Goal: Task Accomplishment & Management: Use online tool/utility

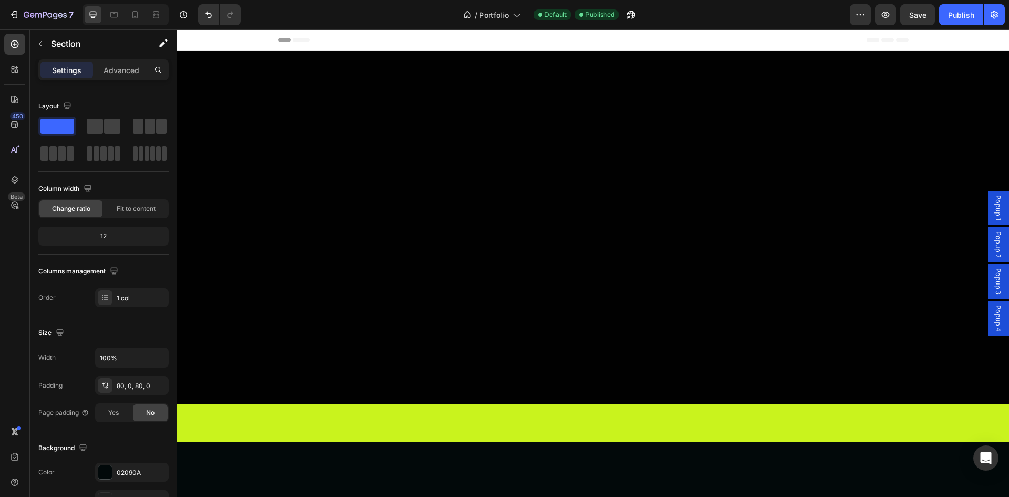
scroll to position [5569, 0]
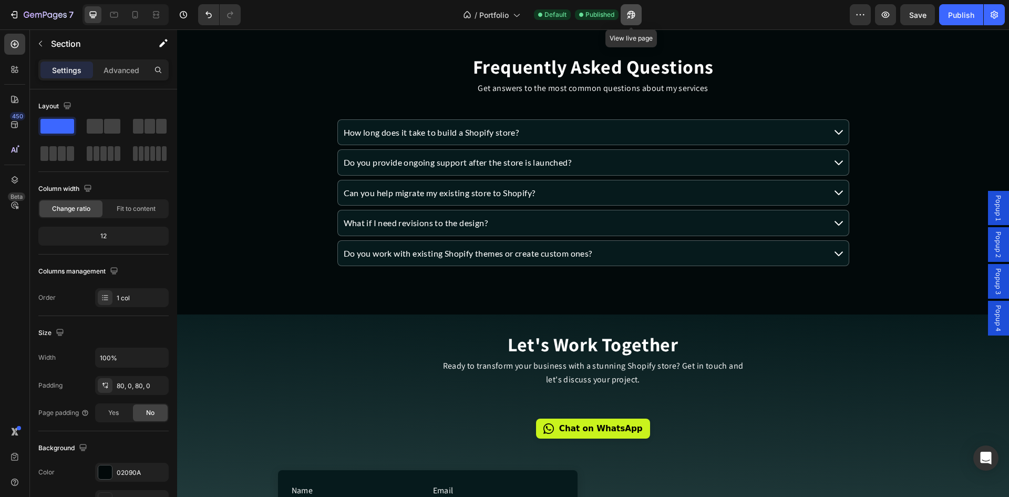
click at [633, 14] on icon "button" at bounding box center [631, 14] width 11 height 11
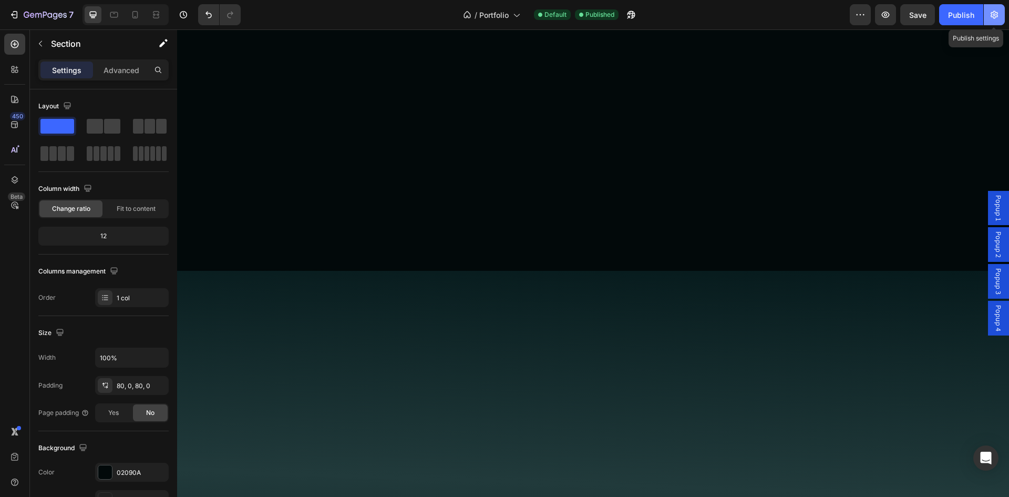
scroll to position [4080, 0]
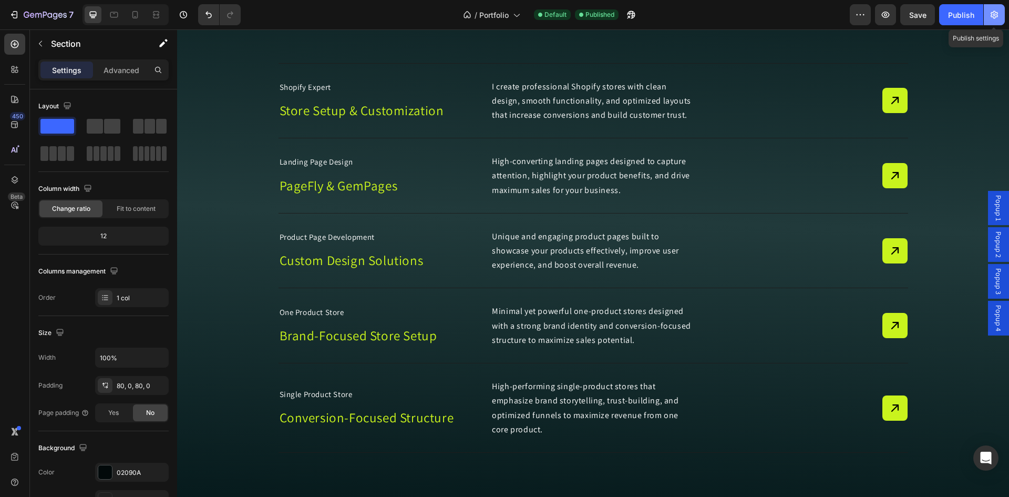
click at [994, 13] on icon "button" at bounding box center [994, 14] width 11 height 11
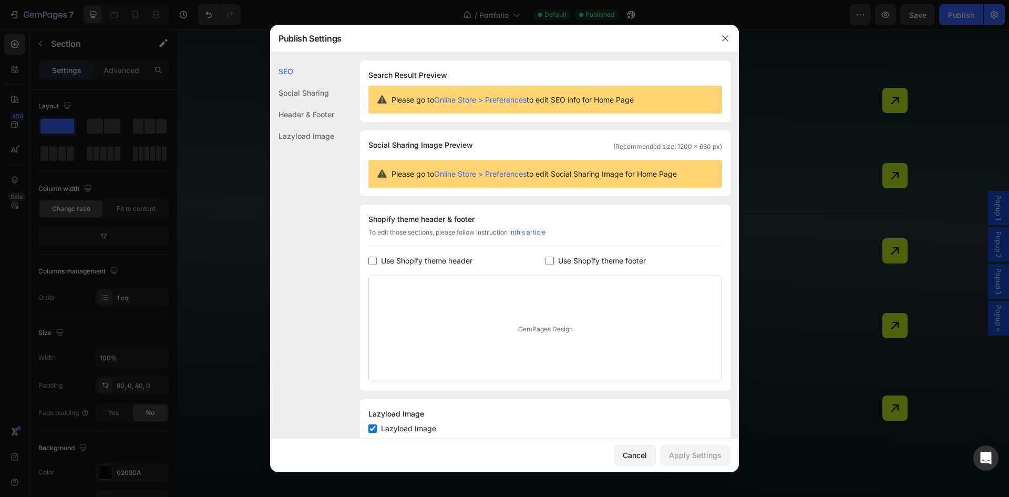
click at [370, 259] on input "checkbox" at bounding box center [373, 261] width 8 height 8
checkbox input "true"
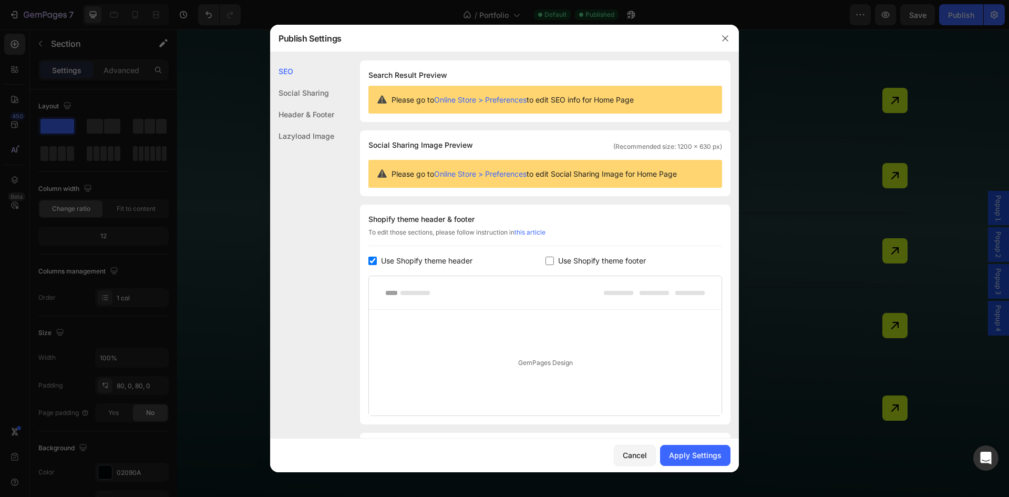
click at [549, 259] on input "checkbox" at bounding box center [550, 261] width 8 height 8
checkbox input "true"
click at [381, 261] on span "Use Shopify theme header" at bounding box center [426, 260] width 91 height 13
checkbox input "false"
click at [547, 267] on div "Use Shopify theme footer" at bounding box center [634, 260] width 177 height 13
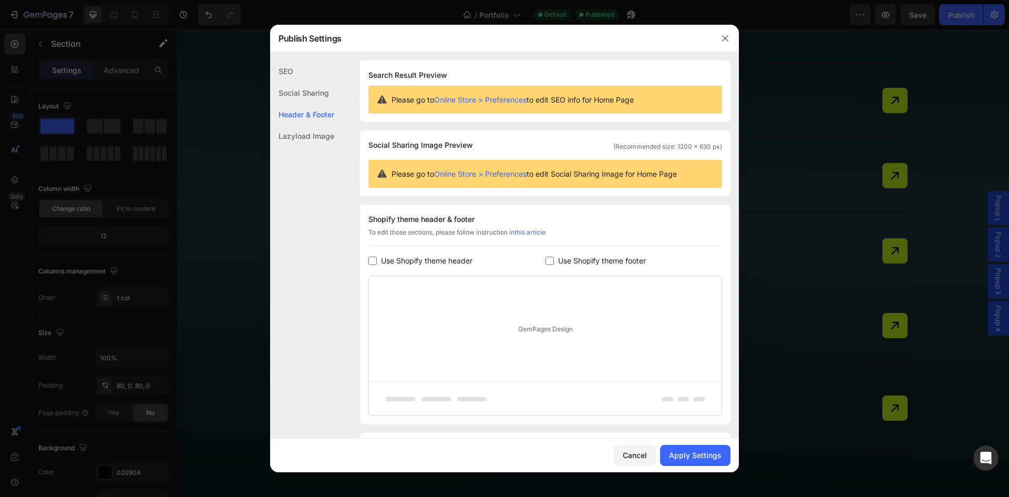
checkbox input "false"
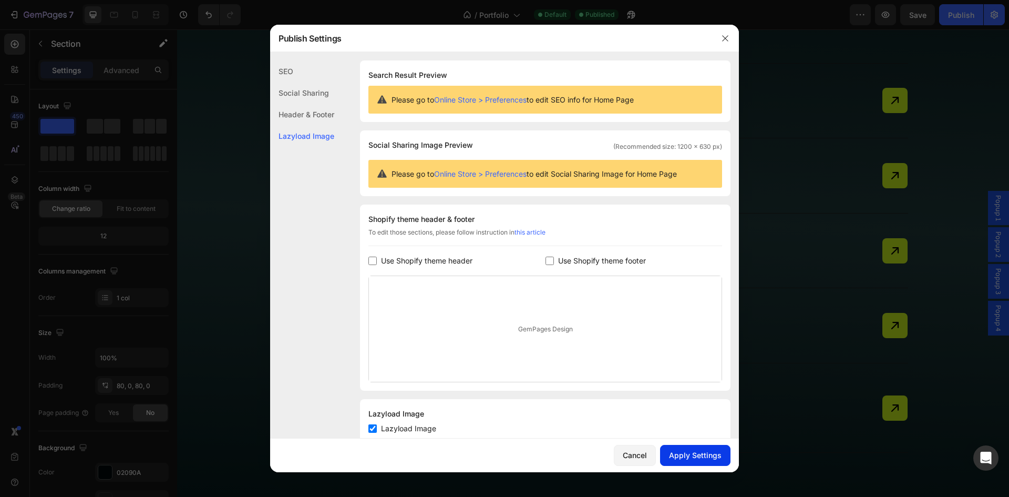
click at [700, 457] on div "Apply Settings" at bounding box center [695, 454] width 53 height 11
click at [225, 69] on div at bounding box center [504, 248] width 1009 height 497
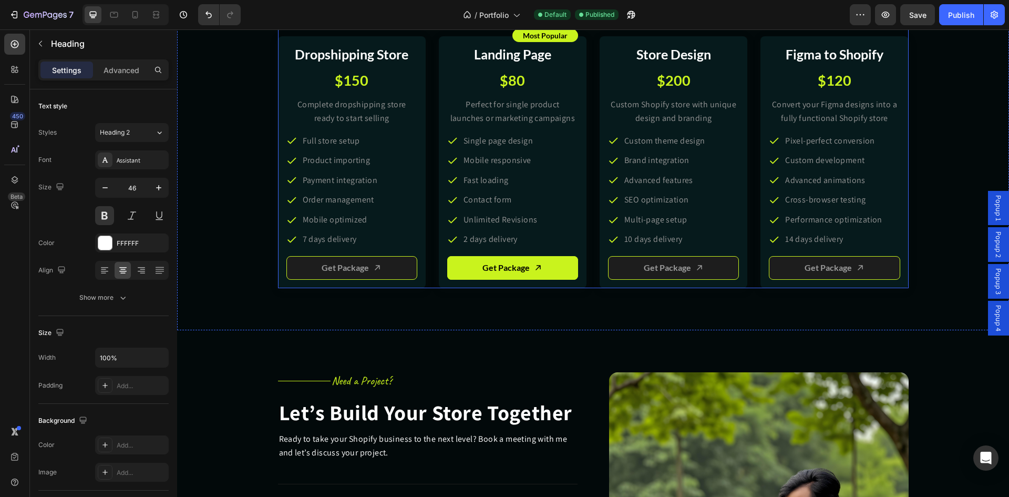
scroll to position [2678, 0]
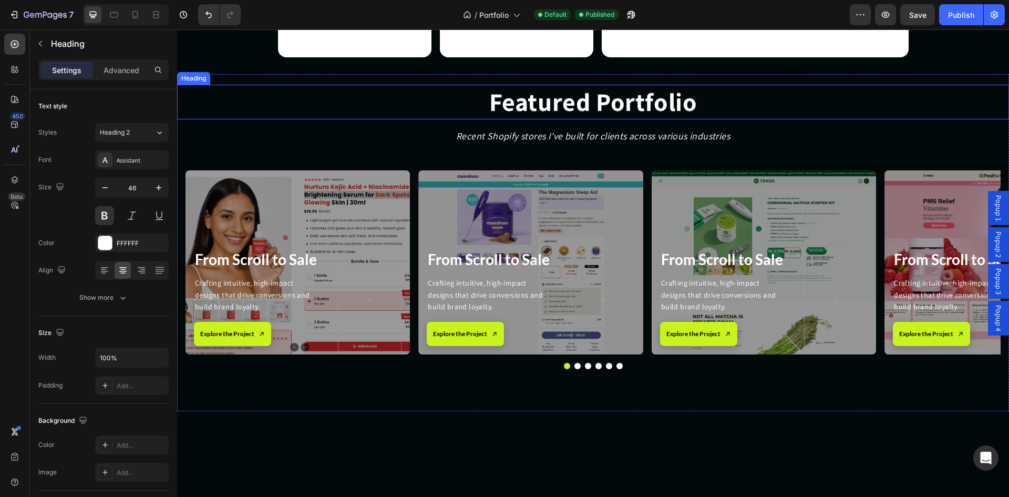
click at [515, 119] on h2 "Featured Portfolio" at bounding box center [593, 102] width 832 height 35
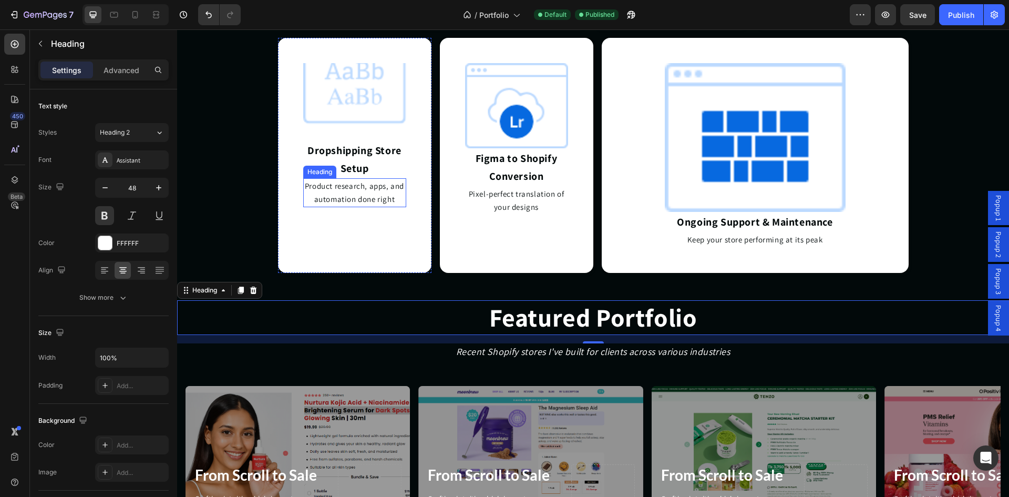
scroll to position [2415, 0]
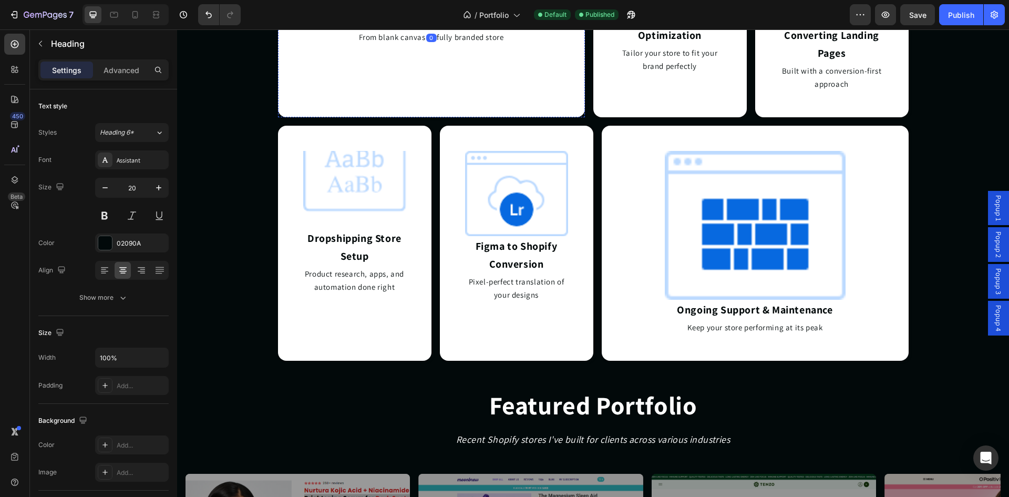
click at [442, 29] on h2 "Shopify Store Design & Development" at bounding box center [431, 19] width 181 height 20
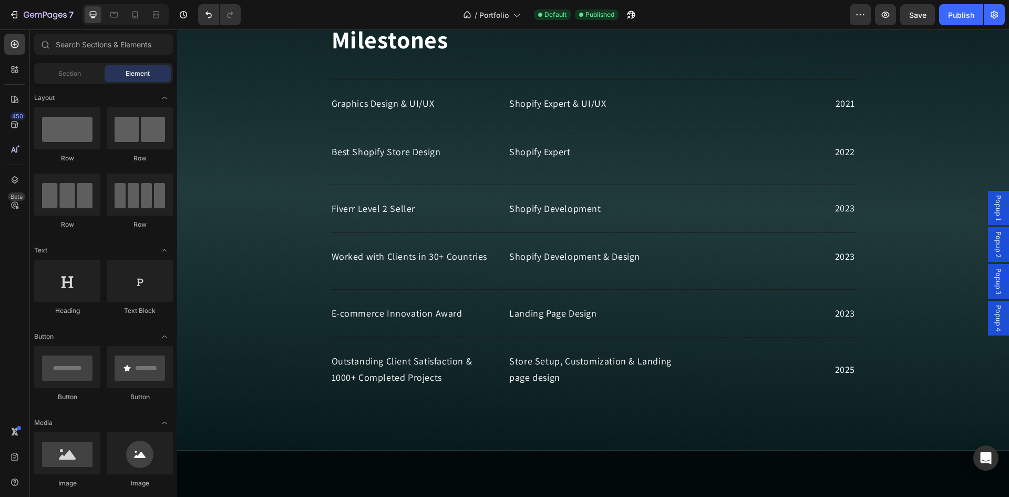
scroll to position [1451, 0]
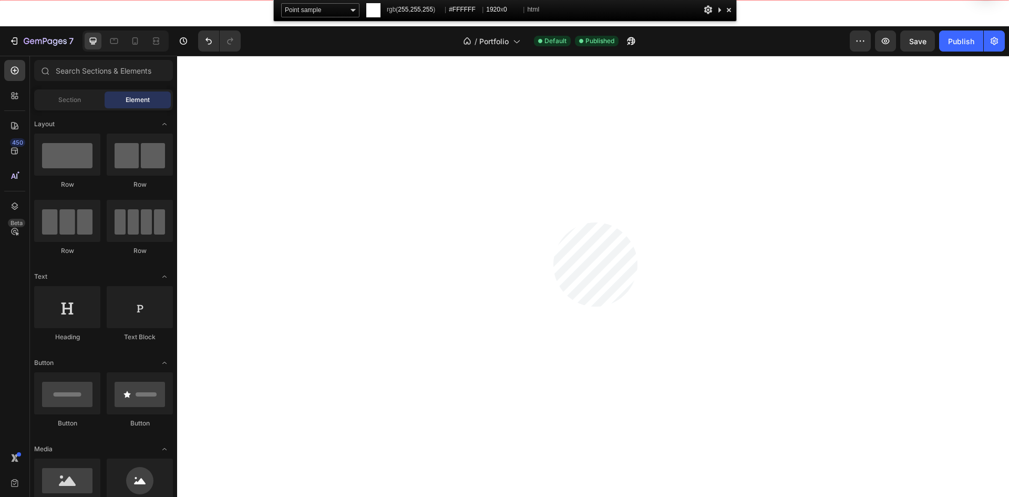
click at [554, 0] on html "7 Version history / Portfolio Default Published Preview Save Publish 450 Beta S…" at bounding box center [504, 0] width 1009 height 0
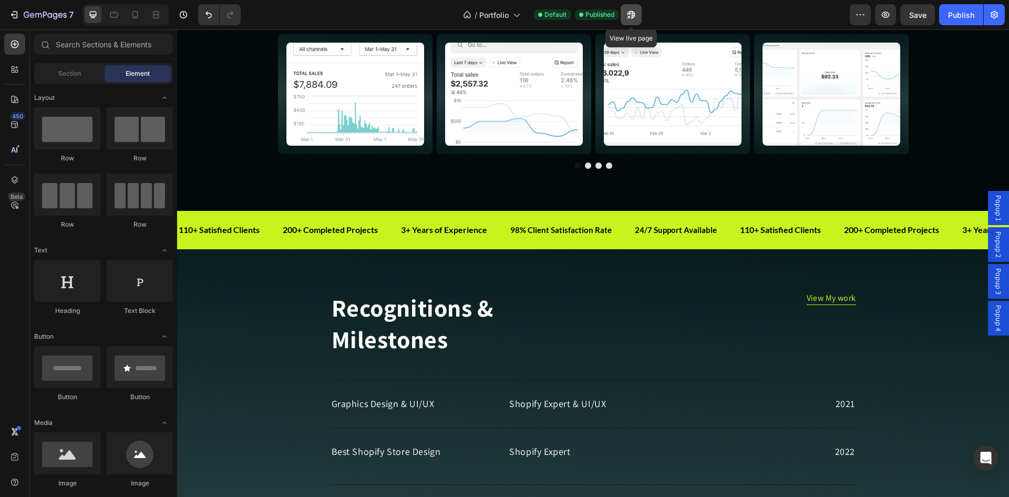
click at [633, 13] on icon "button" at bounding box center [631, 15] width 8 height 8
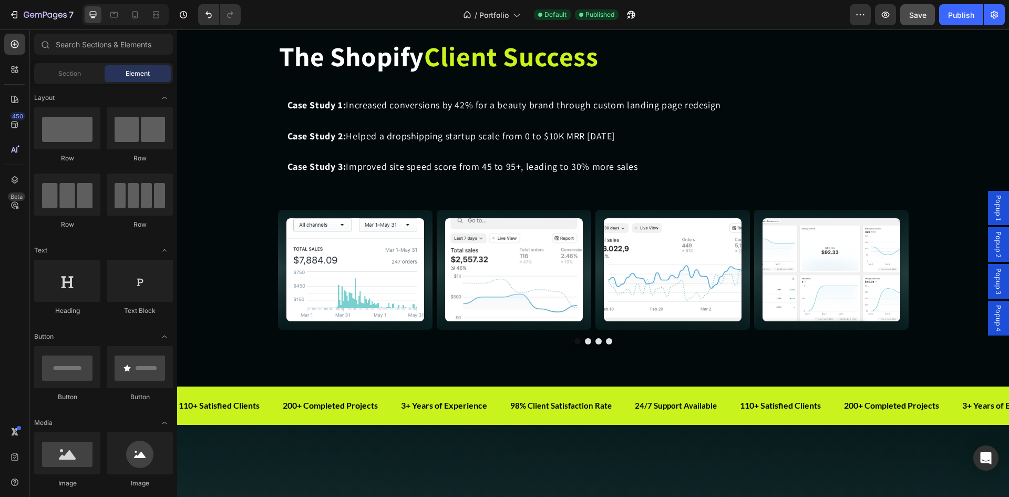
scroll to position [2152, 0]
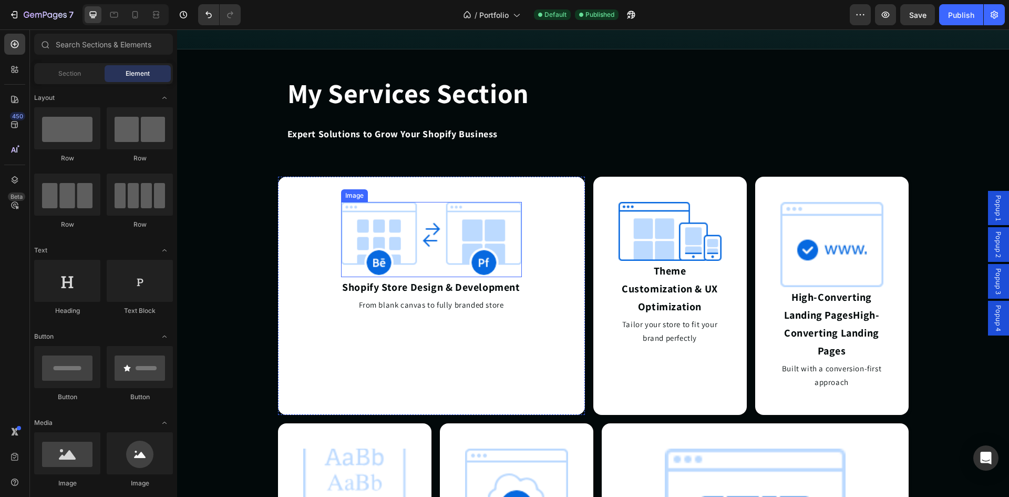
click at [440, 252] on img at bounding box center [431, 239] width 181 height 75
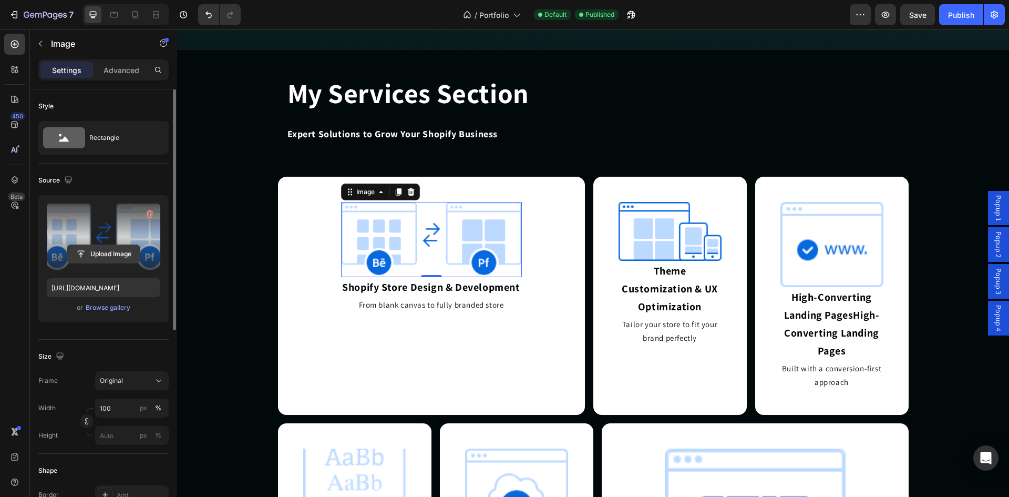
click at [108, 252] on input "file" at bounding box center [103, 254] width 73 height 18
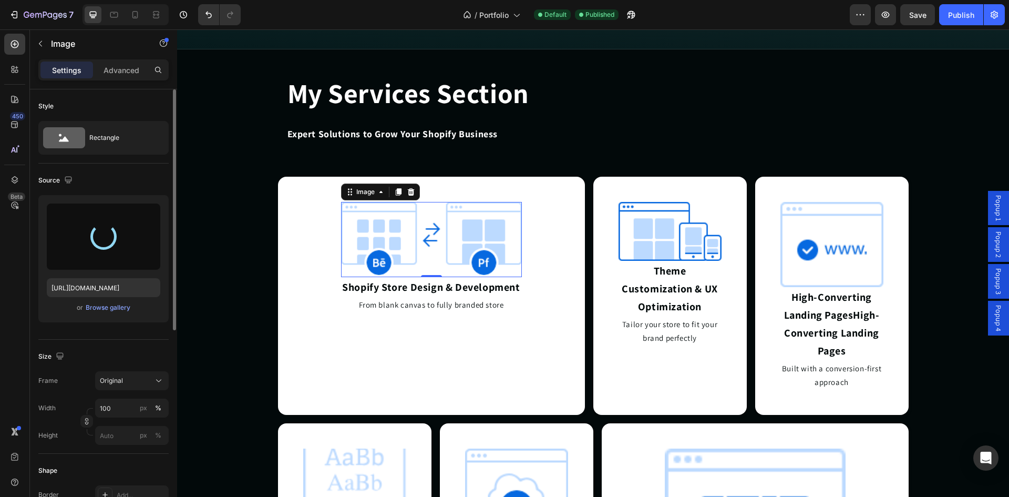
type input "https://cdn.shopify.com/s/files/1/0703/0938/0252/files/gempages_582830669671957…"
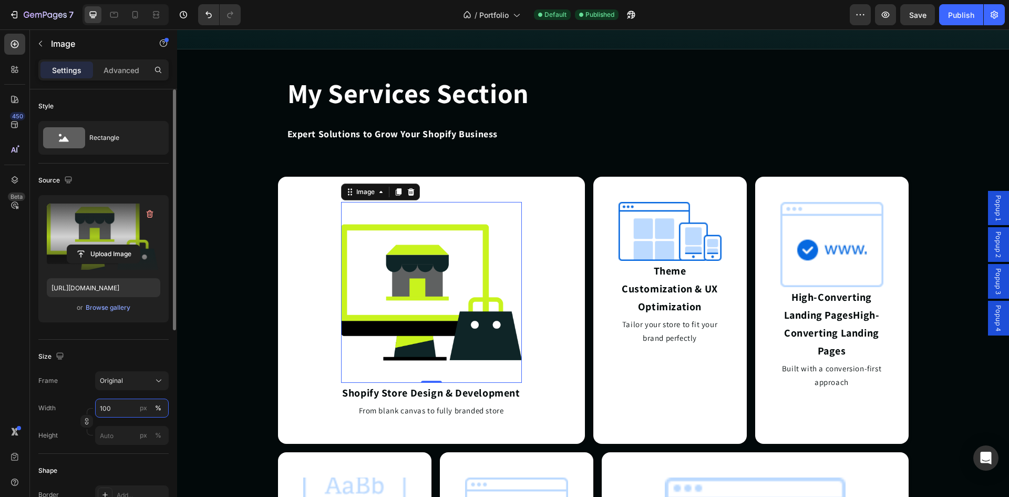
click at [124, 414] on input "100" at bounding box center [132, 408] width 74 height 19
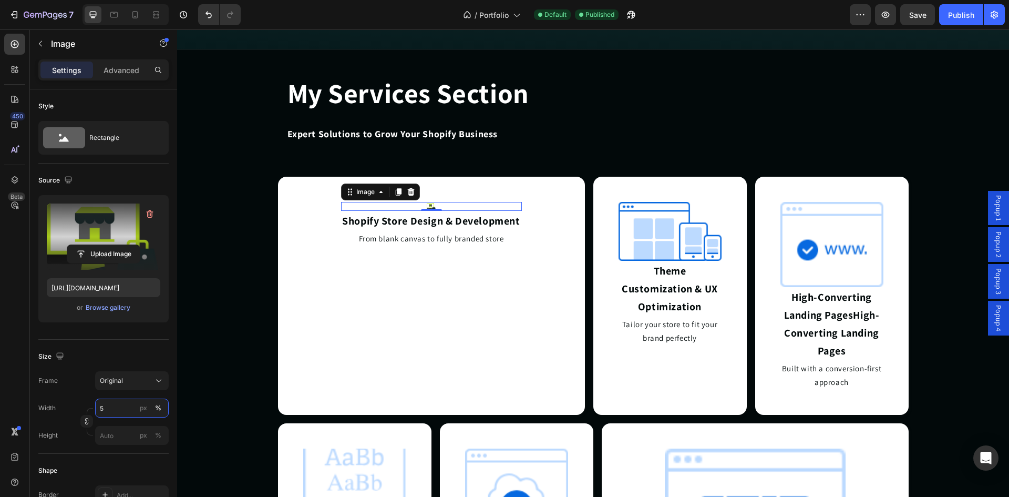
type input "50"
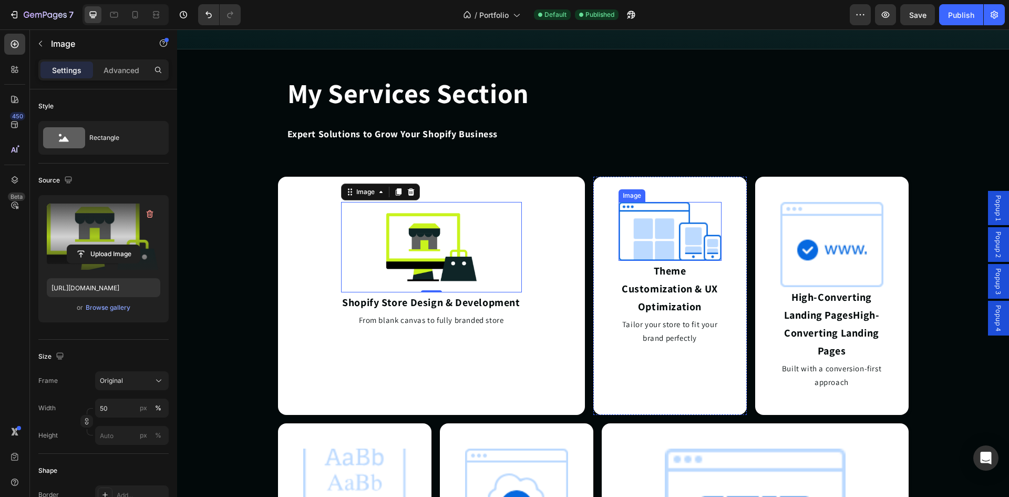
click at [659, 233] on img at bounding box center [670, 231] width 103 height 59
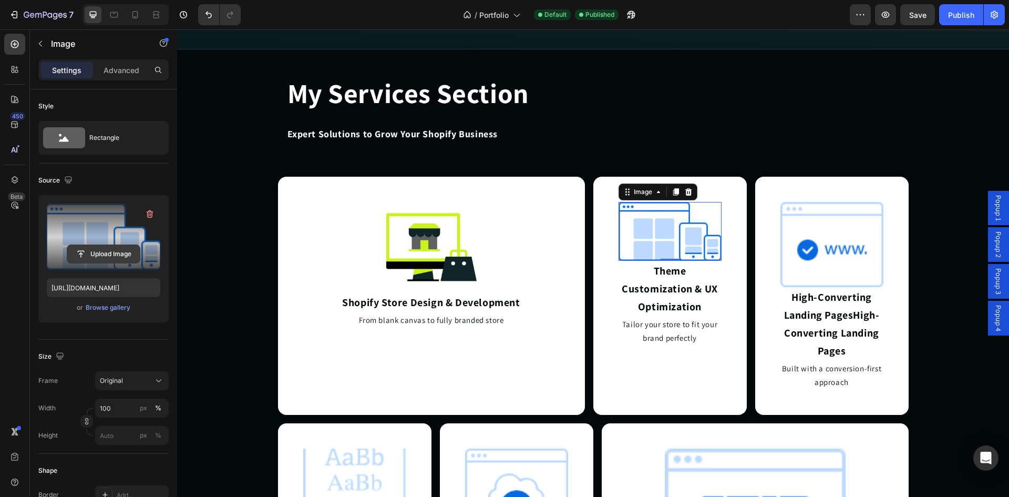
click at [98, 252] on input "file" at bounding box center [103, 254] width 73 height 18
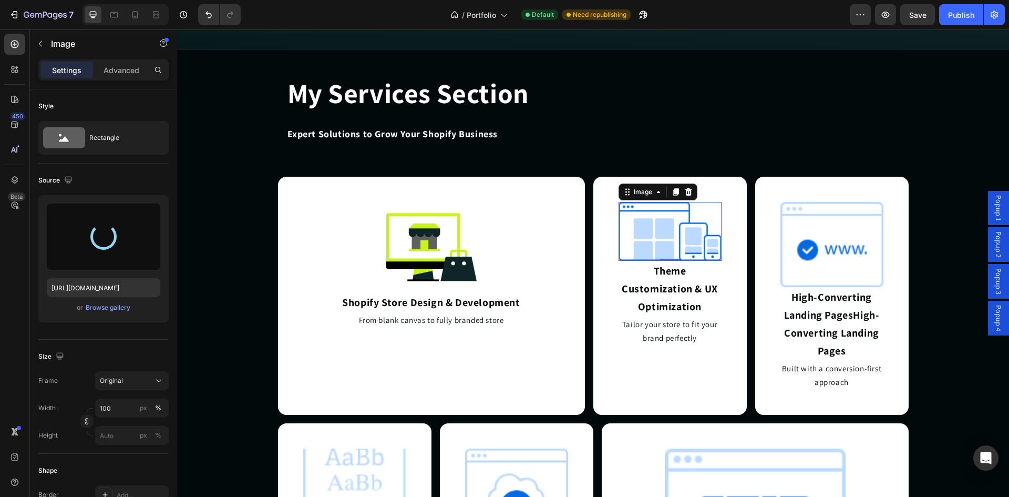
type input "https://cdn.shopify.com/s/files/1/0703/0938/0252/files/gempages_582830669671957…"
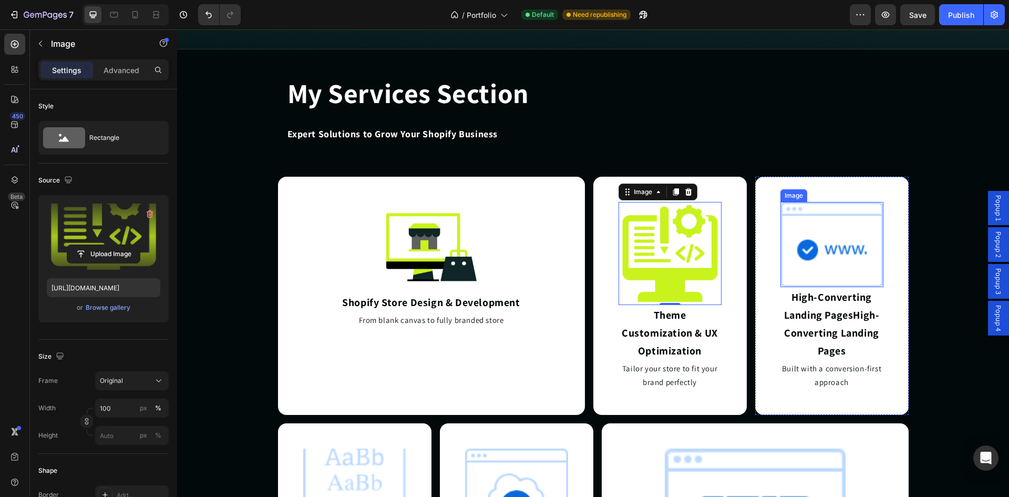
click at [799, 257] on img at bounding box center [832, 244] width 103 height 85
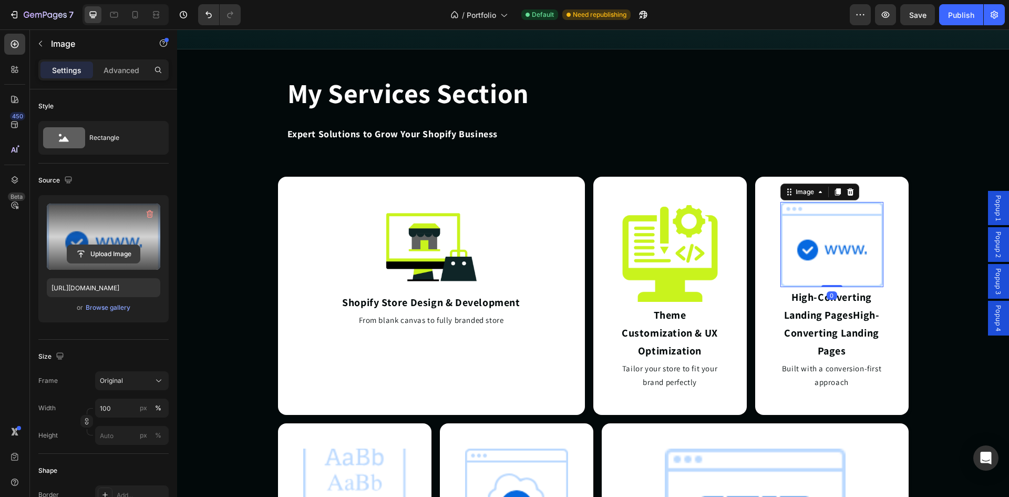
click at [100, 253] on input "file" at bounding box center [103, 254] width 73 height 18
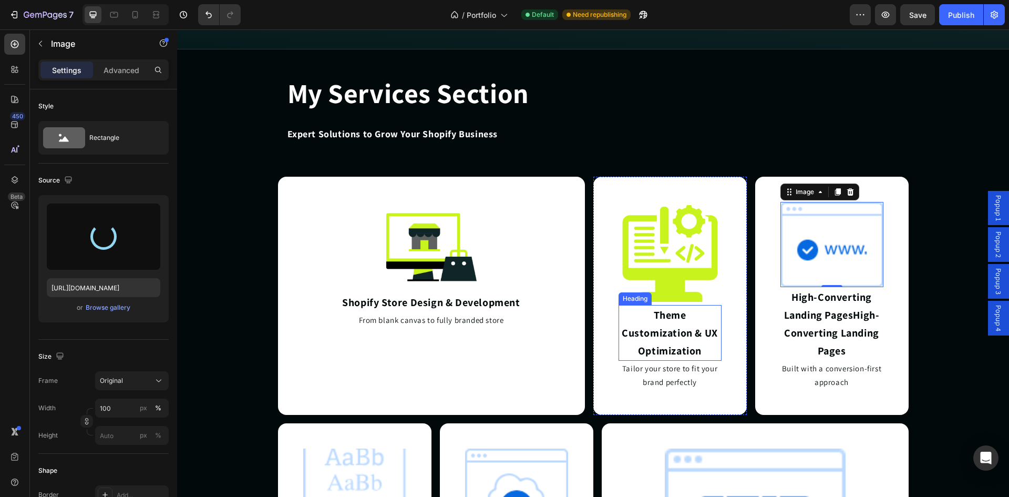
type input "https://cdn.shopify.com/s/files/1/0703/0938/0252/files/gempages_582830669671957…"
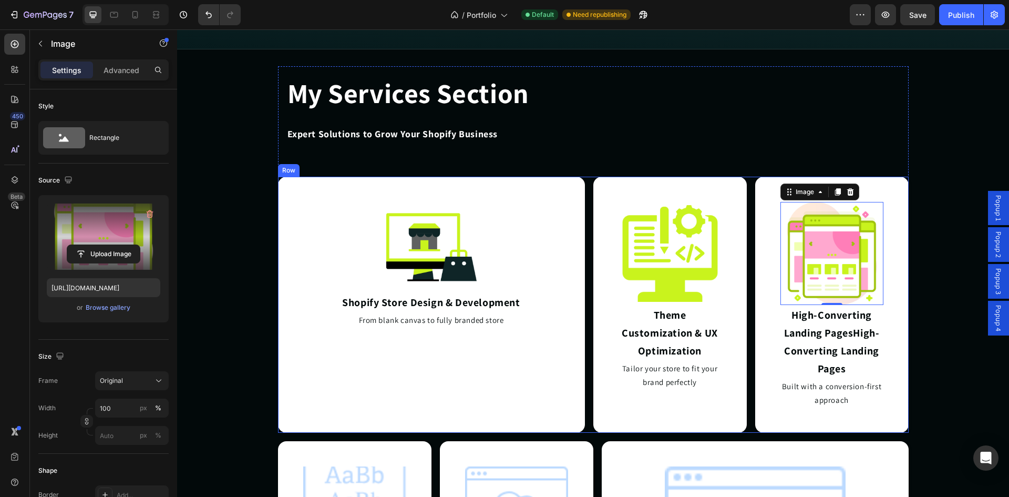
click at [583, 313] on div "Image Shopify Store Design & Development Heading From blank canvas to fully bra…" at bounding box center [593, 305] width 631 height 256
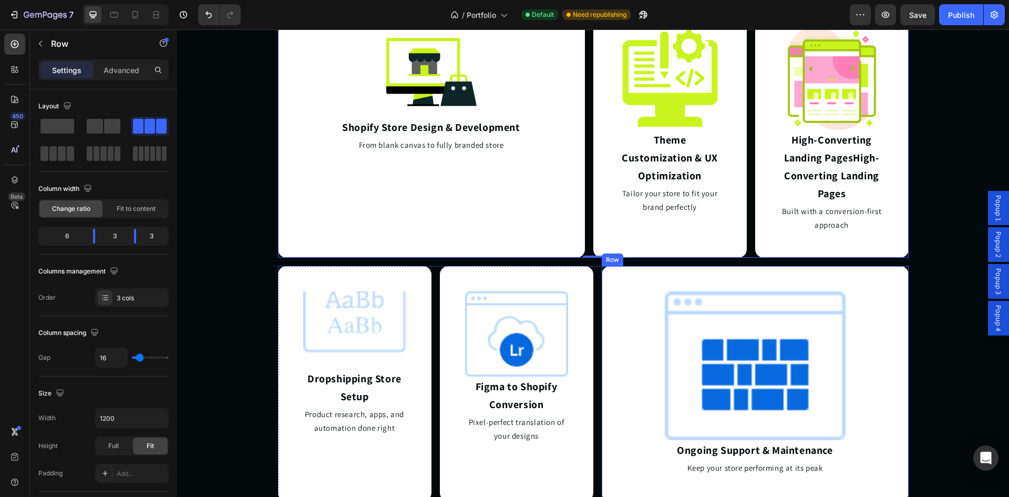
scroll to position [2240, 0]
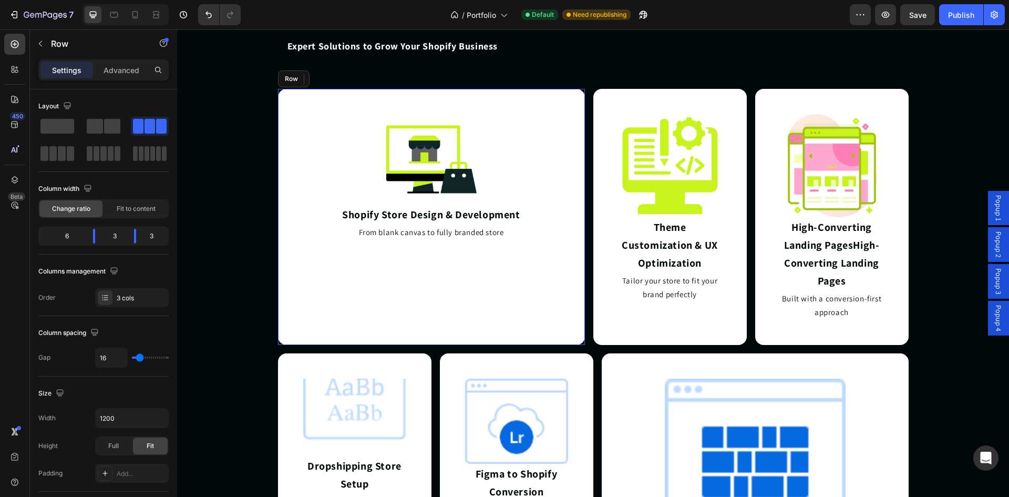
click at [471, 274] on div "Image Shopify Store Design & Development Heading From blank canvas to fully bra…" at bounding box center [431, 217] width 181 height 206
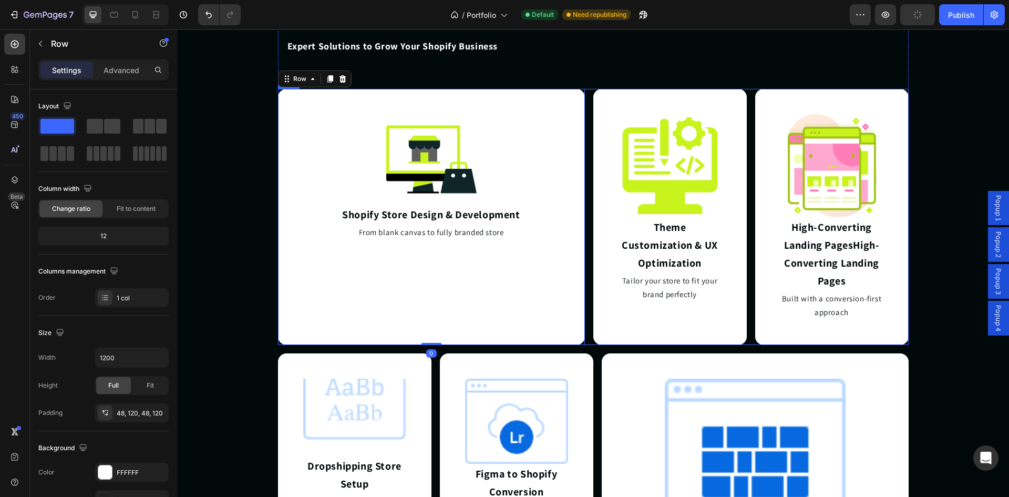
click at [587, 308] on div "Image Shopify Store Design & Development Heading From blank canvas to fully bra…" at bounding box center [593, 217] width 631 height 256
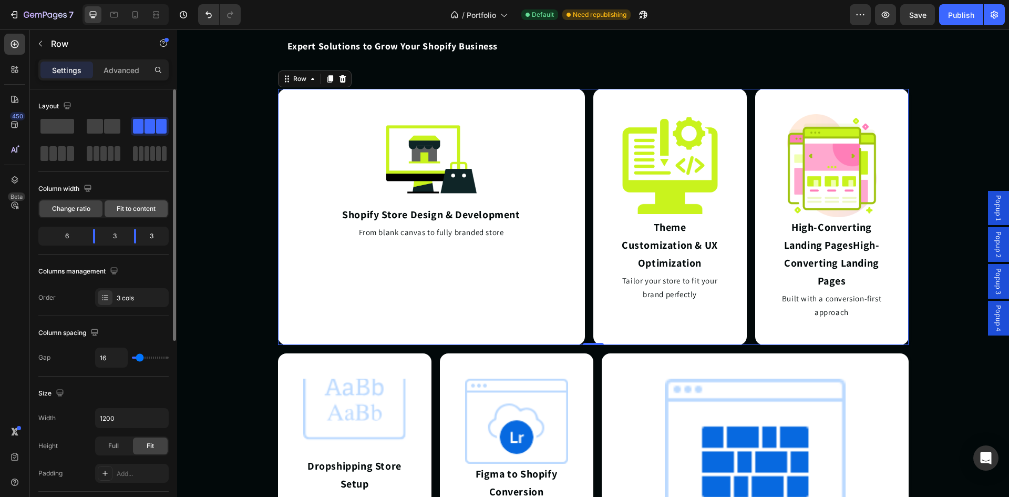
click at [143, 205] on span "Fit to content" at bounding box center [136, 208] width 39 height 9
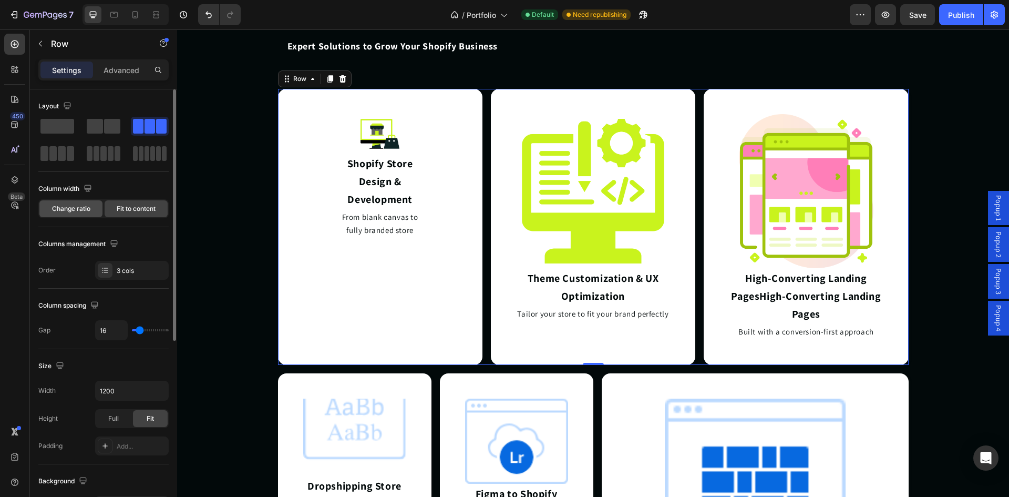
click at [85, 207] on span "Change ratio" at bounding box center [71, 208] width 38 height 9
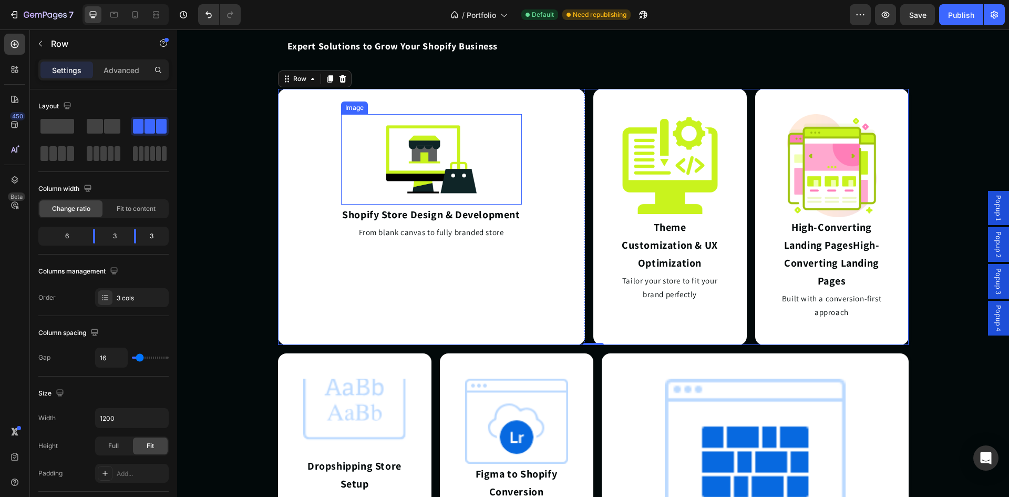
click at [442, 153] on img at bounding box center [431, 159] width 90 height 90
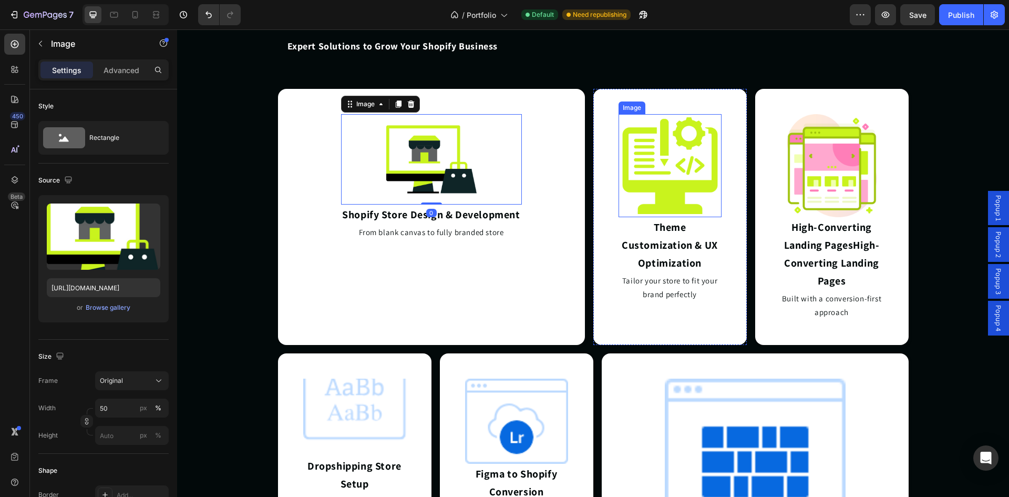
click at [629, 173] on img at bounding box center [670, 165] width 103 height 103
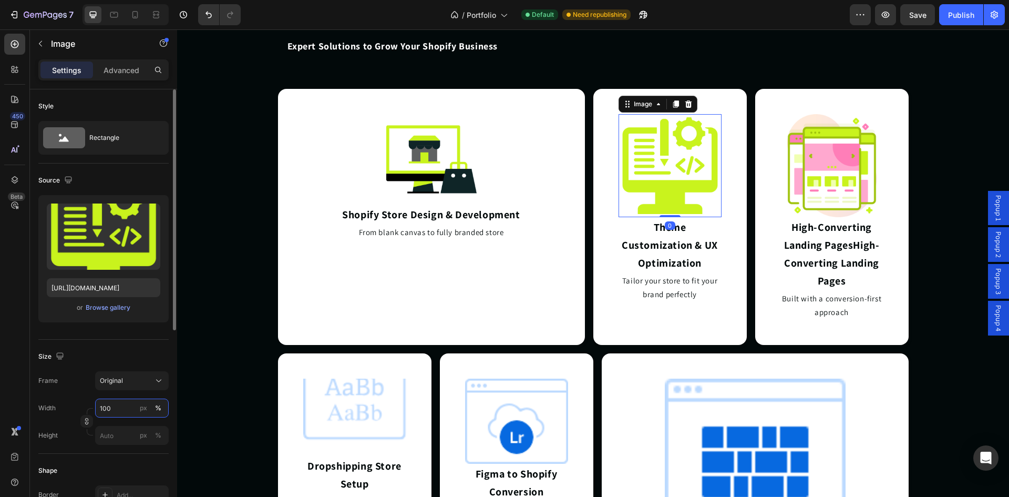
click at [129, 403] on input "100" at bounding box center [132, 408] width 74 height 19
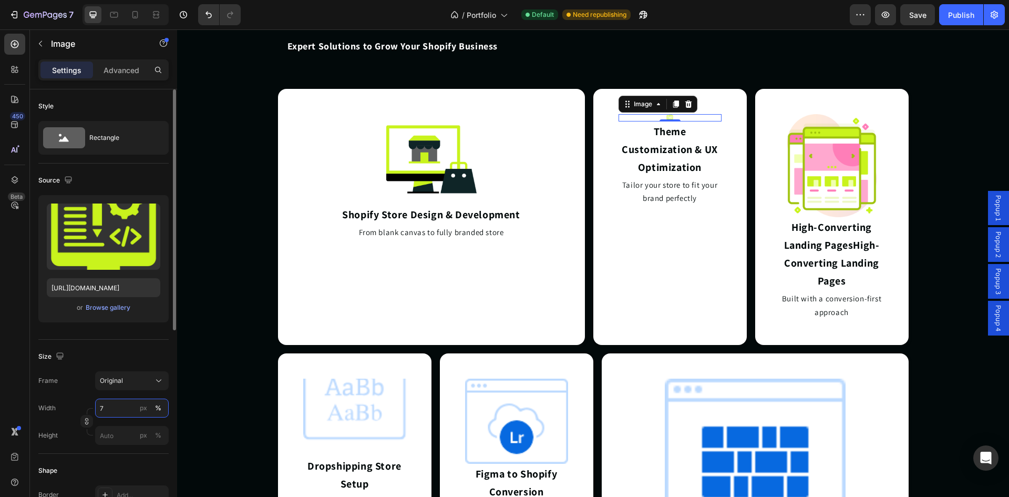
type input "70"
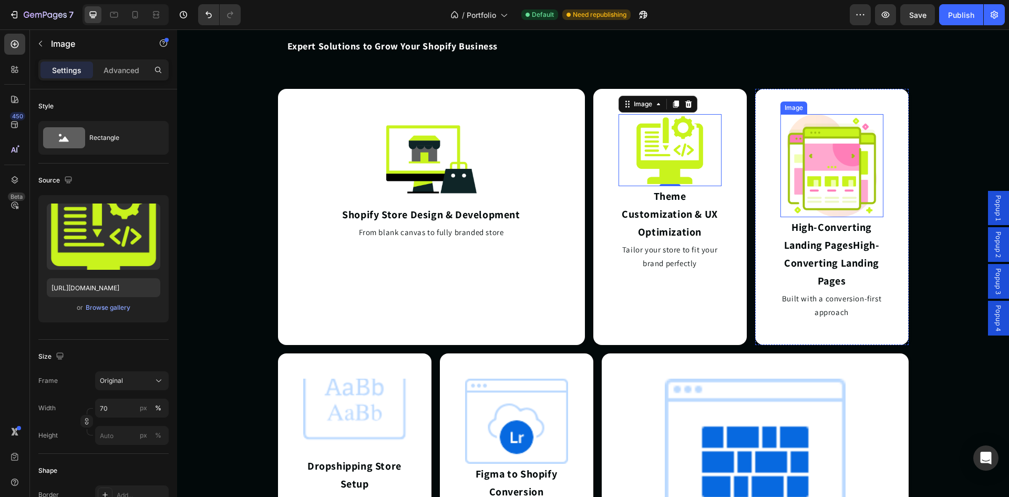
click at [814, 156] on img at bounding box center [832, 165] width 103 height 103
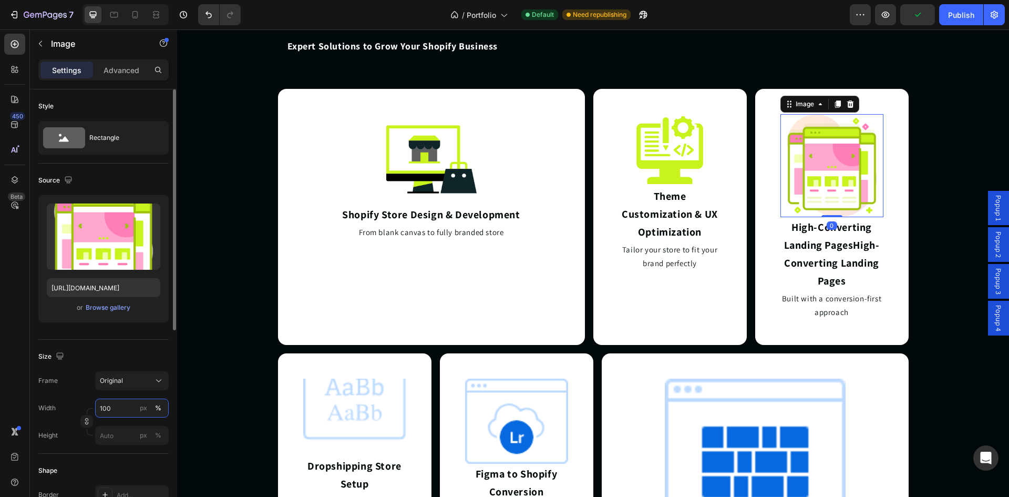
click at [112, 410] on input "100" at bounding box center [132, 408] width 74 height 19
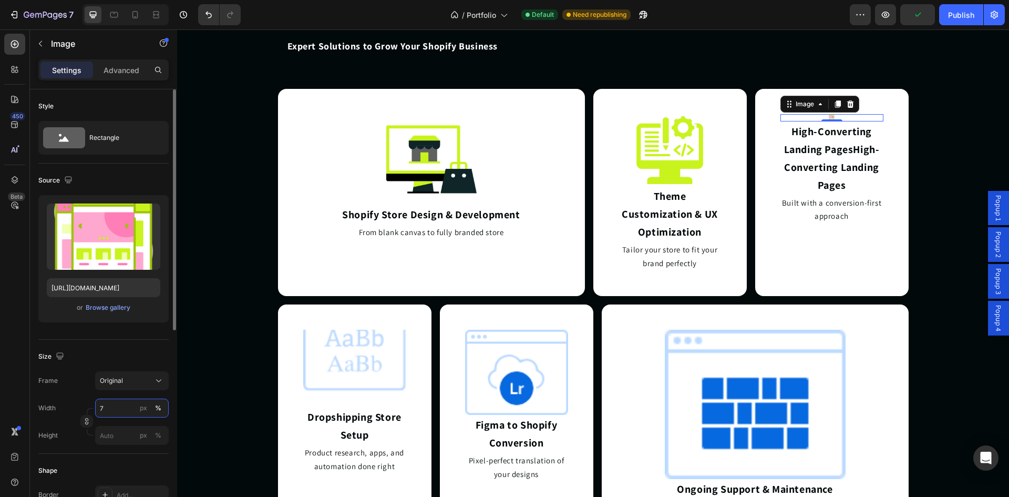
type input "70"
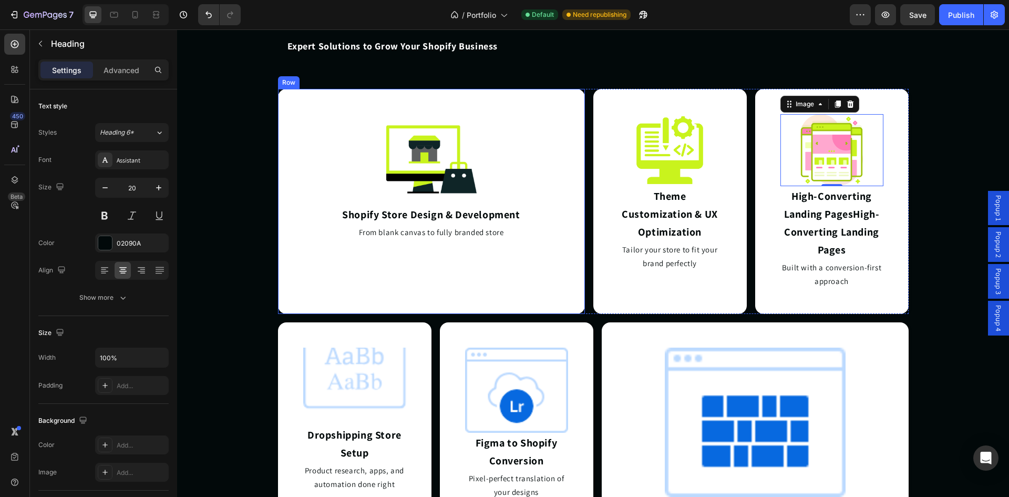
click at [846, 218] on h2 "High-Converting Landing PagesHigh-Converting Landing Pages" at bounding box center [832, 223] width 103 height 74
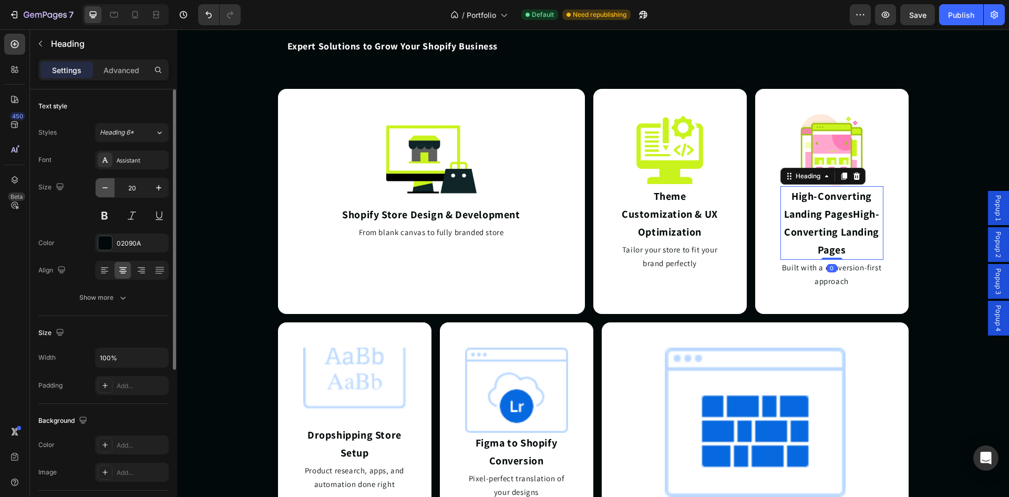
click at [101, 189] on icon "button" at bounding box center [105, 187] width 11 height 11
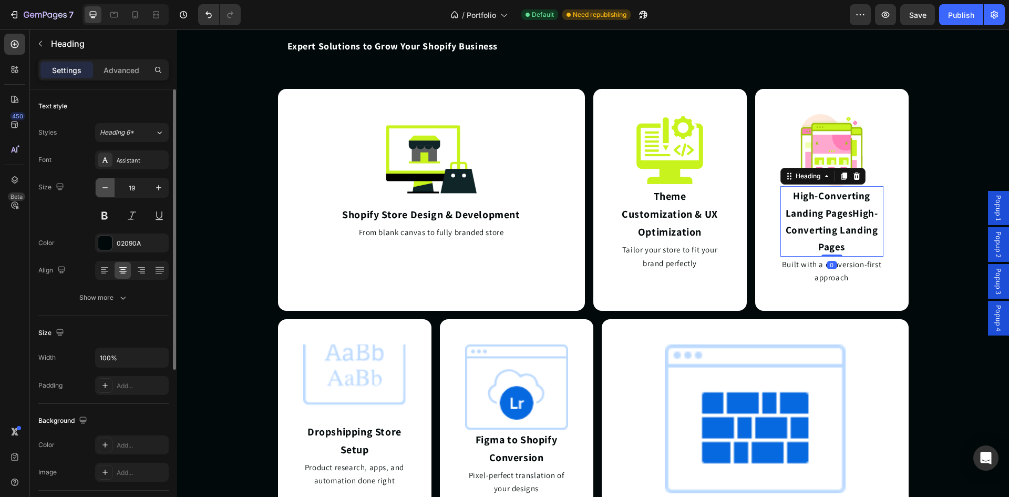
click at [101, 189] on icon "button" at bounding box center [105, 187] width 11 height 11
type input "18"
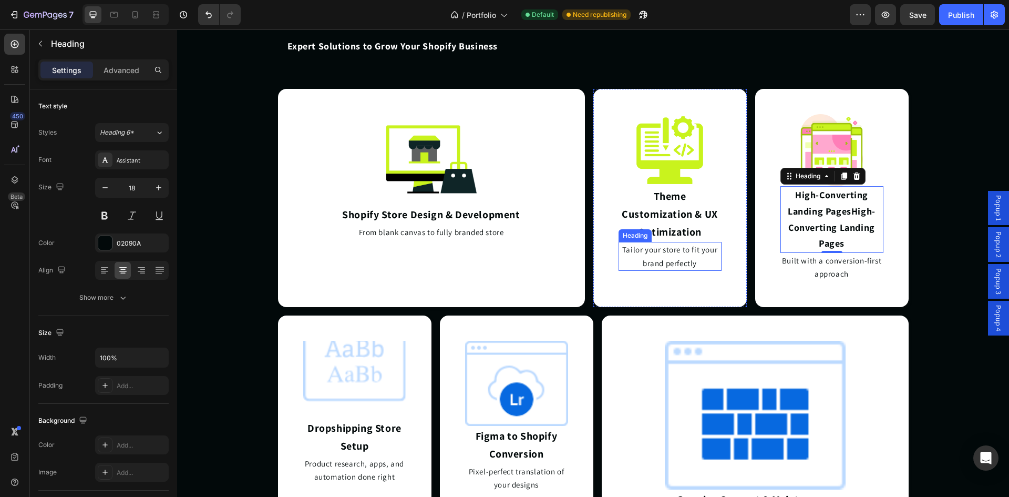
click at [645, 219] on h2 "Theme Customization & UX Optimization" at bounding box center [670, 214] width 103 height 56
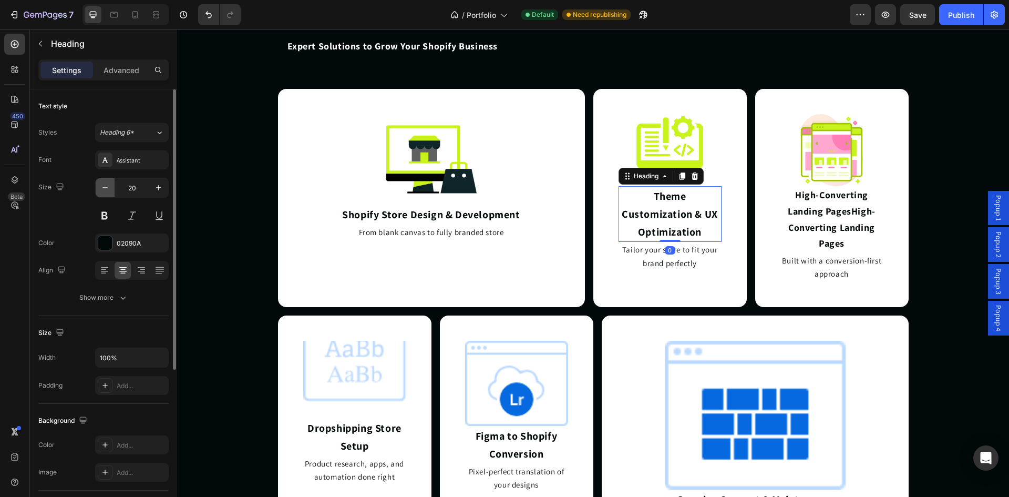
click at [109, 189] on icon "button" at bounding box center [105, 187] width 11 height 11
type input "18"
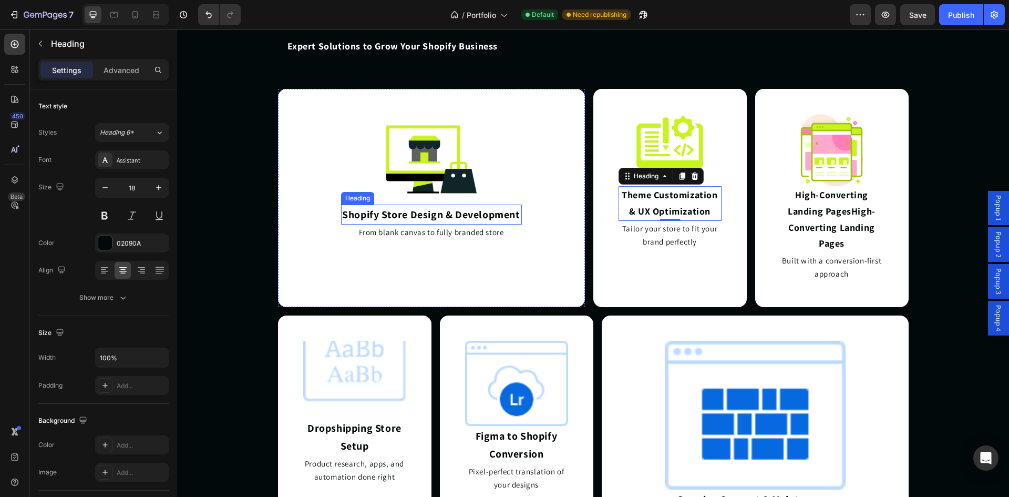
click at [412, 214] on h2 "Shopify Store Design & Development" at bounding box center [431, 215] width 181 height 20
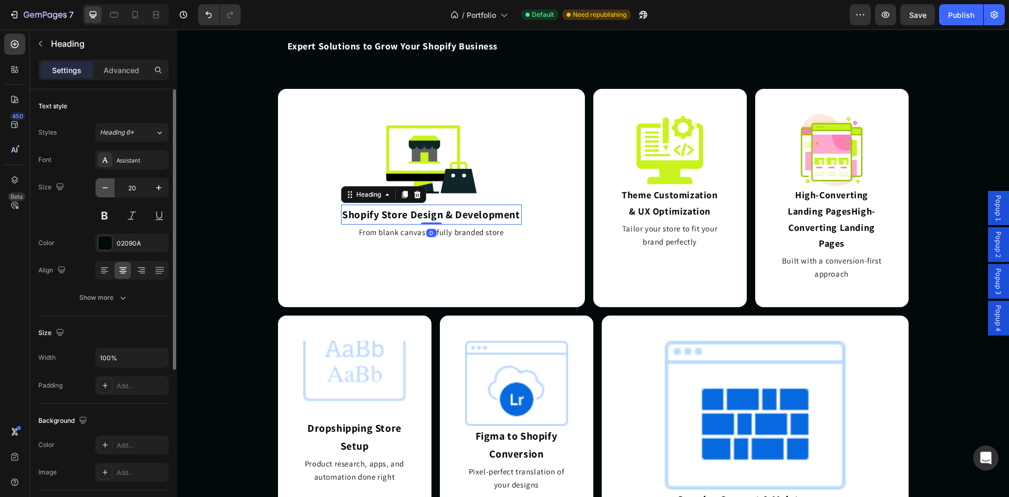
click at [103, 181] on button "button" at bounding box center [105, 187] width 19 height 19
click at [103, 182] on button "button" at bounding box center [105, 187] width 19 height 19
type input "18"
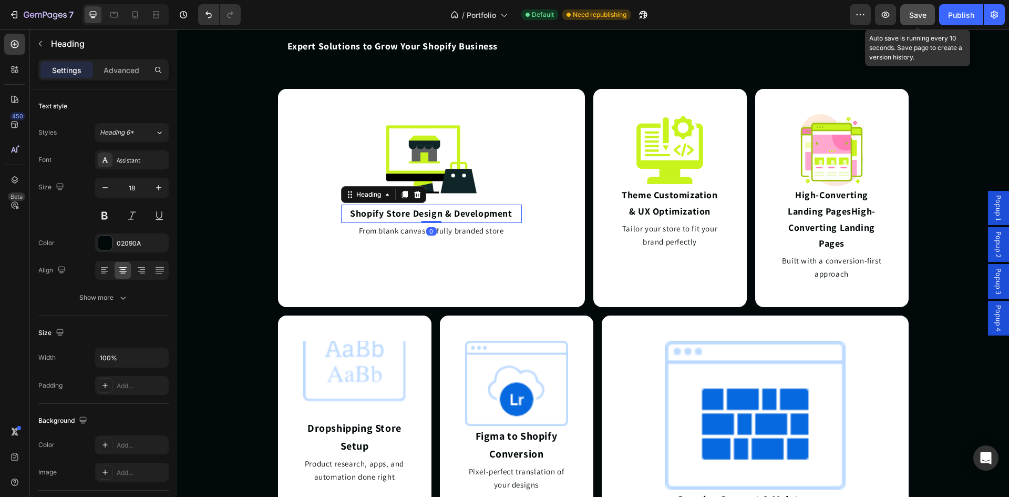
click at [925, 12] on span "Save" at bounding box center [918, 15] width 17 height 9
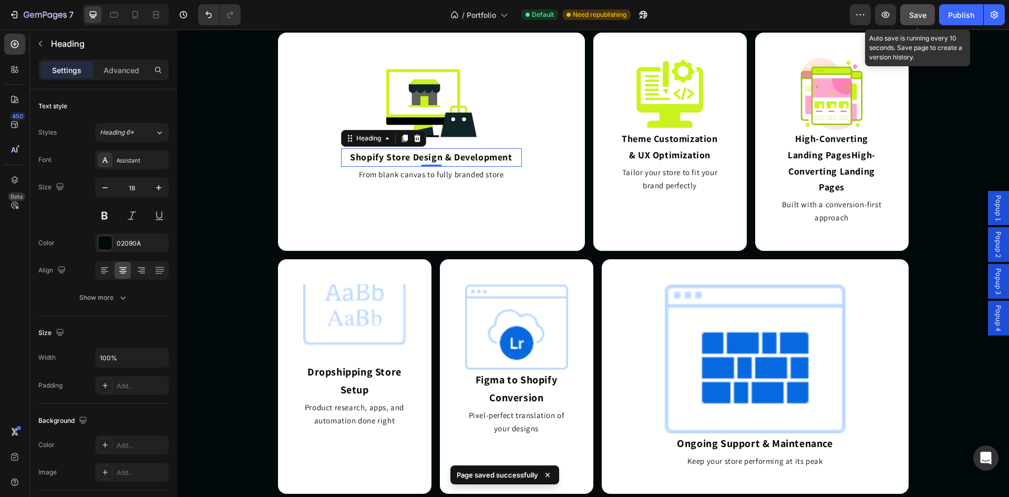
scroll to position [2327, 0]
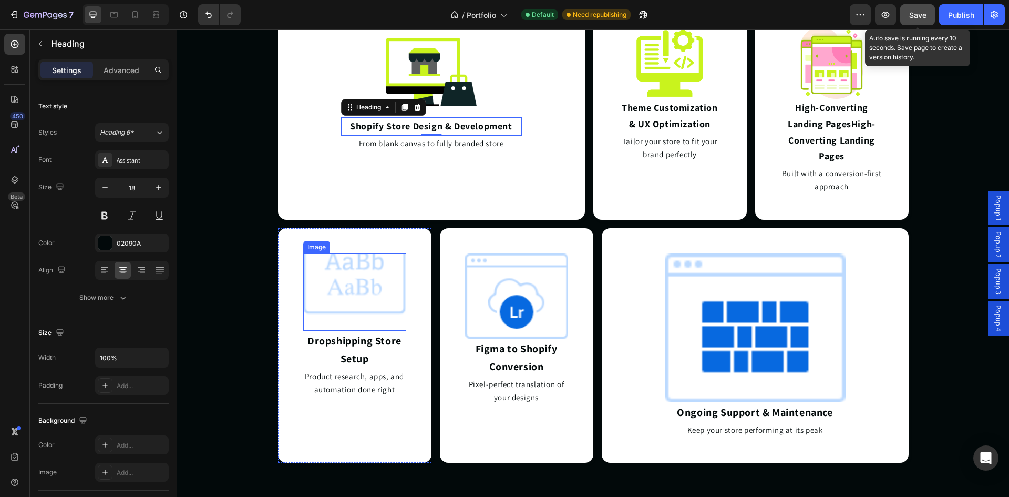
click at [363, 279] on img at bounding box center [354, 291] width 103 height 77
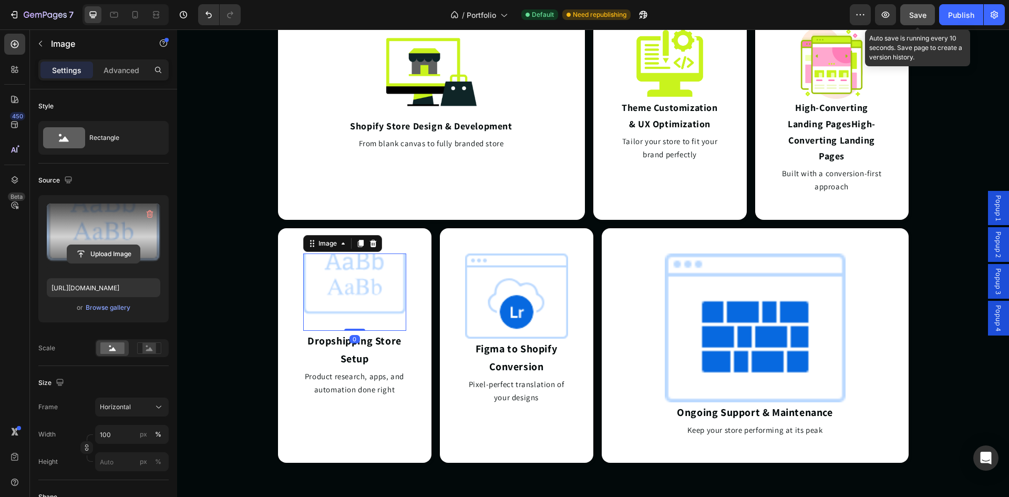
click at [104, 249] on input "file" at bounding box center [103, 254] width 73 height 18
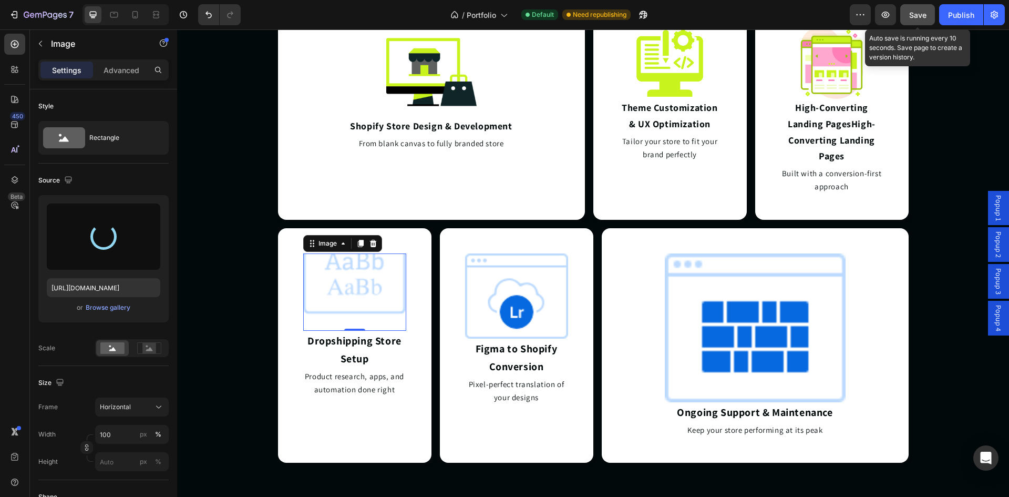
type input "https://cdn.shopify.com/s/files/1/0703/0938/0252/files/gempages_582830669671957…"
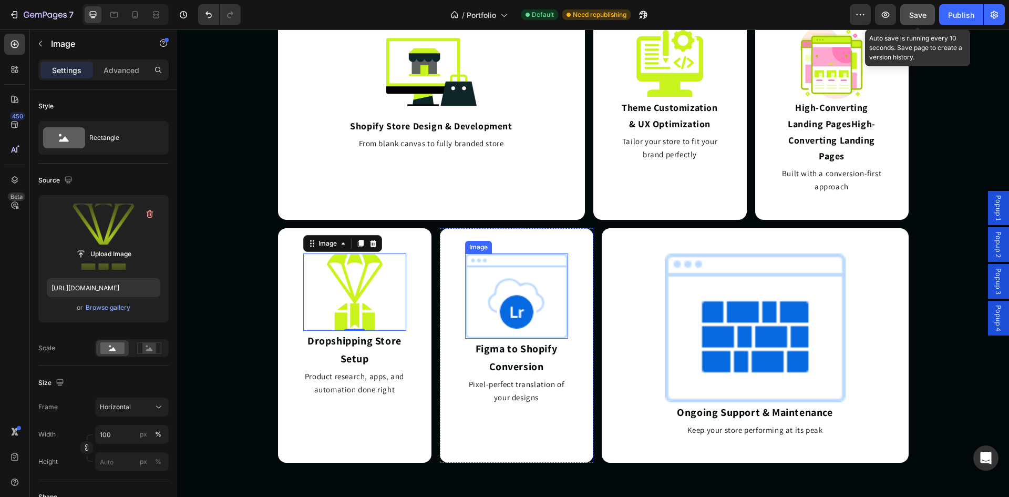
click at [499, 277] on img at bounding box center [516, 295] width 103 height 85
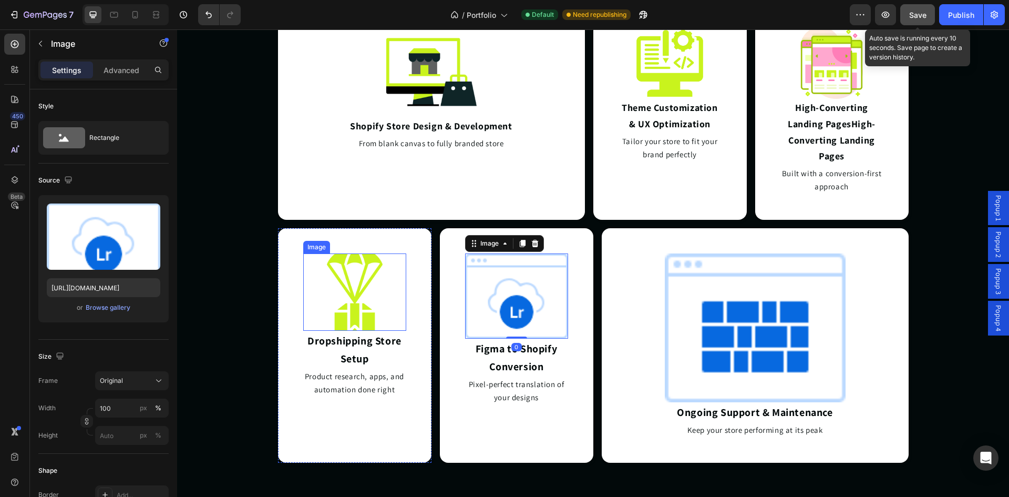
click at [347, 286] on img at bounding box center [354, 291] width 103 height 77
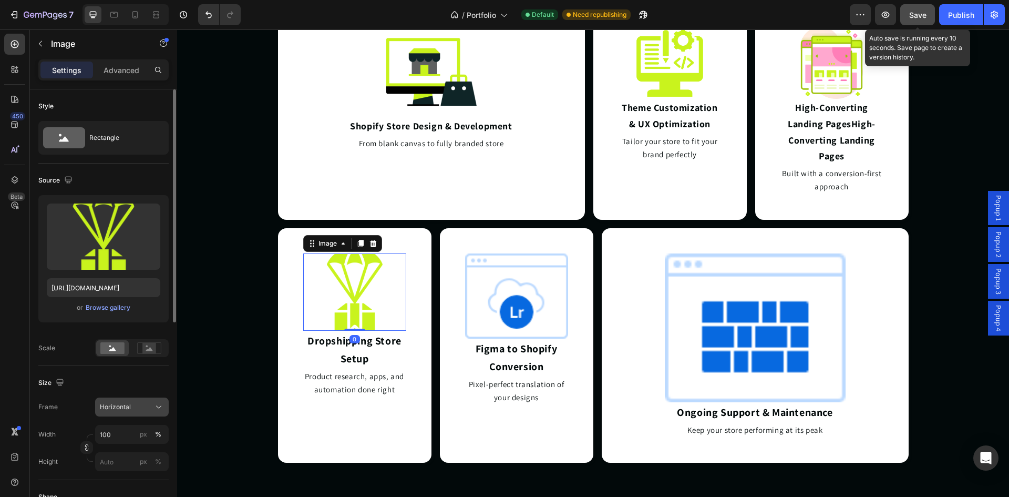
click at [144, 401] on button "Horizontal" at bounding box center [132, 406] width 74 height 19
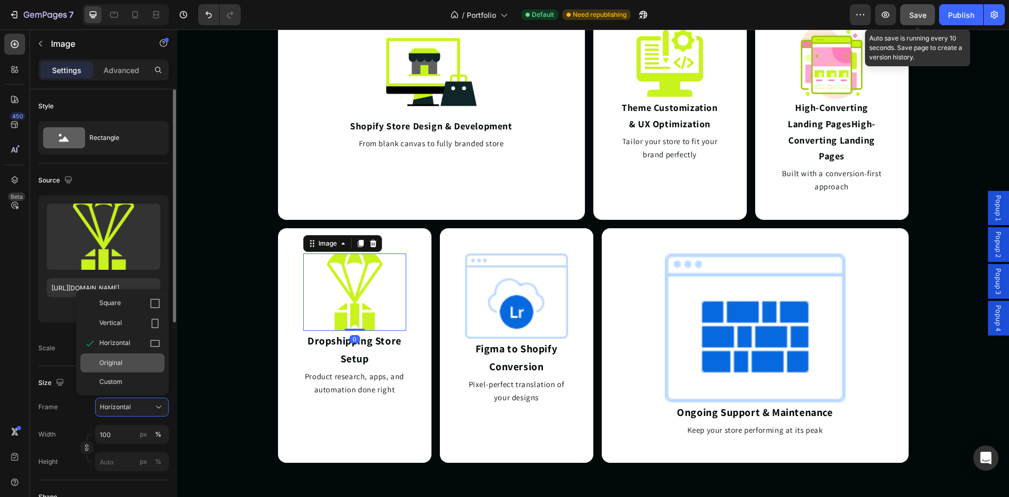
click at [143, 365] on div "Original" at bounding box center [129, 362] width 61 height 9
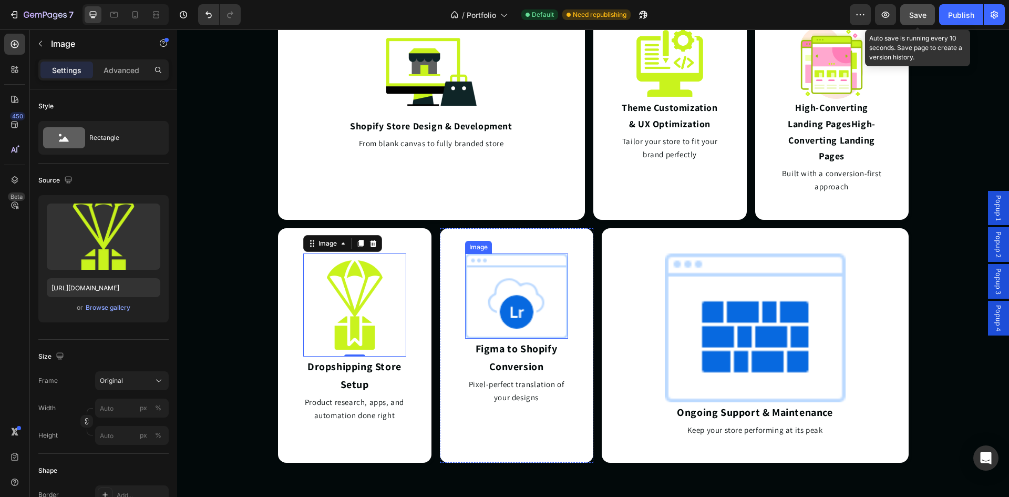
drag, startPoint x: 483, startPoint y: 288, endPoint x: 417, endPoint y: 287, distance: 65.7
click at [483, 287] on img at bounding box center [516, 295] width 103 height 85
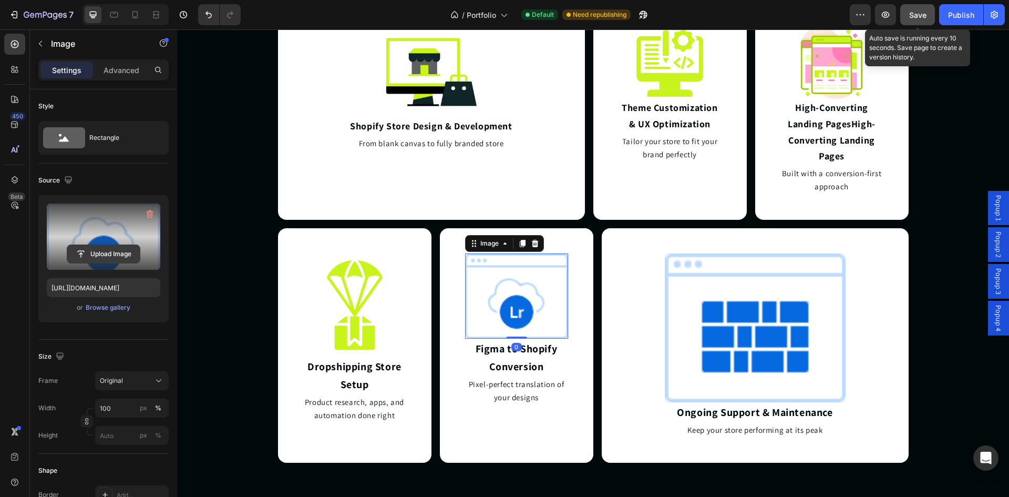
click at [125, 250] on input "file" at bounding box center [103, 254] width 73 height 18
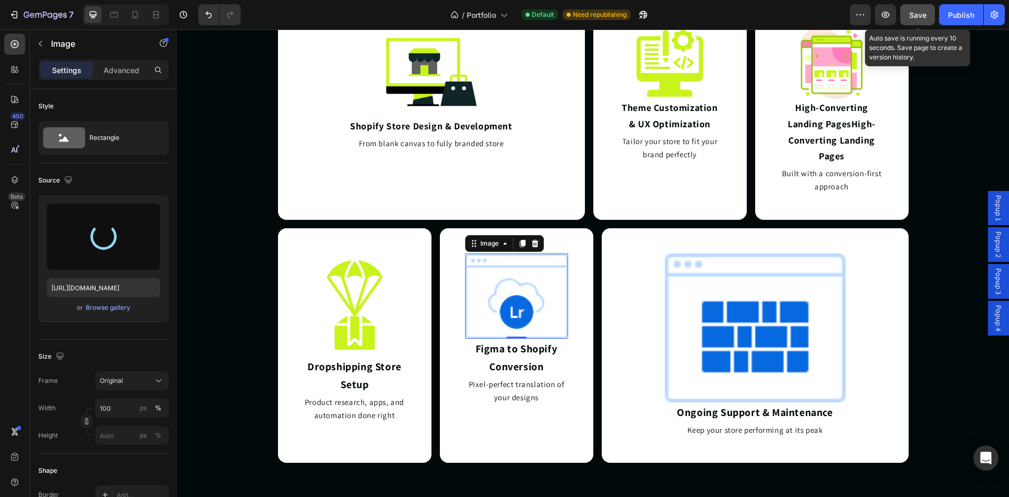
type input "https://cdn.shopify.com/s/files/1/0703/0938/0252/files/gempages_582830669671957…"
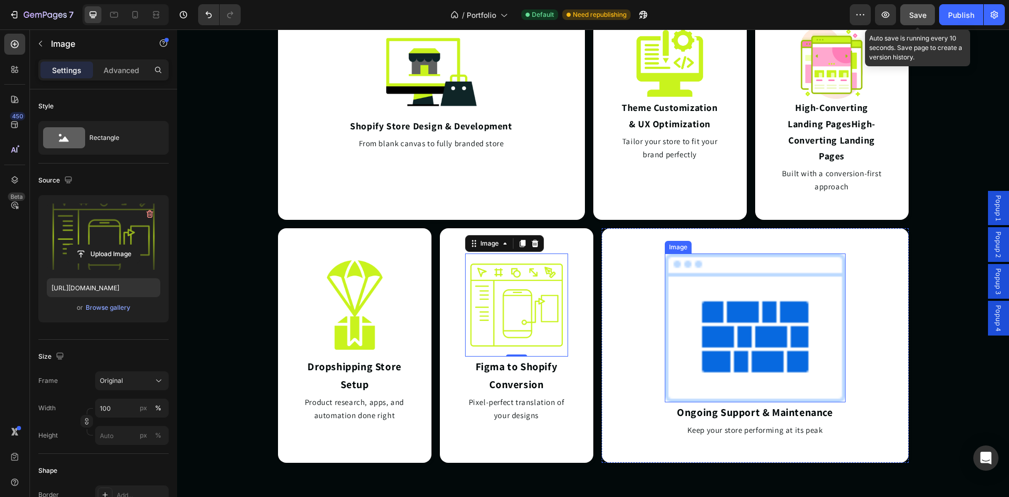
click at [764, 340] on img at bounding box center [755, 327] width 181 height 149
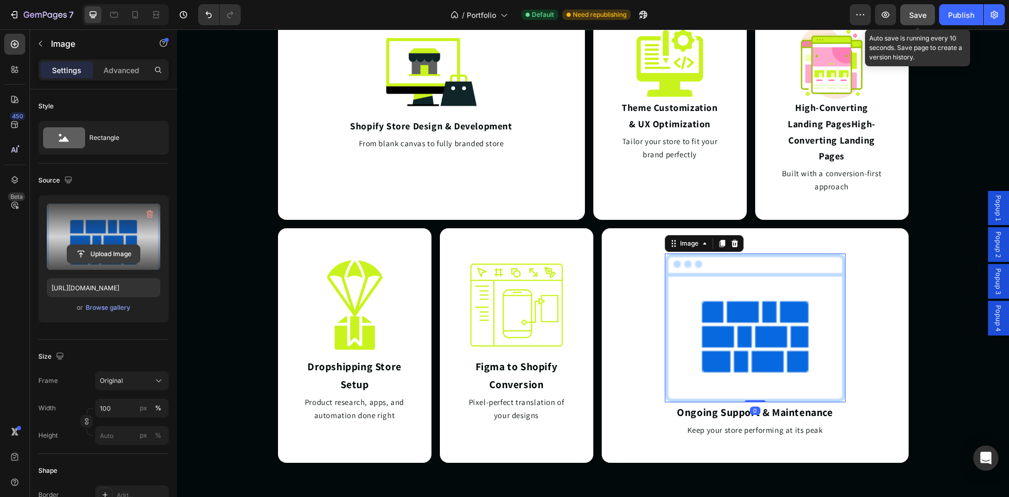
click at [97, 252] on input "file" at bounding box center [103, 254] width 73 height 18
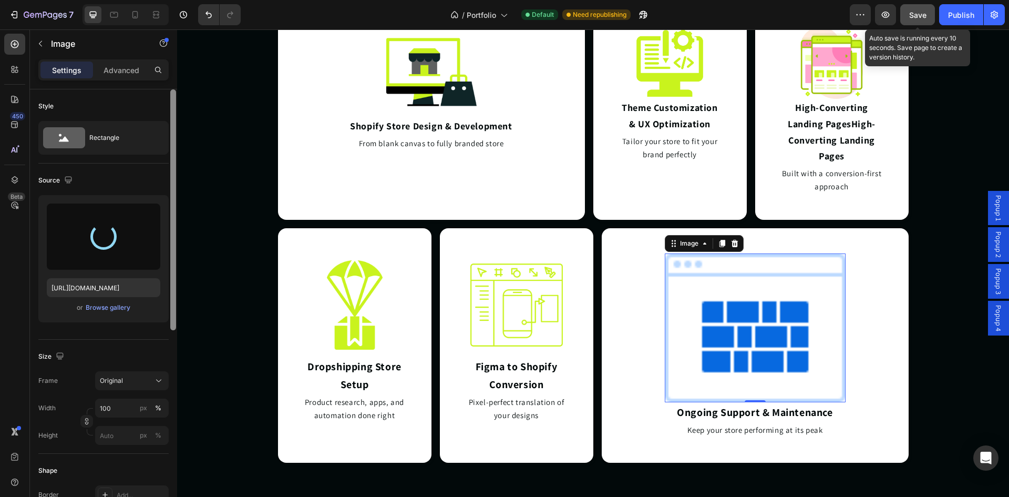
type input "https://cdn.shopify.com/s/files/1/0703/0938/0252/files/gempages_582830669671957…"
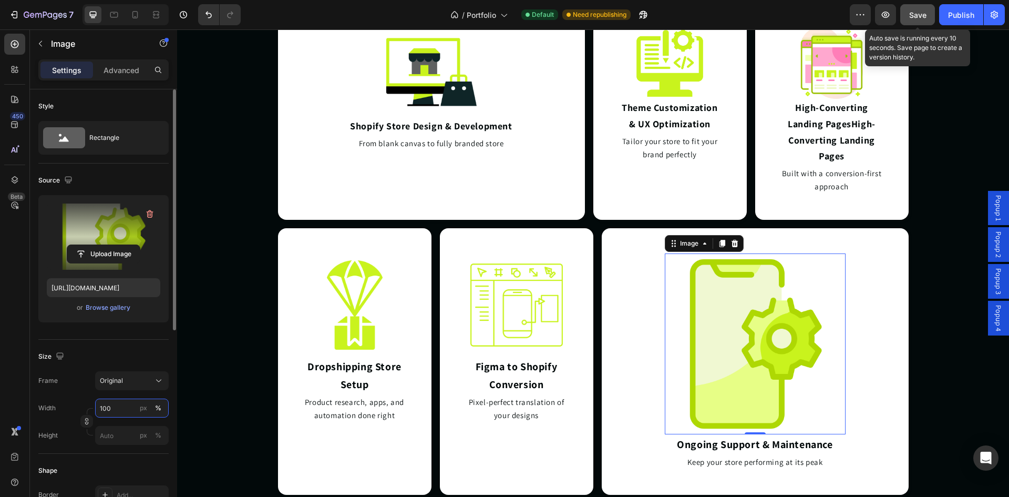
click at [126, 413] on input "100" at bounding box center [132, 408] width 74 height 19
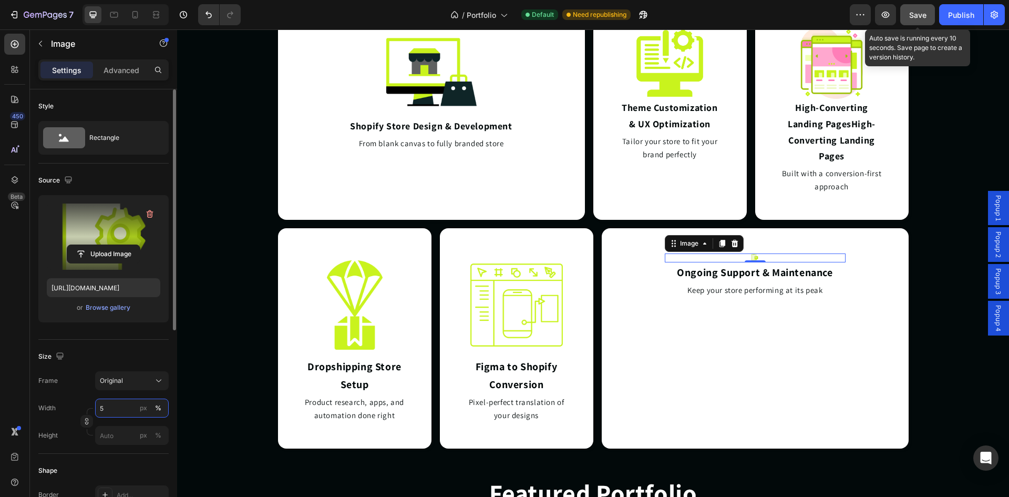
type input "50"
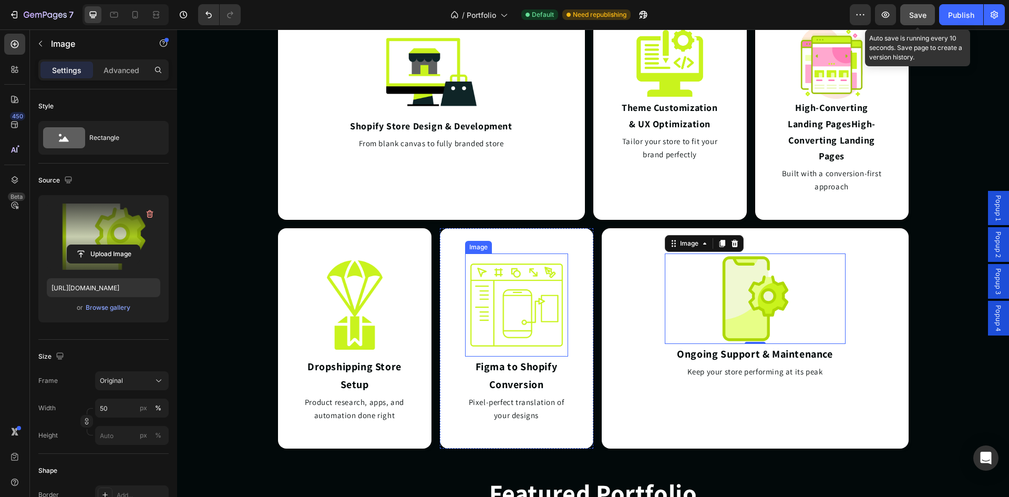
click at [545, 293] on img at bounding box center [516, 304] width 103 height 103
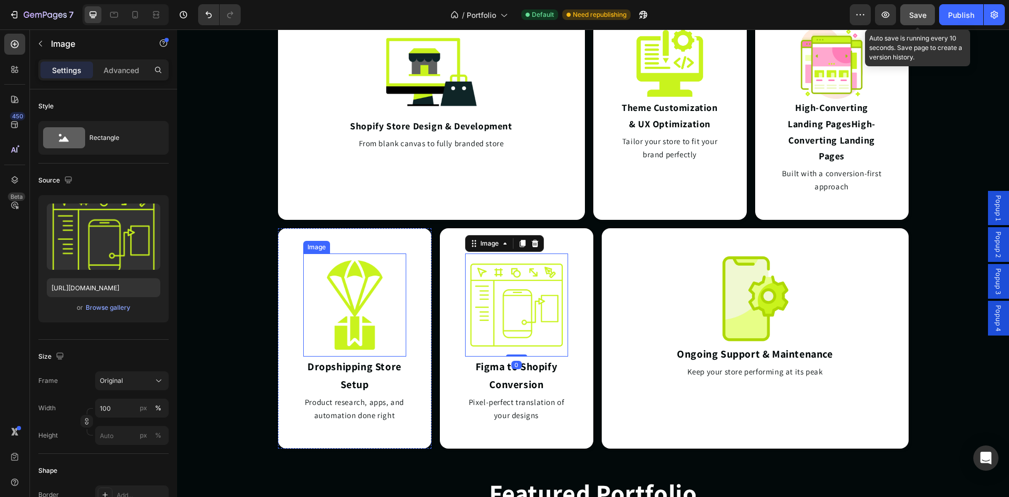
click at [382, 304] on img at bounding box center [354, 304] width 103 height 103
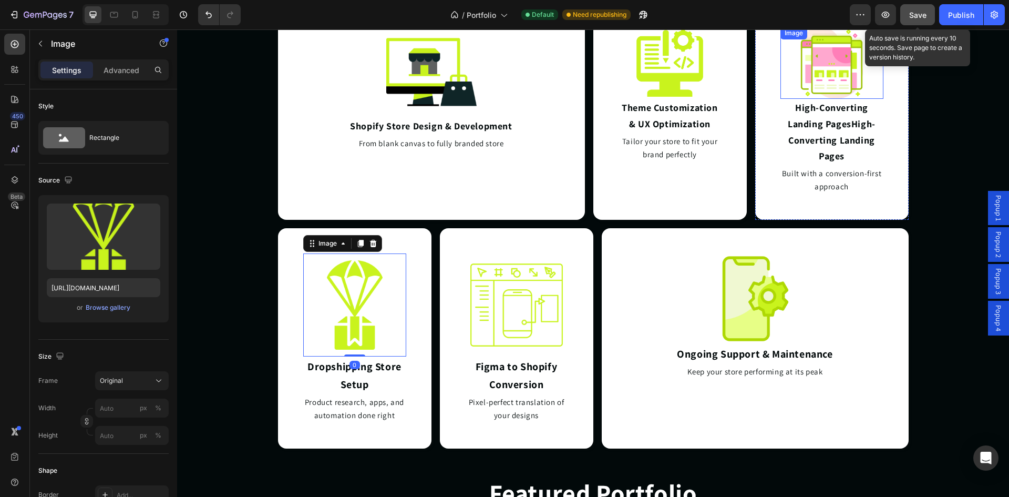
click at [836, 63] on img at bounding box center [832, 63] width 72 height 72
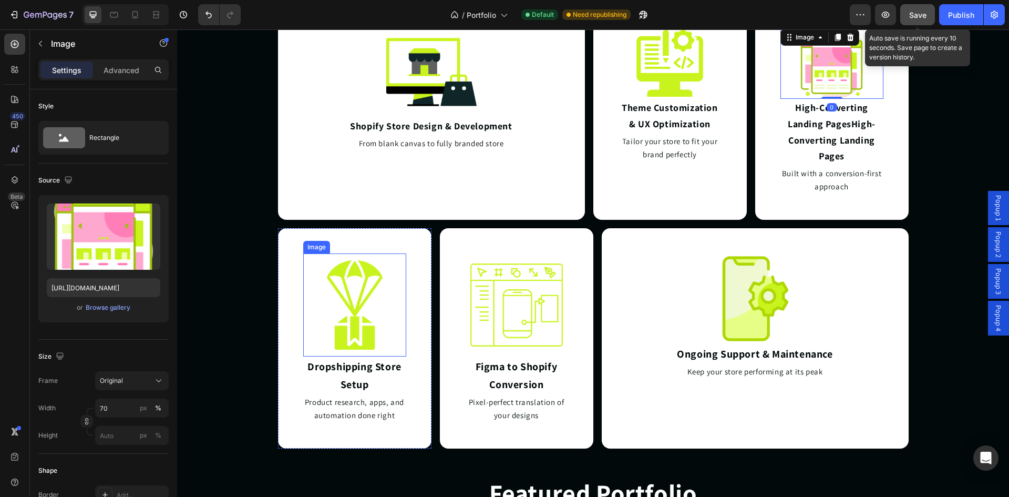
click at [329, 327] on img at bounding box center [354, 304] width 103 height 103
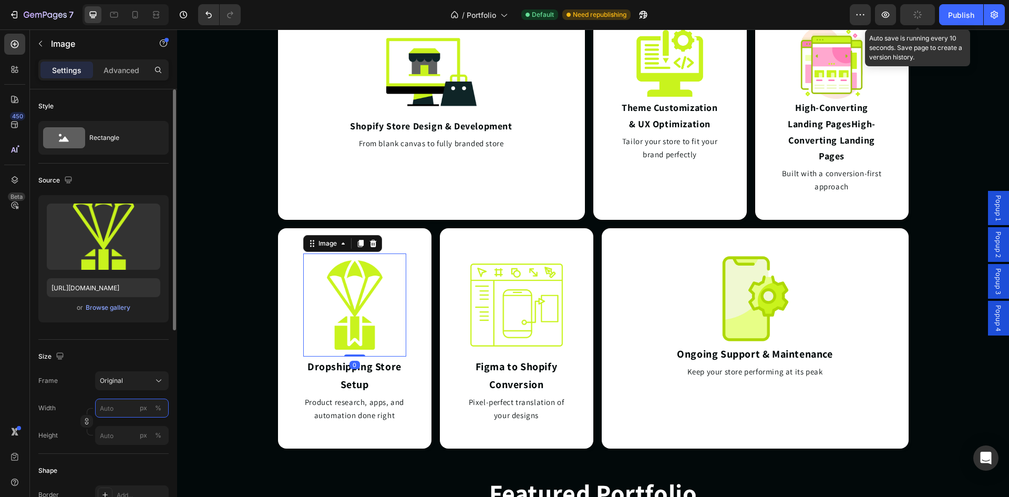
click at [118, 408] on input "px %" at bounding box center [132, 408] width 74 height 19
click at [159, 404] on div "%" at bounding box center [158, 407] width 6 height 9
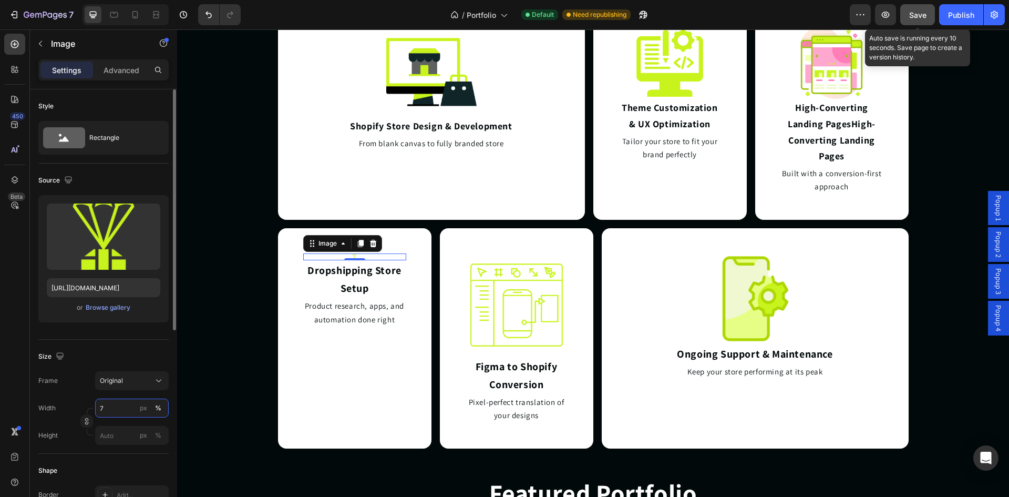
type input "70"
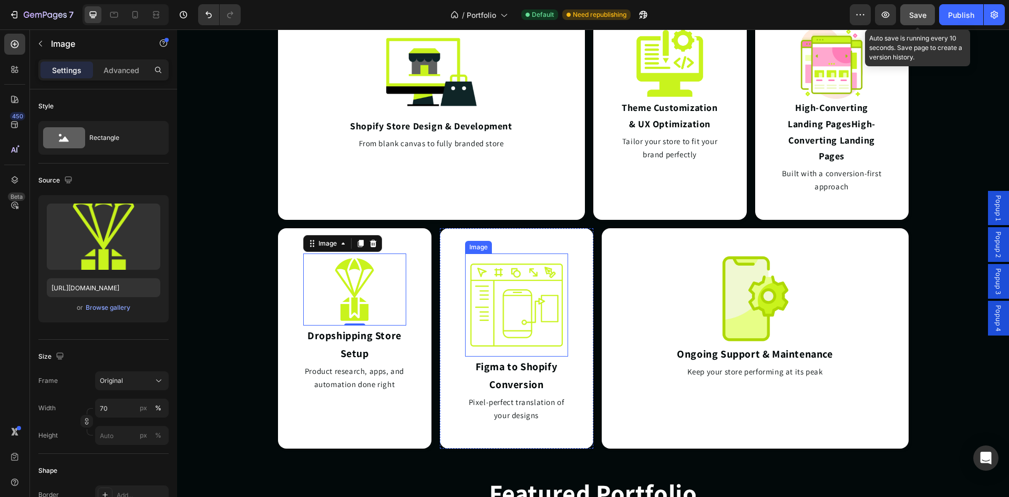
click at [560, 319] on img at bounding box center [516, 304] width 103 height 103
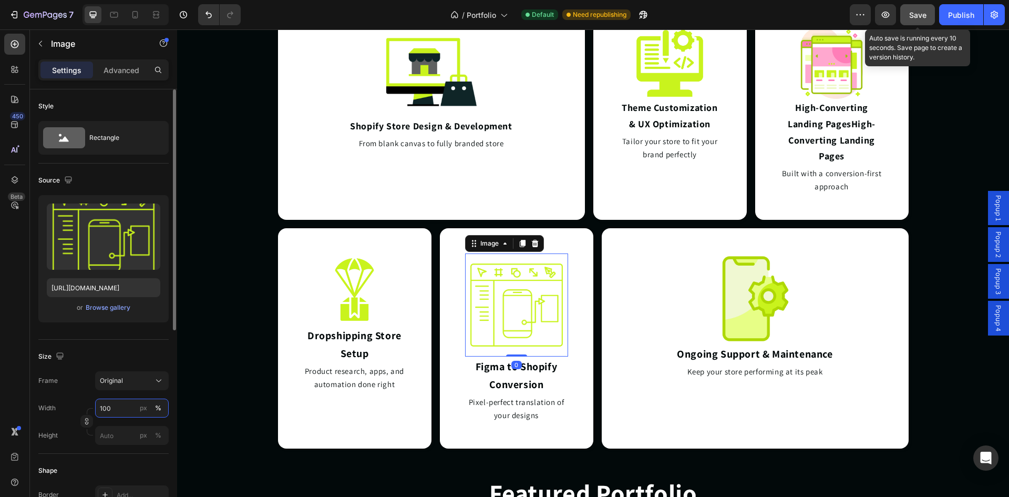
click at [116, 409] on input "100" at bounding box center [132, 408] width 74 height 19
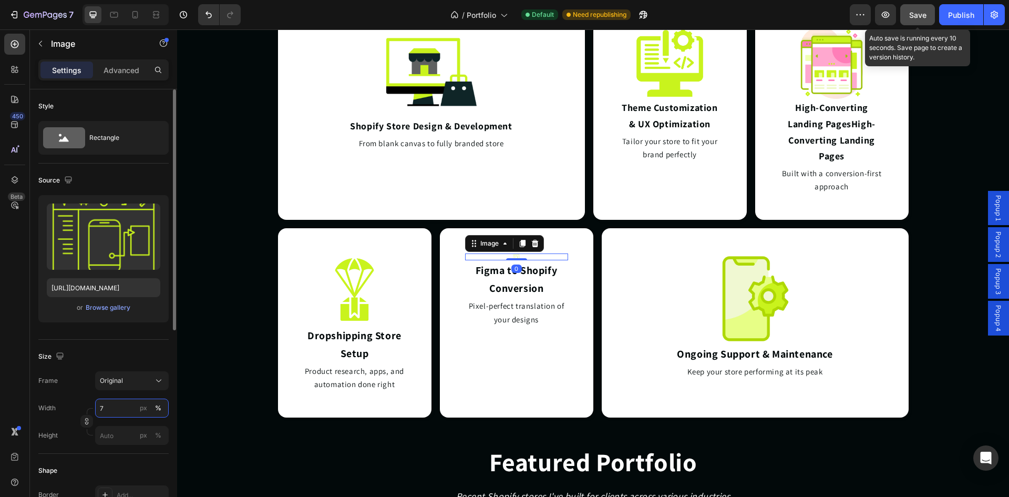
type input "70"
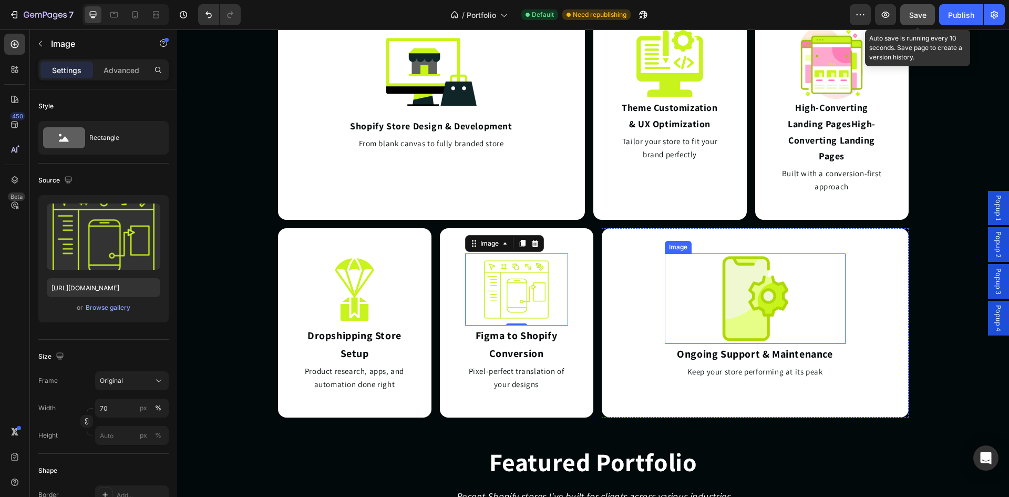
click at [738, 305] on img at bounding box center [755, 298] width 90 height 90
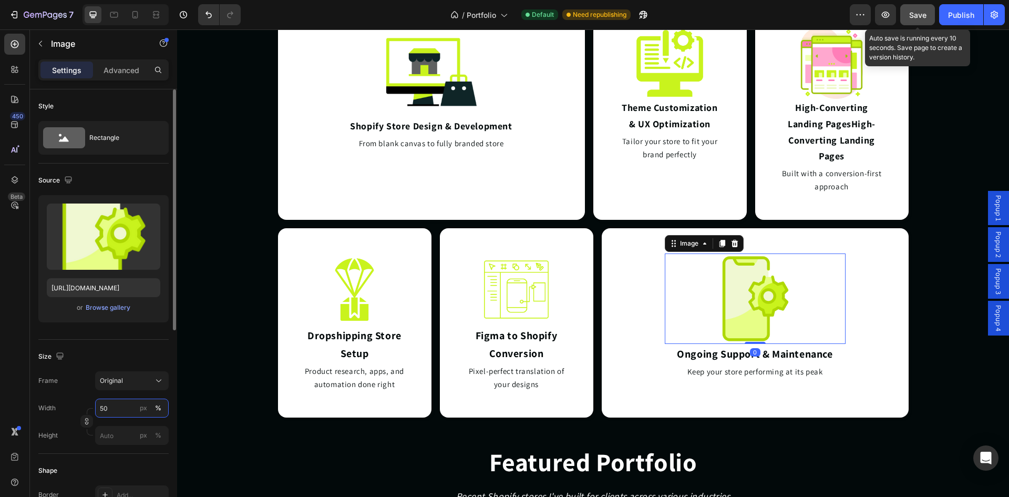
click at [115, 407] on input "50" at bounding box center [132, 408] width 74 height 19
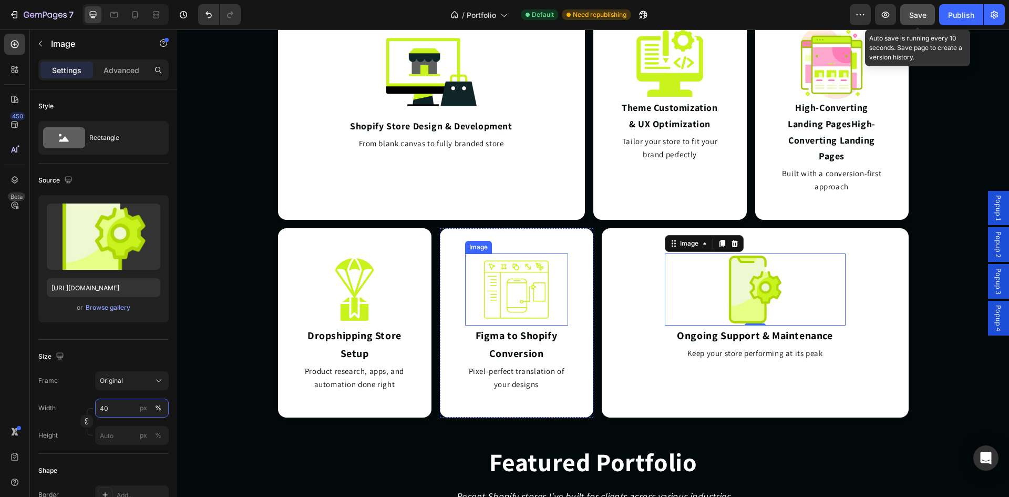
scroll to position [2152, 0]
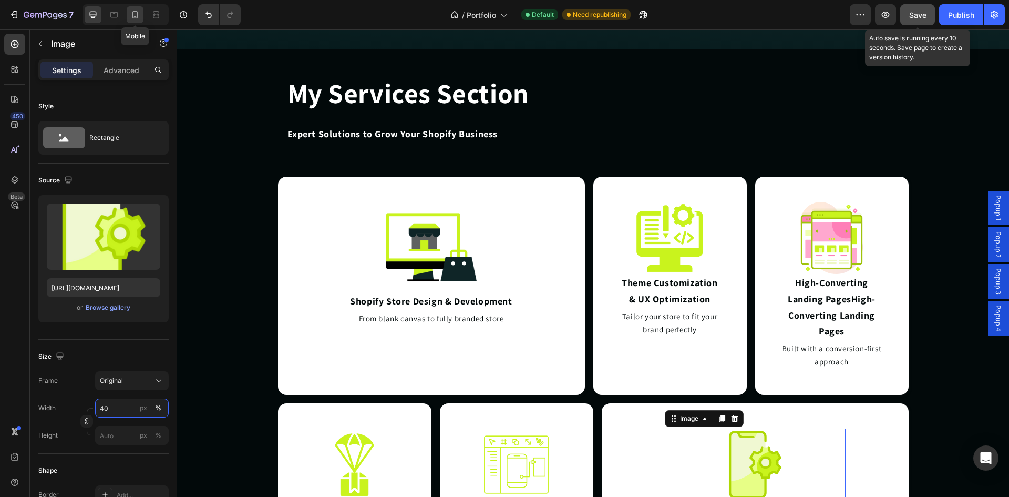
type input "40"
click at [136, 16] on icon at bounding box center [135, 14] width 11 height 11
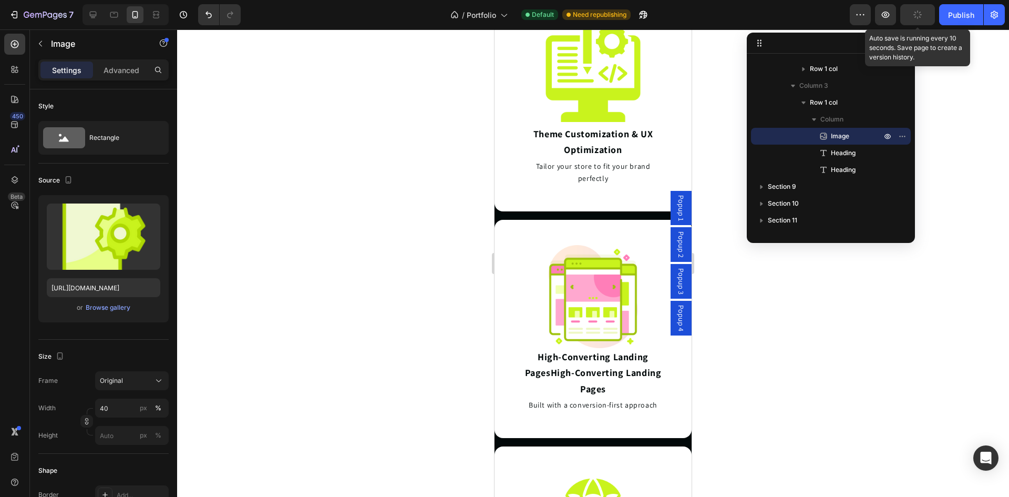
scroll to position [3358, 0]
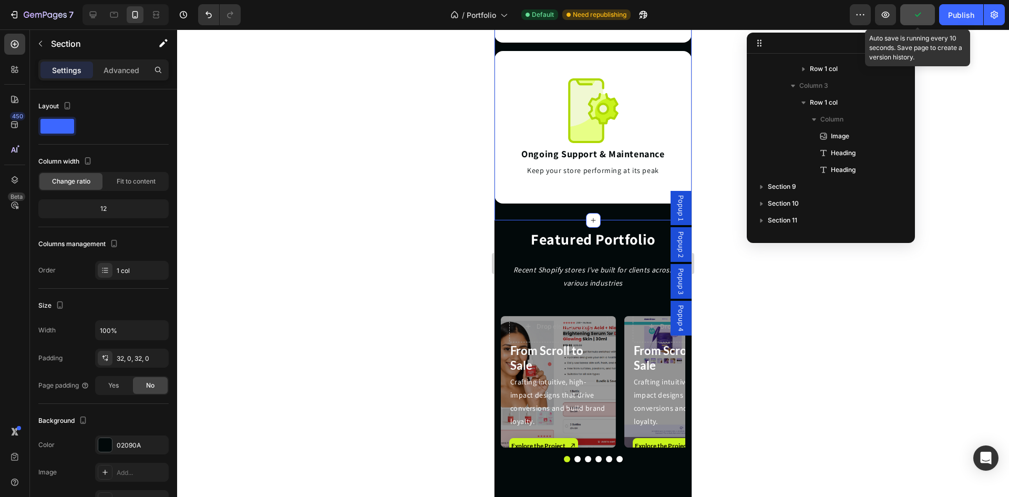
scroll to position [115, 0]
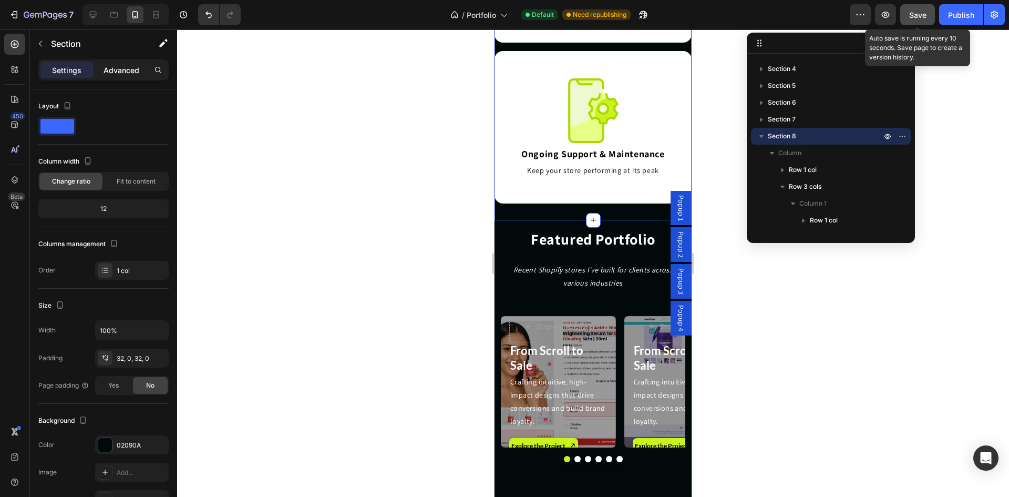
click at [112, 76] on div "Advanced" at bounding box center [121, 70] width 53 height 17
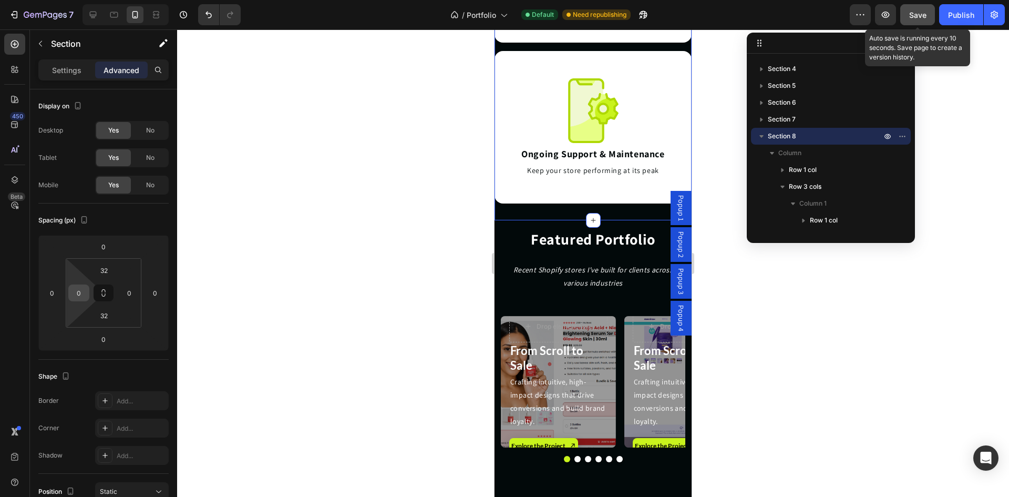
click at [80, 294] on input "0" at bounding box center [79, 293] width 16 height 16
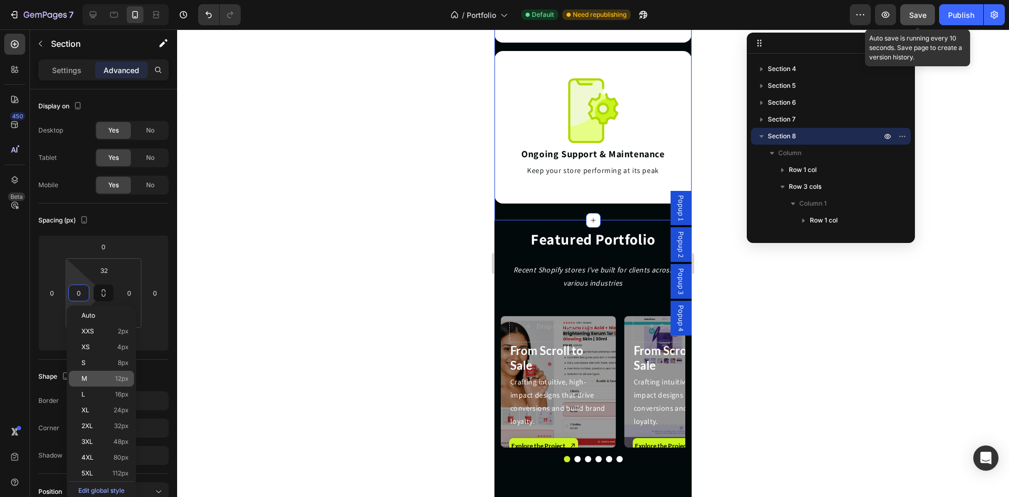
click at [98, 376] on p "M 12px" at bounding box center [104, 378] width 47 height 7
type input "12"
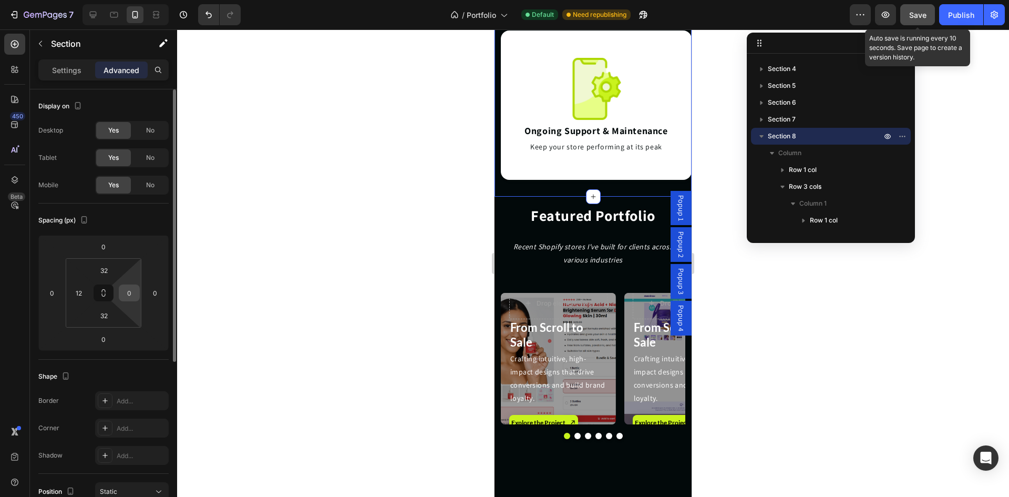
click at [131, 287] on input "0" at bounding box center [129, 293] width 16 height 16
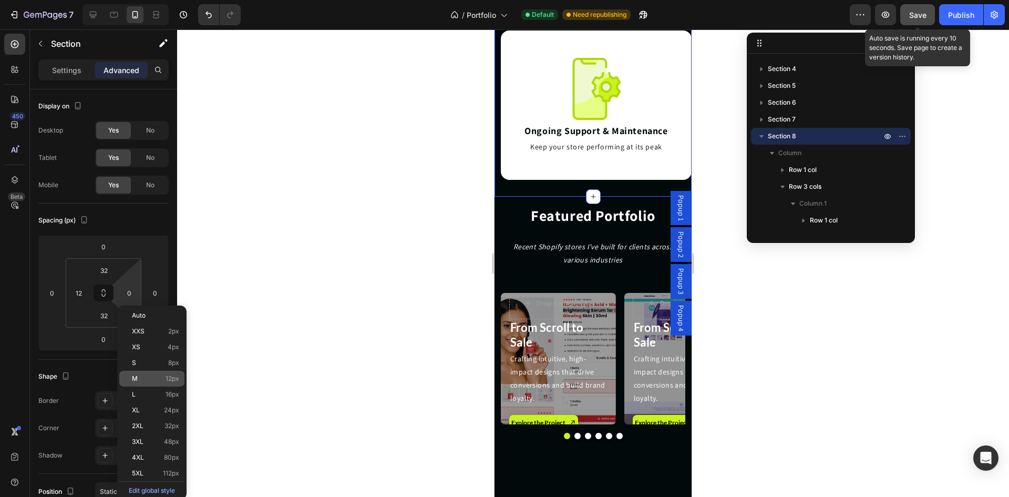
click at [149, 376] on p "M 12px" at bounding box center [155, 378] width 47 height 7
type input "12"
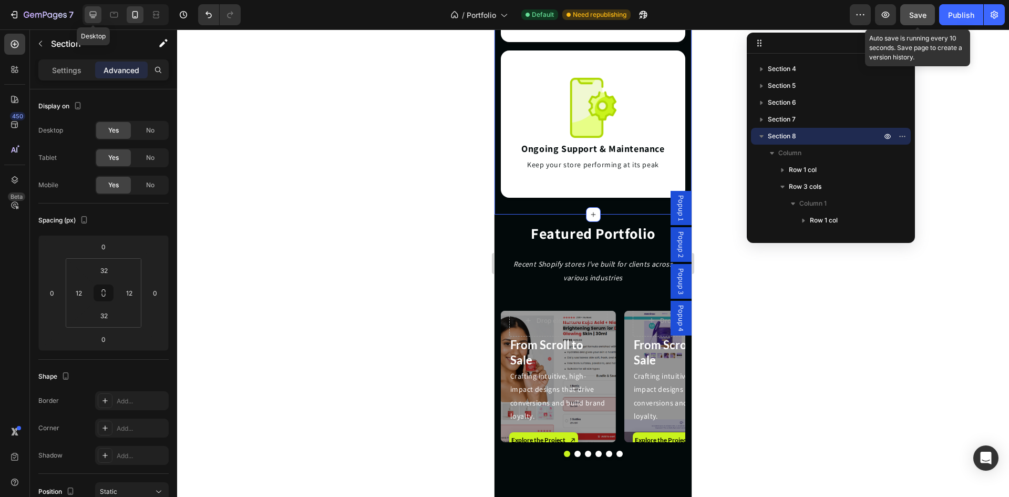
click at [100, 18] on div at bounding box center [93, 14] width 17 height 17
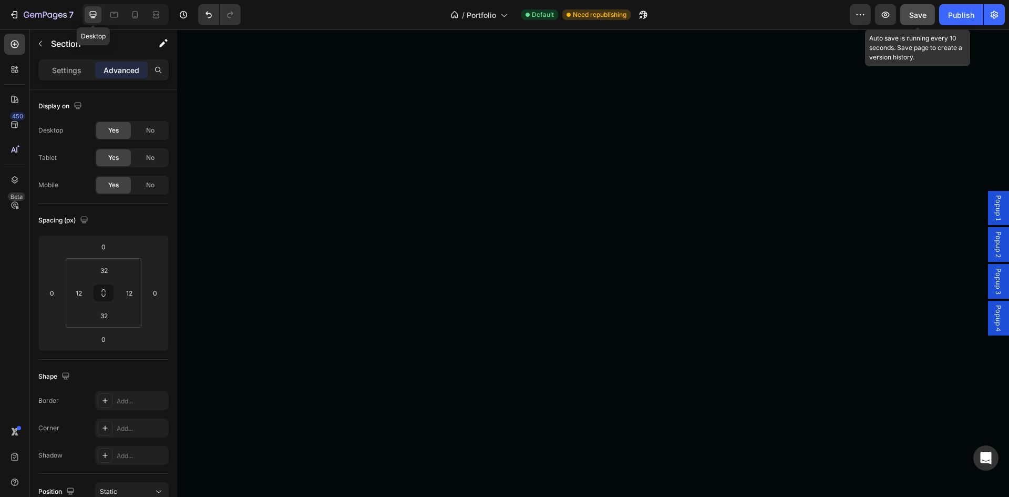
type input "0"
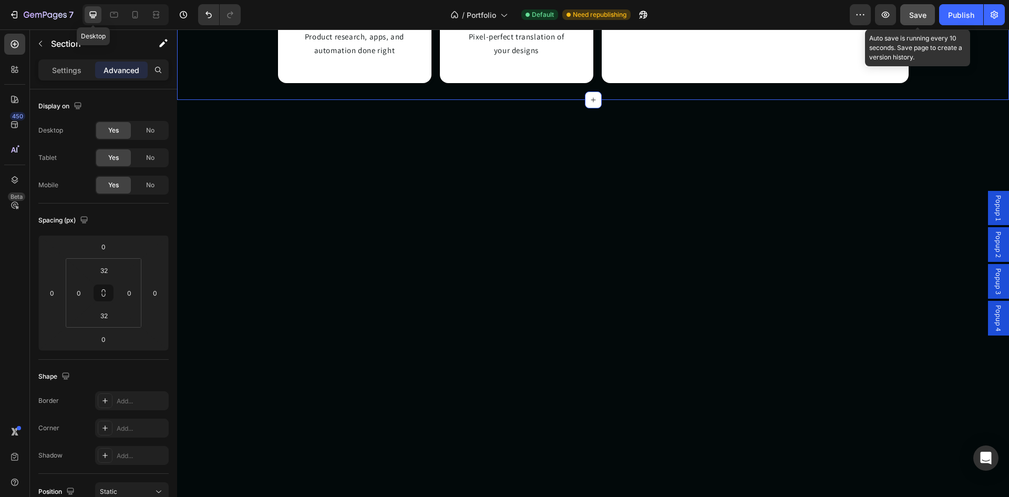
click at [917, 16] on span "Save" at bounding box center [918, 15] width 17 height 9
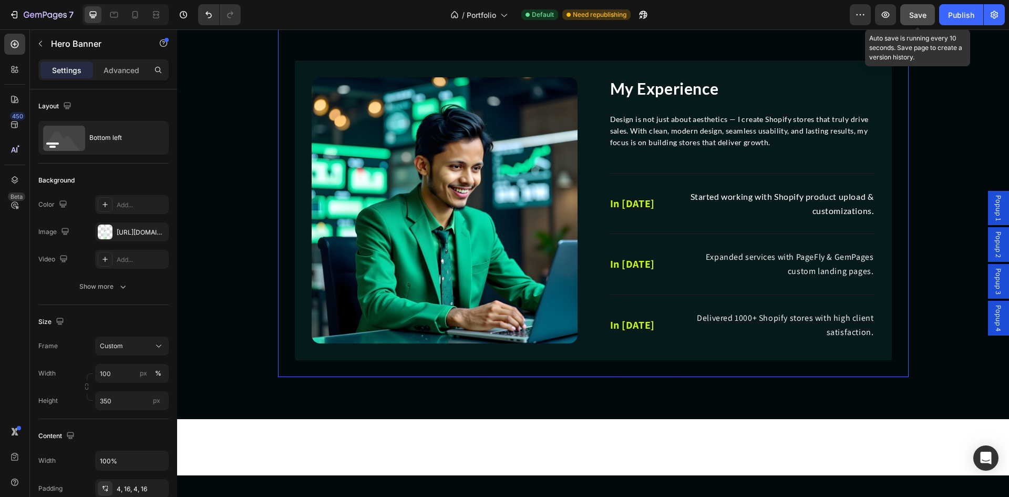
scroll to position [0, 0]
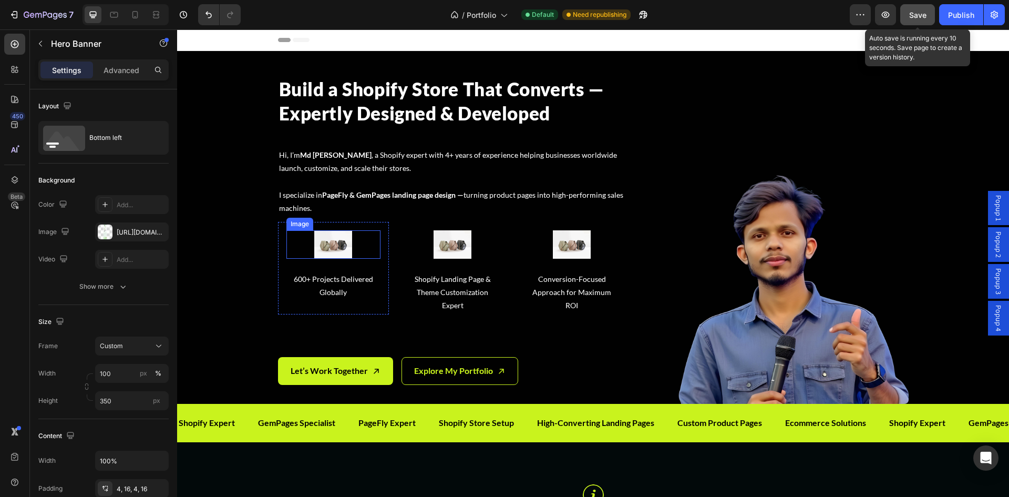
click at [326, 244] on img at bounding box center [333, 244] width 38 height 28
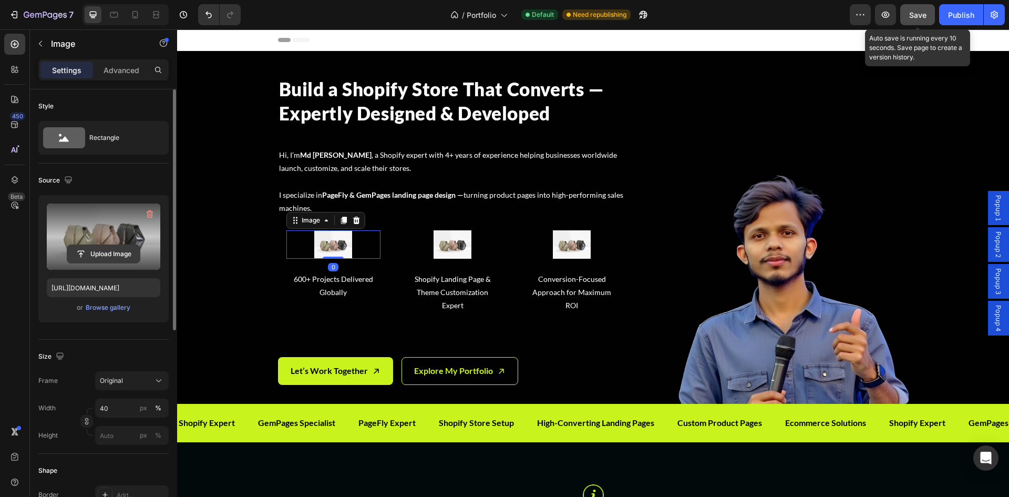
click at [103, 253] on input "file" at bounding box center [103, 254] width 73 height 18
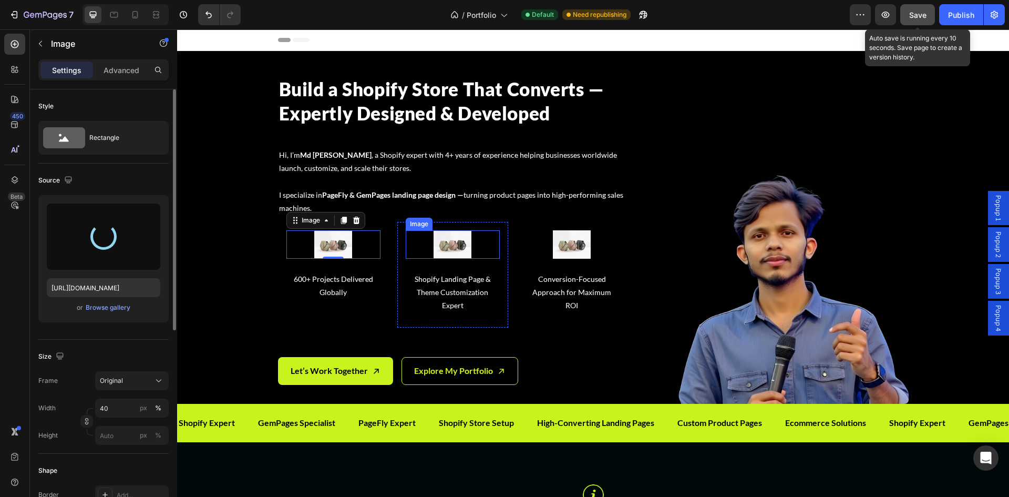
type input "https://cdn.shopify.com/s/files/1/0703/0938/0252/files/gempages_582830669671957…"
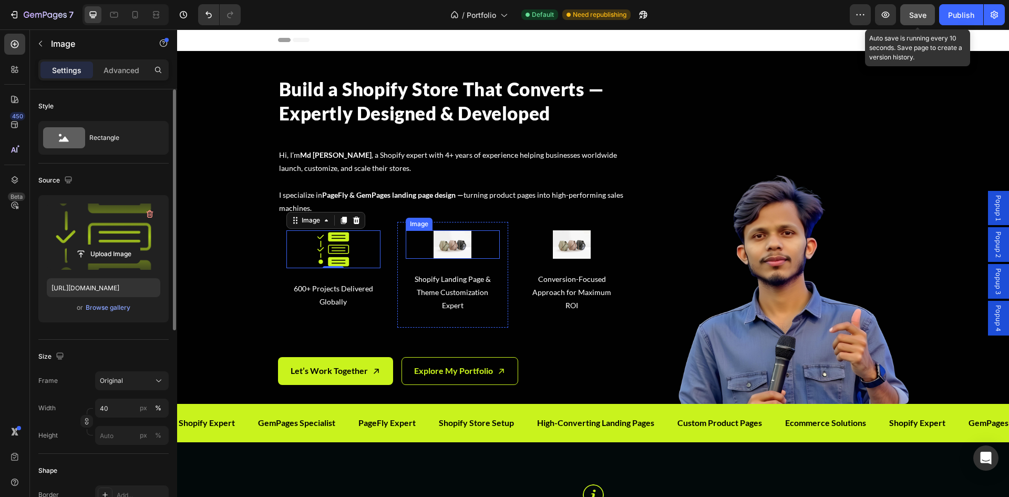
drag, startPoint x: 441, startPoint y: 245, endPoint x: 434, endPoint y: 250, distance: 8.3
click at [441, 245] on img at bounding box center [453, 244] width 38 height 28
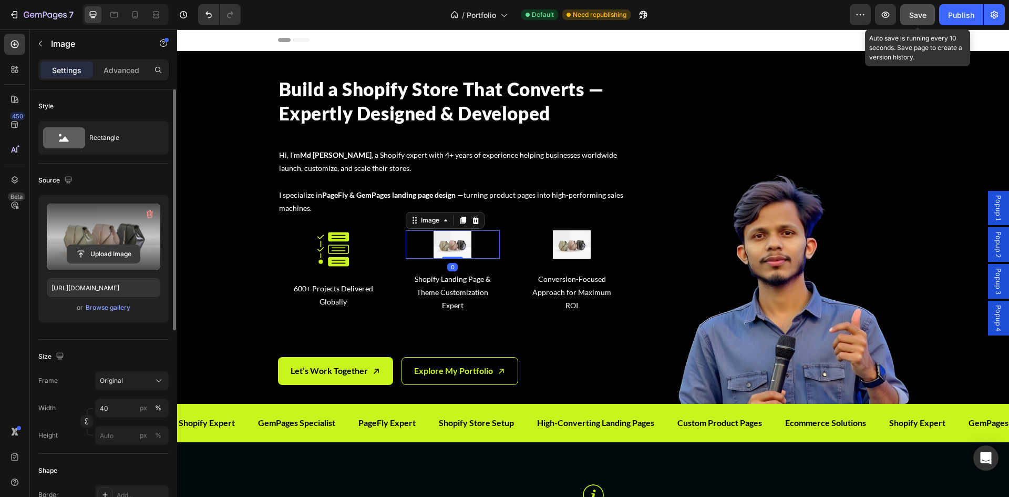
click at [105, 248] on input "file" at bounding box center [103, 254] width 73 height 18
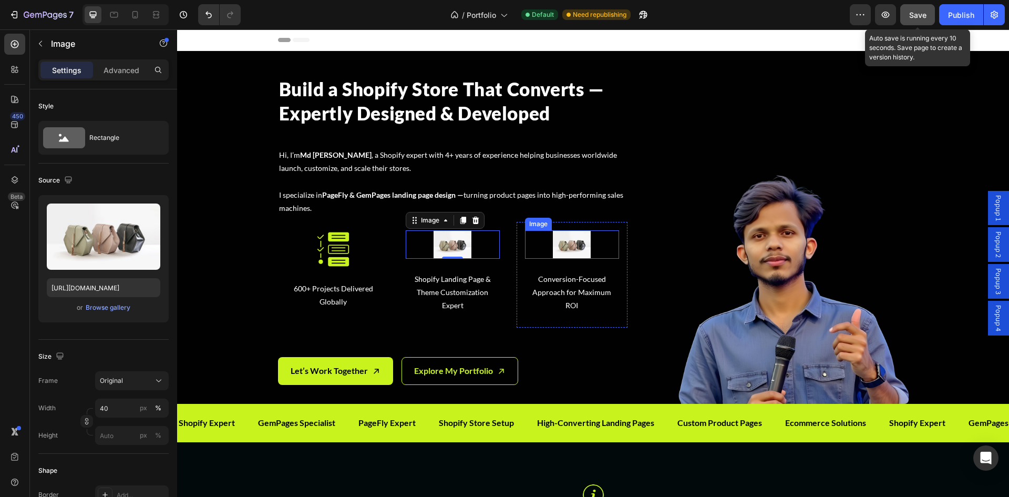
click at [580, 239] on img at bounding box center [572, 244] width 38 height 28
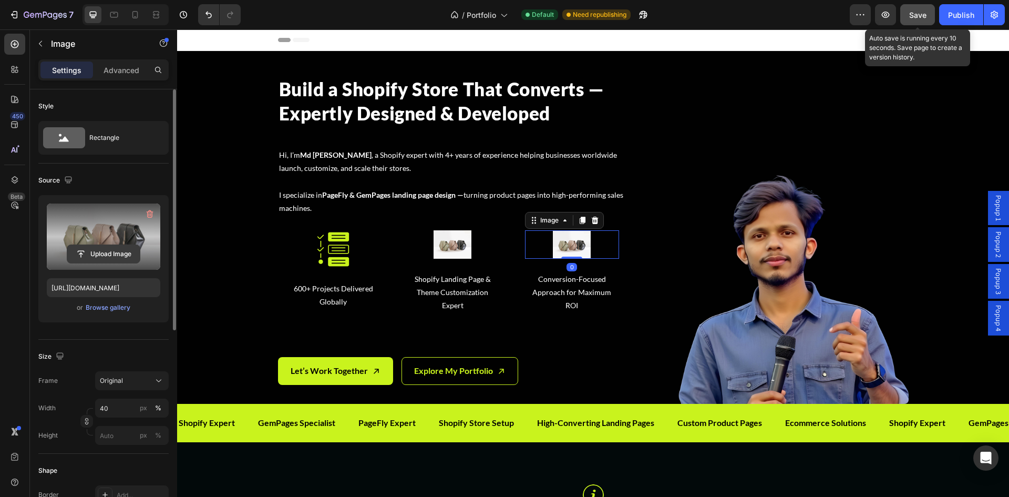
click at [116, 253] on input "file" at bounding box center [103, 254] width 73 height 18
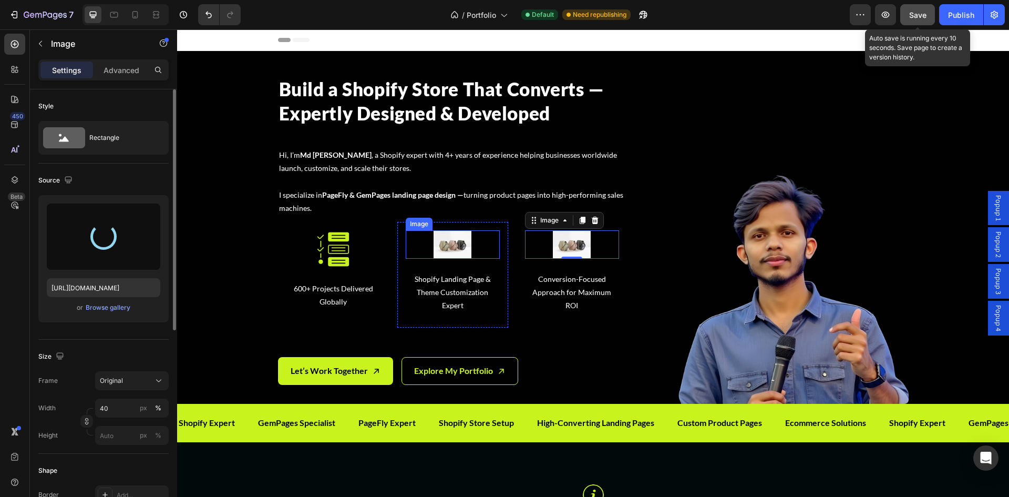
type input "https://cdn.shopify.com/s/files/1/0703/0938/0252/files/gempages_582830669671957…"
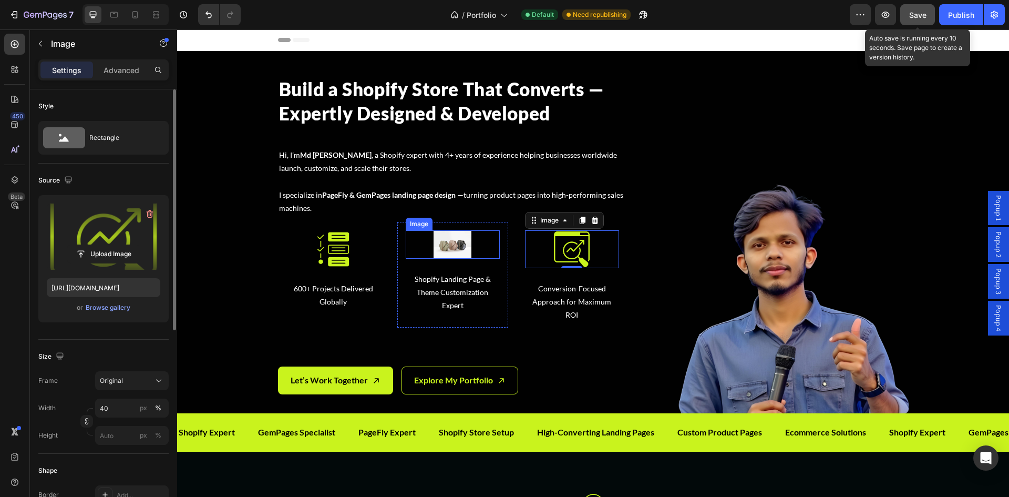
click at [445, 237] on img at bounding box center [453, 244] width 38 height 28
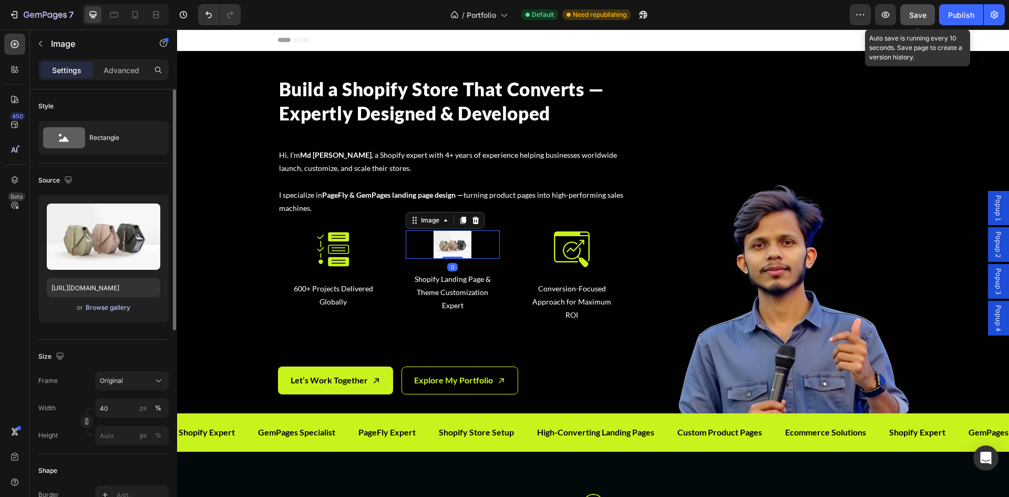
click at [101, 307] on div "Browse gallery" at bounding box center [108, 307] width 45 height 9
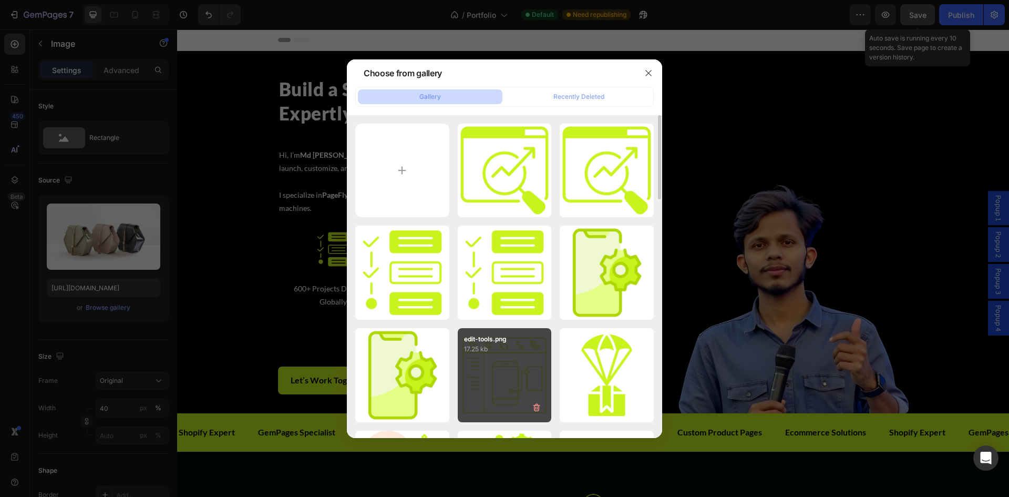
scroll to position [88, 0]
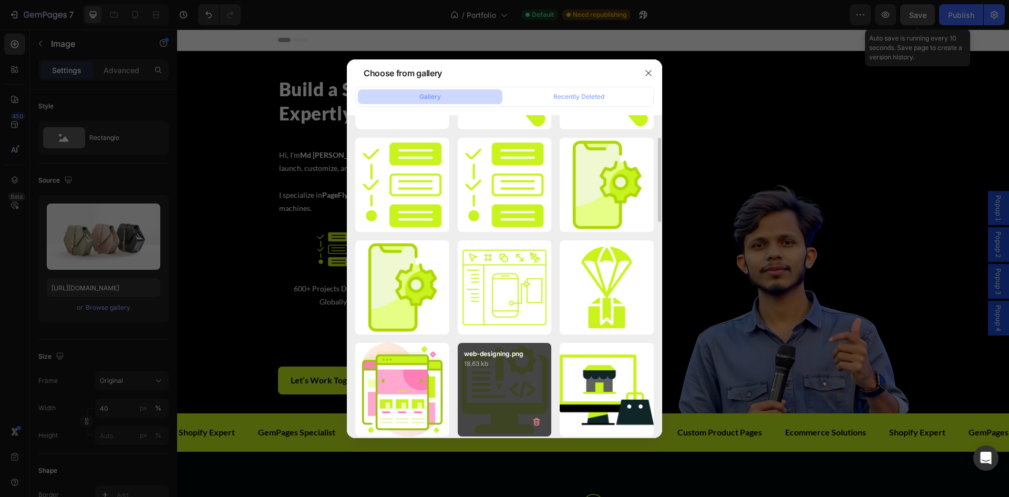
click at [493, 385] on div "web-designing.png 18.63 kb" at bounding box center [505, 390] width 94 height 94
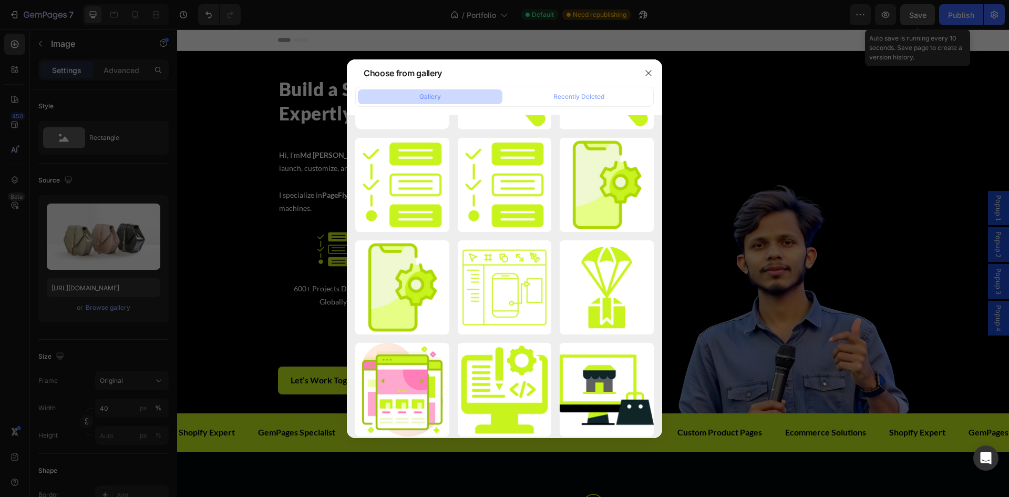
type input "https://cdn.shopify.com/s/files/1/0703/0938/0252/files/gempages_582830669671957…"
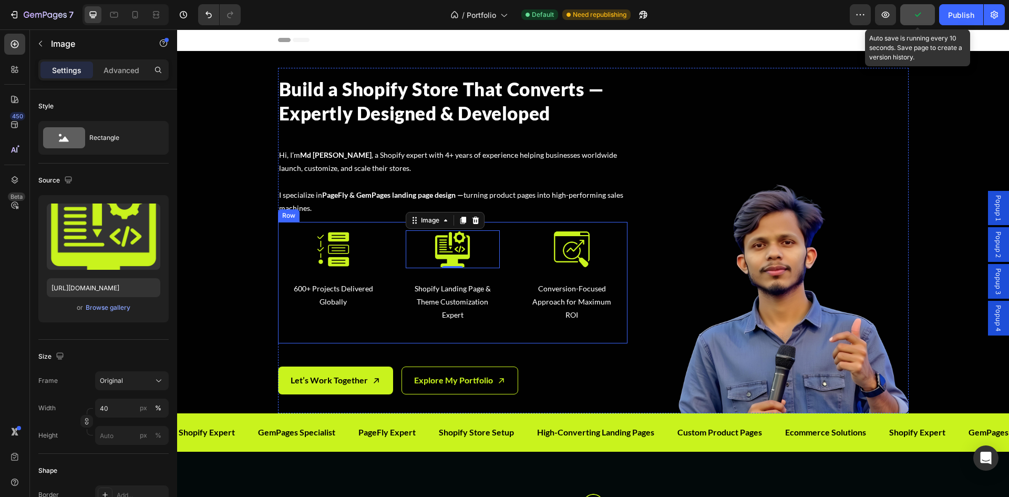
click at [508, 303] on div "Image 600+ Projects Delivered Globally Text Block Row Image 0 Shopify Landing P…" at bounding box center [453, 282] width 350 height 121
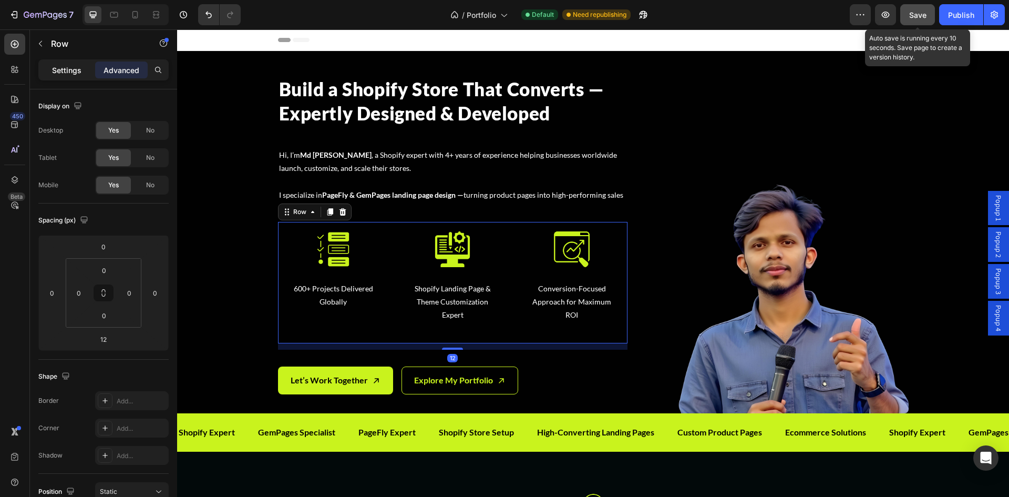
click at [57, 71] on p "Settings" at bounding box center [66, 70] width 29 height 11
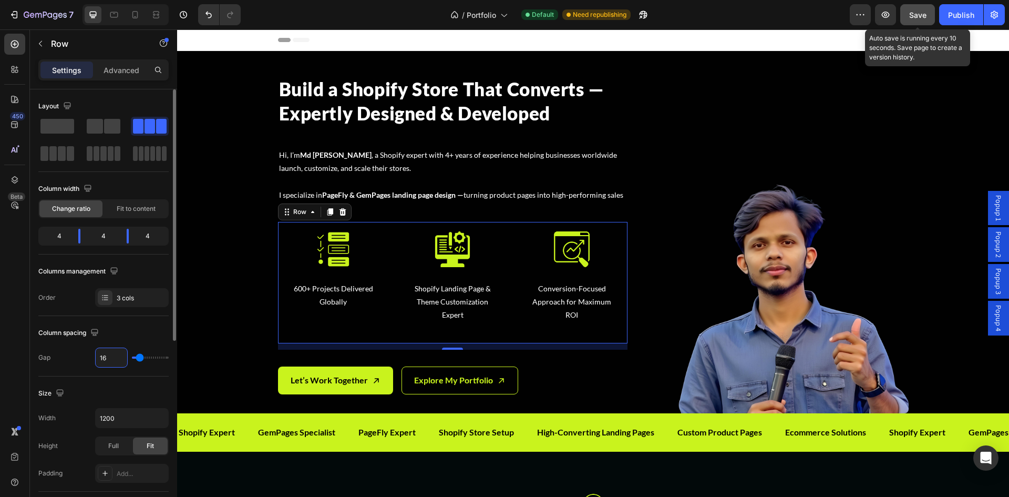
click at [105, 356] on input "16" at bounding box center [112, 357] width 32 height 19
click at [377, 267] on div "Image 600+ Projects Delivered Globally Text Block Row" at bounding box center [333, 273] width 111 height 102
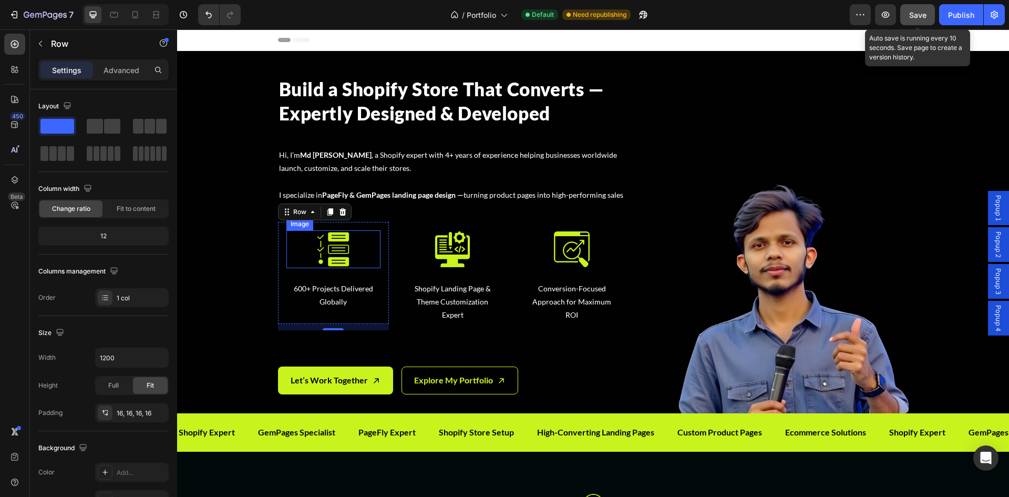
click at [322, 260] on img at bounding box center [333, 249] width 38 height 38
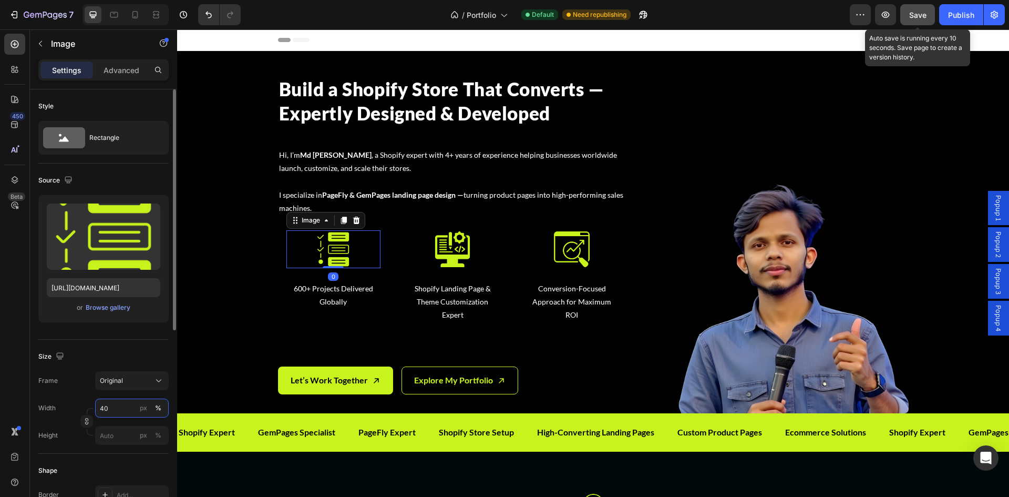
click at [111, 408] on input "40" at bounding box center [132, 408] width 74 height 19
type input "30"
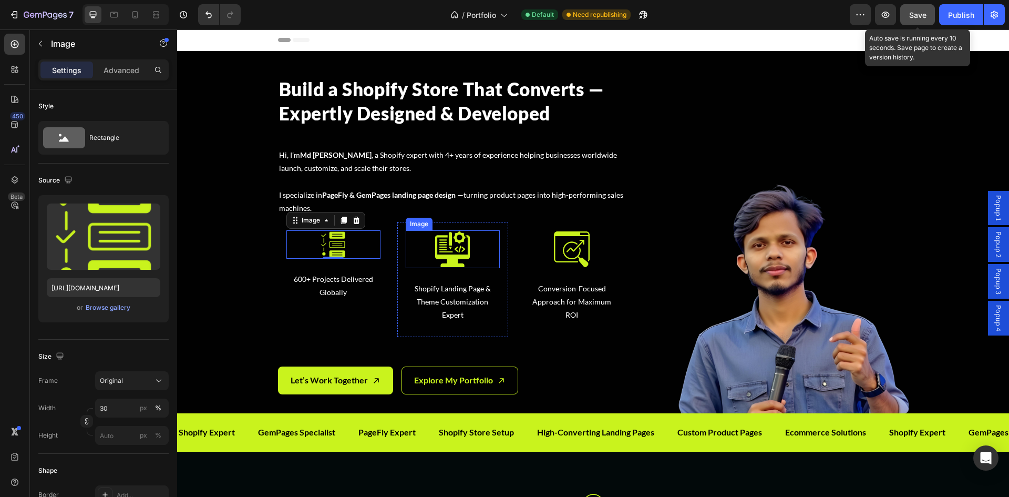
click at [425, 254] on div at bounding box center [453, 249] width 94 height 38
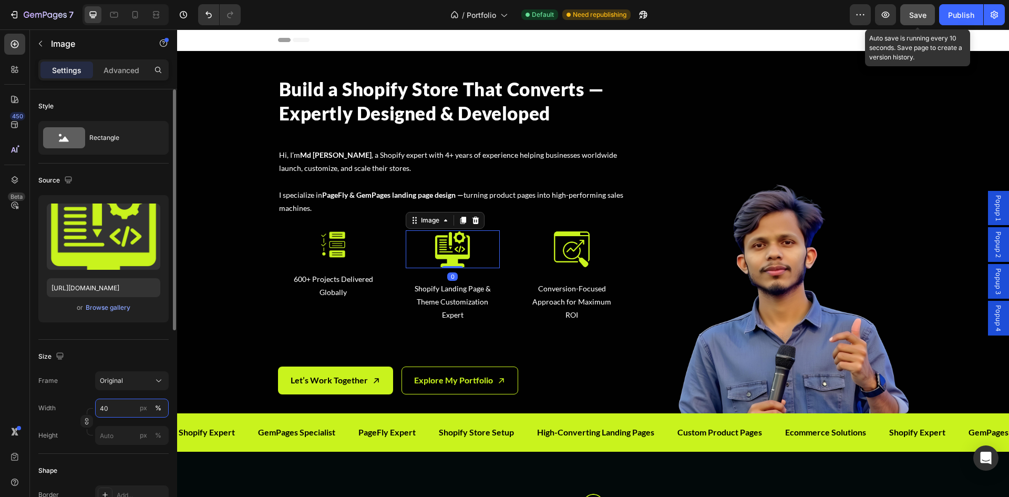
click at [106, 412] on input "40" at bounding box center [132, 408] width 74 height 19
type input "30"
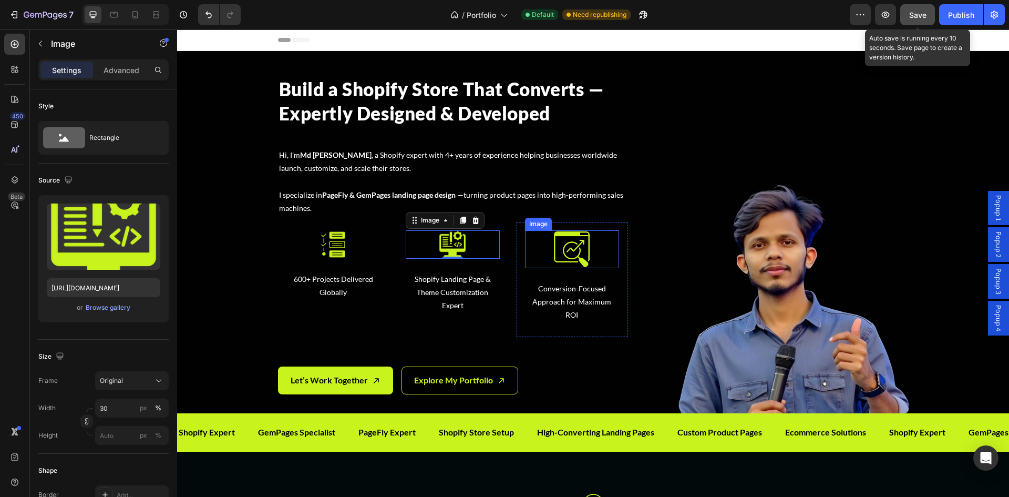
drag, startPoint x: 554, startPoint y: 241, endPoint x: 461, endPoint y: 304, distance: 112.7
click at [554, 241] on img at bounding box center [572, 249] width 38 height 38
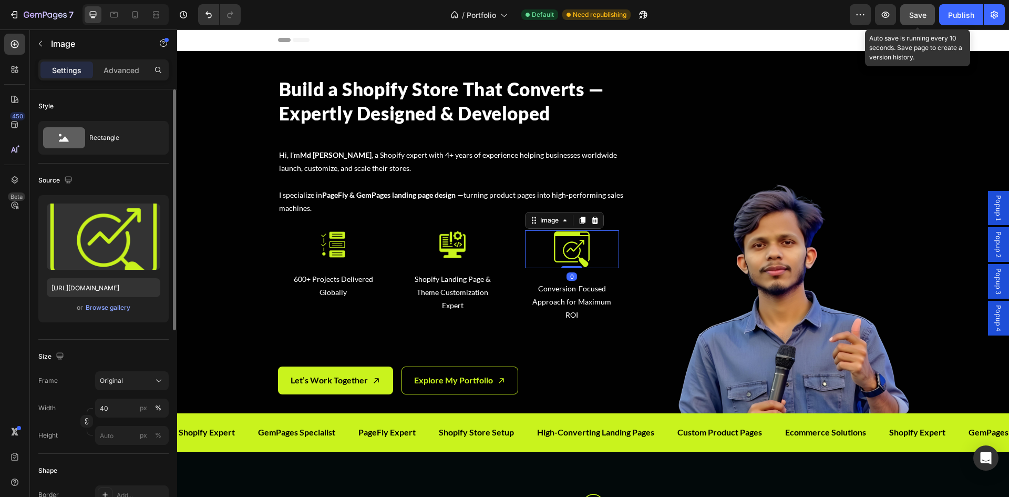
click at [95, 407] on div "Width 40 px %" at bounding box center [103, 408] width 130 height 19
click at [109, 408] on input "40" at bounding box center [132, 408] width 74 height 19
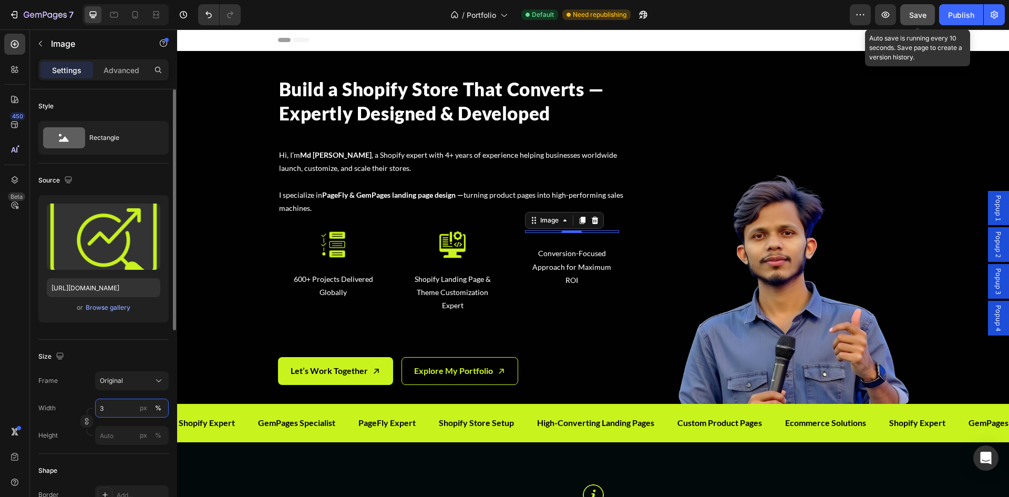
type input "30"
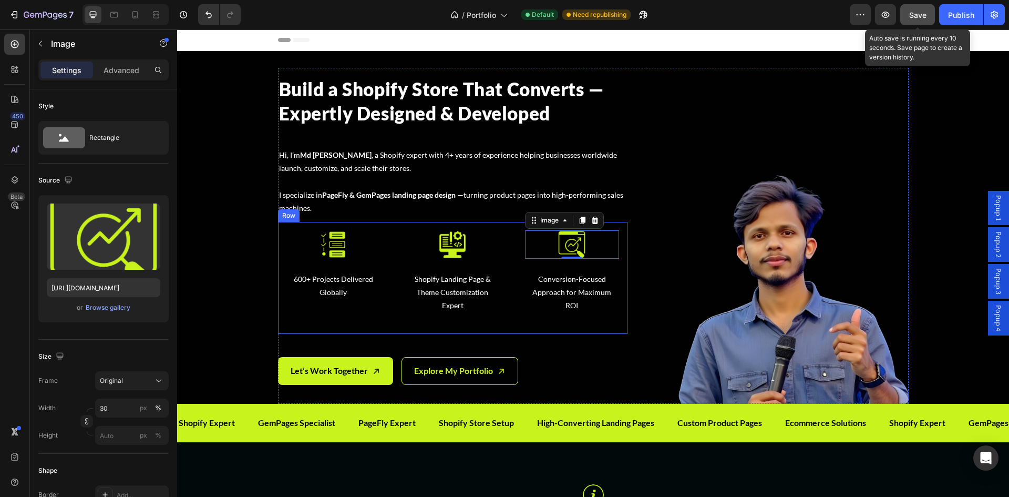
click at [335, 292] on p "600+ Projects Delivered Globally" at bounding box center [334, 285] width 92 height 26
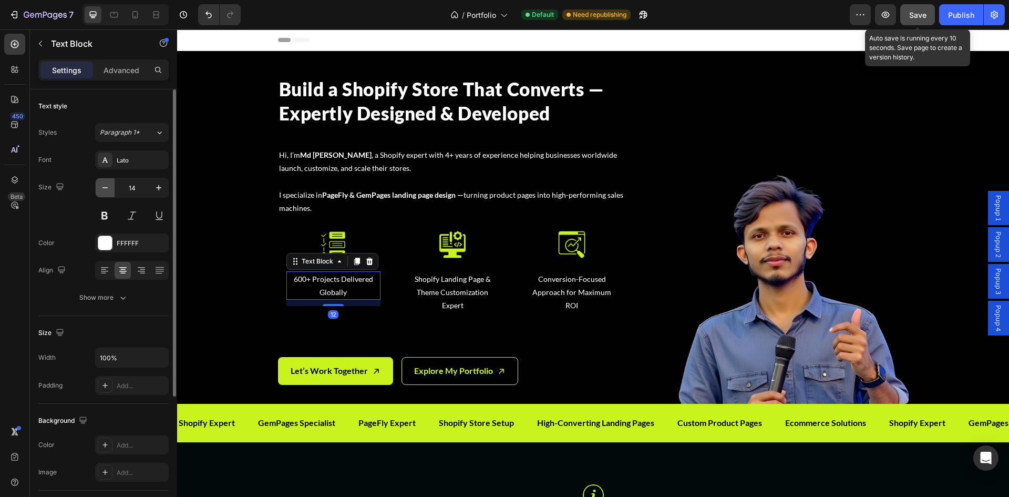
click at [105, 193] on button "button" at bounding box center [105, 187] width 19 height 19
type input "11"
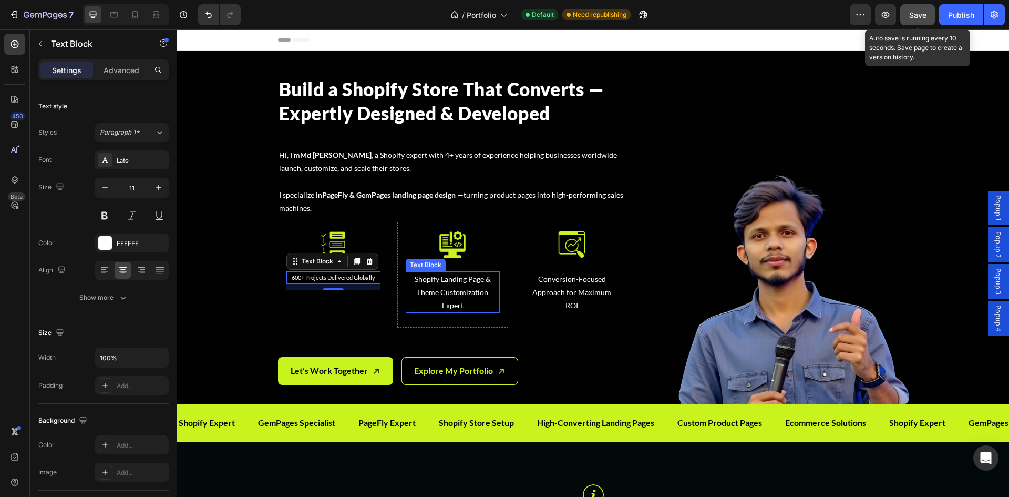
click at [419, 291] on p "Shopify Landing Page & Theme Customization Expert" at bounding box center [453, 292] width 92 height 40
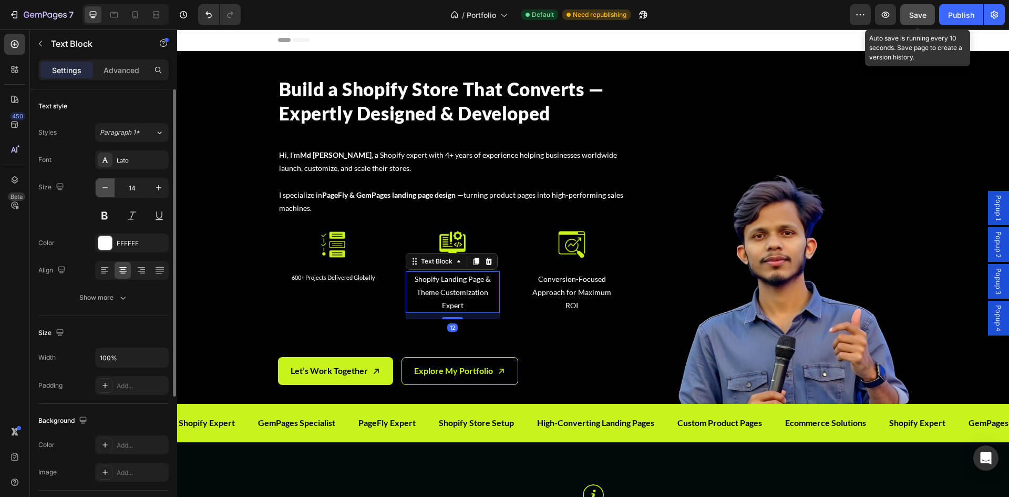
click at [105, 188] on icon "button" at bounding box center [105, 187] width 5 height 1
type input "11"
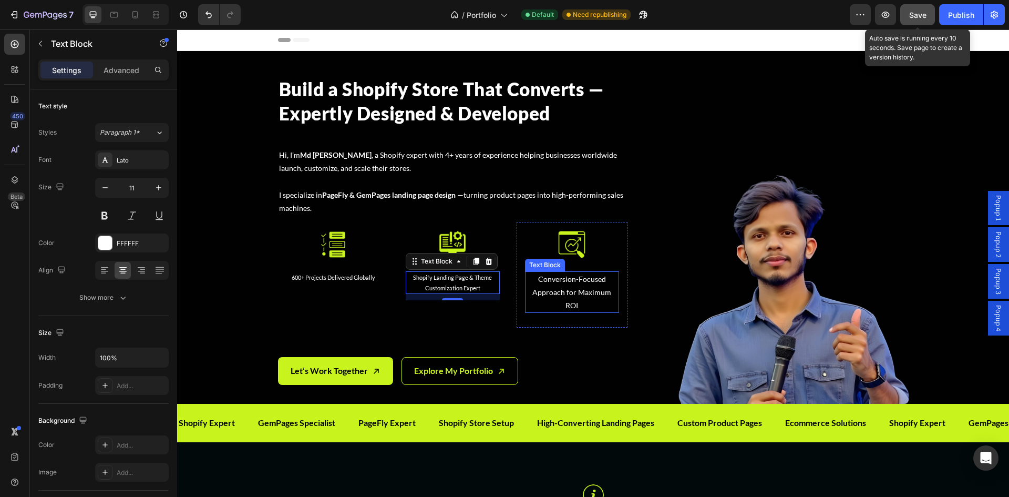
click at [549, 293] on p "Conversion-Focused Approach for Maximum ROI" at bounding box center [572, 292] width 92 height 40
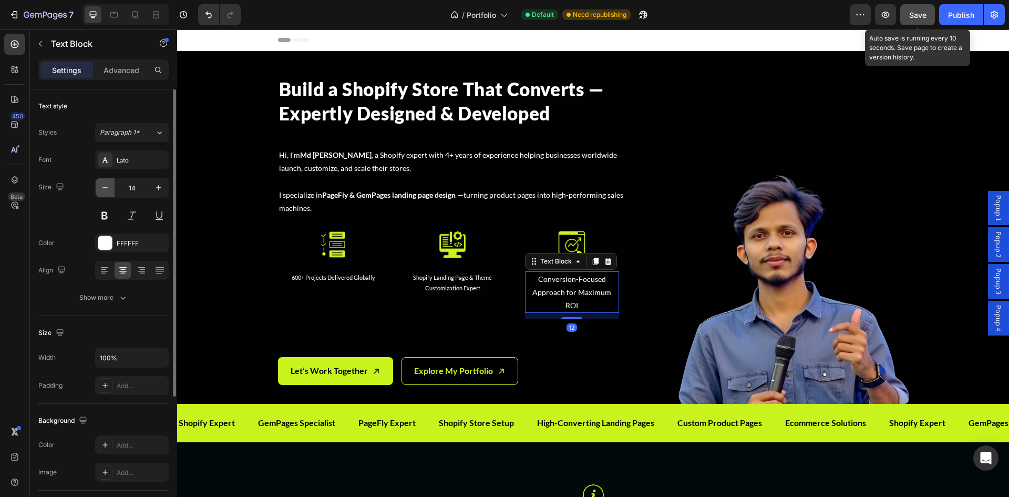
click at [105, 187] on icon "button" at bounding box center [105, 187] width 11 height 11
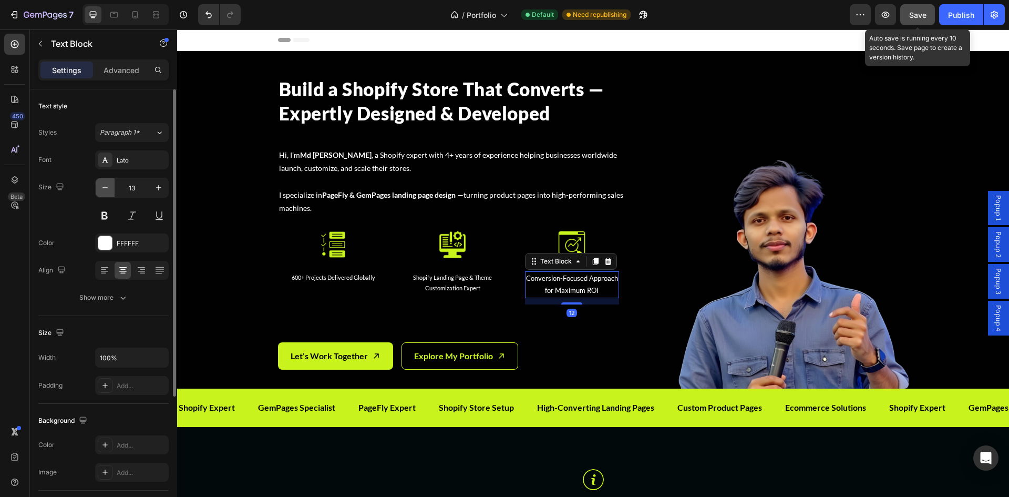
click at [105, 187] on icon "button" at bounding box center [105, 187] width 11 height 11
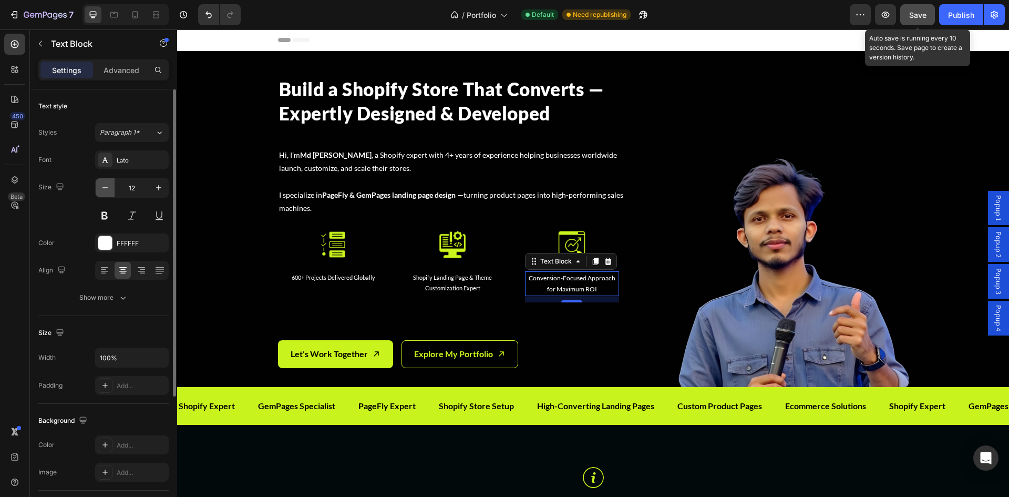
click at [105, 187] on icon "button" at bounding box center [105, 187] width 11 height 11
type input "11"
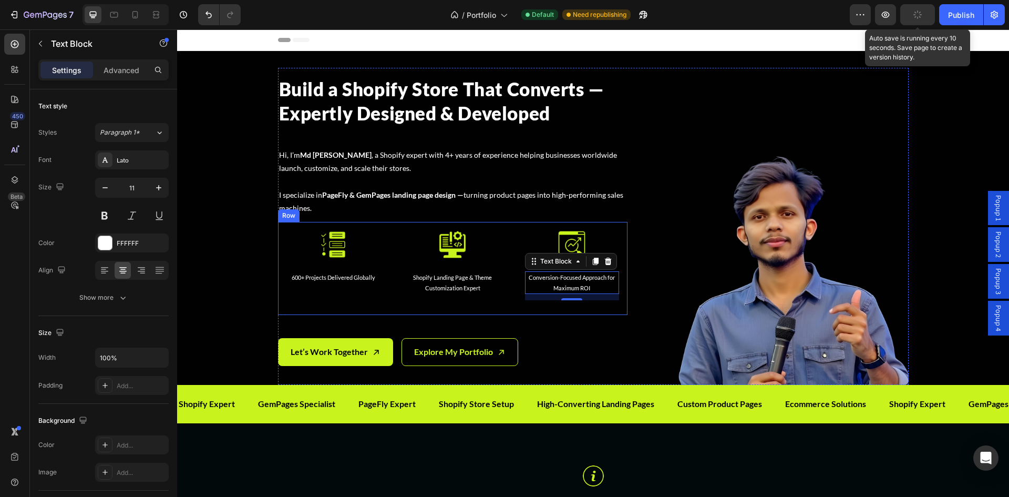
click at [510, 309] on div "Image 600+ Projects Delivered Globally Text Block Row Image Shopify Landing Pag…" at bounding box center [453, 268] width 350 height 93
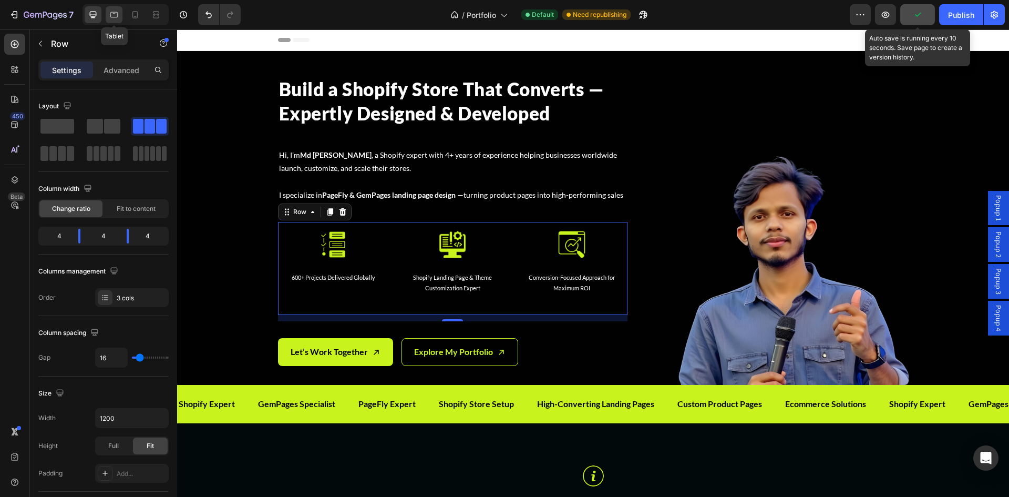
click at [116, 18] on icon at bounding box center [114, 14] width 11 height 11
type input "100%"
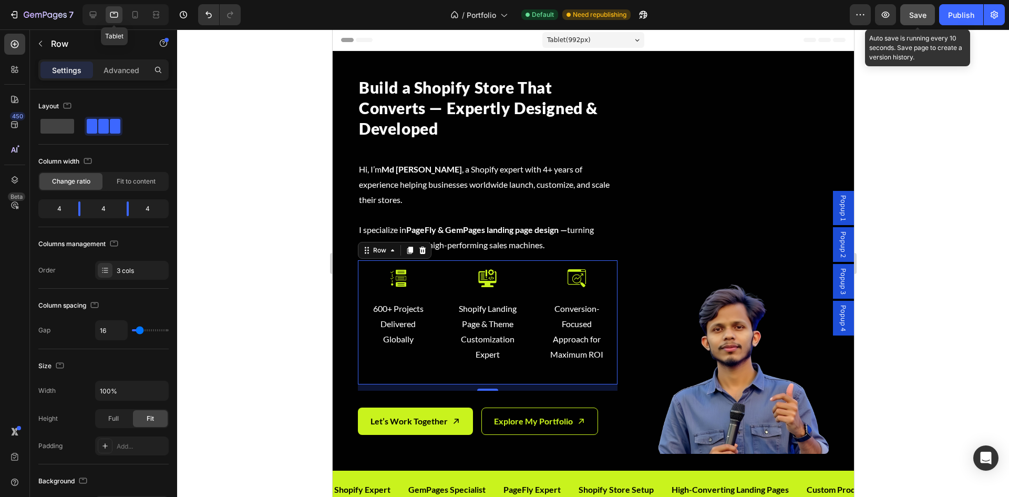
click at [393, 301] on p "600+ Projects Delivered Globally" at bounding box center [398, 323] width 62 height 45
click at [401, 302] on p "600+ Projects Delivered Globally" at bounding box center [398, 323] width 62 height 45
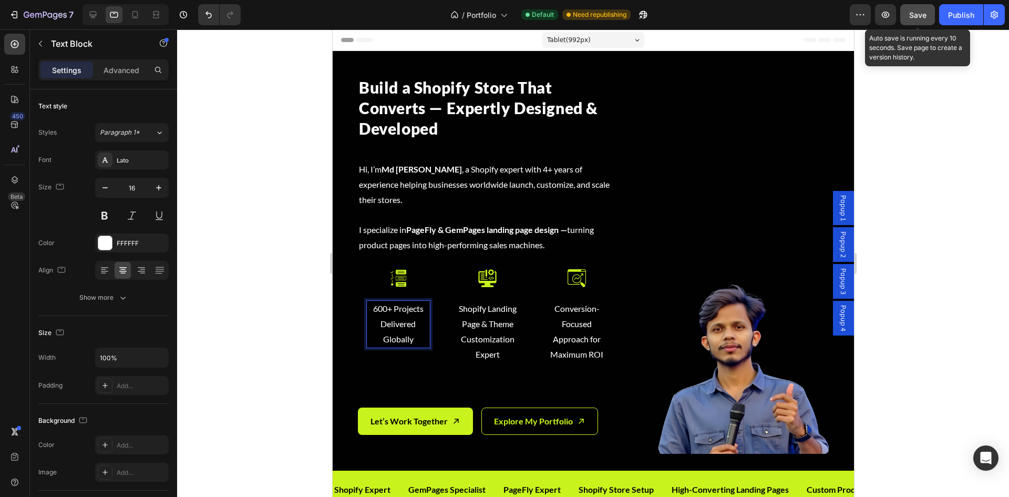
scroll to position [194, 0]
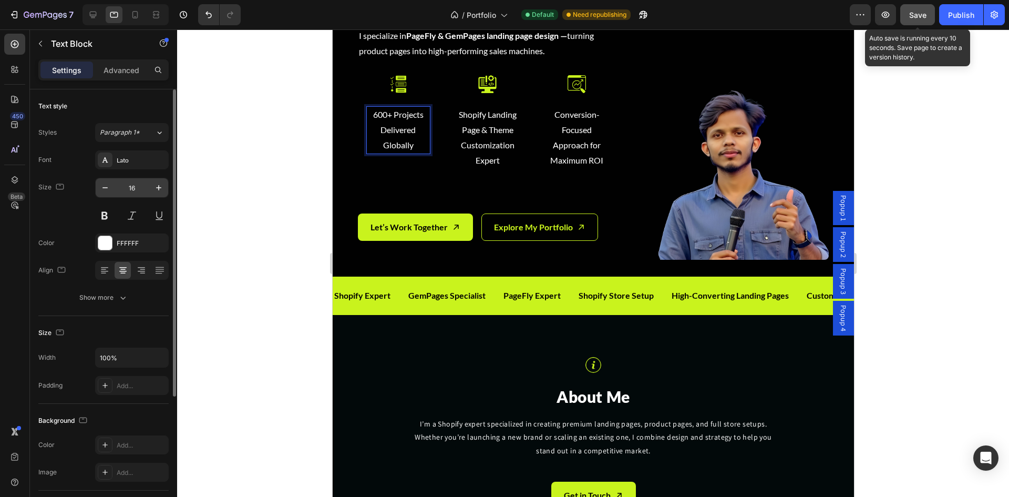
click at [145, 187] on input "16" at bounding box center [132, 187] width 35 height 19
type input "11"
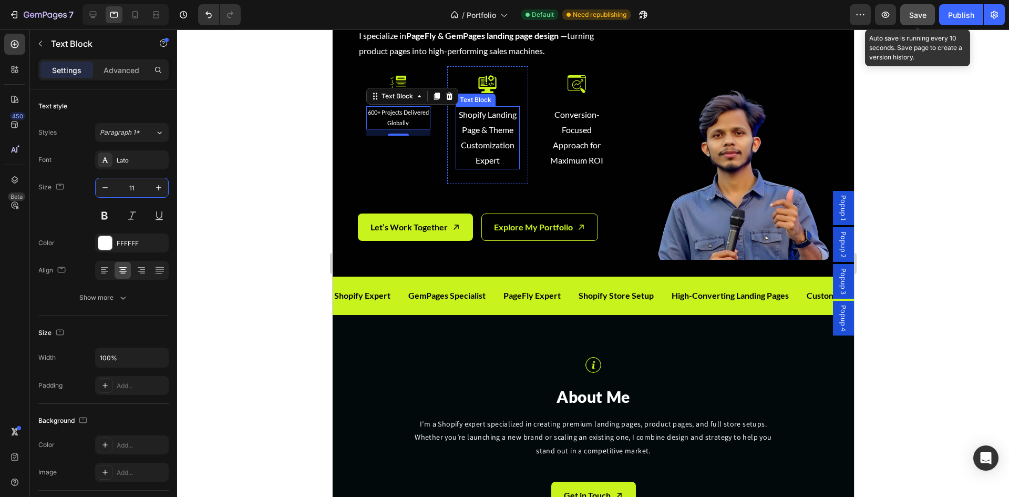
click at [508, 141] on p "Shopify Landing Page & Theme Customization Expert" at bounding box center [487, 137] width 62 height 60
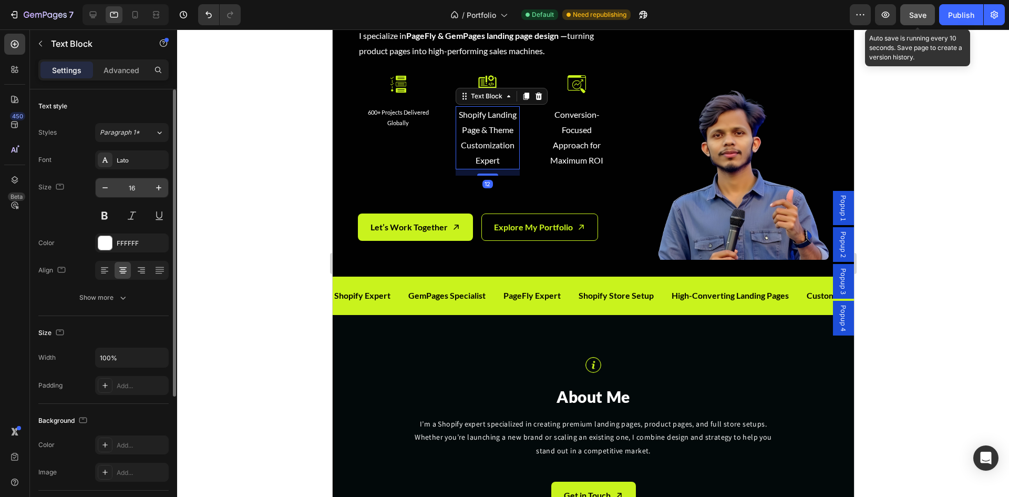
click at [134, 190] on input "16" at bounding box center [132, 187] width 35 height 19
type input "11"
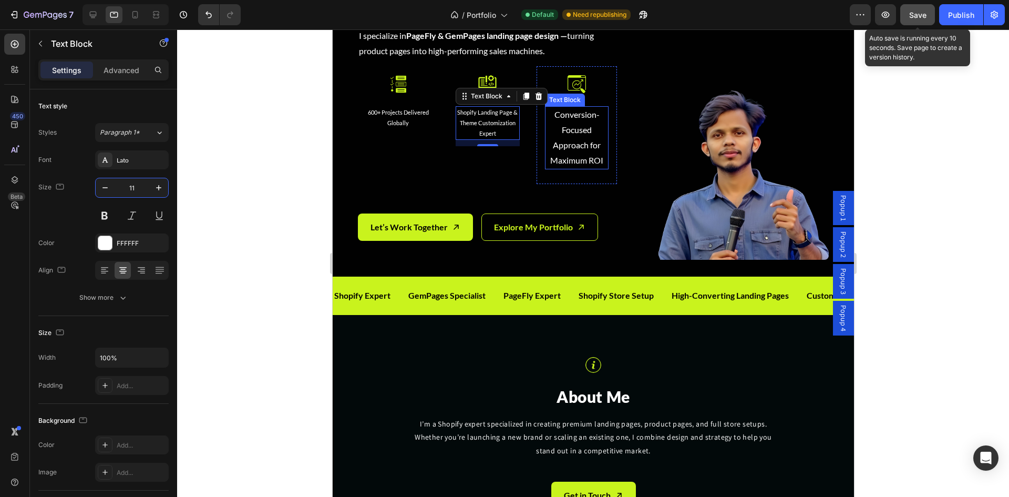
click at [561, 145] on p "Conversion-Focused Approach for Maximum ROI" at bounding box center [577, 137] width 62 height 60
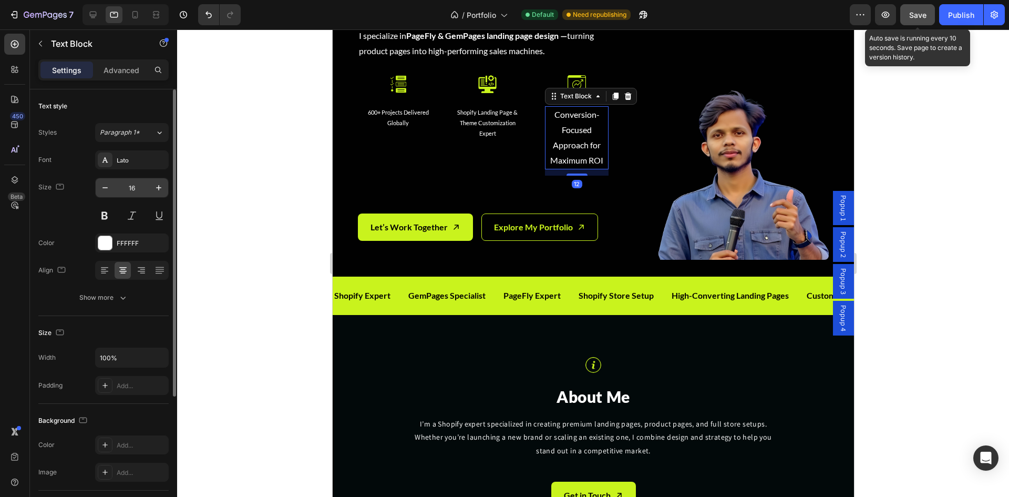
click at [140, 188] on input "16" at bounding box center [132, 187] width 35 height 19
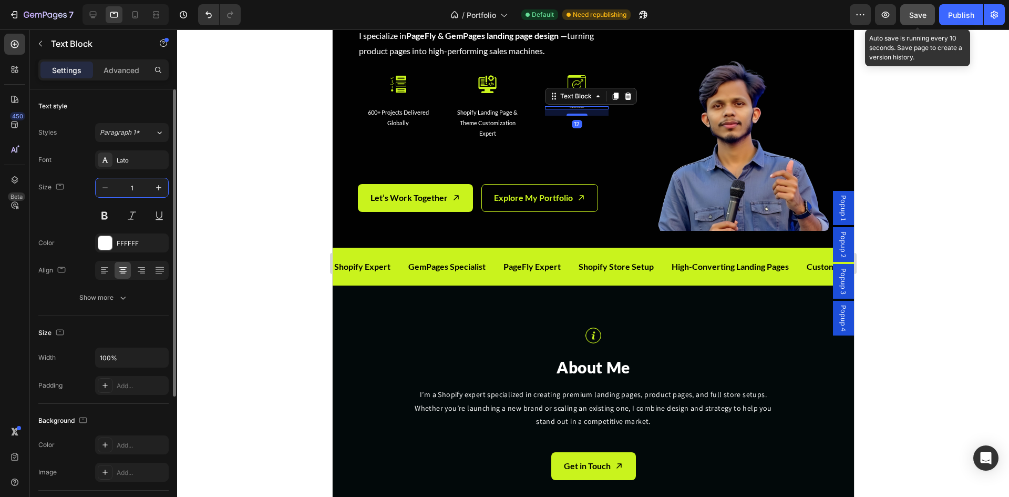
type input "11"
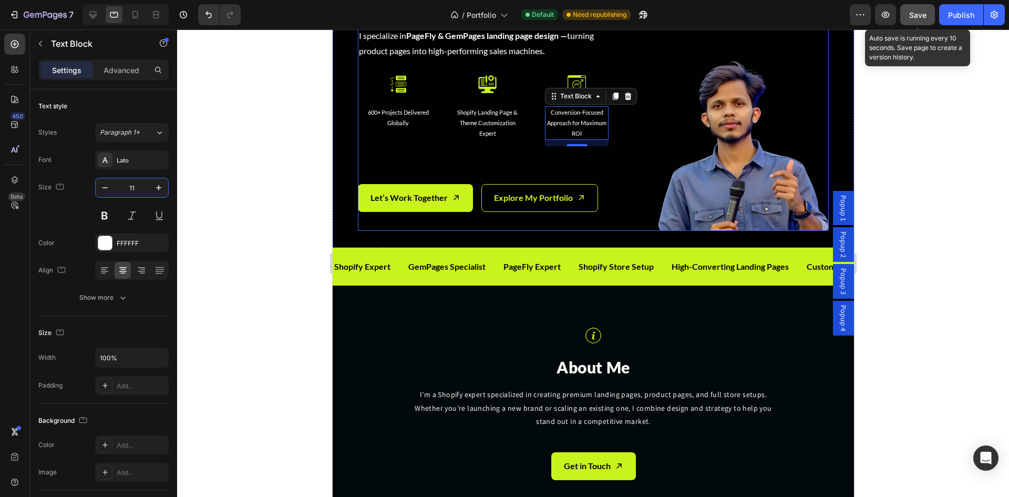
click at [637, 224] on div "Build a Shopify Store That Converts — Expertly Designed & Developed Heading Hi,…" at bounding box center [592, 52] width 471 height 357
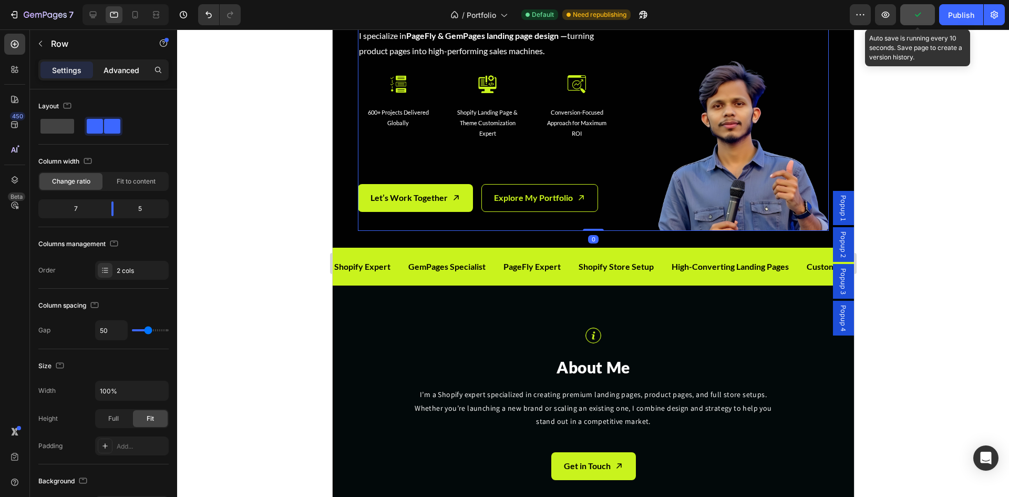
click at [119, 67] on p "Advanced" at bounding box center [122, 70] width 36 height 11
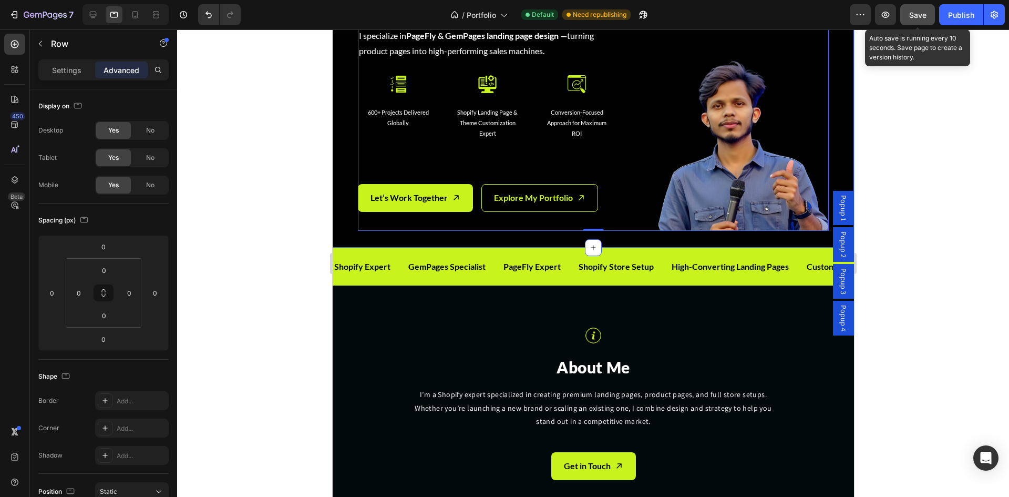
click at [350, 228] on div "Build a Shopify Store That Converts — Expertly Designed & Developed Heading Hi,…" at bounding box center [593, 52] width 522 height 391
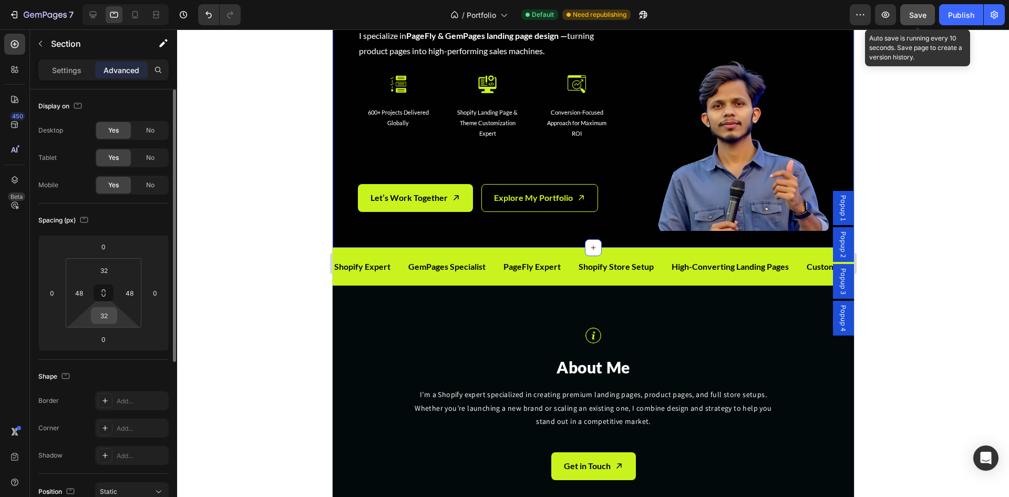
click at [111, 320] on input "32" at bounding box center [104, 316] width 21 height 16
type input "0"
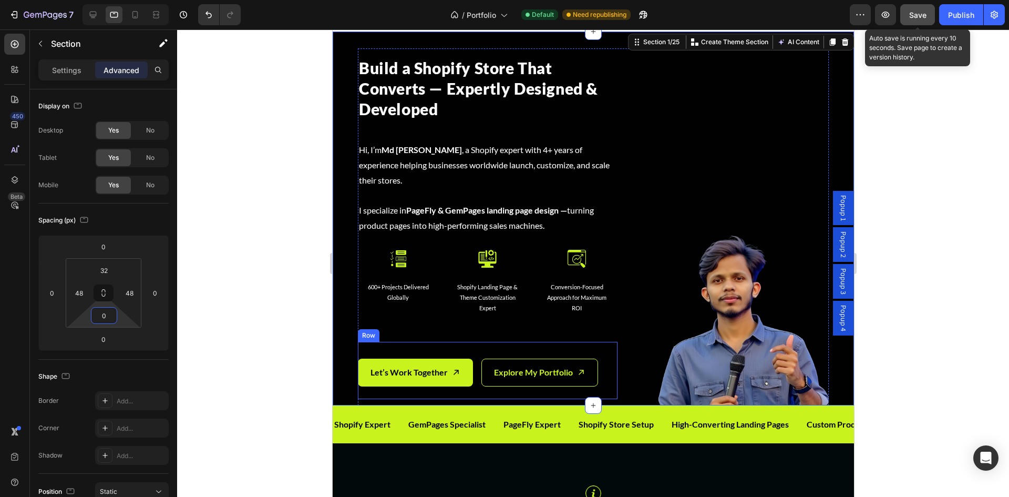
scroll to position [0, 0]
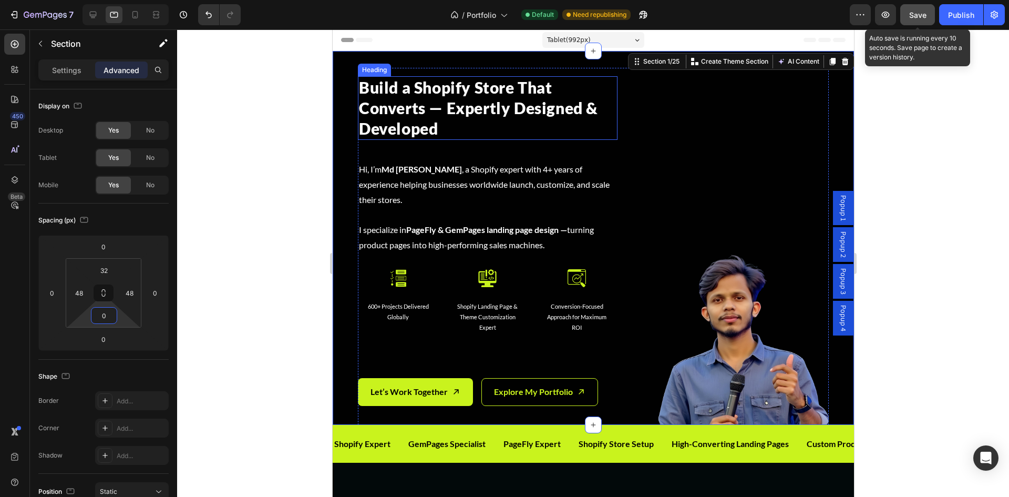
click at [465, 108] on h2 "Build a Shopify Store That Converts — Expertly Designed & Developed" at bounding box center [487, 108] width 260 height 64
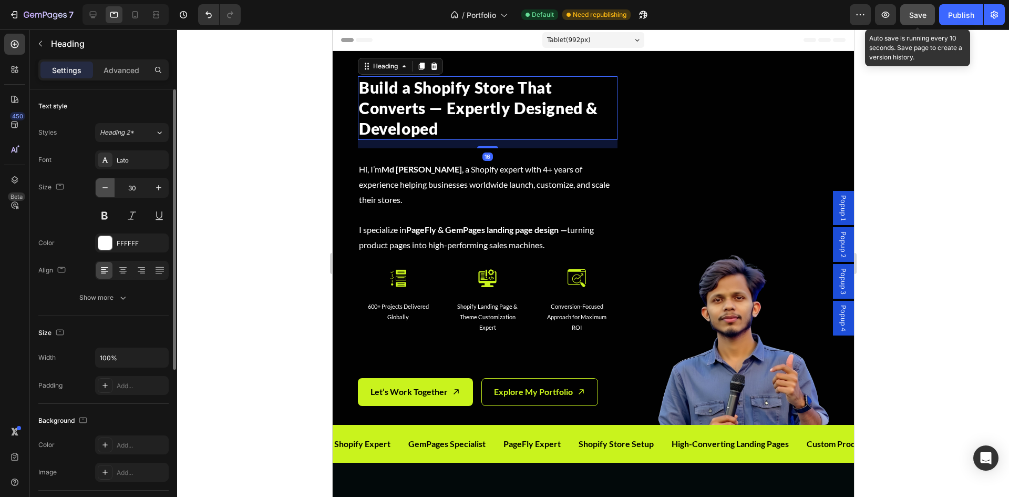
click at [106, 191] on icon "button" at bounding box center [105, 187] width 11 height 11
click at [105, 192] on icon "button" at bounding box center [105, 187] width 11 height 11
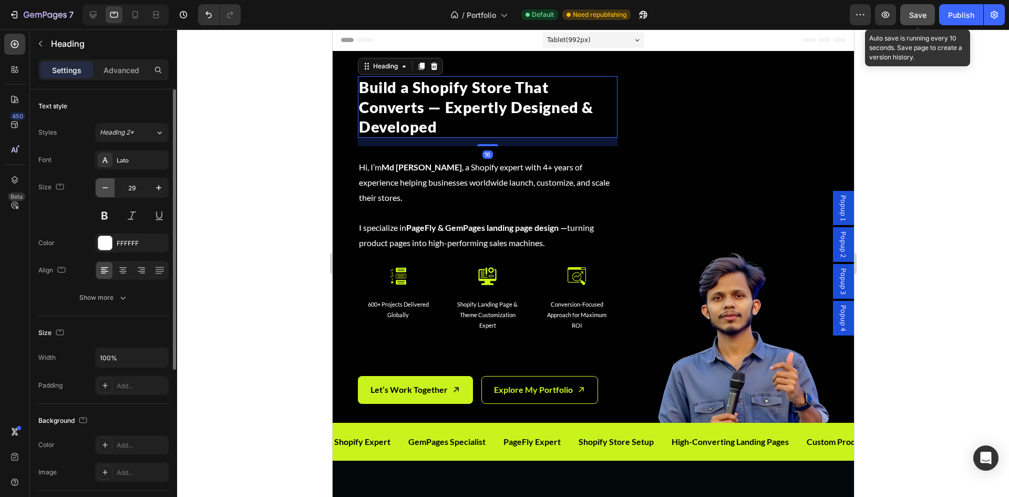
click at [105, 192] on icon "button" at bounding box center [105, 187] width 11 height 11
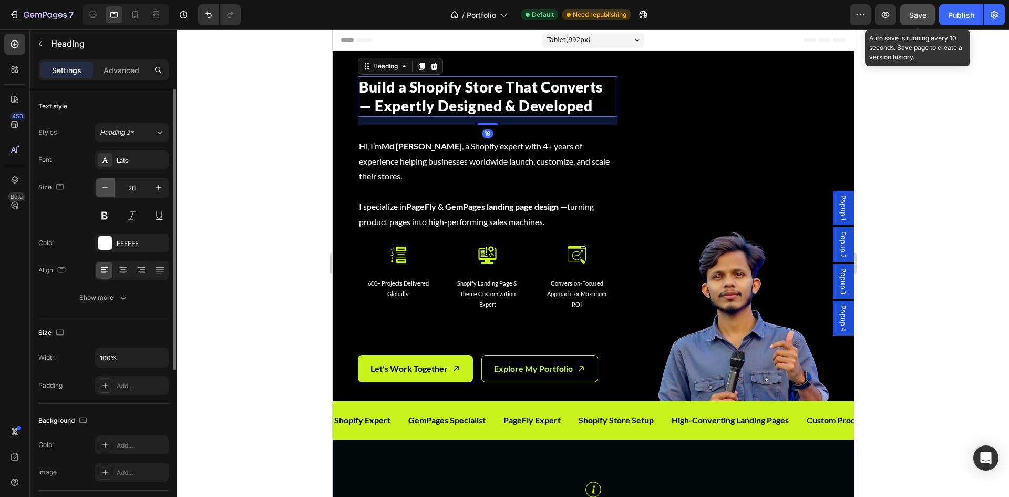
click at [105, 192] on icon "button" at bounding box center [105, 187] width 11 height 11
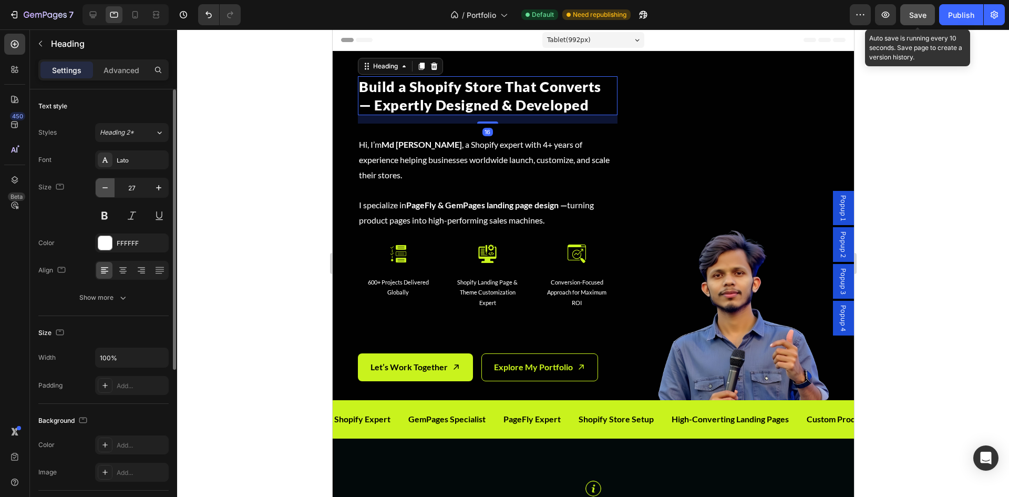
type input "26"
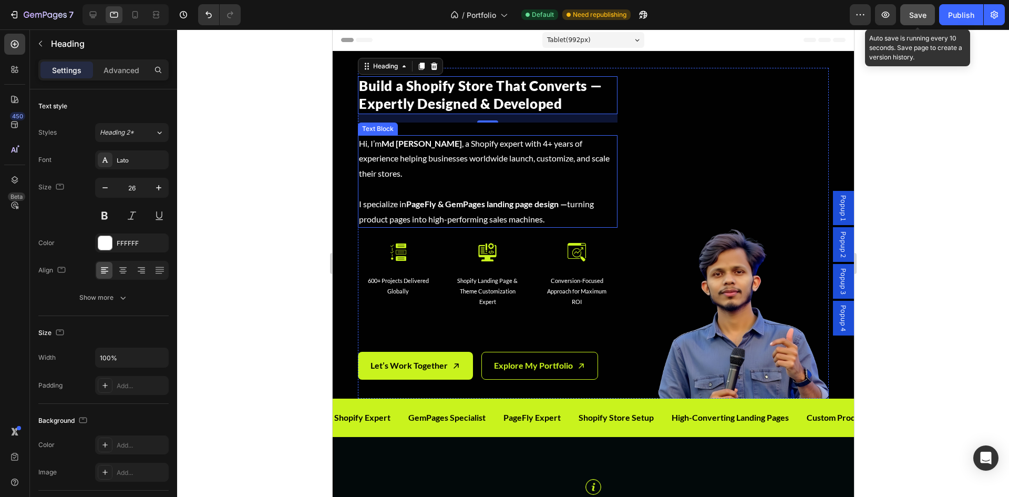
click at [432, 183] on p "I specialize in PageFly & GemPages landing page design — turning product pages …" at bounding box center [488, 203] width 258 height 45
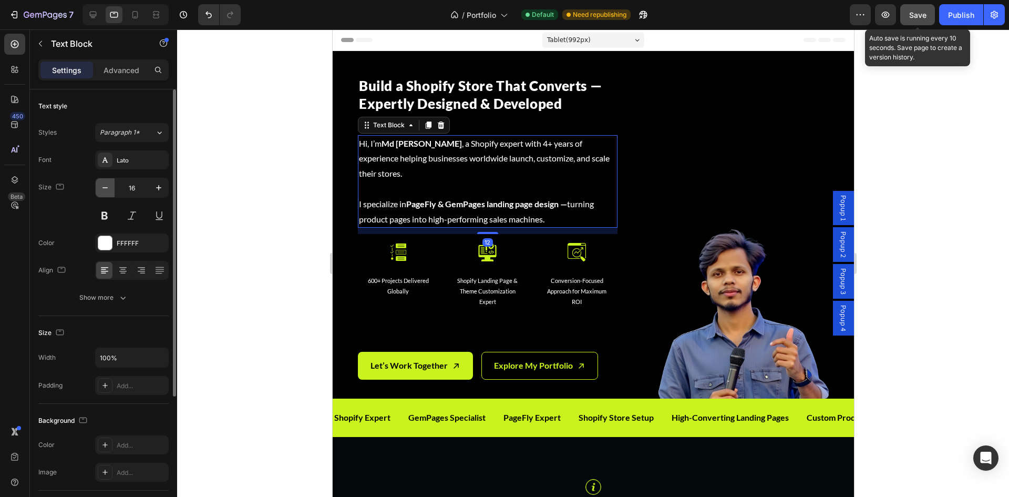
click at [105, 192] on icon "button" at bounding box center [105, 187] width 11 height 11
click at [106, 192] on icon "button" at bounding box center [105, 187] width 11 height 11
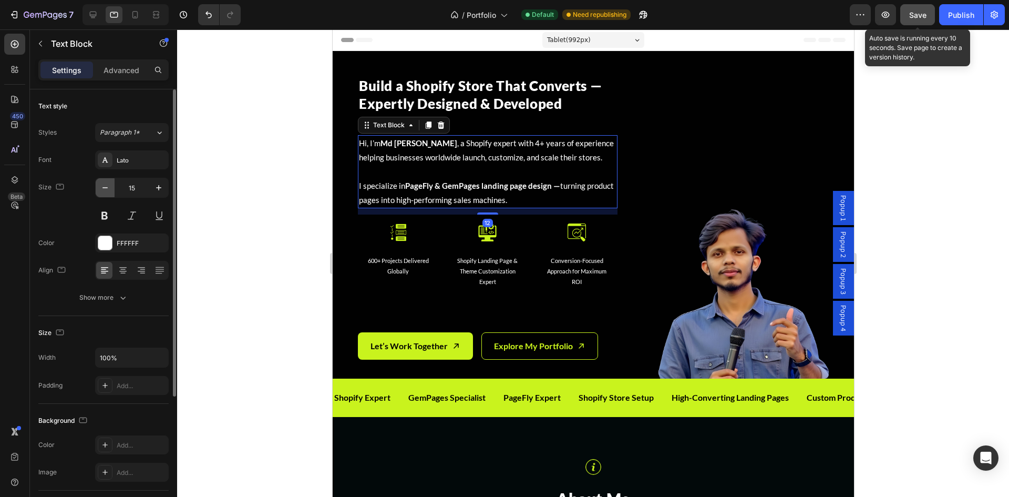
type input "14"
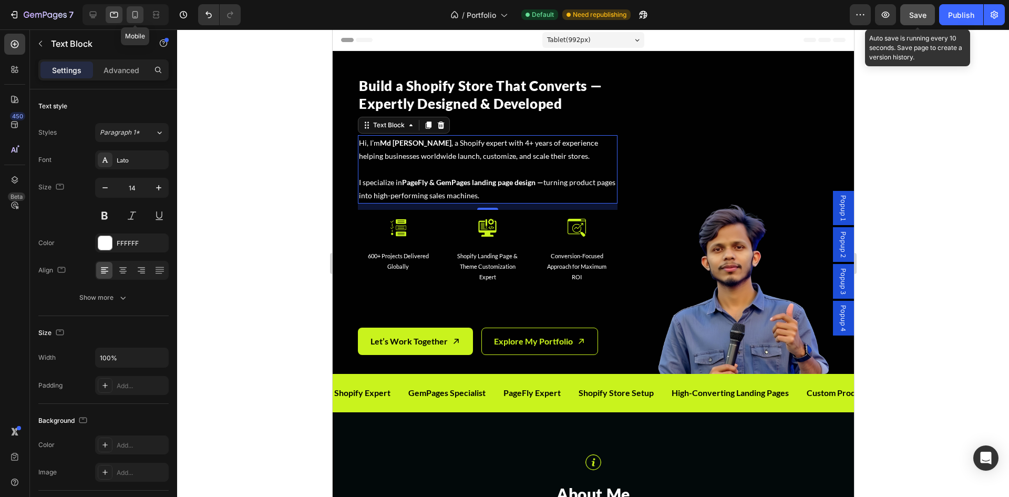
click at [135, 13] on icon at bounding box center [135, 14] width 11 height 11
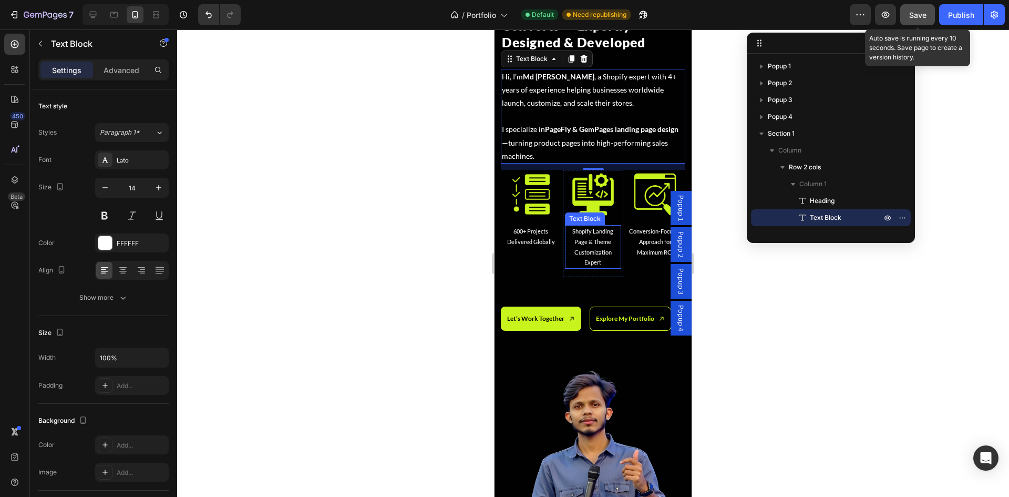
scroll to position [70, 0]
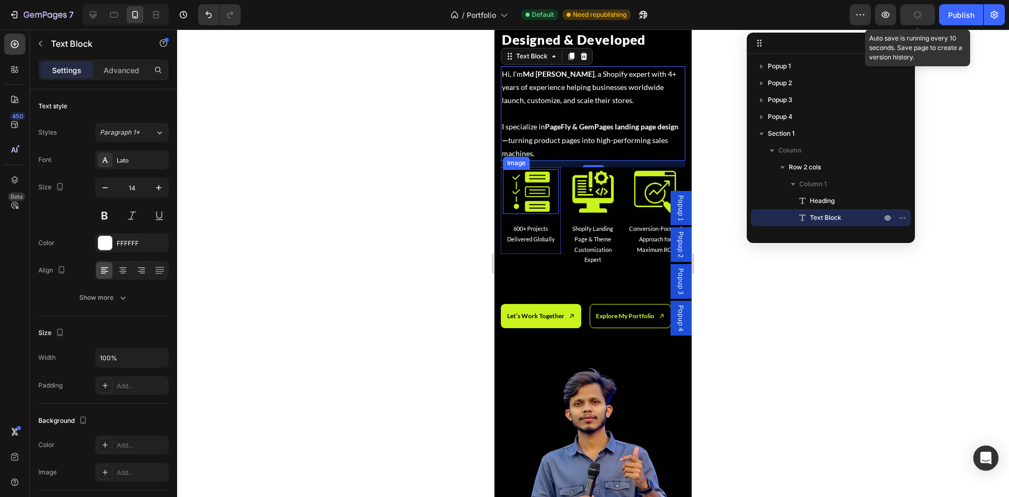
click at [545, 195] on img at bounding box center [531, 191] width 45 height 45
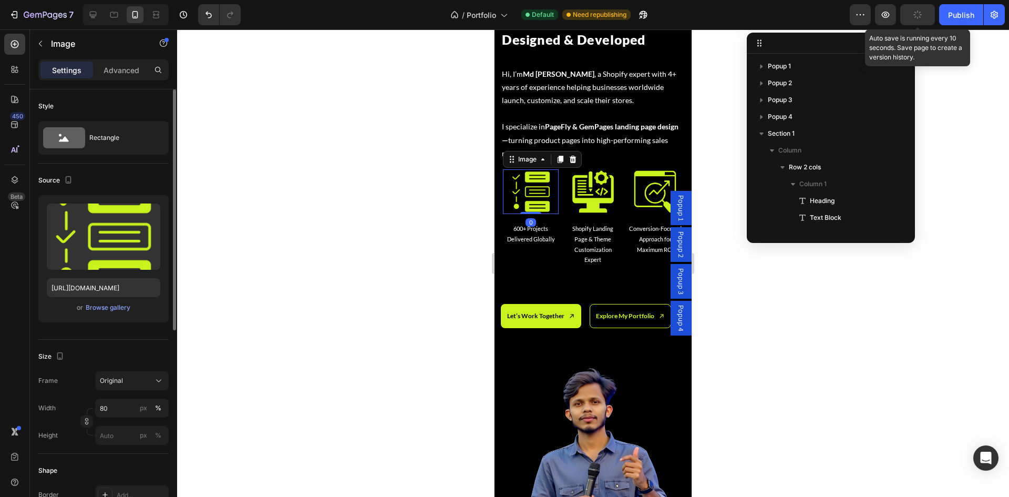
scroll to position [166, 0]
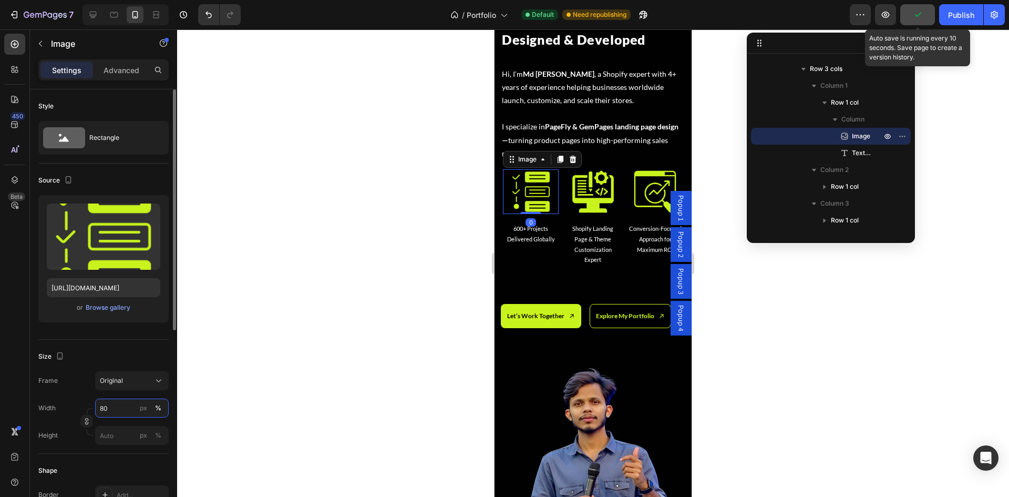
click at [120, 414] on input "80" at bounding box center [132, 408] width 74 height 19
type input "40"
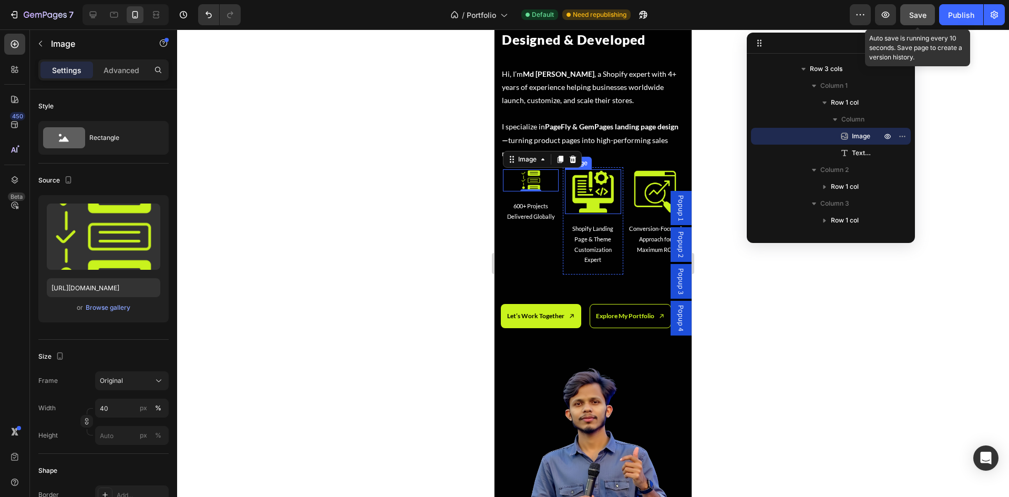
click at [587, 204] on img at bounding box center [593, 191] width 45 height 45
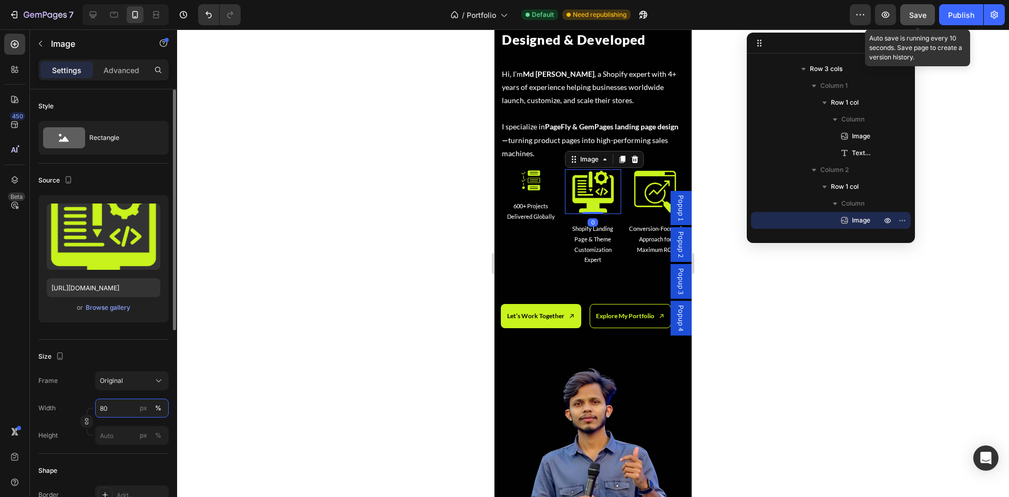
click at [121, 411] on input "80" at bounding box center [132, 408] width 74 height 19
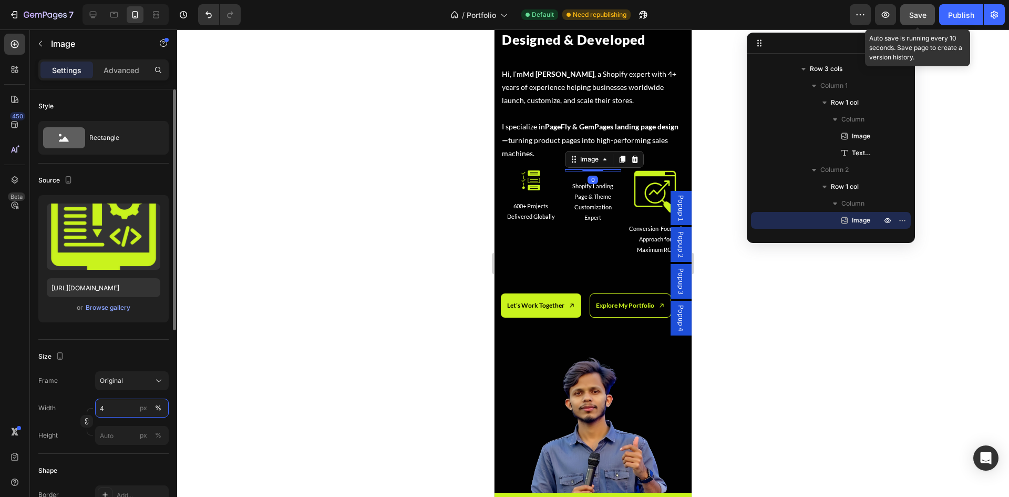
type input "40"
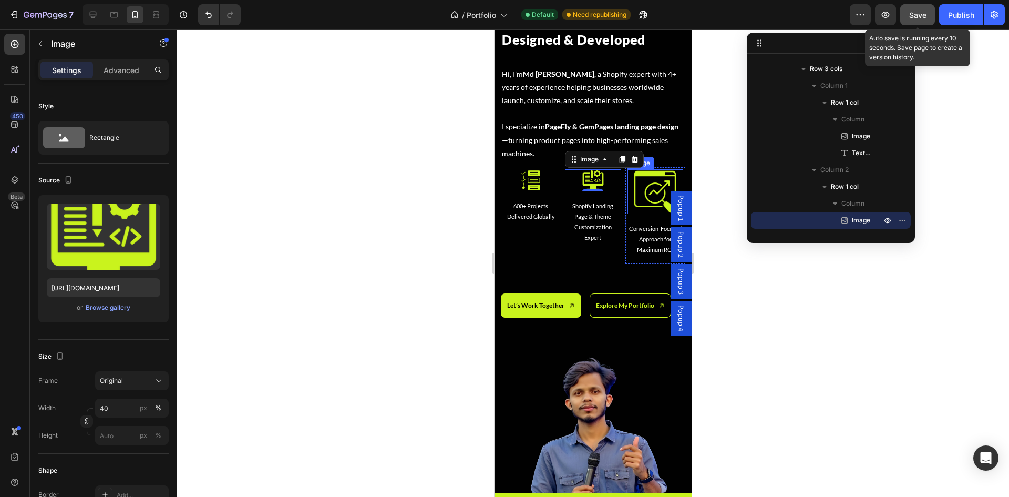
click at [652, 190] on img at bounding box center [655, 191] width 45 height 45
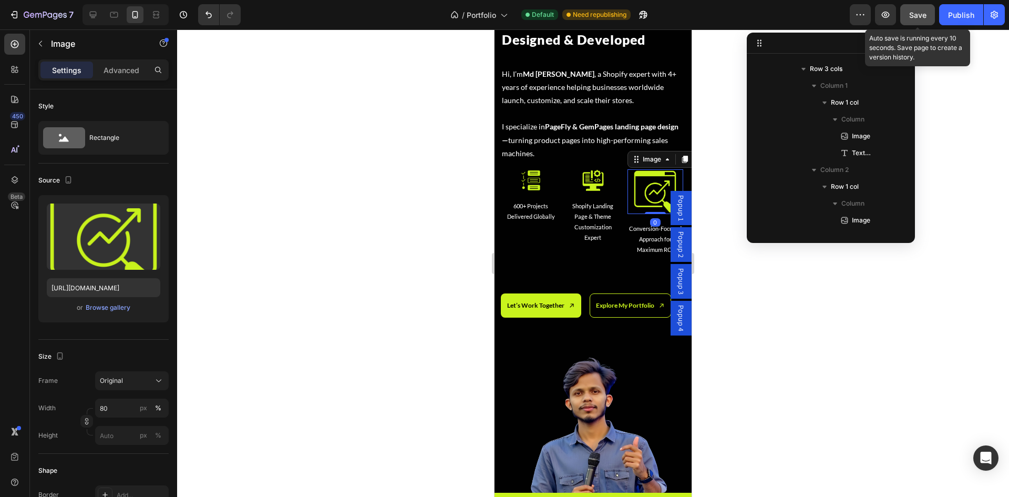
scroll to position [334, 0]
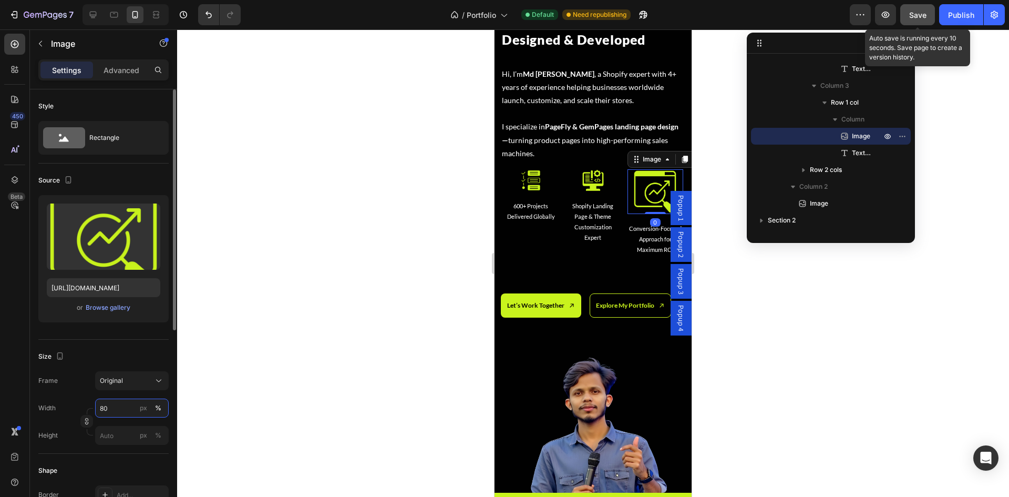
click at [107, 411] on input "80" at bounding box center [132, 408] width 74 height 19
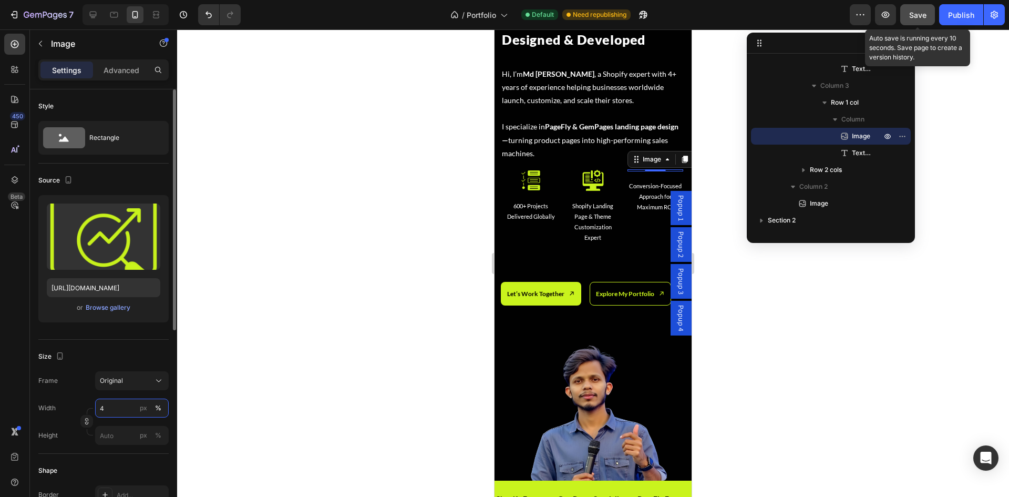
type input "40"
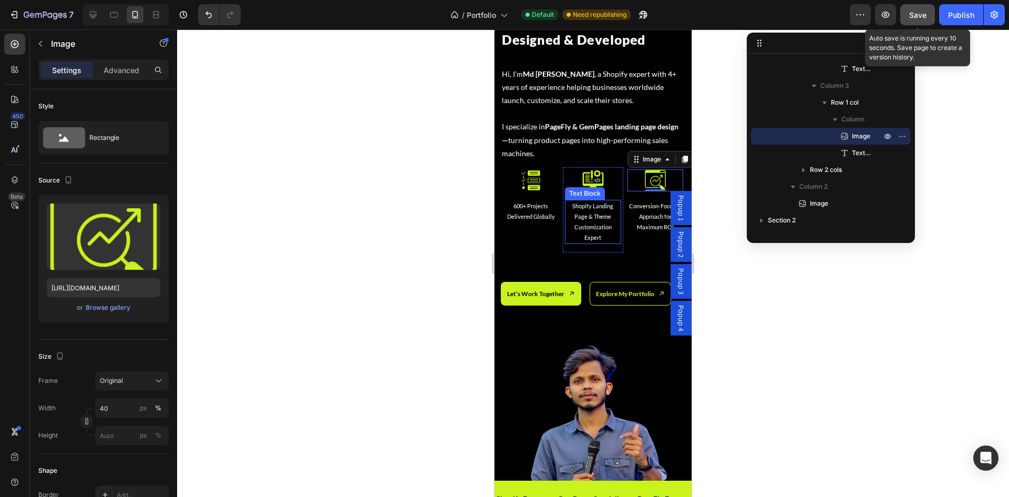
drag, startPoint x: 597, startPoint y: 230, endPoint x: 567, endPoint y: 238, distance: 31.5
click at [597, 230] on p "Shopify Landing Page & Theme Customization Expert" at bounding box center [593, 222] width 54 height 42
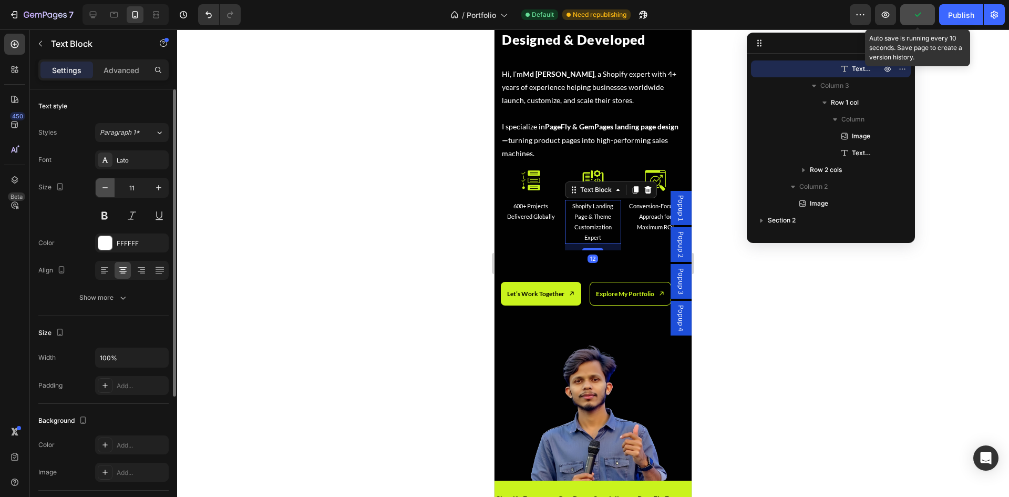
click at [109, 191] on button "button" at bounding box center [105, 187] width 19 height 19
type input "10"
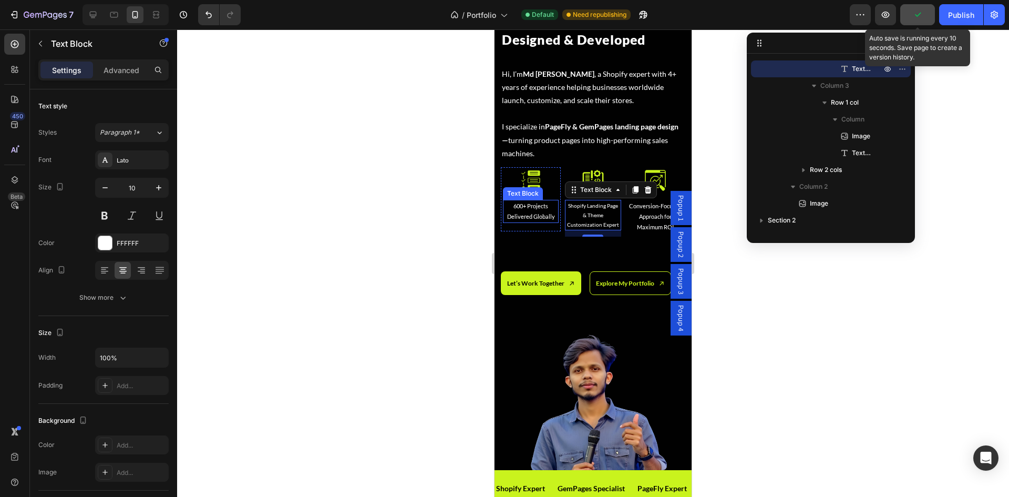
click at [524, 210] on p "600+ Projects Delivered Globally" at bounding box center [531, 211] width 54 height 21
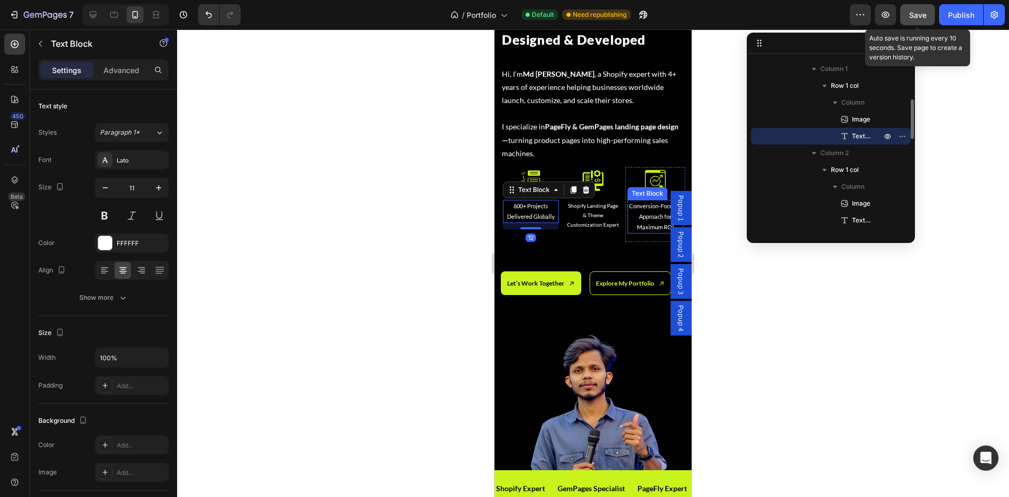
click at [646, 223] on p "Conversion-Focused Approach for Maximum ROI" at bounding box center [656, 216] width 54 height 31
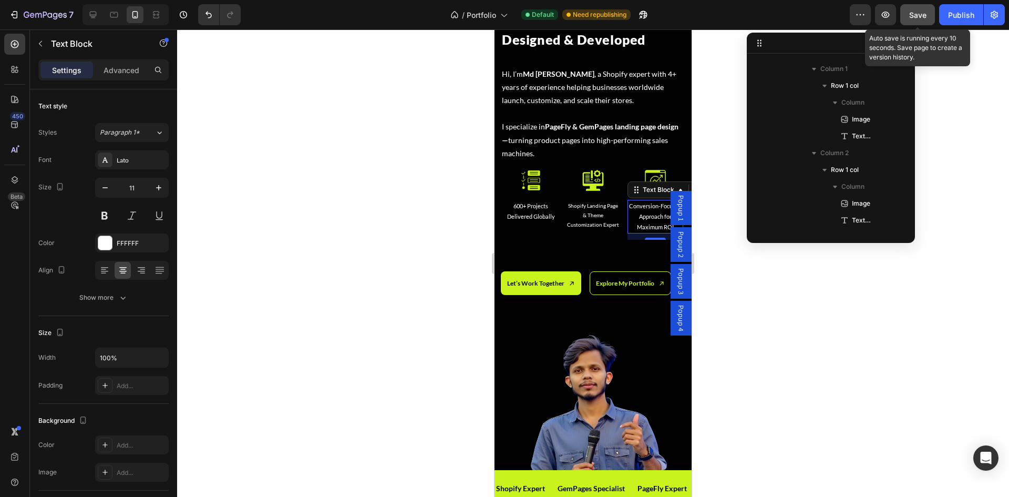
scroll to position [351, 0]
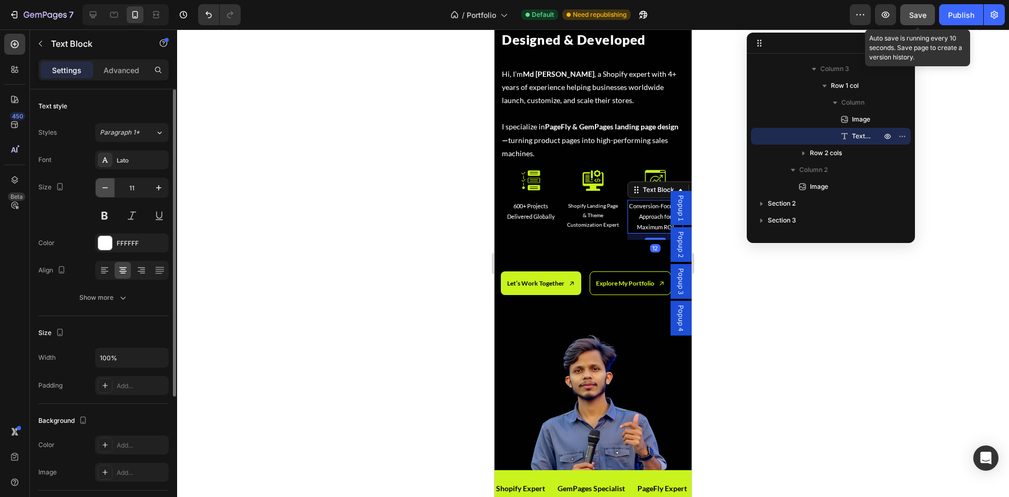
click at [107, 189] on icon "button" at bounding box center [105, 187] width 11 height 11
type input "10"
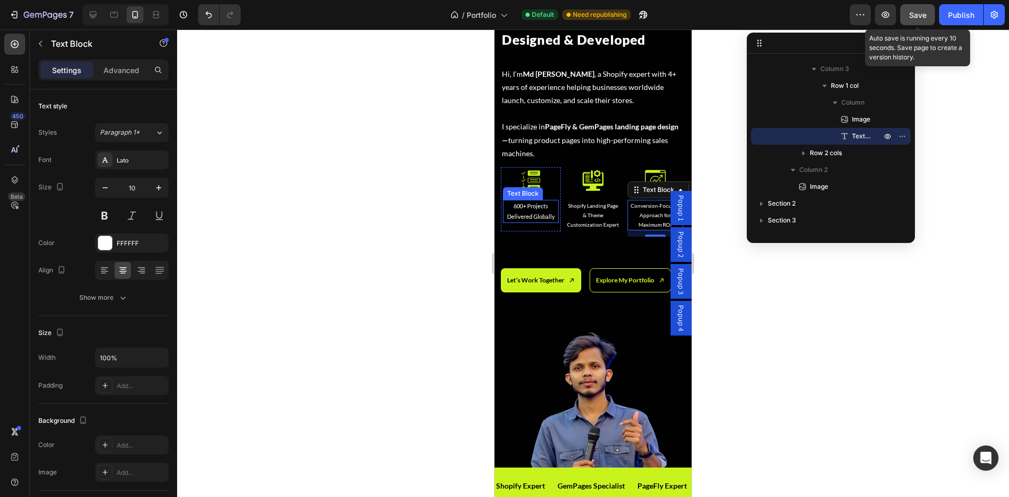
click at [530, 206] on p "600+ Projects Delivered Globally" at bounding box center [531, 211] width 54 height 21
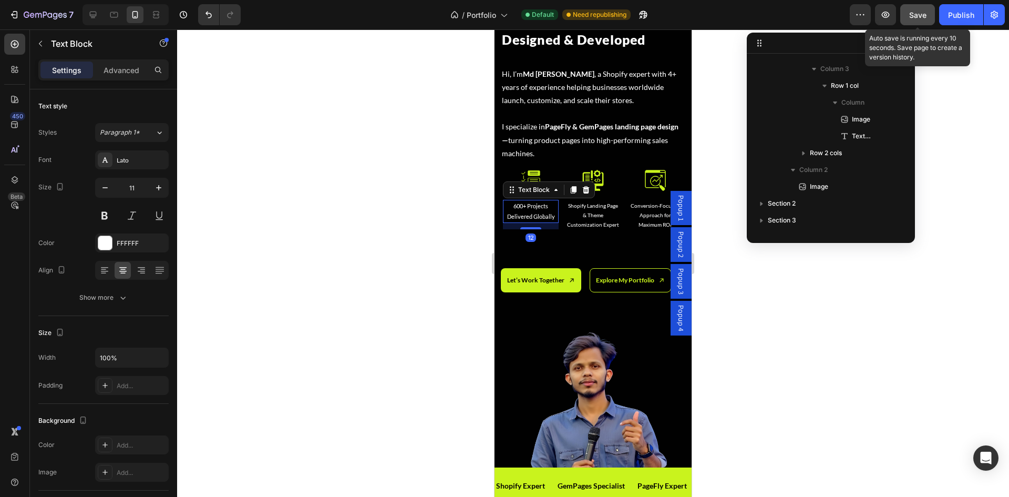
scroll to position [182, 0]
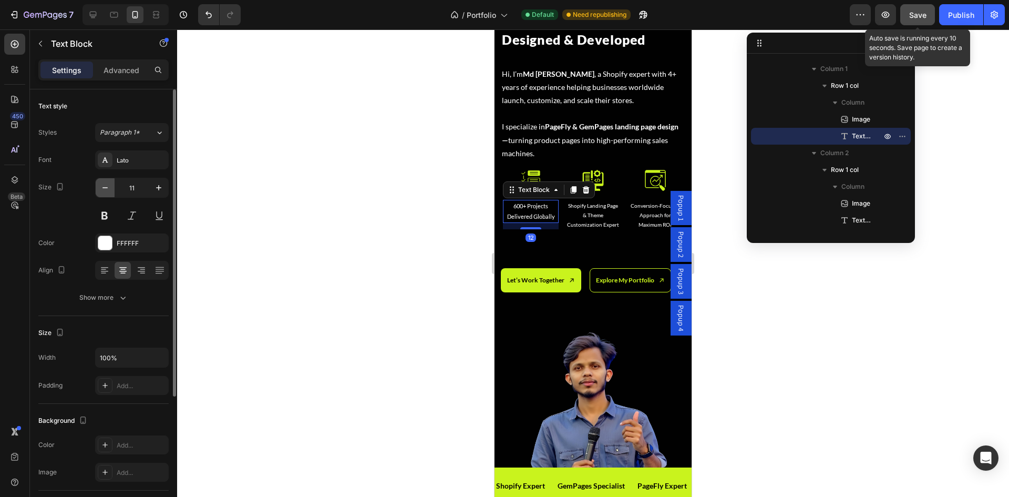
click at [107, 186] on icon "button" at bounding box center [105, 187] width 11 height 11
type input "10"
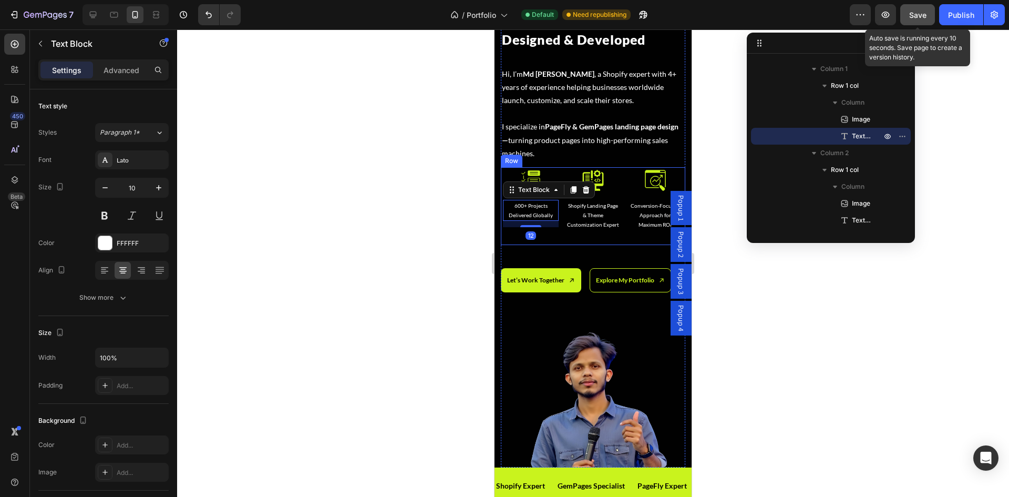
click at [560, 232] on div "Image 600+ Projects Delivered Globally Text Block 12 Row Image Shopify Landing …" at bounding box center [593, 206] width 185 height 78
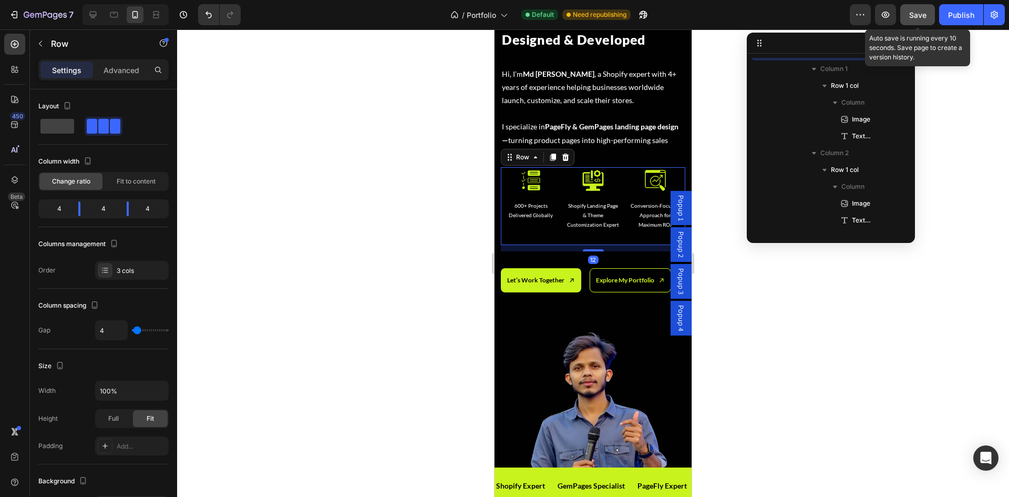
scroll to position [98, 0]
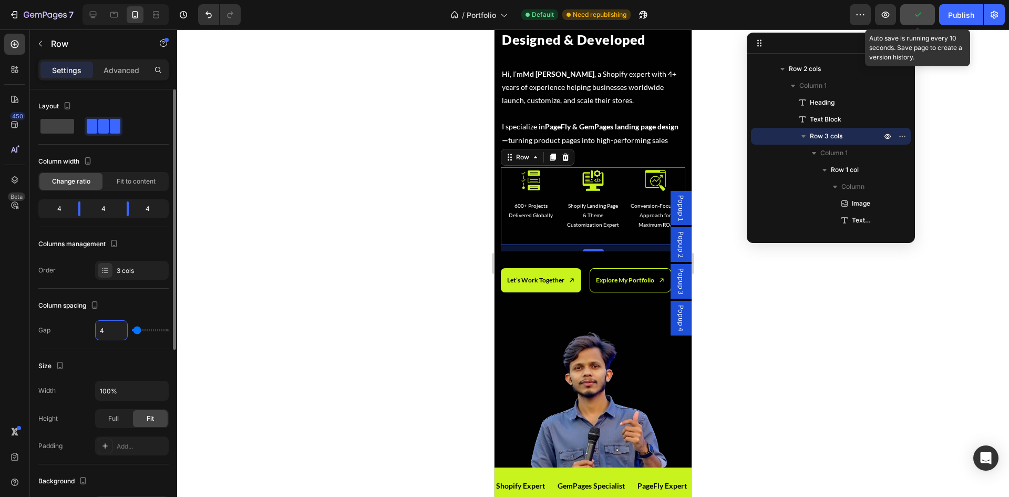
click at [105, 329] on input "4" at bounding box center [112, 330] width 32 height 19
type input "0"
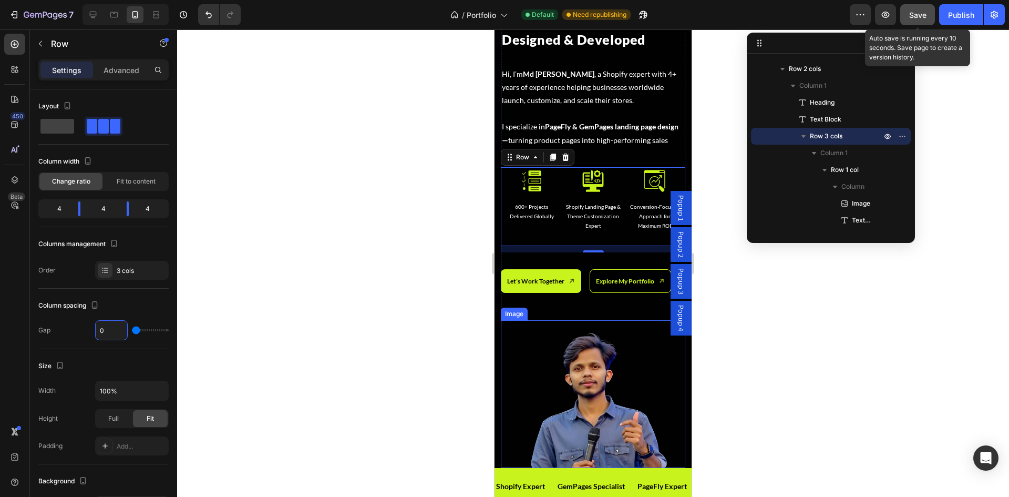
click at [545, 356] on img at bounding box center [593, 394] width 148 height 148
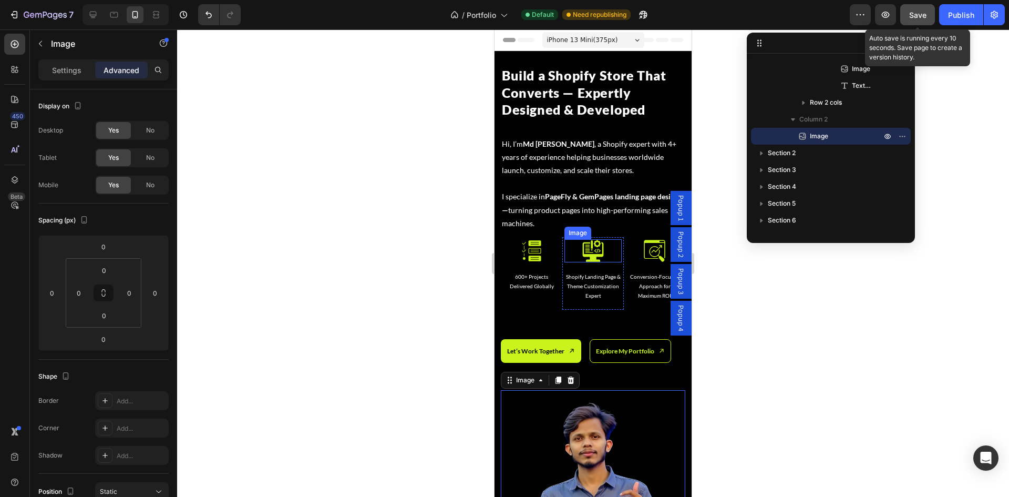
scroll to position [59, 0]
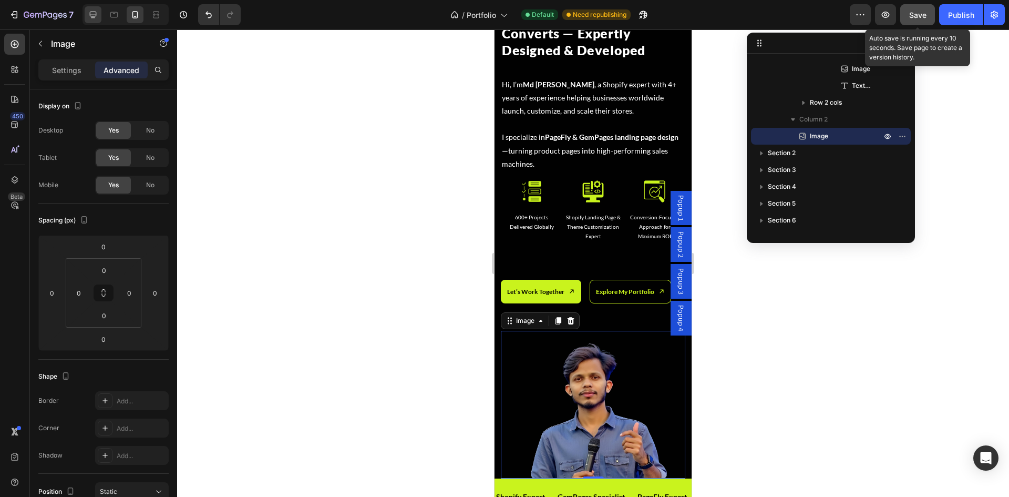
click at [92, 14] on icon at bounding box center [93, 14] width 11 height 11
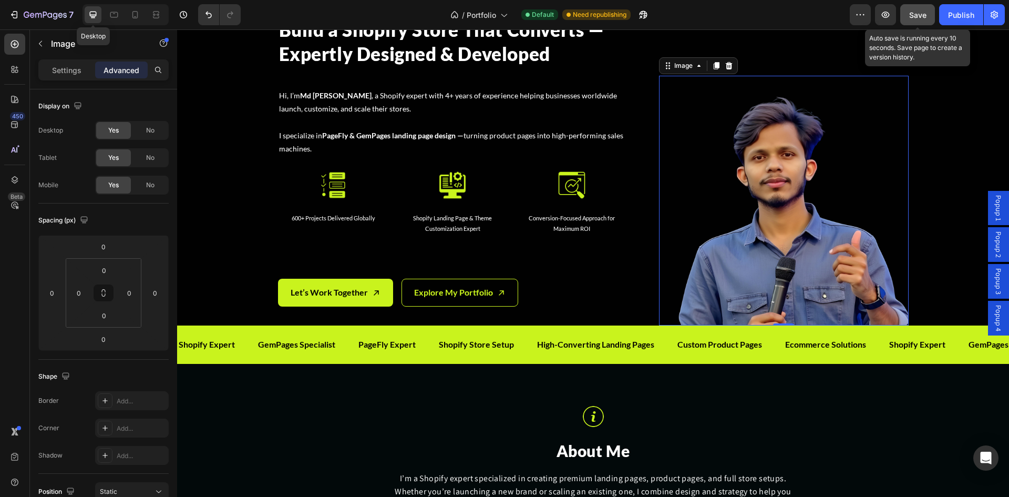
scroll to position [351, 0]
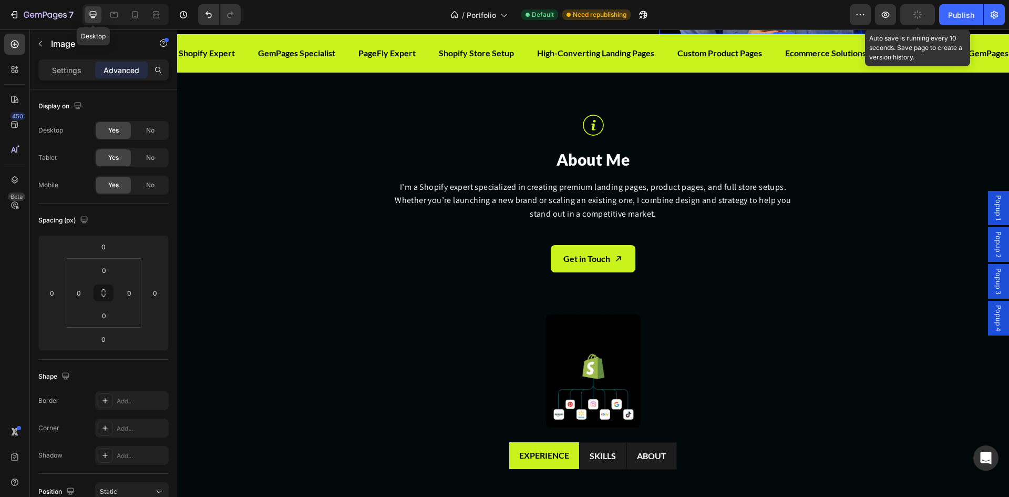
click at [341, 15] on link "Let’s Work Together" at bounding box center [335, 1] width 115 height 28
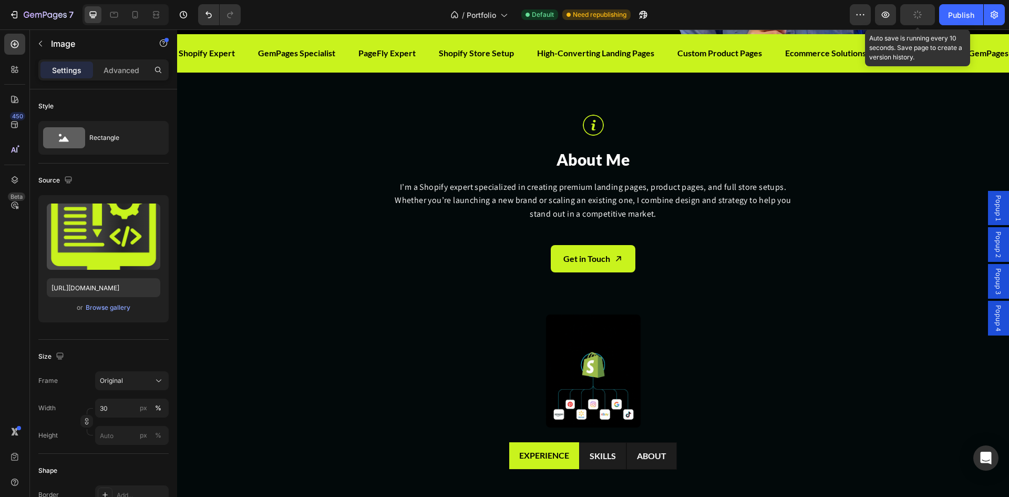
scroll to position [69, 0]
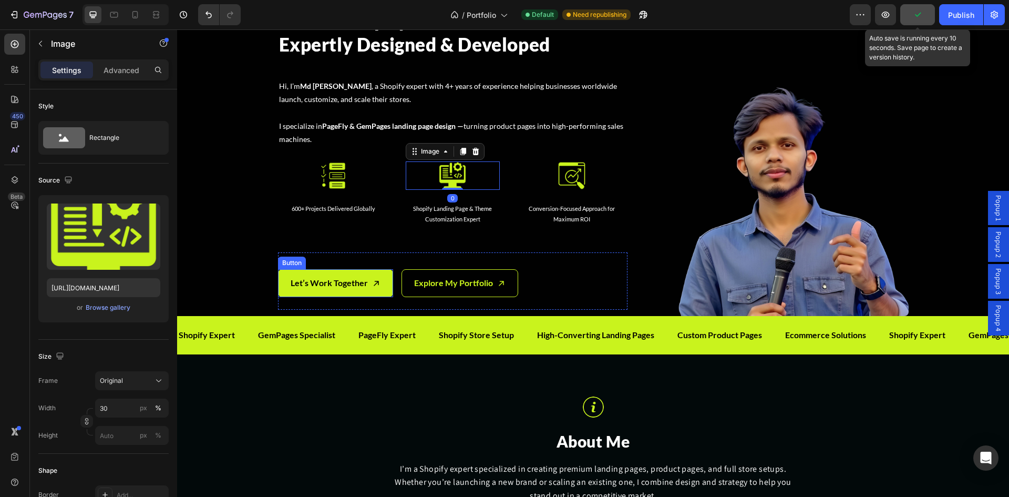
click at [374, 275] on link "Let’s Work Together" at bounding box center [335, 283] width 115 height 28
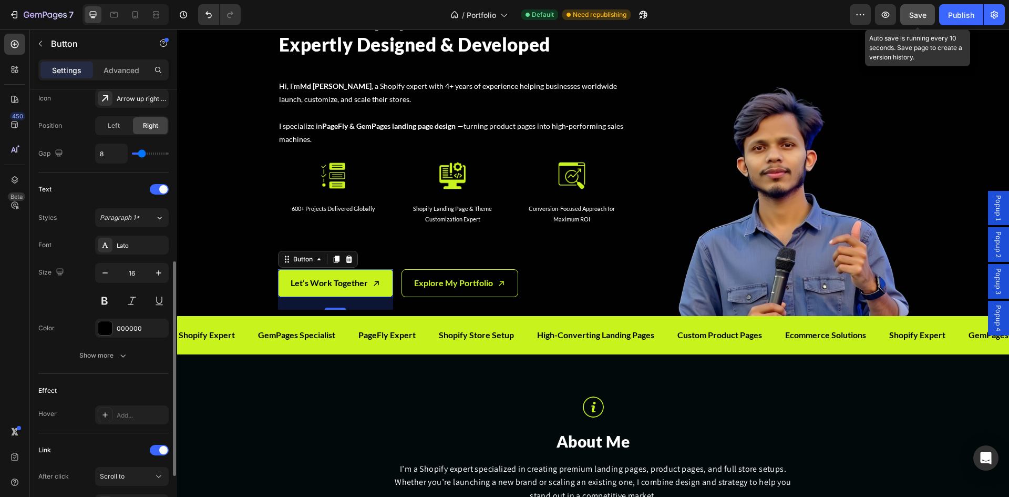
scroll to position [439, 0]
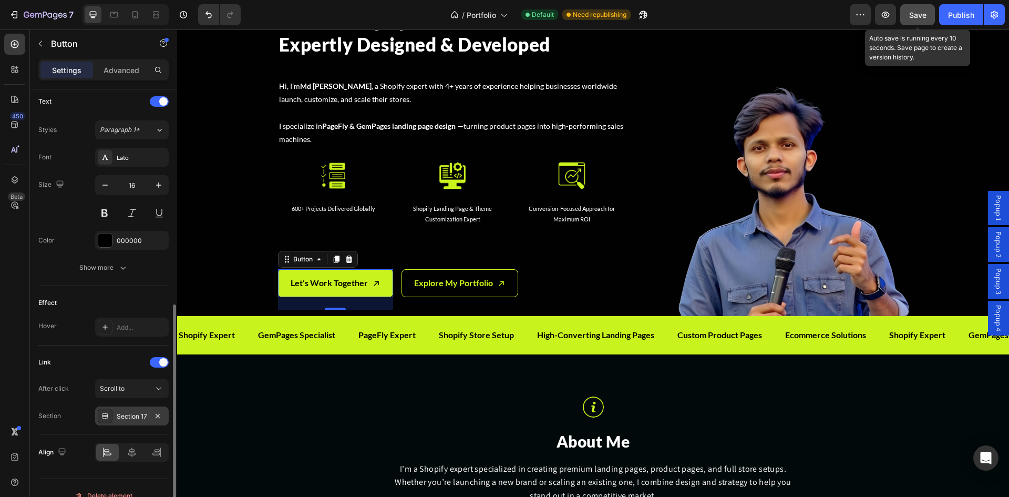
click at [127, 412] on div "Section 17" at bounding box center [132, 416] width 30 height 9
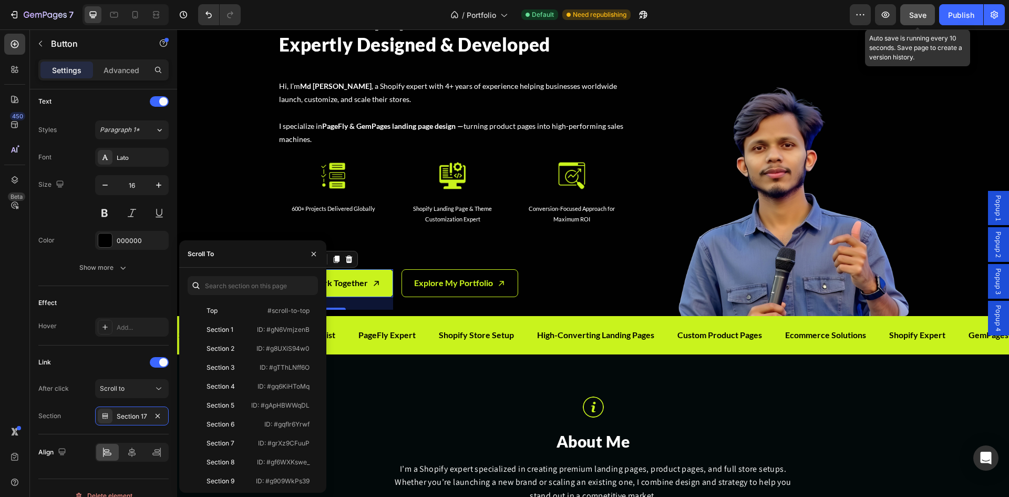
scroll to position [158, 0]
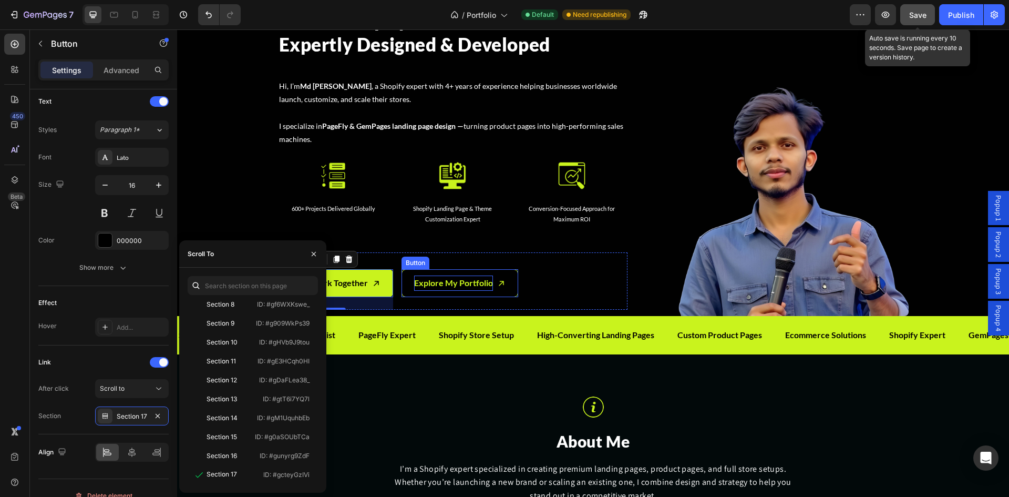
click at [439, 282] on p "Explore My Portfolio" at bounding box center [453, 282] width 79 height 15
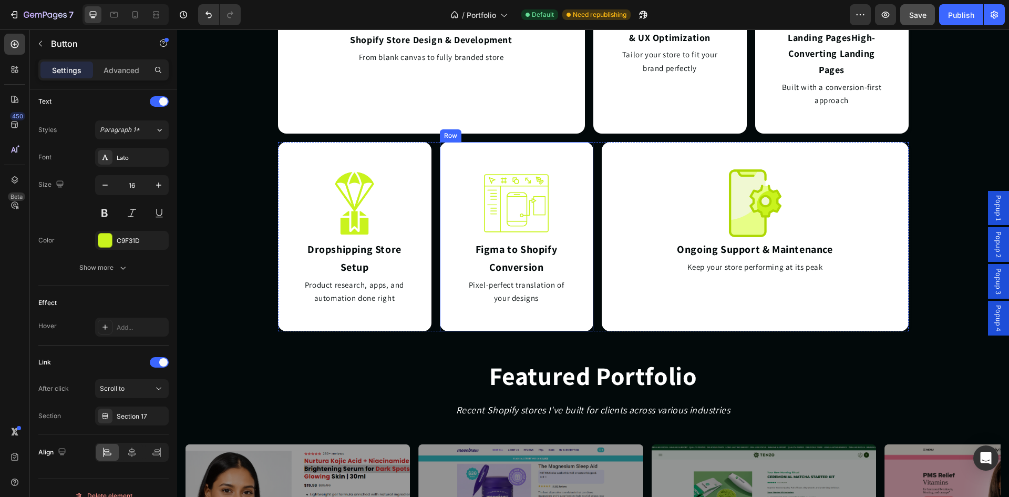
scroll to position [2434, 0]
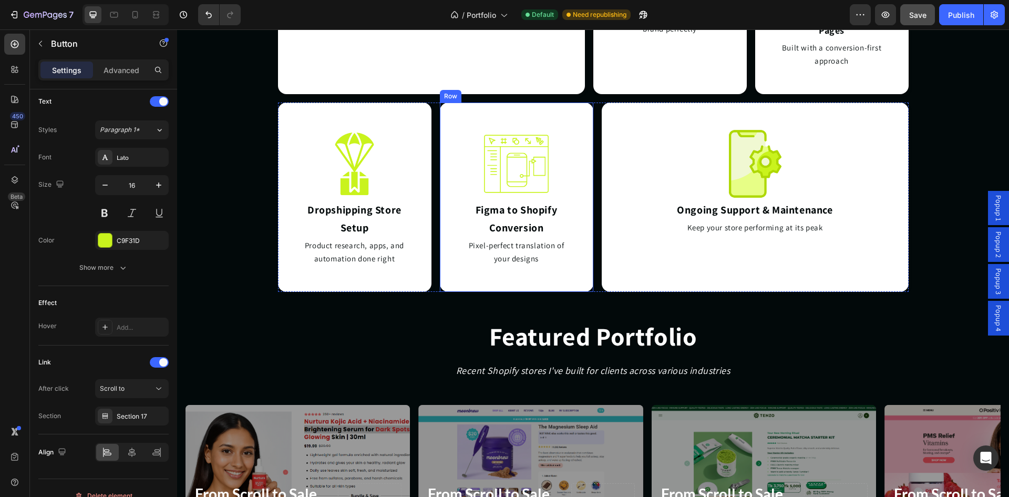
click at [381, 319] on h2 "Featured Portfolio" at bounding box center [593, 336] width 832 height 35
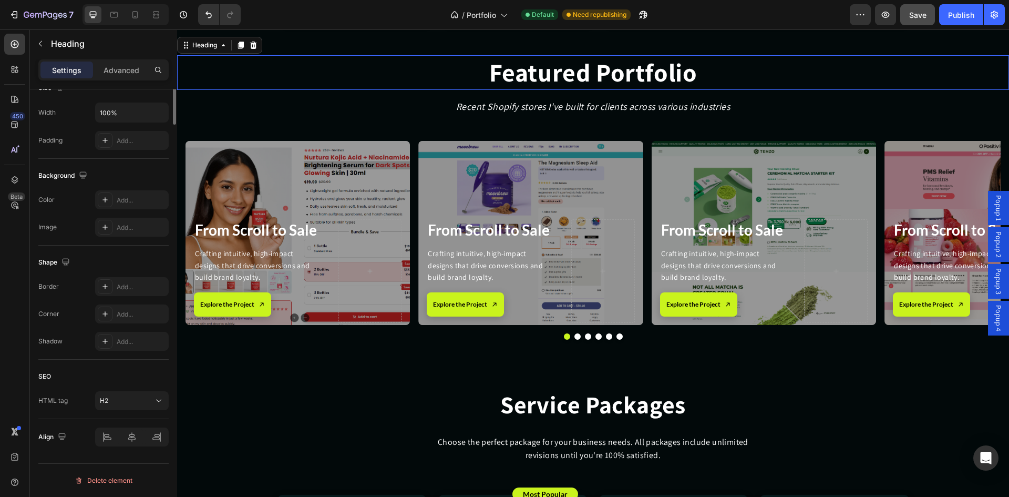
scroll to position [0, 0]
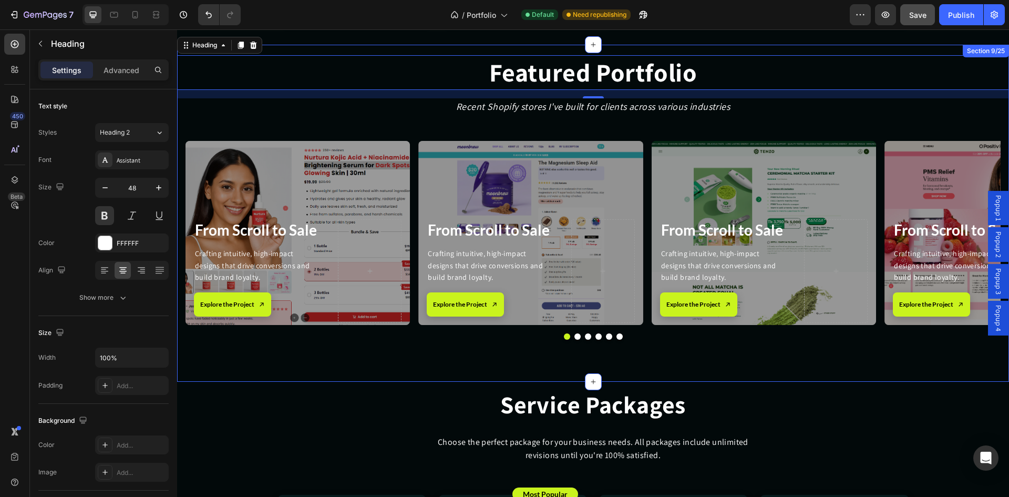
click at [369, 373] on div "Featured Portfolio Heading 16 Recent Shopify stores I've built for clients acro…" at bounding box center [593, 213] width 832 height 337
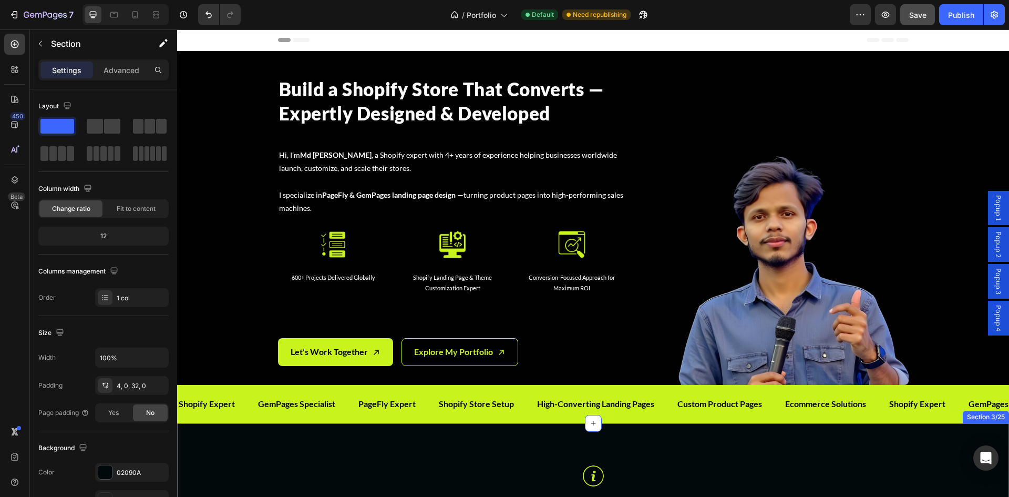
click at [428, 353] on p "Explore My Portfolio" at bounding box center [453, 351] width 79 height 15
click at [413, 179] on p "I specialize in PageFly & GemPages landing page design — turning product pages …" at bounding box center [453, 195] width 348 height 40
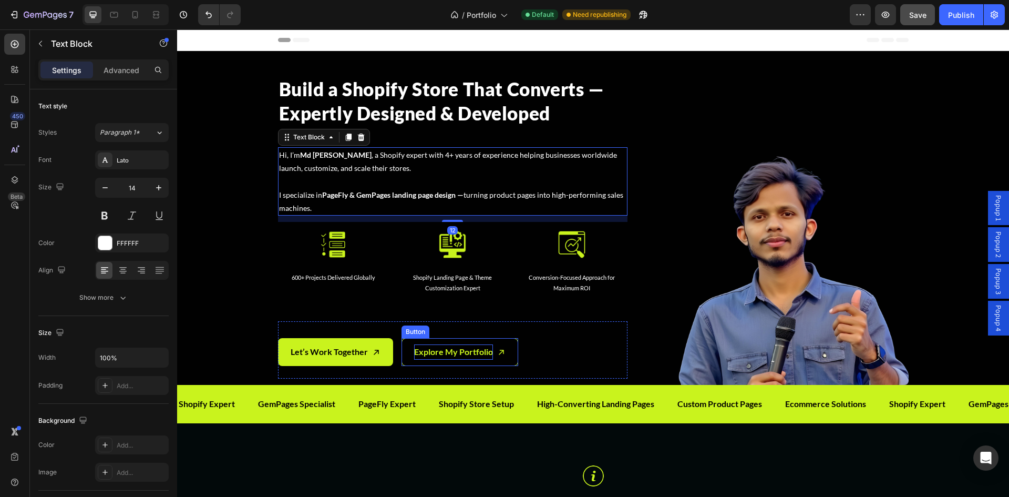
click at [446, 353] on p "Explore My Portfolio" at bounding box center [453, 351] width 79 height 15
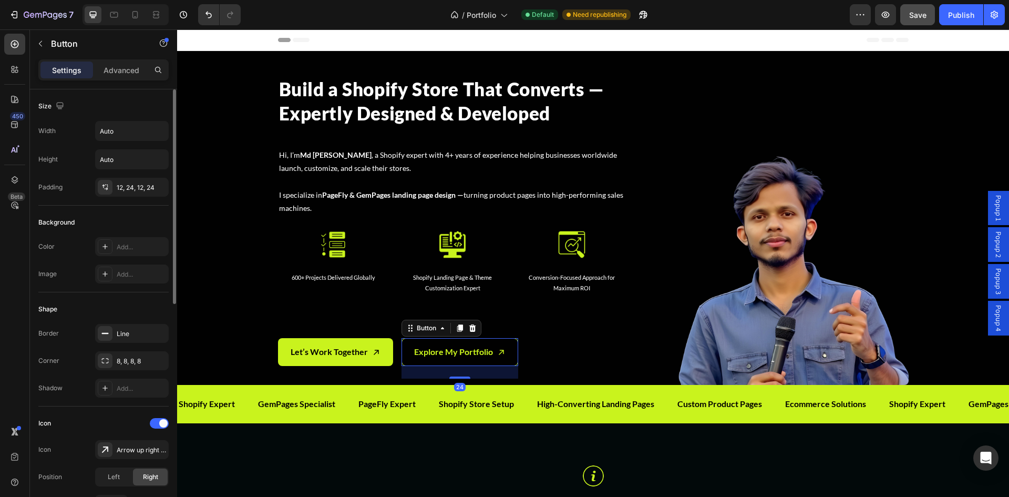
scroll to position [454, 0]
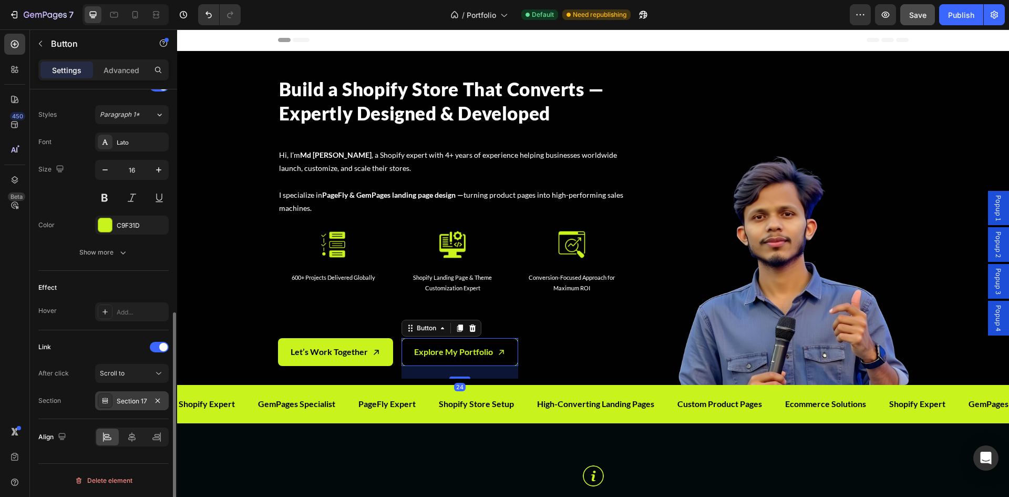
click at [125, 401] on div "Section 17" at bounding box center [132, 400] width 30 height 9
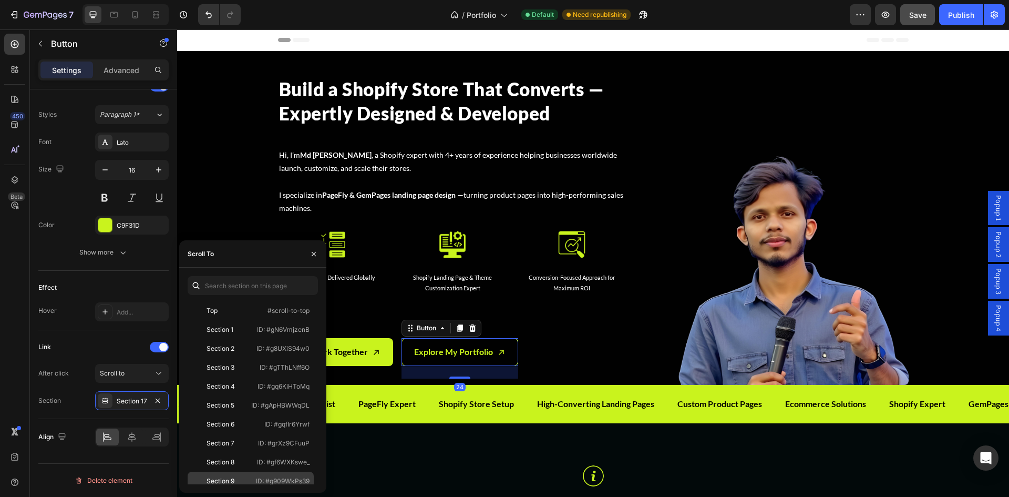
scroll to position [158, 0]
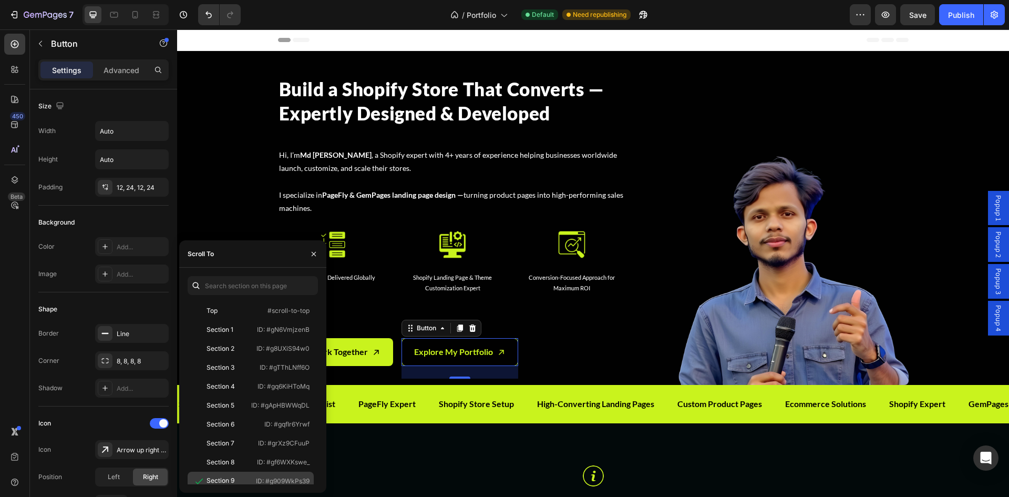
scroll to position [158, 0]
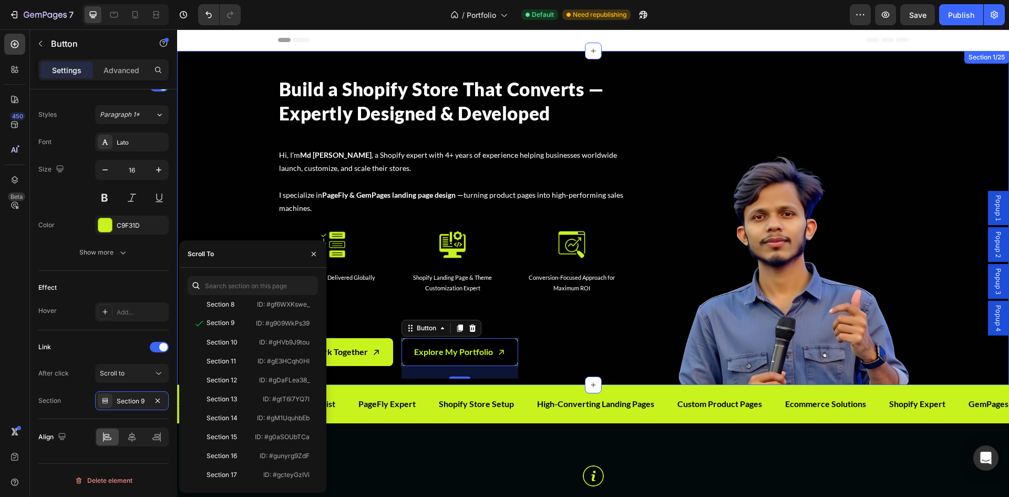
click at [251, 144] on div "Build a Shopify Store That Converts — Expertly Designed & Developed Heading Hi,…" at bounding box center [593, 226] width 832 height 317
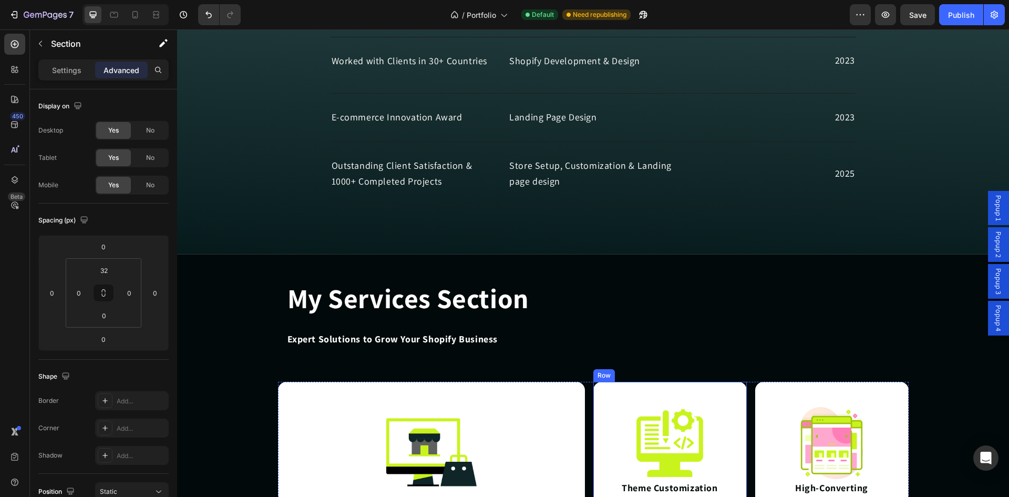
scroll to position [2191, 0]
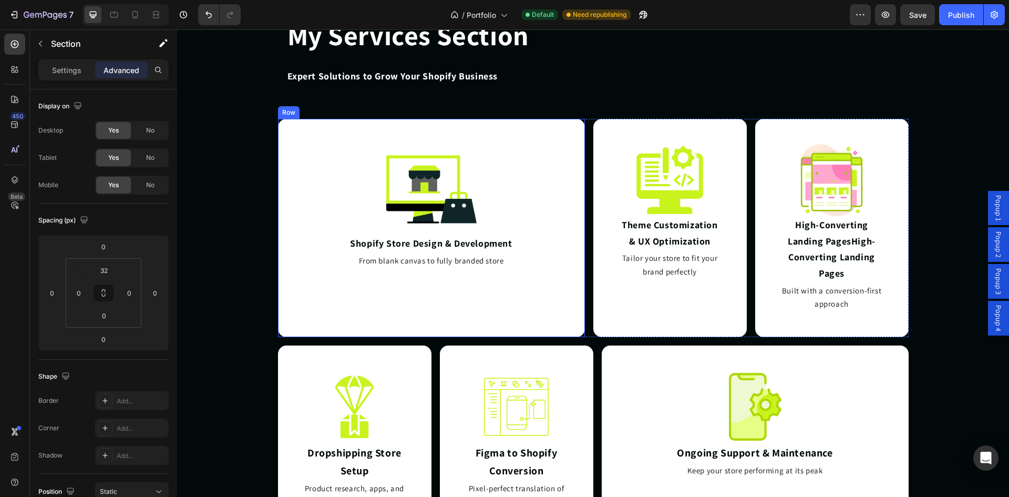
click at [551, 131] on div "Image Shopify Store Design & Development Heading From blank canvas to fully bra…" at bounding box center [431, 228] width 307 height 218
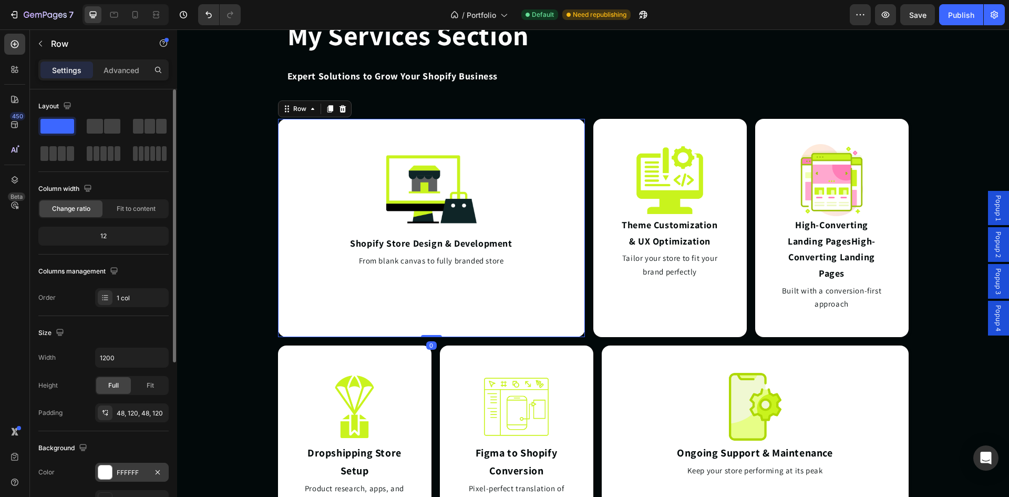
click at [114, 469] on div "FFFFFF" at bounding box center [132, 472] width 74 height 19
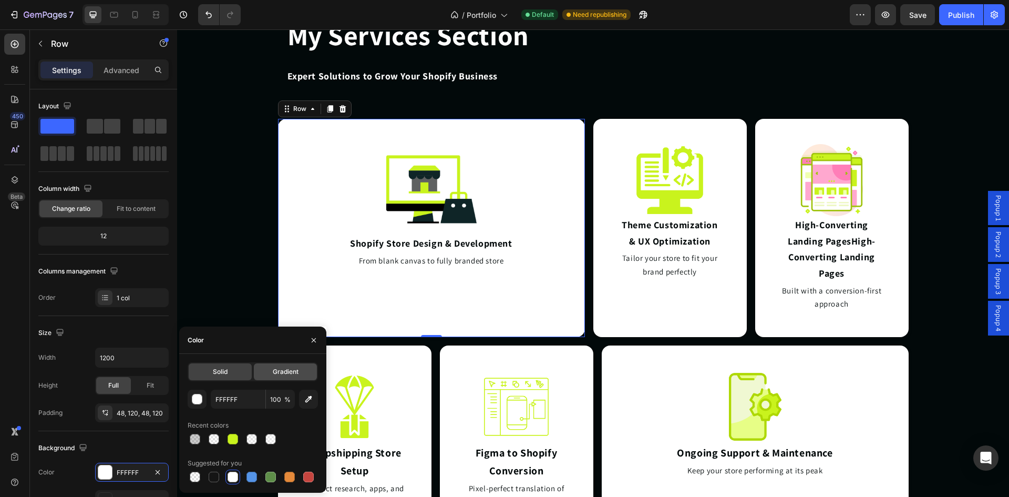
click at [295, 375] on span "Gradient" at bounding box center [286, 371] width 26 height 9
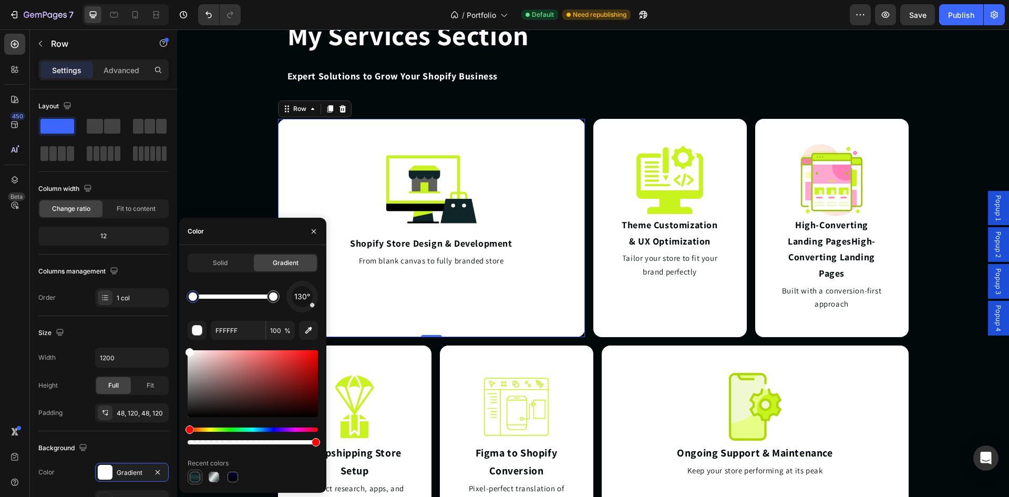
click at [191, 478] on div at bounding box center [195, 477] width 11 height 11
type input "061A1C"
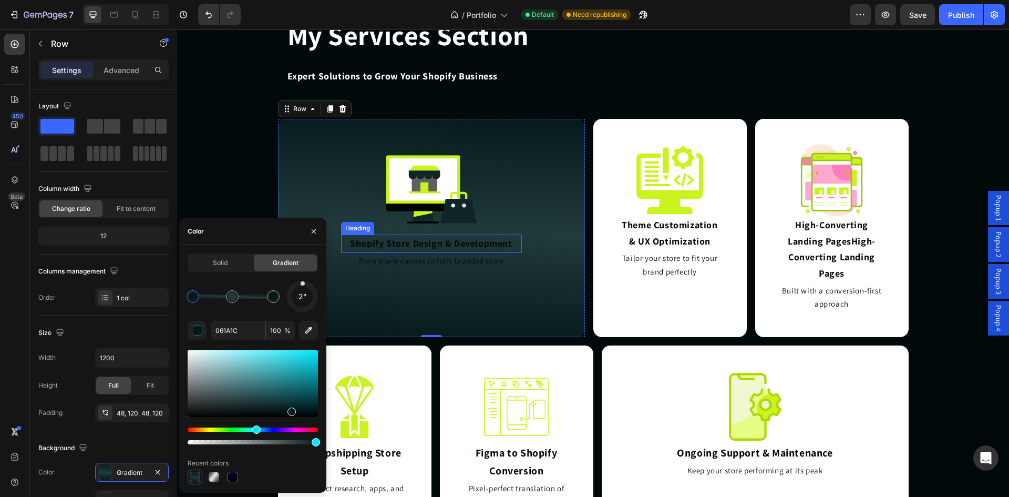
click at [410, 246] on h2 "Shopify Store Design & Development" at bounding box center [431, 243] width 181 height 18
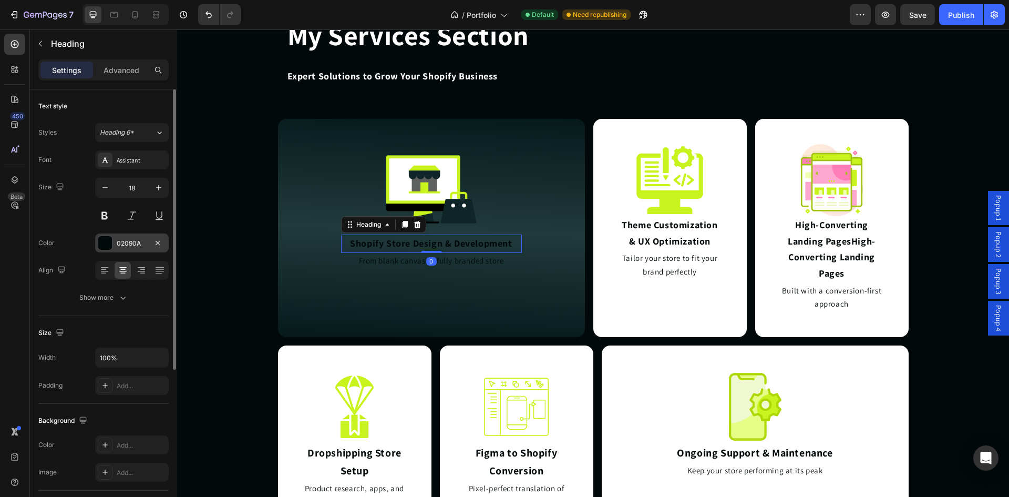
click at [119, 244] on div "02090A" at bounding box center [132, 243] width 30 height 9
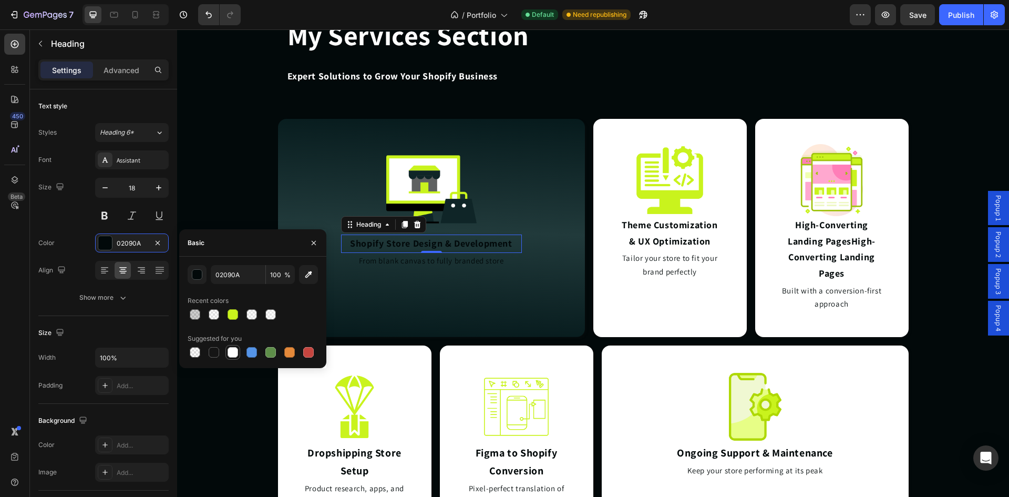
click at [238, 351] on div at bounding box center [233, 352] width 11 height 11
type input "FFFFFF"
click at [363, 258] on h2 "From blank canvas to fully branded store" at bounding box center [431, 261] width 181 height 16
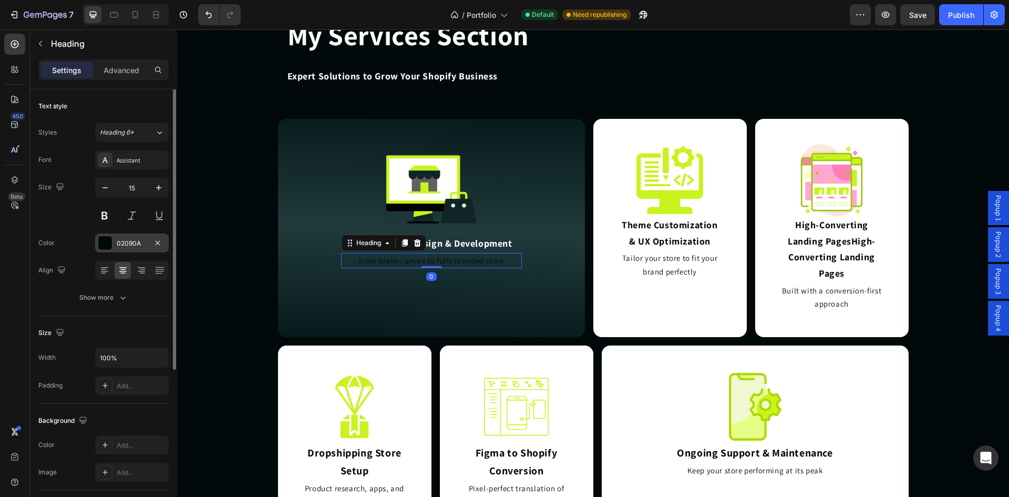
click at [128, 240] on div "02090A" at bounding box center [132, 243] width 30 height 9
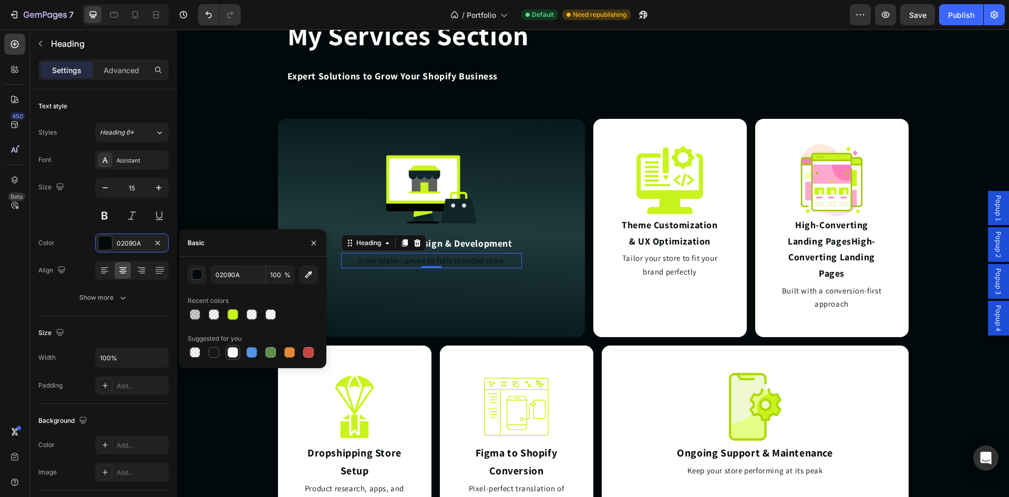
click at [233, 353] on div at bounding box center [233, 352] width 11 height 11
type input "FFFFFF"
click at [685, 325] on div "Image Theme Customization & UX Optimization Heading Tailor your store to fit yo…" at bounding box center [671, 228] width 154 height 218
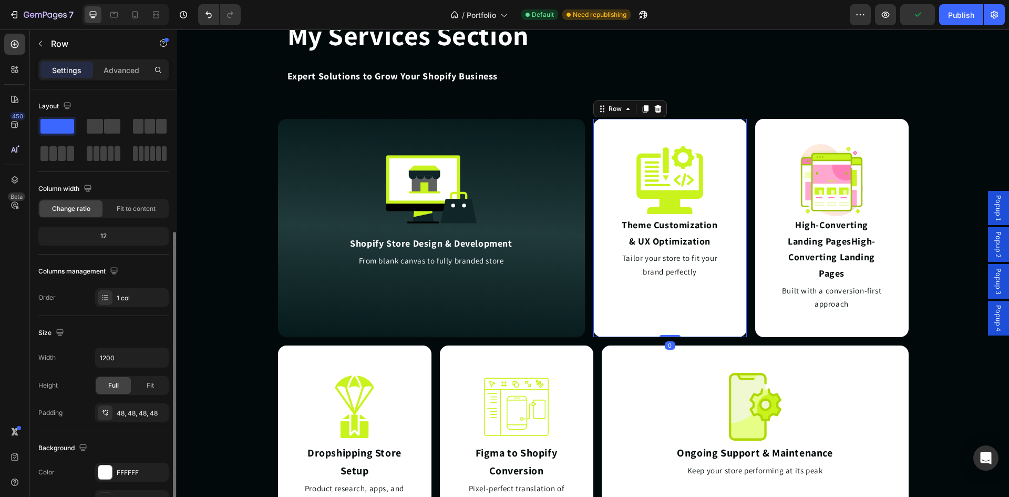
scroll to position [88, 0]
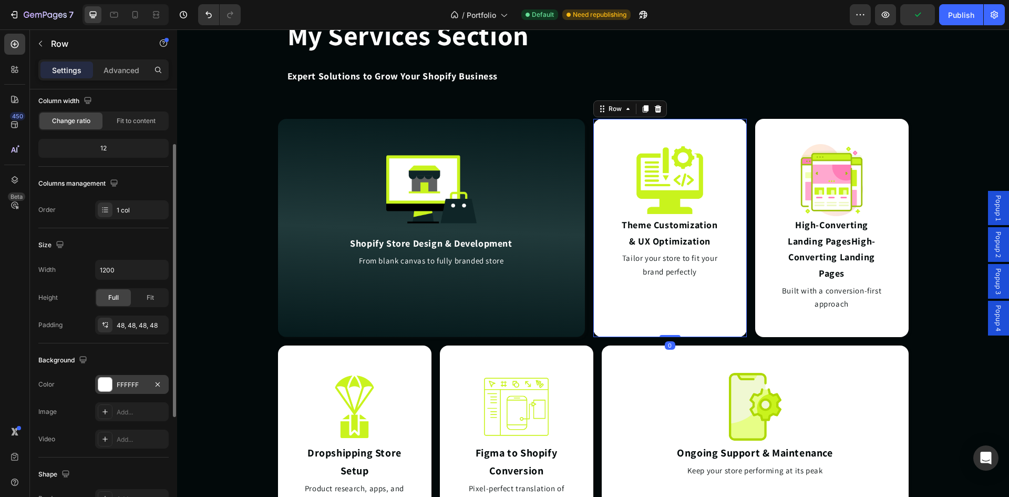
click at [117, 380] on div "FFFFFF" at bounding box center [132, 384] width 30 height 9
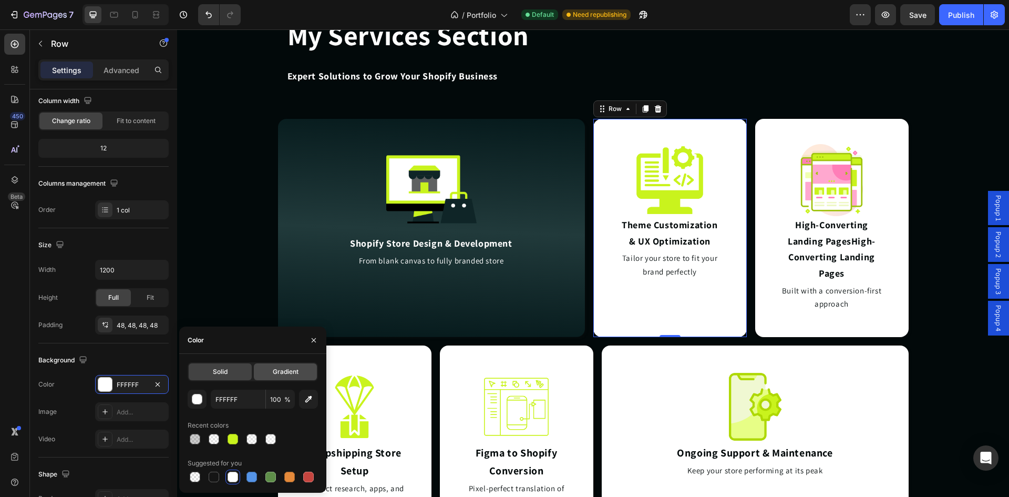
click at [272, 368] on div "Gradient" at bounding box center [285, 371] width 63 height 17
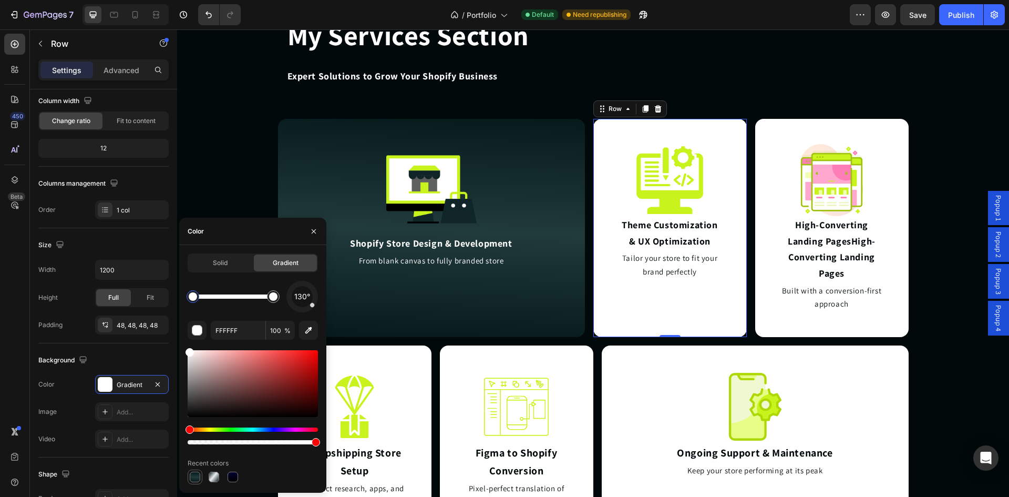
click at [196, 475] on div at bounding box center [195, 477] width 11 height 11
type input "061A1C"
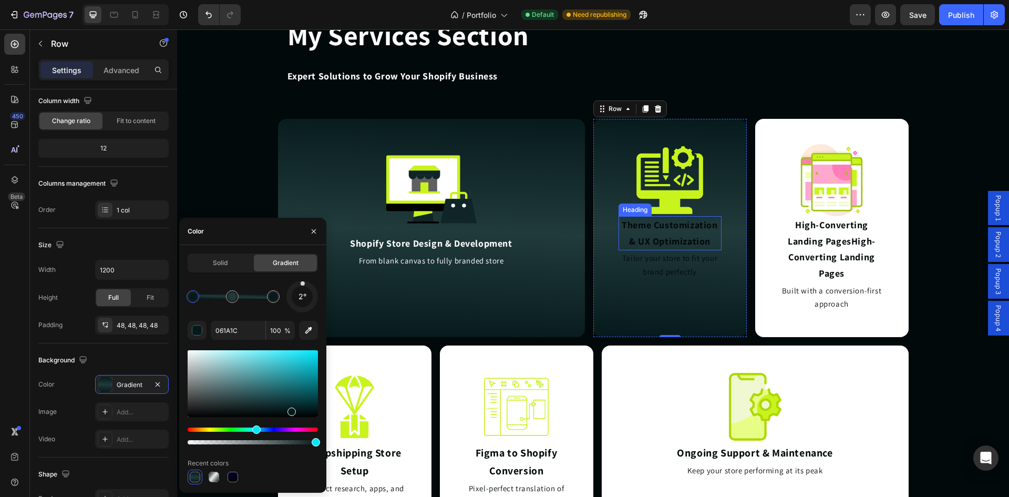
click at [694, 234] on h2 "Theme Customization & UX Optimization" at bounding box center [670, 233] width 103 height 34
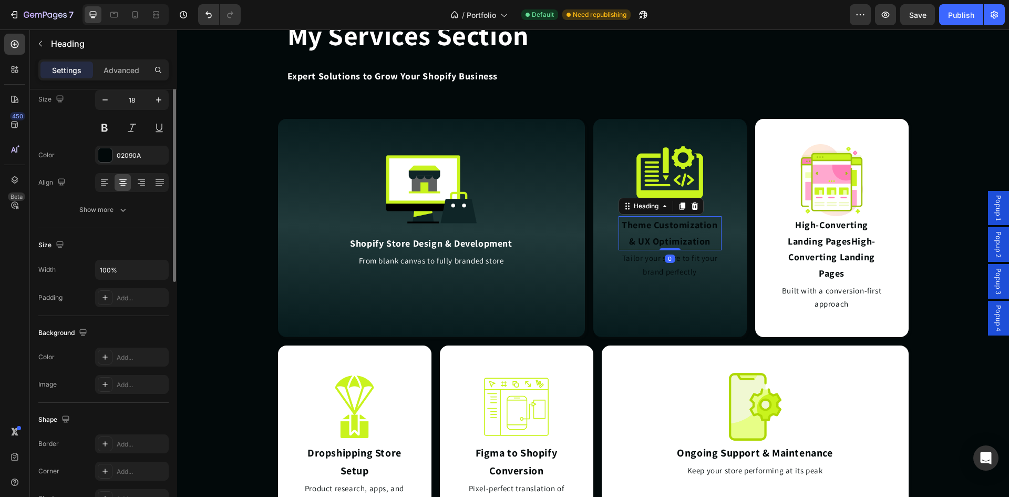
scroll to position [0, 0]
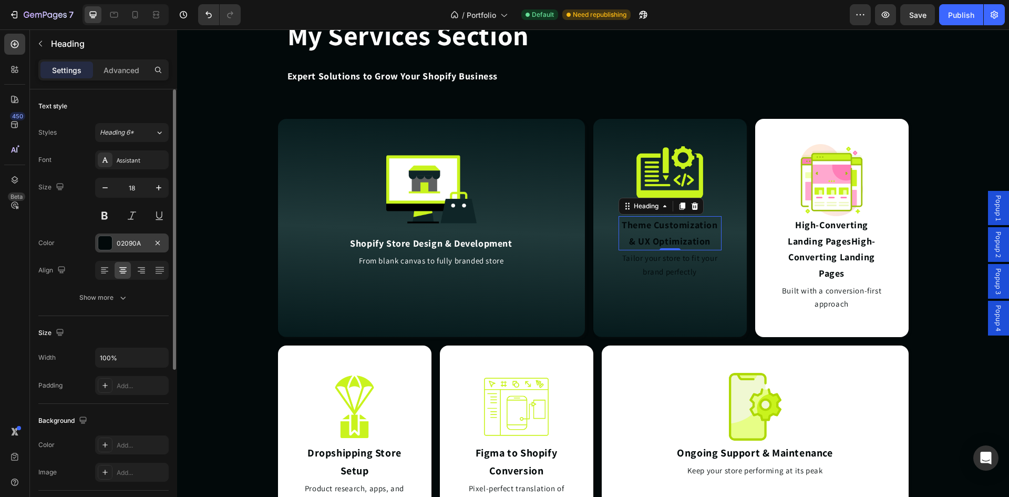
click at [134, 243] on div "02090A" at bounding box center [132, 243] width 30 height 9
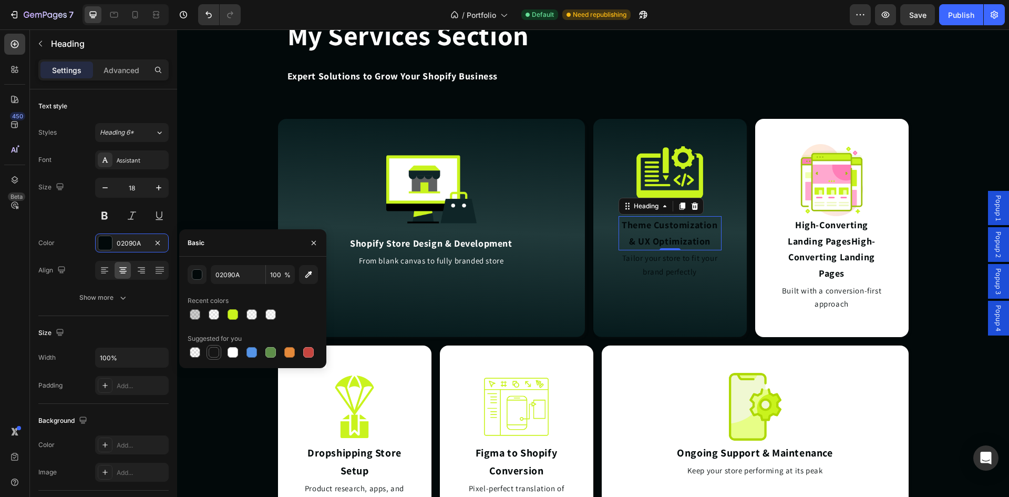
click at [211, 354] on div at bounding box center [214, 352] width 11 height 11
click at [235, 346] on div at bounding box center [233, 352] width 13 height 13
type input "FFFFFF"
click at [651, 263] on h2 "Tailor your store to fit your brand perfectly" at bounding box center [670, 264] width 103 height 29
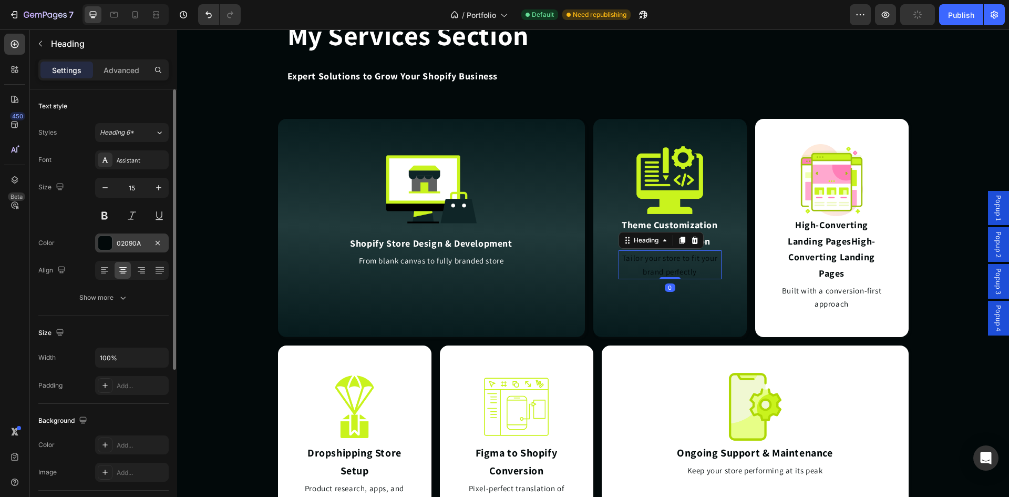
click at [112, 242] on div at bounding box center [105, 243] width 15 height 15
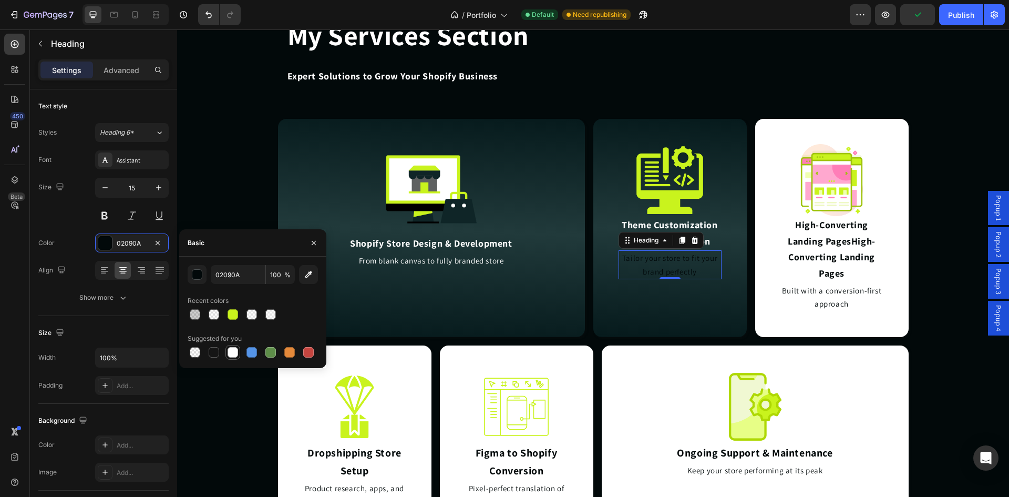
click at [232, 349] on div at bounding box center [233, 352] width 11 height 11
type input "FFFFFF"
click at [776, 322] on div "Image High-Converting Landing PagesHigh-Converting Landing Pages Heading Built …" at bounding box center [832, 228] width 154 height 218
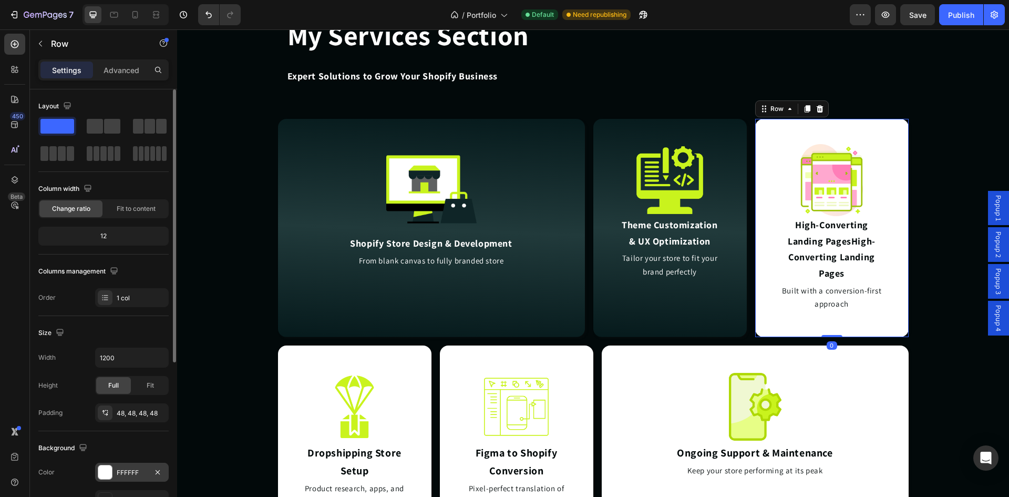
click at [118, 467] on div "FFFFFF" at bounding box center [132, 472] width 74 height 19
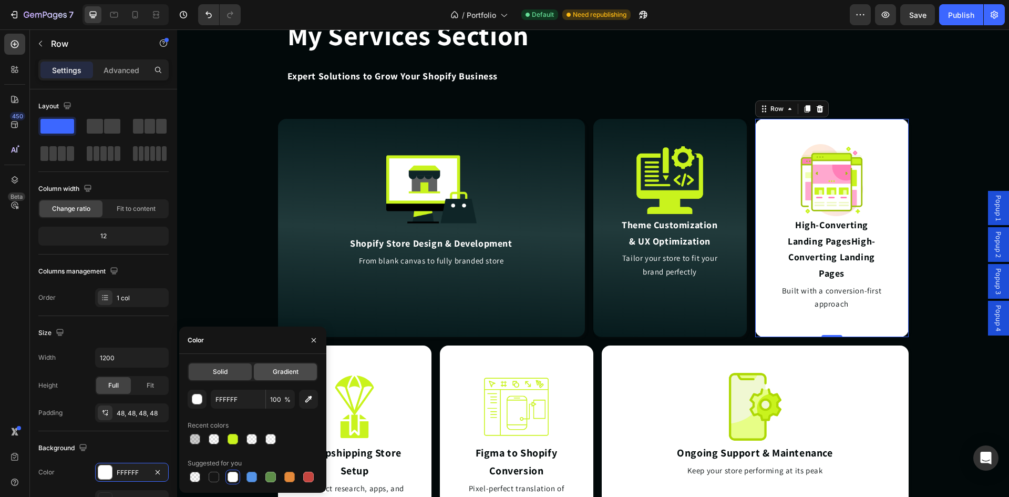
click at [273, 367] on span "Gradient" at bounding box center [286, 371] width 26 height 9
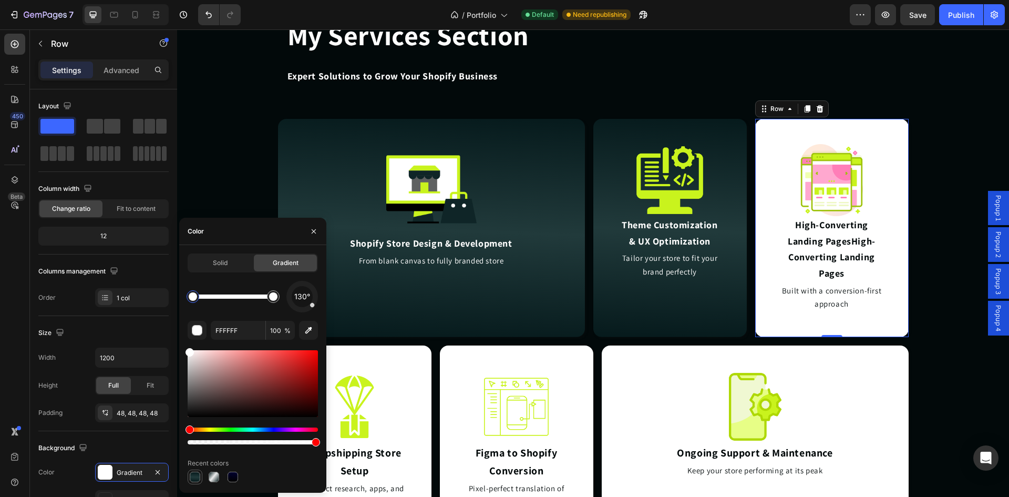
click at [196, 472] on div at bounding box center [195, 477] width 11 height 11
type input "061A1C"
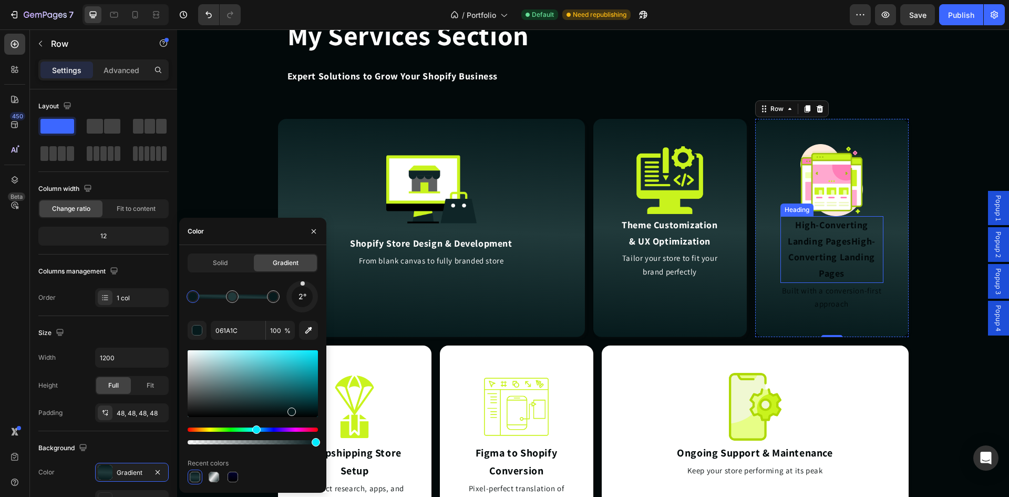
click at [818, 246] on h2 "High-Converting Landing PagesHigh-Converting Landing Pages" at bounding box center [832, 249] width 103 height 66
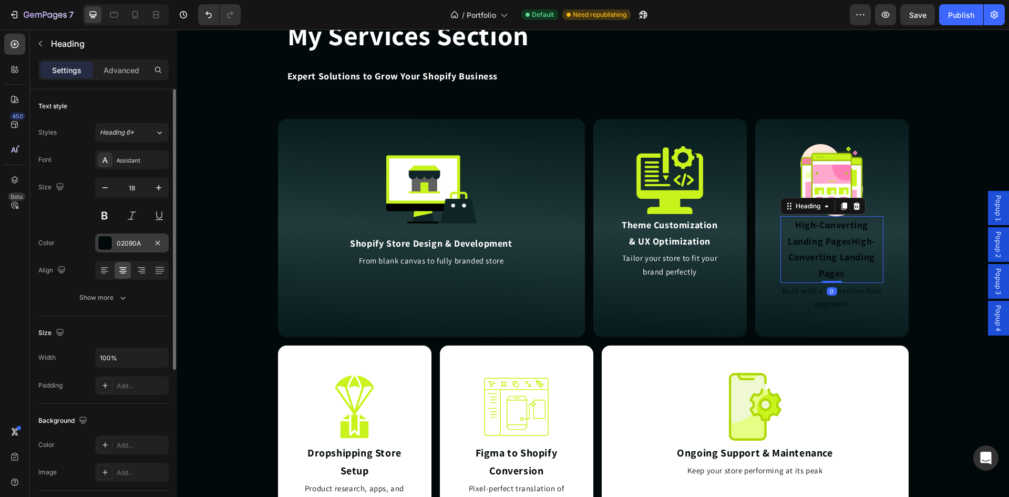
click at [119, 243] on div "02090A" at bounding box center [132, 243] width 30 height 9
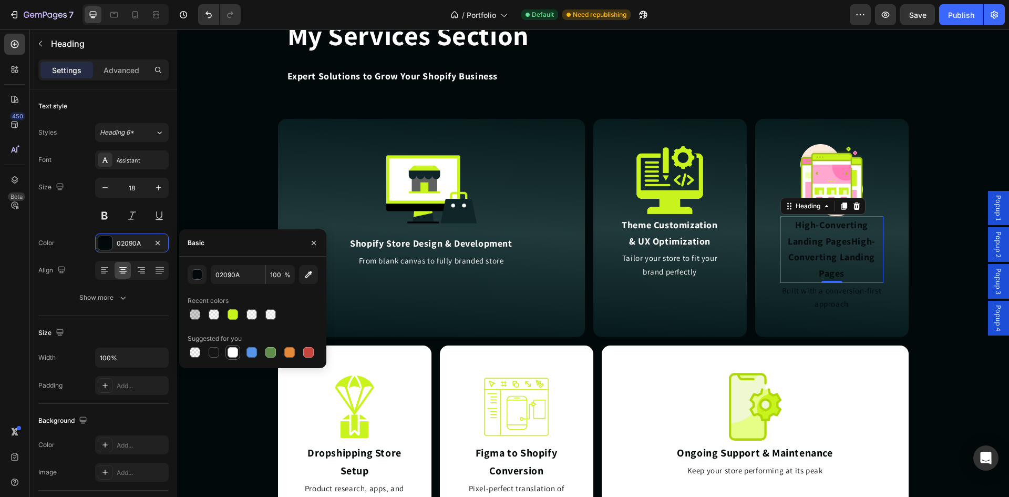
drag, startPoint x: 233, startPoint y: 353, endPoint x: 697, endPoint y: 265, distance: 471.9
click at [233, 353] on div at bounding box center [233, 352] width 11 height 11
type input "FFFFFF"
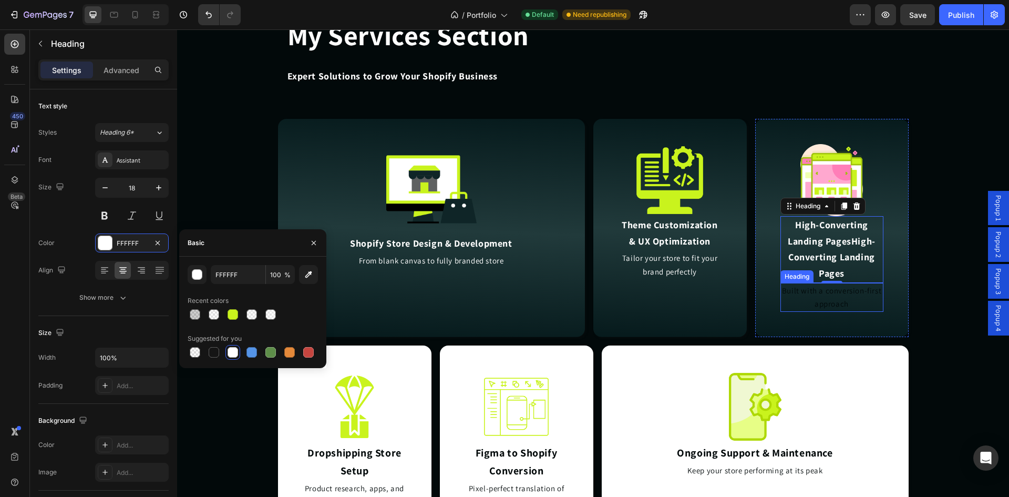
click at [850, 291] on h2 "Built with a conversion-first approach" at bounding box center [832, 297] width 103 height 29
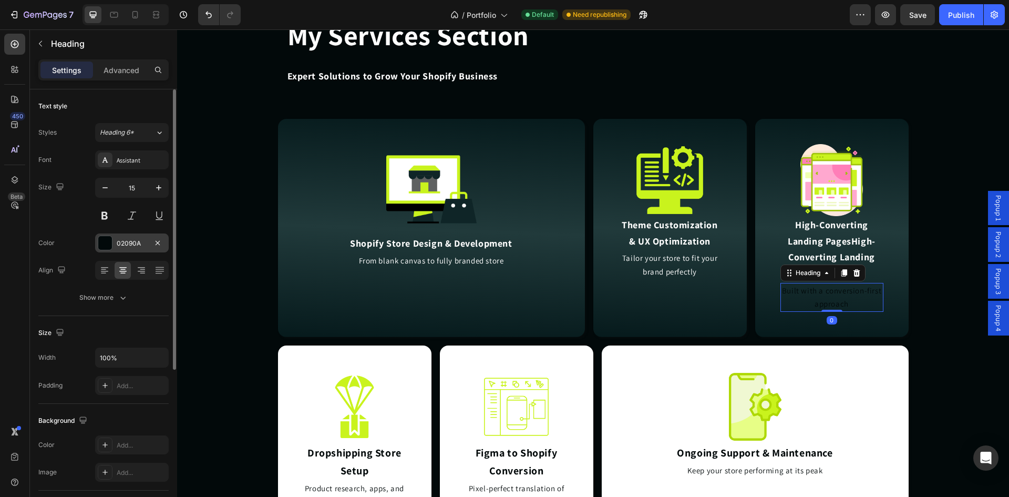
click at [116, 246] on div "02090A" at bounding box center [132, 242] width 74 height 19
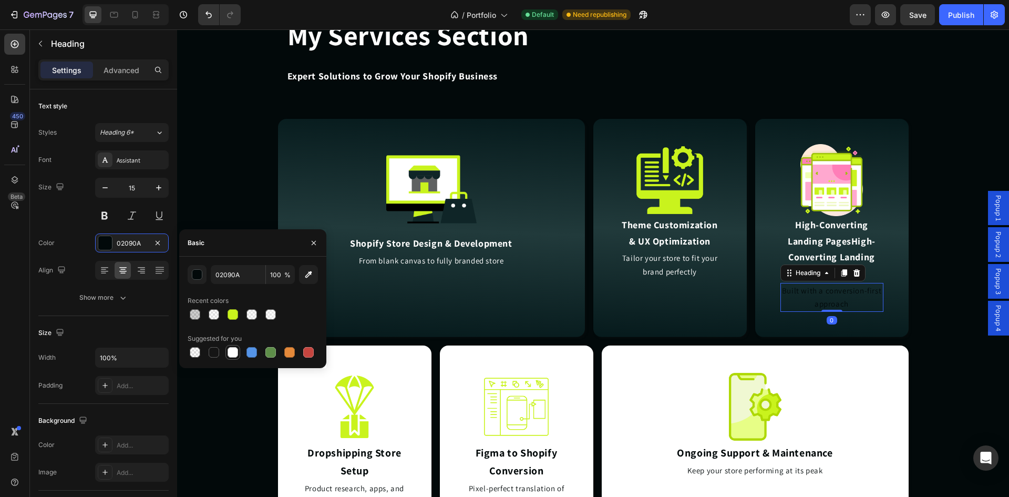
click at [234, 355] on div at bounding box center [233, 352] width 11 height 11
type input "FFFFFF"
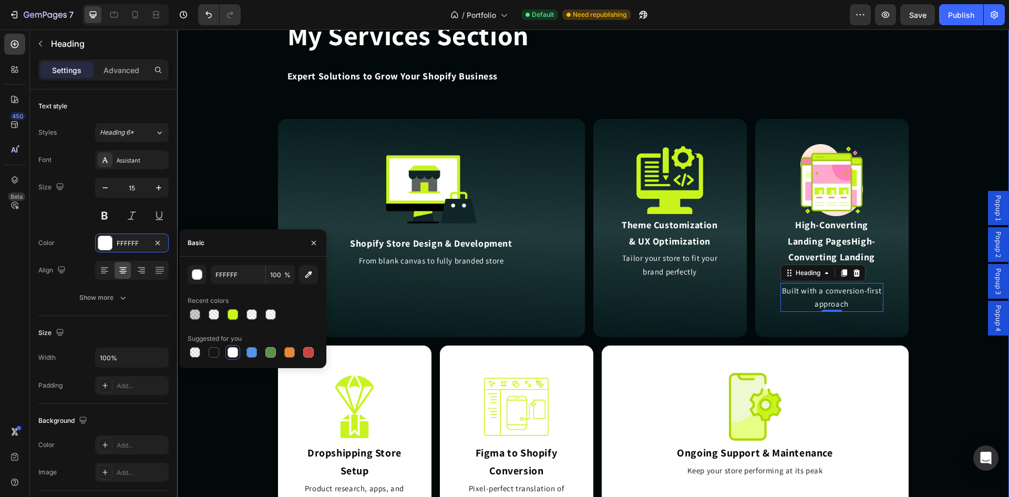
click at [927, 109] on div "My Services Section Heading Expert Solutions to Grow Your Shopify Business Head…" at bounding box center [593, 271] width 832 height 526
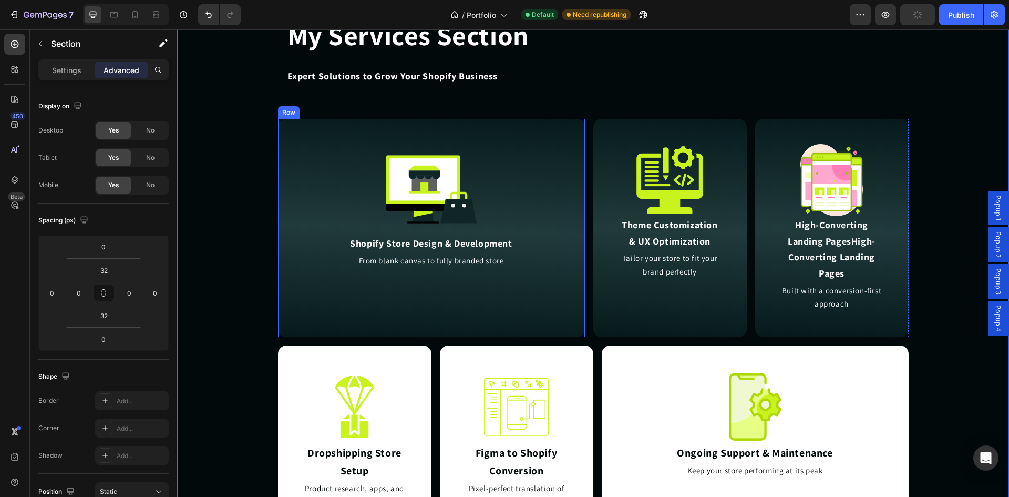
click at [416, 345] on div "Image Dropshipping Store Setup Heading Product research, apps, and automation d…" at bounding box center [355, 439] width 154 height 189
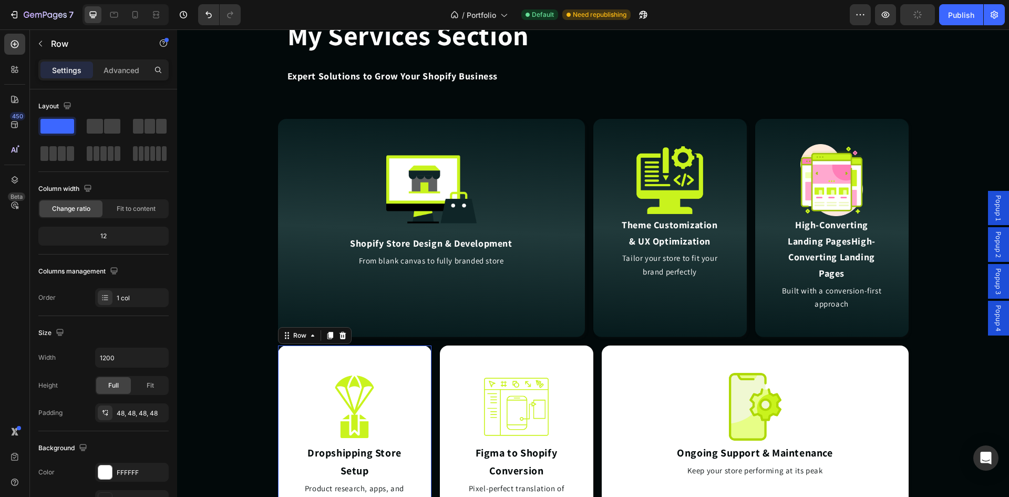
scroll to position [2366, 0]
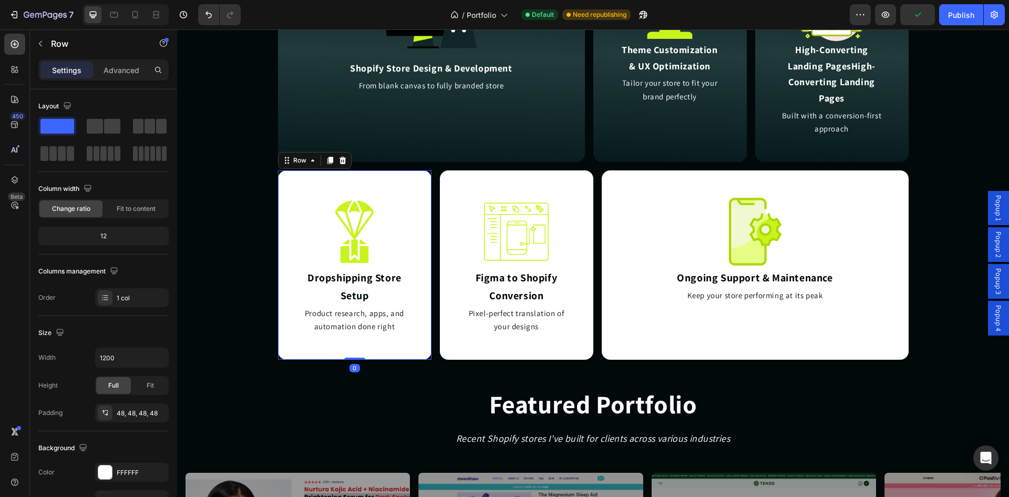
click at [415, 266] on div "Image Dropshipping Store Setup Heading Product research, apps, and automation d…" at bounding box center [355, 264] width 154 height 189
click at [106, 473] on div at bounding box center [105, 472] width 14 height 14
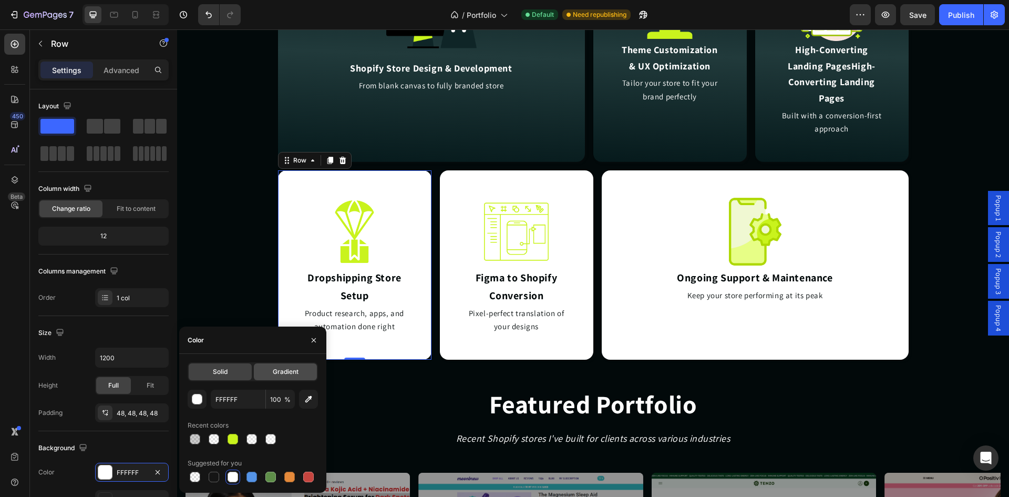
click at [289, 372] on span "Gradient" at bounding box center [286, 371] width 26 height 9
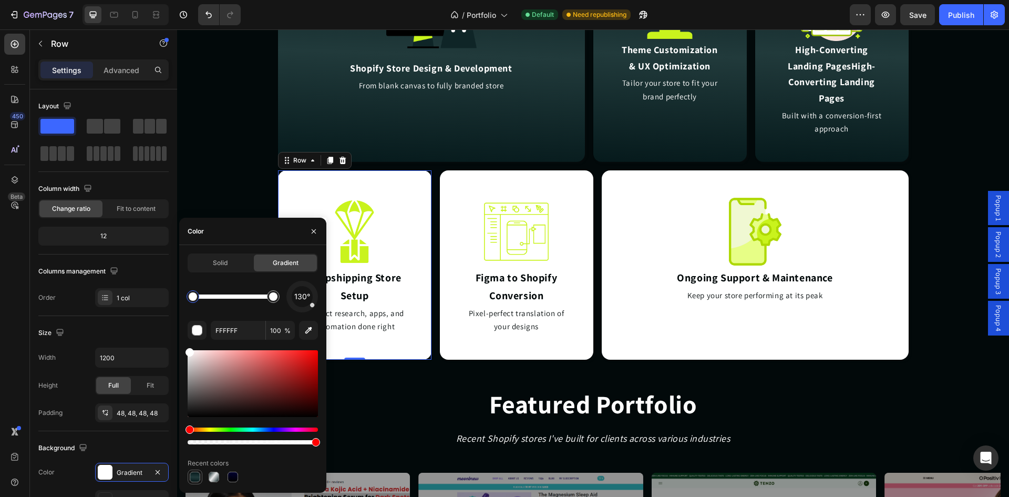
click at [195, 476] on div at bounding box center [195, 477] width 11 height 11
type input "061A1C"
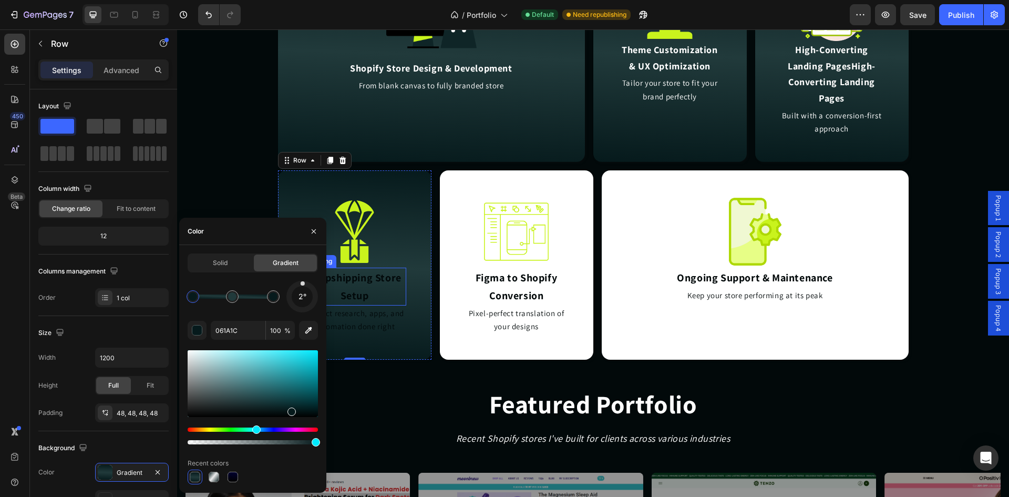
click at [359, 290] on h2 "Dropshipping Store Setup" at bounding box center [354, 287] width 103 height 38
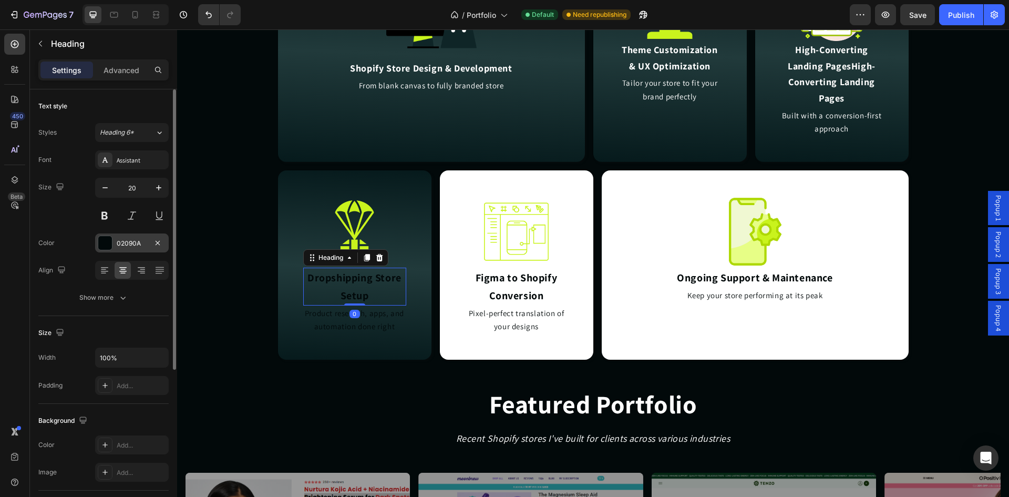
click at [119, 247] on div "02090A" at bounding box center [132, 243] width 30 height 9
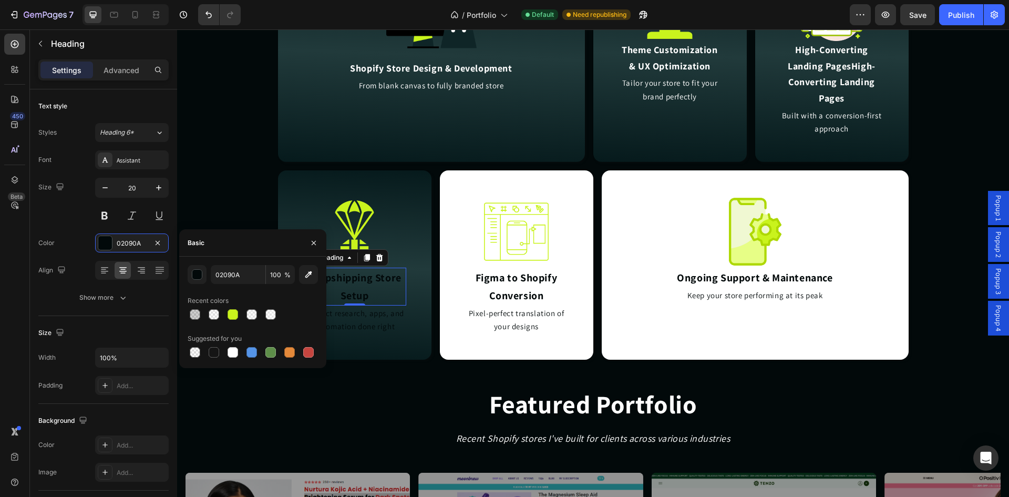
drag, startPoint x: 228, startPoint y: 352, endPoint x: 270, endPoint y: 337, distance: 44.6
click at [228, 352] on div at bounding box center [233, 352] width 11 height 11
type input "FFFFFF"
click at [360, 320] on h2 "Product research, apps, and automation done right" at bounding box center [354, 319] width 103 height 29
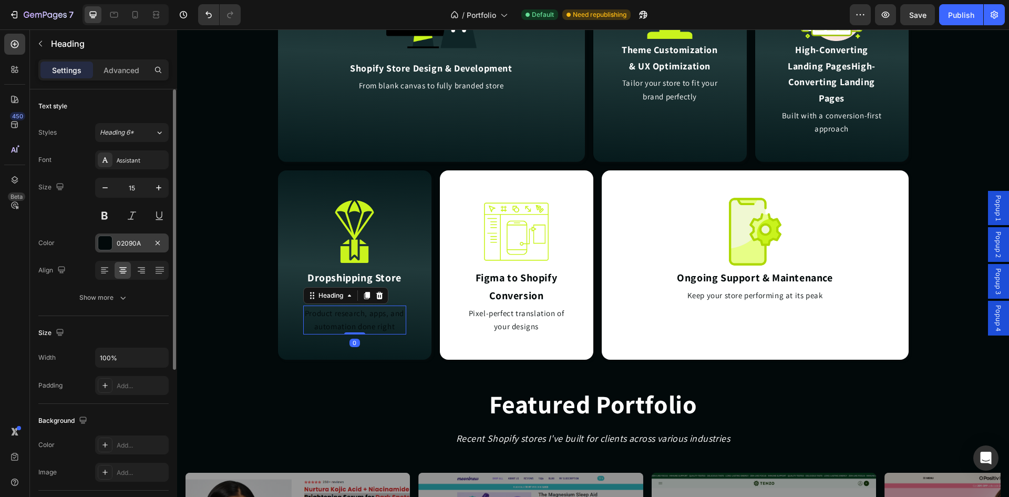
click at [130, 244] on div "02090A" at bounding box center [132, 243] width 30 height 9
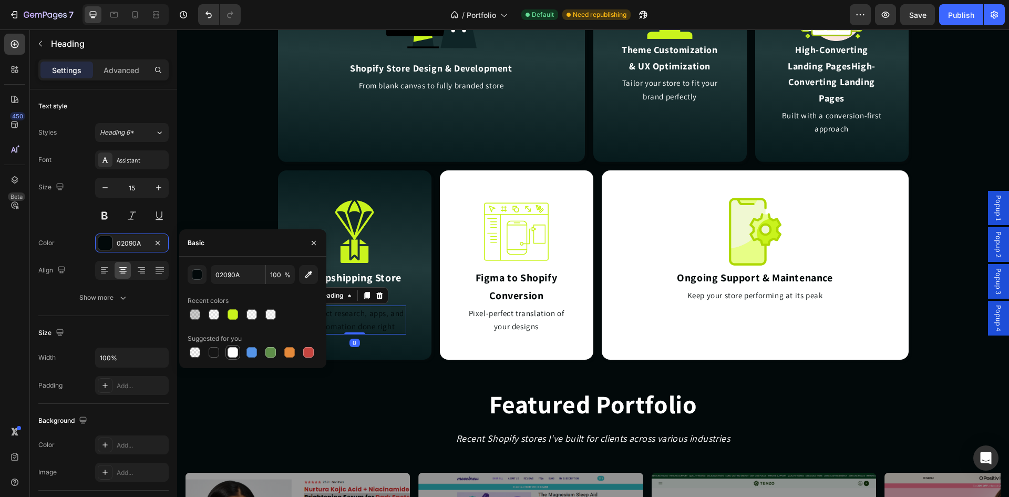
click at [229, 350] on div at bounding box center [233, 352] width 11 height 11
type input "FFFFFF"
click at [454, 335] on div "Image Figma to Shopify Conversion Heading Pixel-perfect translation of your des…" at bounding box center [517, 264] width 154 height 189
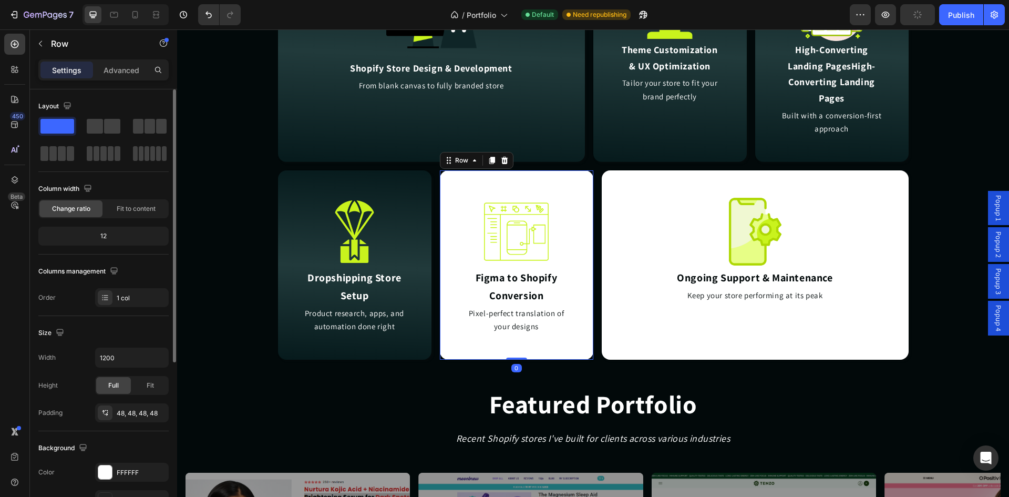
drag, startPoint x: 120, startPoint y: 466, endPoint x: 150, endPoint y: 459, distance: 31.2
click at [120, 465] on div "FFFFFF" at bounding box center [132, 472] width 74 height 19
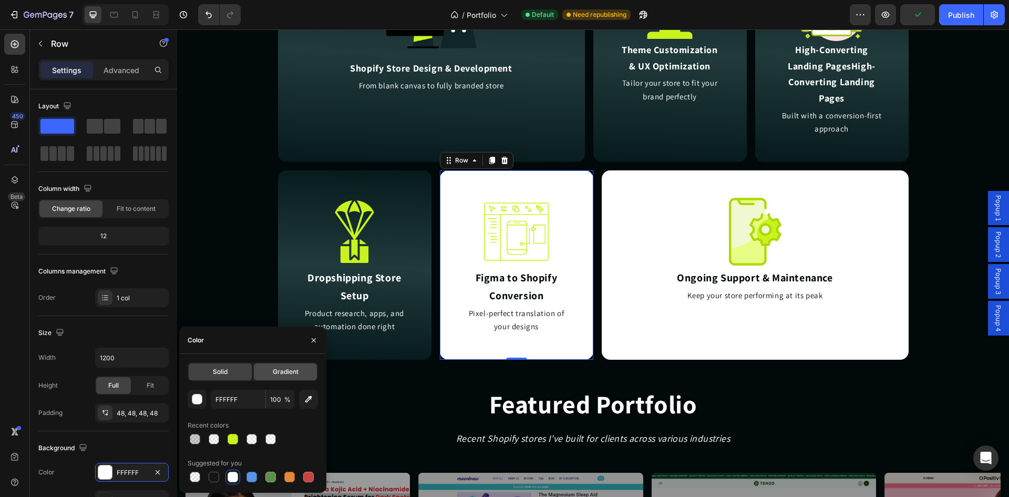
click at [294, 373] on span "Gradient" at bounding box center [286, 371] width 26 height 9
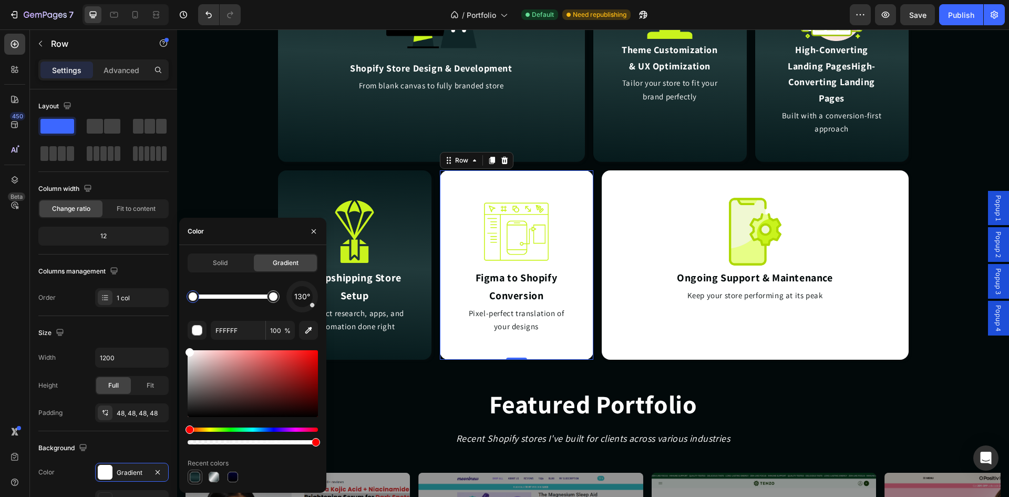
click at [190, 473] on div at bounding box center [195, 477] width 11 height 11
type input "061A1C"
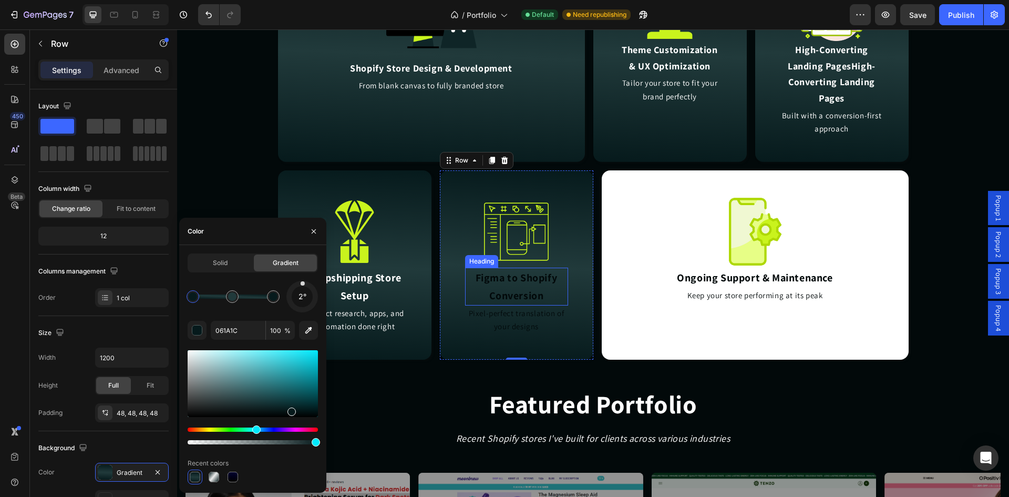
click at [522, 289] on h2 "Figma to Shopify Conversion" at bounding box center [516, 287] width 103 height 38
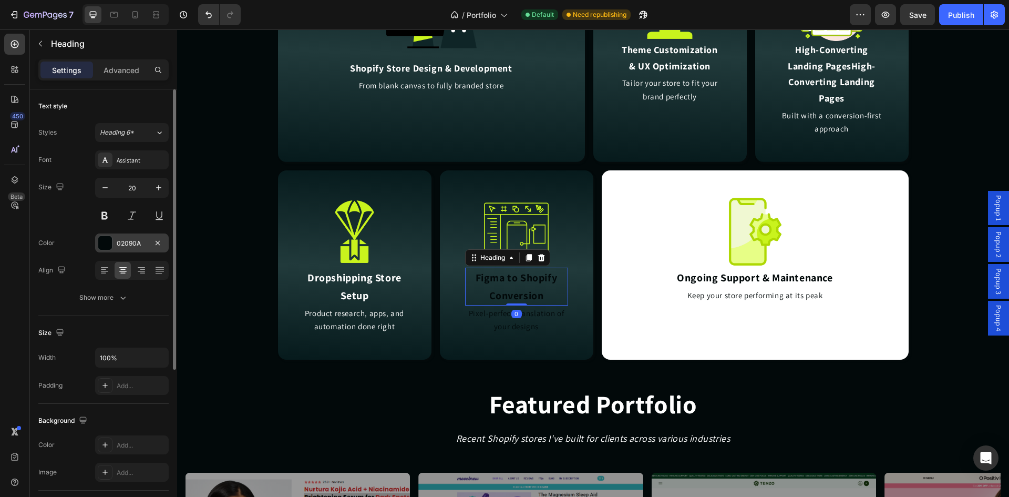
click at [124, 243] on div "02090A" at bounding box center [132, 243] width 30 height 9
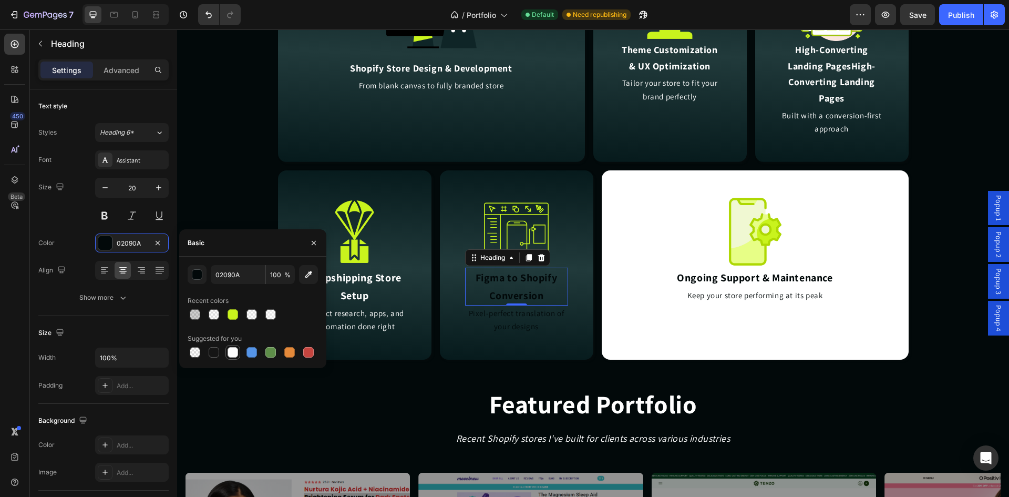
click at [233, 354] on div at bounding box center [233, 352] width 11 height 11
type input "FFFFFF"
click at [492, 319] on h2 "Pixel-perfect translation of your designs" at bounding box center [516, 319] width 103 height 29
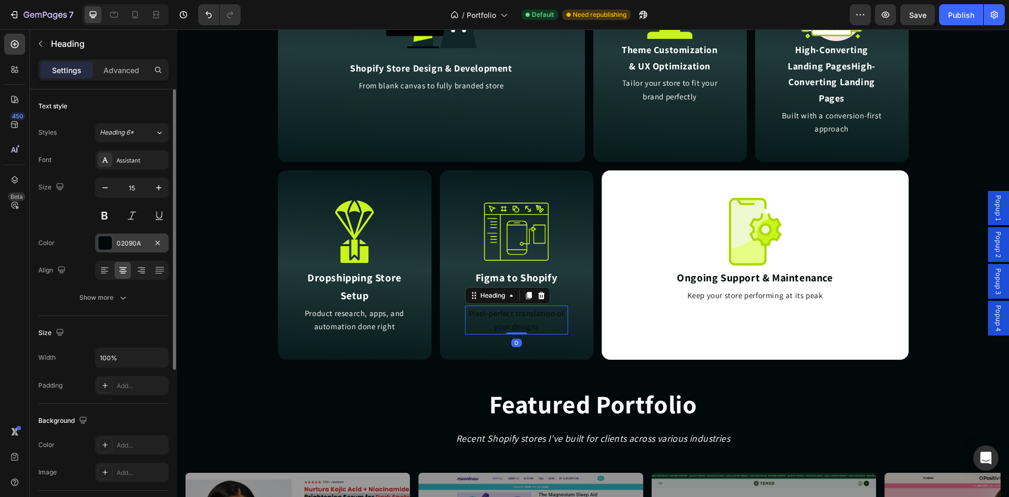
click at [123, 244] on div "02090A" at bounding box center [132, 243] width 30 height 9
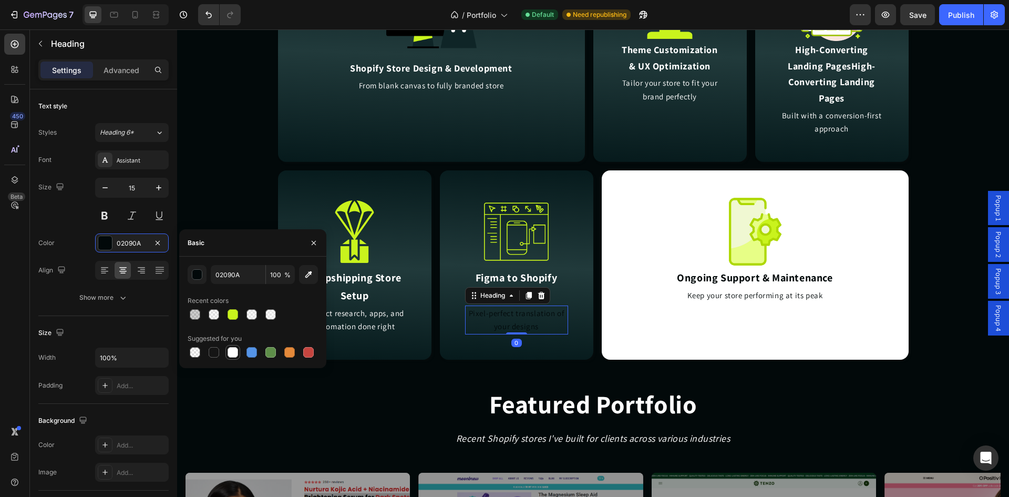
click at [233, 353] on div at bounding box center [233, 352] width 11 height 11
type input "FFFFFF"
click at [611, 330] on div "Image Ongoing Support & Maintenance Heading Keep your store performing at its p…" at bounding box center [755, 264] width 307 height 189
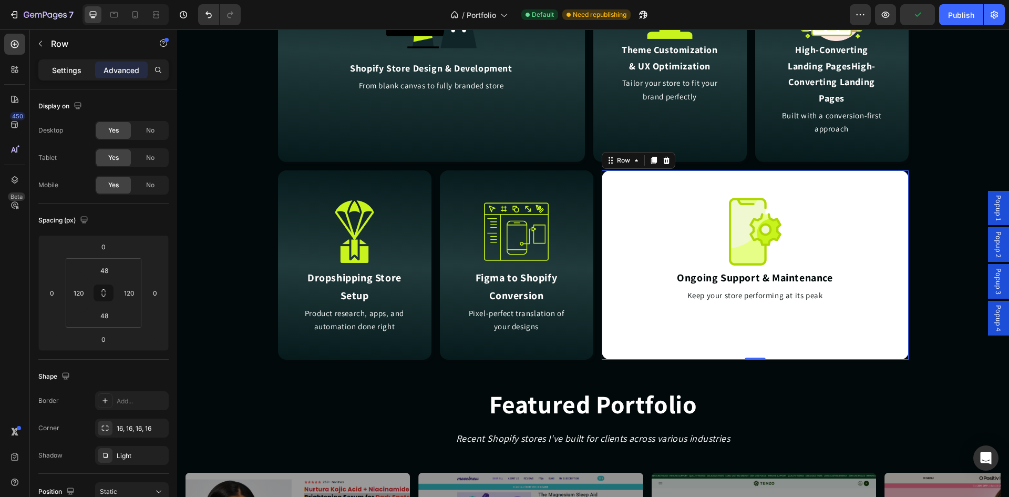
click at [70, 66] on p "Settings" at bounding box center [66, 70] width 29 height 11
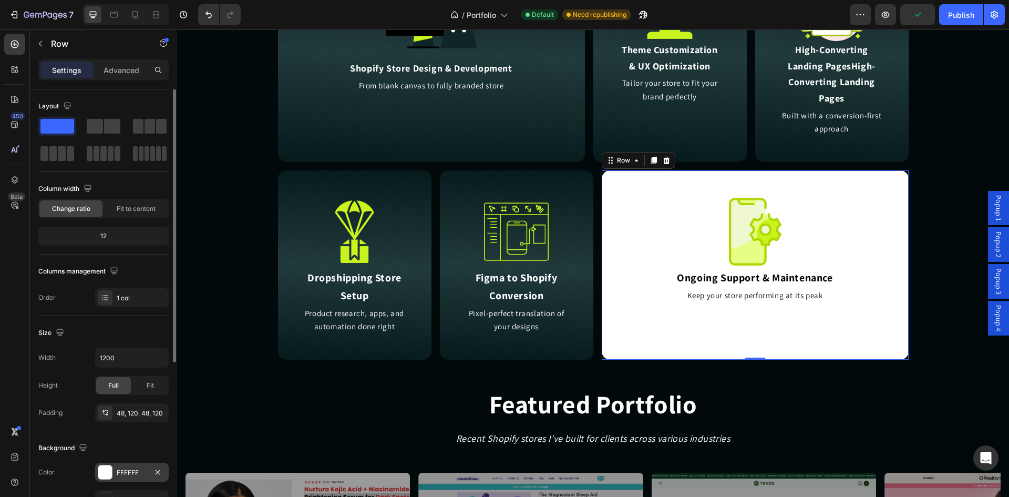
click at [109, 475] on div at bounding box center [105, 472] width 14 height 14
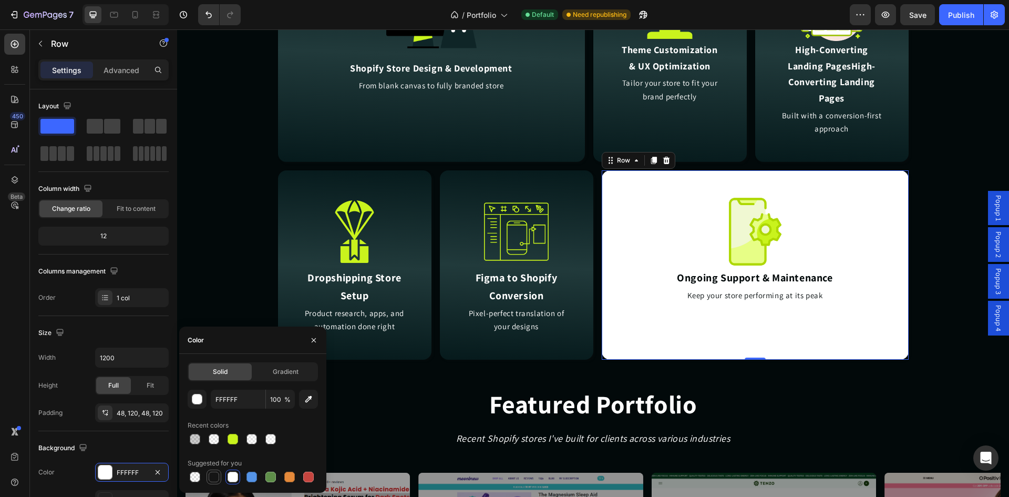
click at [214, 478] on div at bounding box center [214, 477] width 11 height 11
type input "151515"
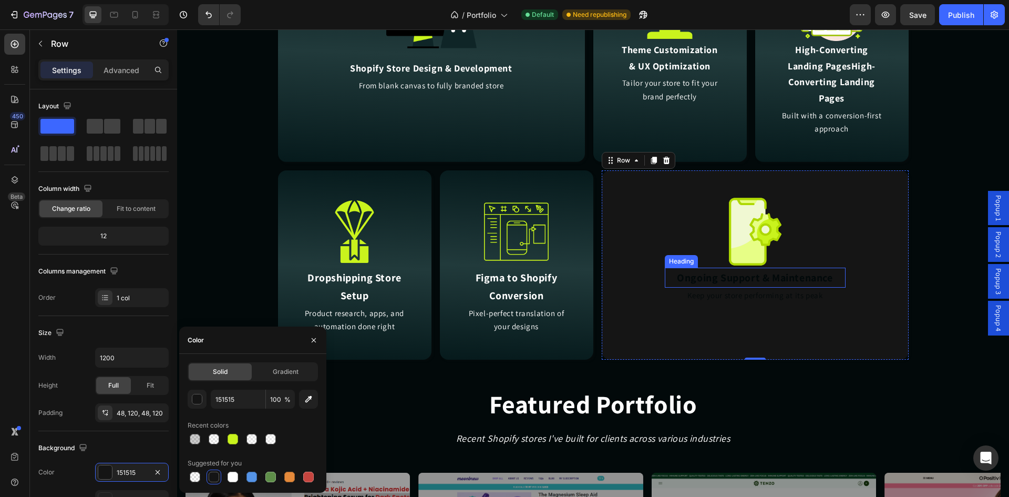
click at [732, 276] on h2 "Ongoing Support & Maintenance" at bounding box center [755, 278] width 181 height 20
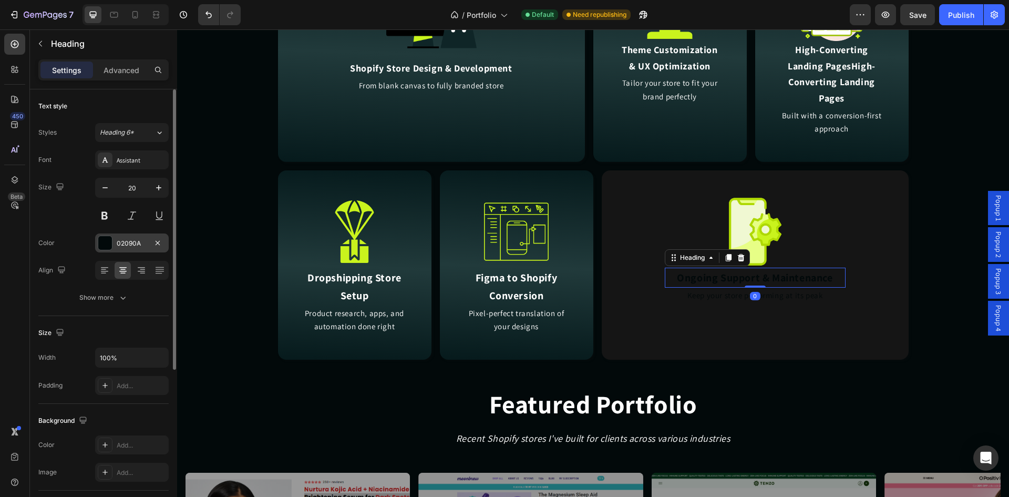
click at [116, 242] on div "02090A" at bounding box center [132, 242] width 74 height 19
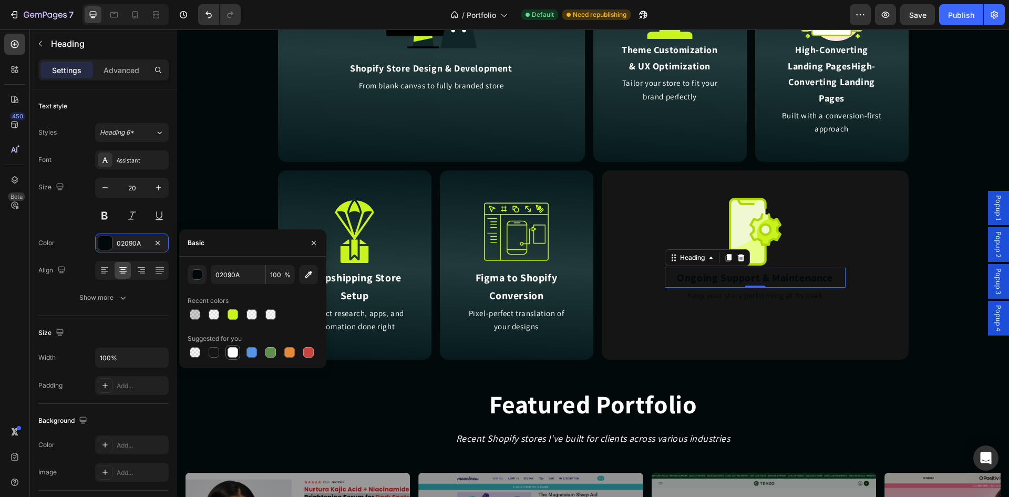
click at [227, 353] on div at bounding box center [233, 352] width 13 height 13
type input "FFFFFF"
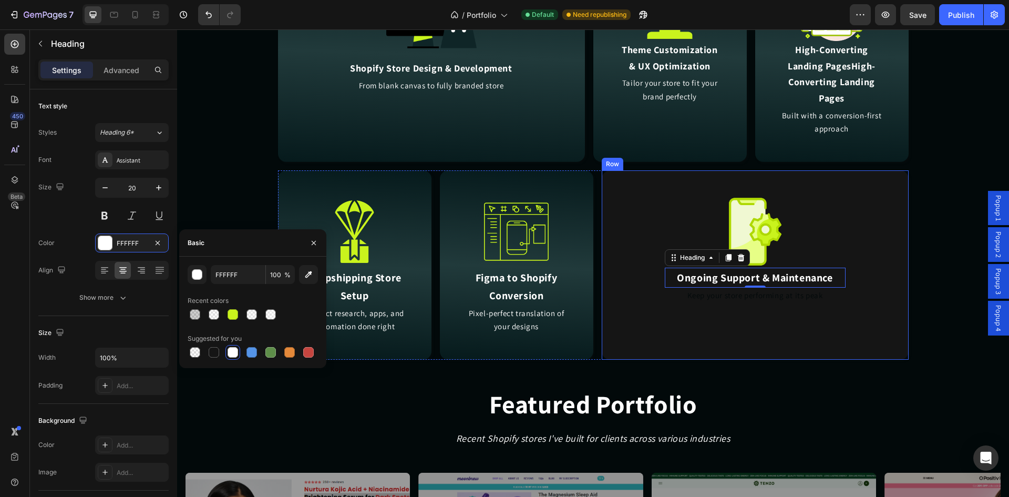
click at [676, 304] on div "Image Ongoing Support & Maintenance Heading 0 Keep your store performing at its…" at bounding box center [755, 265] width 181 height 139
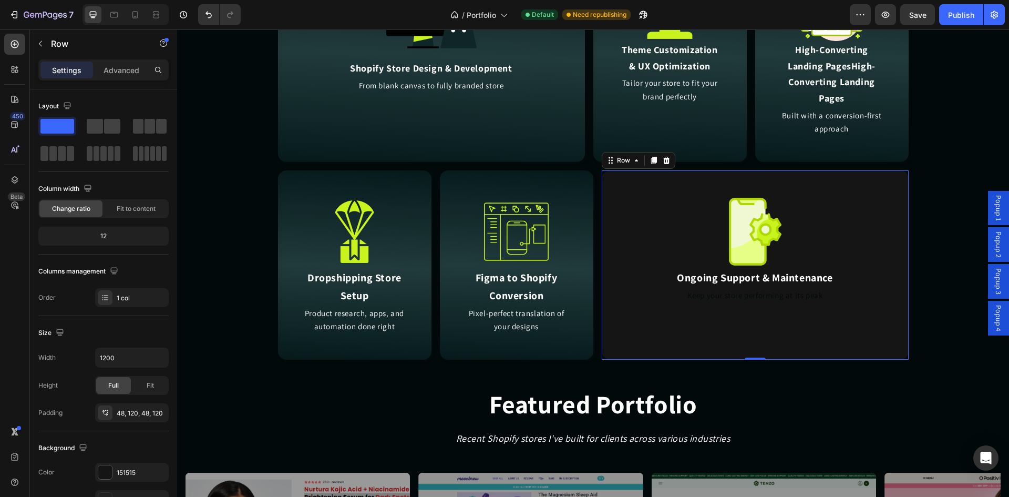
click at [716, 303] on div "Image Ongoing Support & Maintenance Heading Keep your store performing at its p…" at bounding box center [755, 265] width 181 height 139
click at [117, 473] on div "151515" at bounding box center [132, 472] width 30 height 9
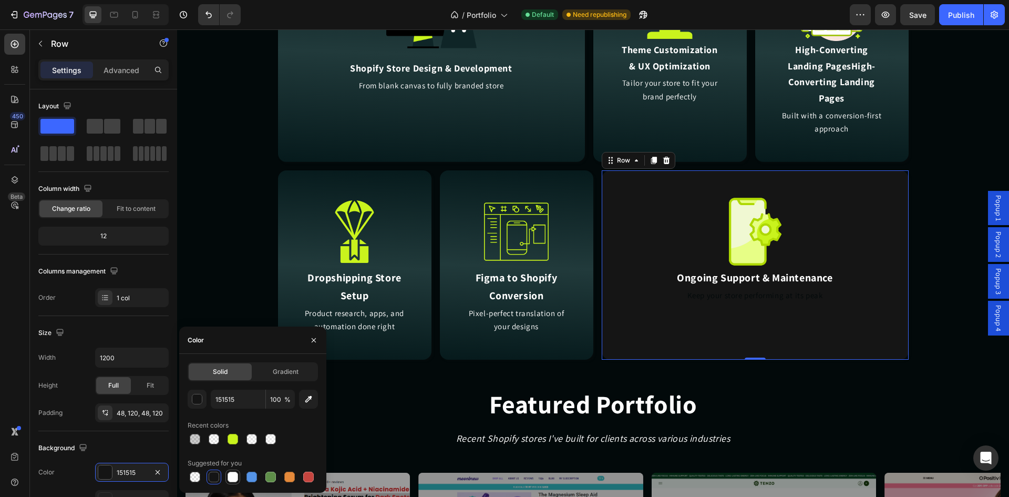
click at [234, 476] on div at bounding box center [233, 477] width 11 height 11
type input "FFFFFF"
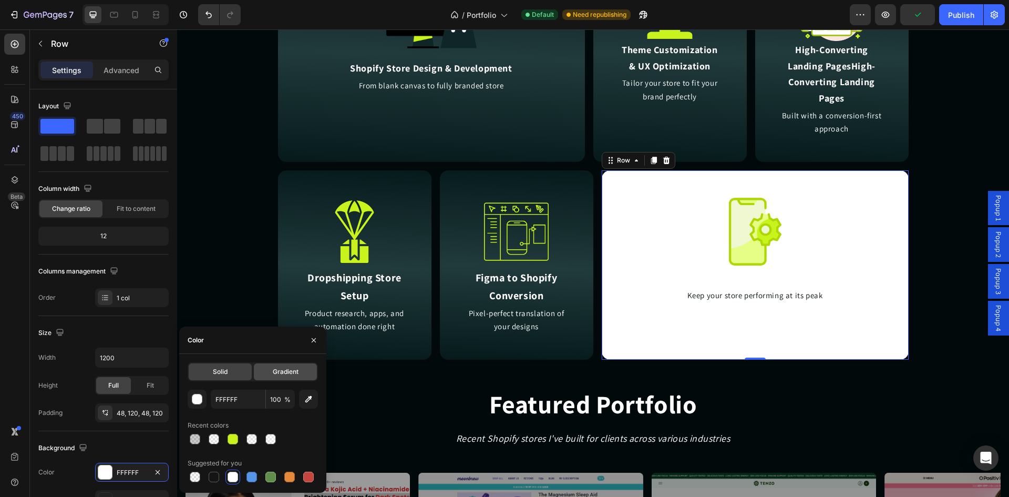
click at [300, 371] on div "Gradient" at bounding box center [285, 371] width 63 height 17
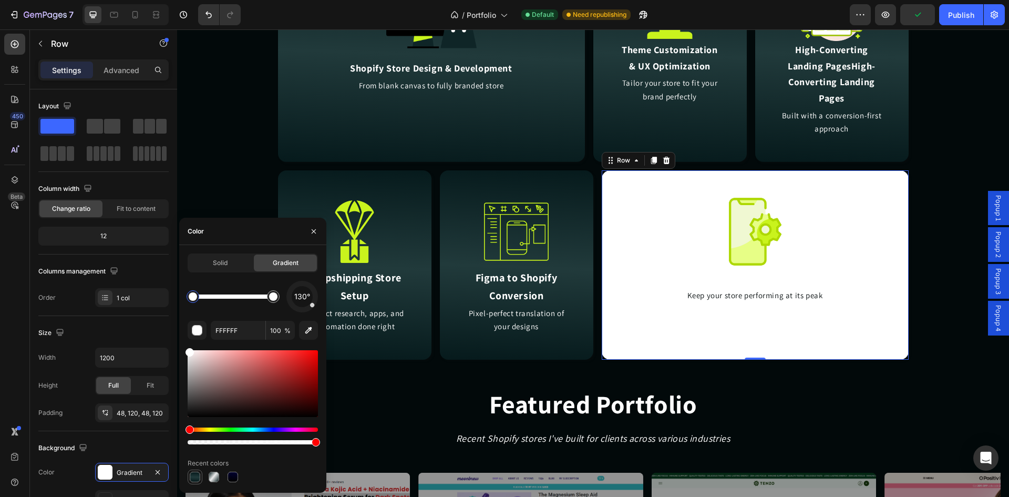
click at [189, 478] on div at bounding box center [195, 477] width 13 height 13
type input "061A1C"
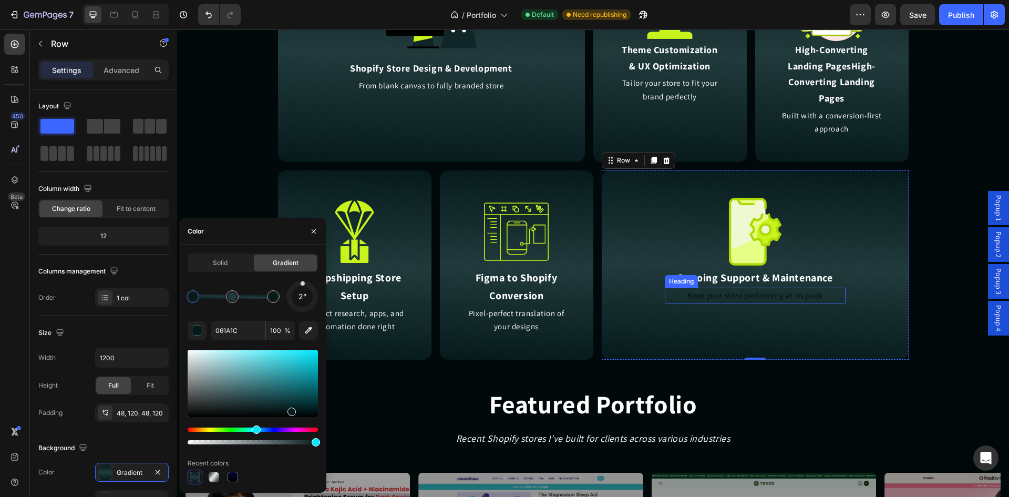
click at [735, 294] on h2 "Keep your store performing at its peak" at bounding box center [755, 296] width 181 height 16
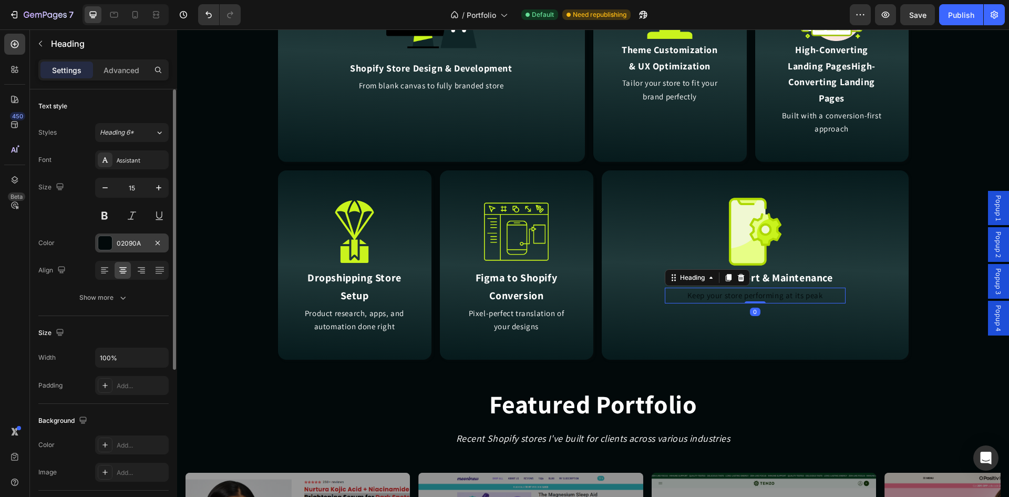
click at [114, 240] on div "02090A" at bounding box center [132, 242] width 74 height 19
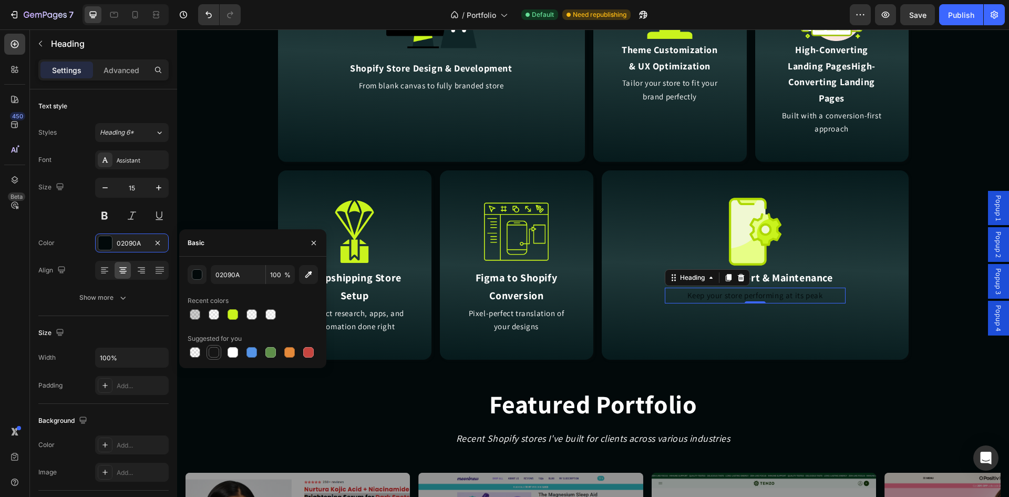
click at [211, 351] on div at bounding box center [214, 352] width 11 height 11
type input "151515"
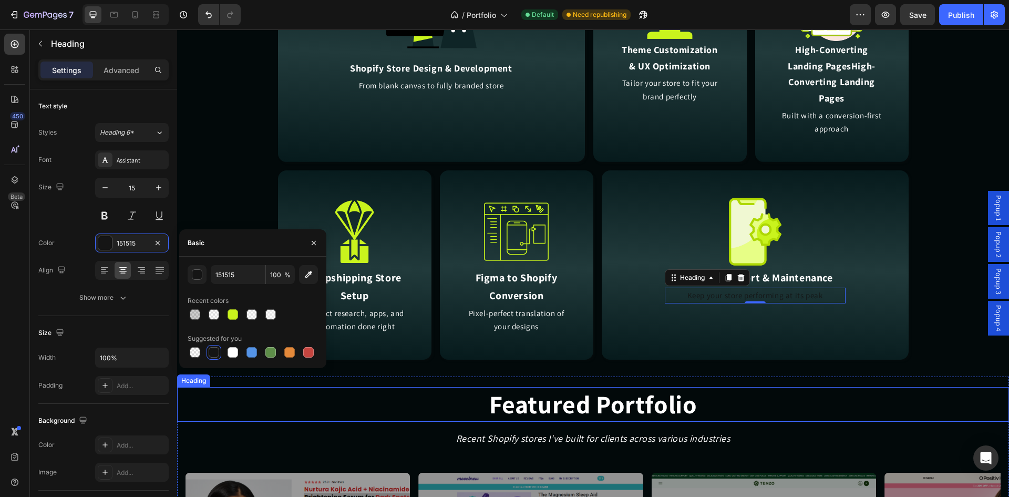
click at [249, 389] on h2 "Featured Portfolio" at bounding box center [593, 404] width 832 height 35
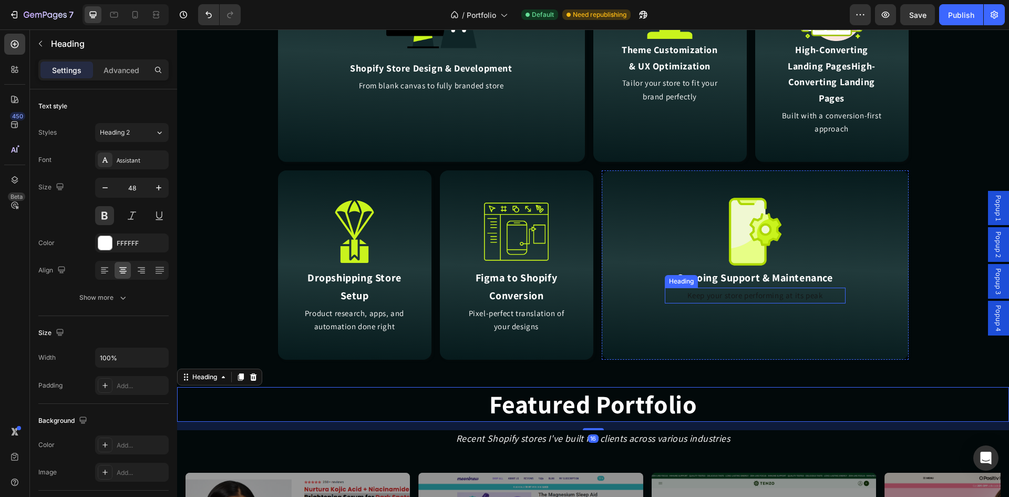
click at [690, 298] on h2 "Keep your store performing at its peak" at bounding box center [755, 296] width 181 height 16
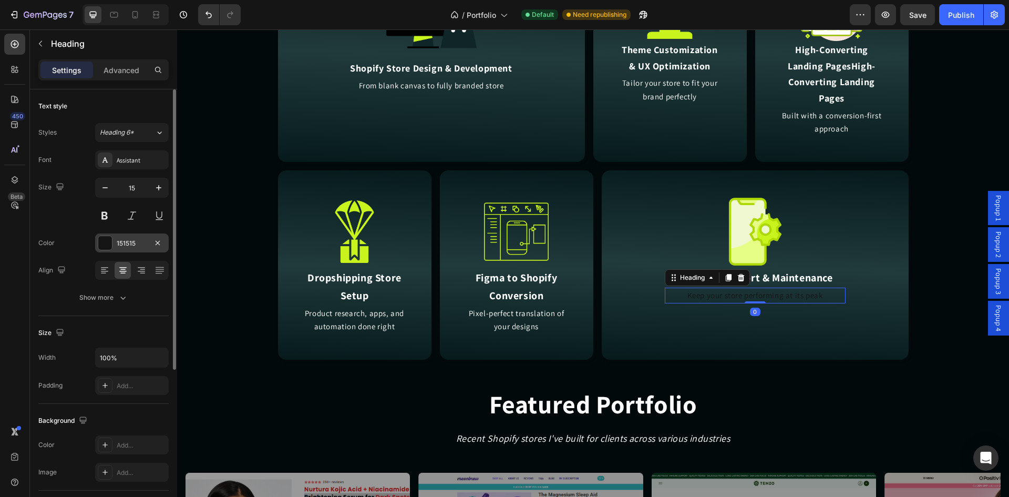
click at [120, 244] on div "151515" at bounding box center [132, 243] width 30 height 9
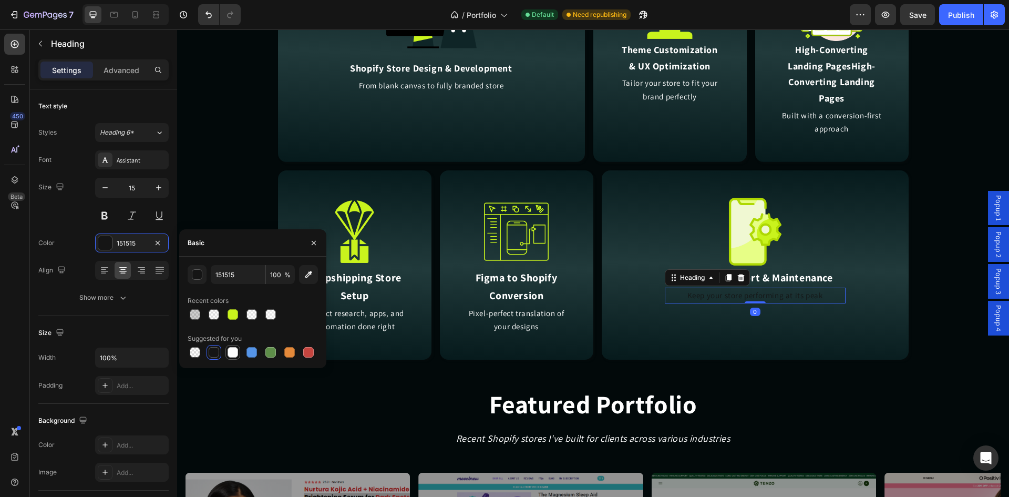
click at [231, 349] on div at bounding box center [233, 352] width 11 height 11
type input "FFFFFF"
click at [667, 347] on div "Image Ongoing Support & Maintenance Heading Keep your store performing at its p…" at bounding box center [755, 264] width 307 height 189
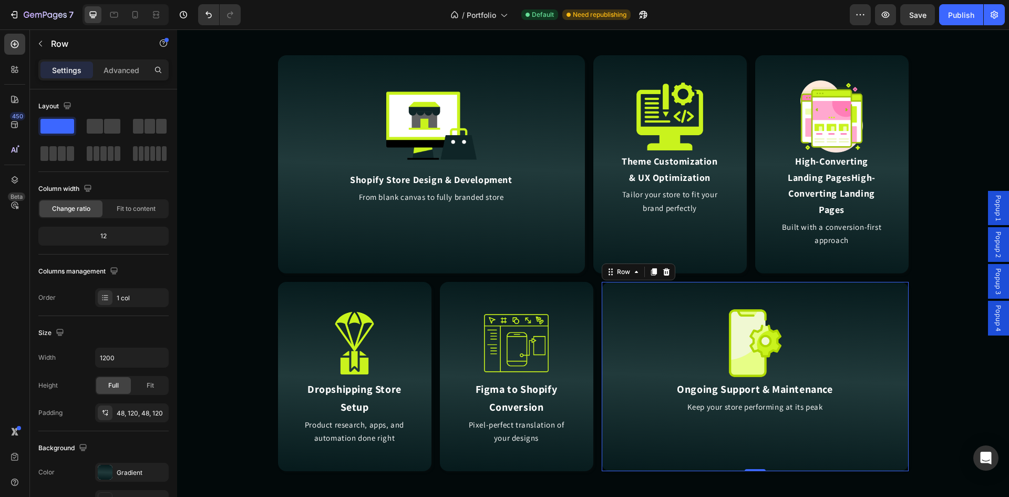
scroll to position [2191, 0]
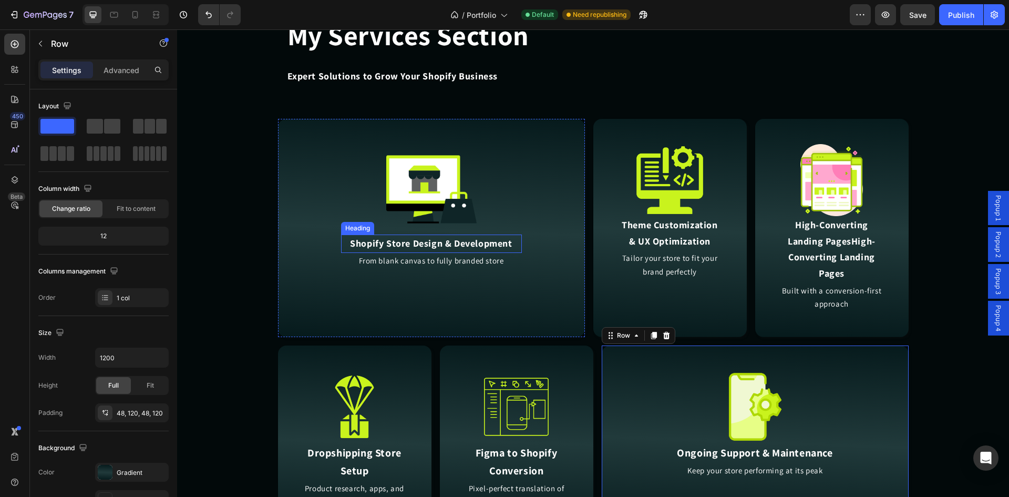
click at [502, 242] on h2 "Shopify Store Design & Development" at bounding box center [431, 243] width 181 height 18
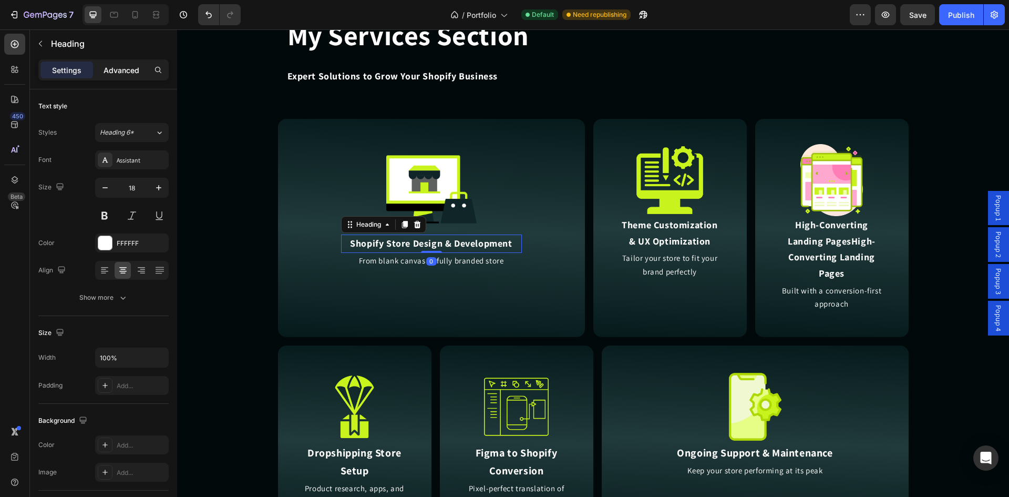
click at [109, 66] on p "Advanced" at bounding box center [122, 70] width 36 height 11
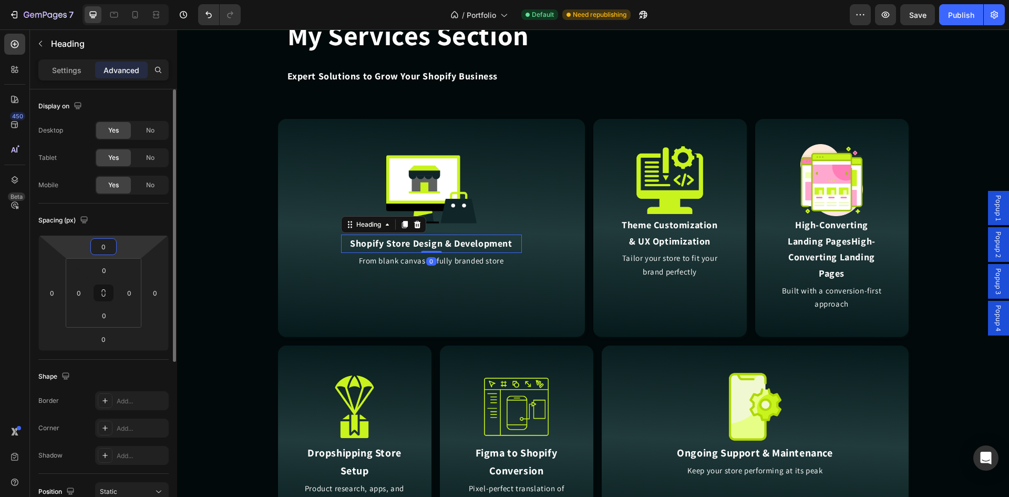
click at [97, 240] on input "0" at bounding box center [103, 247] width 21 height 16
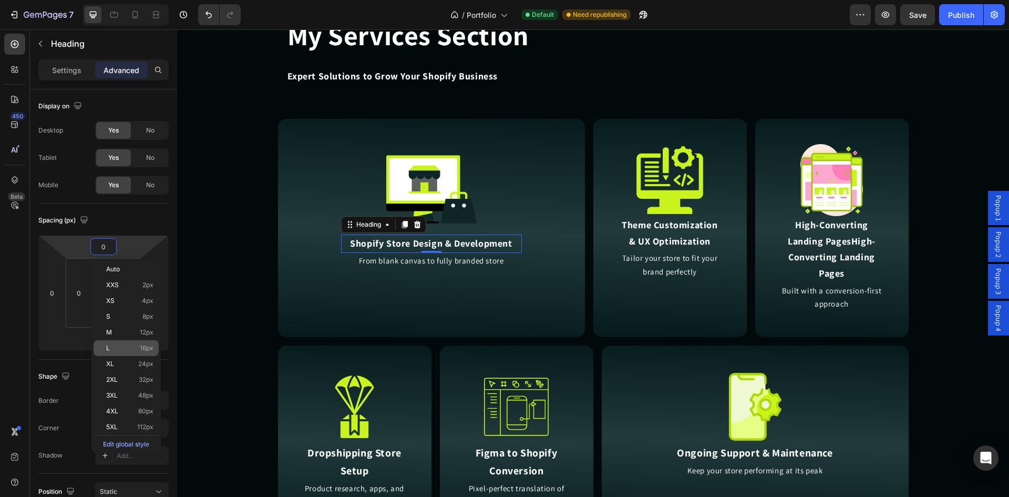
click at [120, 347] on p "L 16px" at bounding box center [129, 347] width 47 height 7
type input "16"
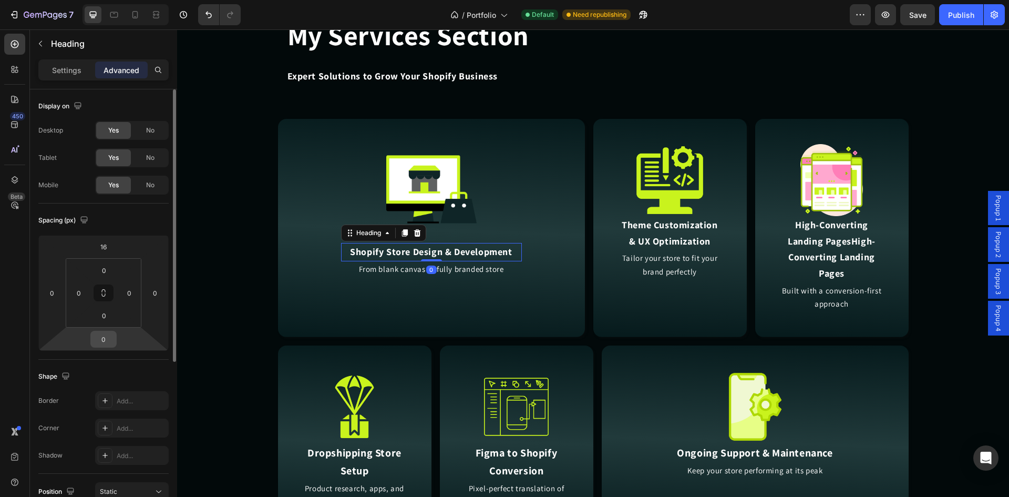
click at [108, 333] on input "0" at bounding box center [103, 339] width 21 height 16
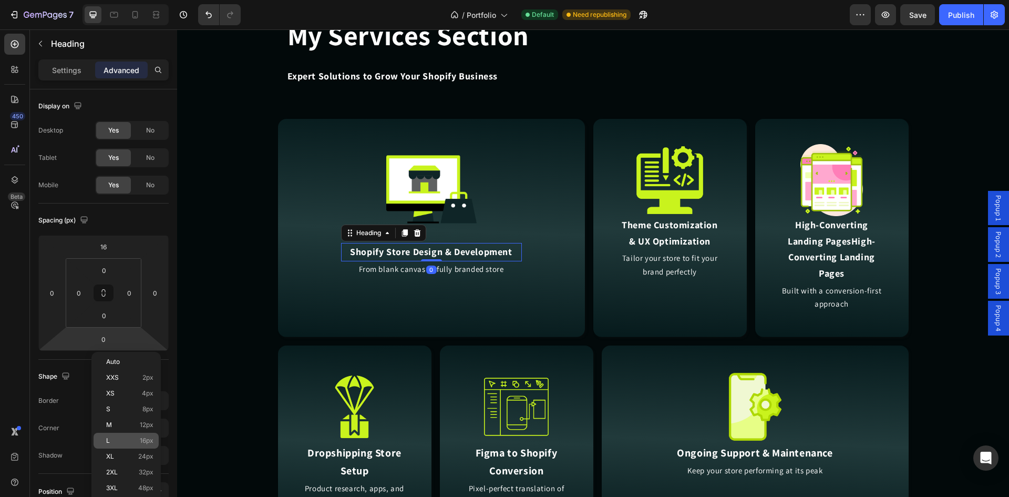
click at [126, 434] on div "L 16px" at bounding box center [126, 441] width 65 height 16
type input "16"
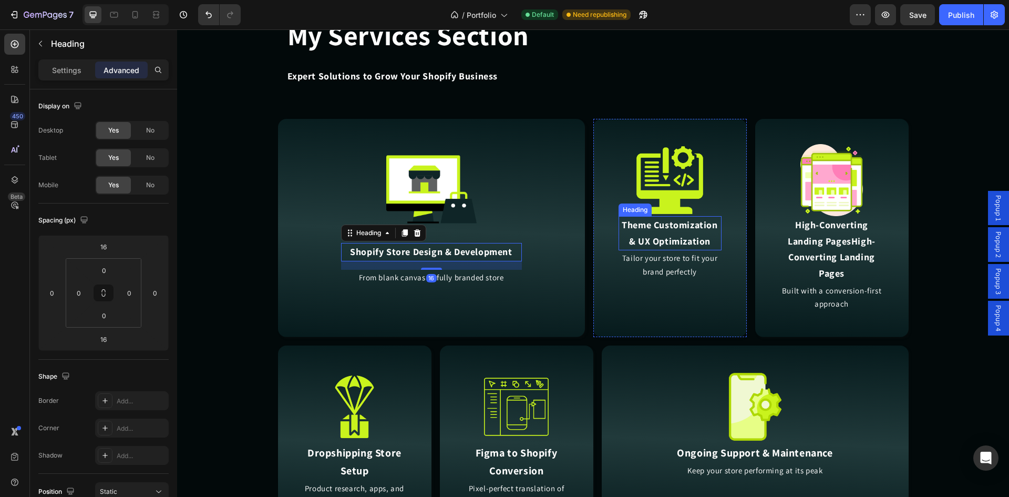
click at [649, 231] on h2 "Theme Customization & UX Optimization" at bounding box center [670, 233] width 103 height 34
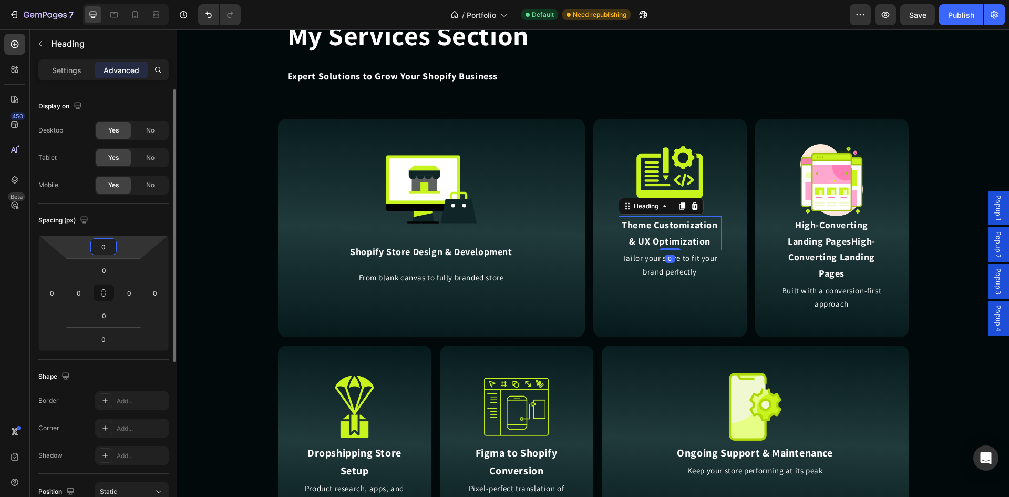
click at [96, 247] on input "0" at bounding box center [103, 247] width 21 height 16
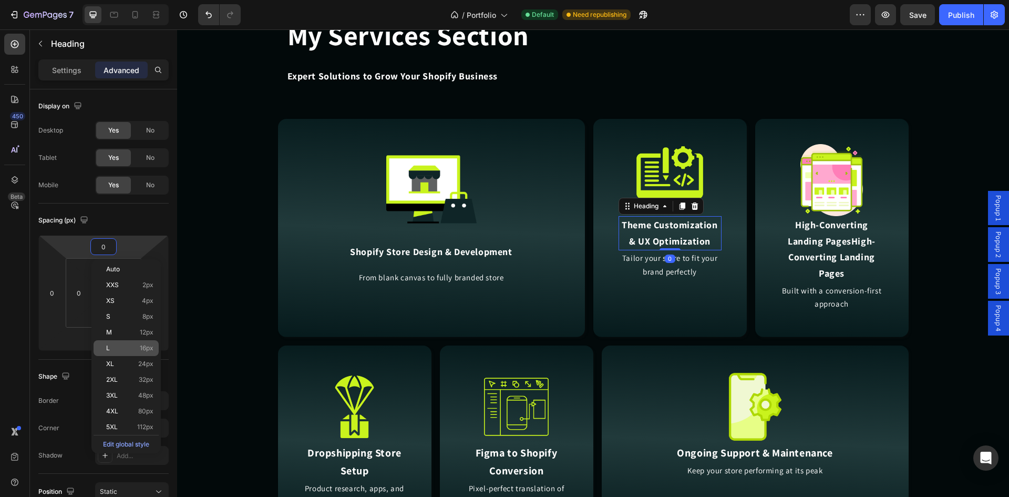
click at [130, 345] on p "L 16px" at bounding box center [129, 347] width 47 height 7
type input "16"
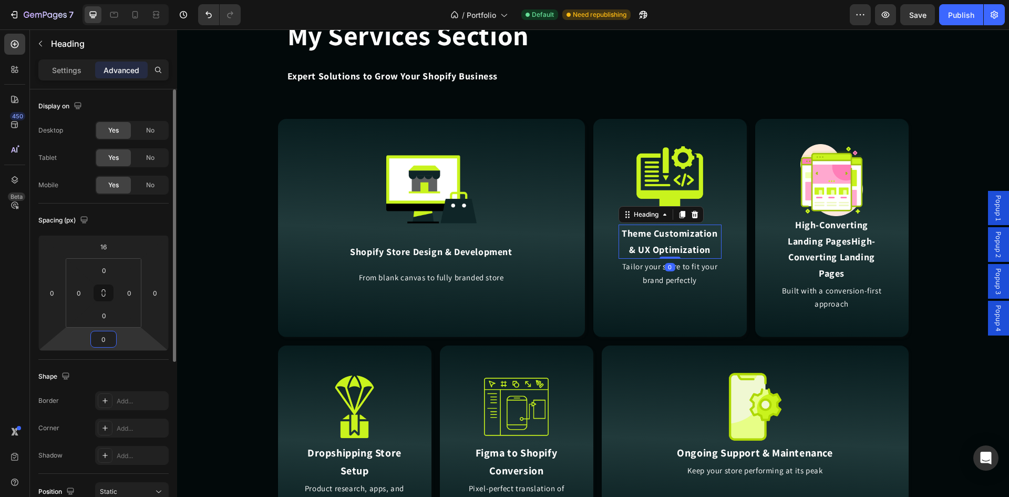
click at [107, 338] on input "0" at bounding box center [103, 339] width 21 height 16
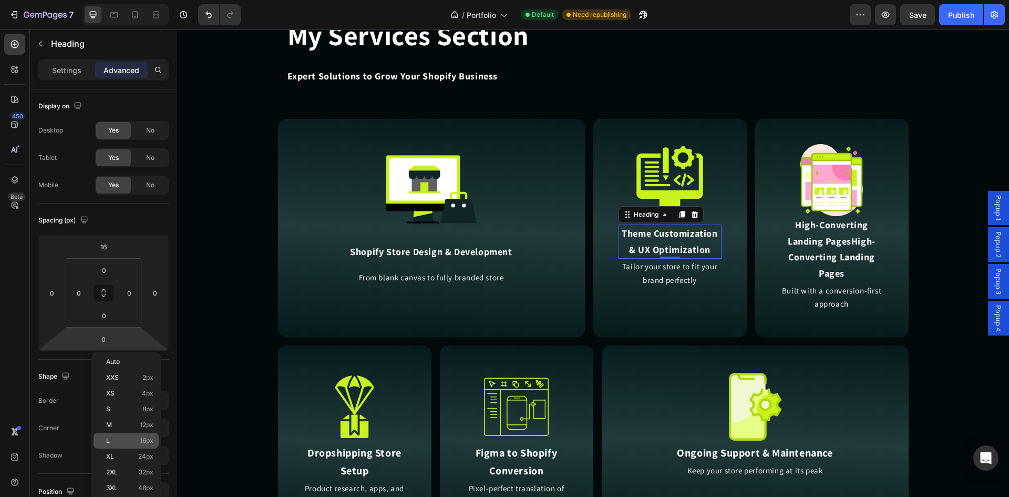
drag, startPoint x: 128, startPoint y: 438, endPoint x: 54, endPoint y: 387, distance: 90.4
click at [128, 438] on p "L 16px" at bounding box center [129, 440] width 47 height 7
type input "16"
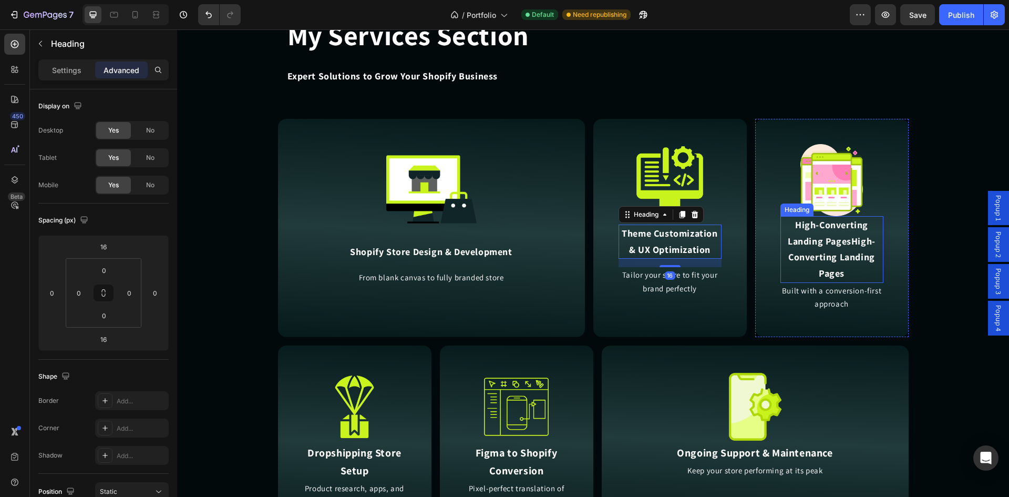
click at [828, 244] on h2 "High-Converting Landing PagesHigh-Converting Landing Pages" at bounding box center [832, 249] width 103 height 66
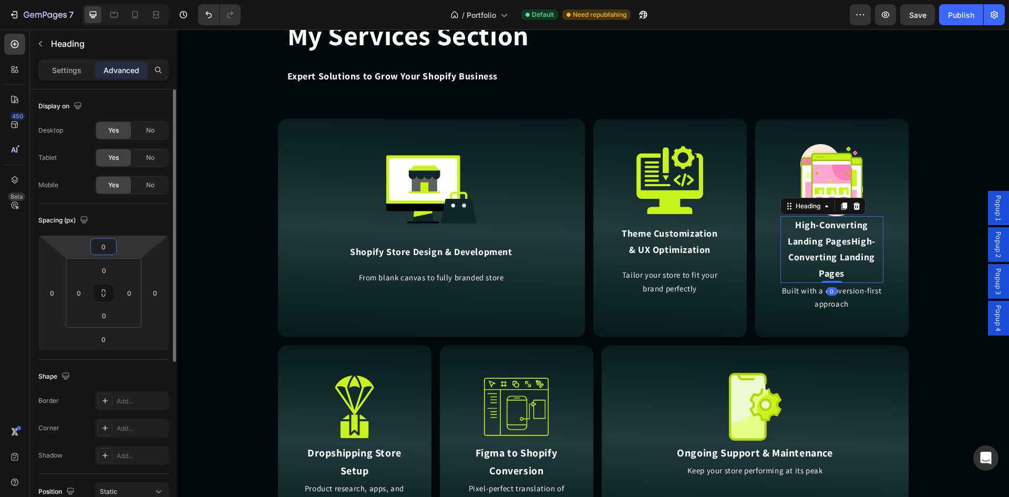
click at [100, 246] on input "0" at bounding box center [103, 247] width 21 height 16
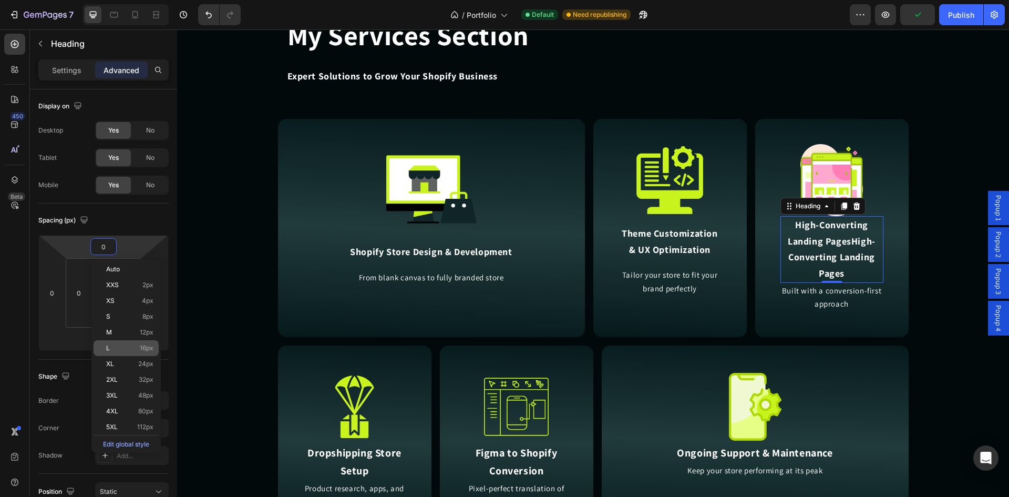
click at [120, 342] on div "L 16px" at bounding box center [126, 348] width 65 height 16
type input "16"
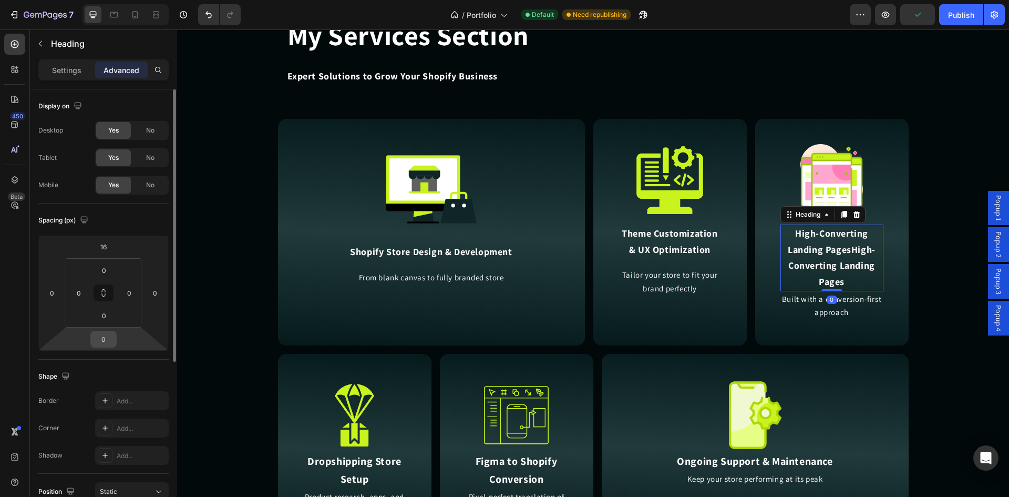
click at [103, 336] on input "0" at bounding box center [103, 339] width 21 height 16
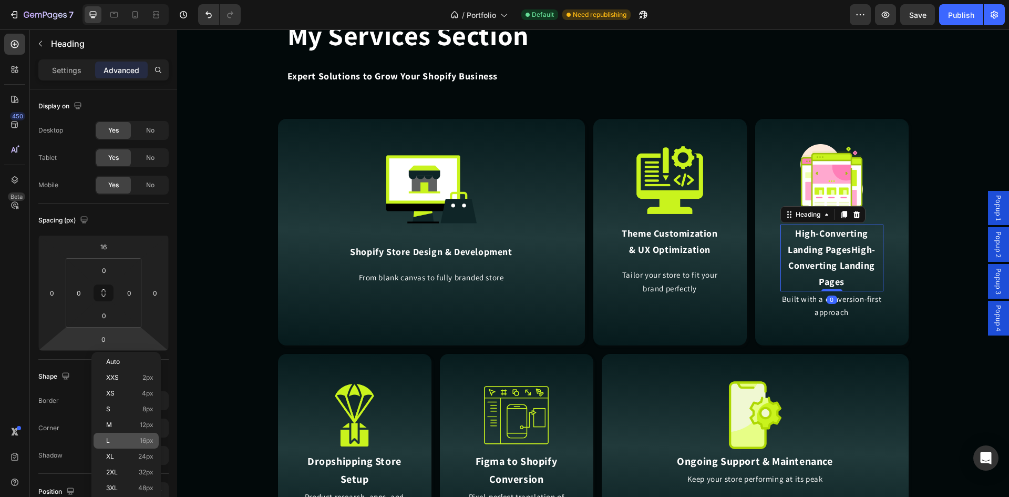
click at [132, 434] on div "L 16px" at bounding box center [126, 441] width 65 height 16
type input "16"
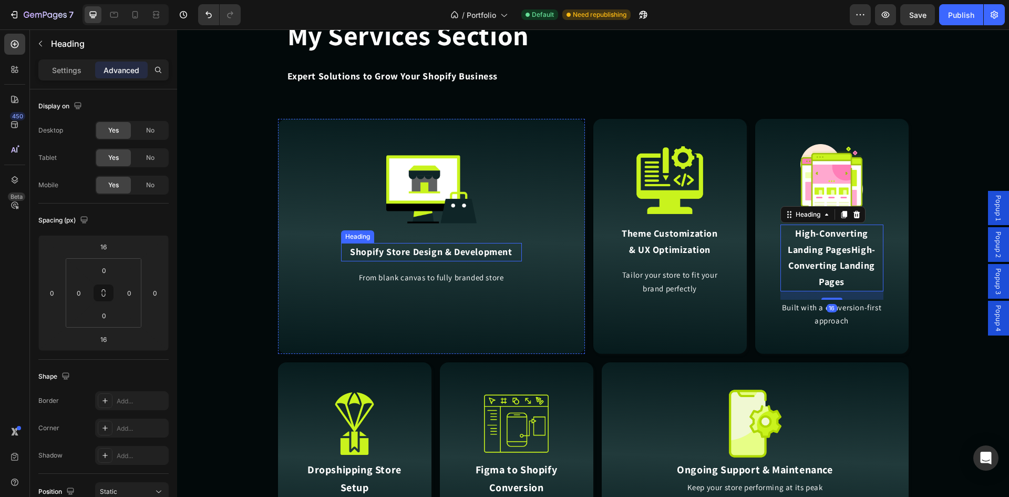
click at [388, 459] on h2 "Dropshipping Store Setup" at bounding box center [354, 478] width 103 height 38
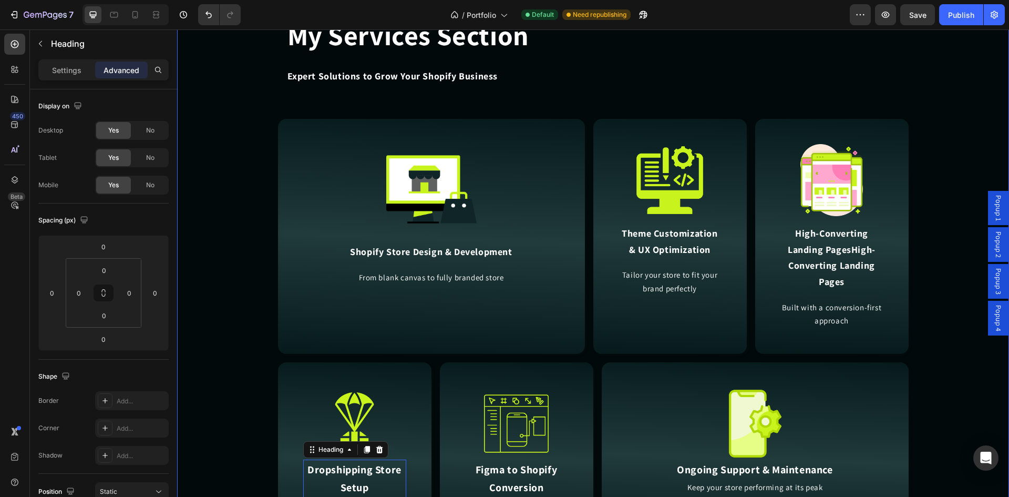
click at [250, 253] on div "My Services Section Heading Expert Solutions to Grow Your Shopify Business Head…" at bounding box center [593, 279] width 832 height 543
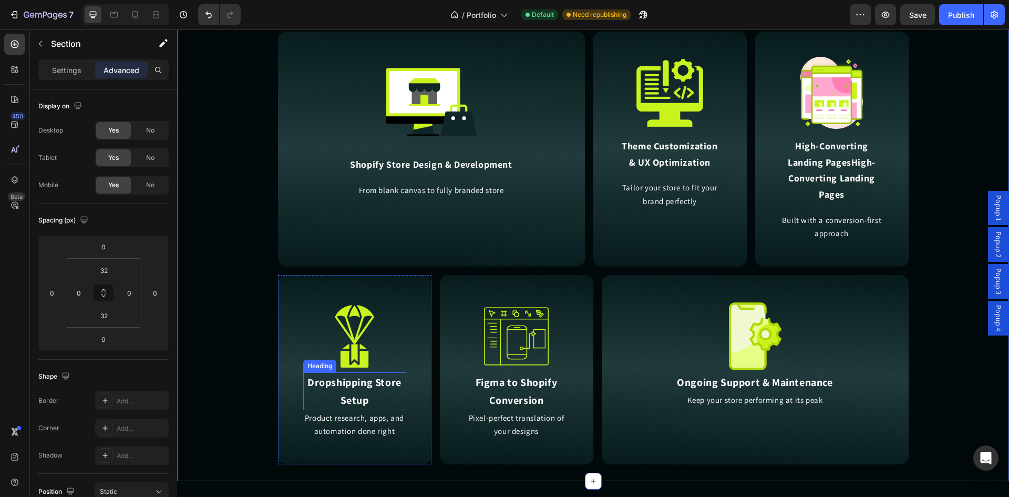
click at [363, 385] on h2 "Dropshipping Store Setup" at bounding box center [354, 391] width 103 height 38
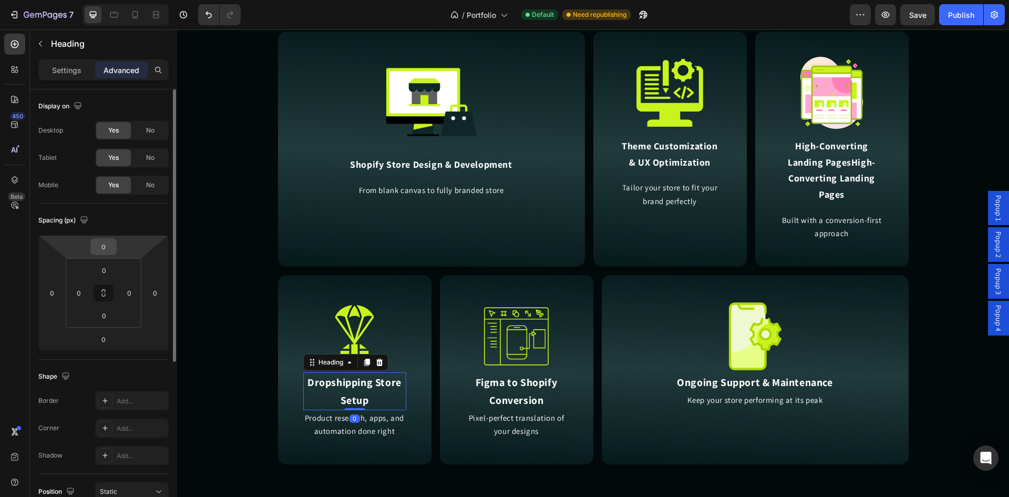
click at [109, 244] on input "0" at bounding box center [103, 247] width 21 height 16
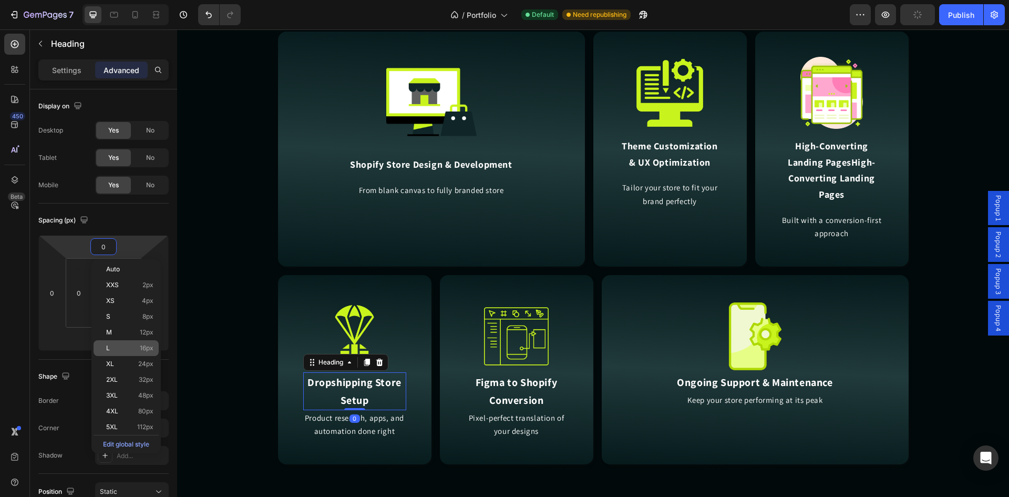
click at [135, 344] on p "L 16px" at bounding box center [129, 347] width 47 height 7
type input "16"
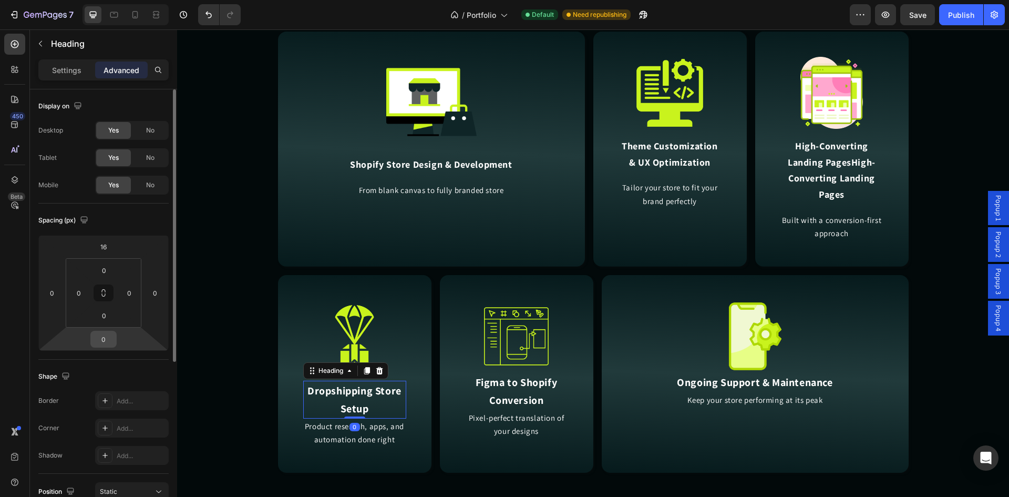
click at [103, 338] on input "0" at bounding box center [103, 339] width 21 height 16
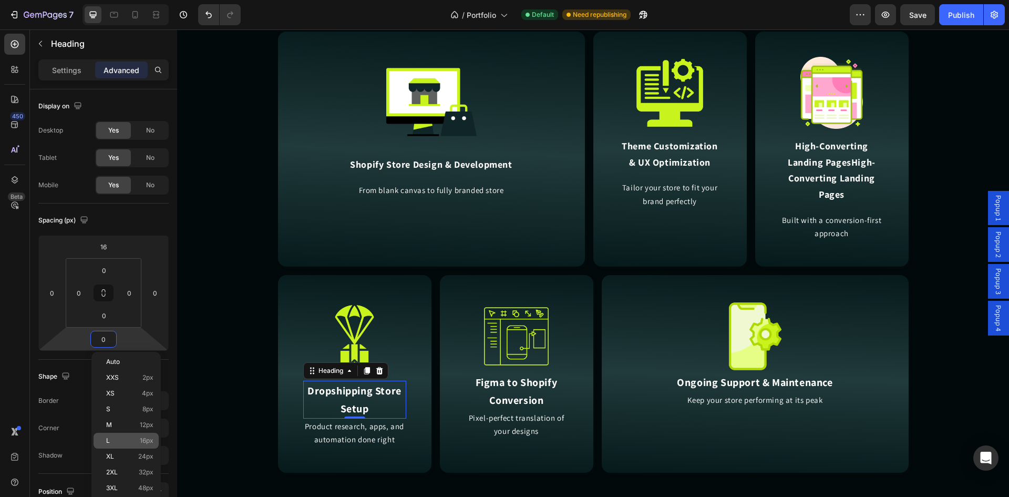
click at [133, 442] on p "L 16px" at bounding box center [129, 440] width 47 height 7
type input "16"
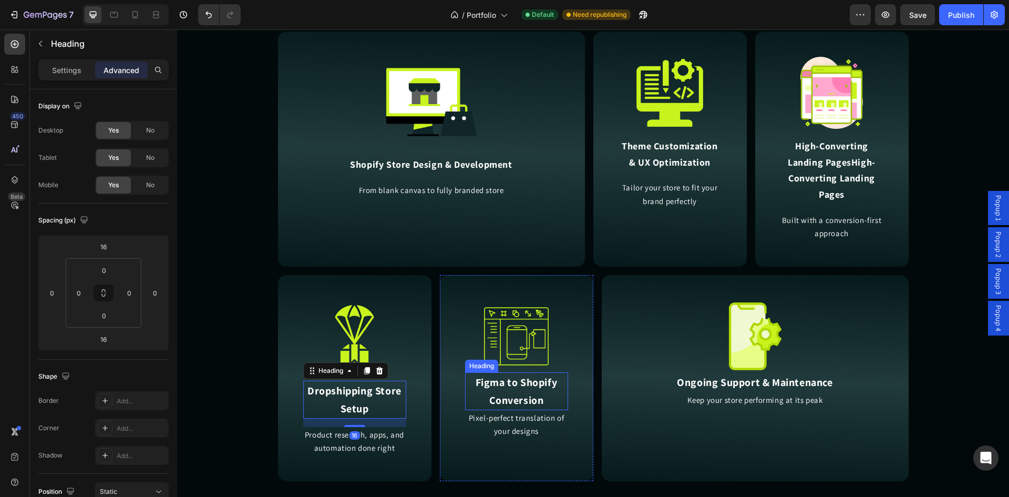
click at [517, 402] on h2 "Figma to Shopify Conversion" at bounding box center [516, 391] width 103 height 38
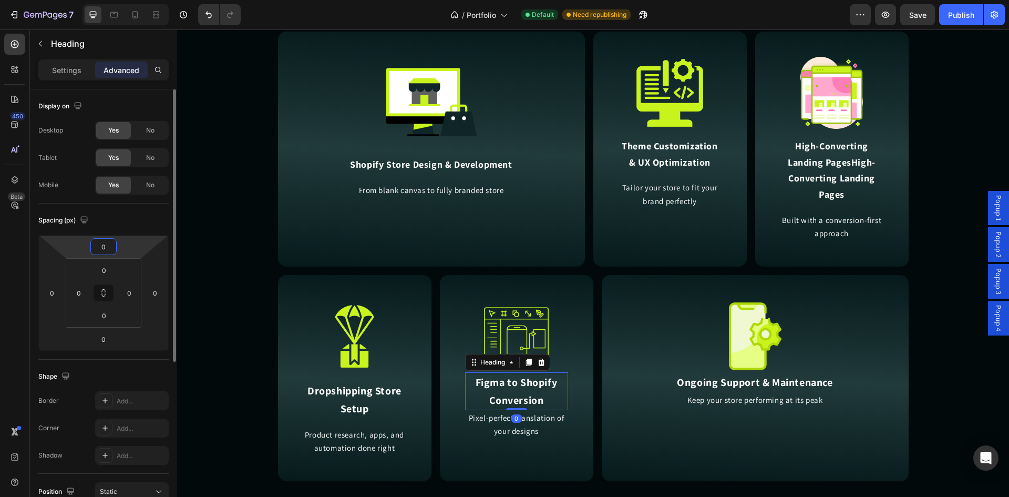
click at [105, 247] on input "0" at bounding box center [103, 247] width 21 height 16
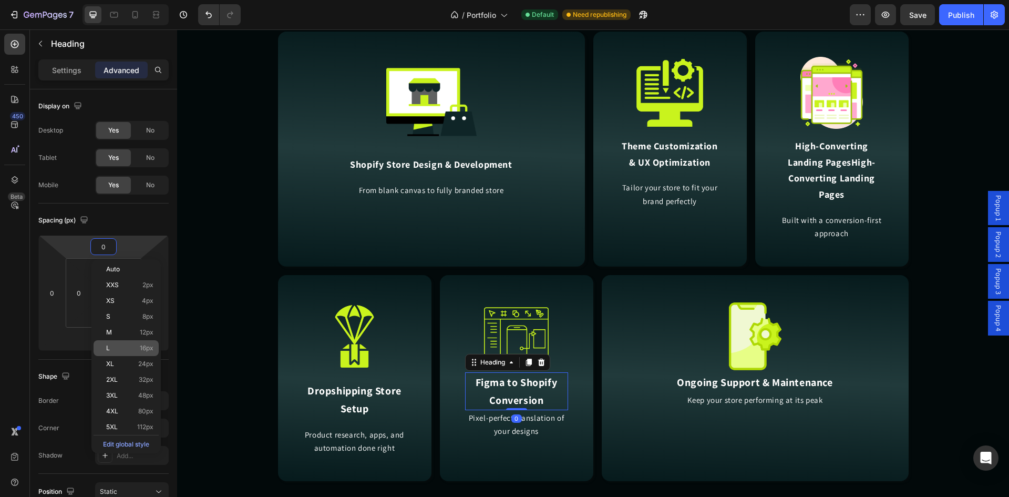
click at [131, 351] on p "L 16px" at bounding box center [129, 347] width 47 height 7
type input "16"
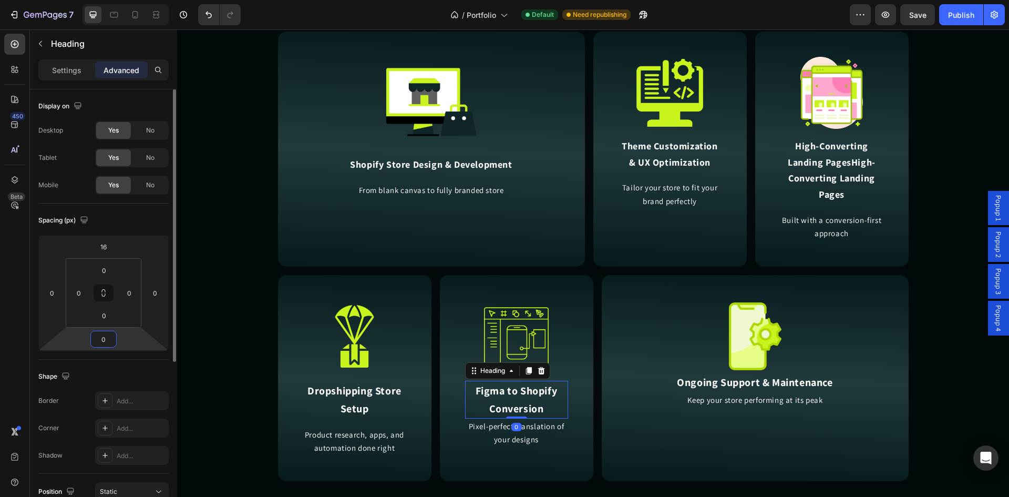
click at [111, 341] on input "0" at bounding box center [103, 339] width 21 height 16
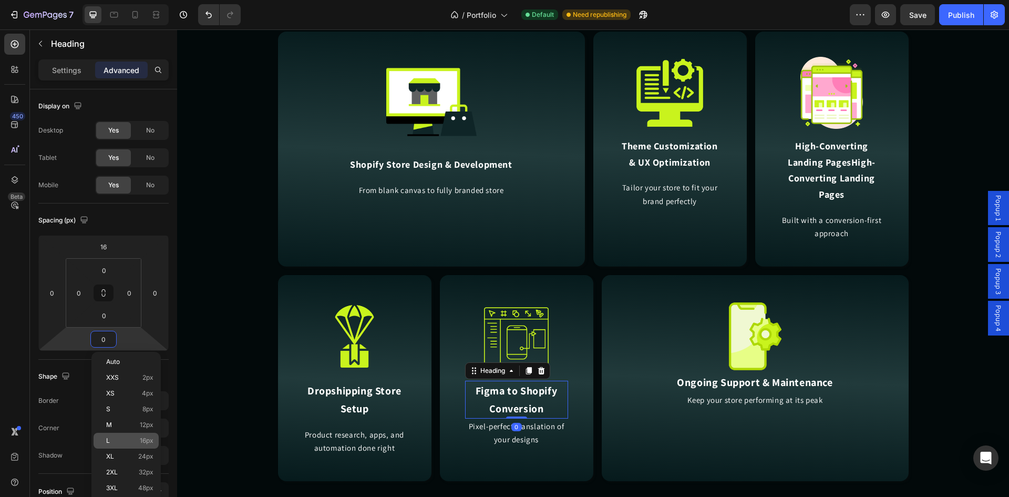
click at [135, 438] on p "L 16px" at bounding box center [129, 440] width 47 height 7
type input "16"
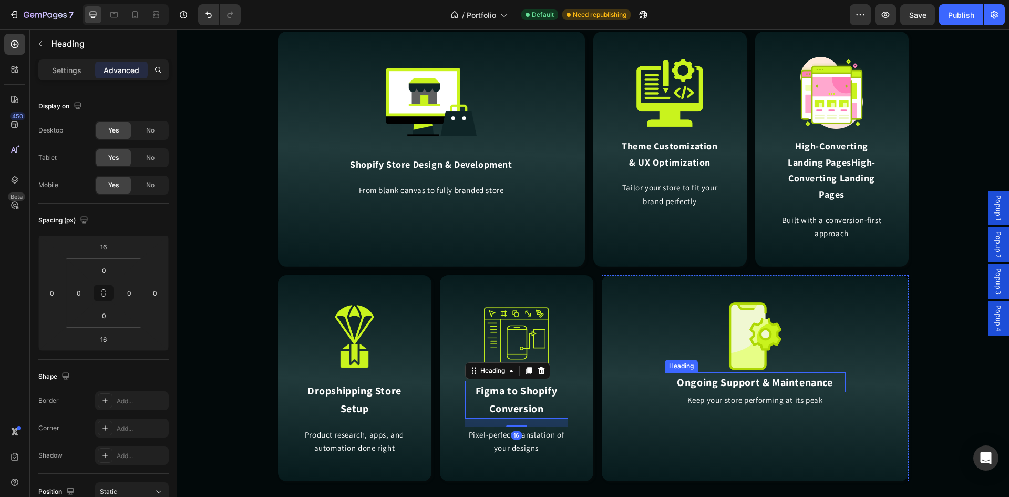
click at [825, 380] on h2 "Ongoing Support & Maintenance" at bounding box center [755, 382] width 181 height 20
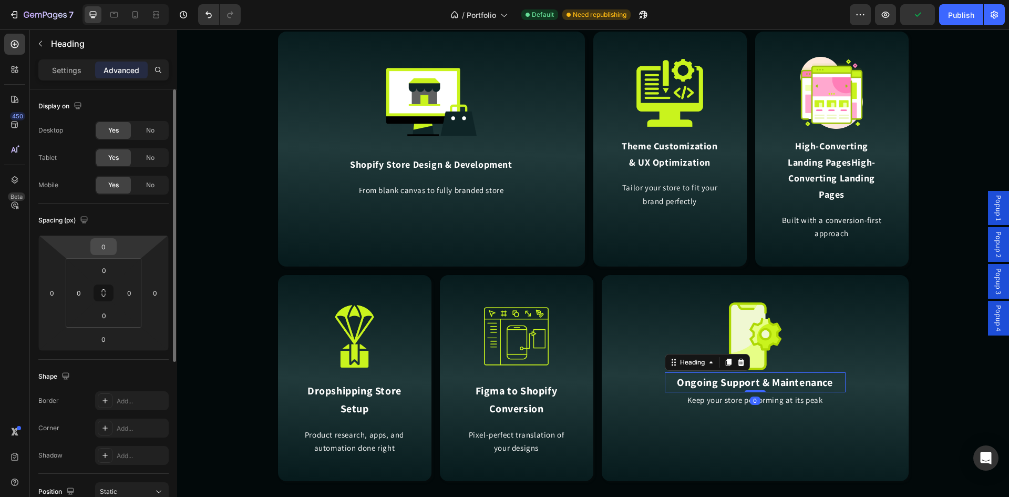
click at [103, 242] on input "0" at bounding box center [103, 247] width 21 height 16
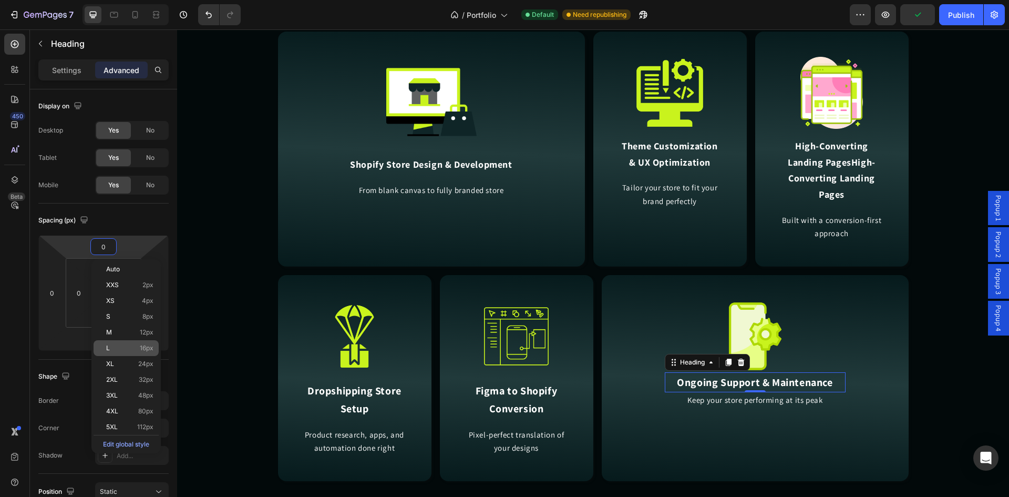
click at [127, 346] on p "L 16px" at bounding box center [129, 347] width 47 height 7
type input "16"
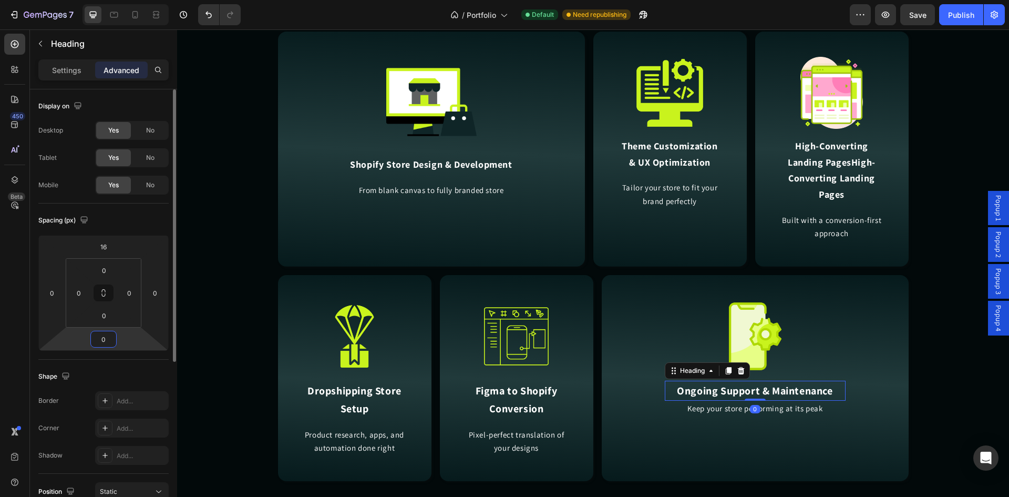
click at [106, 339] on input "0" at bounding box center [103, 339] width 21 height 16
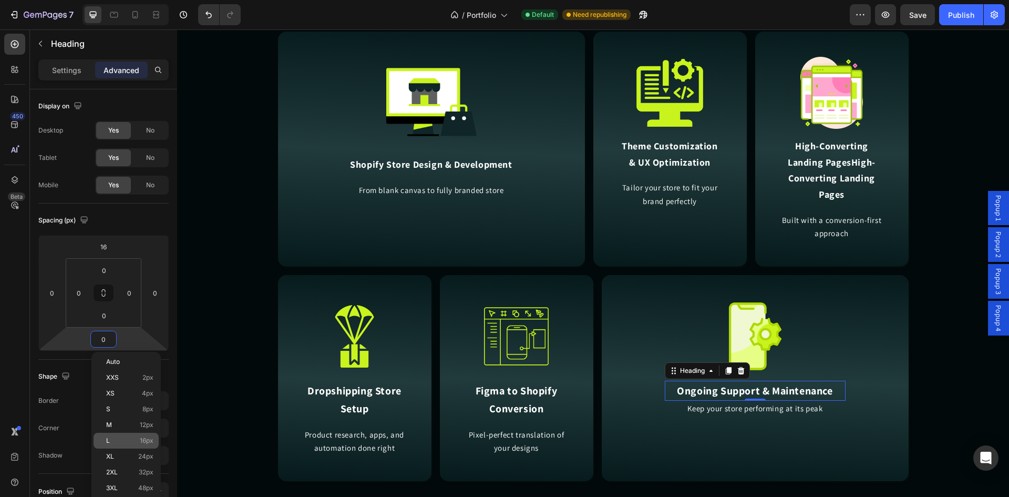
click at [121, 443] on p "L 16px" at bounding box center [129, 440] width 47 height 7
type input "16"
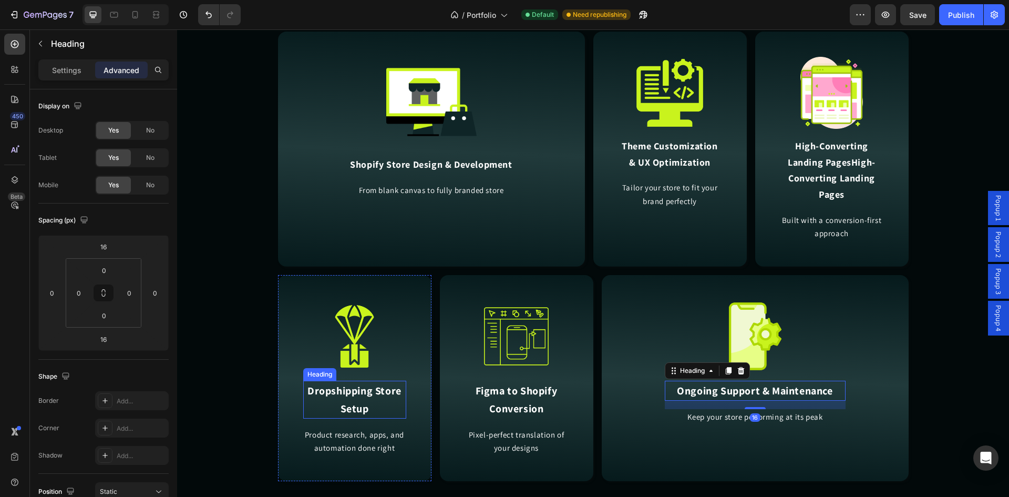
click at [320, 395] on h2 "Dropshipping Store Setup" at bounding box center [354, 400] width 103 height 38
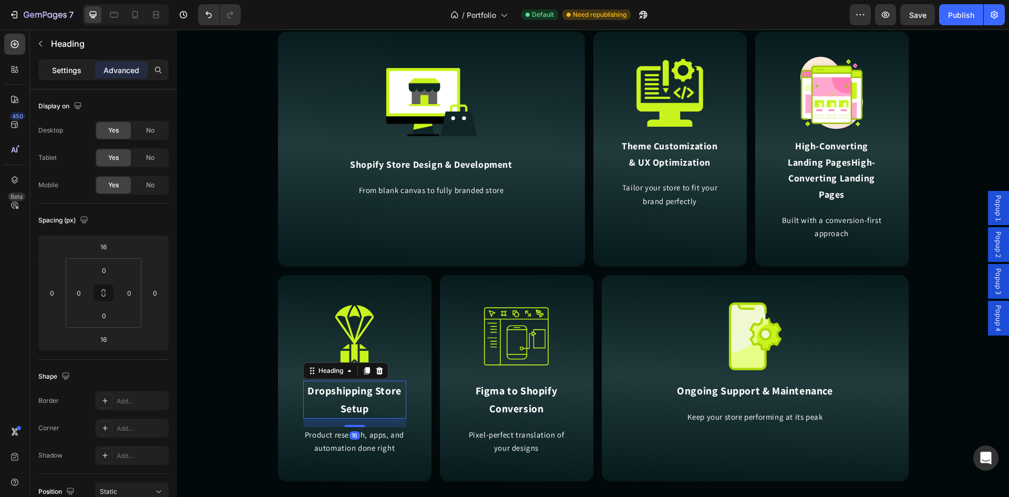
click at [73, 71] on p "Settings" at bounding box center [66, 70] width 29 height 11
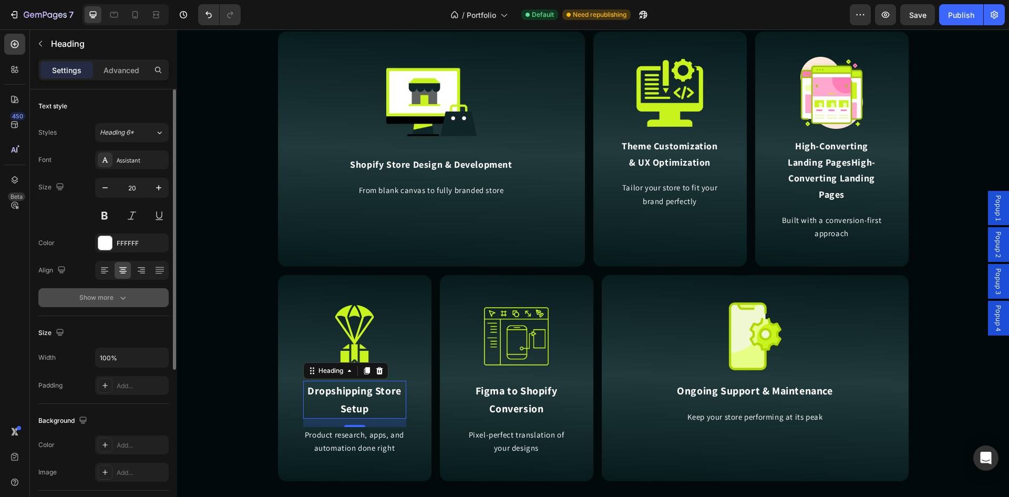
click at [118, 298] on icon "button" at bounding box center [123, 297] width 11 height 11
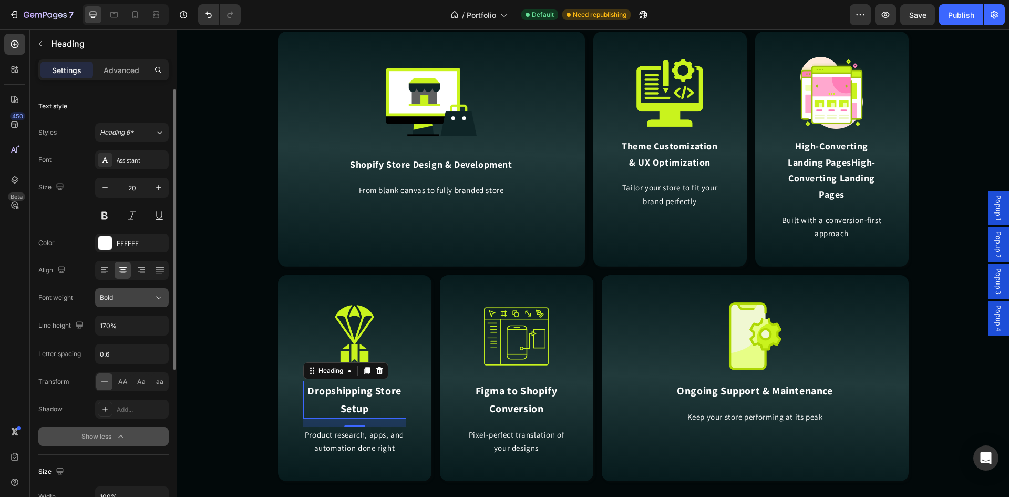
click at [119, 304] on button "Bold" at bounding box center [132, 297] width 74 height 19
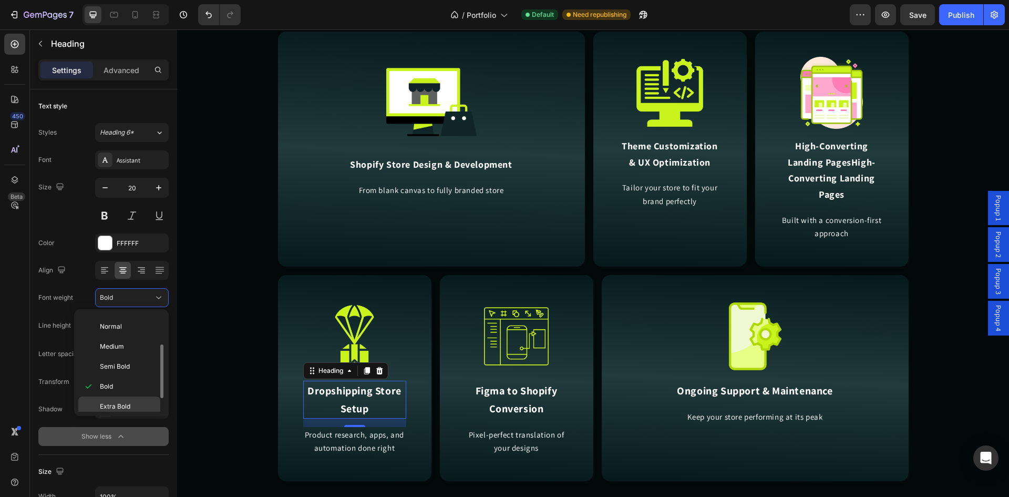
scroll to position [81, 0]
click at [130, 400] on p "Black" at bounding box center [128, 401] width 56 height 9
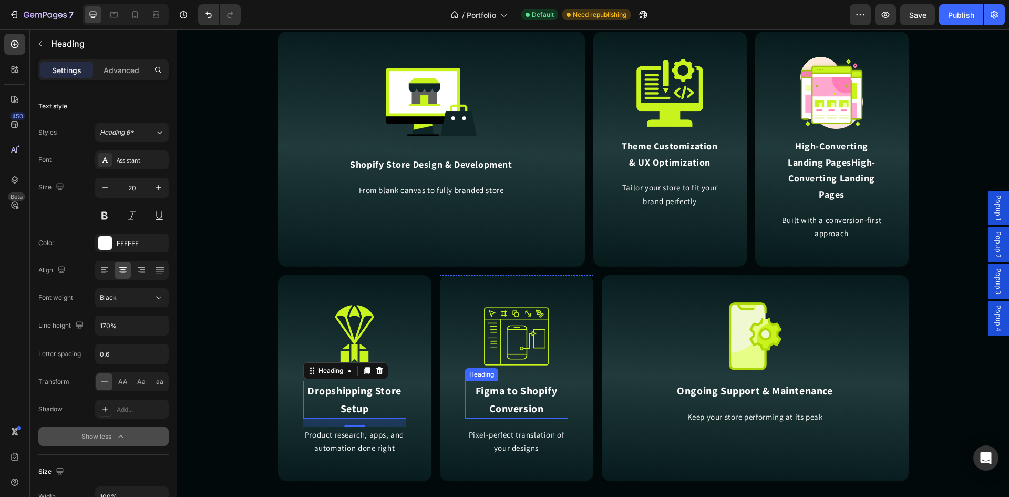
click at [483, 395] on h2 "Figma to Shopify Conversion" at bounding box center [516, 400] width 103 height 38
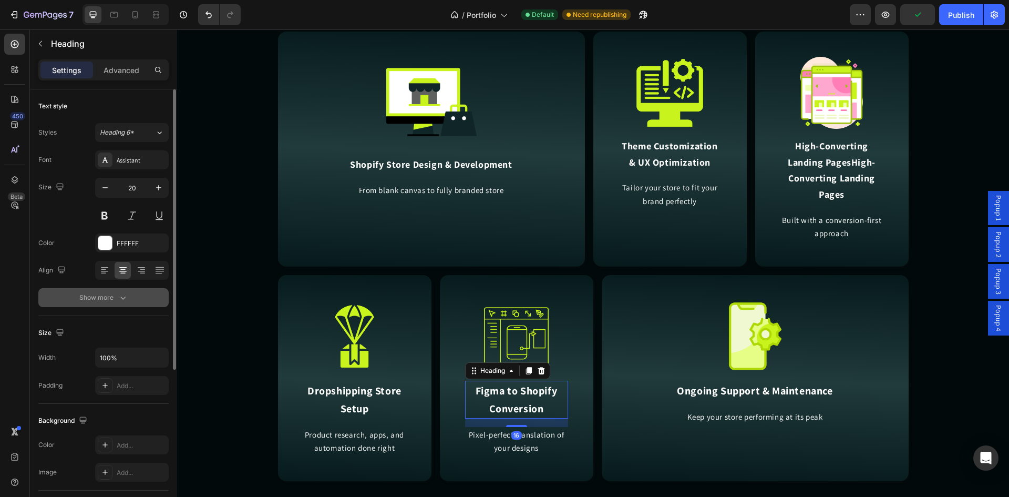
click at [120, 297] on icon "button" at bounding box center [123, 297] width 11 height 11
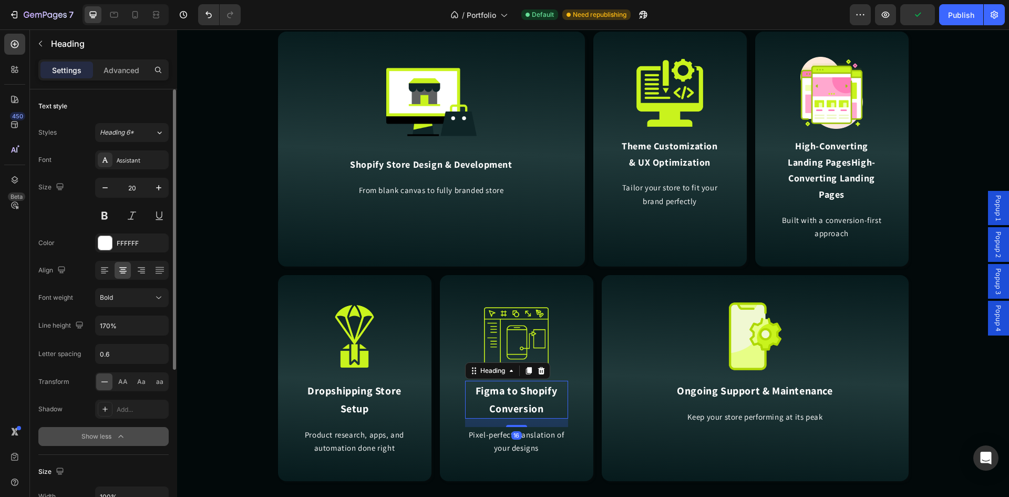
click at [120, 297] on div "Bold" at bounding box center [127, 297] width 54 height 9
click at [124, 397] on p "Black" at bounding box center [128, 401] width 56 height 9
click at [704, 389] on h2 "Ongoing Support & Maintenance" at bounding box center [755, 391] width 181 height 20
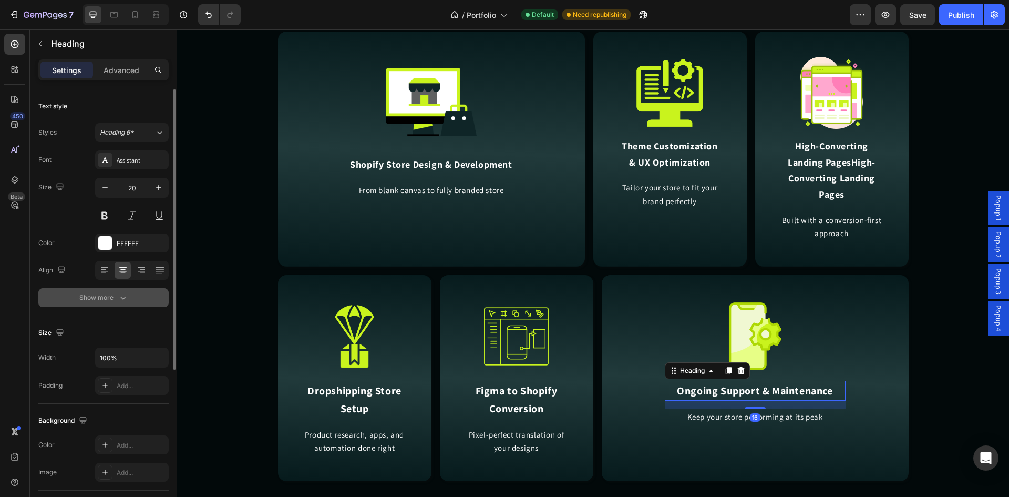
click at [121, 299] on icon "button" at bounding box center [123, 297] width 11 height 11
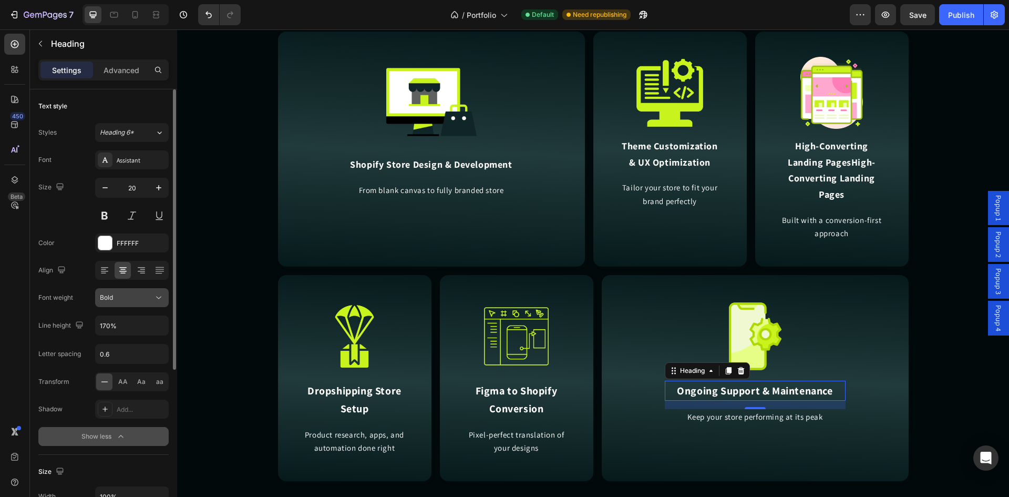
click at [121, 303] on button "Bold" at bounding box center [132, 297] width 74 height 19
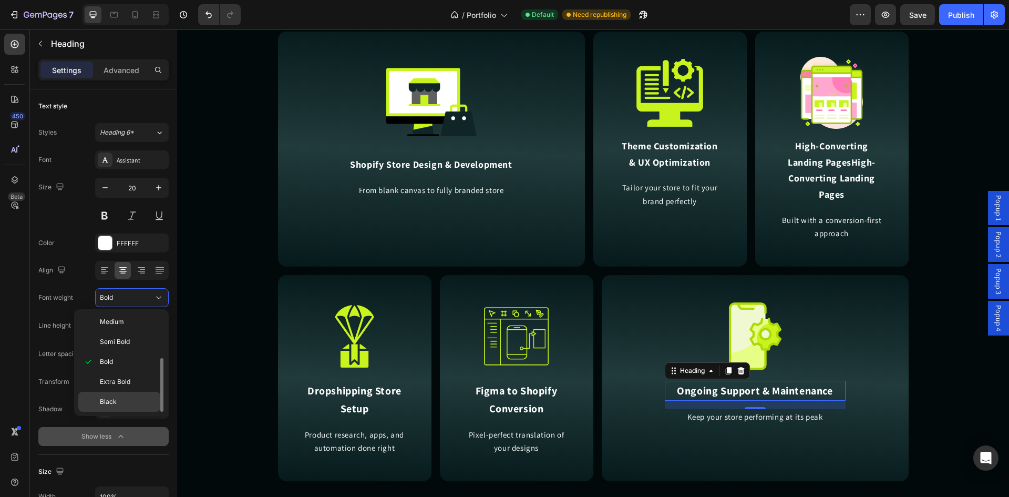
click at [124, 397] on p "Black" at bounding box center [128, 401] width 56 height 9
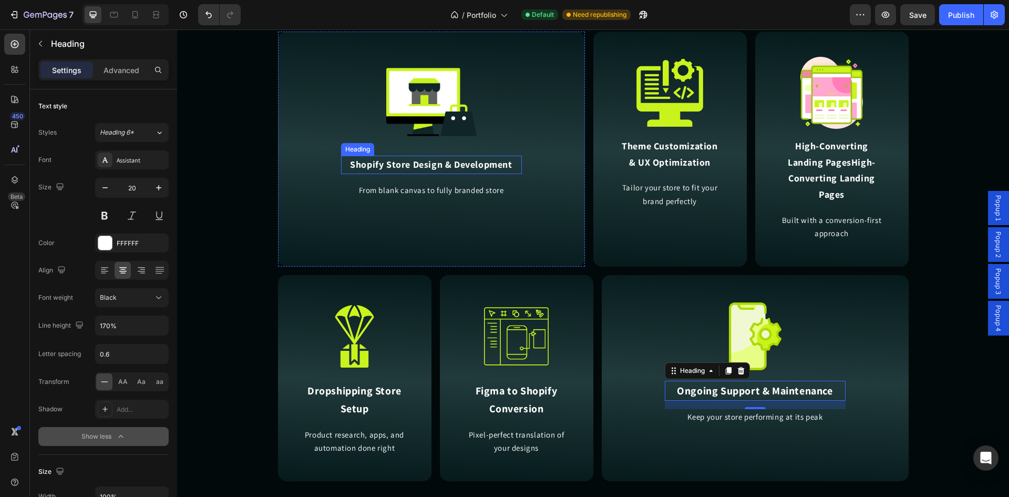
click at [380, 164] on h2 "Shopify Store Design & Development" at bounding box center [431, 165] width 181 height 18
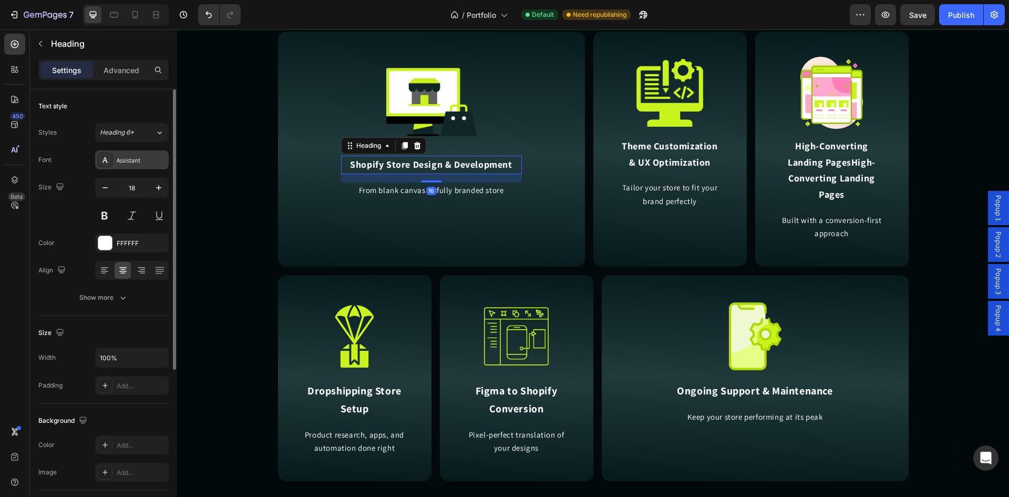
click at [111, 159] on div at bounding box center [105, 159] width 15 height 15
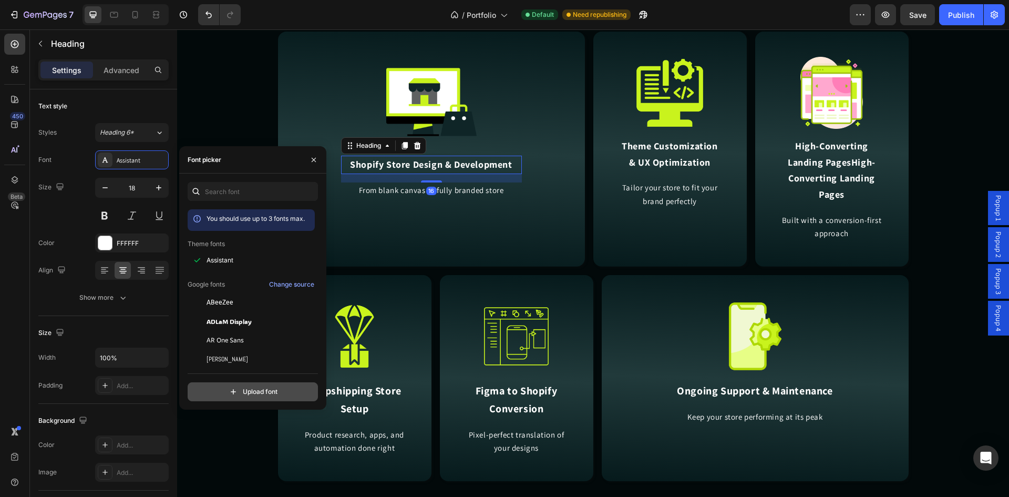
click at [250, 390] on input "file" at bounding box center [275, 392] width 263 height 18
type input "C:\fakepath\Helvetica Neue Condensed Bold_1.ttf"
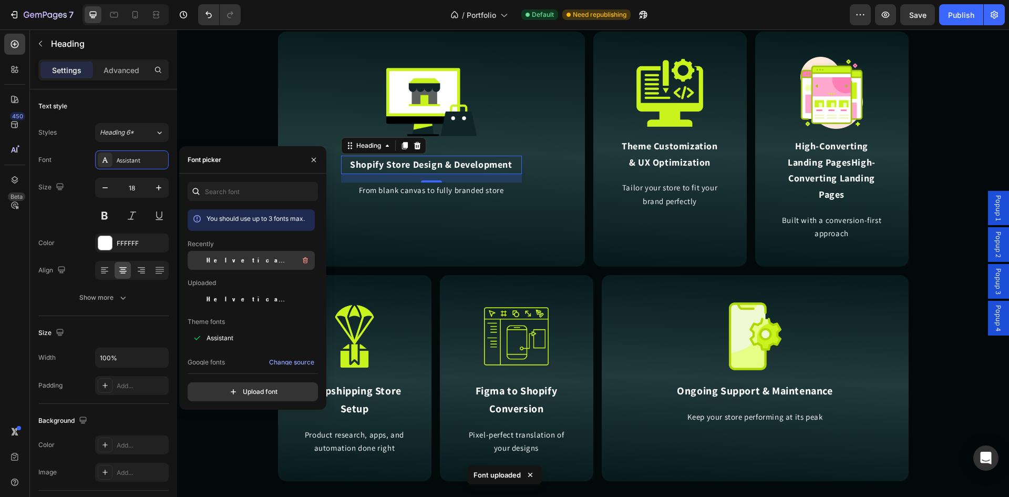
click at [248, 262] on span "Helvetica Neue Condensed Bold_1" at bounding box center [250, 260] width 87 height 9
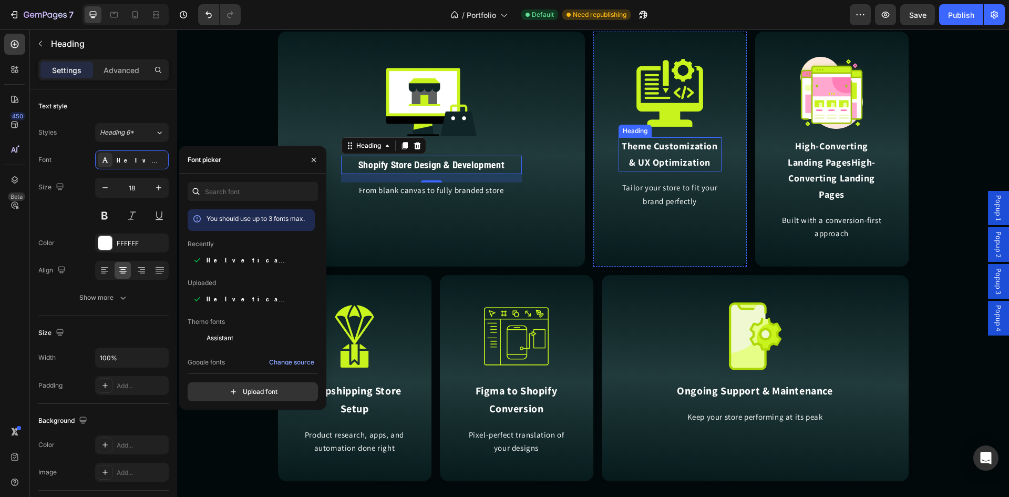
click at [648, 142] on h2 "Theme Customization & UX Optimization" at bounding box center [670, 154] width 103 height 34
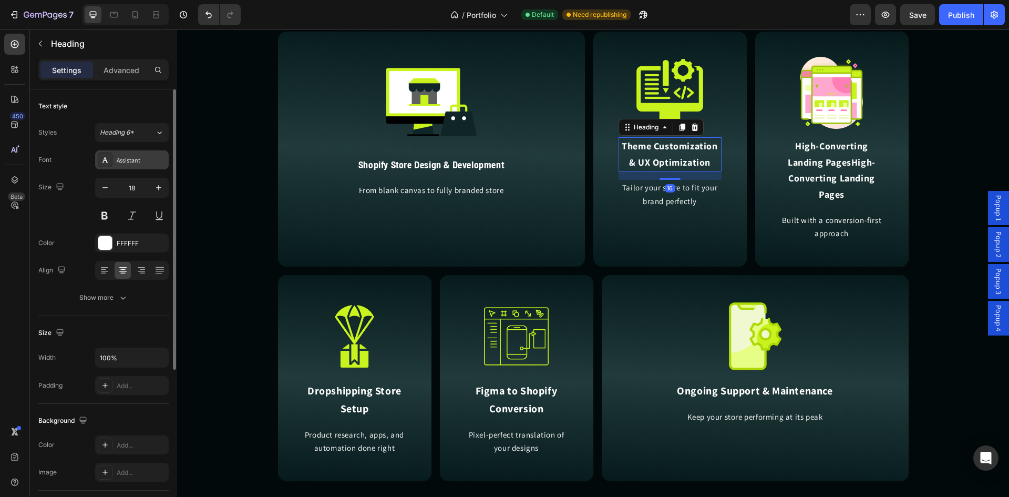
click at [134, 159] on div "Assistant" at bounding box center [141, 160] width 49 height 9
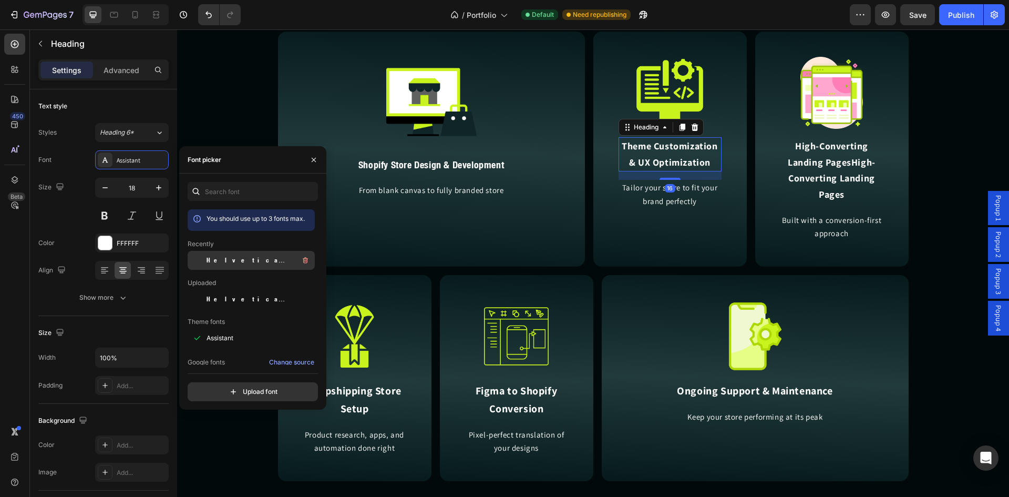
click at [217, 259] on span "Helvetica Neue Condensed Bold_1" at bounding box center [250, 260] width 87 height 9
click at [808, 163] on h2 "High-Converting Landing PagesHigh-Converting Landing Pages" at bounding box center [832, 170] width 103 height 66
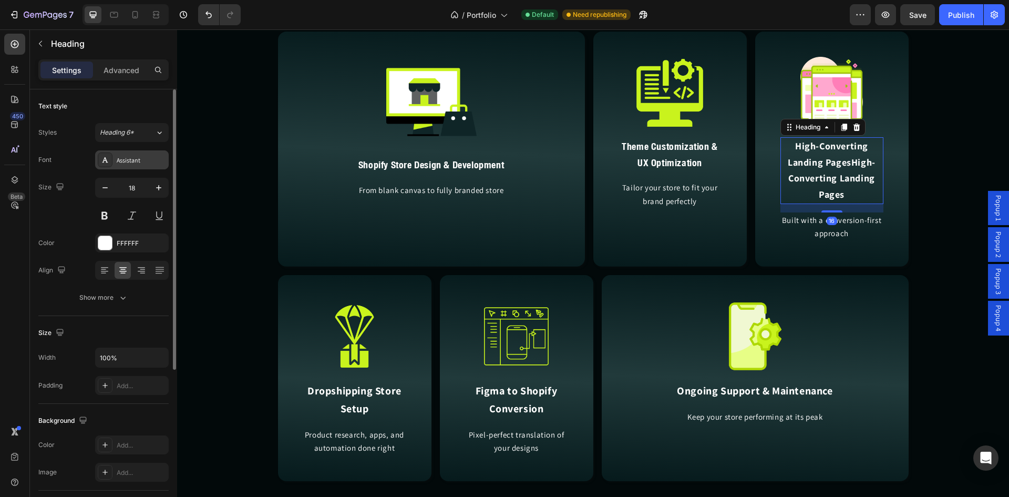
click at [141, 156] on div "Assistant" at bounding box center [141, 160] width 49 height 9
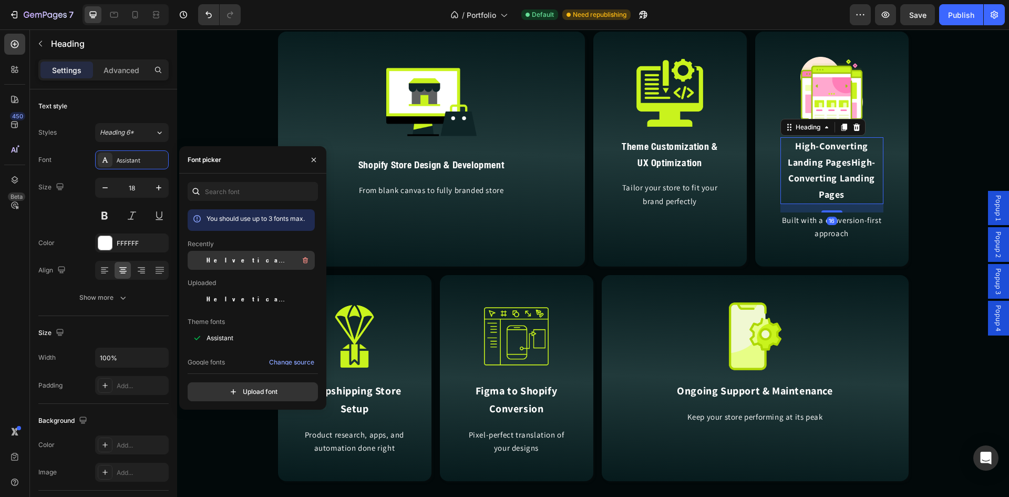
click at [227, 259] on span "Helvetica Neue Condensed Bold_1" at bounding box center [250, 260] width 87 height 9
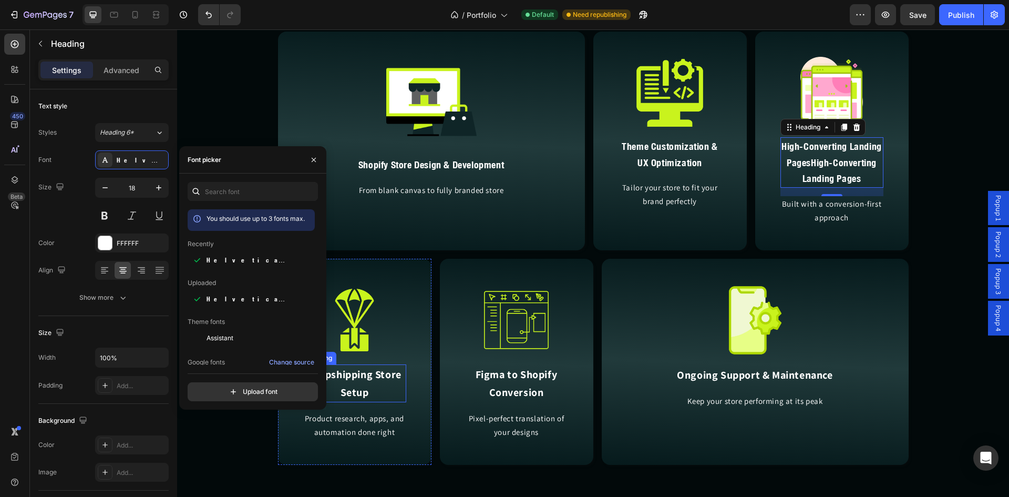
click at [356, 386] on h2 "Dropshipping Store Setup" at bounding box center [354, 383] width 103 height 38
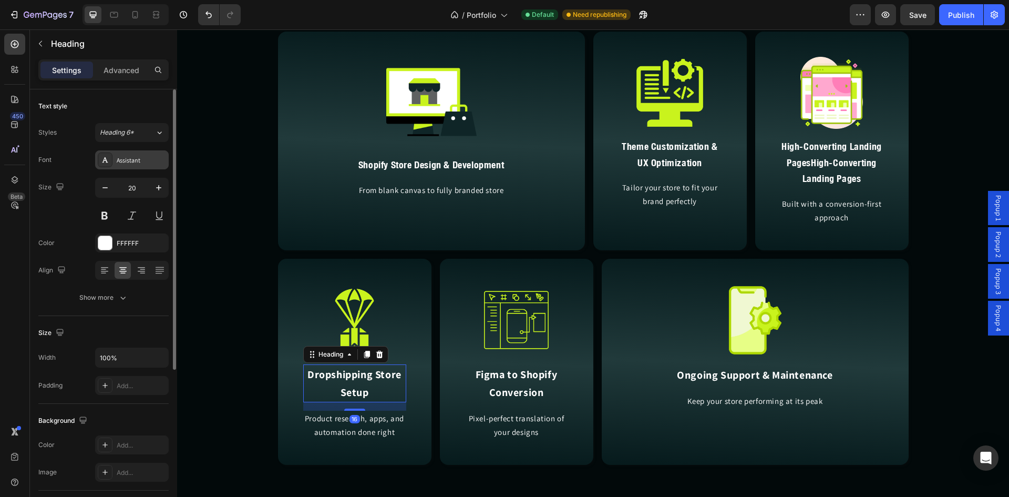
click at [122, 159] on div "Assistant" at bounding box center [141, 160] width 49 height 9
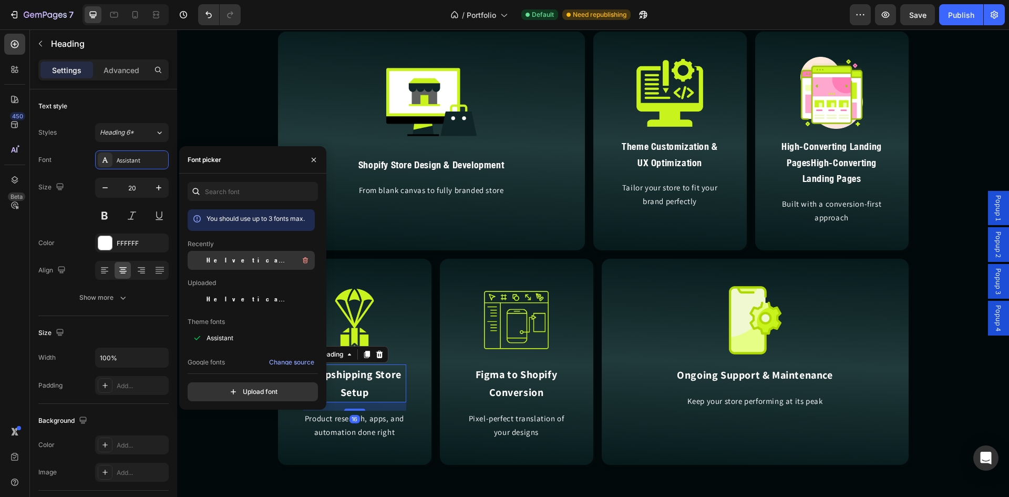
click at [213, 263] on span "Helvetica Neue Condensed Bold_1" at bounding box center [250, 260] width 87 height 9
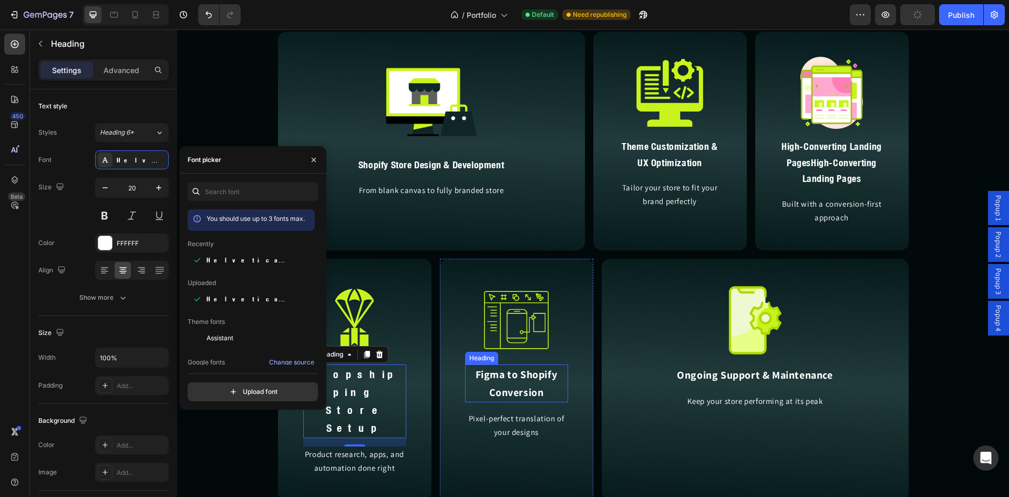
click at [519, 384] on h2 "Figma to Shopify Conversion" at bounding box center [516, 383] width 103 height 38
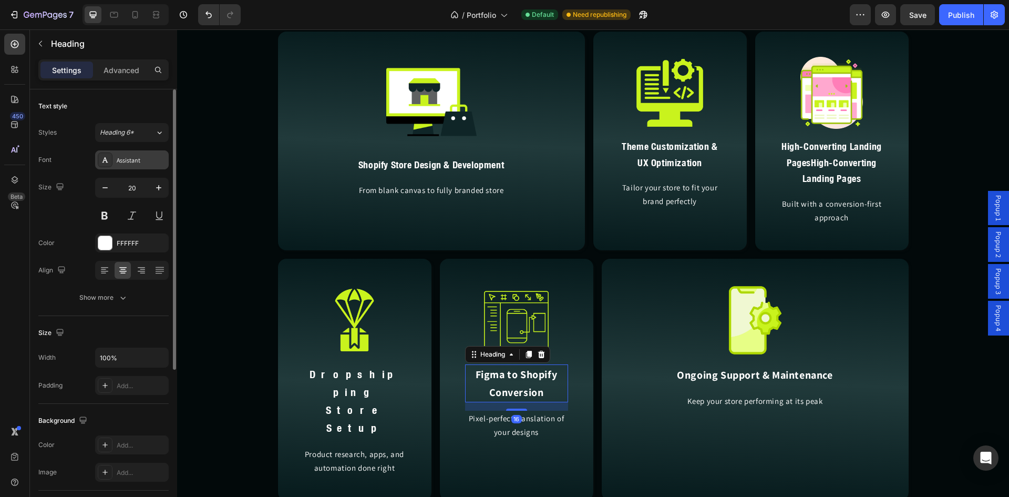
click at [122, 166] on div "Assistant" at bounding box center [132, 159] width 74 height 19
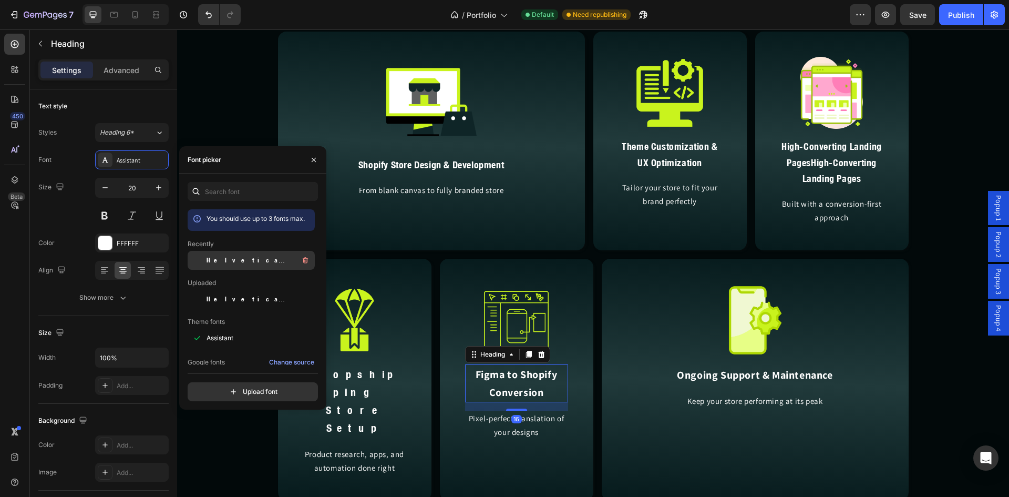
click at [229, 261] on span "Helvetica Neue Condensed Bold_1" at bounding box center [250, 260] width 87 height 9
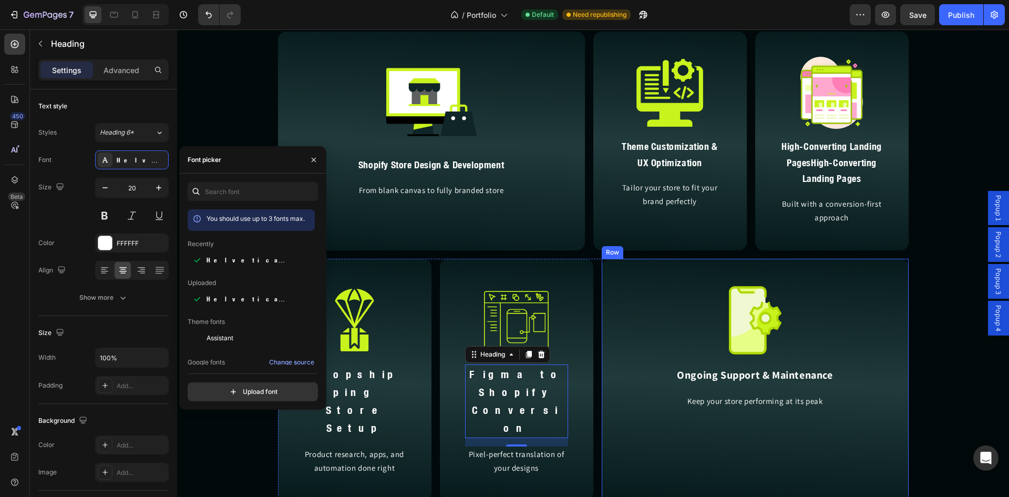
click at [757, 385] on div "Image Ongoing Support & Maintenance Heading Keep your store performing at its p…" at bounding box center [755, 379] width 181 height 191
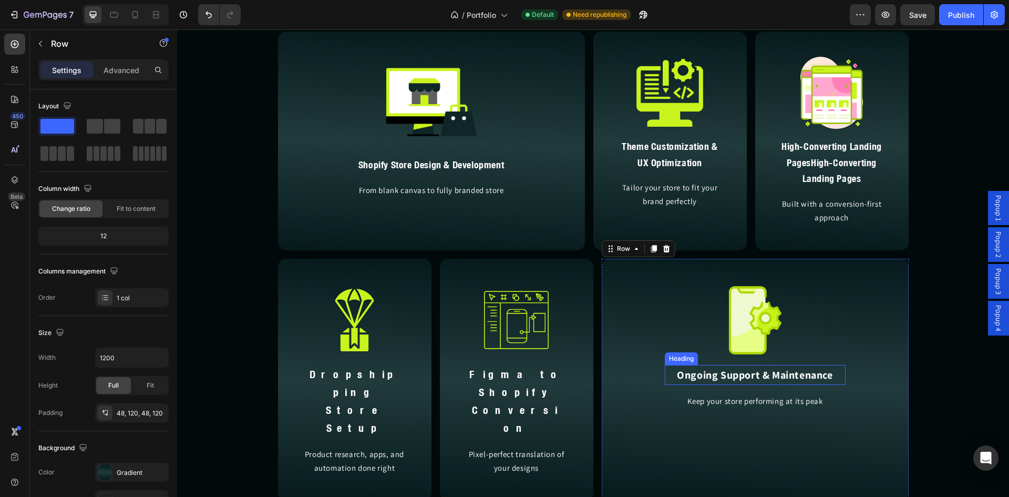
click at [750, 377] on h2 "Ongoing Support & Maintenance" at bounding box center [755, 375] width 181 height 20
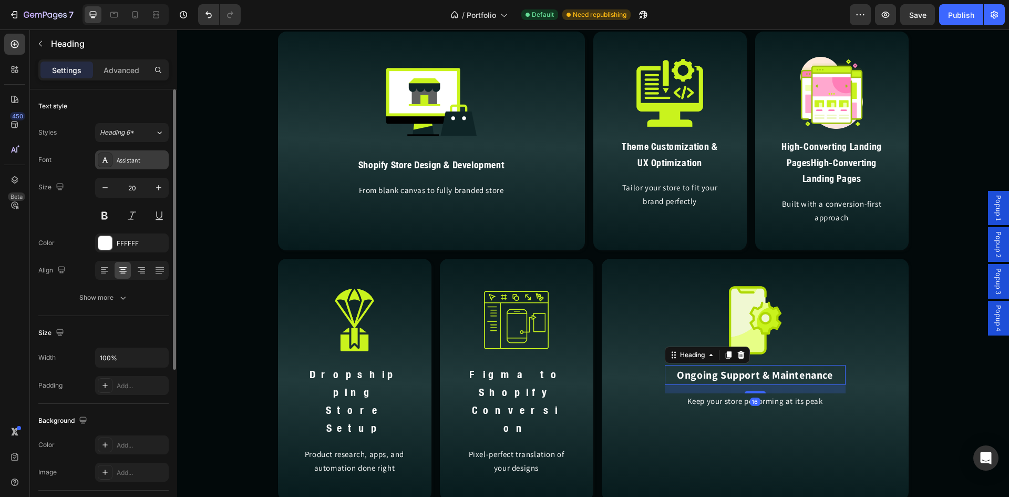
click at [145, 162] on div "Assistant" at bounding box center [141, 160] width 49 height 9
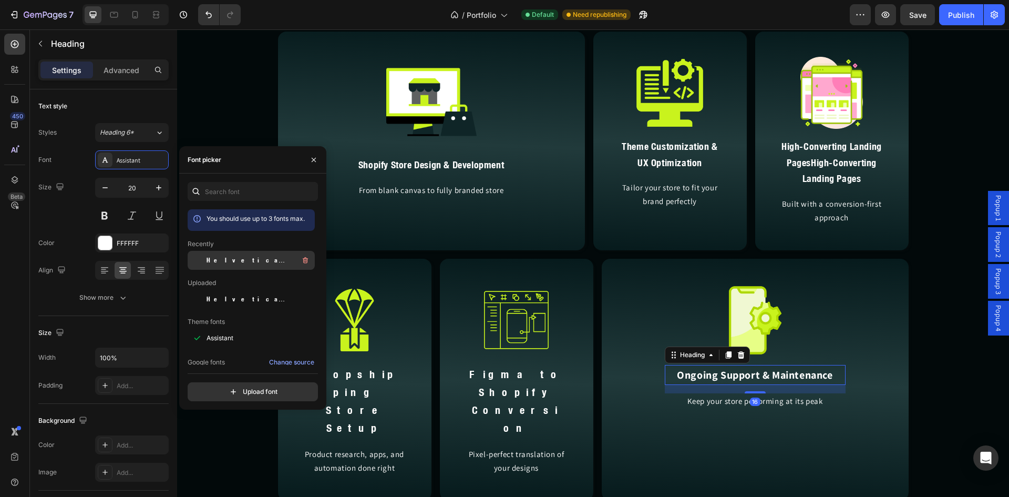
click at [226, 260] on span "Helvetica Neue Condensed Bold_1" at bounding box center [250, 260] width 87 height 9
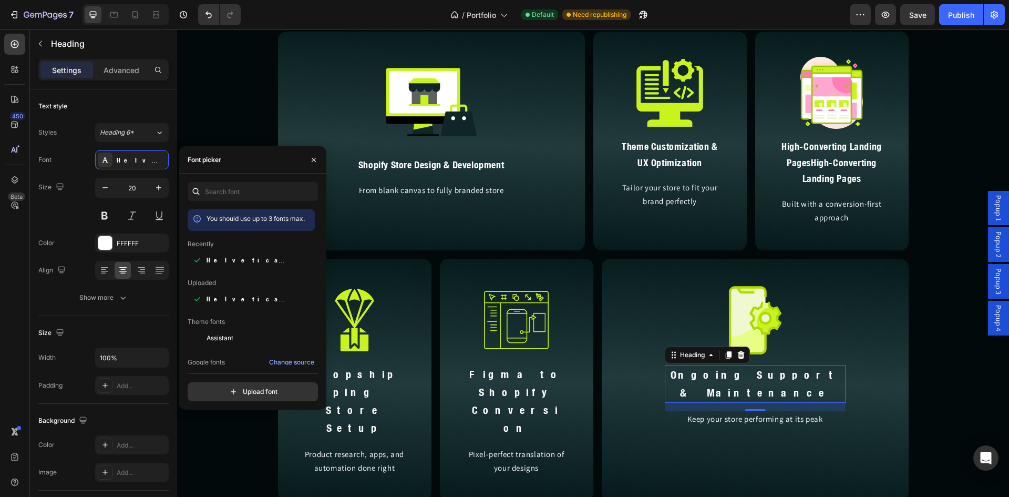
scroll to position [2540, 0]
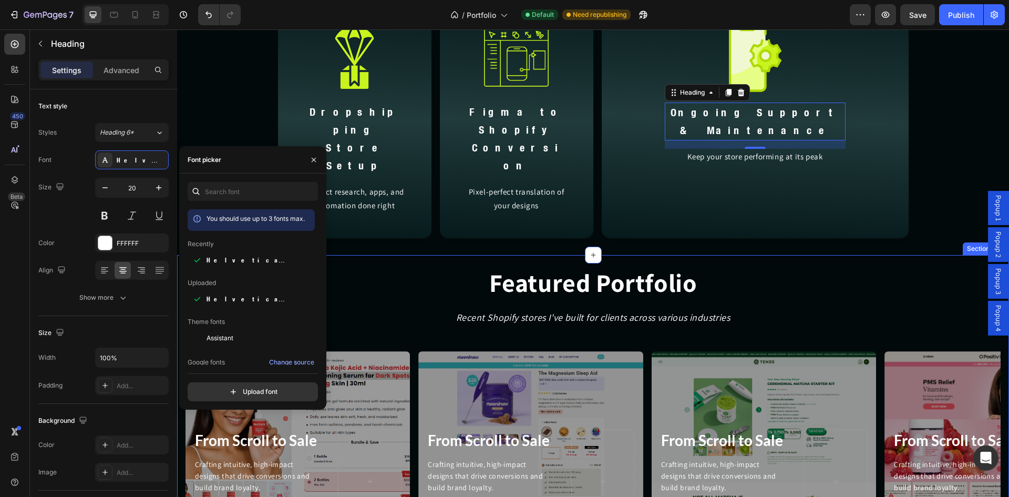
click at [572, 265] on h2 "Featured Portfolio" at bounding box center [593, 282] width 832 height 35
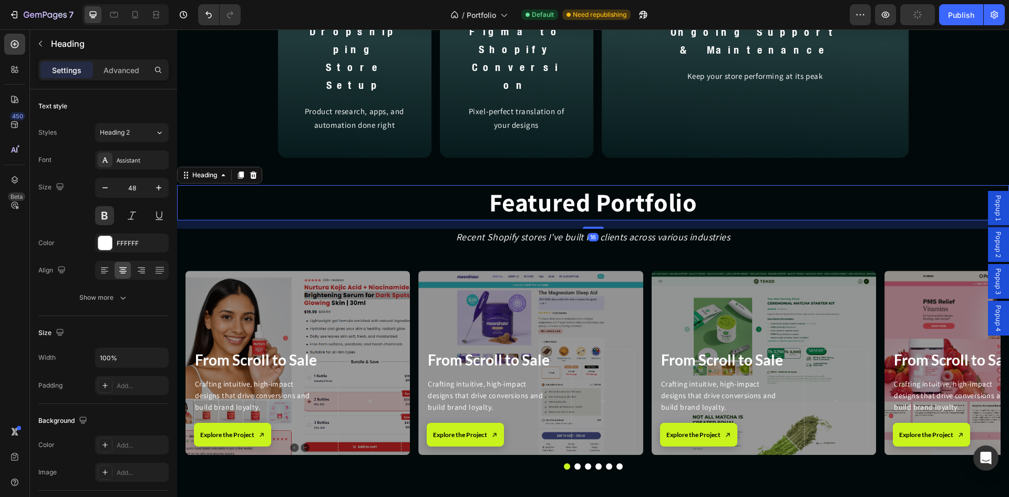
scroll to position [2629, 0]
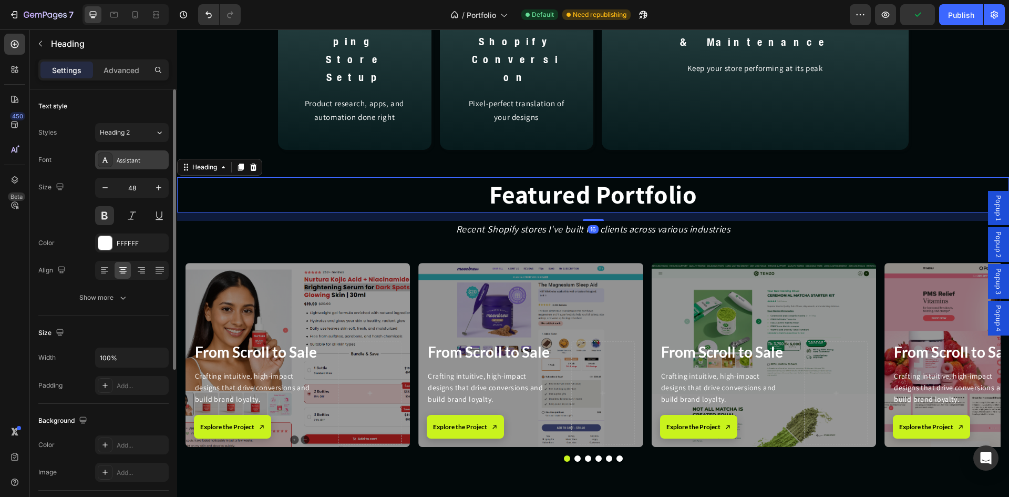
click at [137, 158] on div "Assistant" at bounding box center [141, 160] width 49 height 9
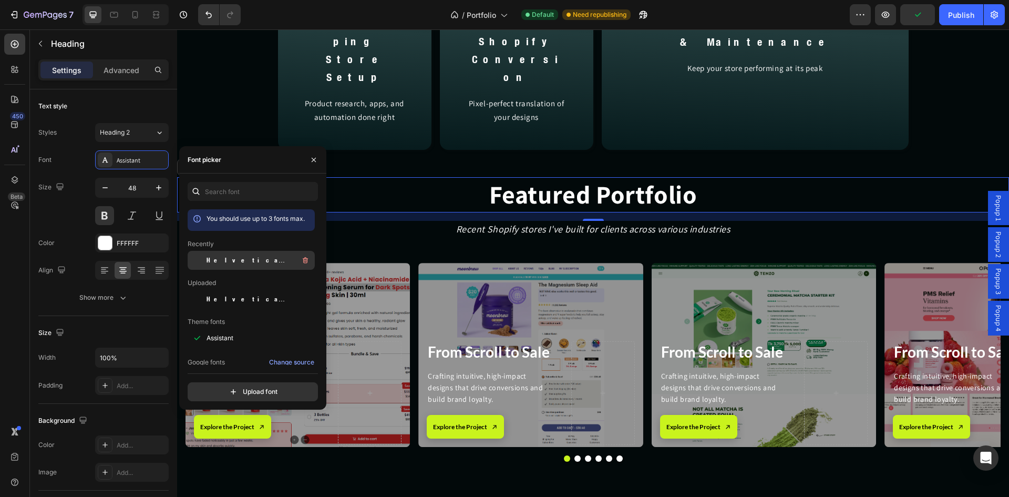
click at [237, 259] on span "Helvetica Neue Condensed Bold_1" at bounding box center [250, 260] width 87 height 9
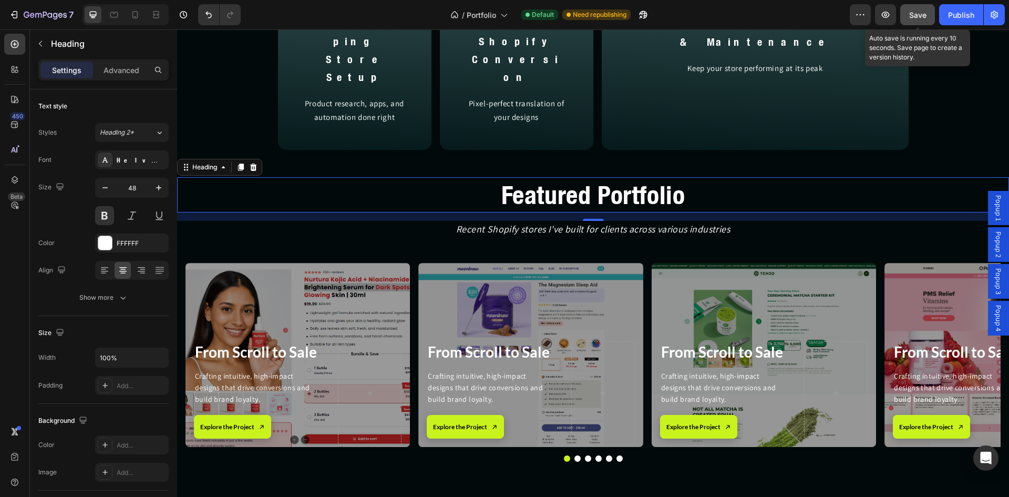
click at [914, 21] on button "Save" at bounding box center [918, 14] width 35 height 21
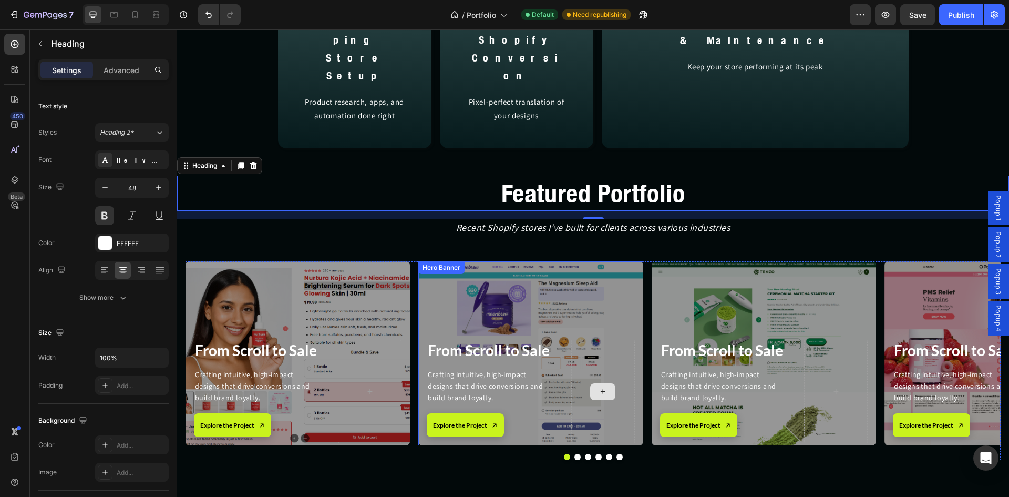
scroll to position [2716, 0]
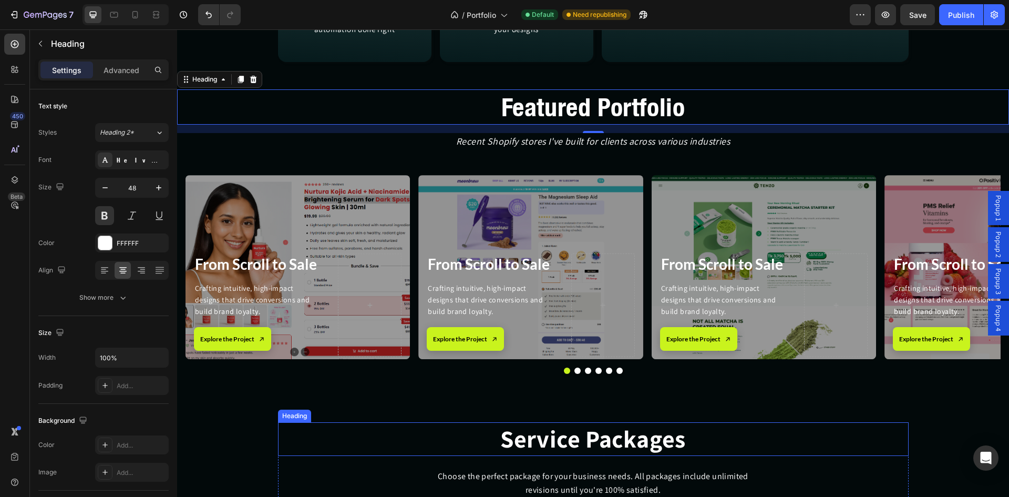
click at [584, 422] on h2 "Service Packages" at bounding box center [593, 439] width 631 height 34
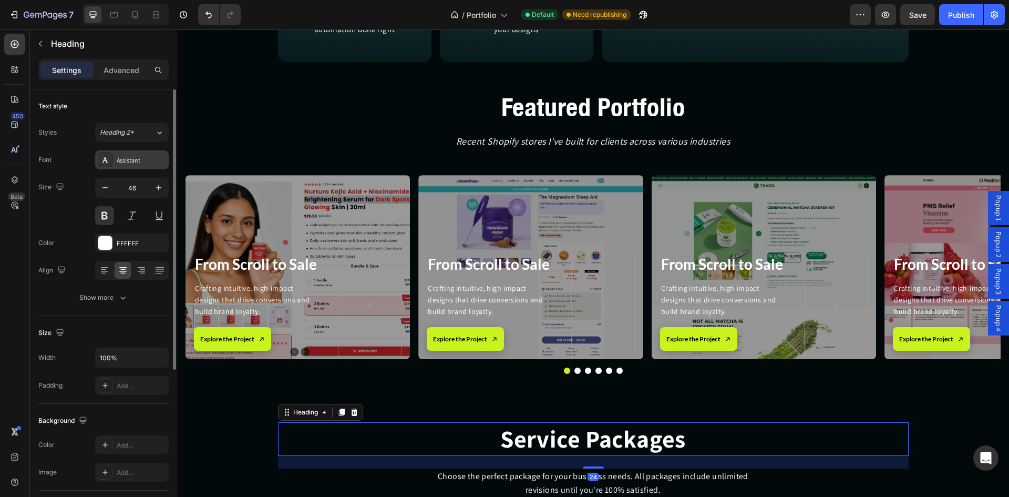
click at [129, 168] on div "Assistant" at bounding box center [132, 159] width 74 height 19
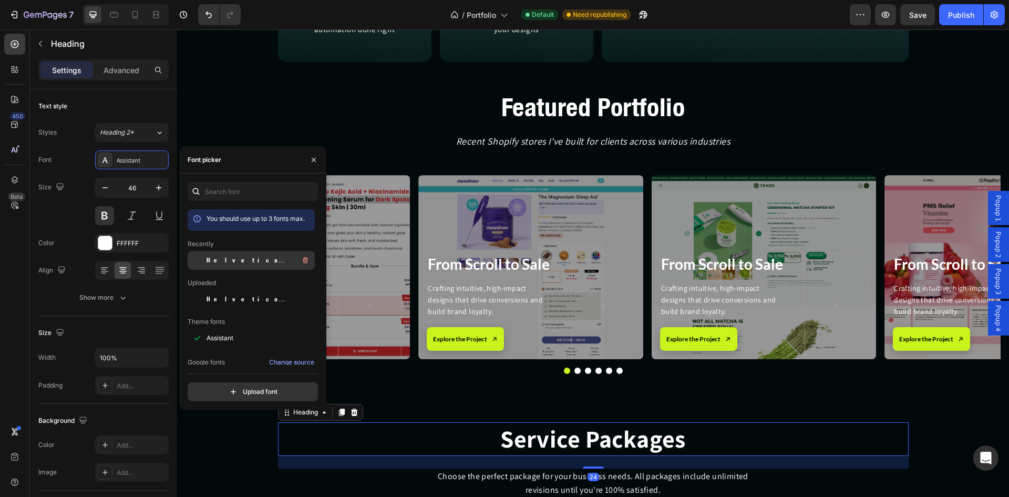
click at [211, 261] on span "Helvetica Neue Condensed Bold_1" at bounding box center [250, 260] width 87 height 9
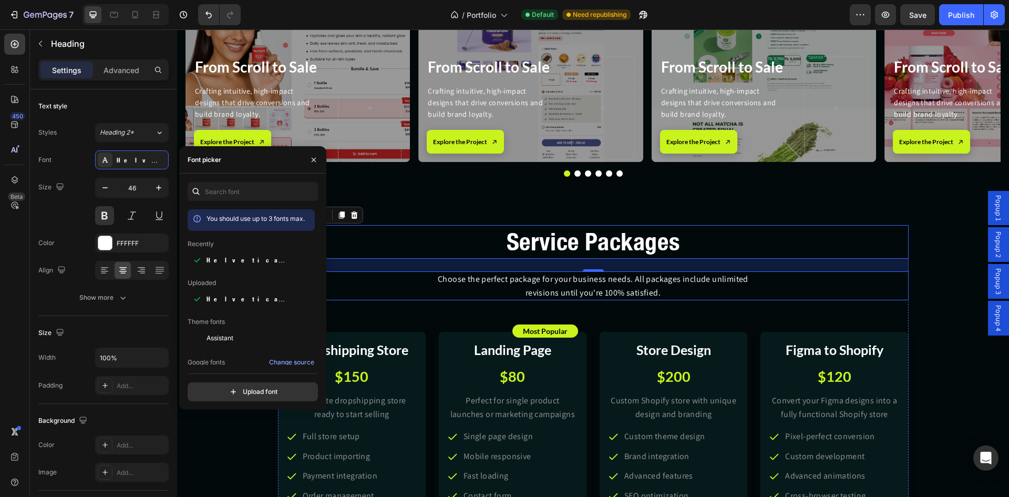
scroll to position [2891, 0]
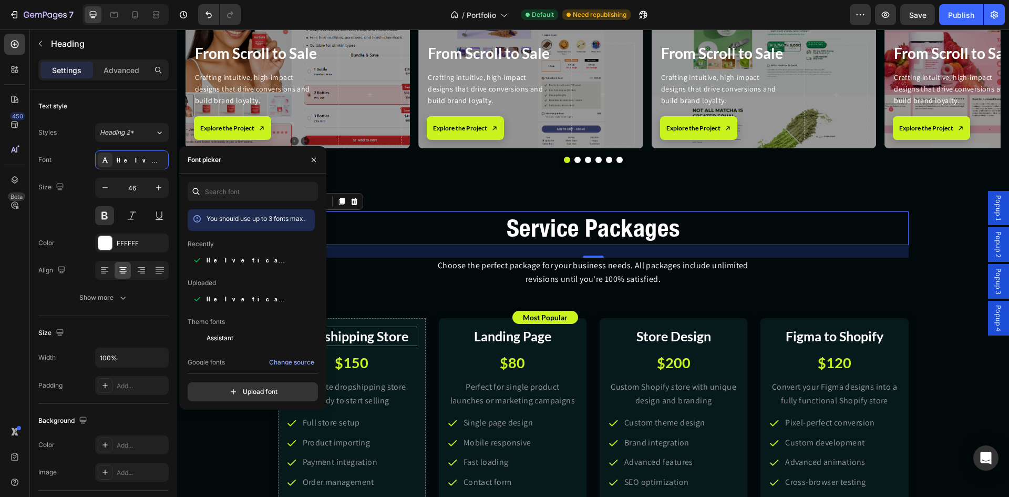
click at [390, 339] on h2 "Dropshipping Store" at bounding box center [352, 335] width 131 height 19
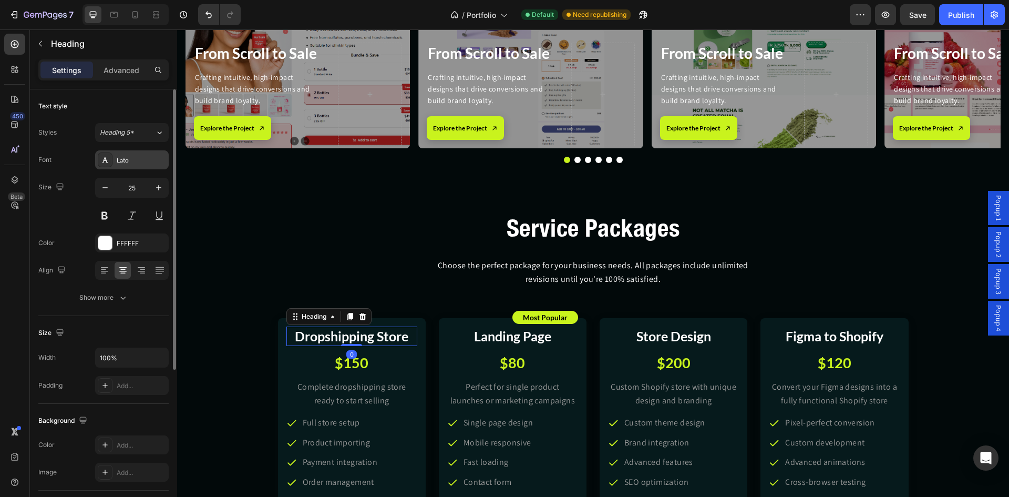
click at [125, 164] on div "Lato" at bounding box center [132, 159] width 74 height 19
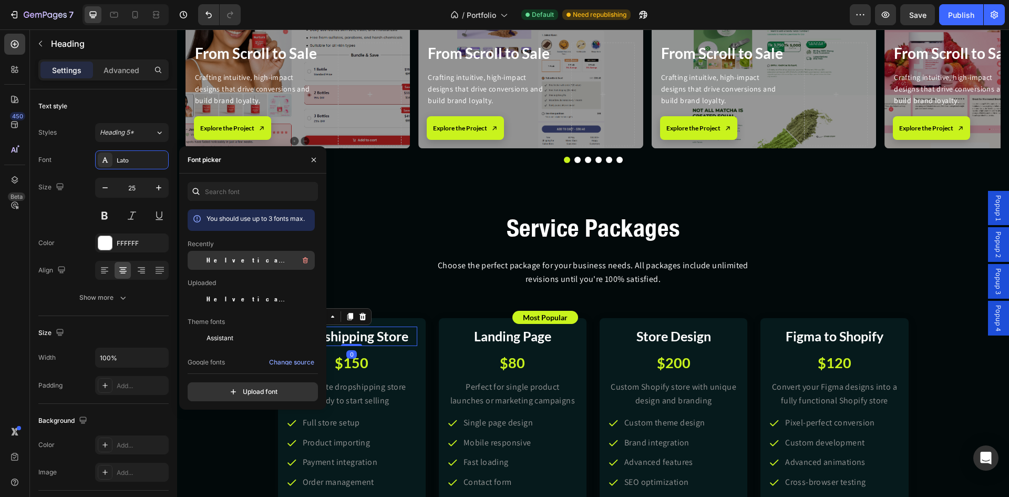
click at [223, 257] on span "Helvetica Neue Condensed Bold_1" at bounding box center [250, 260] width 87 height 9
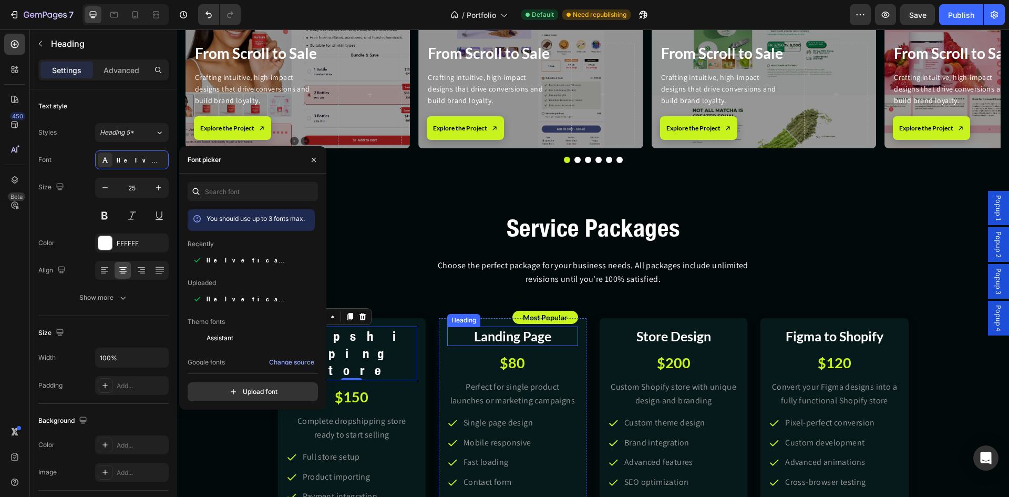
click at [473, 337] on h2 "Landing Page" at bounding box center [512, 335] width 131 height 19
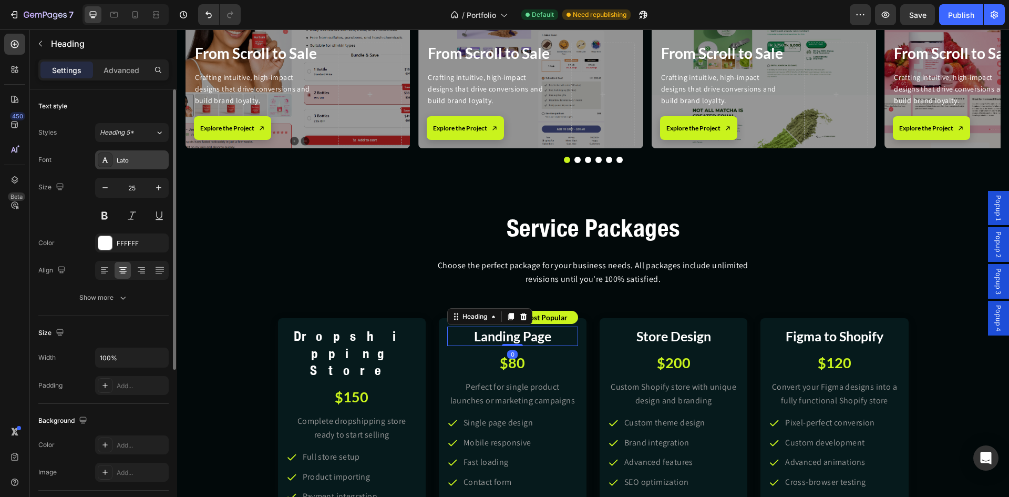
click at [122, 166] on div "Lato" at bounding box center [132, 159] width 74 height 19
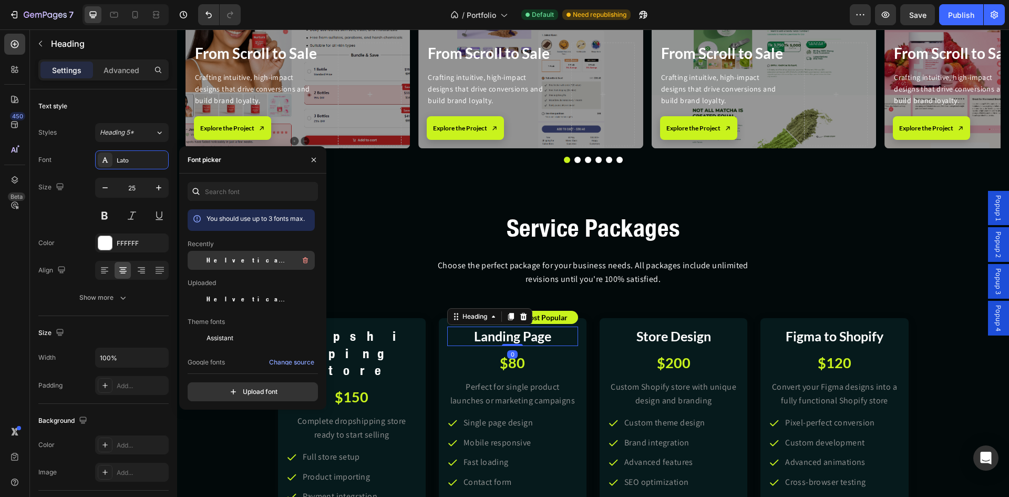
click at [210, 259] on span "Helvetica Neue Condensed Bold_1" at bounding box center [250, 260] width 87 height 9
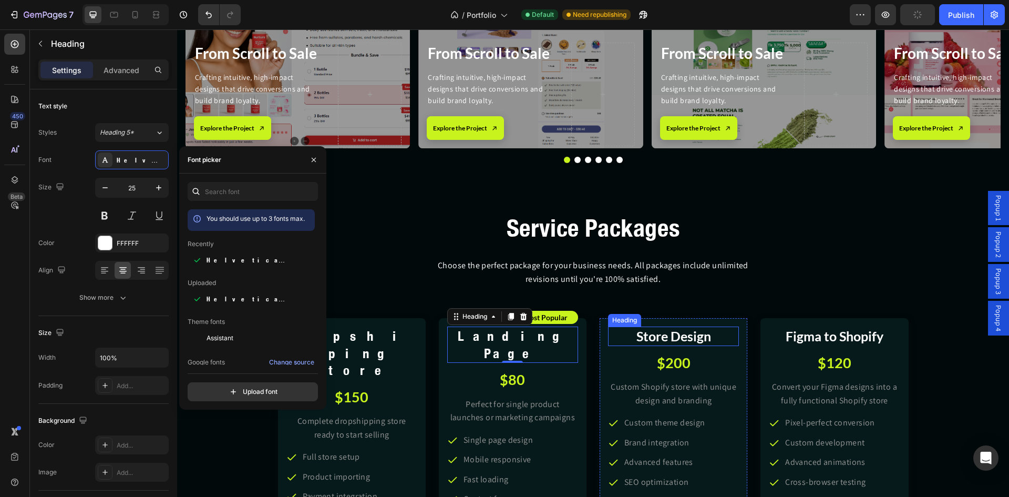
click at [657, 341] on h2 "Store Design" at bounding box center [673, 335] width 131 height 19
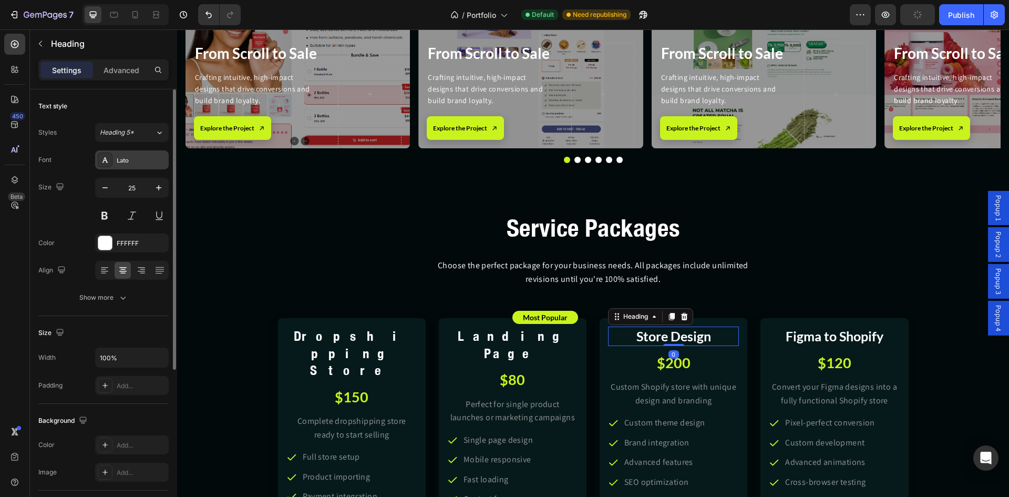
click at [144, 158] on div "Lato" at bounding box center [141, 160] width 49 height 9
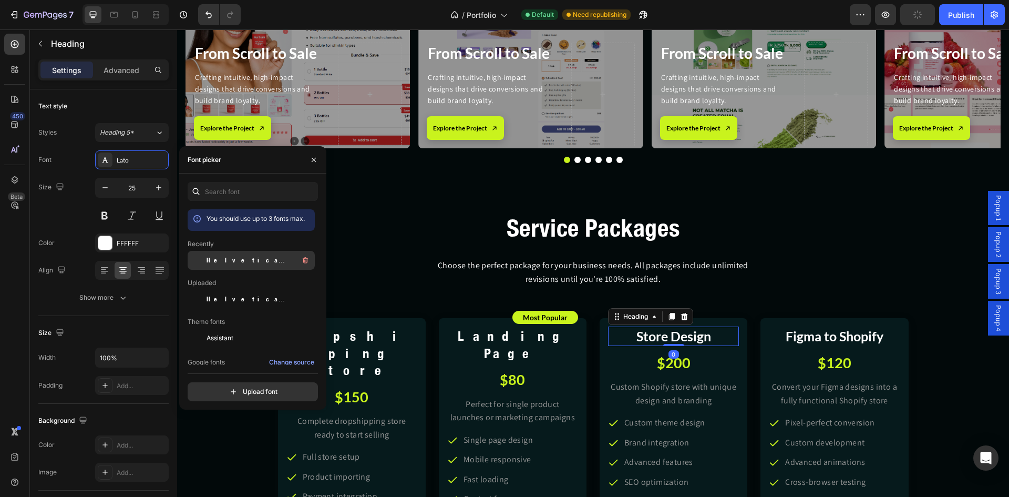
click at [227, 258] on span "Helvetica Neue Condensed Bold_1" at bounding box center [250, 260] width 87 height 9
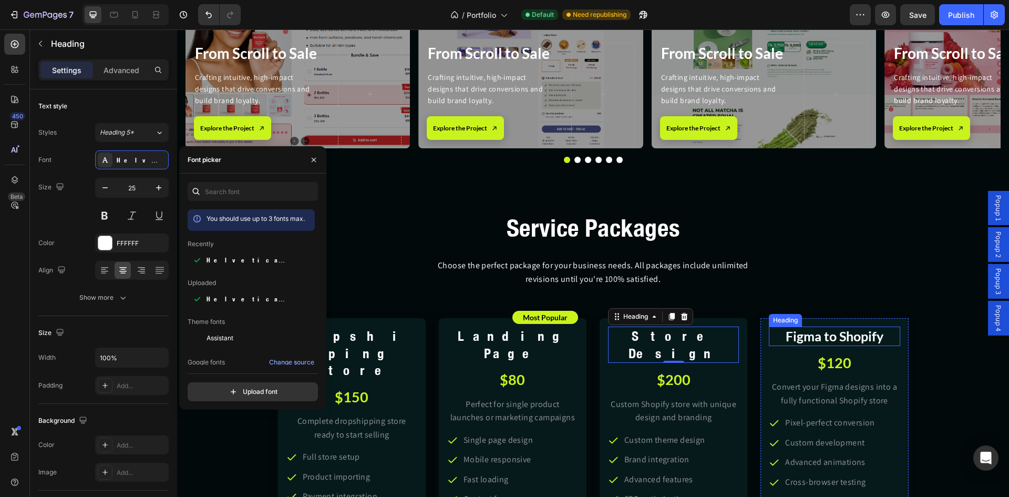
click at [831, 339] on h2 "Figma to Shopify" at bounding box center [834, 335] width 131 height 19
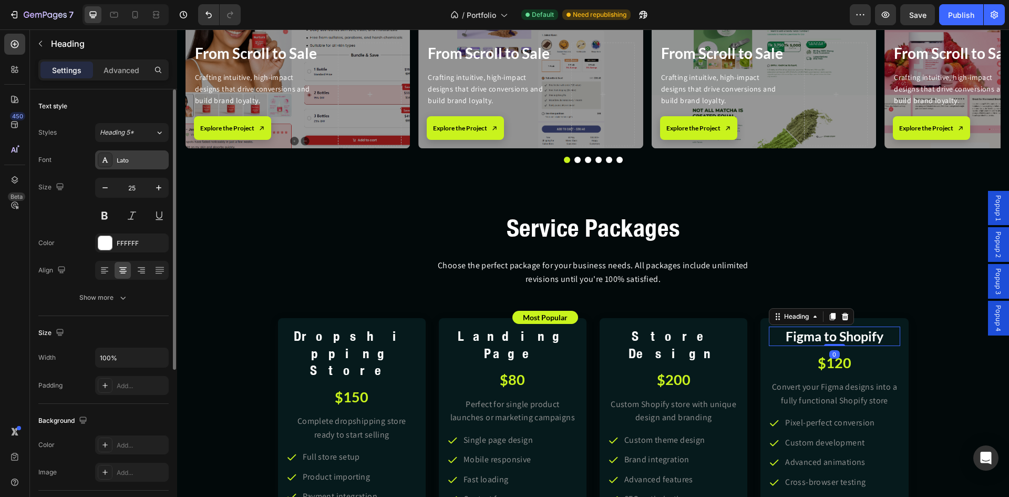
click at [118, 160] on div "Lato" at bounding box center [141, 160] width 49 height 9
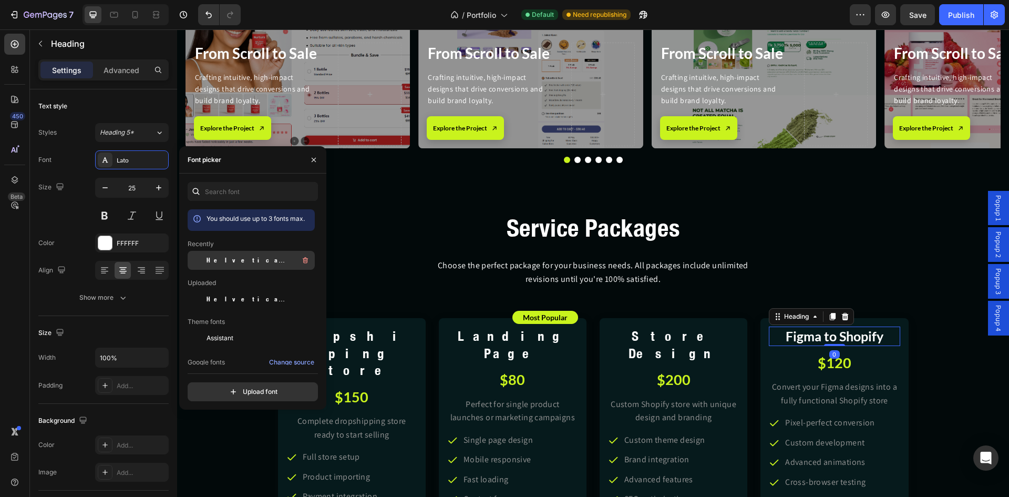
click at [209, 257] on span "Helvetica Neue Condensed Bold_1" at bounding box center [250, 260] width 87 height 9
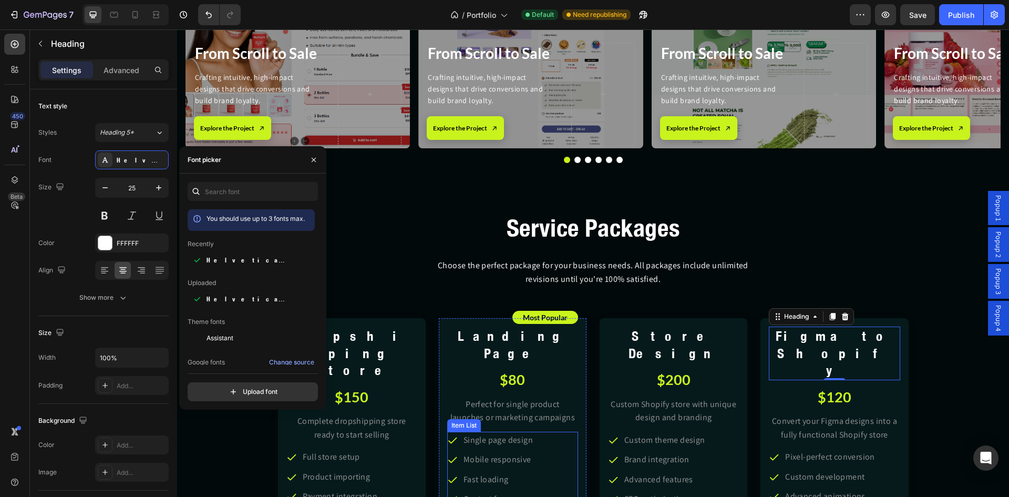
scroll to position [3059, 0]
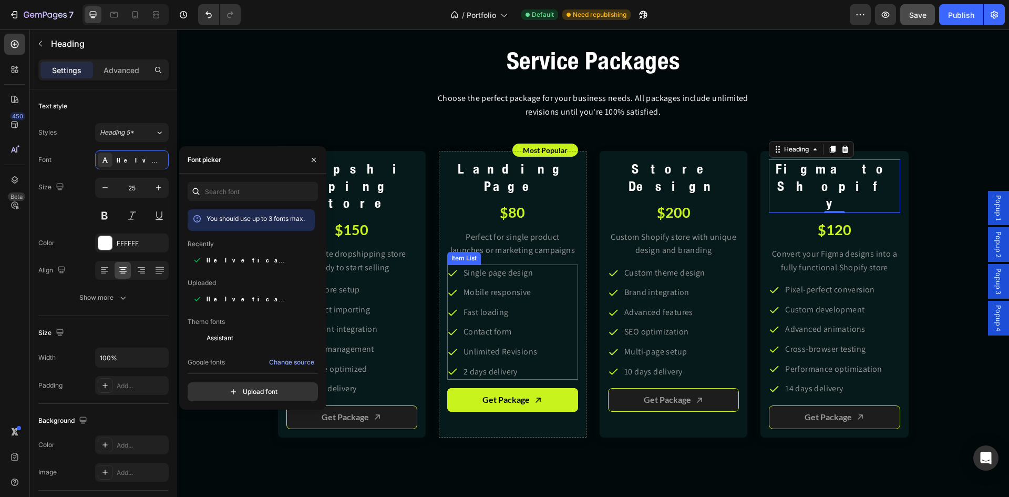
click at [919, 15] on span "Save" at bounding box center [918, 15] width 17 height 9
click at [916, 19] on button "Save" at bounding box center [918, 14] width 35 height 21
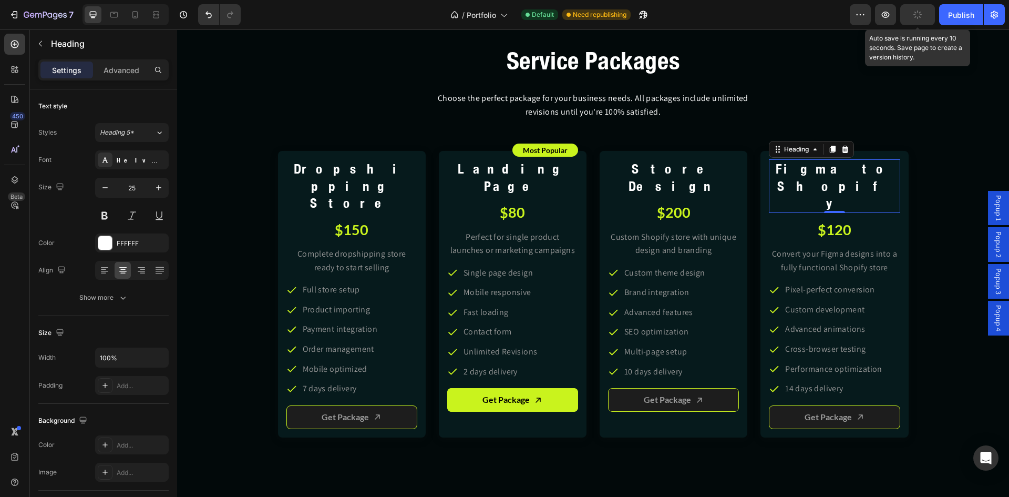
scroll to position [3417, 0]
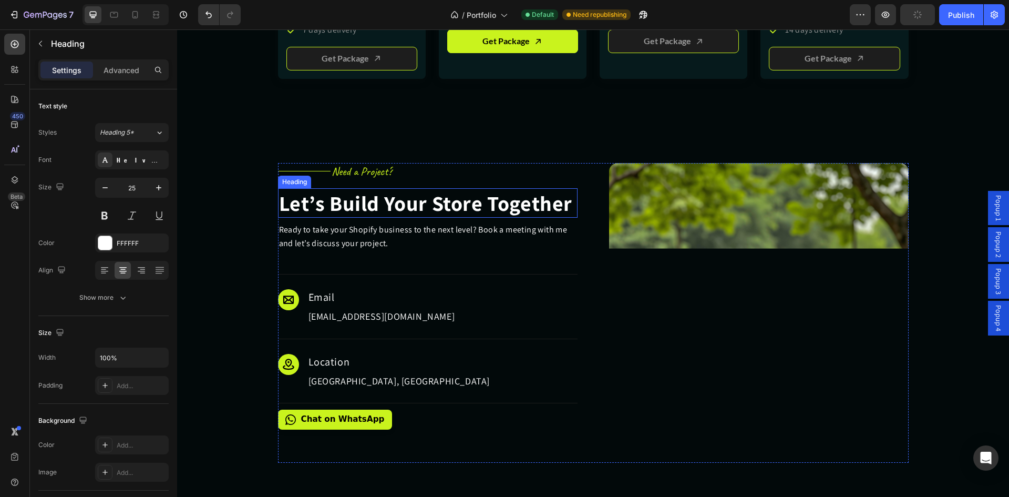
drag, startPoint x: 493, startPoint y: 173, endPoint x: 344, endPoint y: 196, distance: 150.5
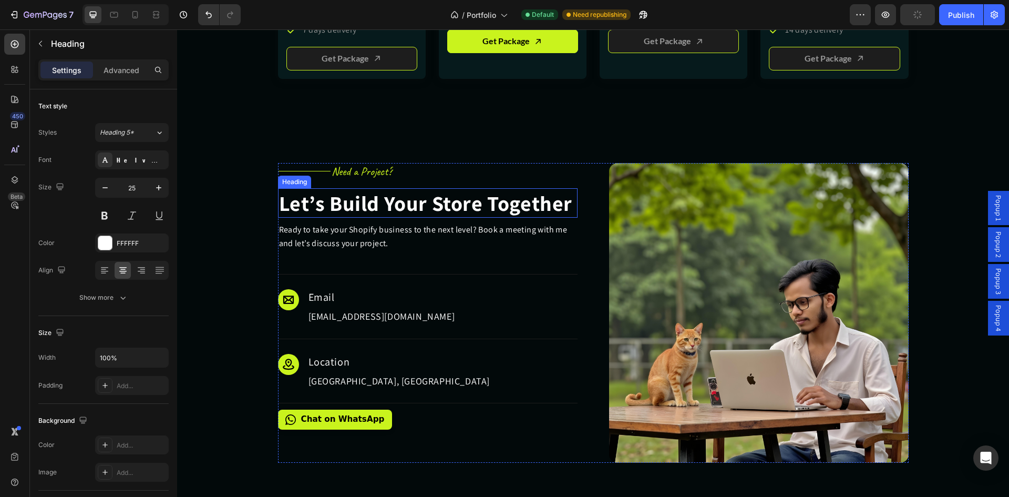
click at [493, 188] on h2 "Let’s Build Your Store Together" at bounding box center [428, 202] width 300 height 29
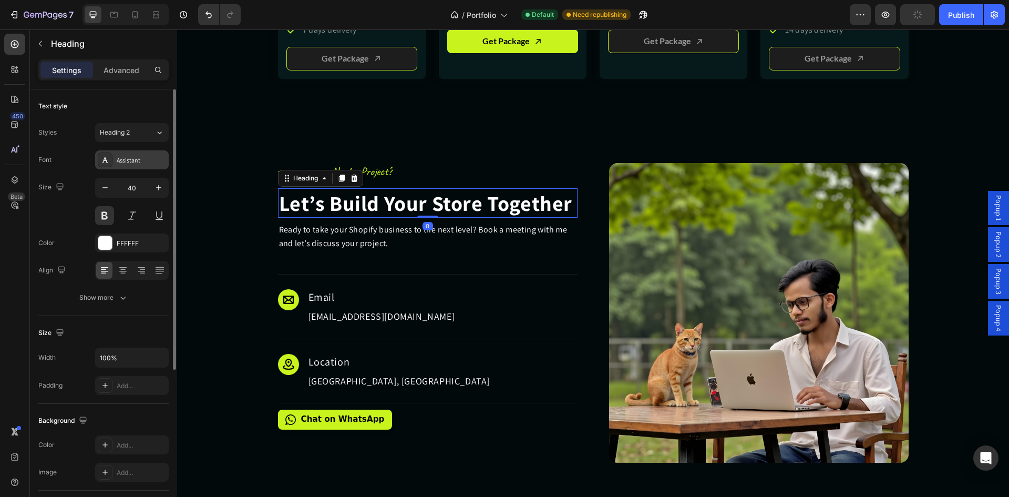
click at [129, 157] on div "Assistant" at bounding box center [141, 160] width 49 height 9
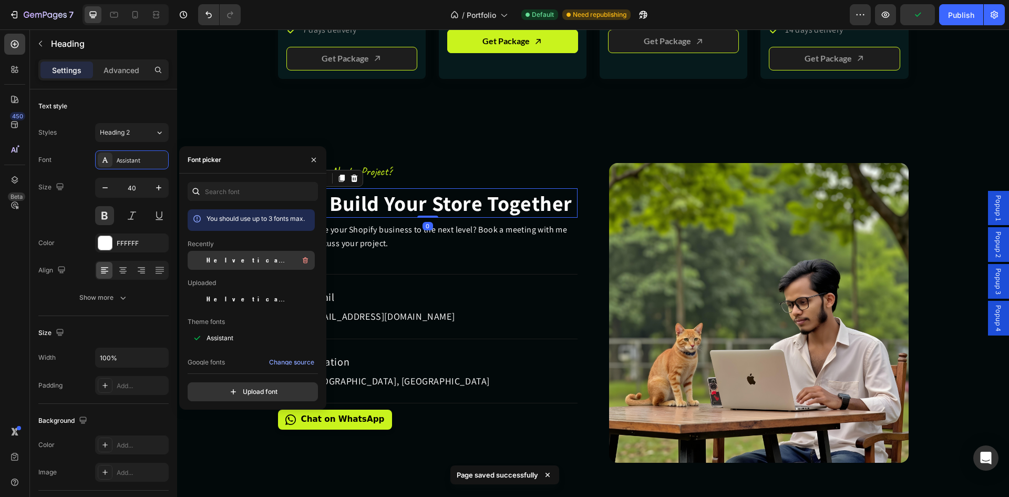
click at [227, 265] on div "Helvetica Neue Condensed Bold_1" at bounding box center [260, 260] width 106 height 13
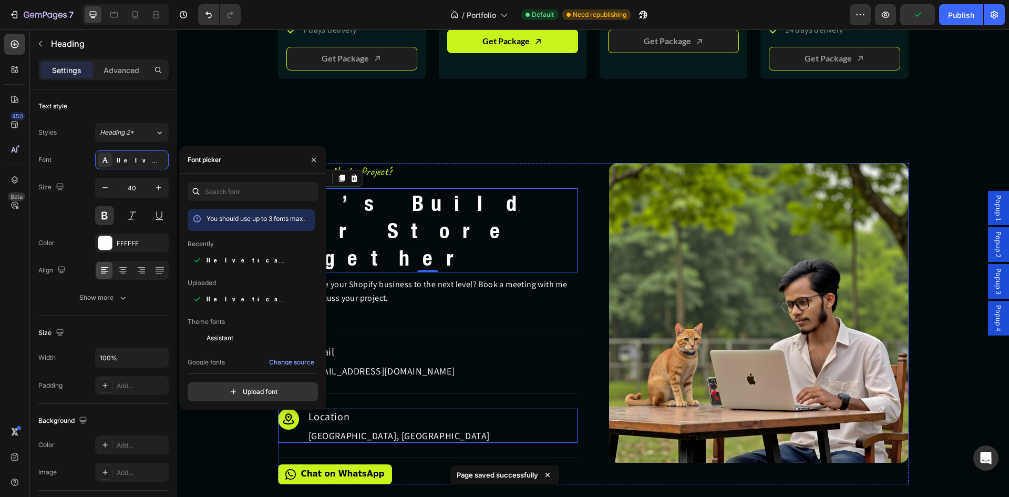
scroll to position [3505, 0]
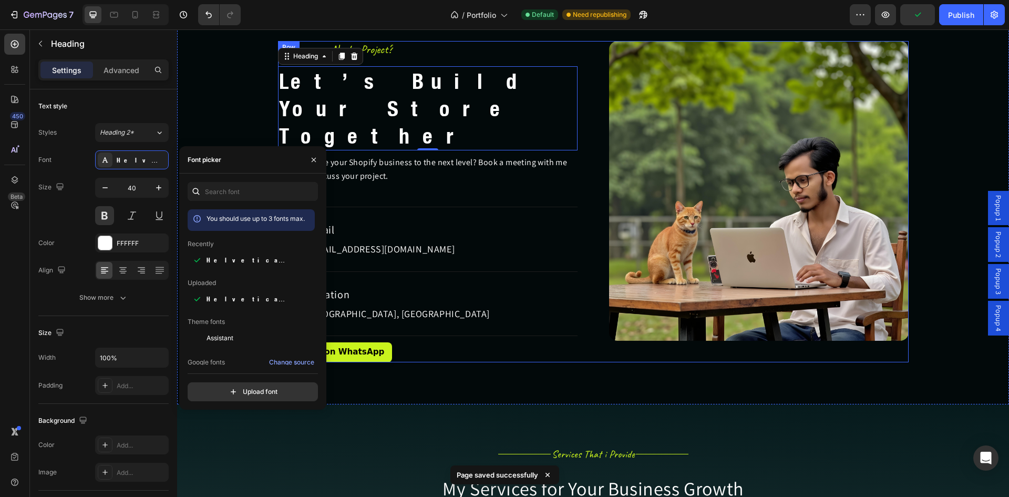
click at [399, 242] on h2 "info.asadullahalazad@gmail.com" at bounding box center [382, 249] width 149 height 14
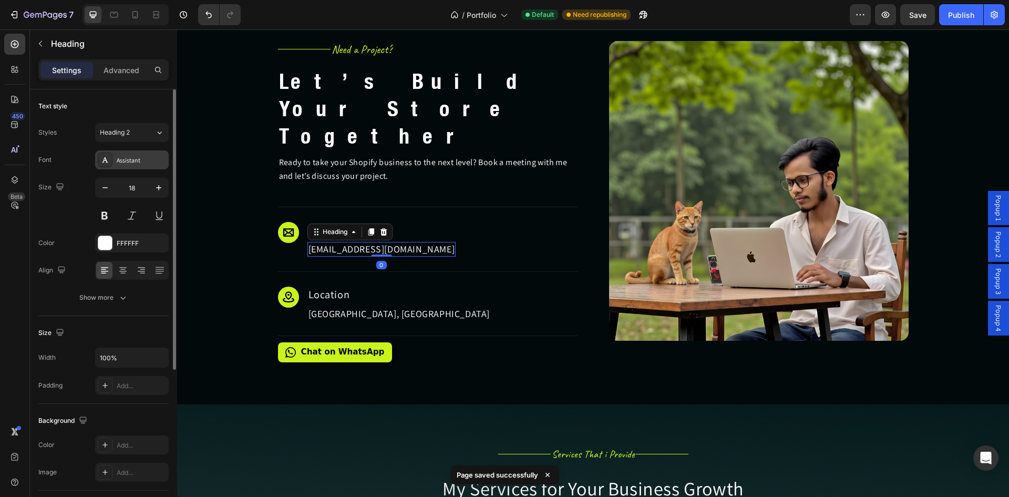
click at [142, 156] on div "Assistant" at bounding box center [141, 160] width 49 height 9
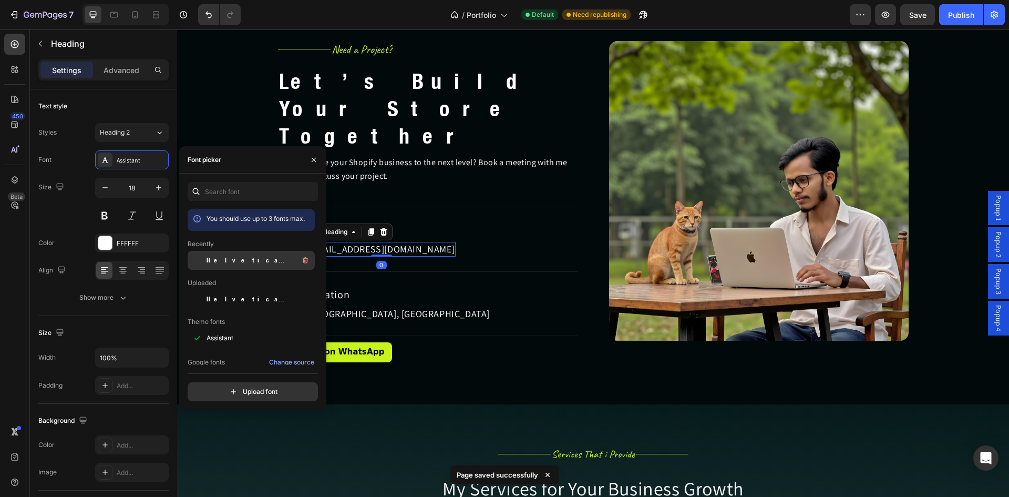
click at [218, 265] on div "Helvetica Neue Condensed Bold_1" at bounding box center [260, 260] width 106 height 13
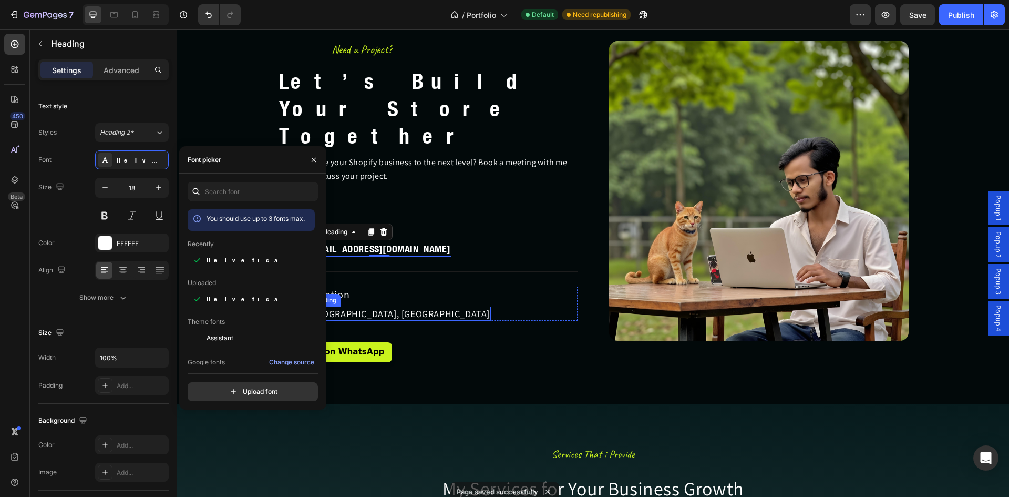
click at [361, 306] on h2 "Victoria Street London, England" at bounding box center [400, 313] width 184 height 14
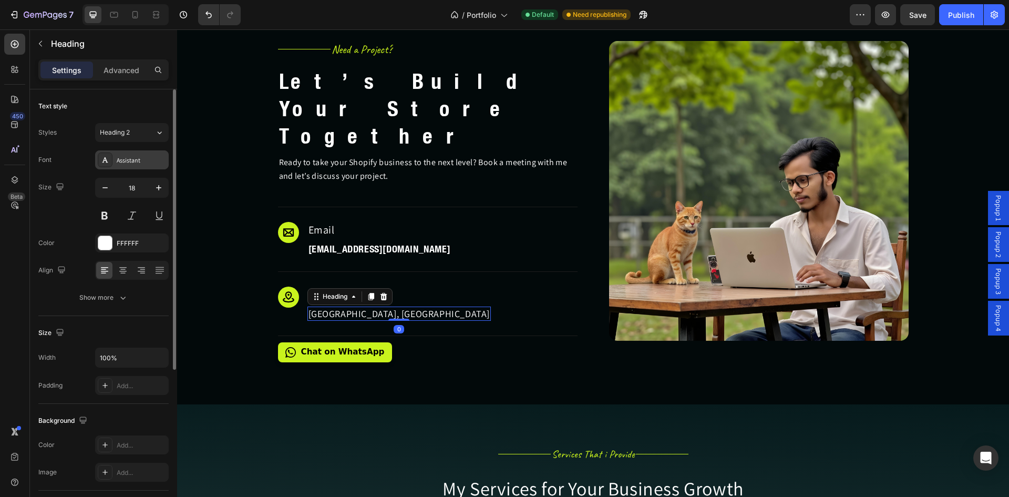
click at [114, 160] on div "Assistant" at bounding box center [132, 159] width 74 height 19
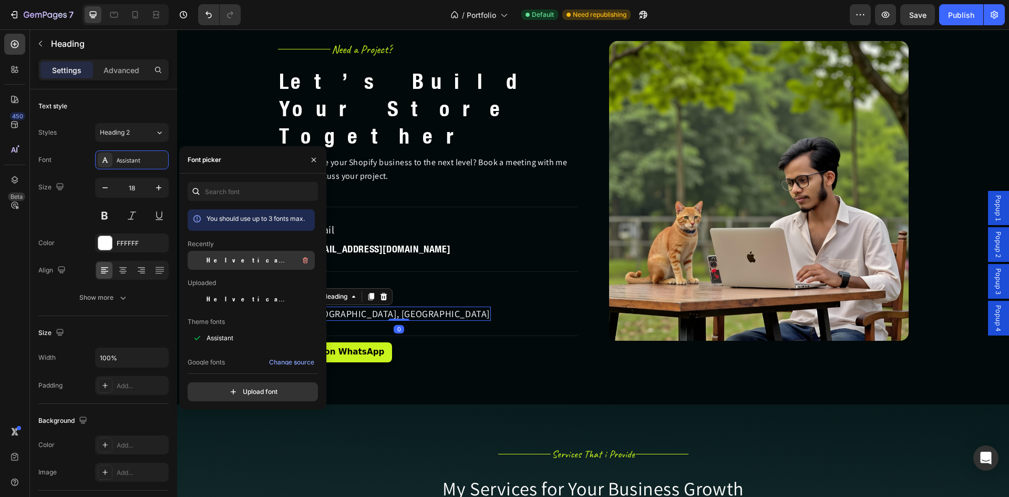
click at [232, 258] on span "Helvetica Neue Condensed Bold_1" at bounding box center [250, 260] width 87 height 9
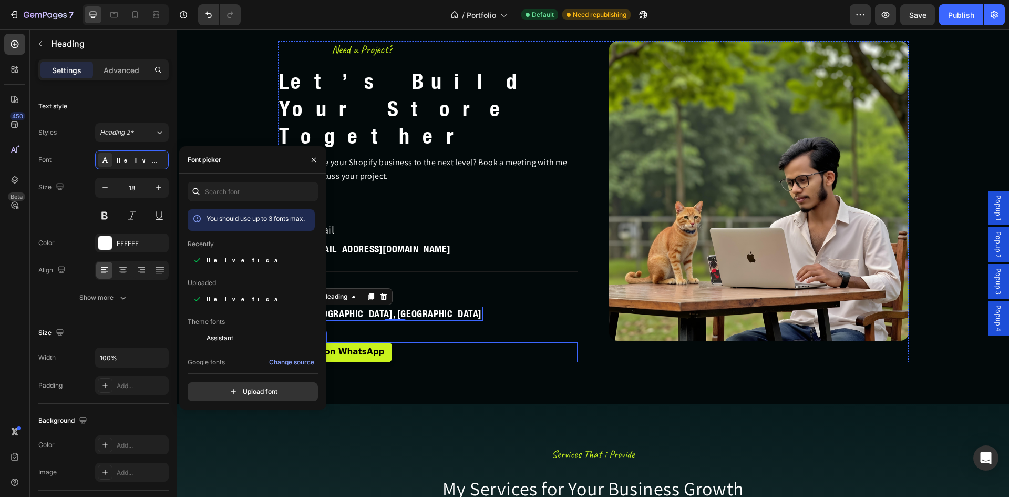
click at [443, 308] on div "Title Line Need a Project? Heading Row Let’s Build Your Store Together Heading …" at bounding box center [428, 201] width 300 height 321
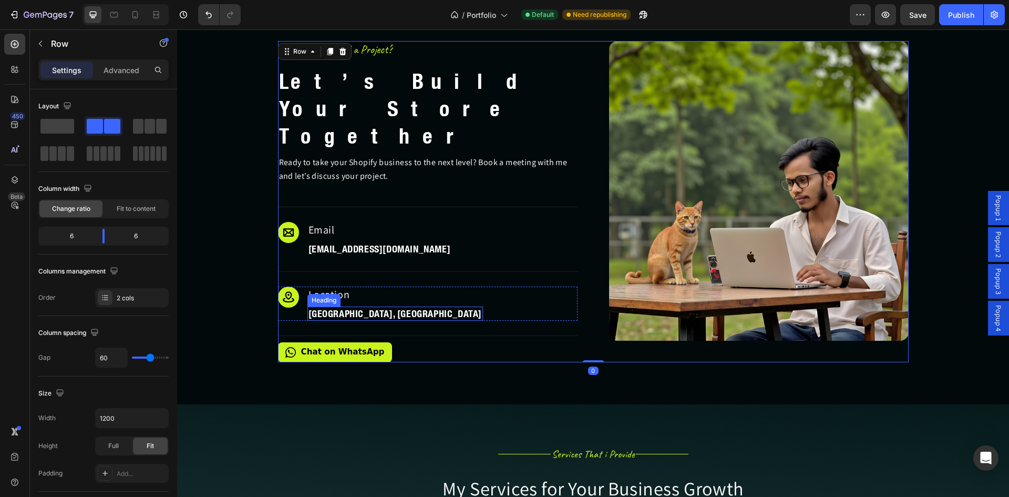
click at [351, 306] on h2 "Victoria Street London, England" at bounding box center [396, 313] width 176 height 14
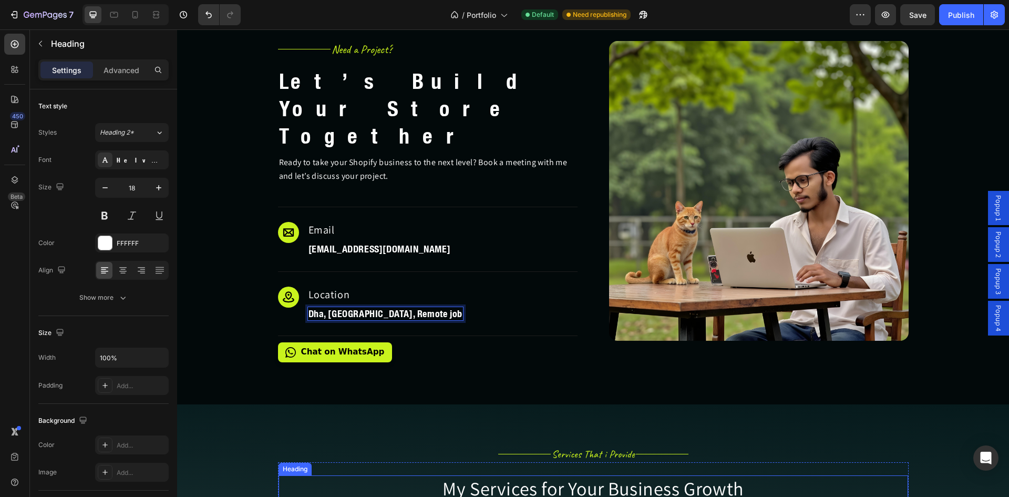
drag, startPoint x: 610, startPoint y: 463, endPoint x: 563, endPoint y: 463, distance: 46.8
click at [610, 475] on h2 "My Services for Your Business Growth" at bounding box center [594, 488] width 630 height 27
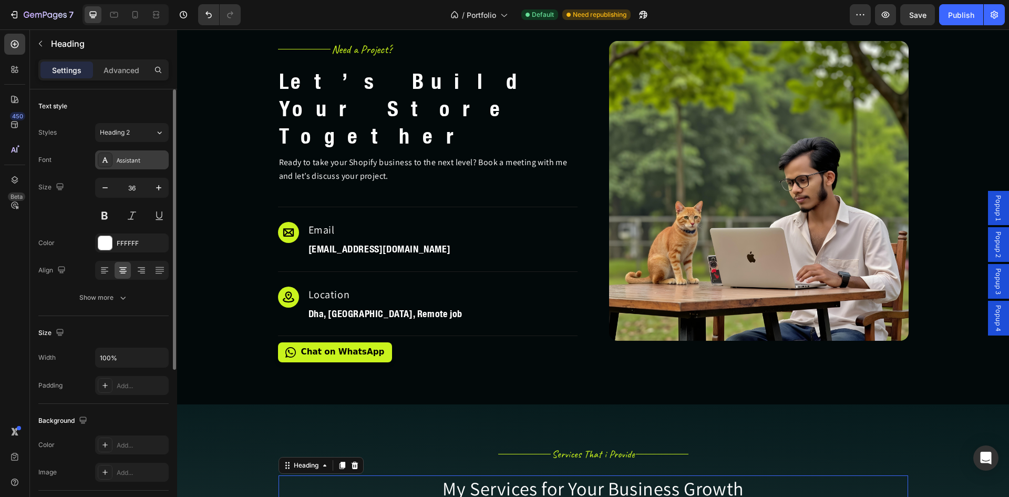
click at [145, 161] on div "Assistant" at bounding box center [141, 160] width 49 height 9
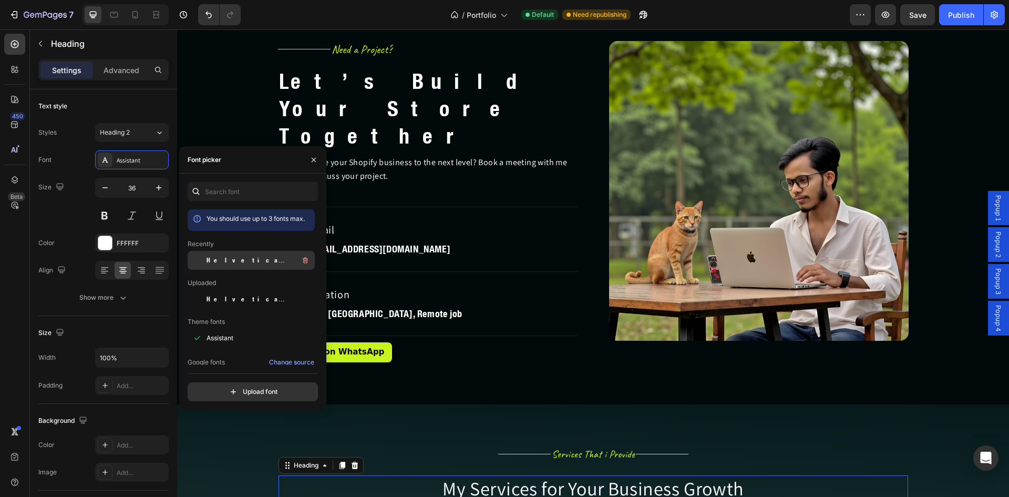
click at [234, 262] on span "Helvetica Neue Condensed Bold_1" at bounding box center [250, 260] width 87 height 9
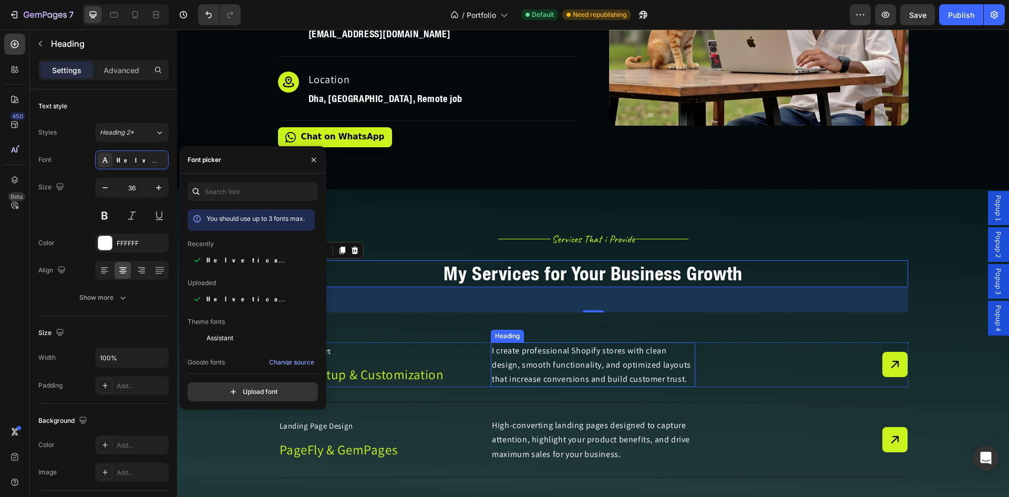
scroll to position [3855, 0]
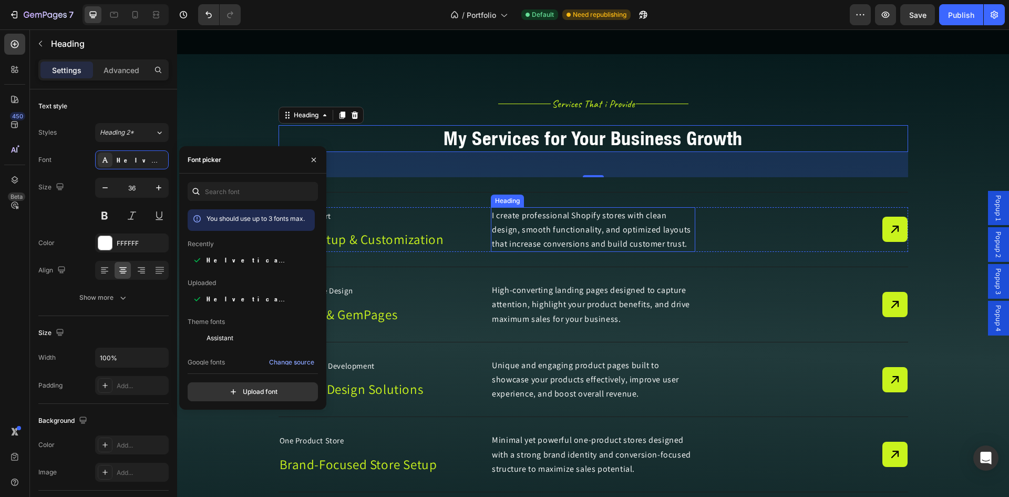
click at [351, 113] on div "My Services for Your Business Growth Heading 48 Title Line Shopify Expert Headi…" at bounding box center [594, 350] width 630 height 475
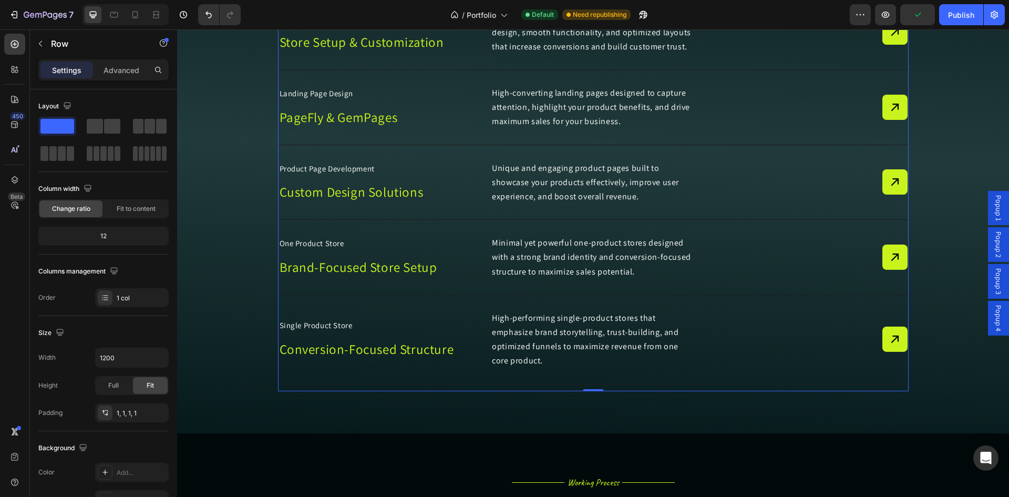
scroll to position [3864, 0]
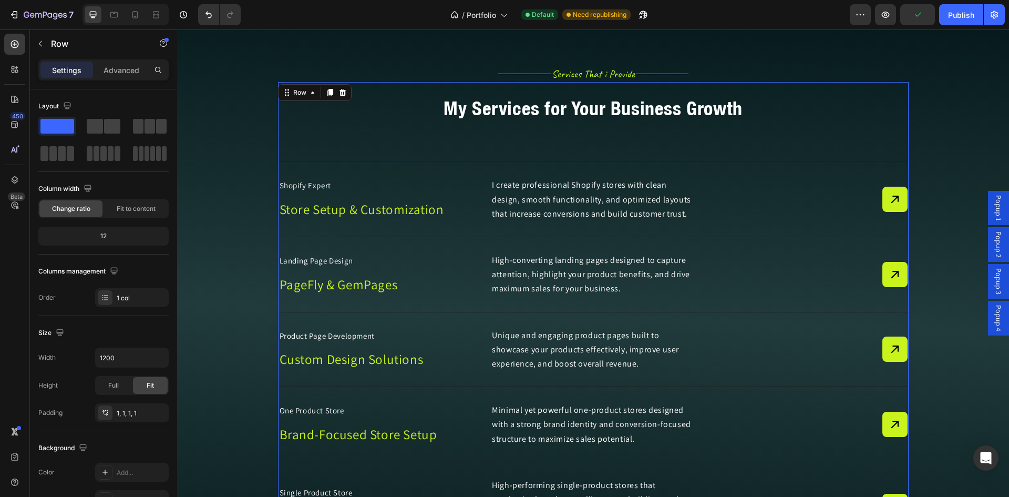
click at [375, 220] on h2 "Store Setup & Customization" at bounding box center [381, 209] width 205 height 23
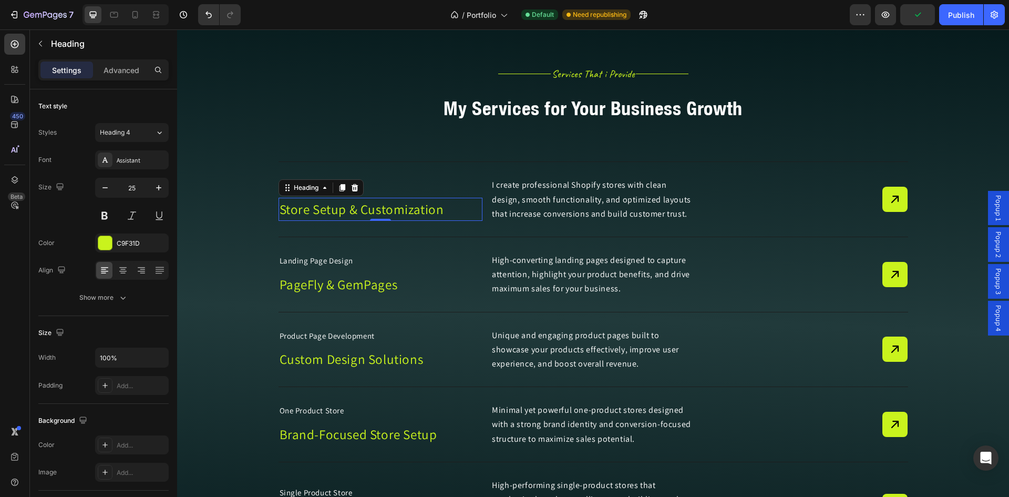
scroll to position [3855, 0]
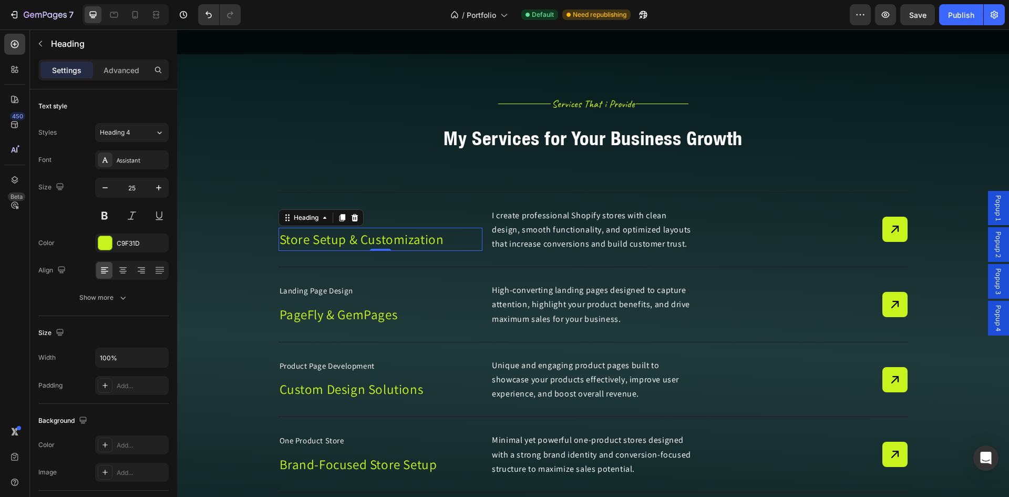
click at [375, 228] on h2 "Store Setup & Customization" at bounding box center [381, 239] width 205 height 23
click at [125, 158] on div "Assistant" at bounding box center [141, 160] width 49 height 9
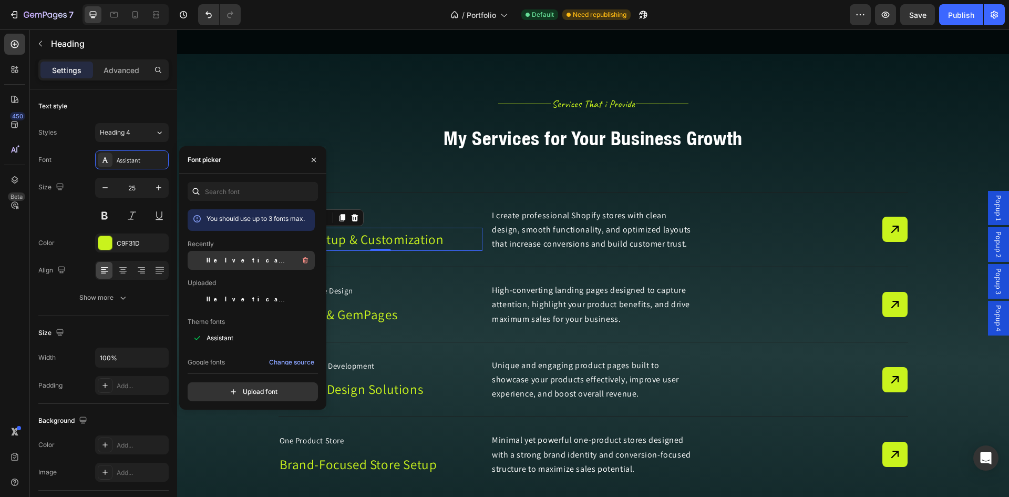
click at [229, 264] on span "Helvetica Neue Condensed Bold_1" at bounding box center [250, 260] width 87 height 9
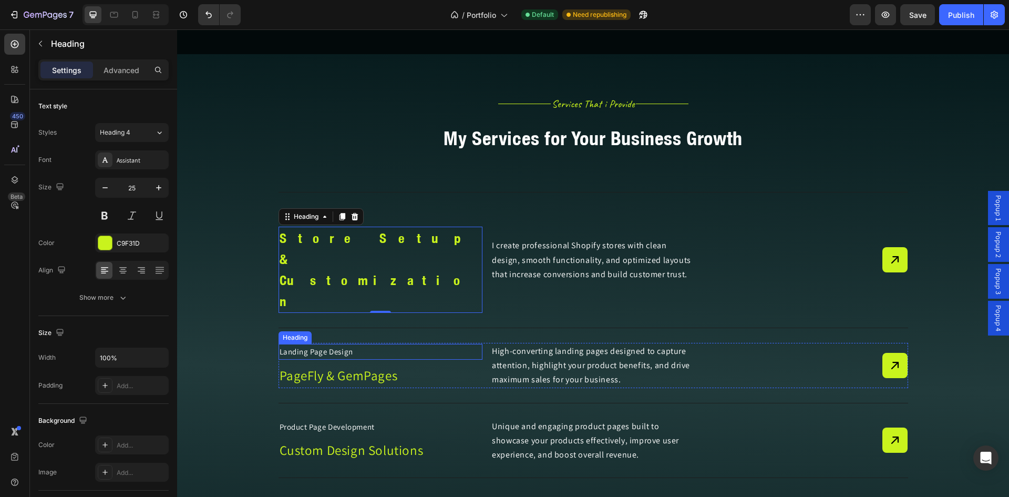
click at [342, 364] on h2 "PageFly & GemPages" at bounding box center [381, 375] width 205 height 23
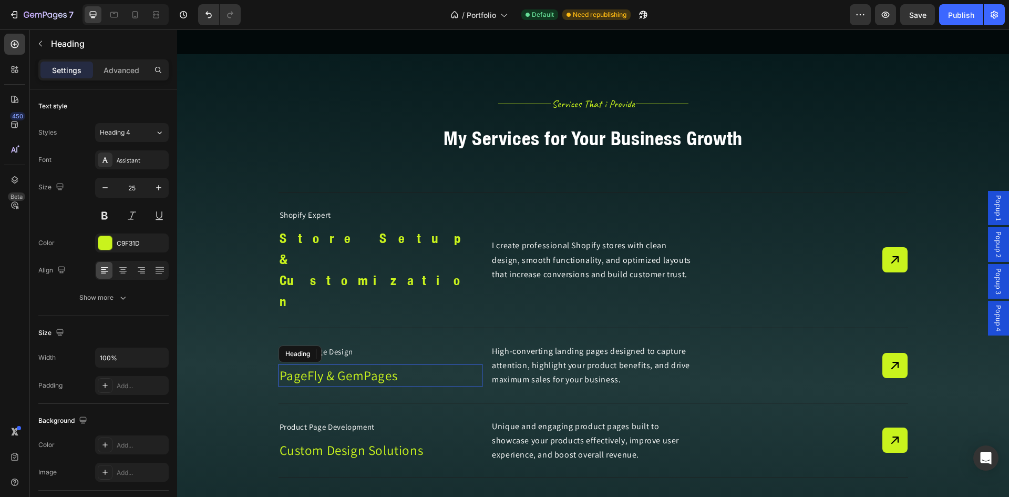
click at [348, 364] on h2 "PageFly & GemPages" at bounding box center [381, 375] width 205 height 23
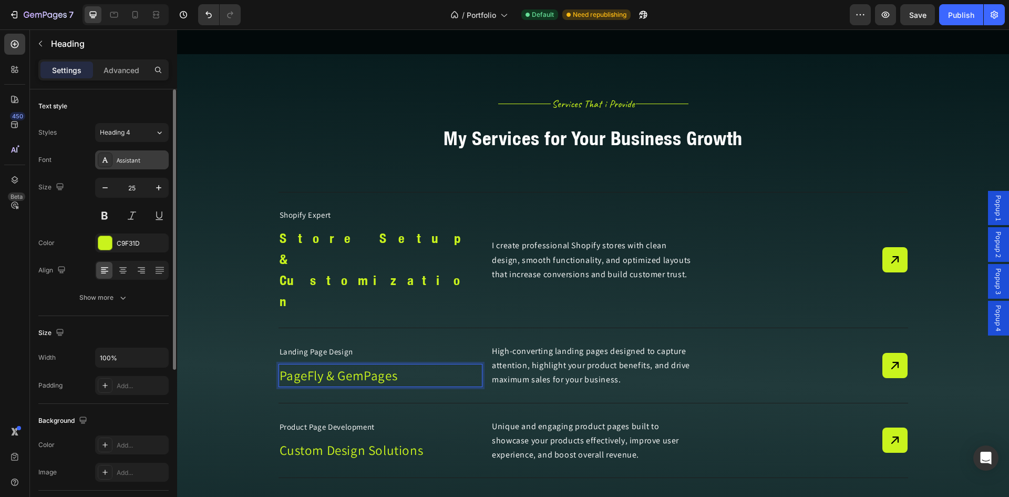
click at [135, 161] on div "Assistant" at bounding box center [141, 160] width 49 height 9
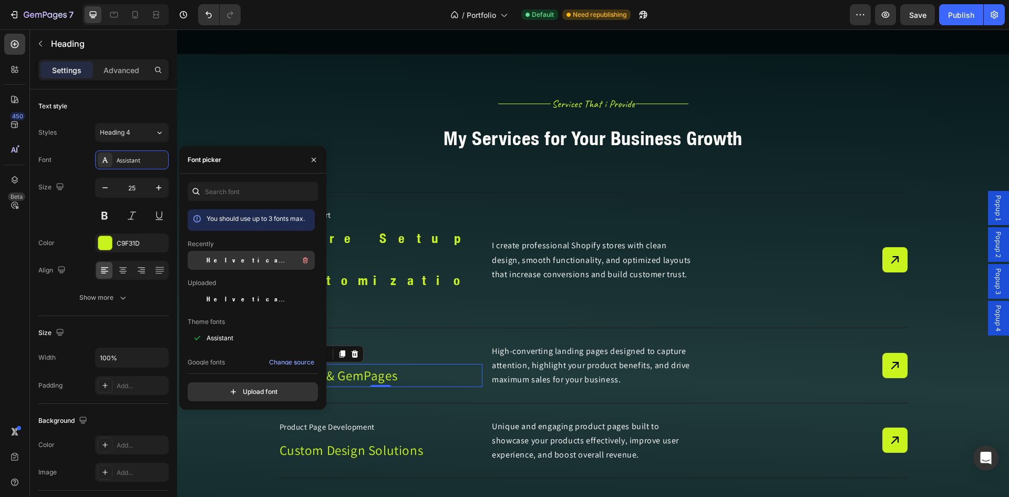
click at [240, 258] on span "Helvetica Neue Condensed Bold_1" at bounding box center [250, 260] width 87 height 9
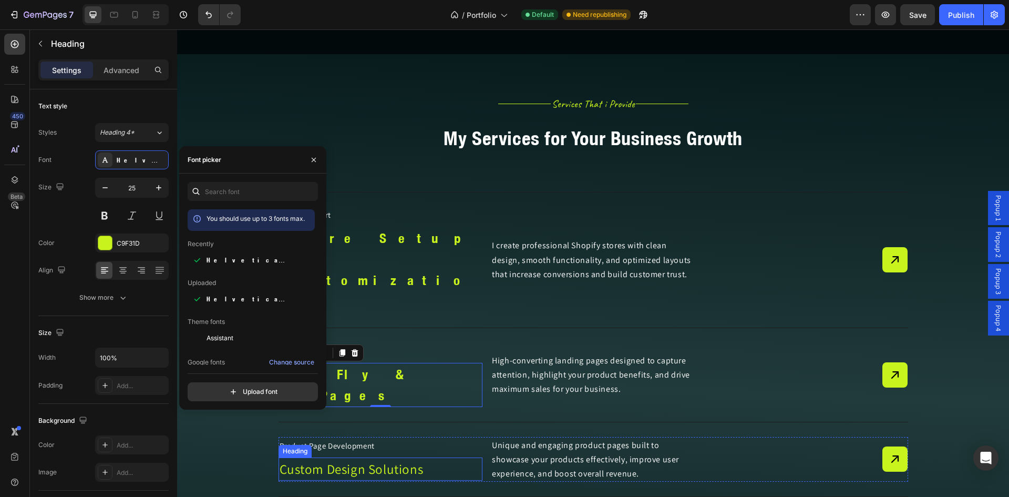
click at [371, 457] on h2 "Custom Design Solutions" at bounding box center [381, 468] width 205 height 23
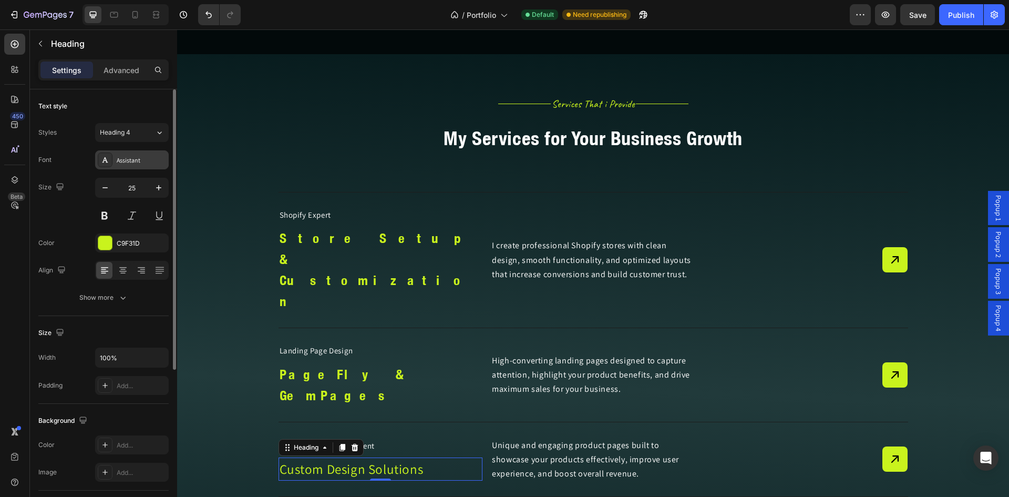
click at [134, 162] on div "Assistant" at bounding box center [141, 160] width 49 height 9
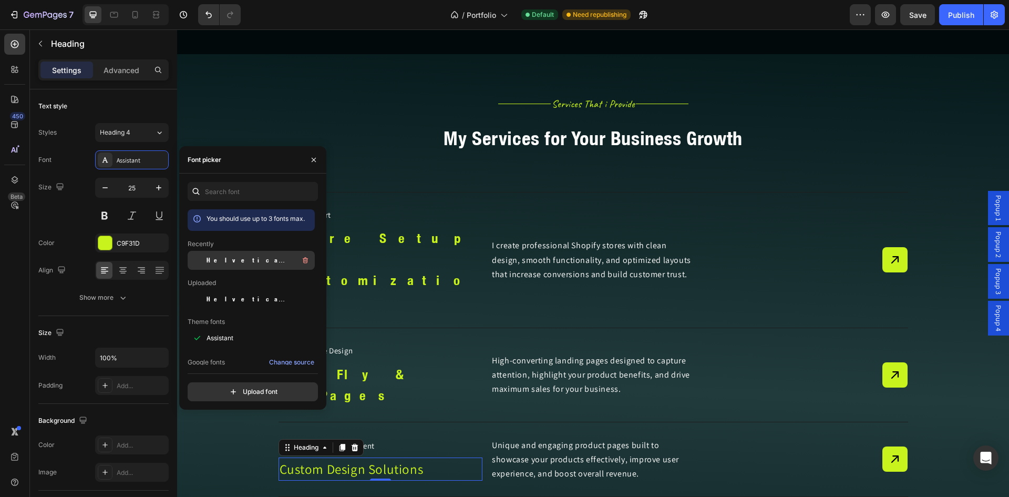
click at [216, 263] on span "Helvetica Neue Condensed Bold_1" at bounding box center [250, 260] width 87 height 9
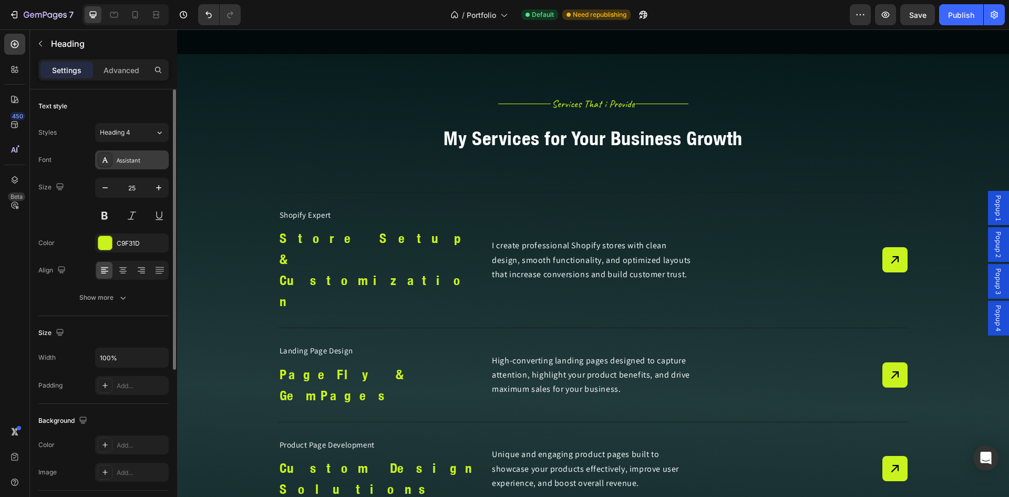
click at [118, 164] on div "Assistant" at bounding box center [141, 160] width 49 height 9
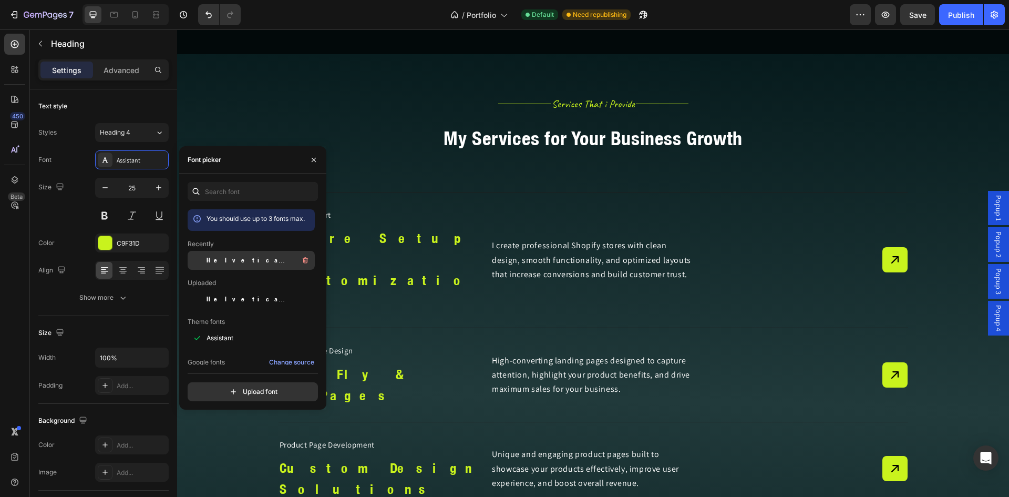
click at [246, 261] on span "Helvetica Neue Condensed Bold_1" at bounding box center [250, 260] width 87 height 9
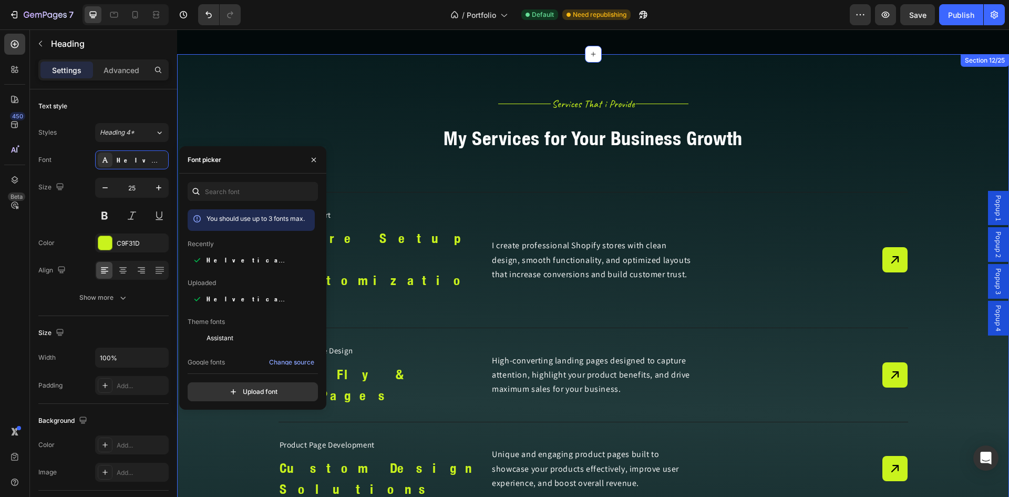
click at [267, 118] on div "Title Line Services That i Provide Heading Title Line Row Row My Services for Y…" at bounding box center [593, 401] width 832 height 610
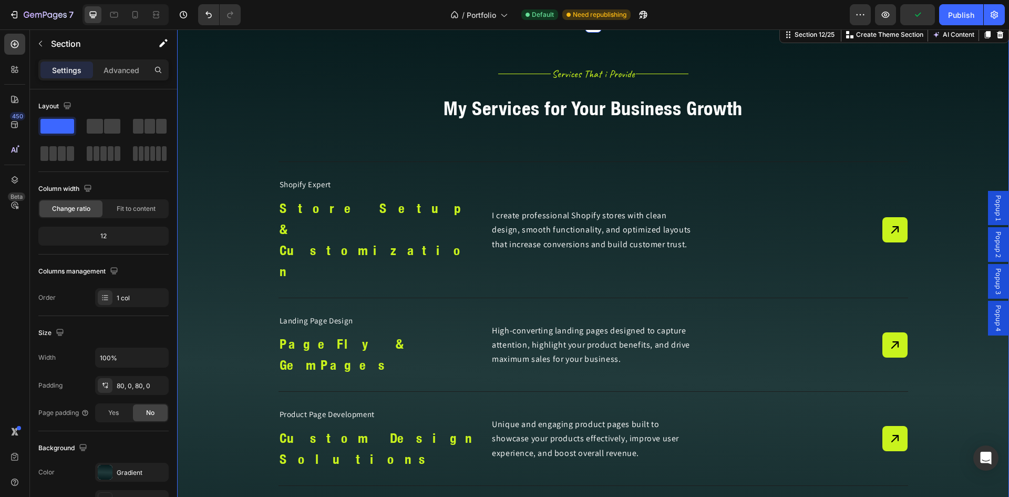
scroll to position [4099, 0]
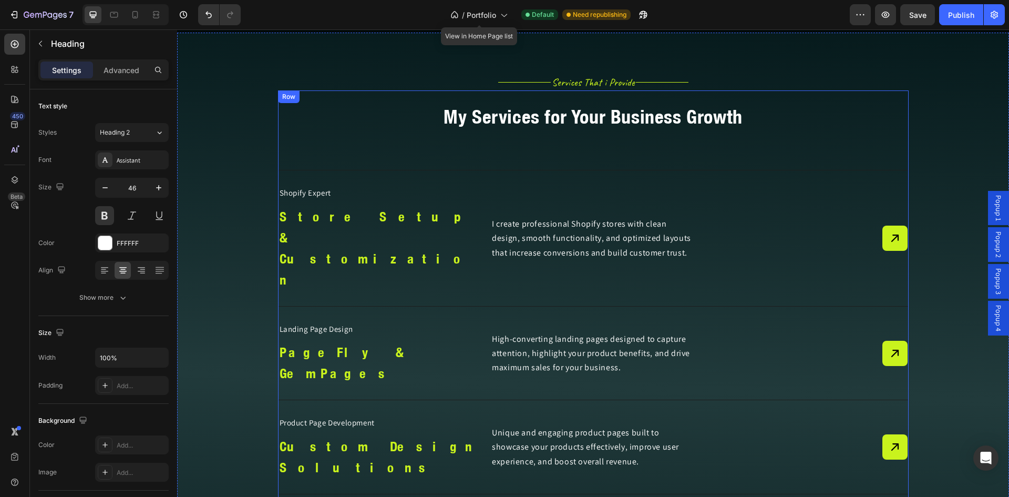
scroll to position [4031, 0]
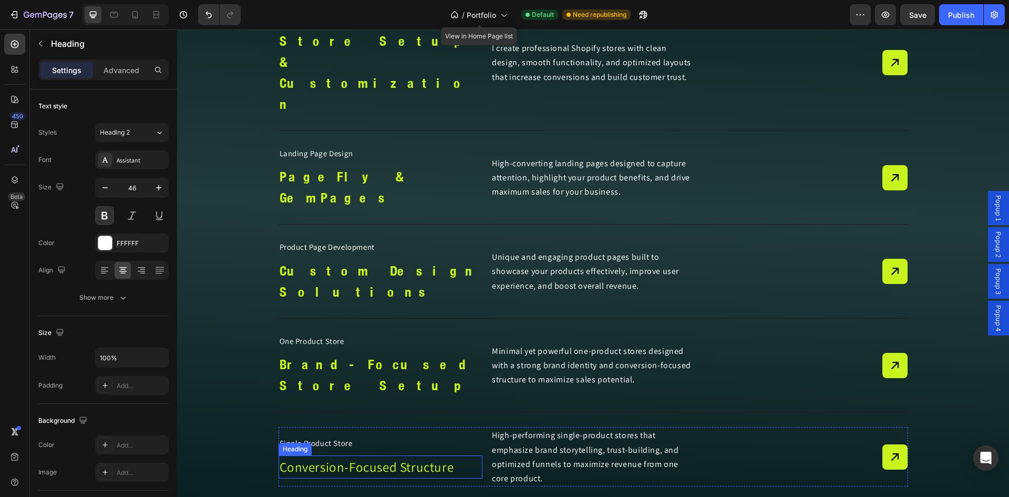
click at [340, 455] on h2 "Conversion-Focused Structure" at bounding box center [381, 466] width 205 height 23
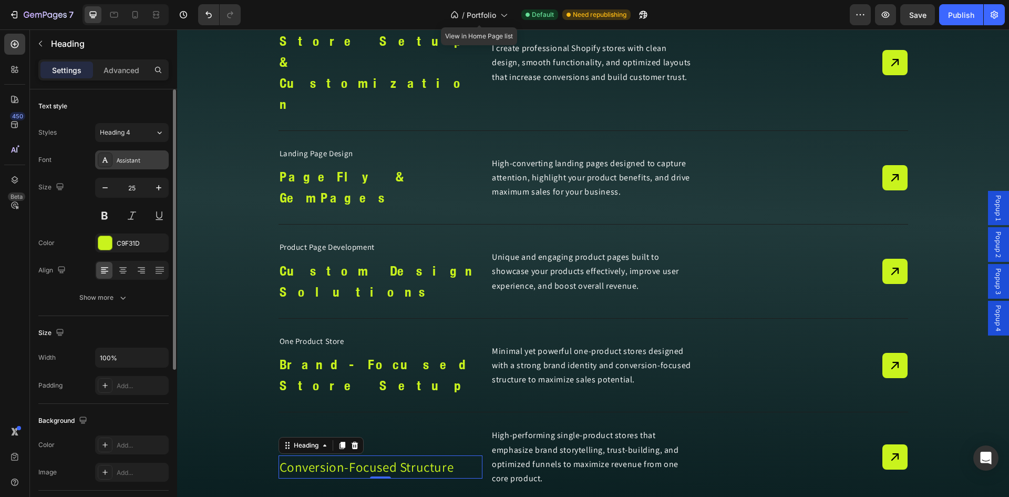
click at [113, 160] on div "Assistant" at bounding box center [132, 159] width 74 height 19
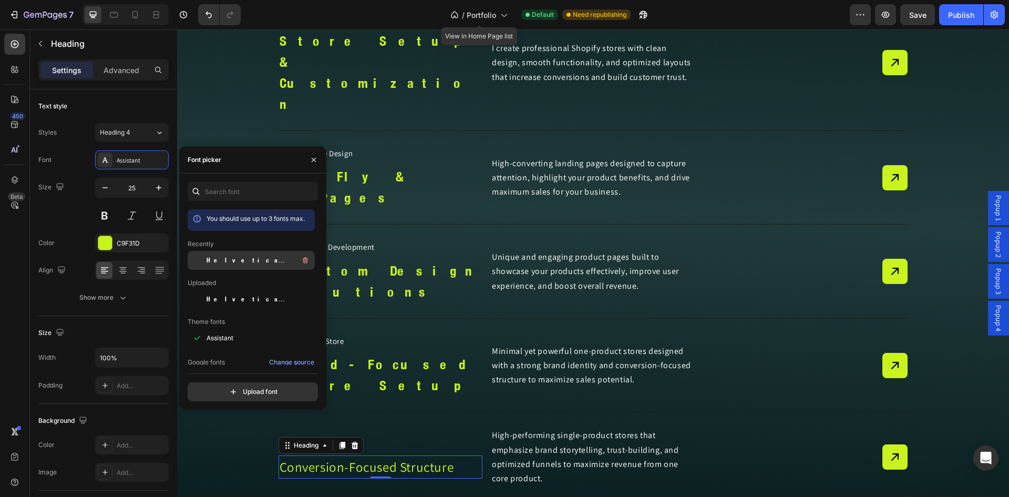
click at [220, 262] on span "Helvetica Neue Condensed Bold_1" at bounding box center [250, 260] width 87 height 9
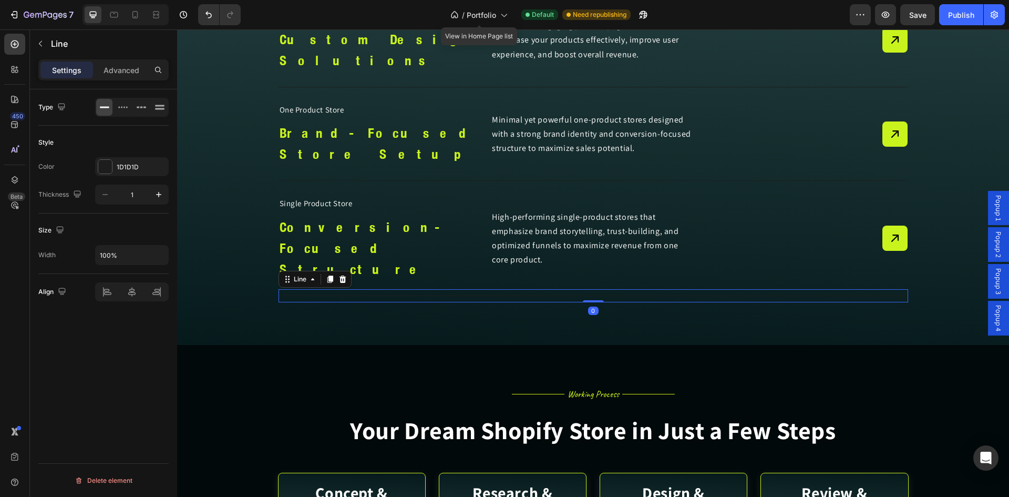
scroll to position [4294, 0]
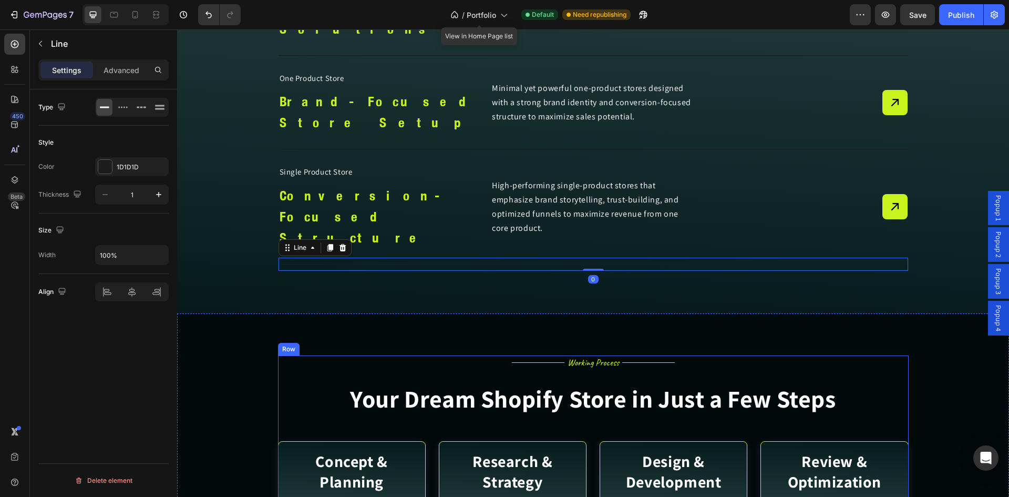
click at [459, 382] on h2 "Your Dream Shopify Store in Just a Few Steps" at bounding box center [593, 399] width 631 height 34
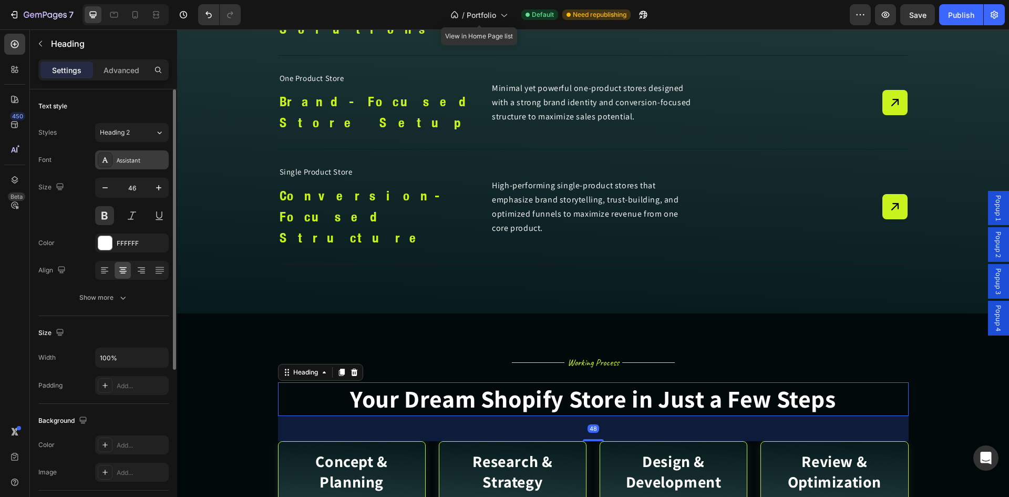
click at [134, 161] on div "Assistant" at bounding box center [141, 160] width 49 height 9
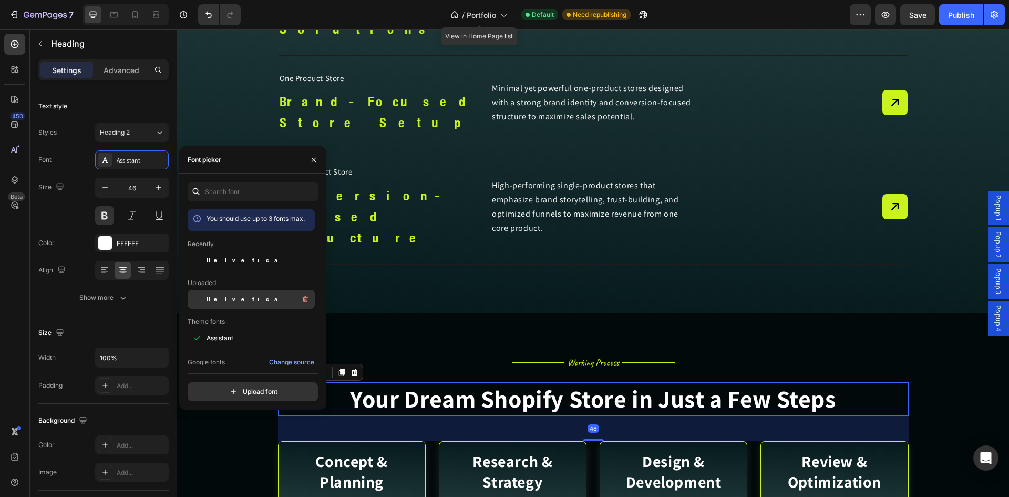
click at [234, 297] on span "Helvetica Neue Condensed Bold_1" at bounding box center [250, 298] width 87 height 9
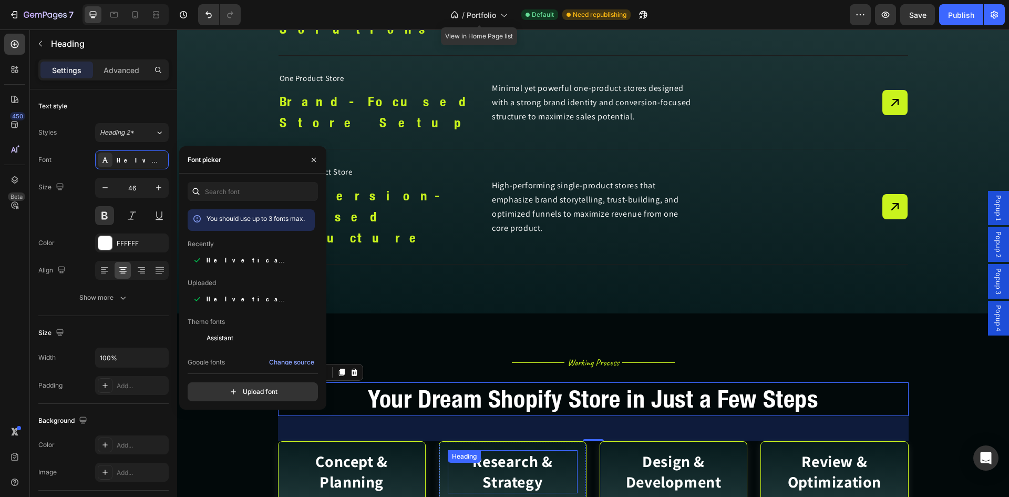
scroll to position [4348, 0]
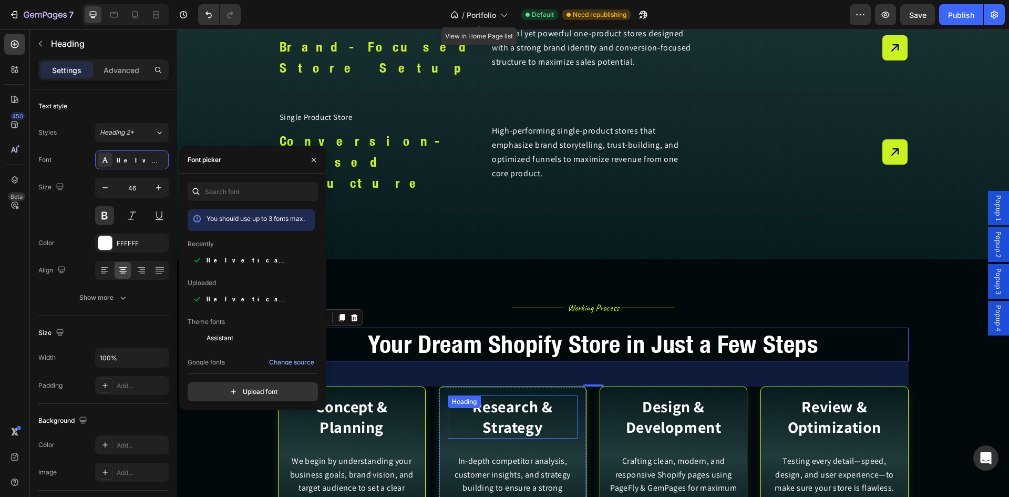
click at [375, 395] on h2 "Concept & Planning" at bounding box center [352, 416] width 130 height 43
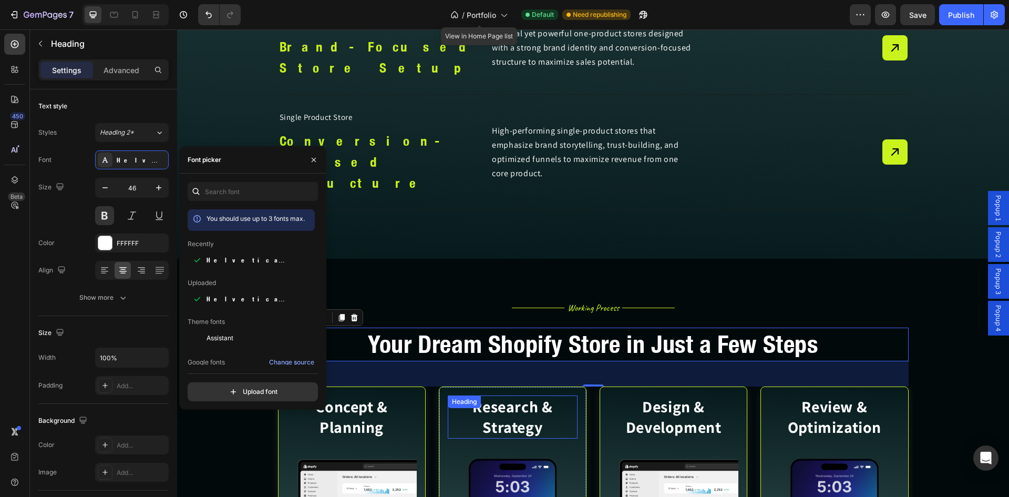
click at [237, 301] on div "Title Line Working Process Heading Title Line Row Your Dream Shopify Store in J…" at bounding box center [593, 461] width 832 height 321
click at [920, 21] on button "Save" at bounding box center [918, 14] width 35 height 21
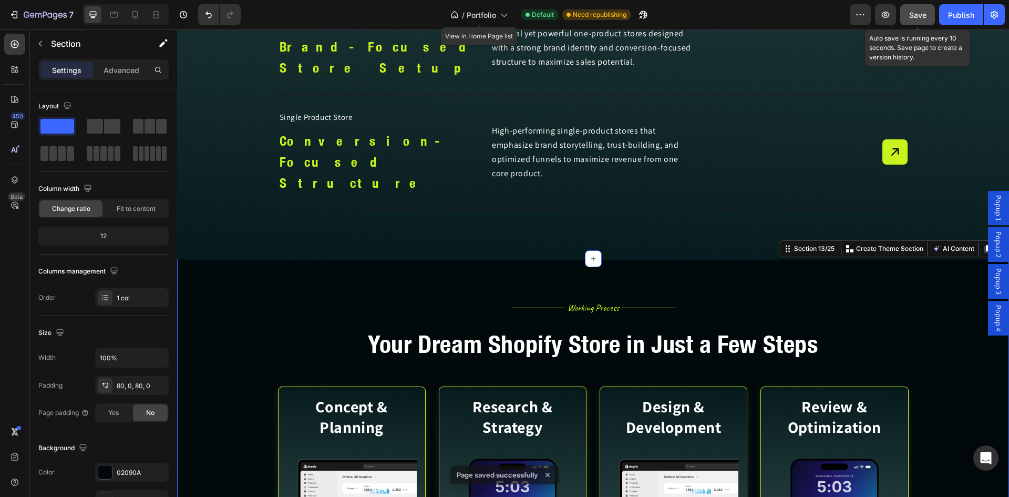
scroll to position [4381, 0]
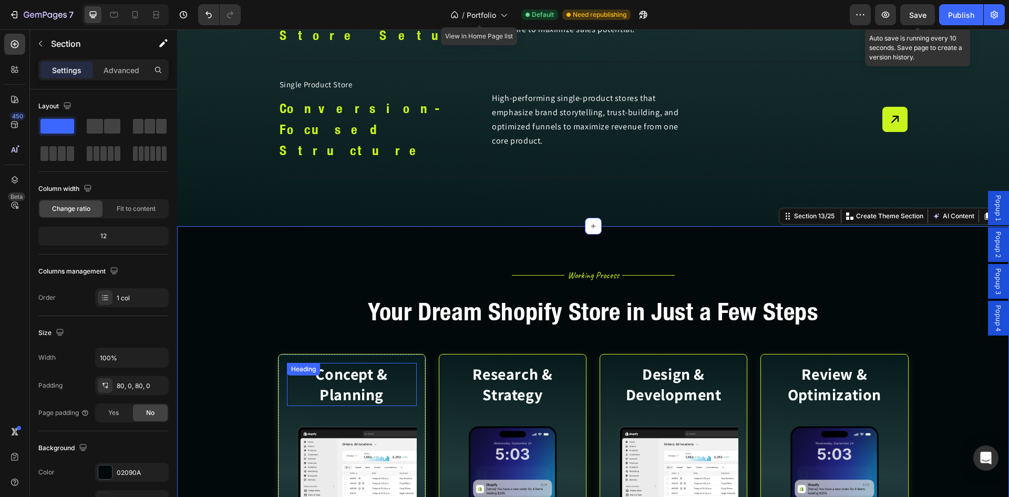
click at [346, 363] on h2 "Concept & Planning" at bounding box center [352, 384] width 130 height 43
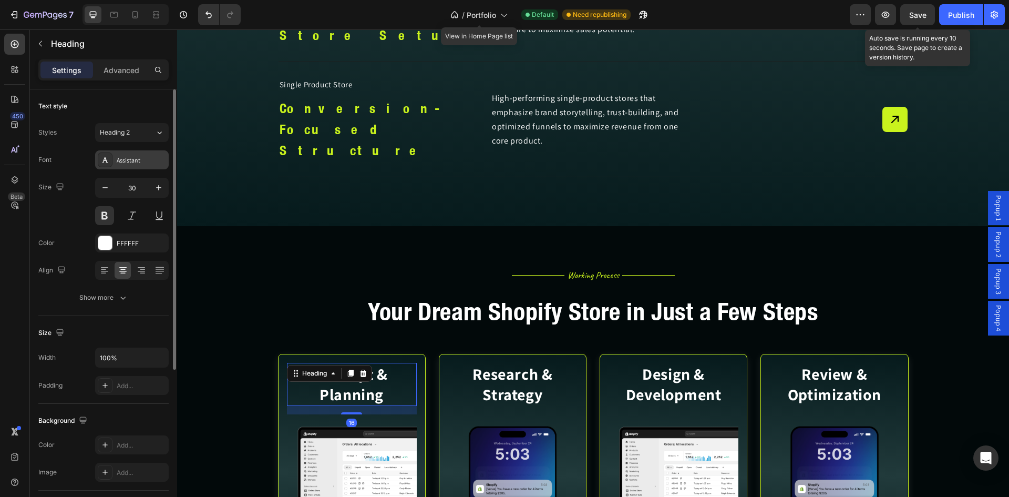
click at [127, 162] on div "Assistant" at bounding box center [141, 160] width 49 height 9
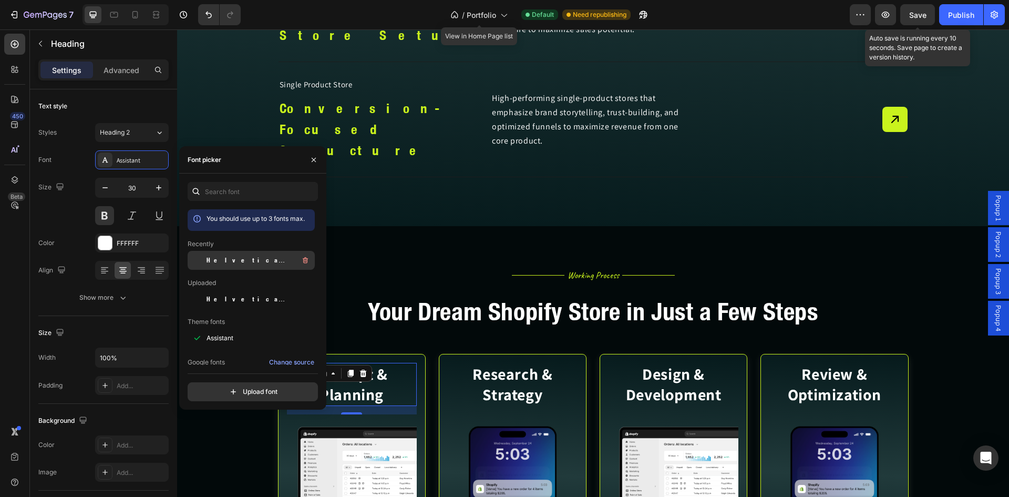
click at [226, 258] on span "Helvetica Neue Condensed Bold_1" at bounding box center [250, 260] width 87 height 9
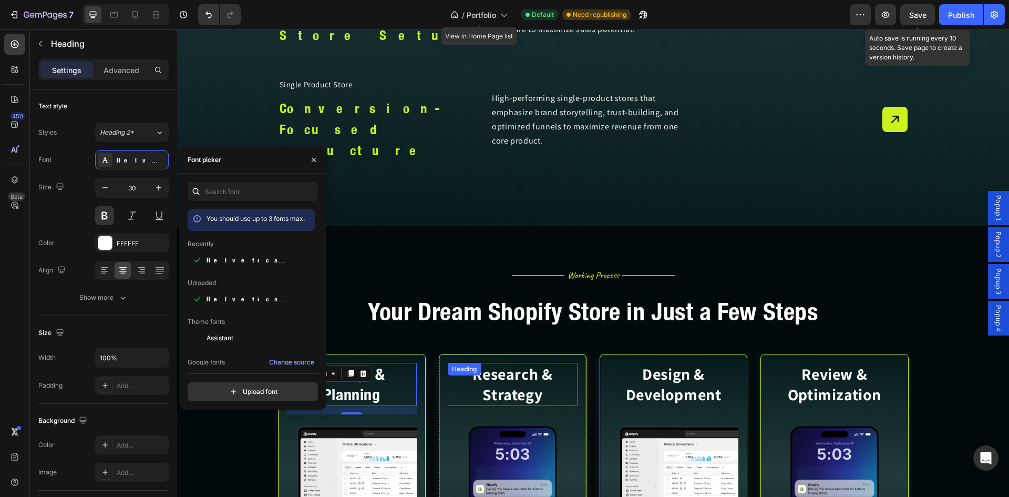
click at [492, 363] on h2 "Research & Strategy" at bounding box center [513, 384] width 130 height 43
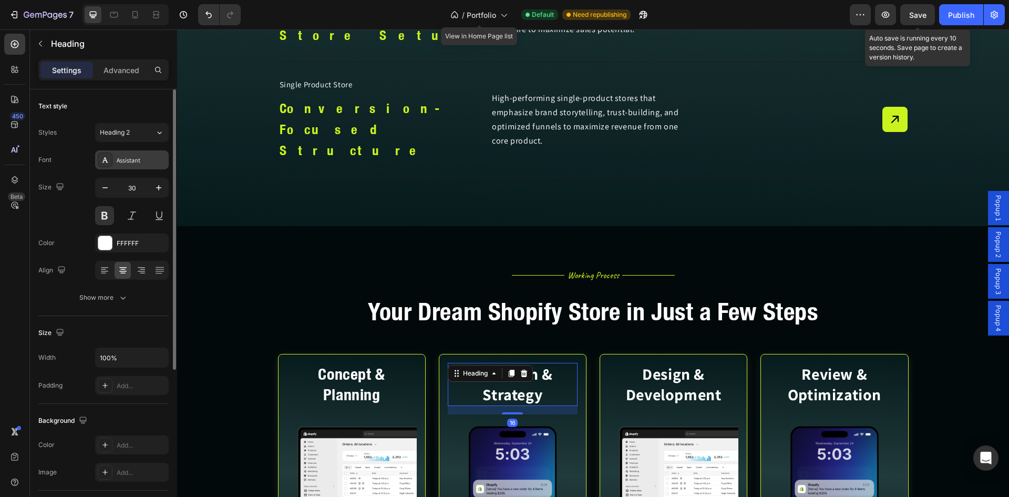
click at [116, 162] on div "Assistant" at bounding box center [132, 159] width 74 height 19
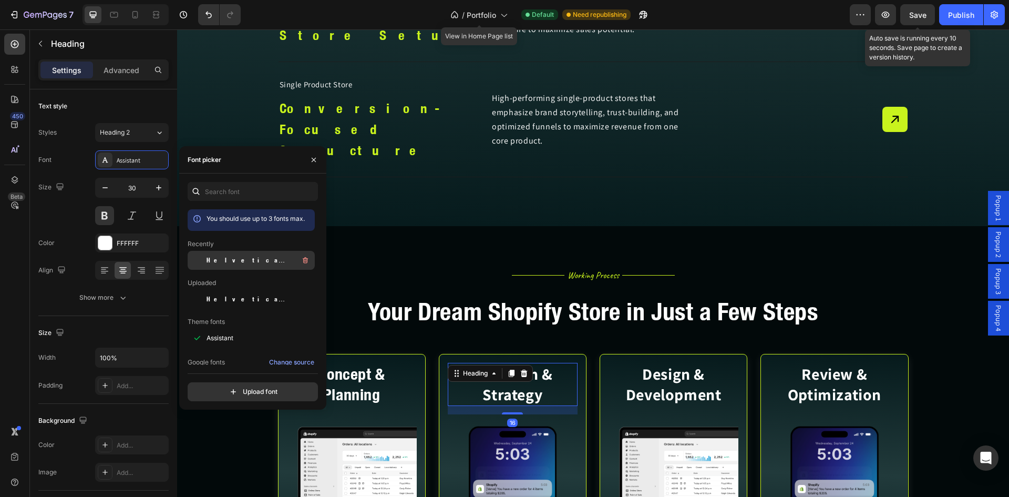
click at [219, 257] on span "Helvetica Neue Condensed Bold_1" at bounding box center [250, 260] width 87 height 9
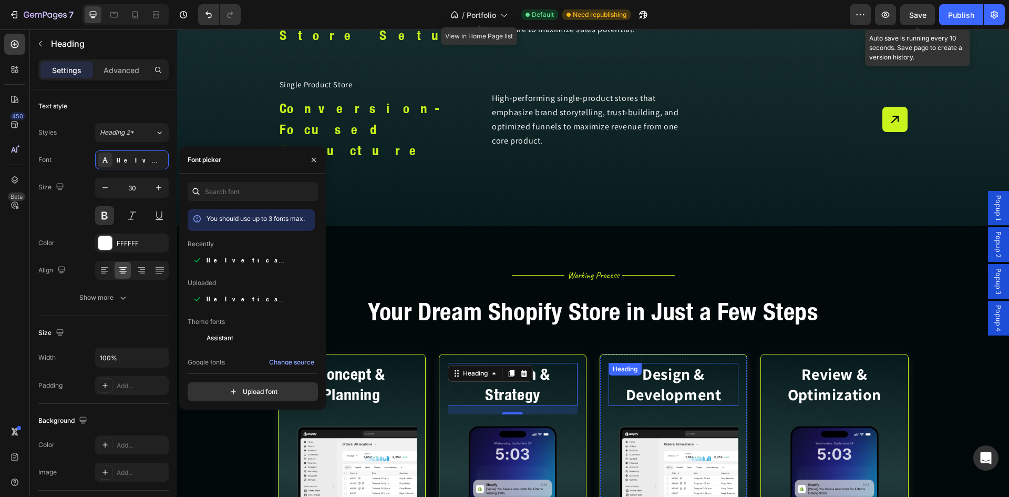
click at [650, 363] on h2 "Design & Development" at bounding box center [674, 384] width 130 height 43
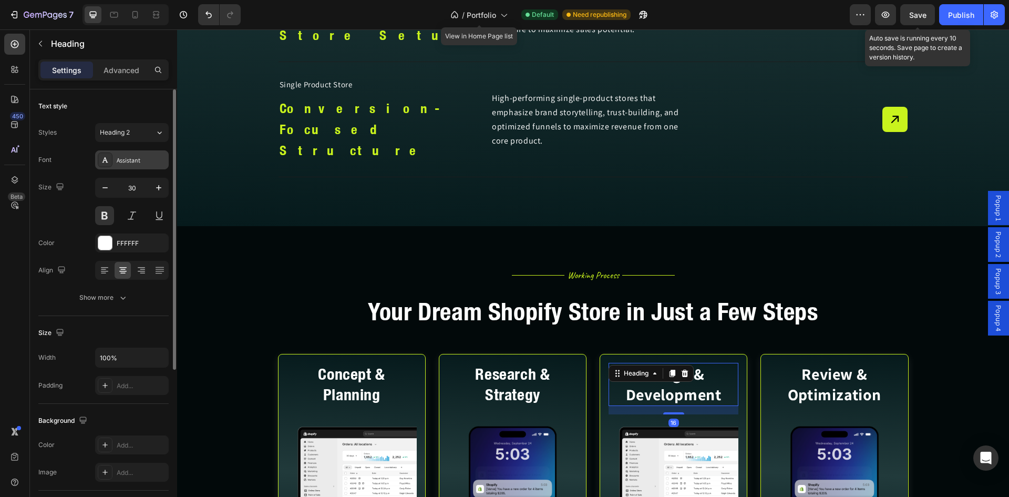
click at [123, 158] on div "Assistant" at bounding box center [141, 160] width 49 height 9
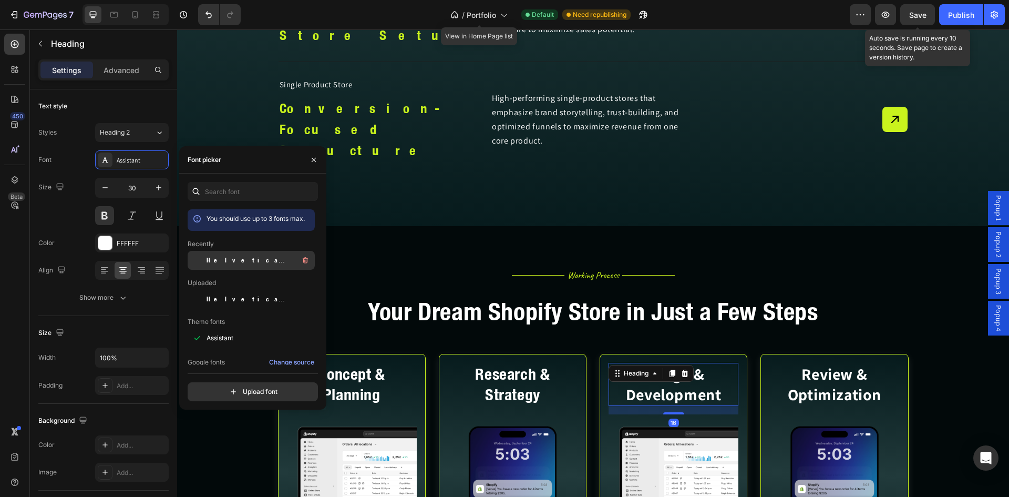
click at [221, 257] on span "Helvetica Neue Condensed Bold_1" at bounding box center [250, 260] width 87 height 9
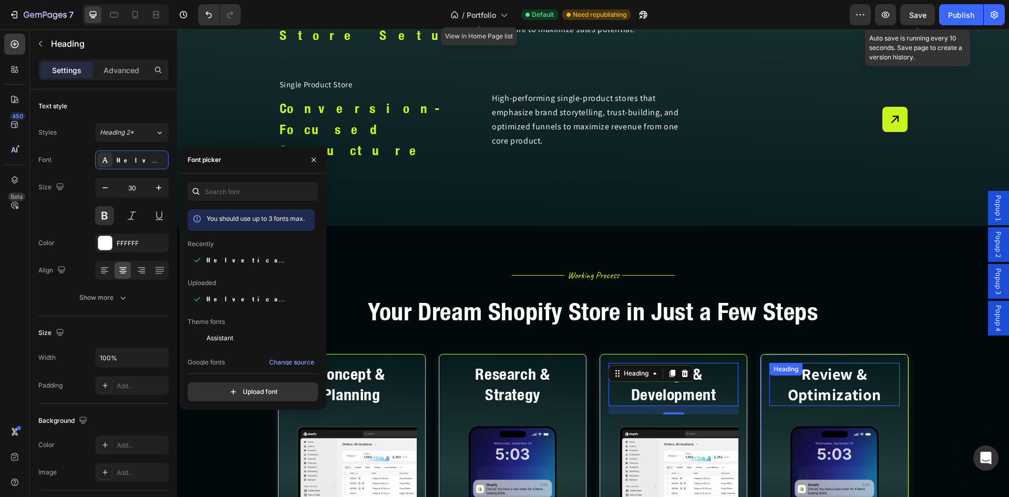
click at [802, 363] on h2 "Review & Optimization" at bounding box center [835, 384] width 130 height 43
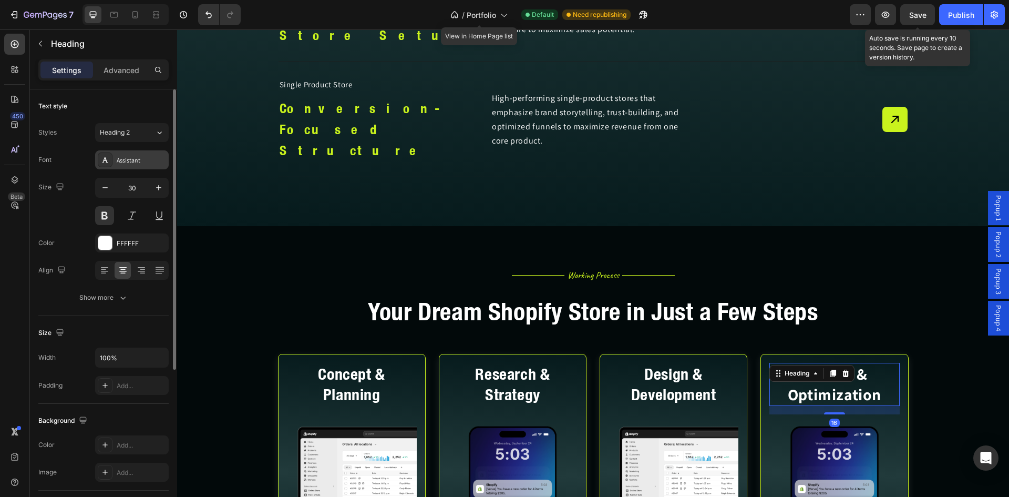
click at [114, 155] on div "Assistant" at bounding box center [132, 159] width 74 height 19
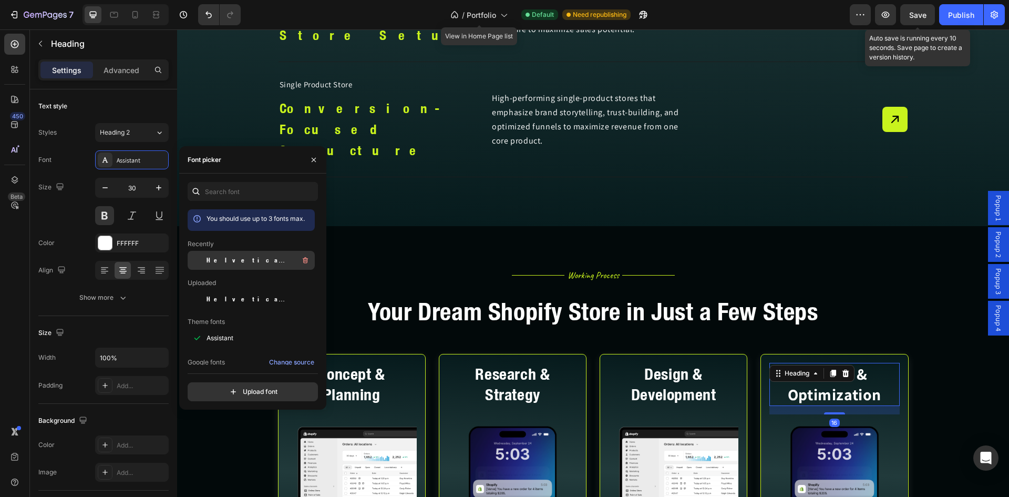
click at [216, 257] on span "Helvetica Neue Condensed Bold_1" at bounding box center [250, 260] width 87 height 9
click at [418, 295] on h2 "Your Dream Shopify Store in Just a Few Steps" at bounding box center [593, 312] width 631 height 34
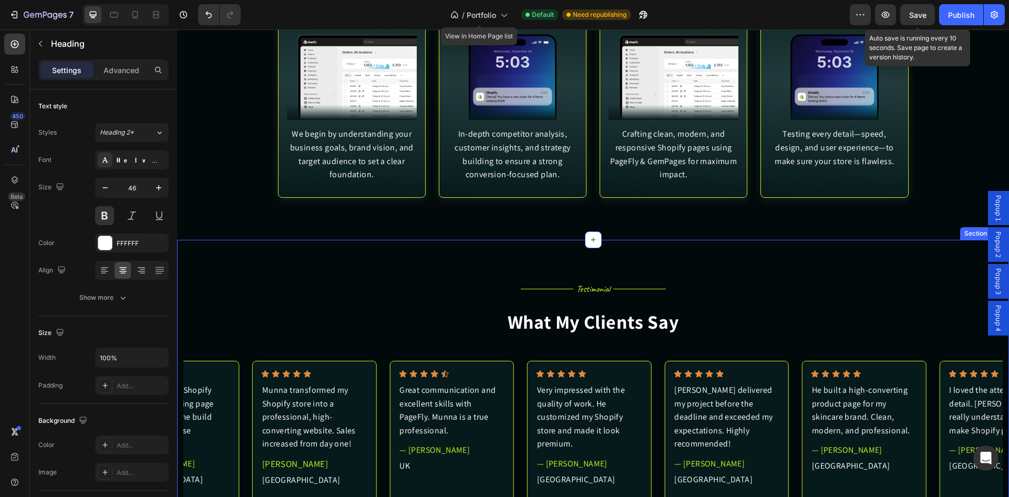
scroll to position [4644, 0]
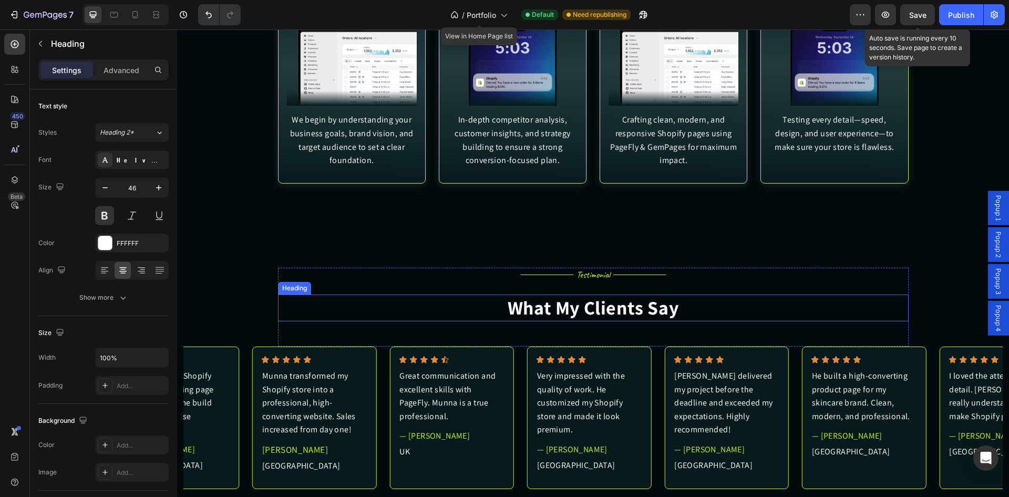
click at [545, 311] on h2 "What My Clients Say" at bounding box center [593, 307] width 631 height 27
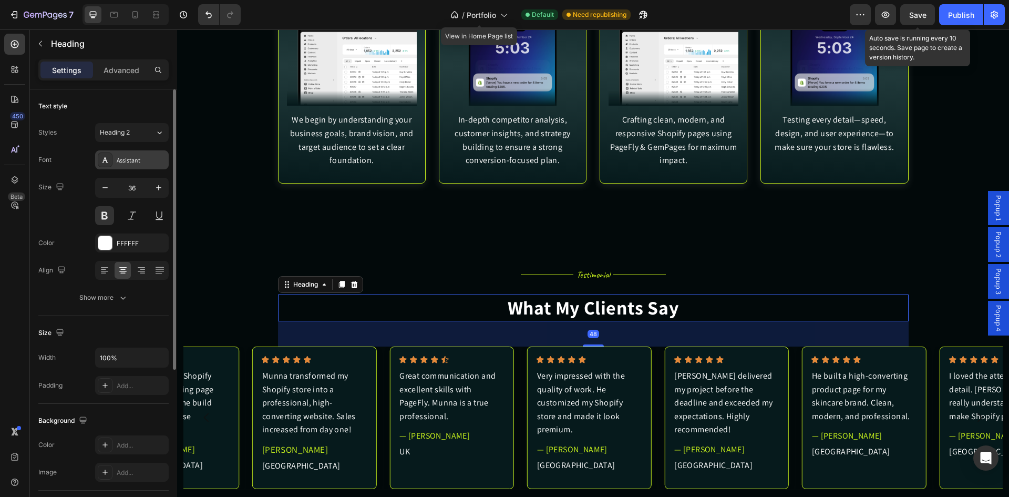
click at [103, 153] on div at bounding box center [105, 159] width 15 height 15
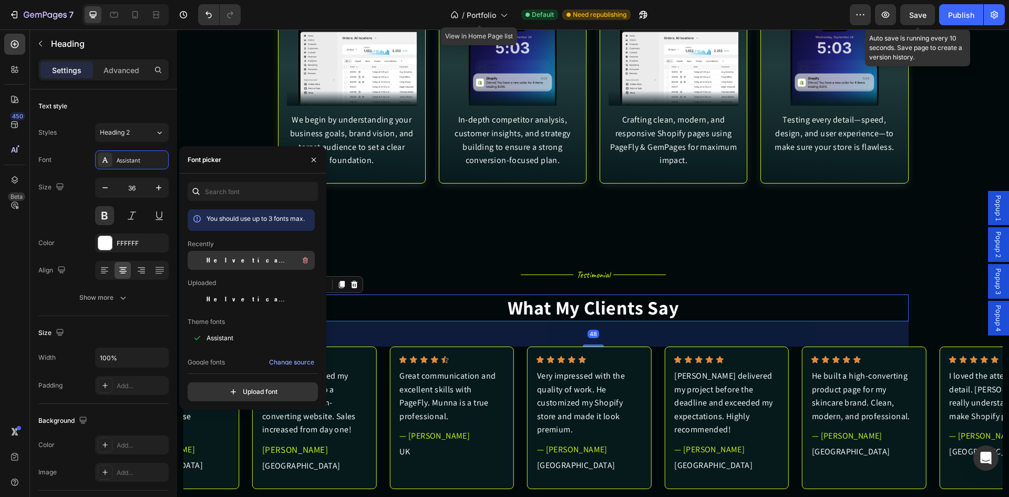
click at [244, 252] on div "Helvetica Neue Condensed Bold_1" at bounding box center [251, 260] width 127 height 19
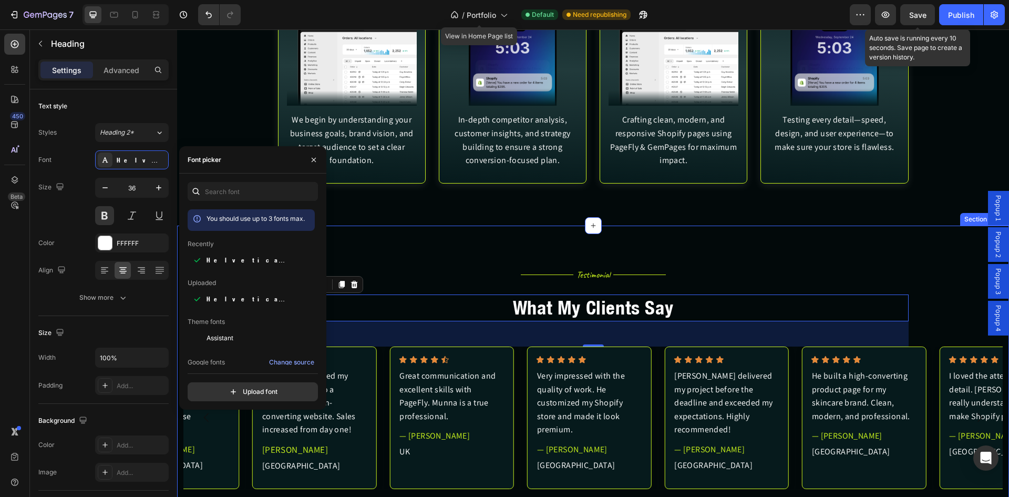
click at [467, 261] on div "Title Line Testimonial Heading Title Line Row What My Clients Say Heading 48 Ro…" at bounding box center [593, 390] width 832 height 328
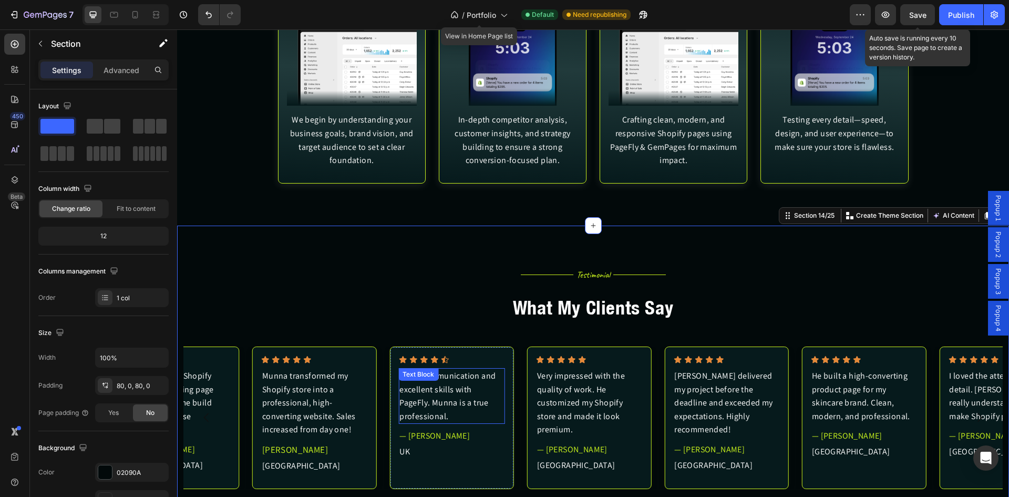
scroll to position [5082, 0]
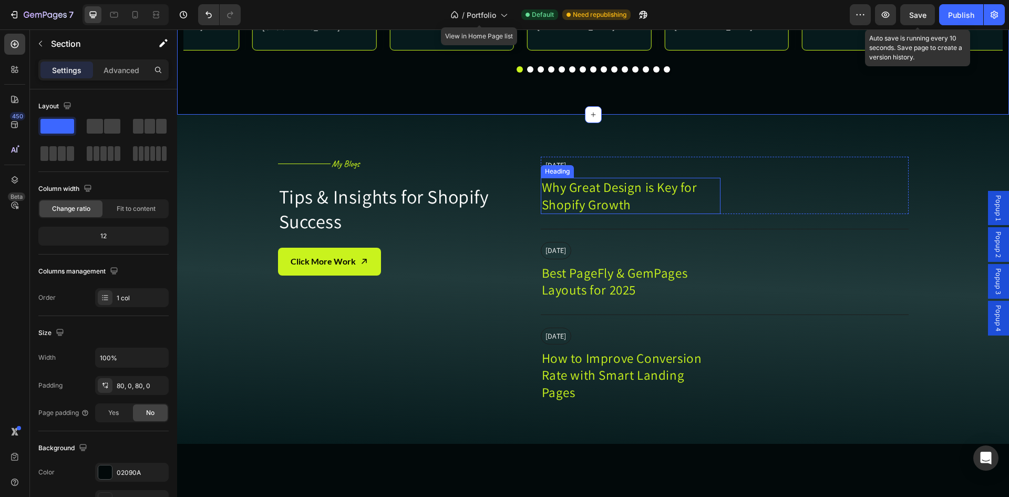
click at [577, 218] on h2 "Why Great Design is Key for Shopify Growth" at bounding box center [631, 214] width 180 height 36
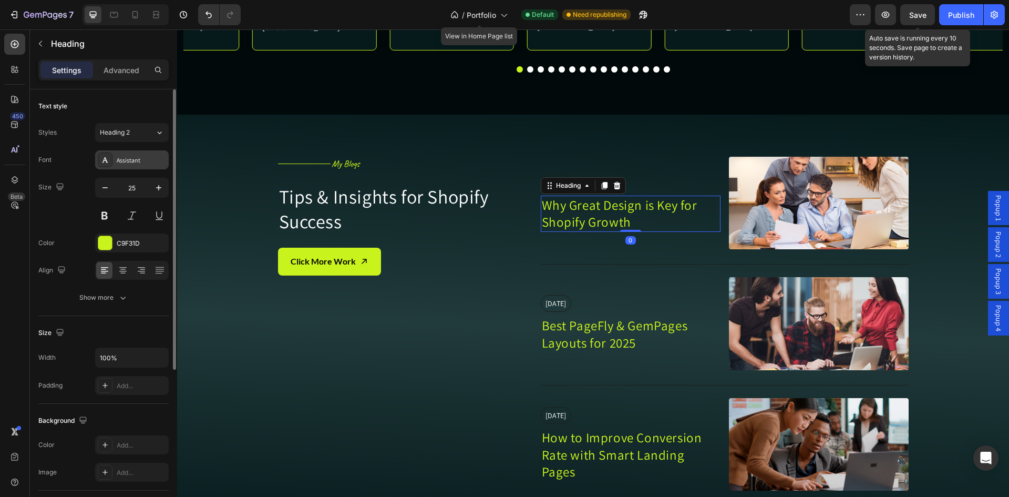
click at [126, 166] on div "Assistant" at bounding box center [132, 159] width 74 height 19
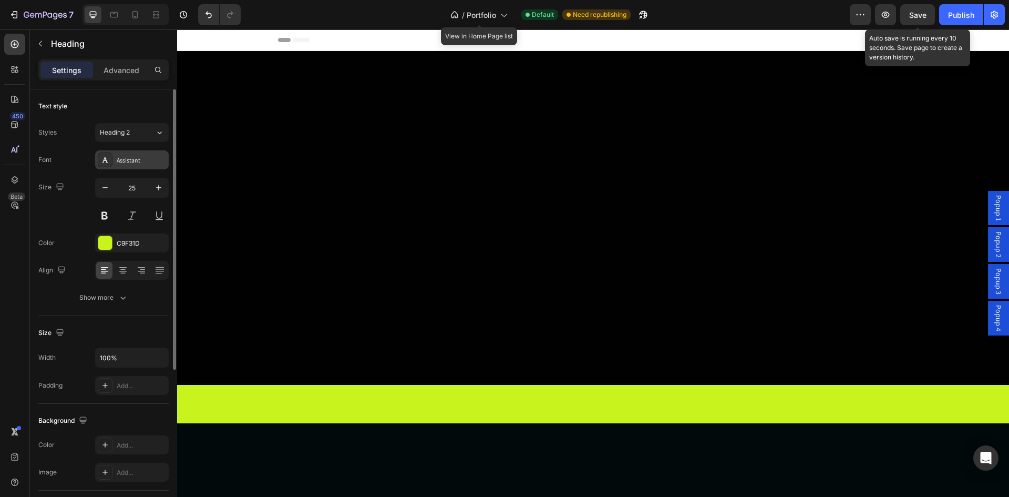
scroll to position [5082, 0]
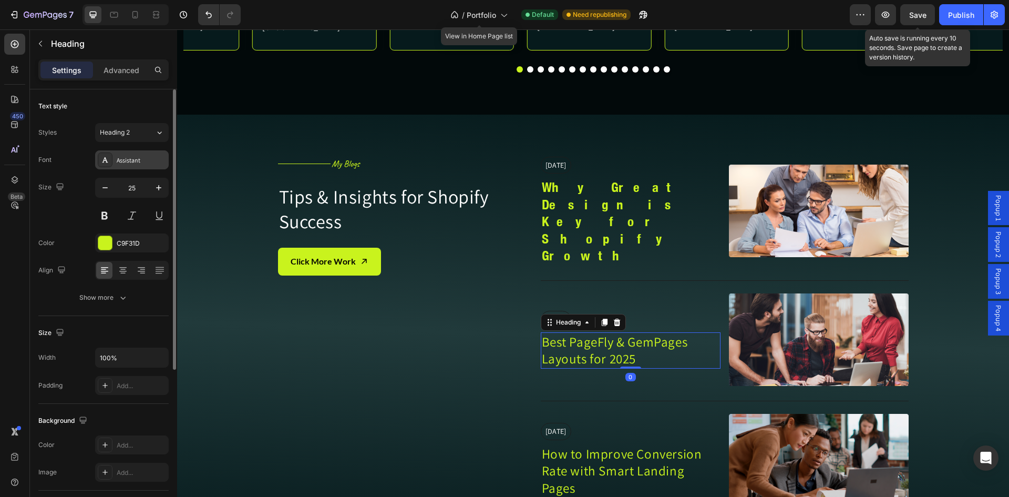
click at [127, 152] on div "Assistant" at bounding box center [132, 159] width 74 height 19
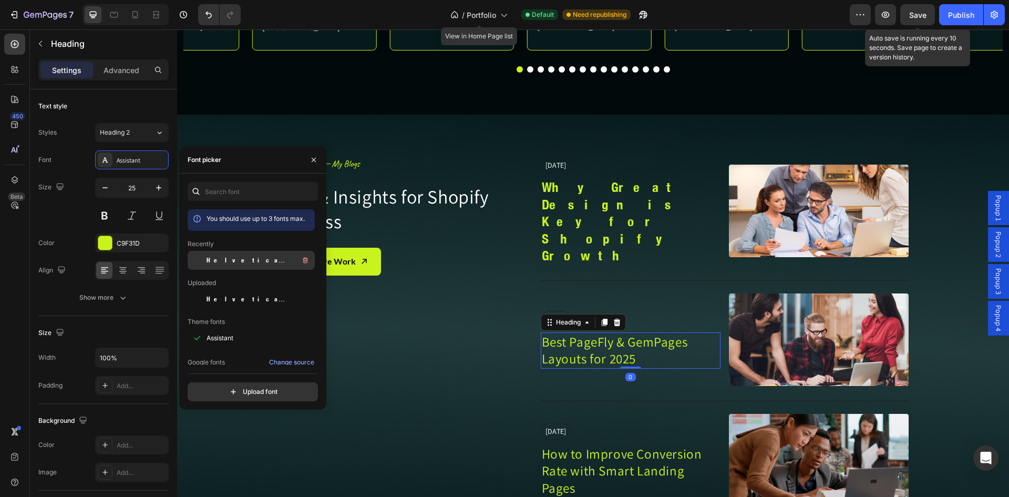
click at [240, 258] on span "Helvetica Neue Condensed Bold_1" at bounding box center [250, 260] width 87 height 9
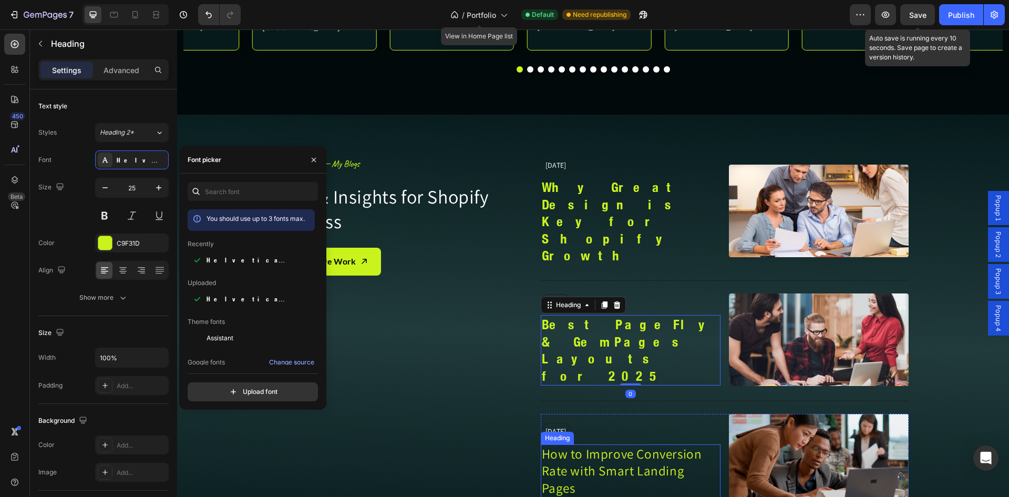
click at [587, 456] on h2 "How to Improve Conversion Rate with Smart Landing Pages" at bounding box center [631, 471] width 180 height 54
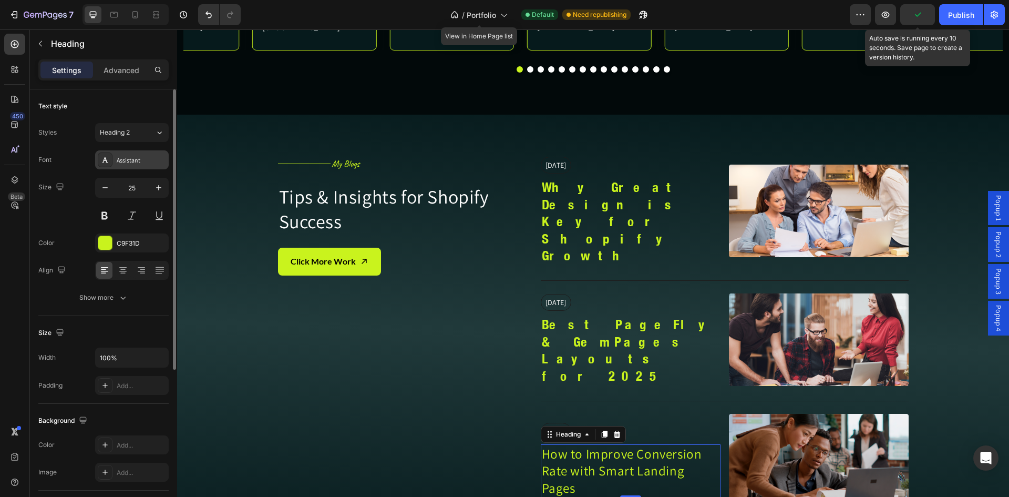
click at [106, 158] on icon at bounding box center [105, 160] width 8 height 8
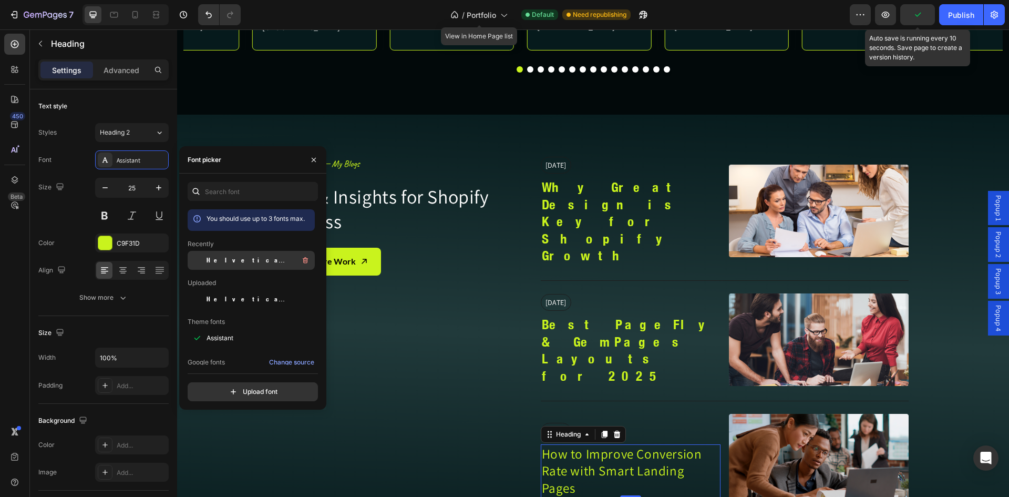
click at [225, 260] on span "Helvetica Neue Condensed Bold_1" at bounding box center [250, 260] width 87 height 9
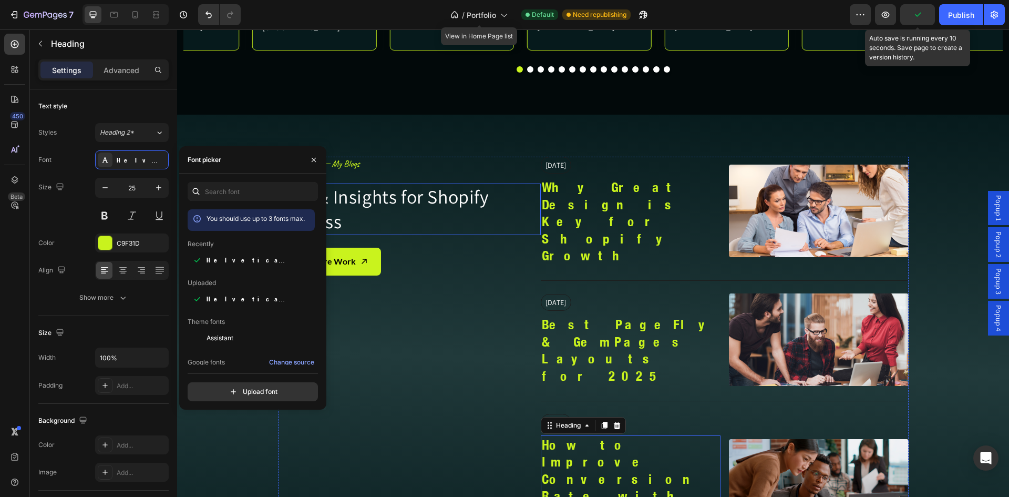
click at [381, 197] on h2 "Tips & Insights for Shopify Success" at bounding box center [409, 209] width 263 height 52
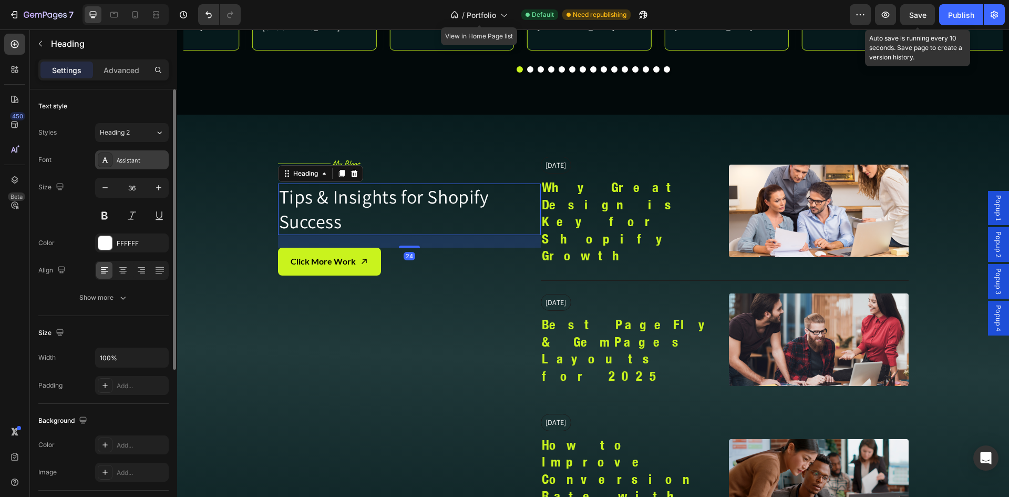
click at [95, 156] on div "Assistant" at bounding box center [132, 159] width 74 height 19
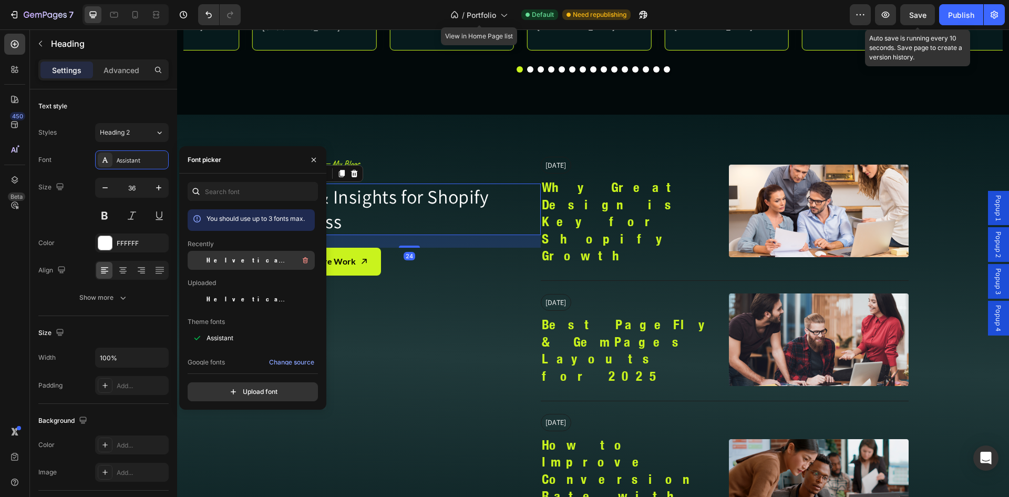
click at [227, 263] on span "Helvetica Neue Condensed Bold_1" at bounding box center [250, 260] width 87 height 9
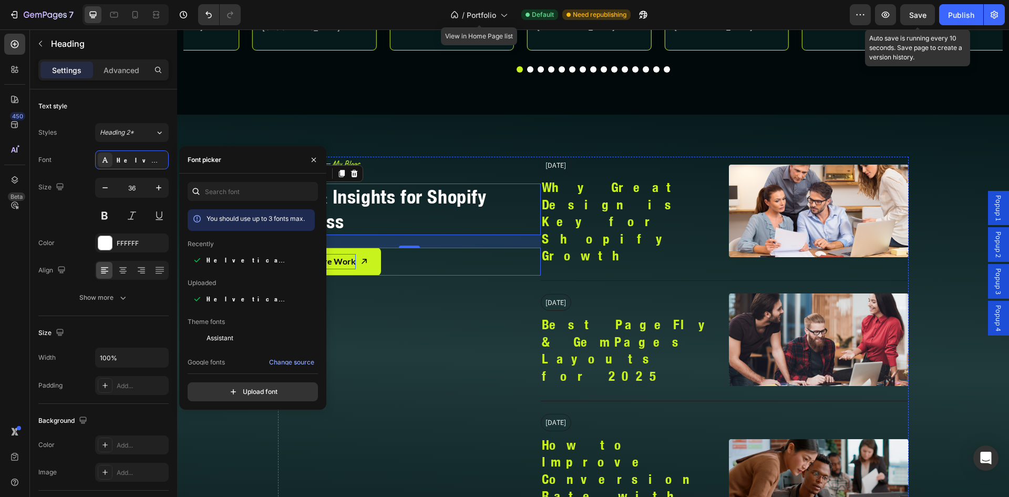
click at [346, 262] on p "Click More Work" at bounding box center [323, 261] width 65 height 15
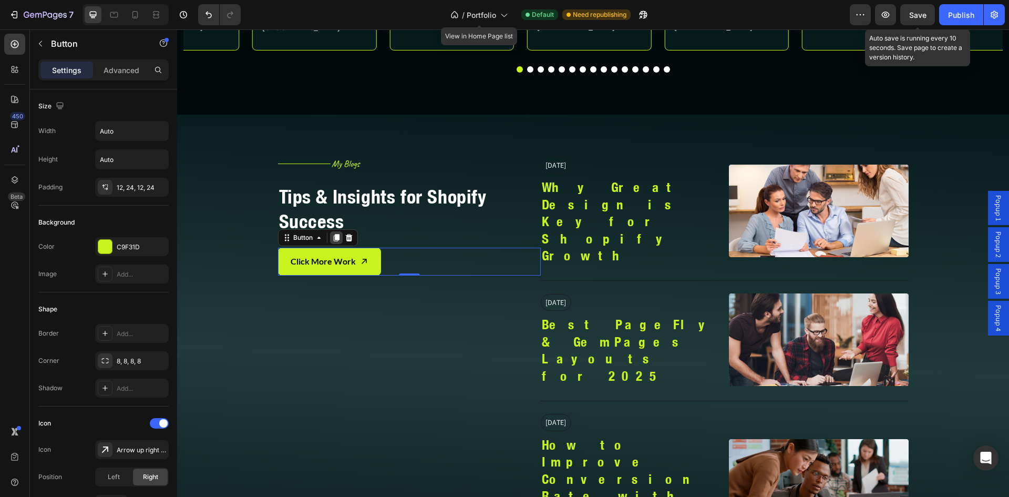
click at [332, 236] on icon at bounding box center [336, 237] width 8 height 8
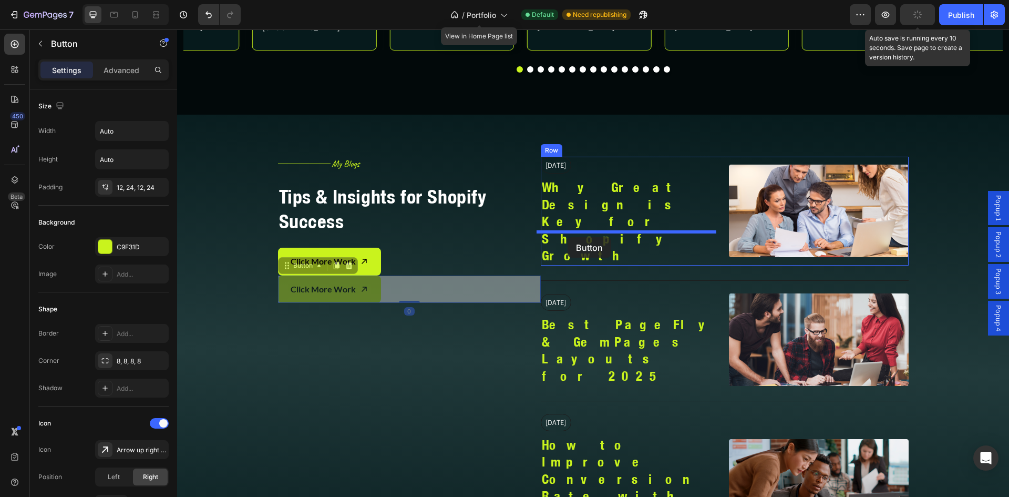
drag, startPoint x: 282, startPoint y: 266, endPoint x: 568, endPoint y: 237, distance: 287.5
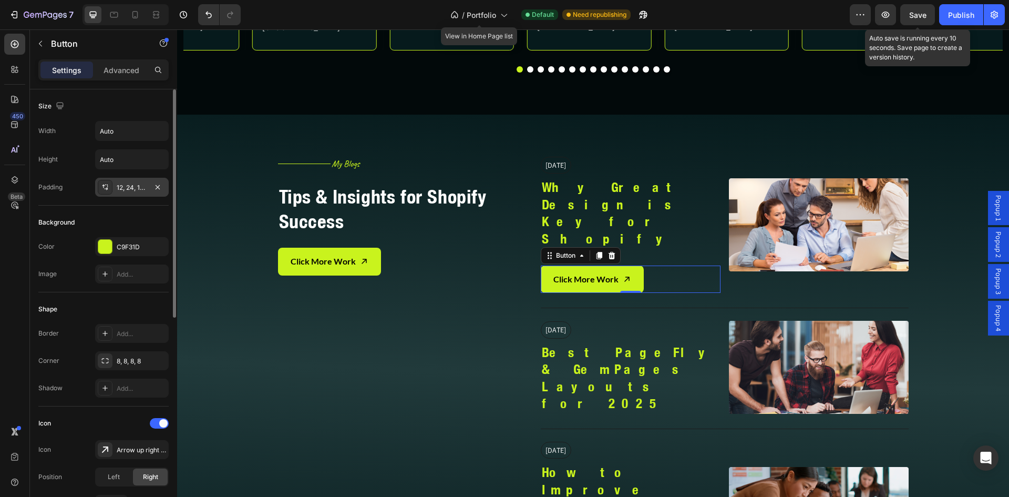
click at [135, 187] on div "12, 24, 12, 24" at bounding box center [132, 187] width 30 height 9
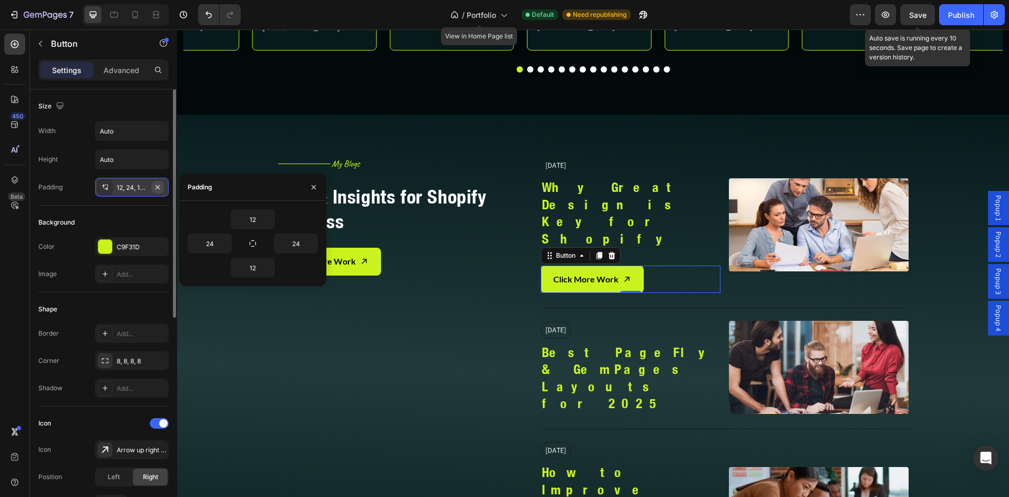
click at [158, 186] on icon "button" at bounding box center [158, 187] width 8 height 8
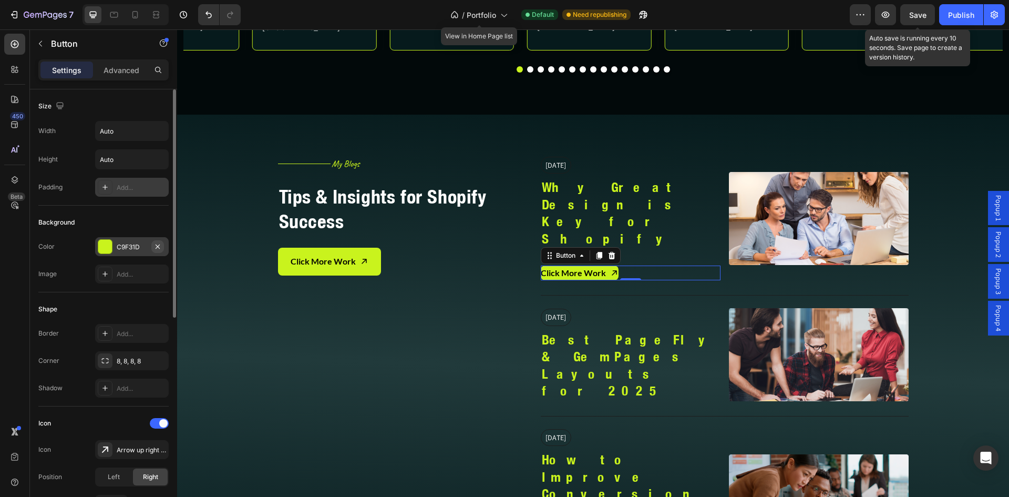
click at [156, 247] on icon "button" at bounding box center [158, 246] width 8 height 8
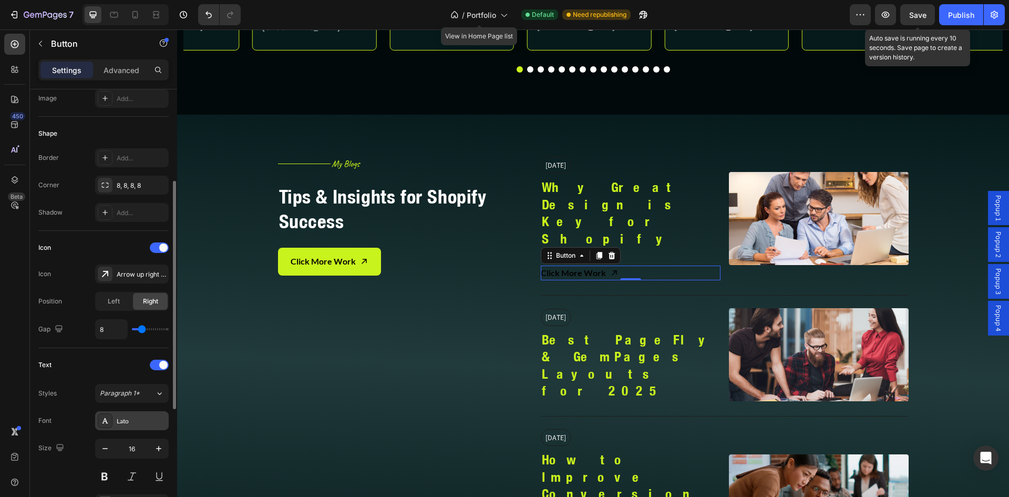
scroll to position [263, 0]
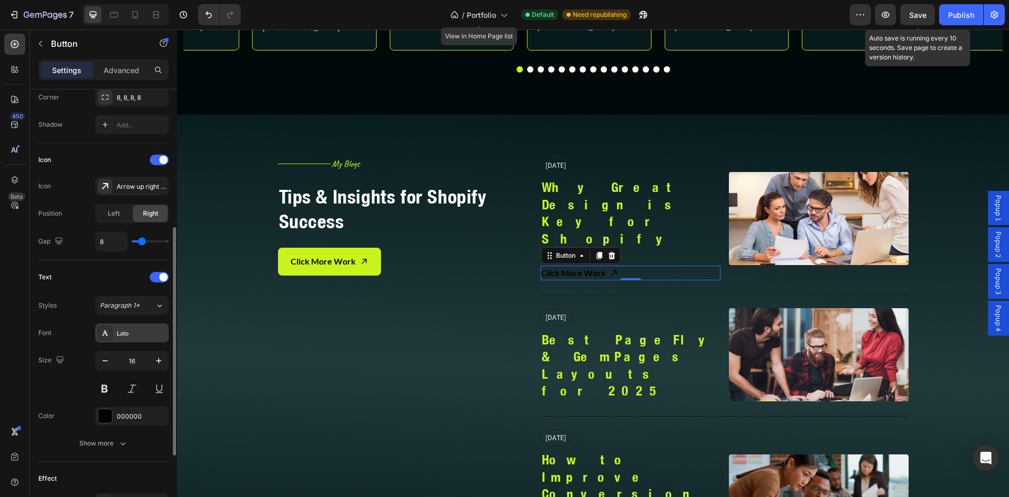
click at [115, 331] on div "Lato" at bounding box center [132, 332] width 74 height 19
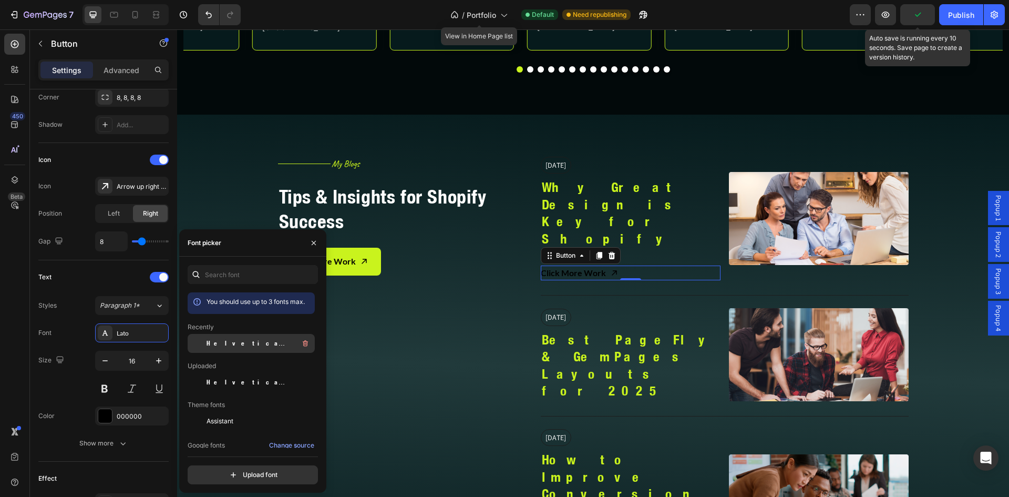
click at [211, 340] on span "Helvetica Neue Condensed Bold_1" at bounding box center [250, 343] width 87 height 9
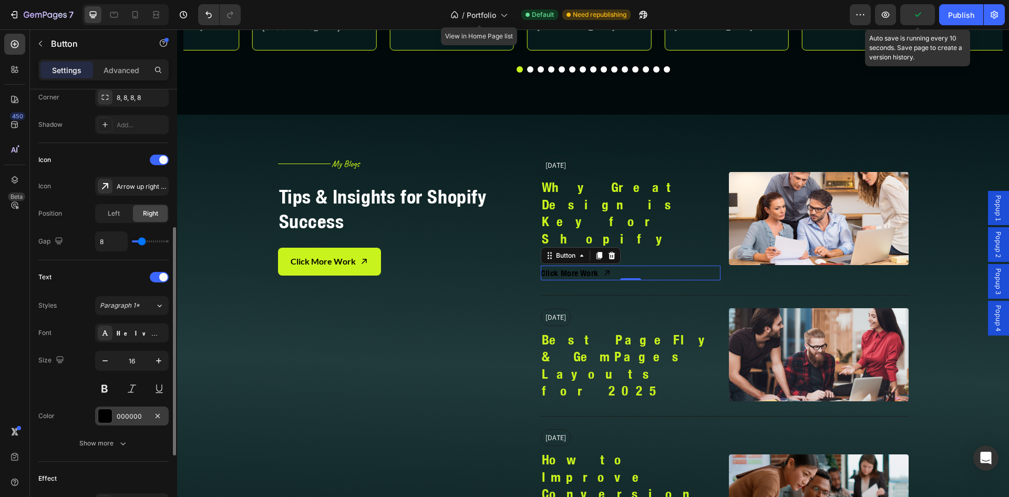
click at [130, 409] on div "000000" at bounding box center [132, 415] width 74 height 19
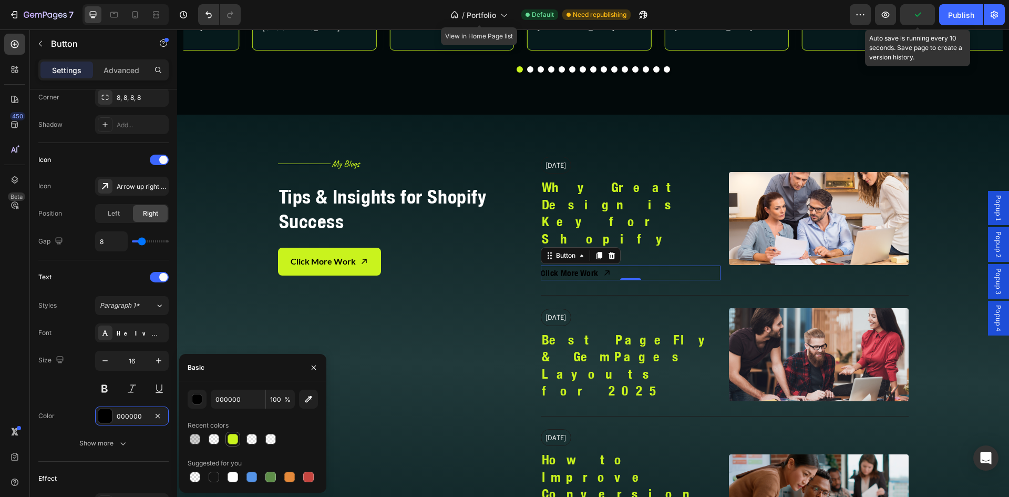
click at [238, 434] on div at bounding box center [233, 439] width 13 height 13
type input "C9F31D"
click at [137, 183] on div "Arrow up right bold" at bounding box center [141, 186] width 49 height 9
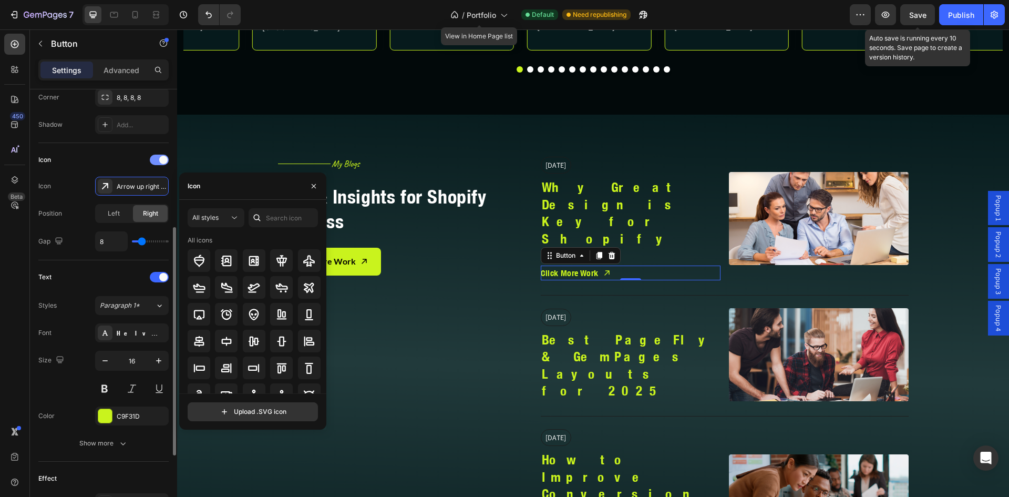
click at [163, 157] on span at bounding box center [163, 160] width 8 height 8
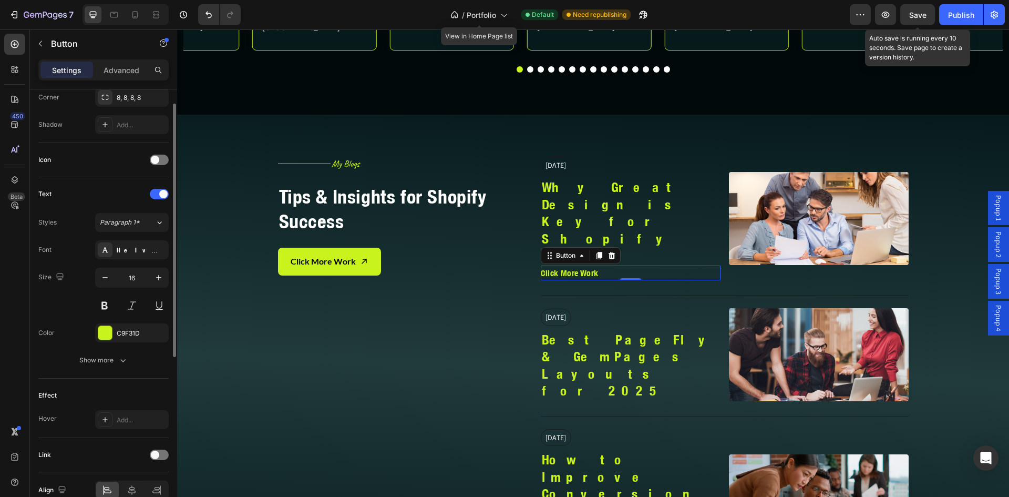
scroll to position [88, 0]
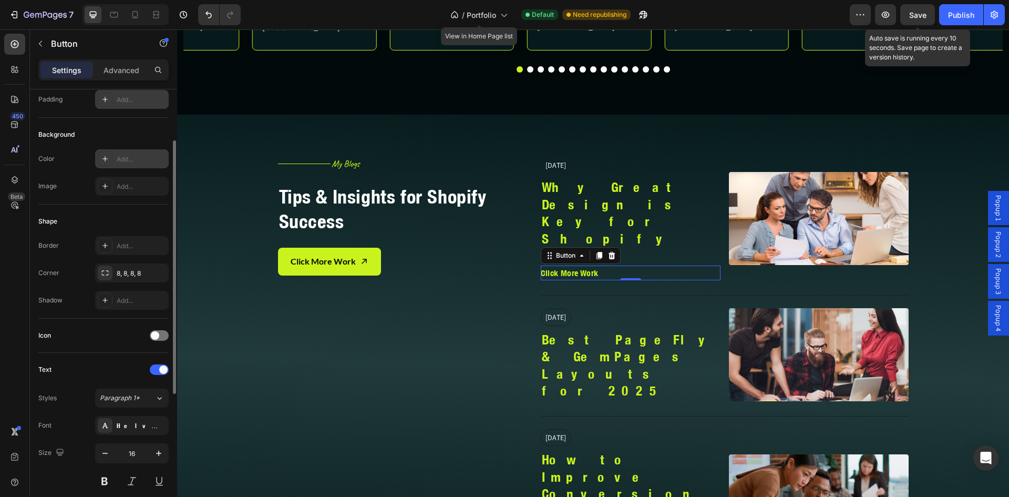
click at [155, 330] on div "Icon" at bounding box center [103, 335] width 130 height 17
click at [158, 333] on span at bounding box center [155, 335] width 8 height 8
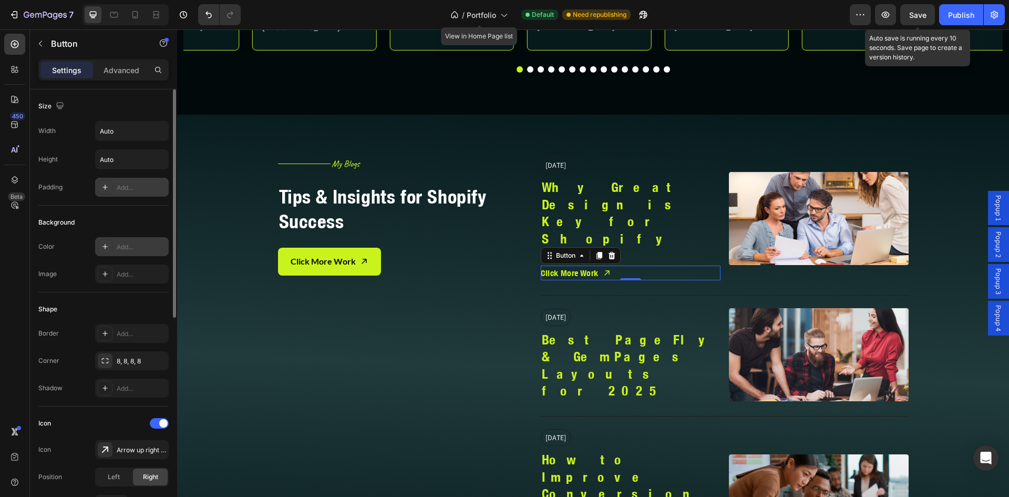
scroll to position [176, 0]
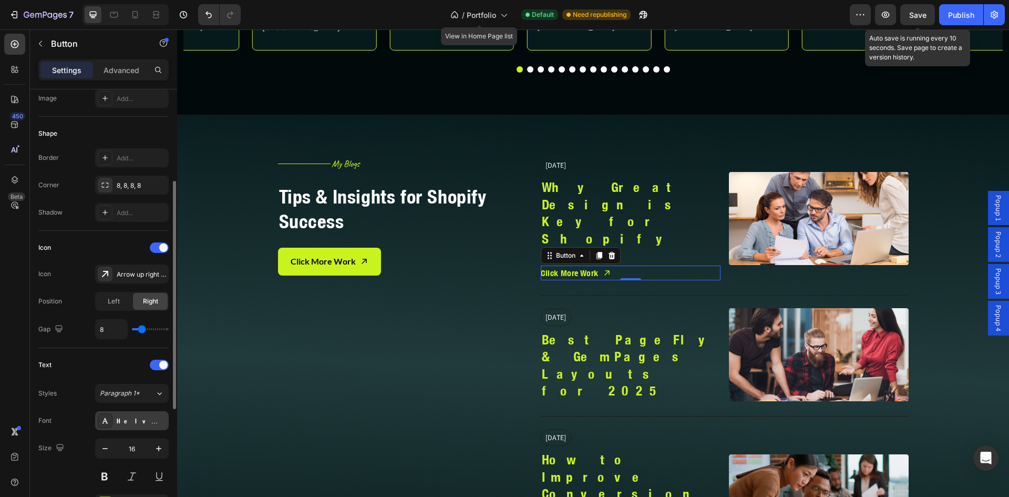
click at [126, 418] on div "Helvetica Neue Condensed Bold_1" at bounding box center [141, 420] width 49 height 9
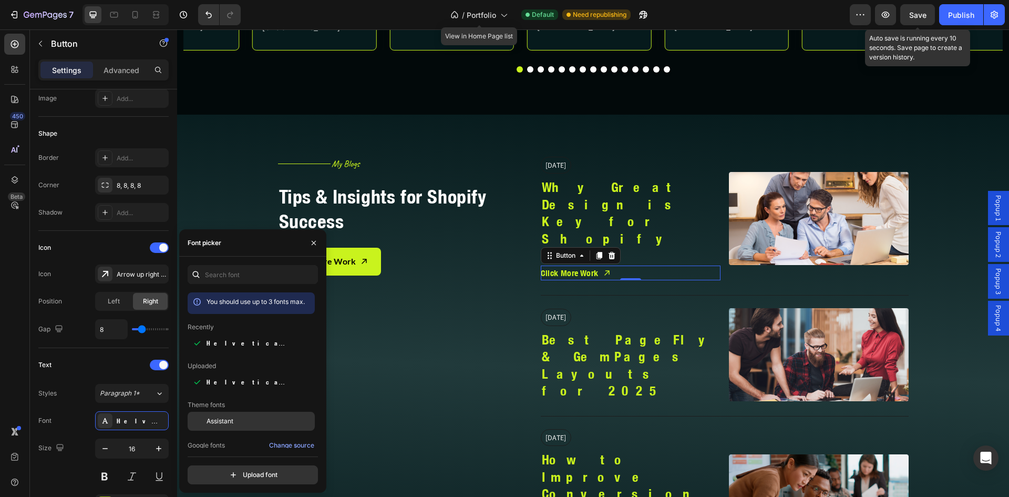
click at [222, 416] on div "Assistant" at bounding box center [251, 421] width 127 height 19
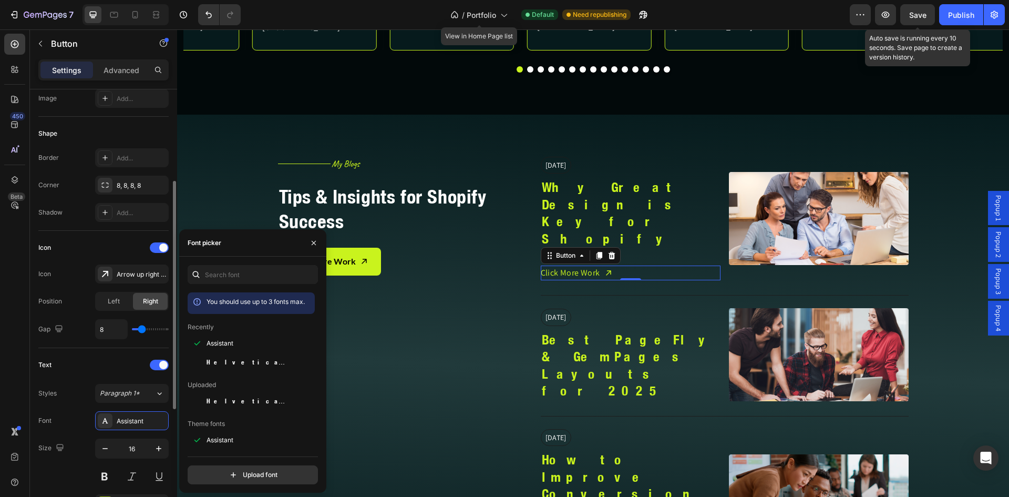
click at [74, 247] on div "Icon" at bounding box center [103, 247] width 130 height 17
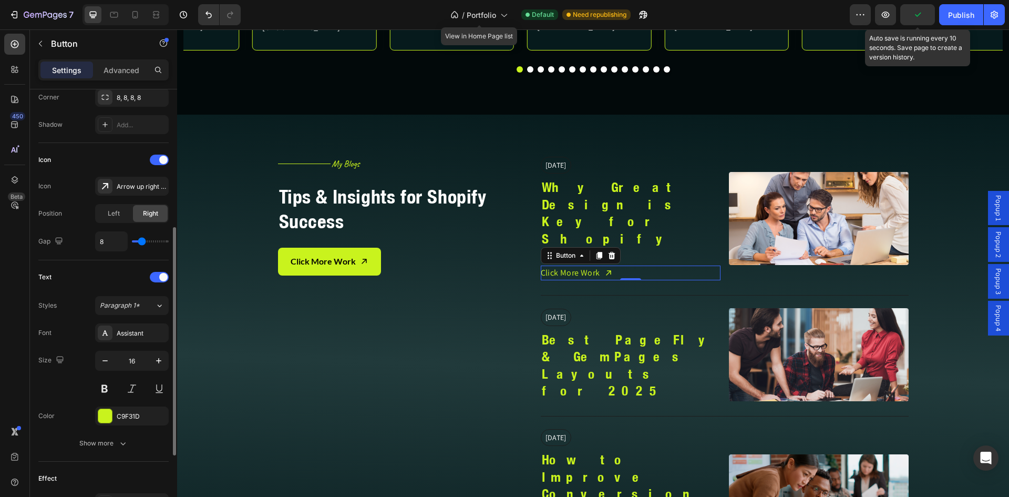
scroll to position [351, 0]
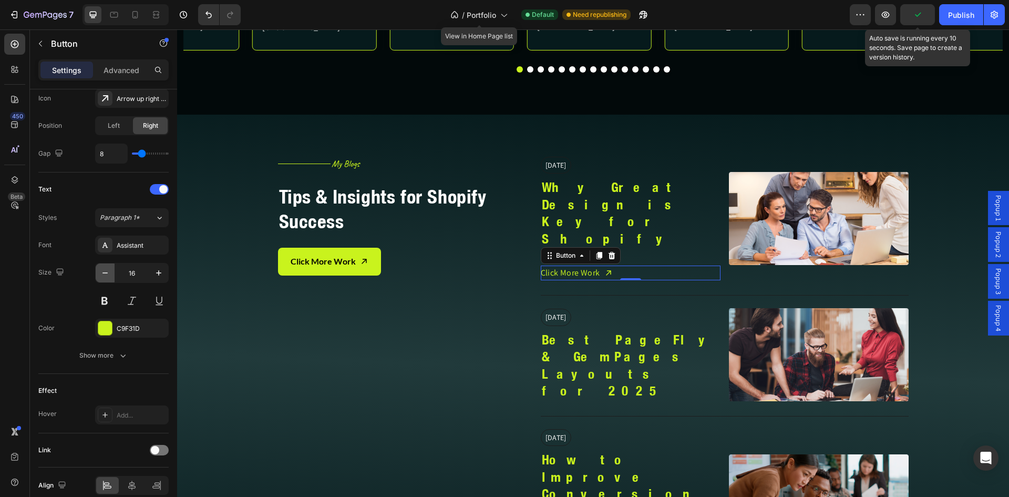
click at [106, 276] on icon "button" at bounding box center [105, 273] width 11 height 11
type input "14"
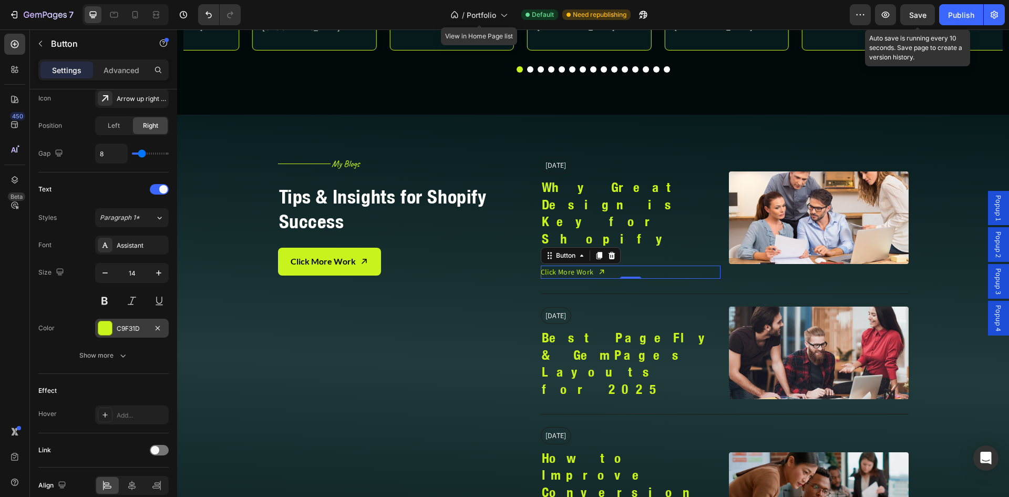
click at [114, 327] on div "C9F31D" at bounding box center [132, 328] width 74 height 19
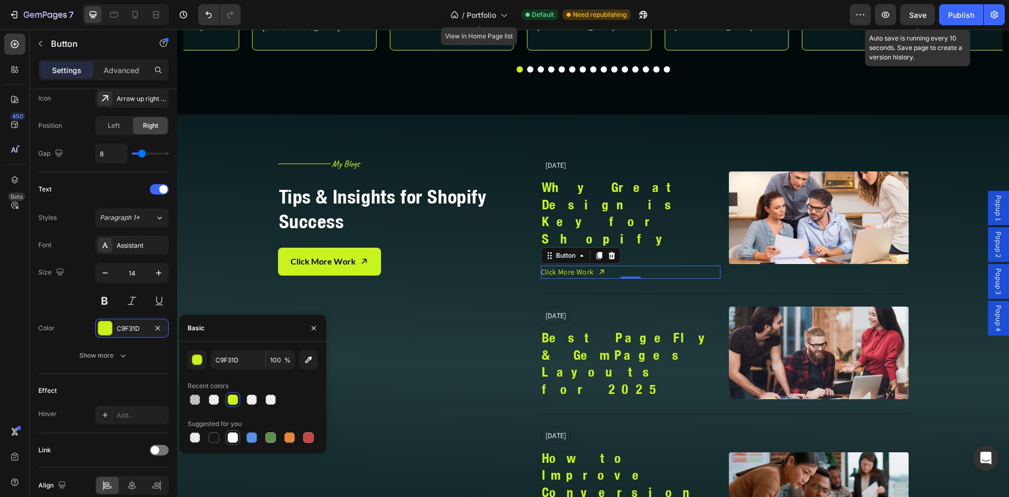
click at [230, 433] on div at bounding box center [233, 437] width 11 height 11
type input "FFFFFF"
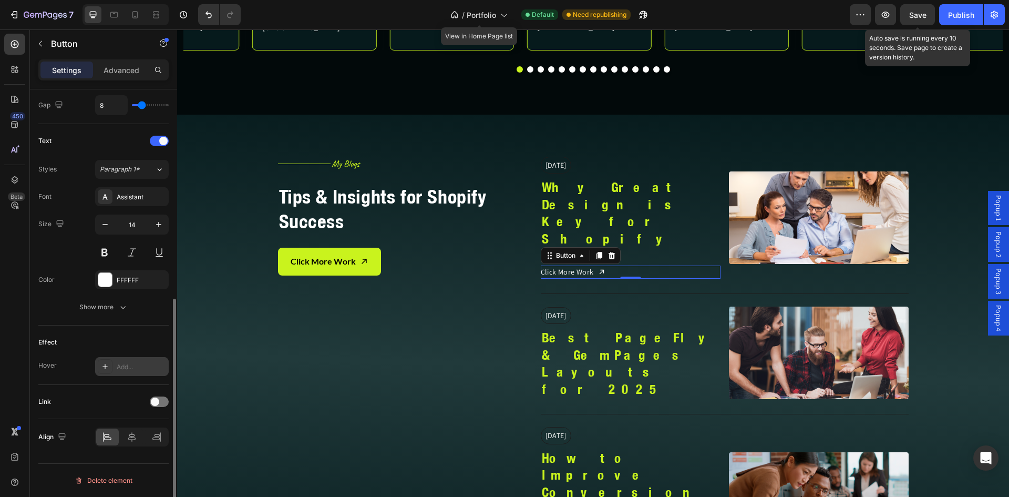
click at [103, 364] on icon at bounding box center [105, 366] width 8 height 8
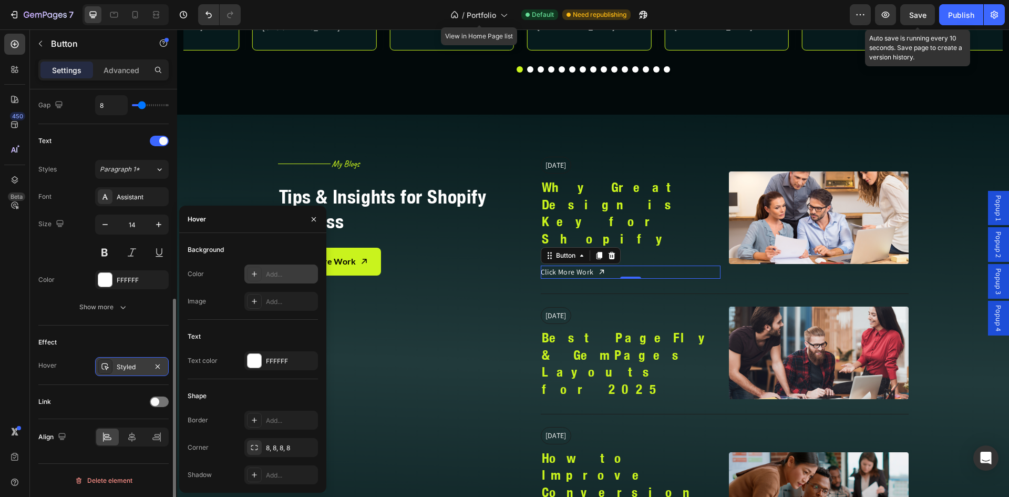
click at [256, 278] on icon at bounding box center [254, 274] width 8 height 8
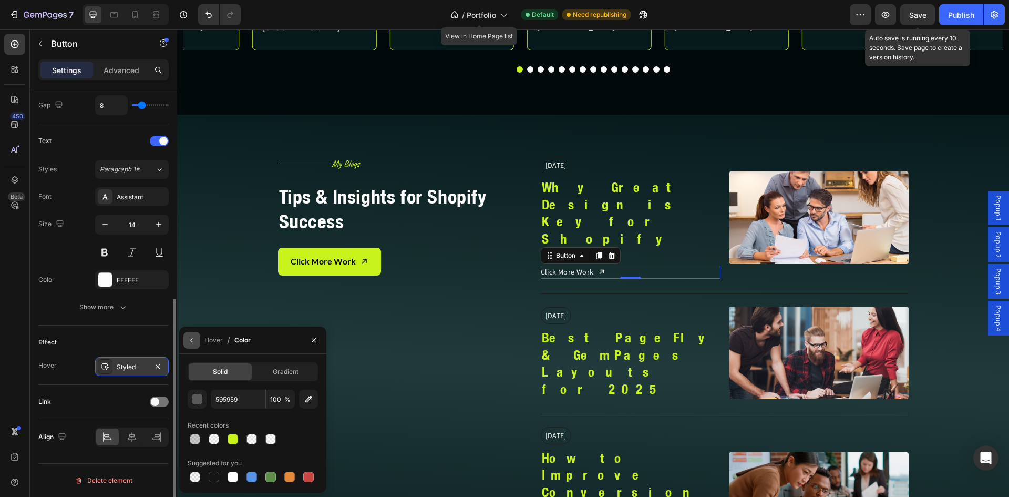
click at [191, 340] on icon "button" at bounding box center [191, 340] width 2 height 4
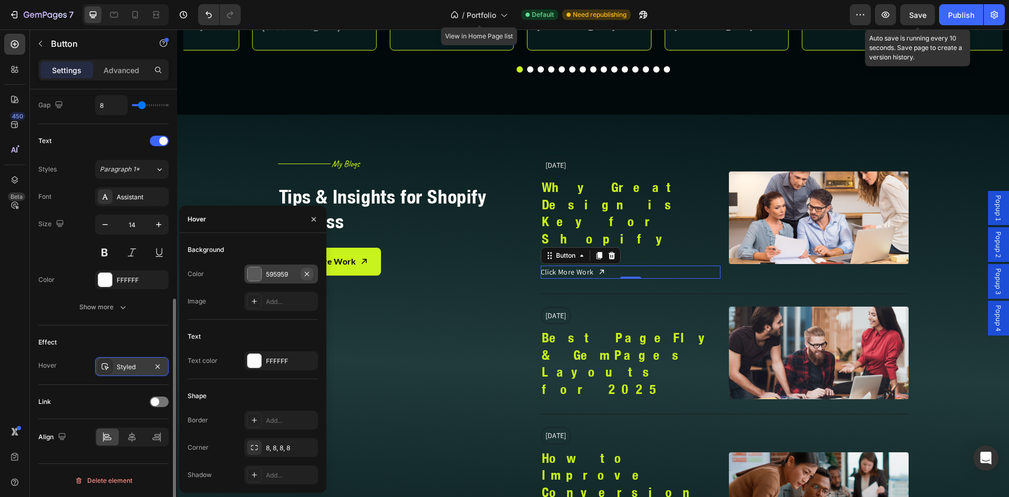
click at [304, 273] on icon "button" at bounding box center [307, 274] width 8 height 8
click at [261, 360] on div at bounding box center [254, 360] width 15 height 15
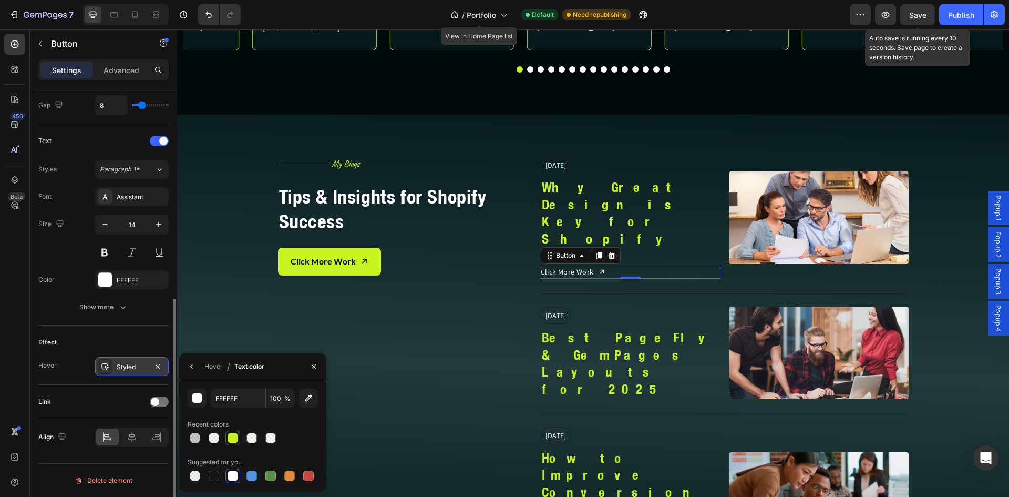
click at [231, 442] on div at bounding box center [233, 438] width 11 height 11
type input "C9F31D"
click at [205, 362] on div "Hover" at bounding box center [214, 366] width 18 height 9
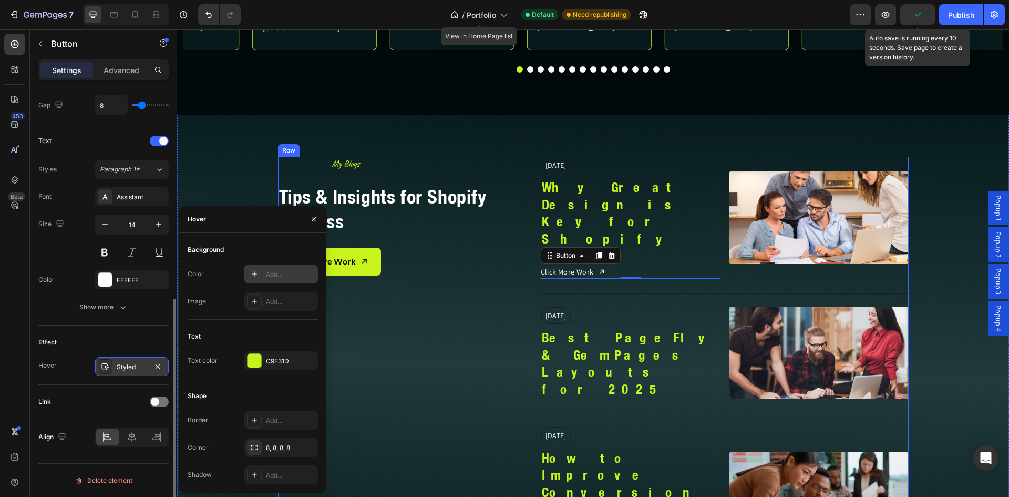
click at [395, 403] on div "Title Line My Blogs Heading Row Tips & Insights for Shopify Success Heading Cli…" at bounding box center [409, 364] width 263 height 414
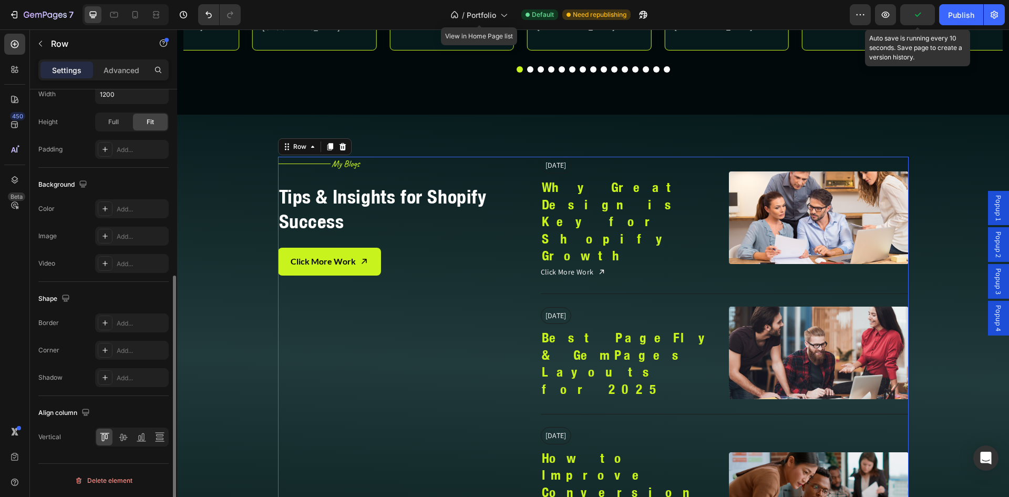
scroll to position [0, 0]
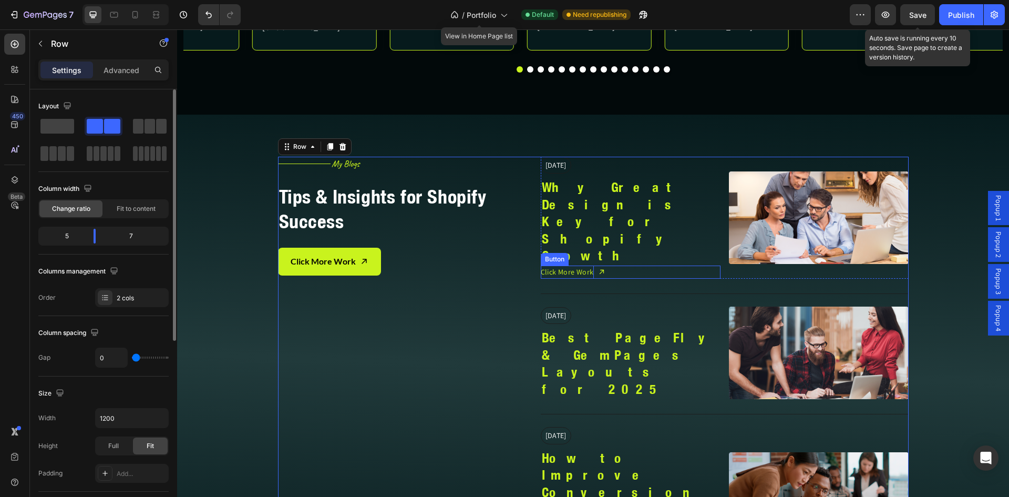
click at [569, 265] on p "Click More Work" at bounding box center [567, 271] width 53 height 13
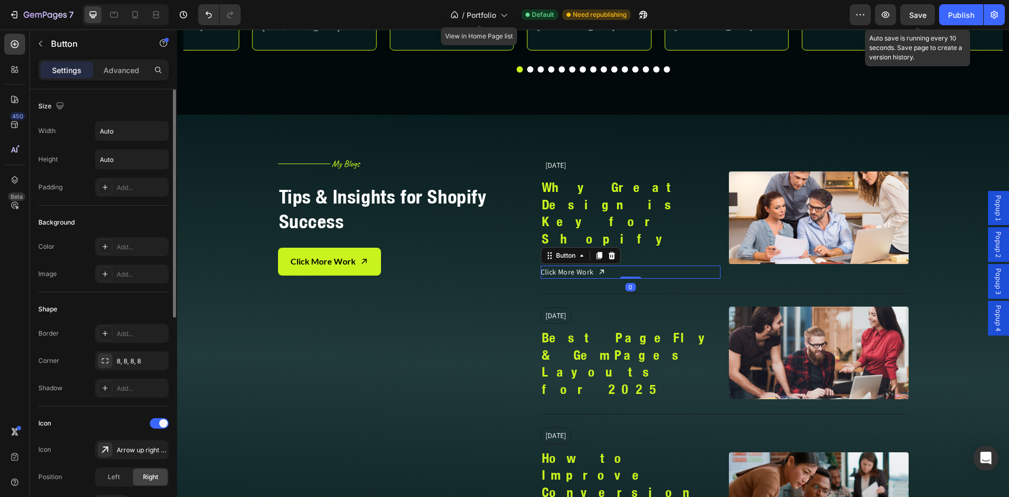
click at [620, 265] on div "Click More Work Button 0" at bounding box center [631, 271] width 180 height 13
click at [129, 69] on p "Advanced" at bounding box center [122, 70] width 36 height 11
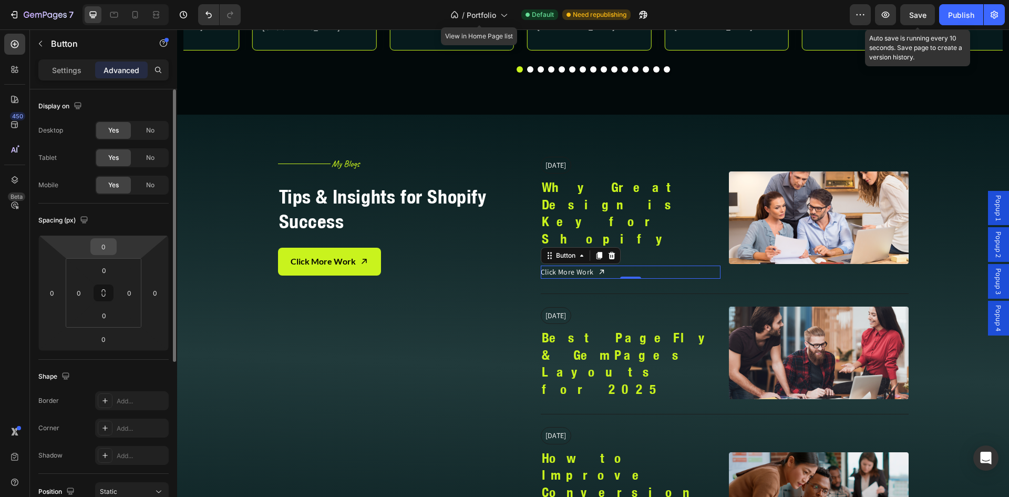
click at [101, 247] on input "0" at bounding box center [103, 247] width 21 height 16
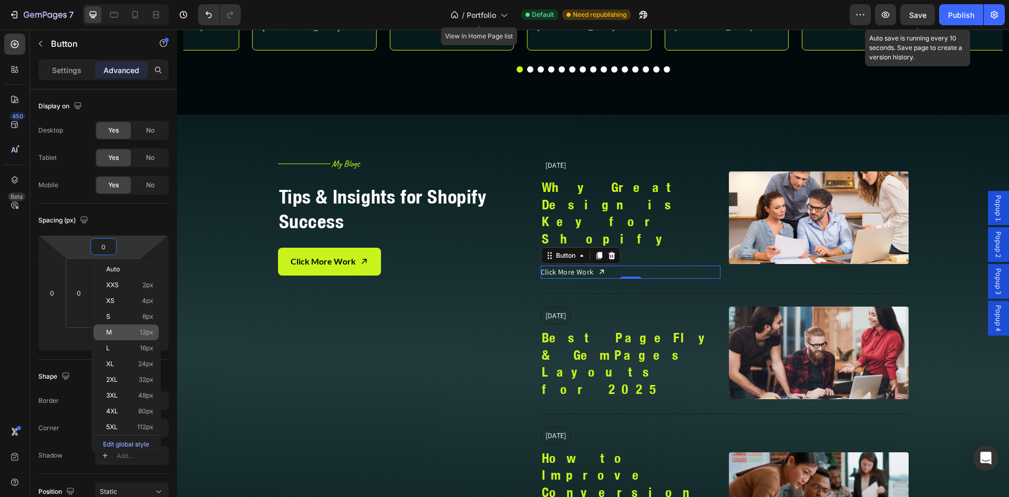
click at [135, 333] on p "M 12px" at bounding box center [129, 332] width 47 height 7
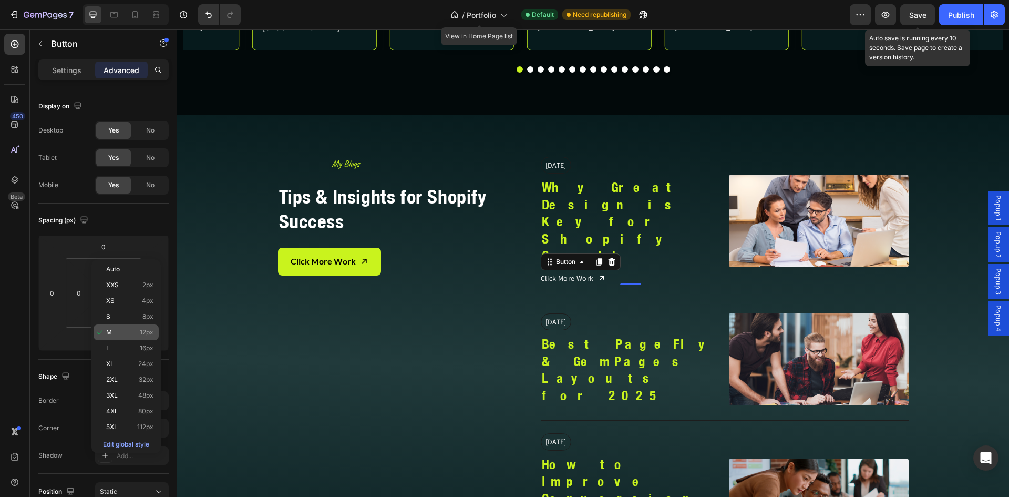
type input "12"
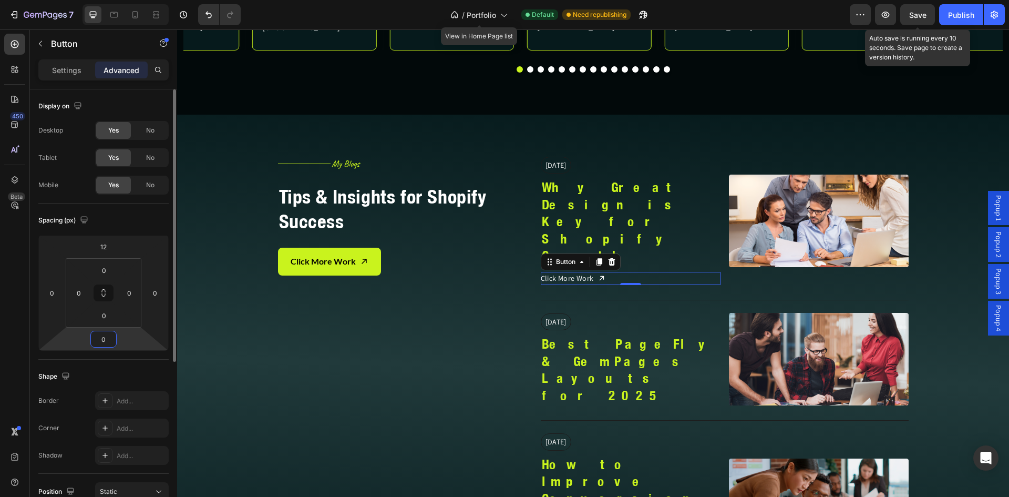
click at [107, 333] on input "0" at bounding box center [103, 339] width 21 height 16
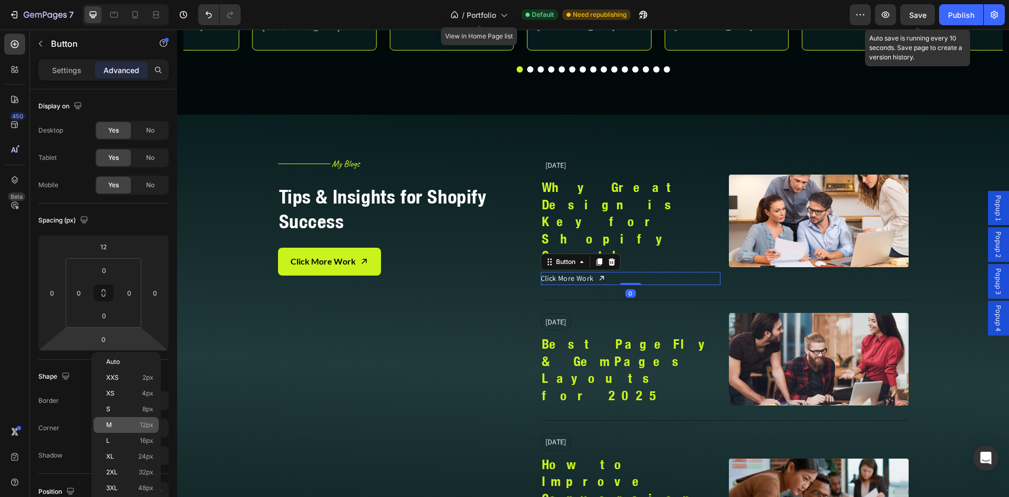
drag, startPoint x: 135, startPoint y: 424, endPoint x: 140, endPoint y: 420, distance: 6.7
click at [137, 423] on p "M 12px" at bounding box center [129, 424] width 47 height 7
type input "12"
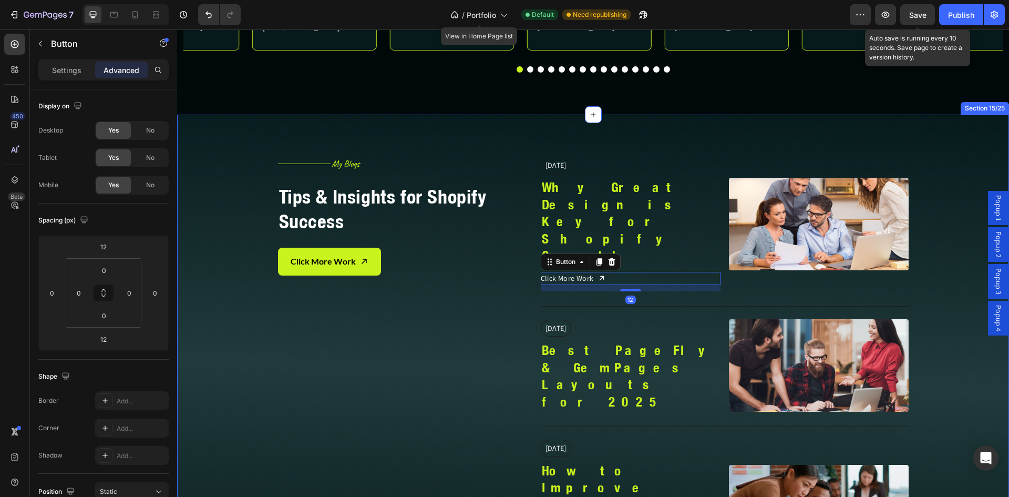
click at [279, 371] on div "Title Line My Blogs Heading Row Tips & Insights for Shopify Success Heading Cli…" at bounding box center [409, 370] width 263 height 426
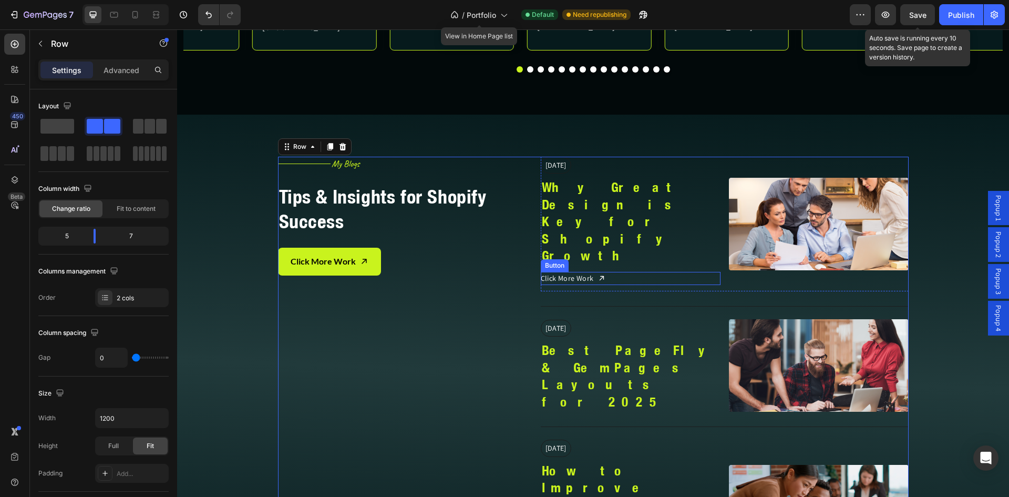
click at [643, 272] on div "Click More Work Button" at bounding box center [631, 278] width 180 height 13
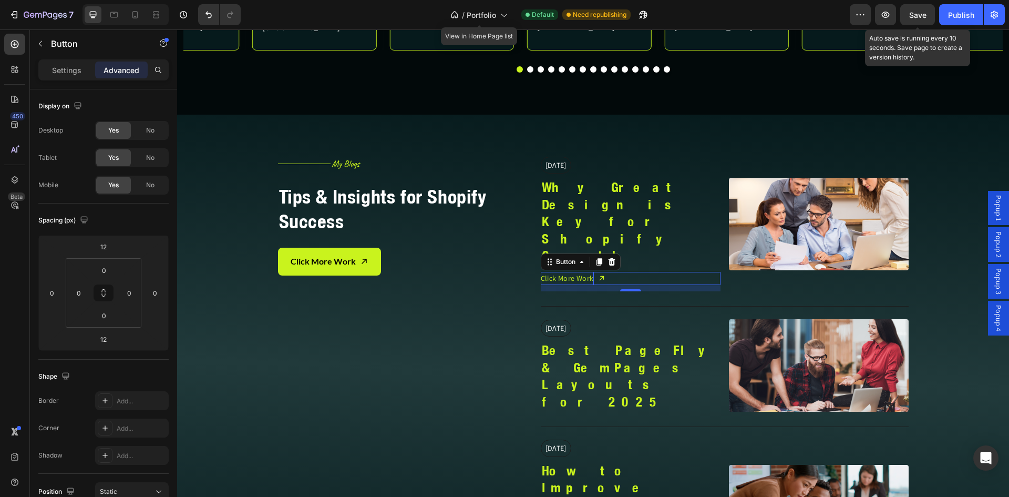
click at [587, 272] on p "Click More Work" at bounding box center [567, 278] width 53 height 13
click at [588, 272] on p "Click More Work" at bounding box center [567, 278] width 53 height 13
click at [551, 272] on p "Click More" at bounding box center [558, 278] width 34 height 13
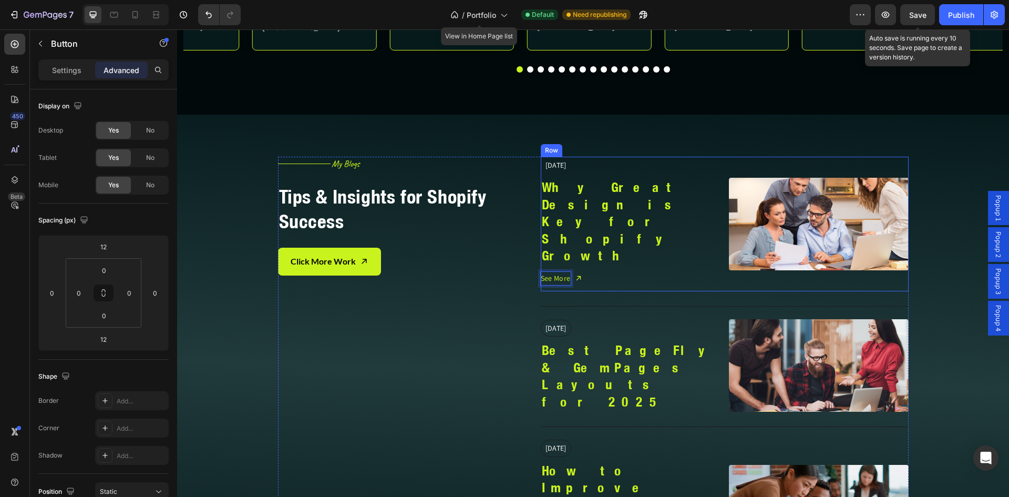
click at [592, 248] on div "Sep 11, 2023 Text Block Why Great Design is Key for Shopify Growth Heading See …" at bounding box center [631, 224] width 180 height 135
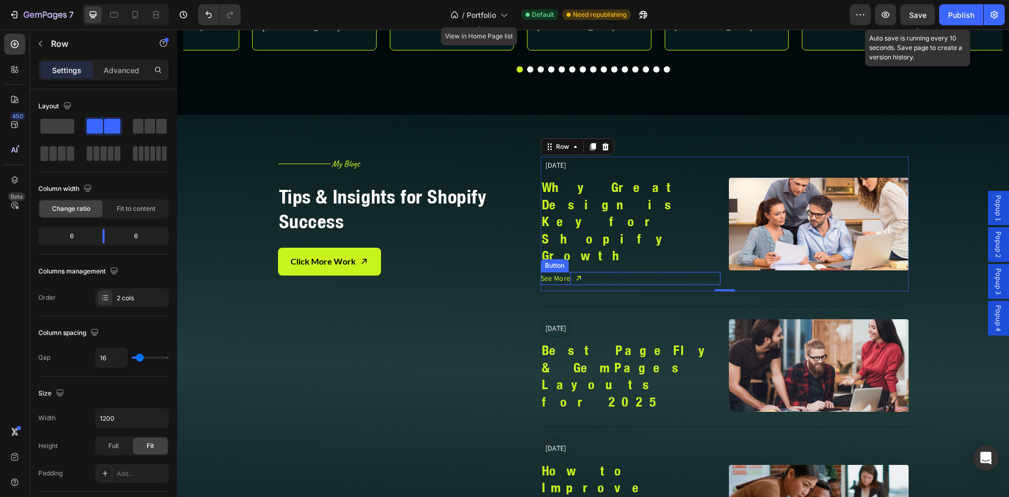
click at [587, 272] on div "See More Button" at bounding box center [631, 278] width 180 height 13
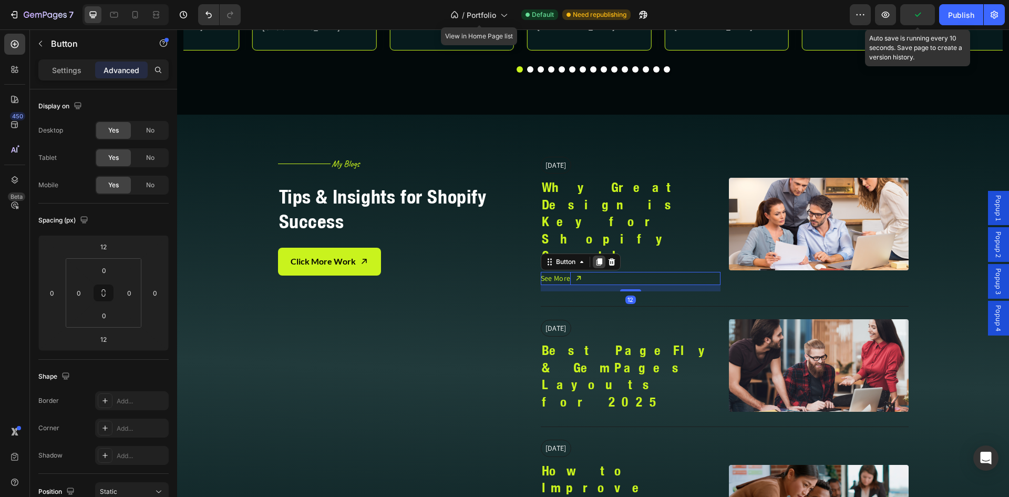
click at [596, 258] on icon at bounding box center [599, 261] width 6 height 7
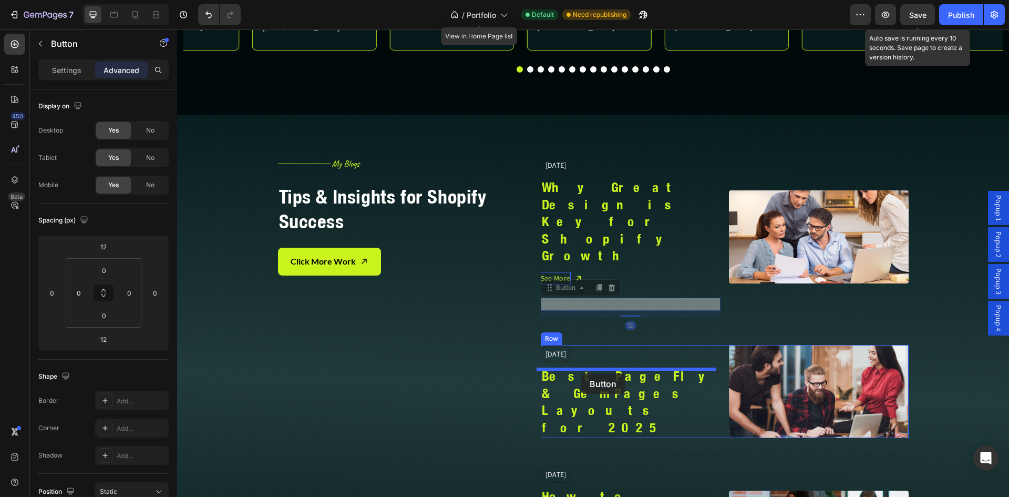
drag, startPoint x: 541, startPoint y: 232, endPoint x: 577, endPoint y: 369, distance: 141.4
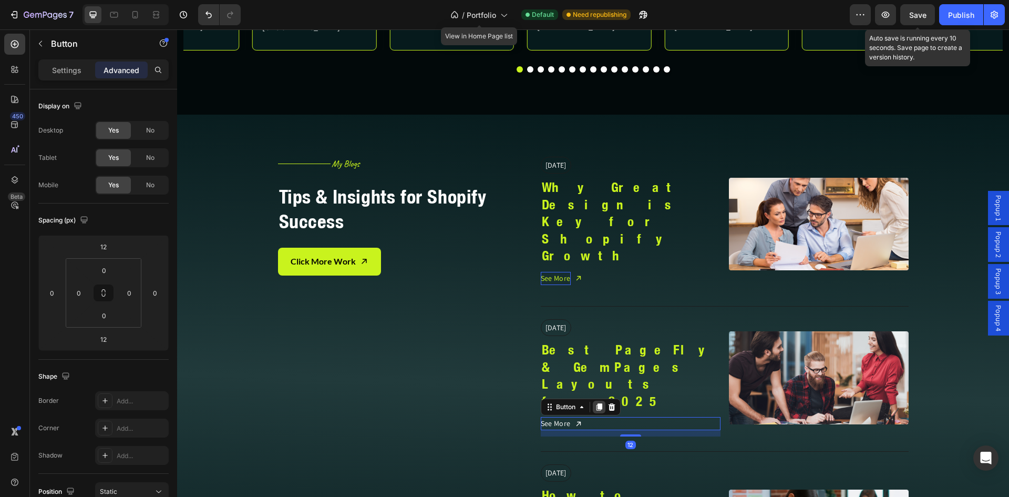
click at [597, 403] on icon at bounding box center [599, 406] width 6 height 7
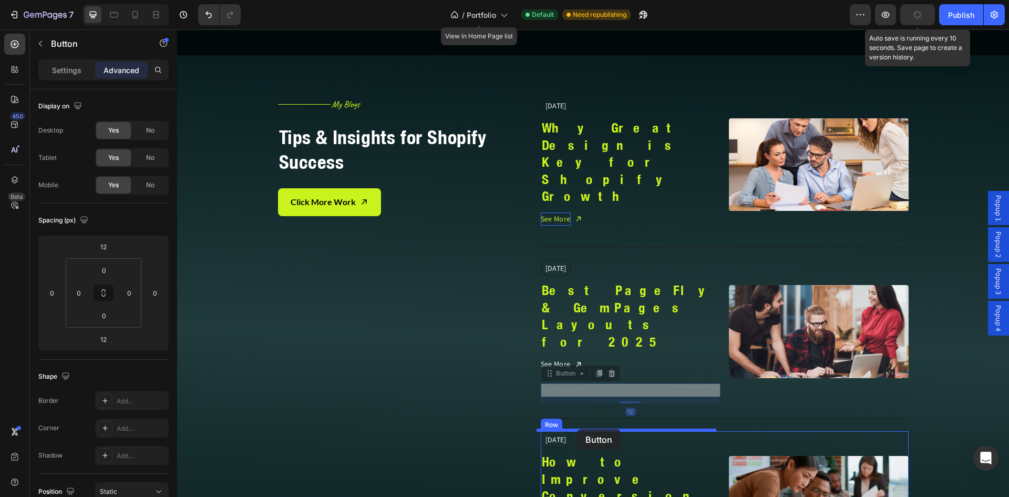
scroll to position [5147, 0]
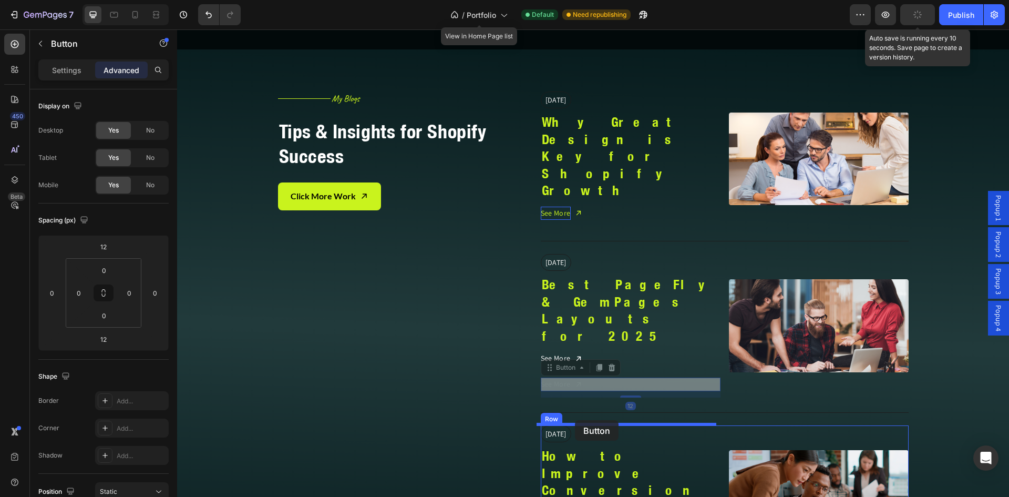
drag, startPoint x: 544, startPoint y: 358, endPoint x: 575, endPoint y: 420, distance: 69.6
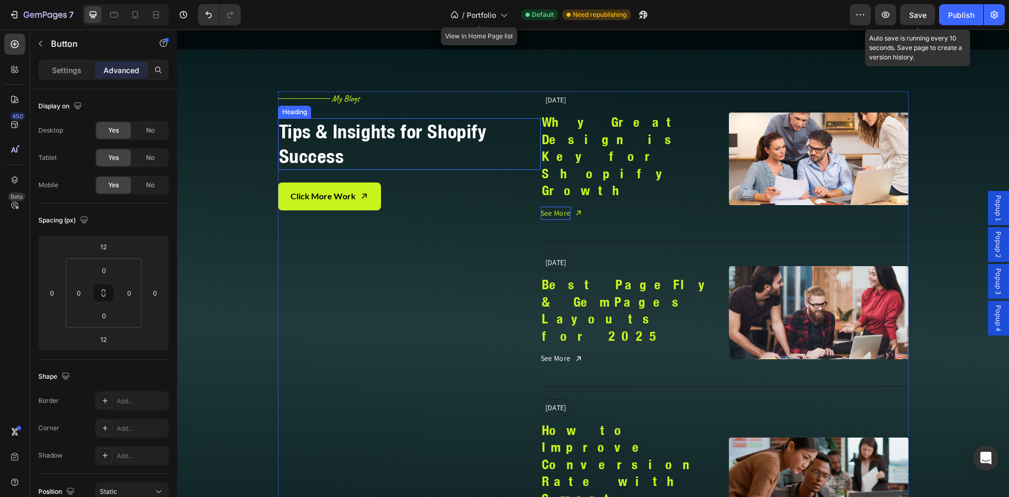
click at [384, 147] on h2 "Tips & Insights for Shopify Success" at bounding box center [409, 144] width 263 height 52
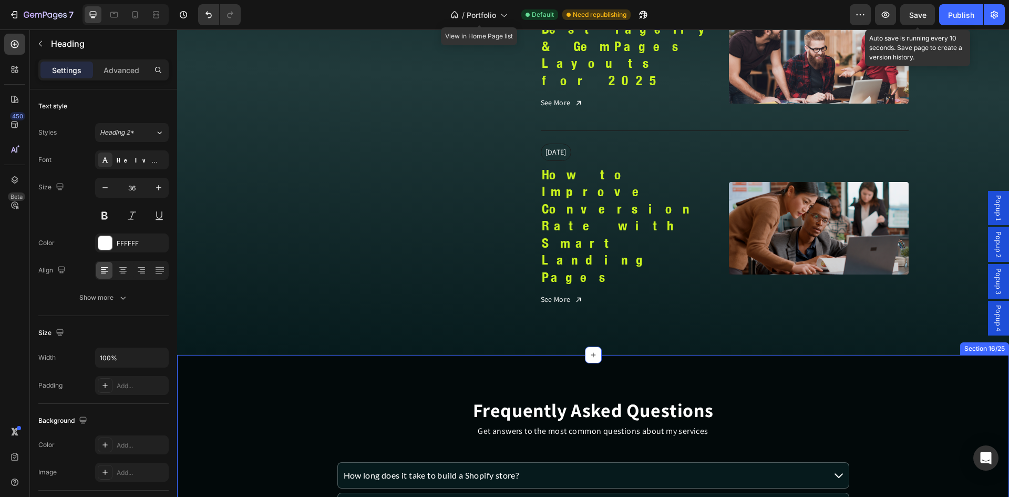
scroll to position [5410, 0]
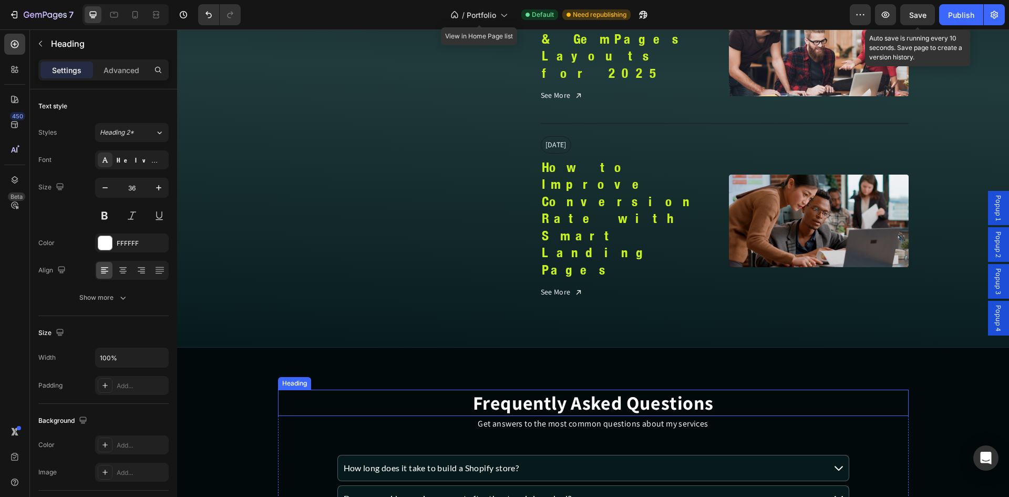
click at [520, 390] on h2 "Frequently Asked Questions" at bounding box center [593, 403] width 631 height 27
click at [129, 157] on div "Assistant" at bounding box center [141, 160] width 49 height 9
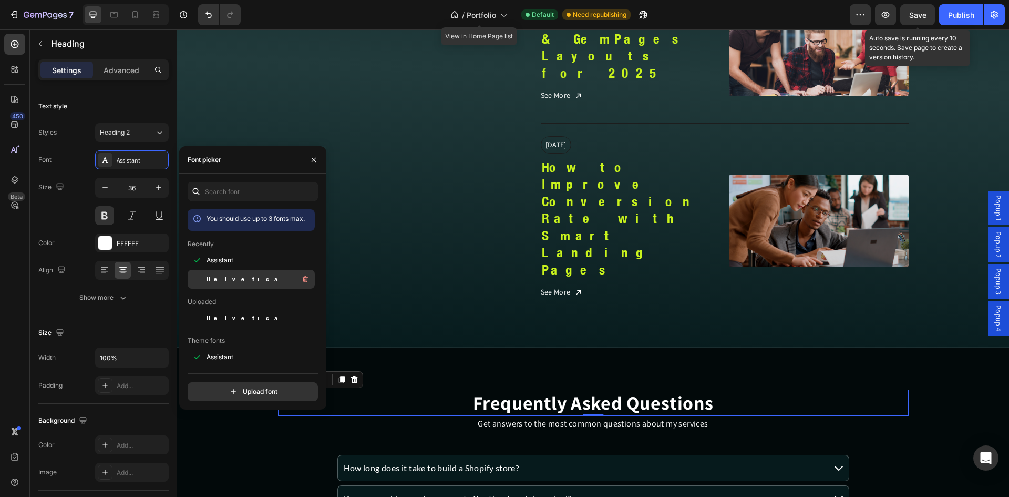
click at [219, 277] on span "Helvetica Neue Condensed Bold_1" at bounding box center [250, 278] width 87 height 9
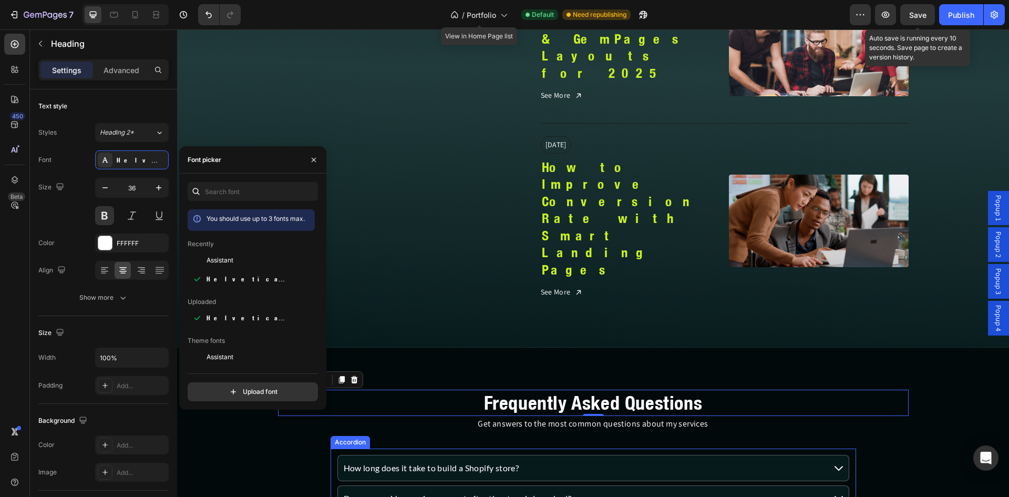
click at [385, 461] on p "How long does it take to build a Shopify store?" at bounding box center [432, 468] width 176 height 14
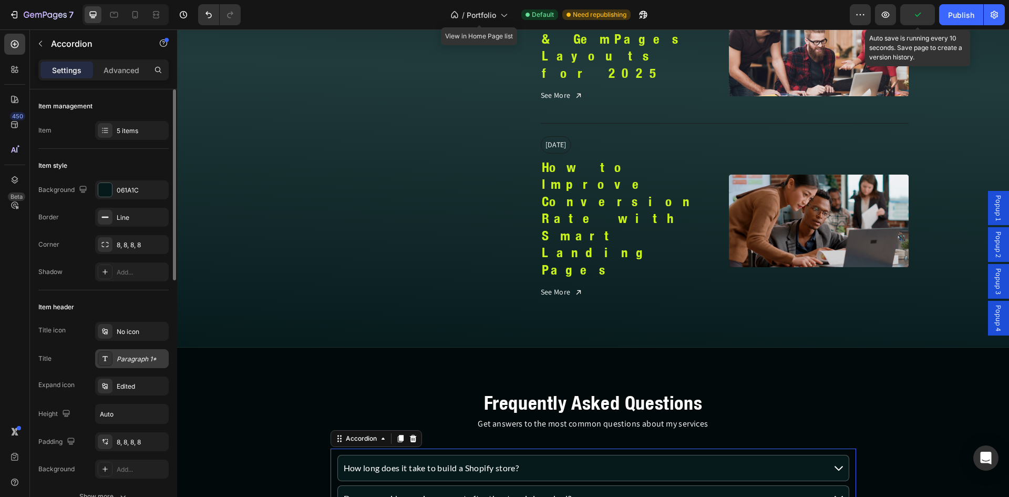
click at [122, 360] on div "Paragraph 1*" at bounding box center [141, 358] width 49 height 9
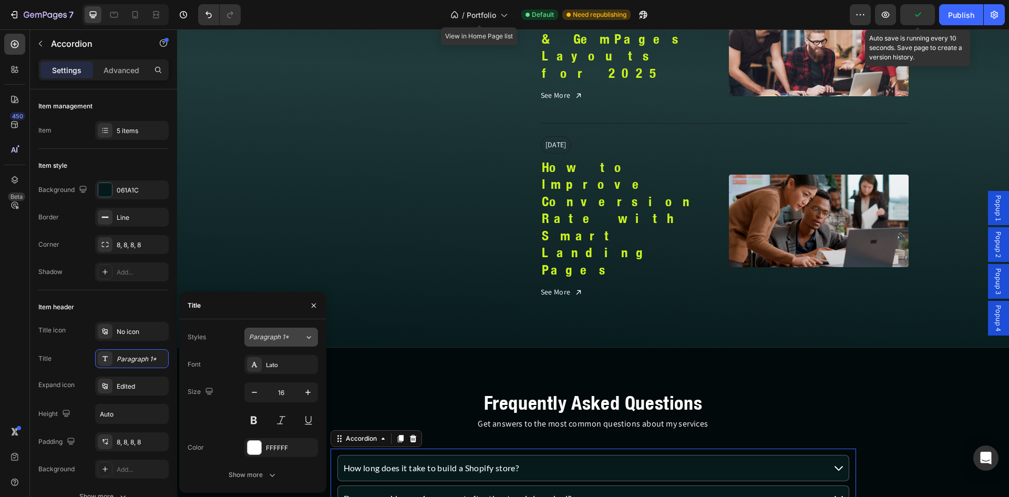
click at [264, 333] on span "Paragraph 1*" at bounding box center [269, 336] width 40 height 9
click at [270, 359] on div "Lato" at bounding box center [281, 364] width 74 height 19
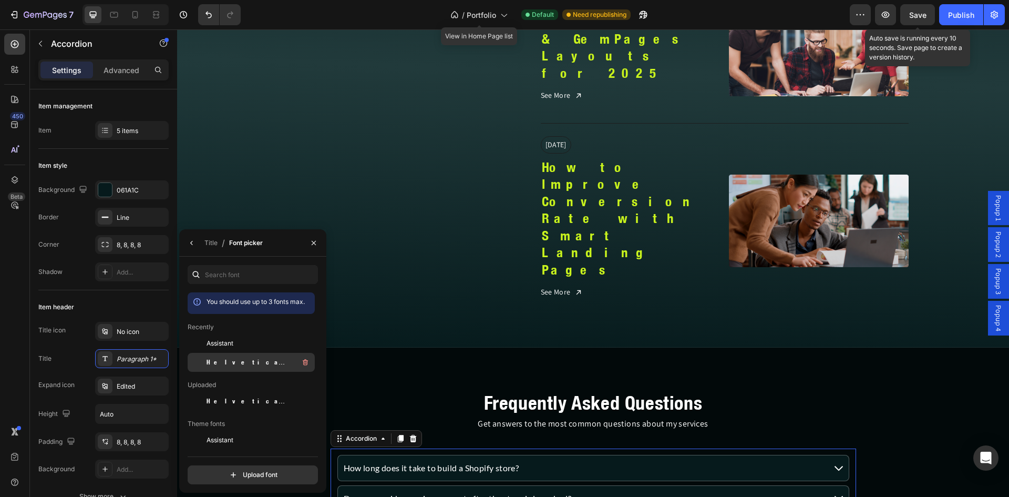
click at [264, 360] on span "Helvetica Neue Condensed Bold_1" at bounding box center [250, 361] width 87 height 9
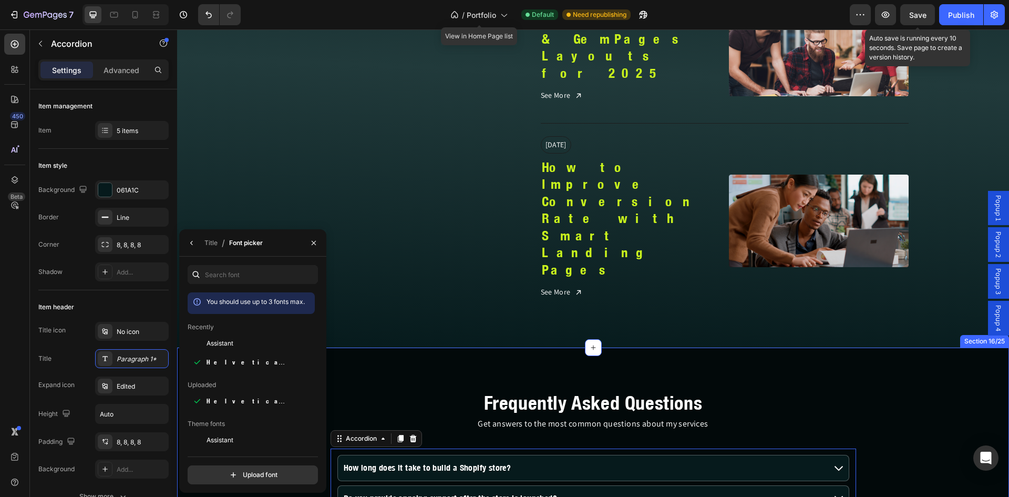
click at [355, 348] on div "Frequently Asked Questions Heading Get answers to the most common questions abo…" at bounding box center [593, 499] width 832 height 303
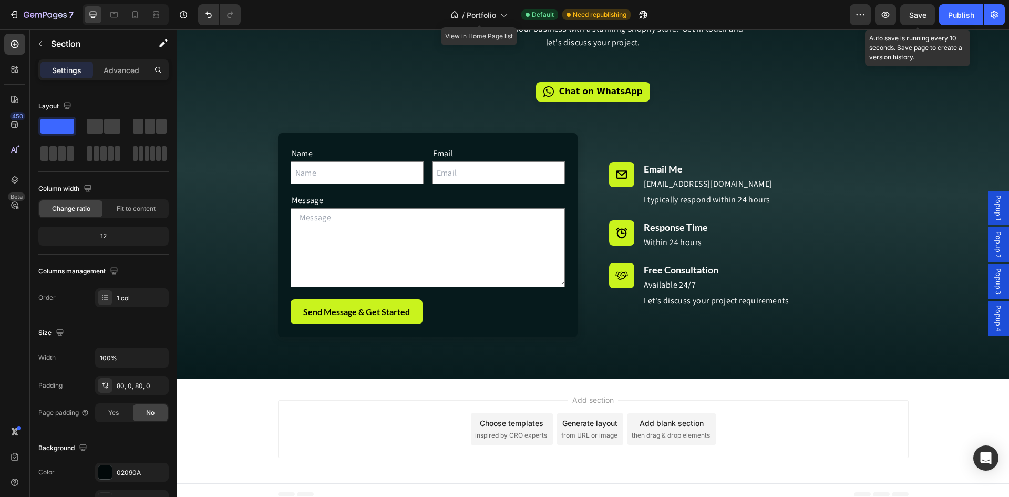
scroll to position [5949, 0]
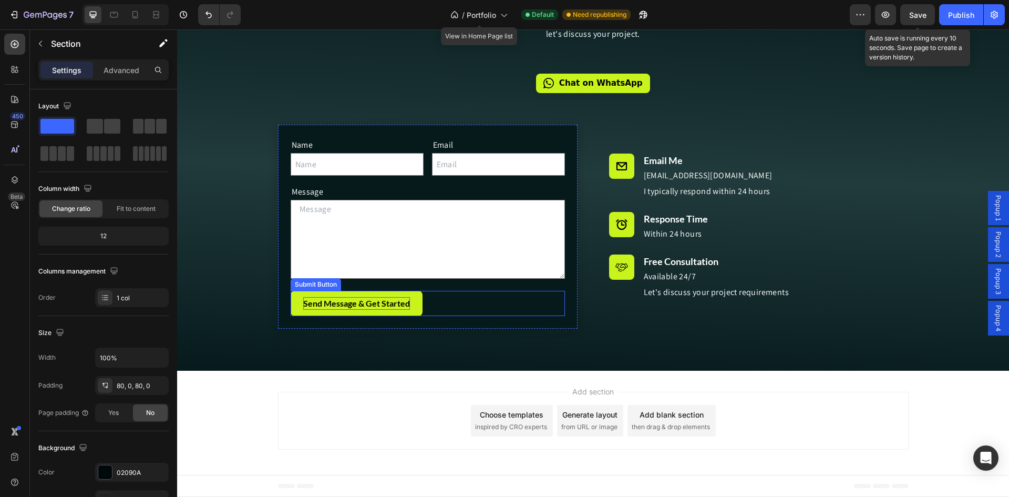
click at [385, 310] on button "Send Message & Get Started" at bounding box center [357, 303] width 132 height 25
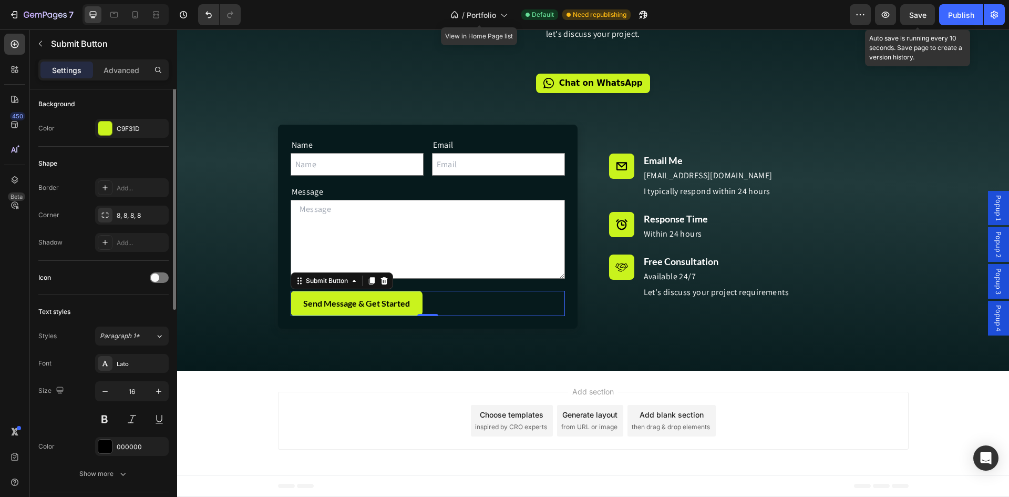
scroll to position [263, 0]
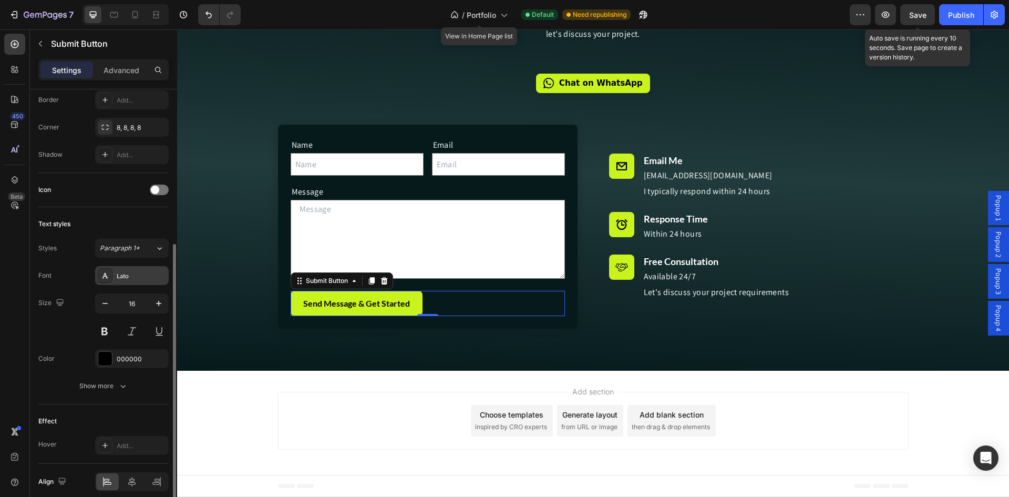
click at [115, 273] on div "Lato" at bounding box center [132, 275] width 74 height 19
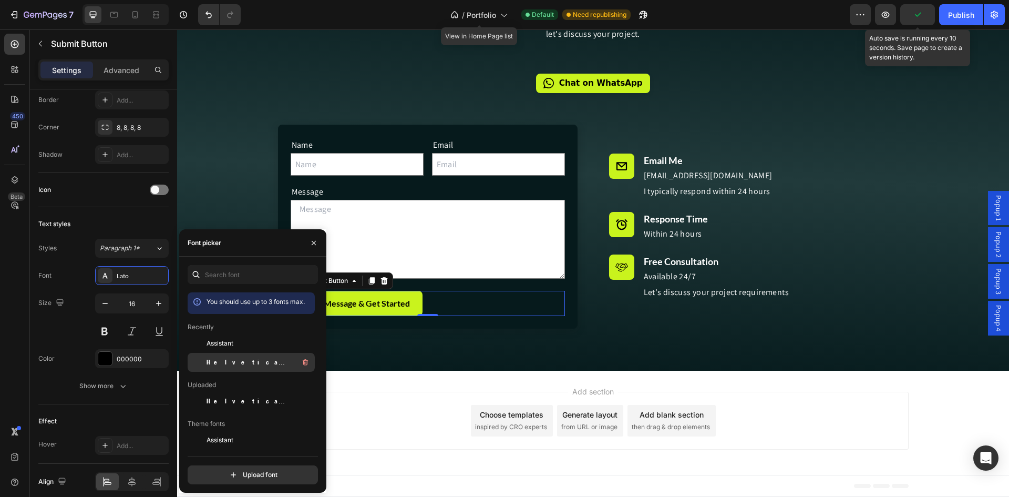
click at [209, 360] on span "Helvetica Neue Condensed Bold_1" at bounding box center [250, 361] width 87 height 9
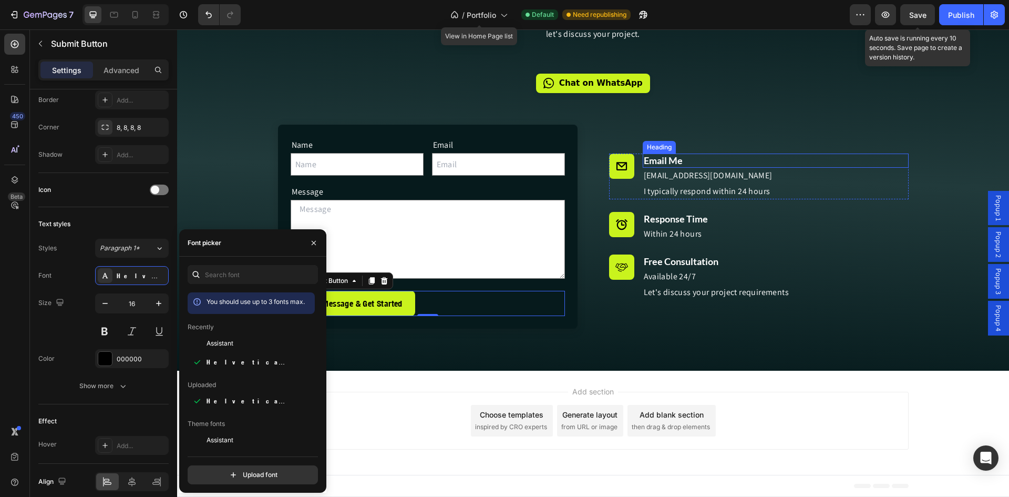
click at [676, 157] on h2 "Email Me" at bounding box center [776, 161] width 266 height 14
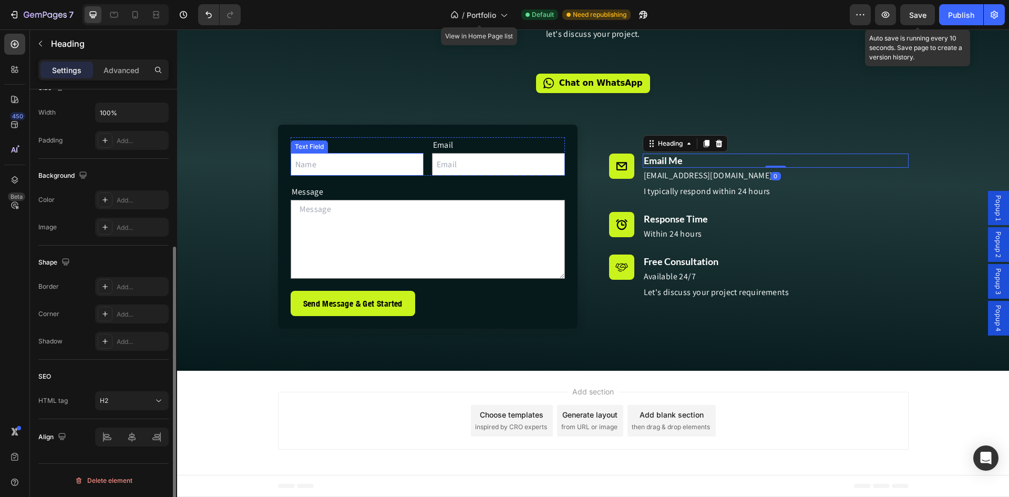
scroll to position [0, 0]
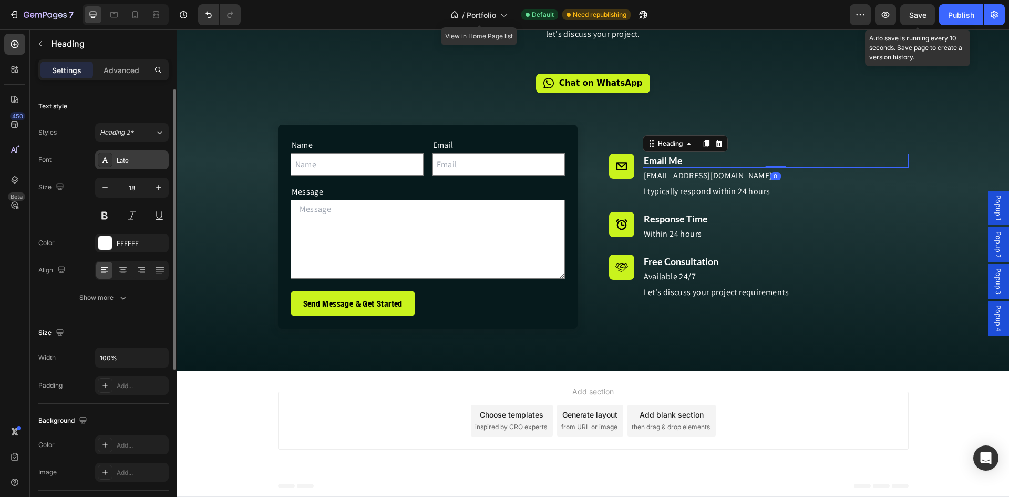
click at [112, 159] on div at bounding box center [105, 159] width 15 height 15
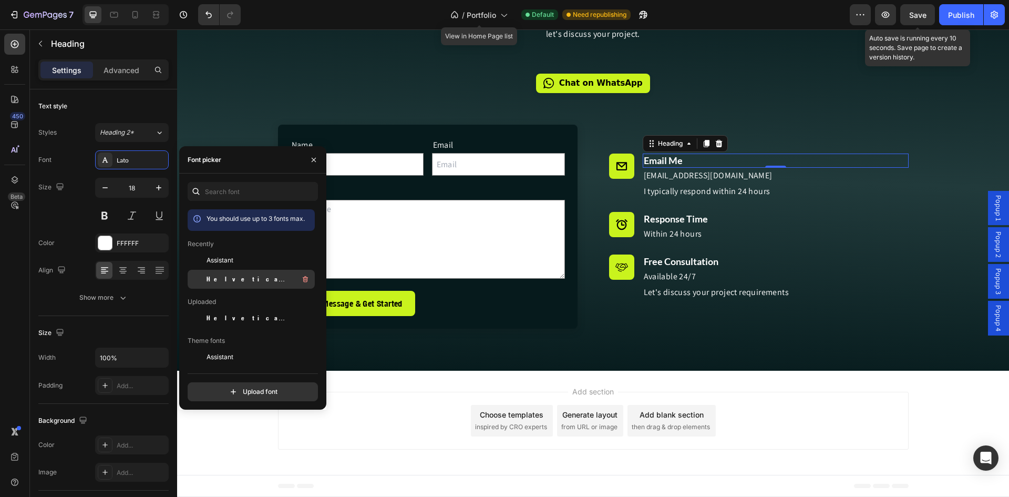
click at [228, 281] on span "Helvetica Neue Condensed Bold_1" at bounding box center [250, 278] width 87 height 9
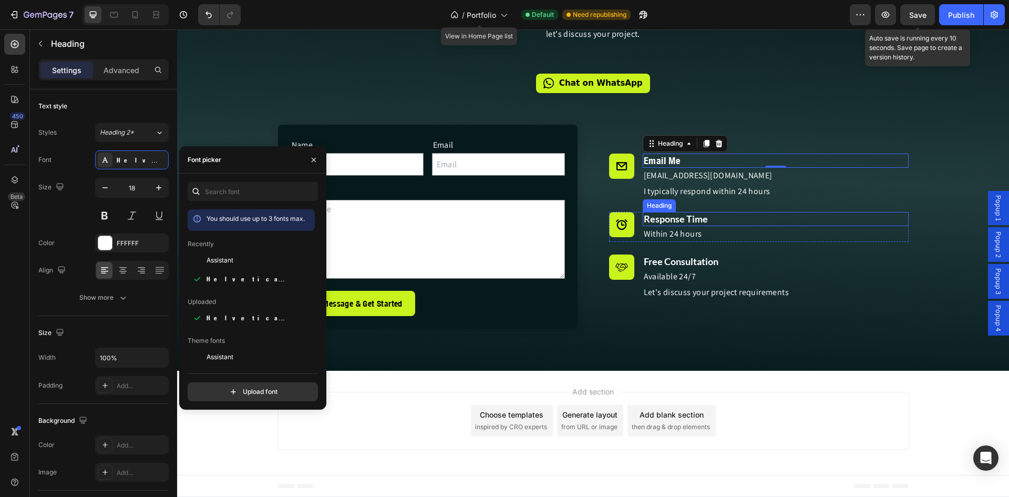
click at [704, 220] on h2 "Response Time" at bounding box center [776, 219] width 266 height 14
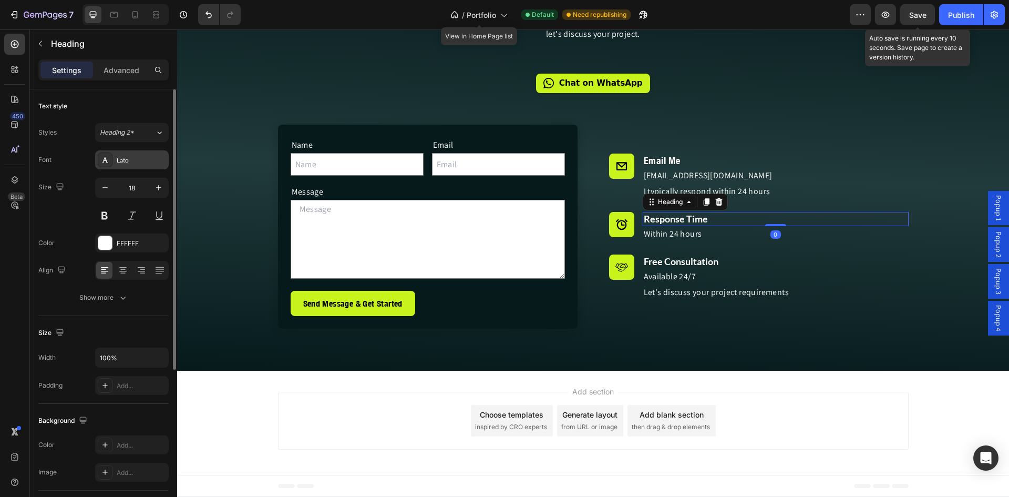
click at [122, 156] on div "Lato" at bounding box center [141, 160] width 49 height 9
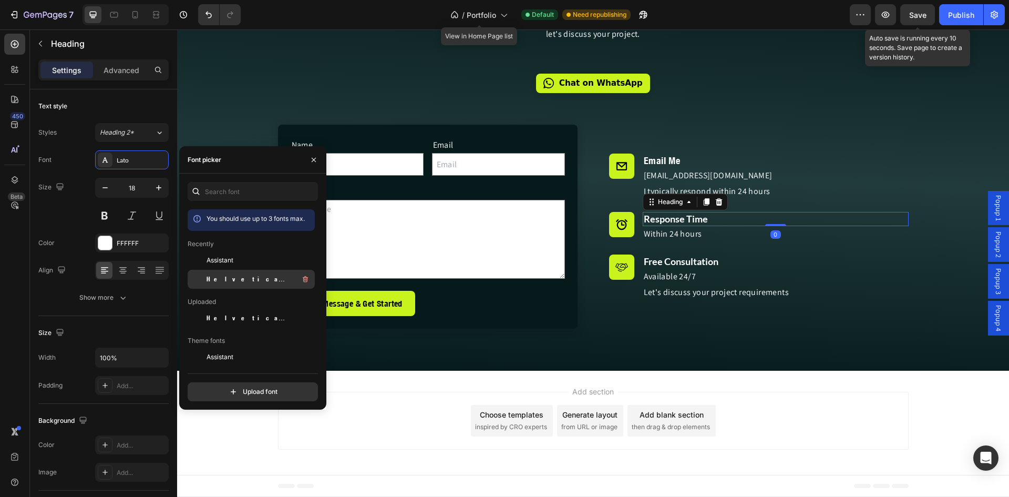
click at [226, 277] on span "Helvetica Neue Condensed Bold_1" at bounding box center [250, 278] width 87 height 9
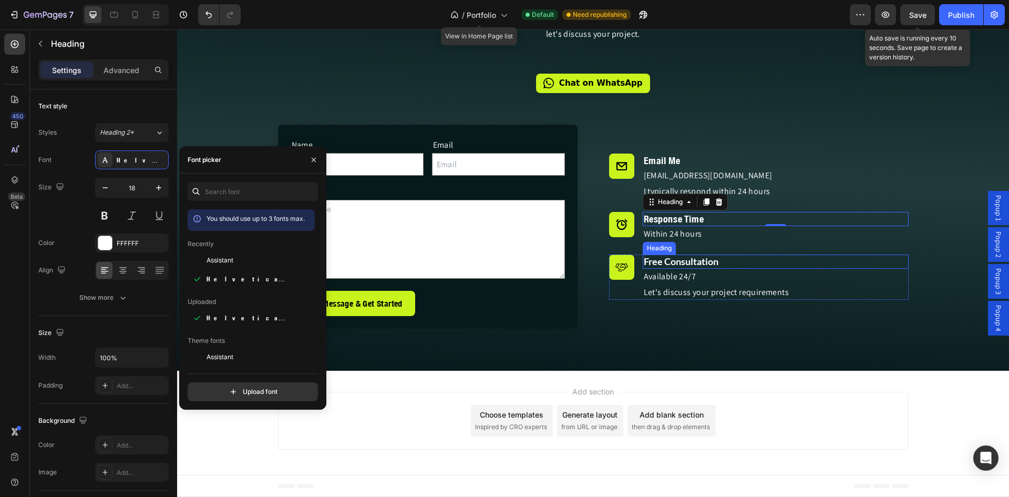
click at [679, 261] on h2 "Free Consultation" at bounding box center [776, 261] width 266 height 14
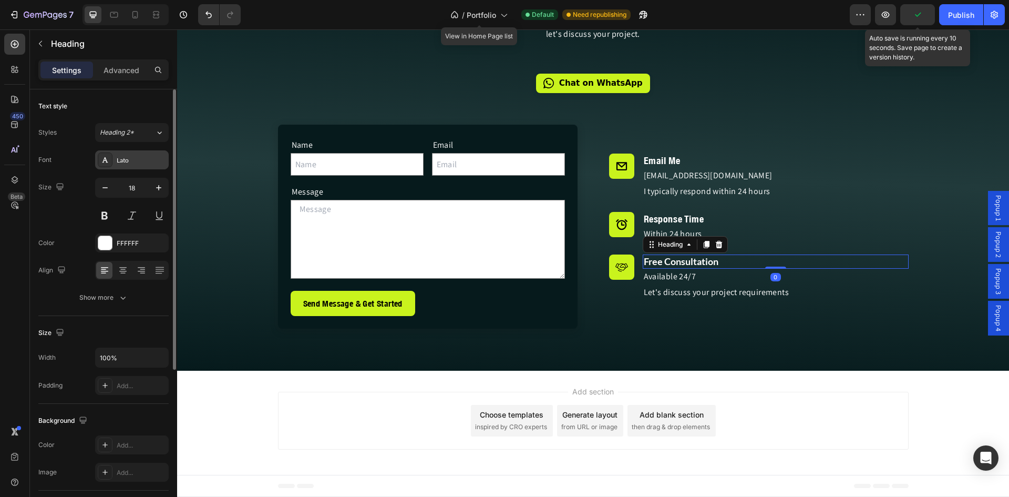
click at [121, 166] on div "Lato" at bounding box center [132, 159] width 74 height 19
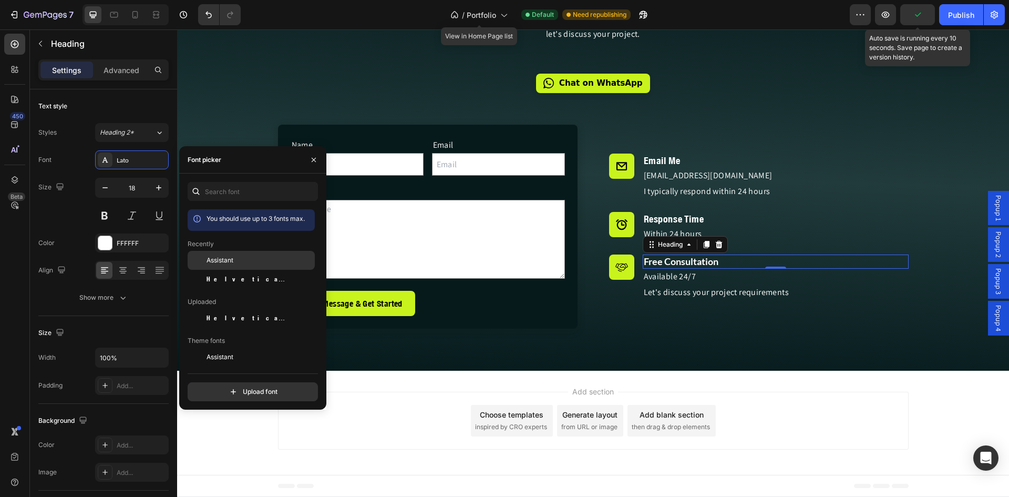
drag, startPoint x: 208, startPoint y: 277, endPoint x: 289, endPoint y: 269, distance: 80.9
click at [208, 279] on span "Helvetica Neue Condensed Bold_1" at bounding box center [250, 278] width 87 height 9
click at [919, 11] on span "Save" at bounding box center [918, 15] width 17 height 9
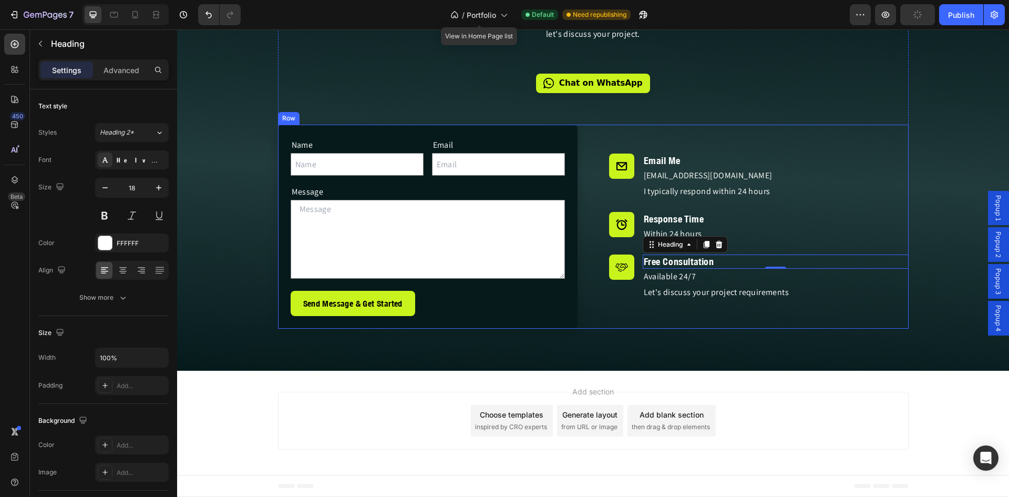
click at [847, 133] on div "Icon Email Me Heading info.asadullahalazad@gmail.com Text Block I typically res…" at bounding box center [759, 227] width 300 height 204
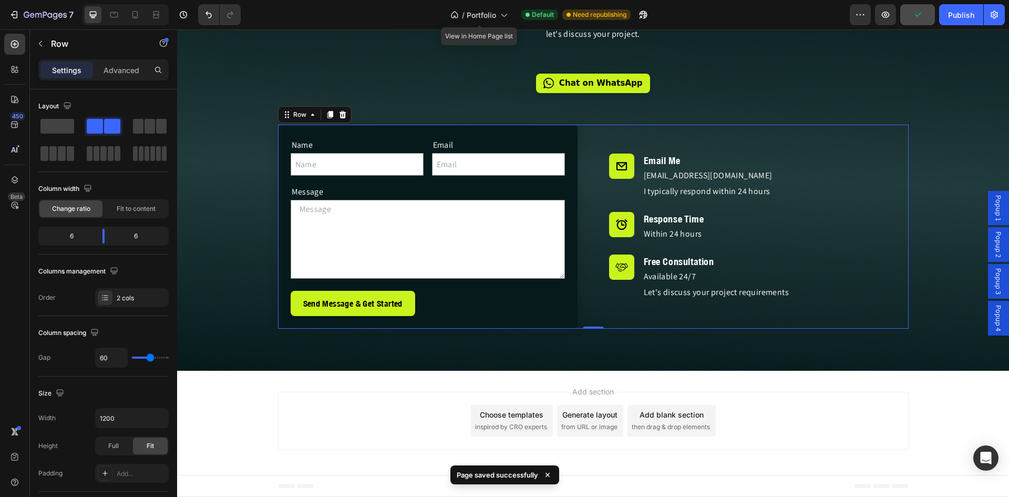
click at [935, 134] on div "Let's Work Together Heading Ready to transform your business with a stunning Sh…" at bounding box center [593, 157] width 832 height 342
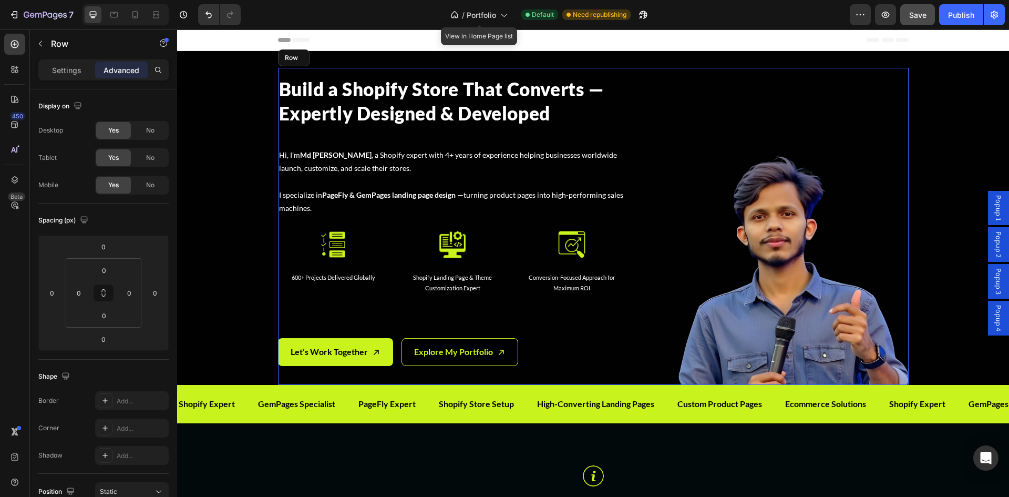
click at [376, 115] on h2 "Build a Shopify Store That Converts — Expertly Designed & Developed" at bounding box center [453, 101] width 350 height 50
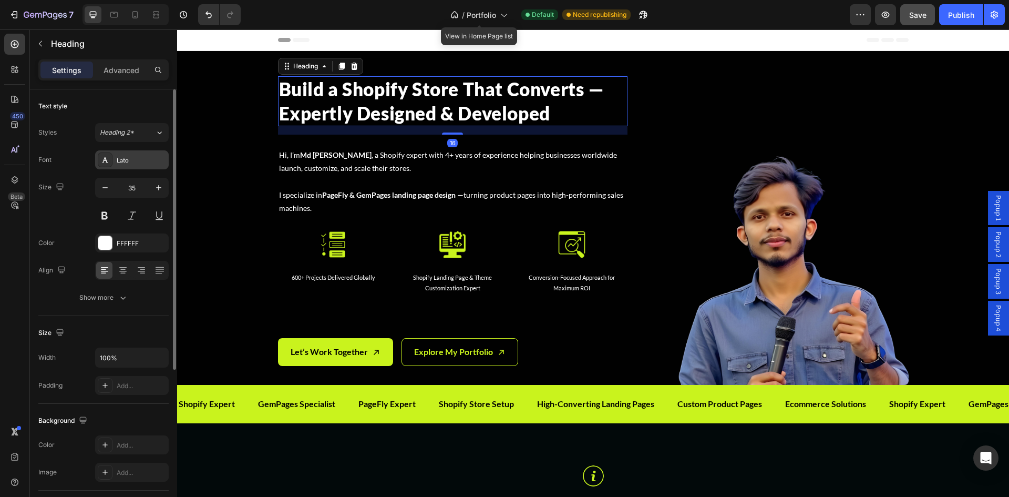
click at [128, 161] on div "Lato" at bounding box center [141, 160] width 49 height 9
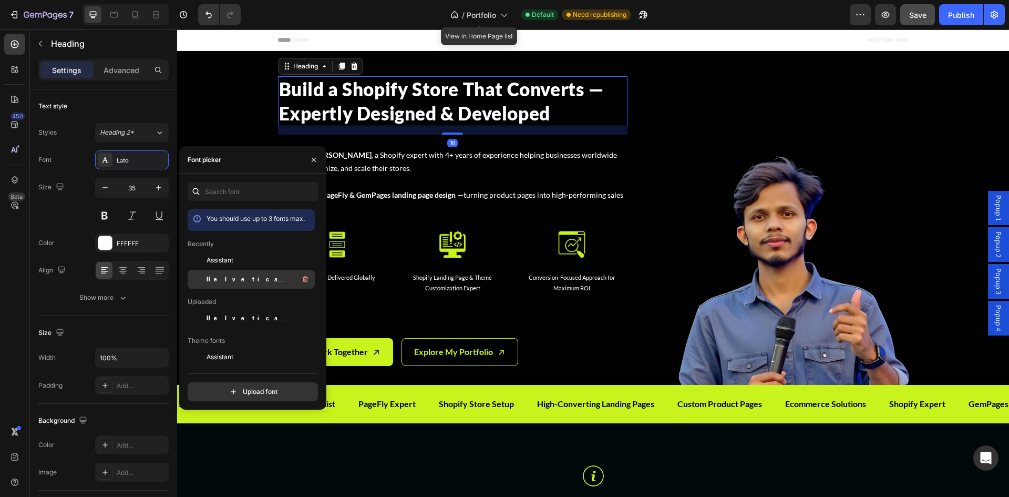
click at [251, 277] on span "Helvetica Neue Condensed Bold_1" at bounding box center [250, 278] width 87 height 9
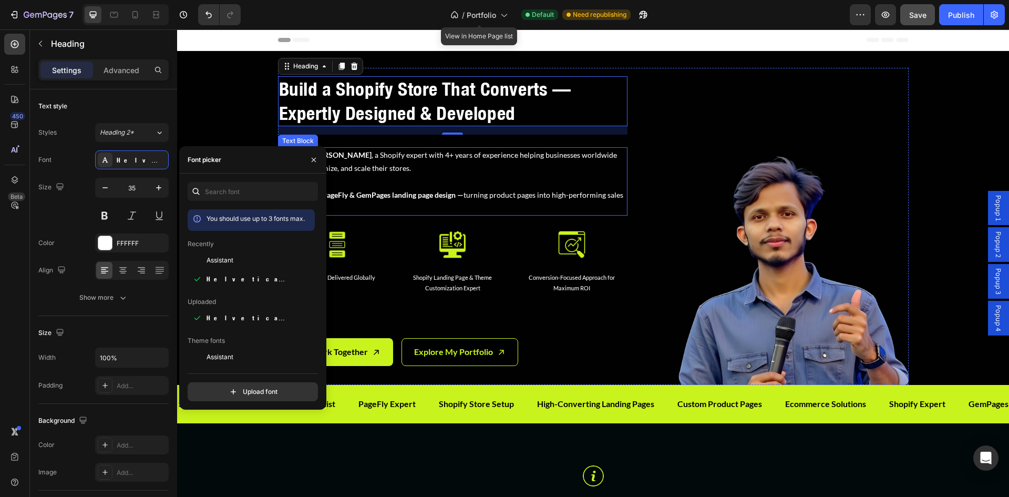
click at [381, 170] on p "Hi, I’m Md Asadullah Al Azad , a Shopify expert with 4+ years of experience hel…" at bounding box center [453, 161] width 348 height 26
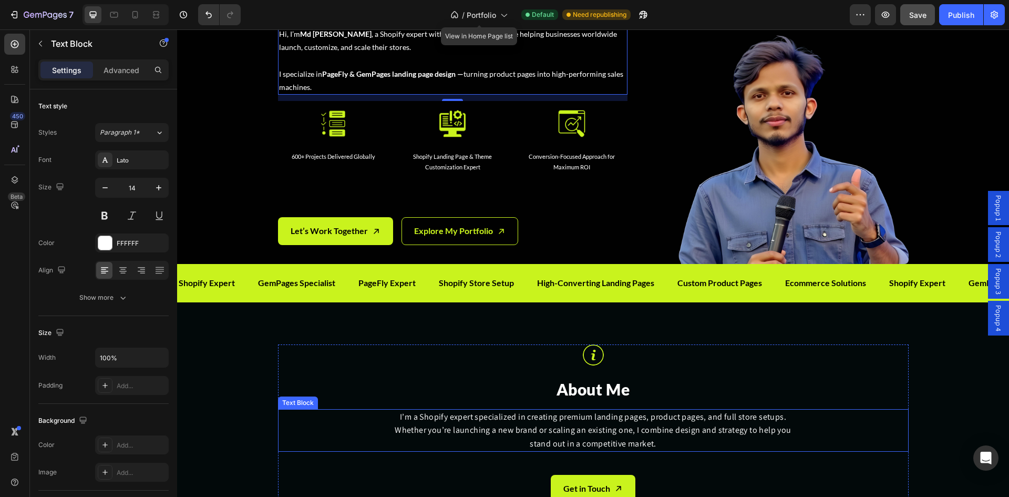
scroll to position [263, 0]
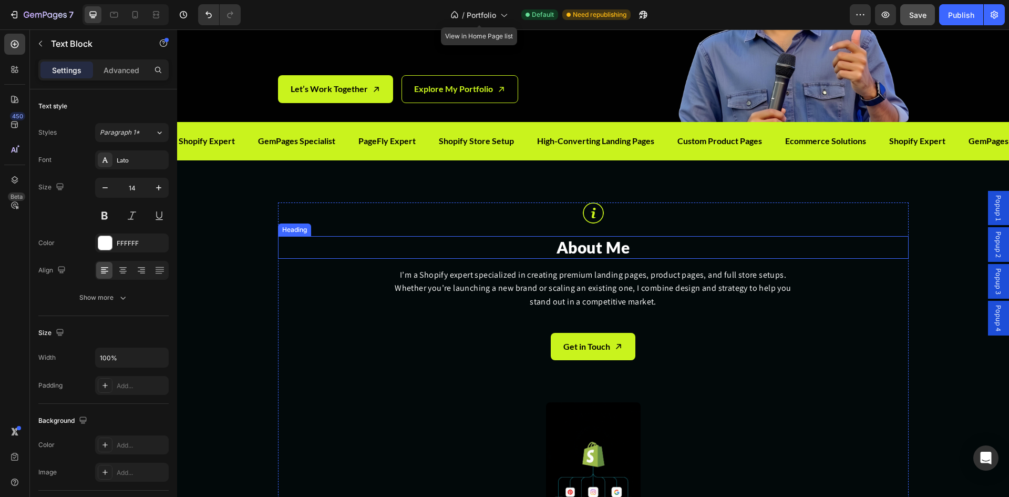
drag, startPoint x: 575, startPoint y: 249, endPoint x: 292, endPoint y: 246, distance: 282.9
click at [575, 249] on h2 "About Me" at bounding box center [593, 247] width 631 height 23
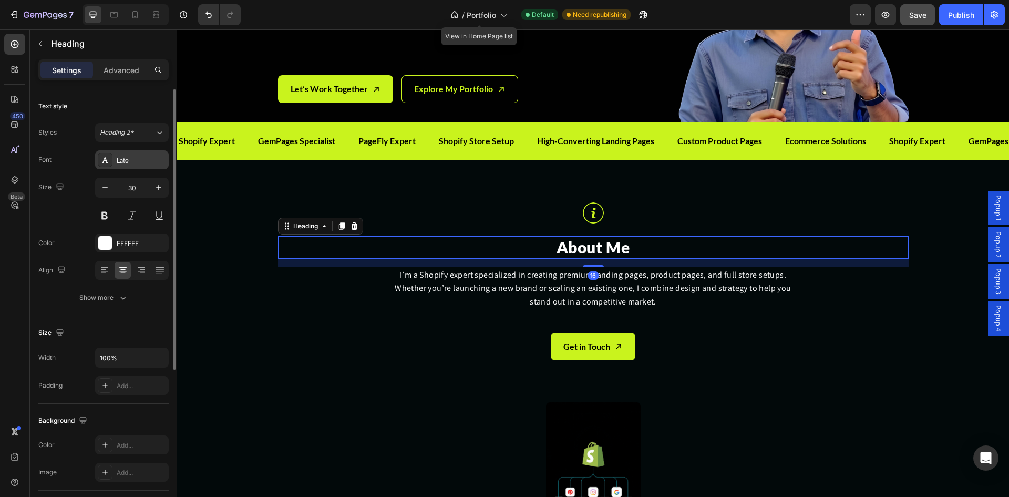
click at [127, 155] on div "Lato" at bounding box center [132, 159] width 74 height 19
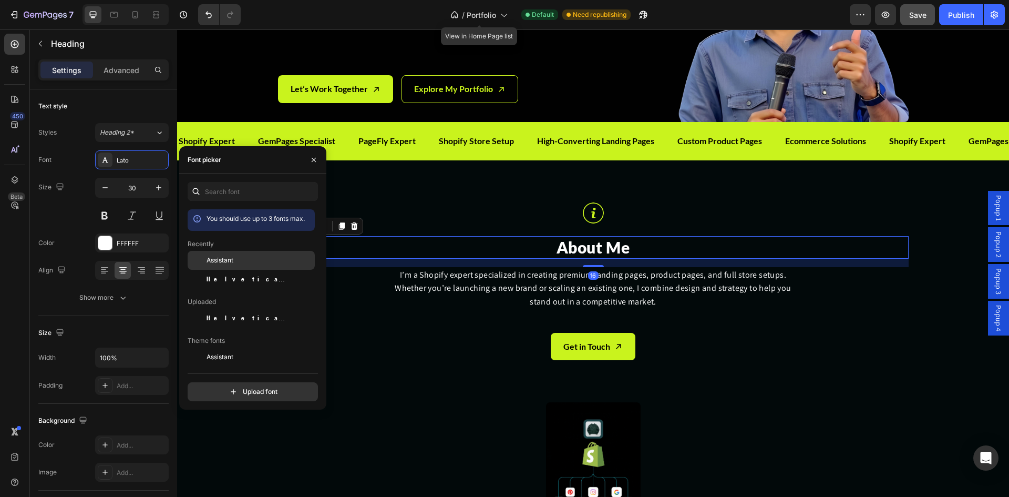
click at [220, 257] on span "Assistant" at bounding box center [220, 260] width 27 height 9
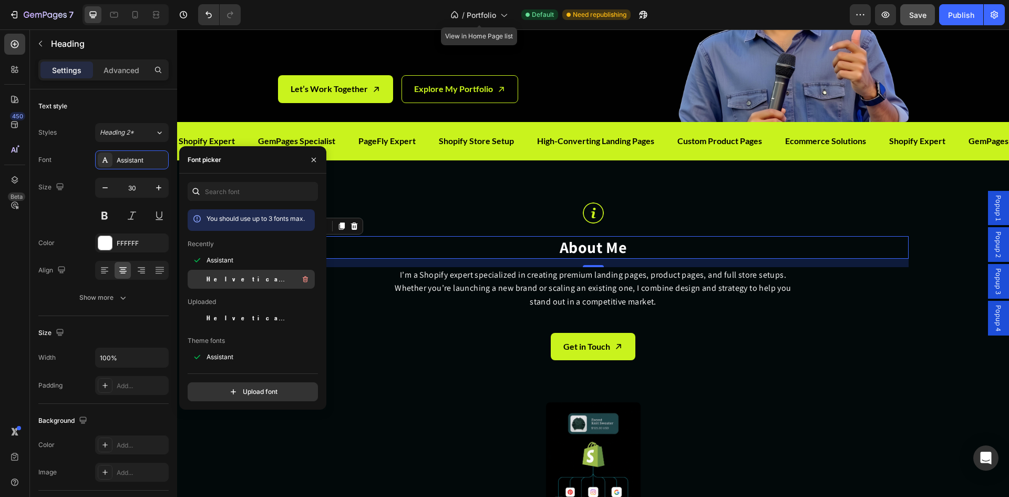
click at [223, 275] on span "Helvetica Neue Condensed Bold_1" at bounding box center [250, 278] width 87 height 9
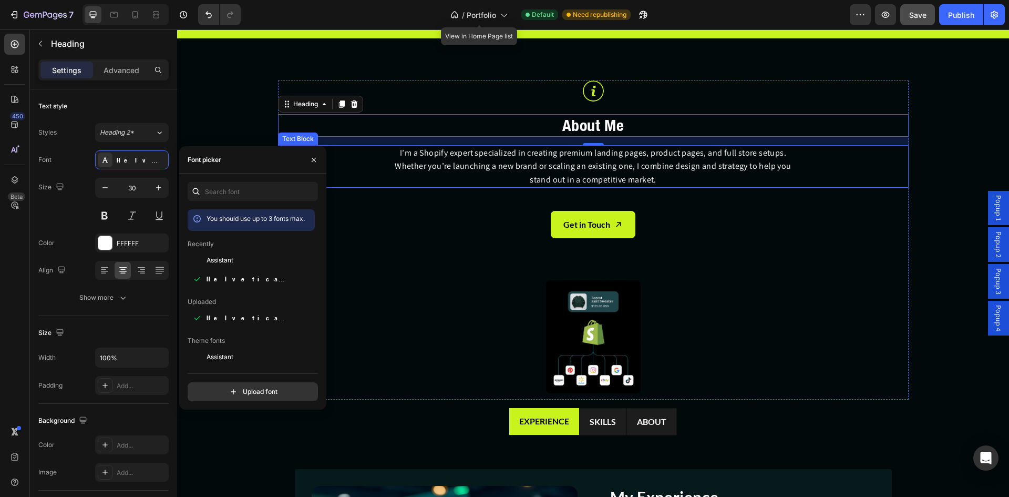
scroll to position [438, 0]
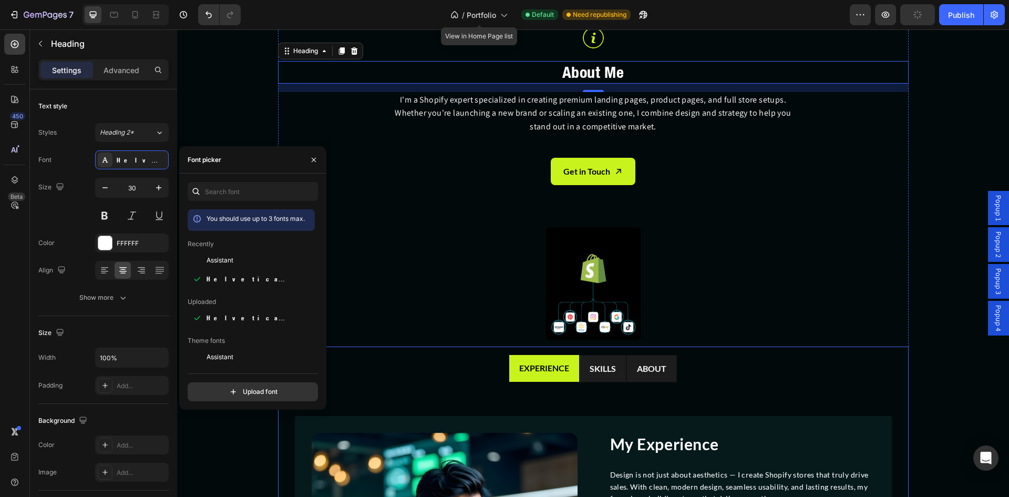
click at [548, 376] on div "Experience" at bounding box center [544, 368] width 53 height 18
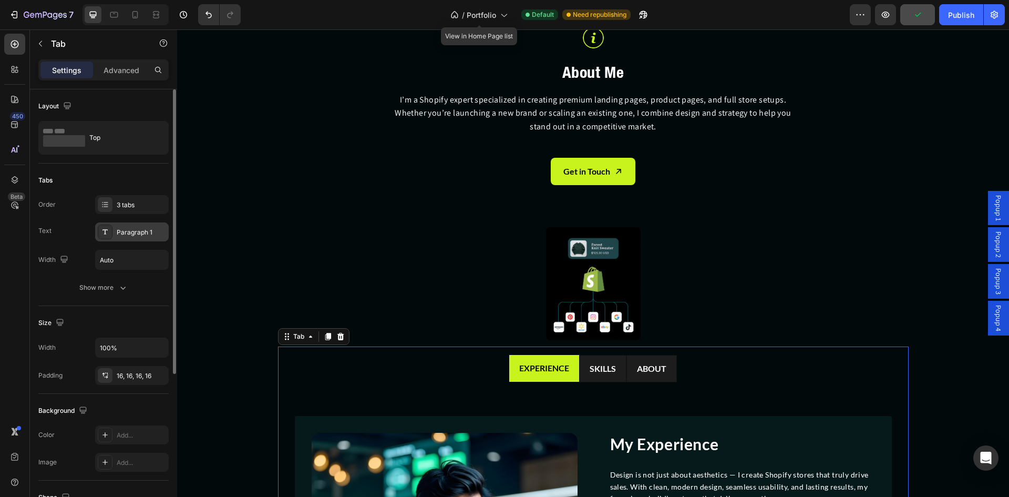
click at [106, 231] on icon at bounding box center [105, 232] width 8 height 8
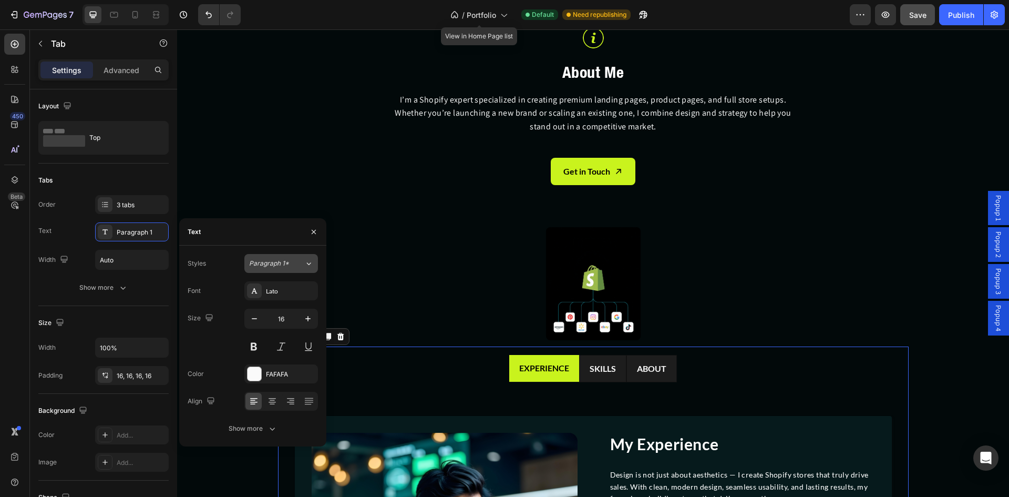
click at [257, 265] on span "Paragraph 1*" at bounding box center [269, 263] width 40 height 9
click at [214, 256] on div "Styles Paragraph 1*" at bounding box center [253, 263] width 130 height 19
click at [263, 294] on div "Lato" at bounding box center [281, 290] width 74 height 19
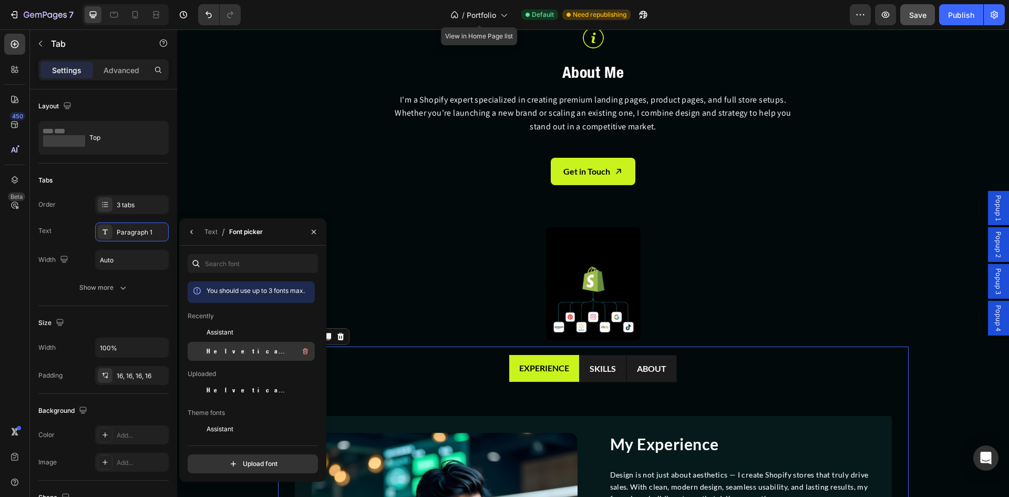
click at [256, 349] on span "Helvetica Neue Condensed Bold_1" at bounding box center [250, 350] width 87 height 9
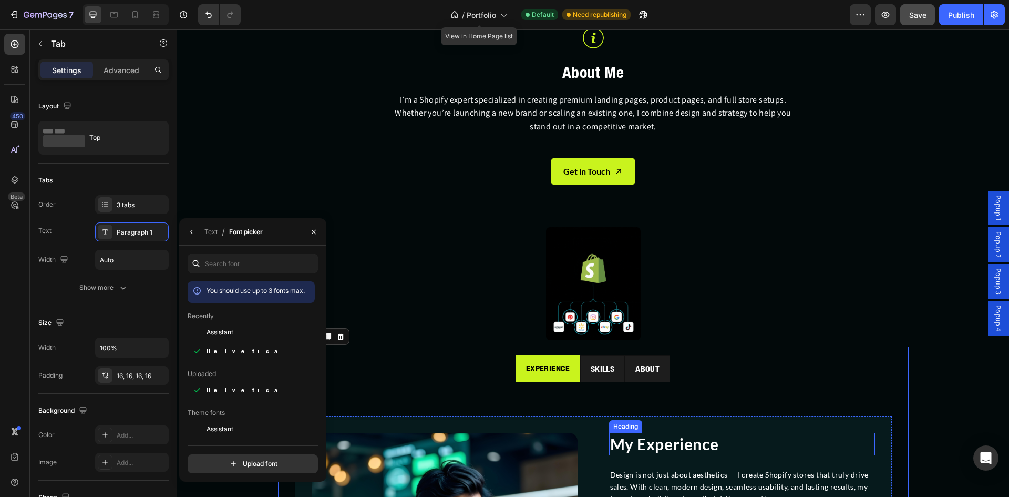
click at [648, 445] on h2 "My Experience" at bounding box center [742, 444] width 266 height 23
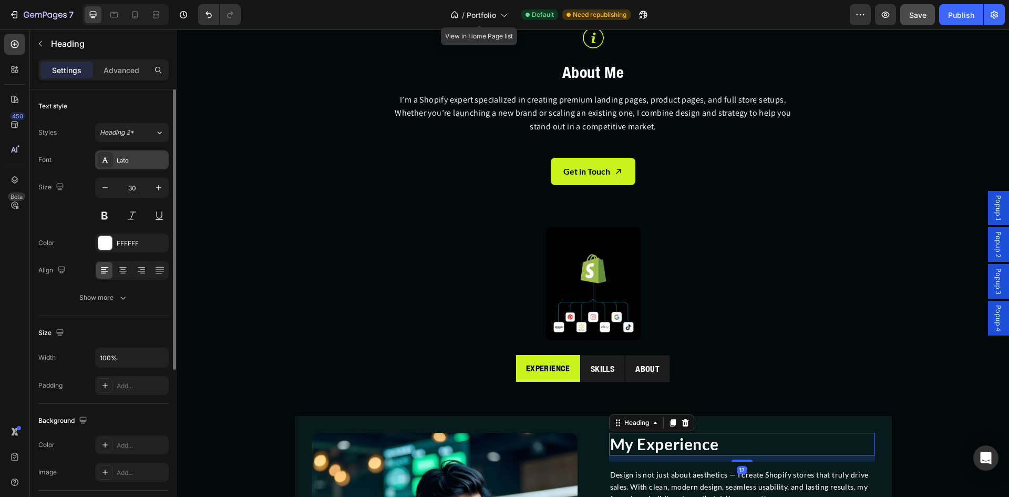
click at [114, 165] on div "Lato" at bounding box center [132, 159] width 74 height 19
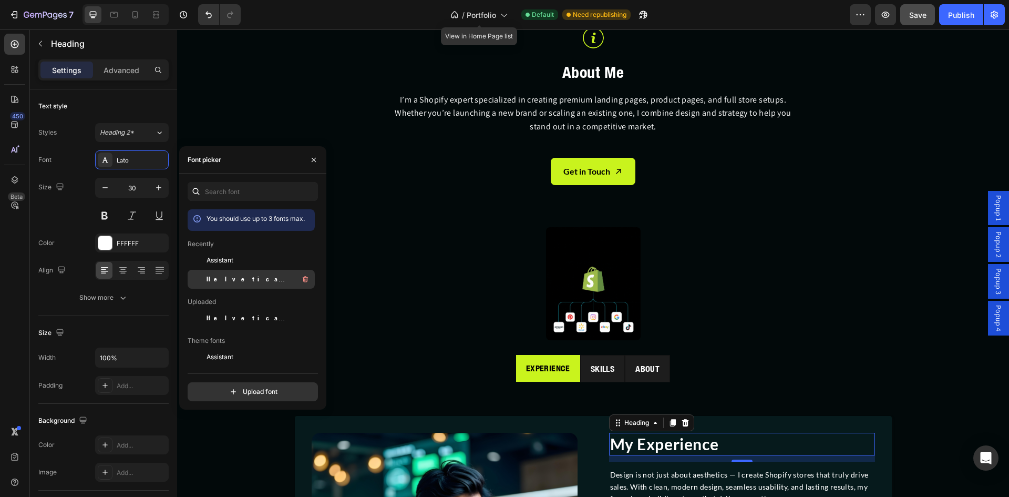
click at [222, 274] on span "Helvetica Neue Condensed Bold_1" at bounding box center [250, 278] width 87 height 9
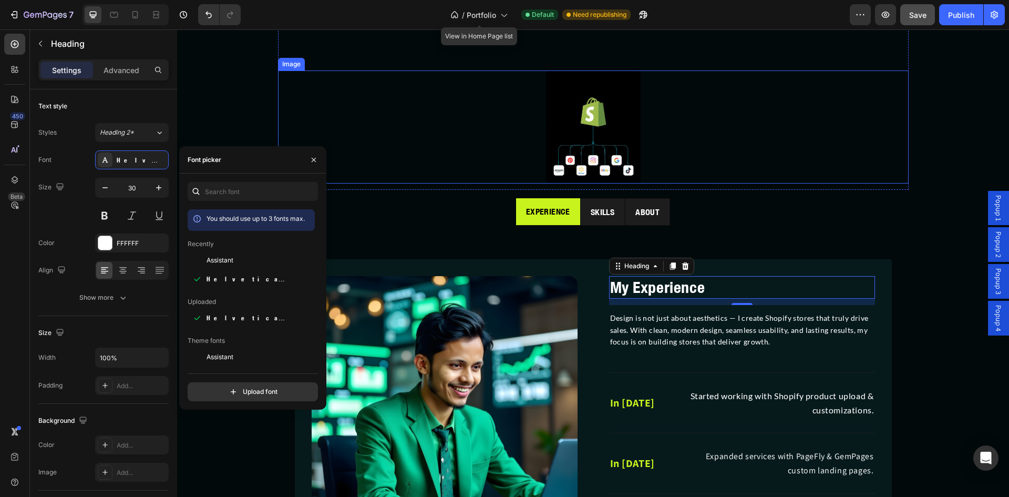
scroll to position [614, 0]
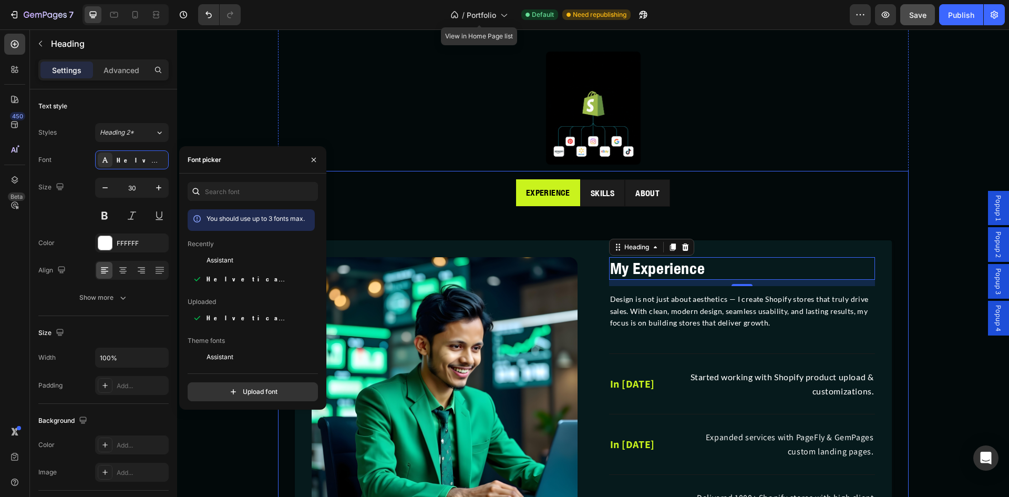
click at [598, 187] on p "Skills" at bounding box center [603, 193] width 24 height 15
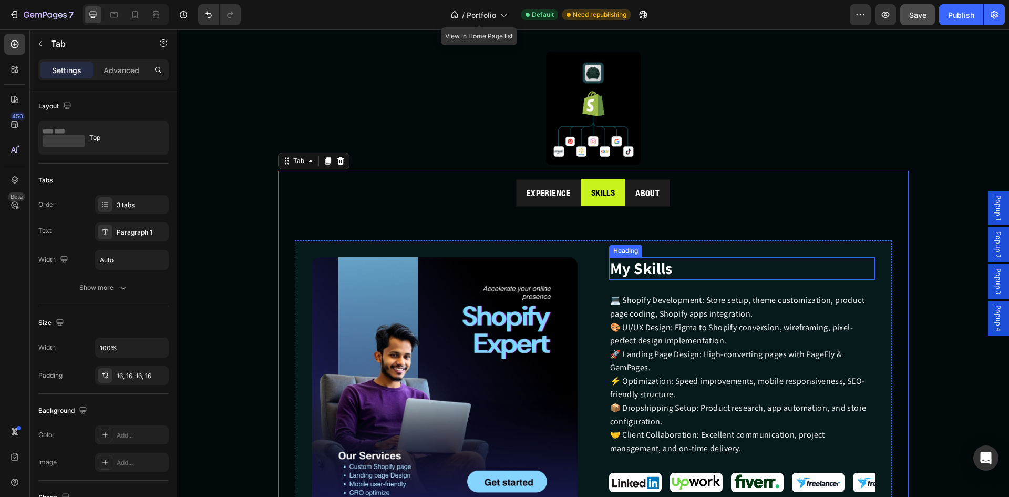
click at [656, 269] on h2 "My Skills" at bounding box center [742, 268] width 266 height 23
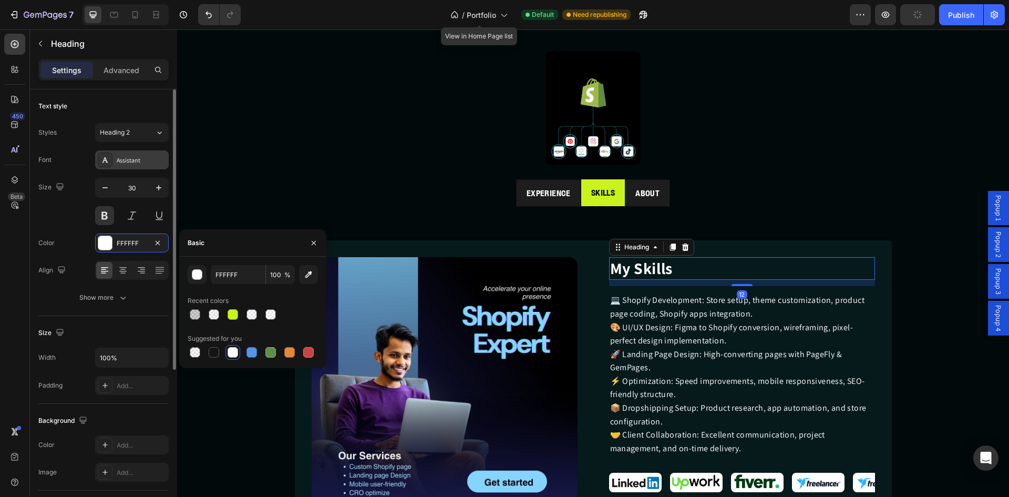
click at [108, 161] on icon at bounding box center [105, 160] width 8 height 8
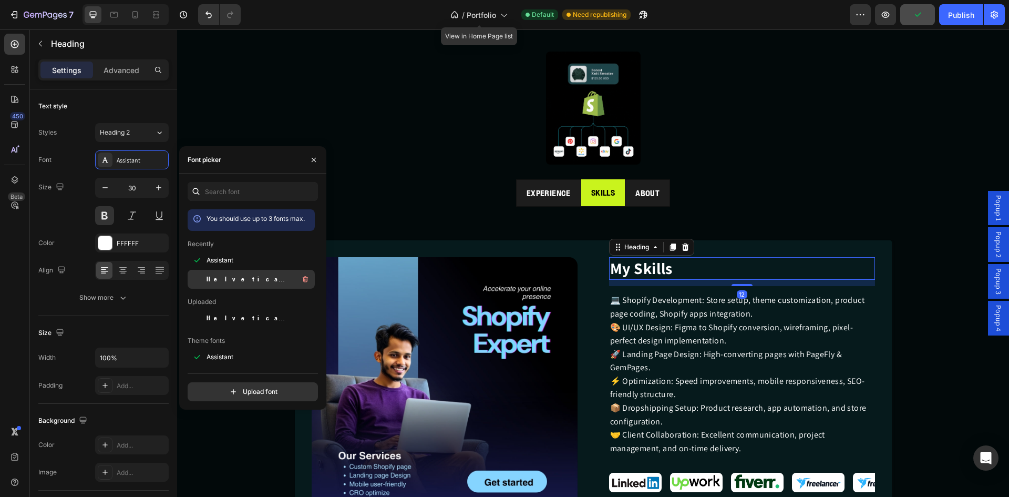
click at [203, 281] on div at bounding box center [197, 279] width 19 height 19
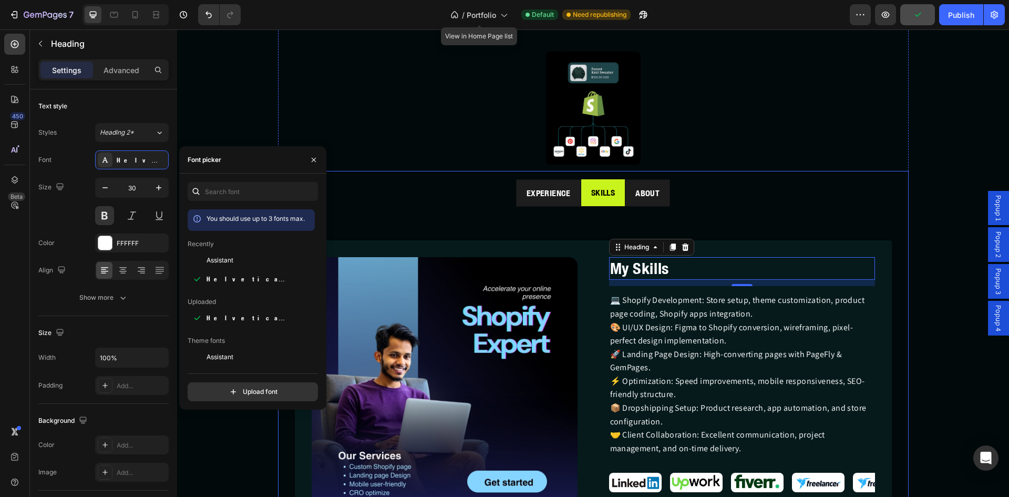
click at [647, 195] on p "About" at bounding box center [648, 193] width 24 height 15
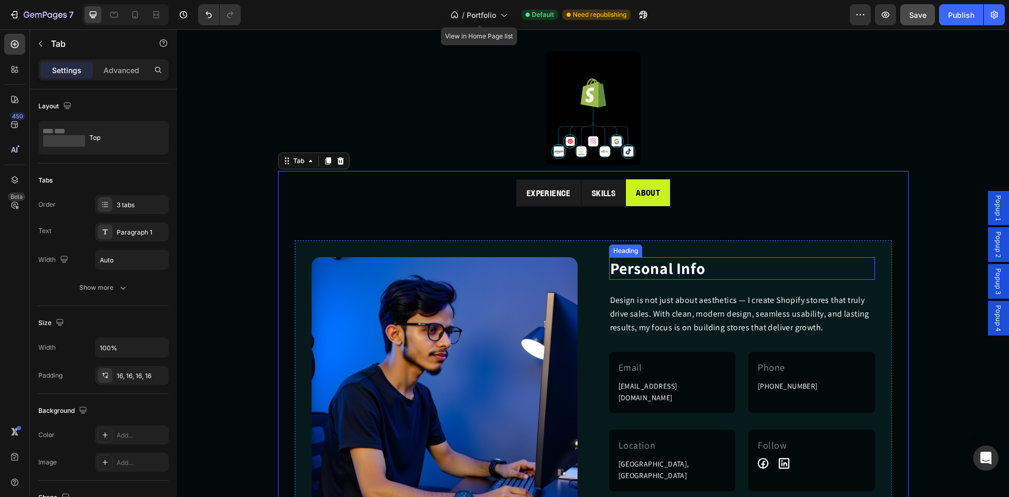
click at [652, 271] on h2 "Personal Info" at bounding box center [742, 268] width 266 height 23
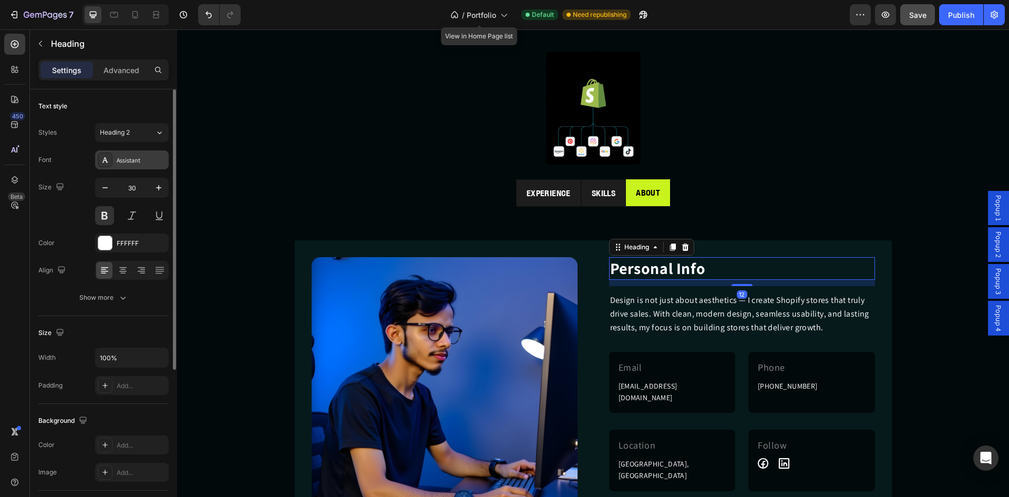
click at [110, 164] on div at bounding box center [105, 159] width 15 height 15
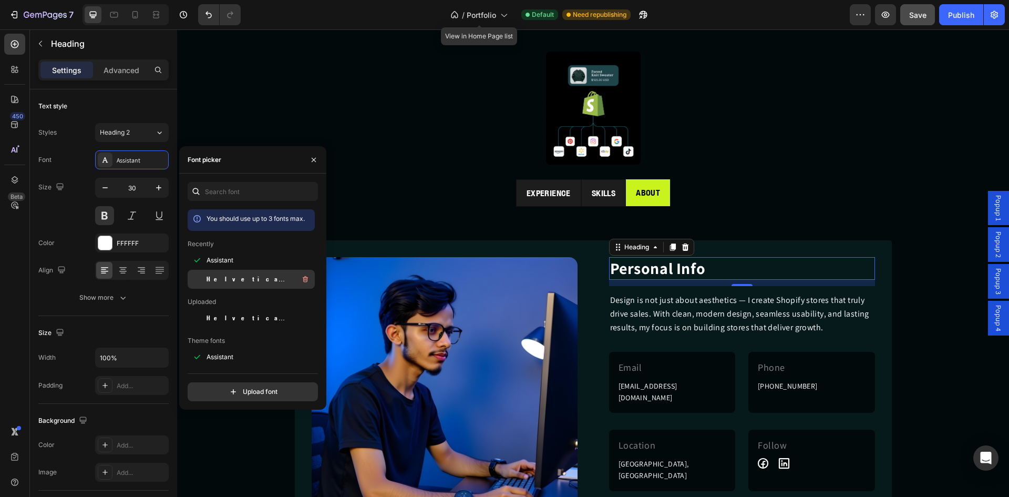
click at [218, 279] on span "Helvetica Neue Condensed Bold_1" at bounding box center [250, 278] width 87 height 9
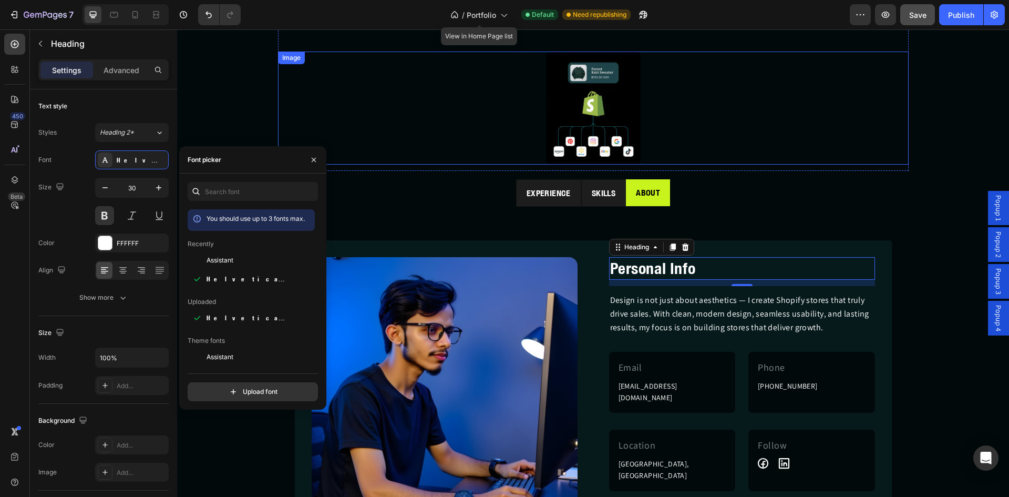
click at [383, 153] on div at bounding box center [593, 108] width 631 height 113
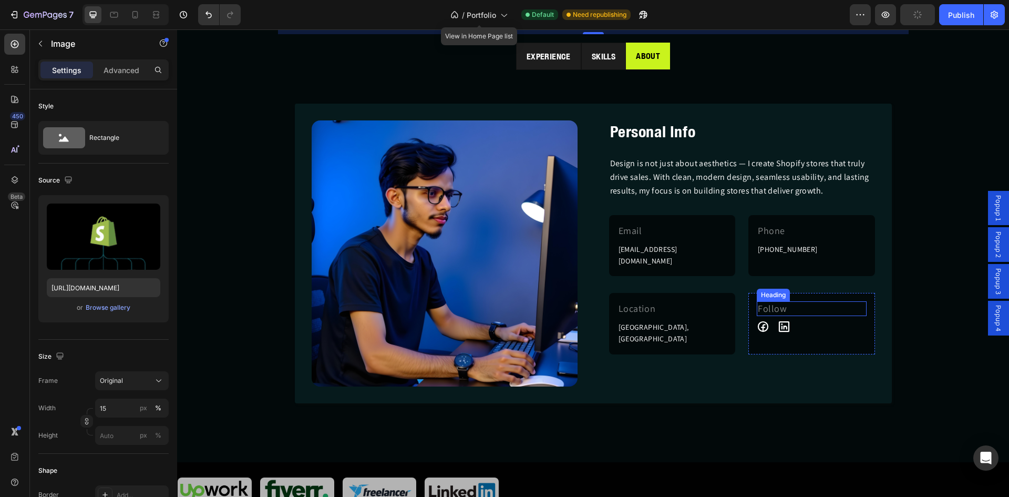
scroll to position [876, 0]
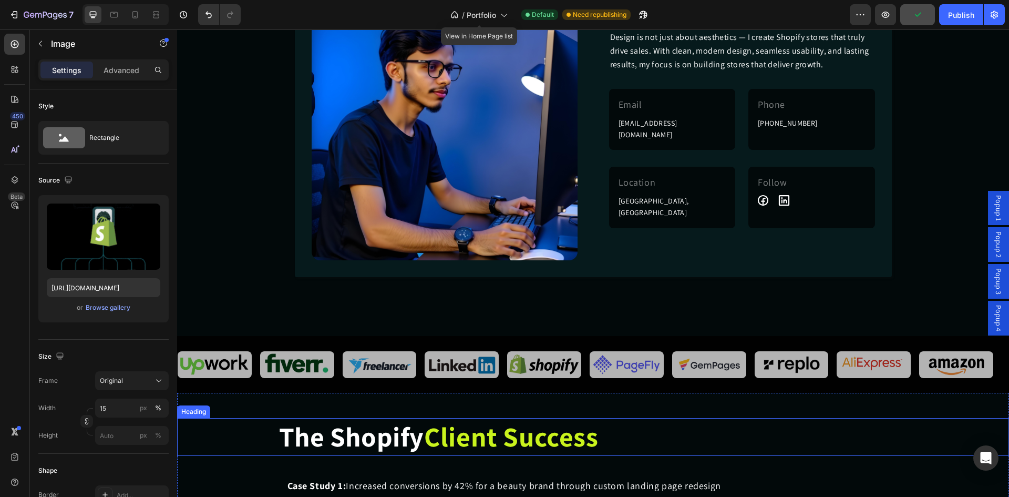
drag, startPoint x: 524, startPoint y: 444, endPoint x: 403, endPoint y: 405, distance: 126.7
click at [524, 443] on span "Client Success" at bounding box center [511, 436] width 174 height 36
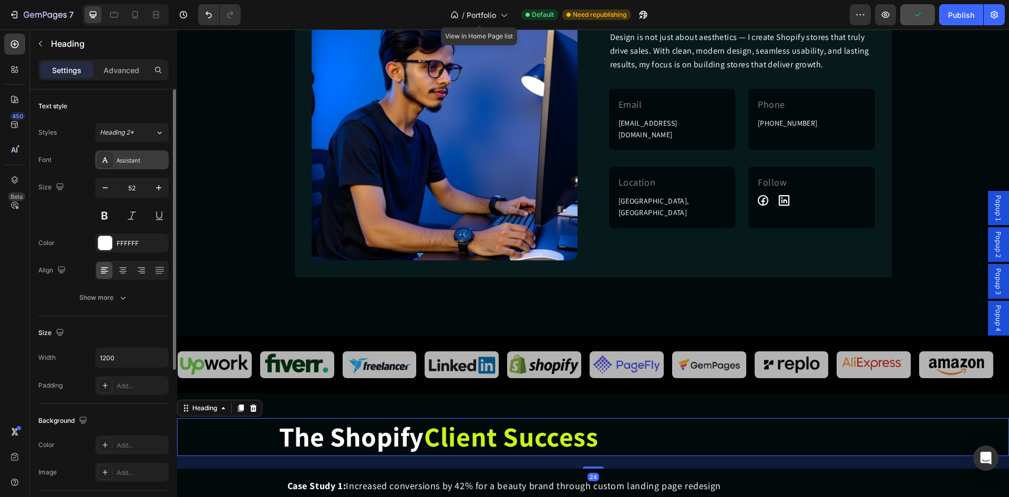
click at [127, 154] on div "Assistant" at bounding box center [132, 159] width 74 height 19
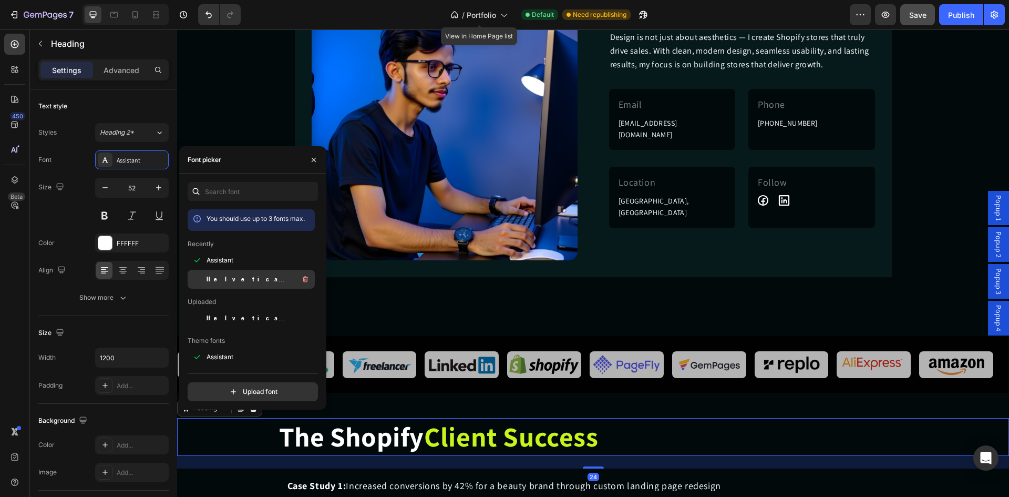
click at [246, 271] on div "Helvetica Neue Condensed Bold_1" at bounding box center [251, 279] width 127 height 19
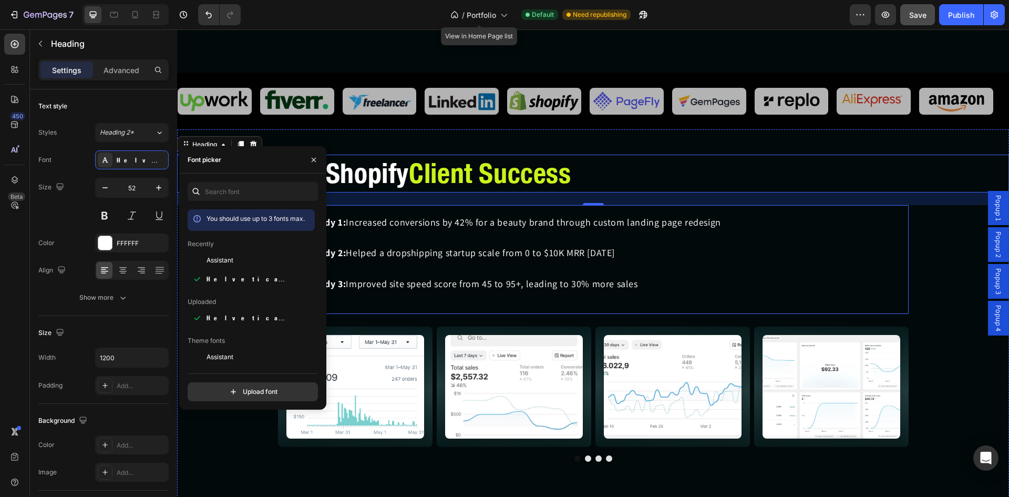
scroll to position [1174, 0]
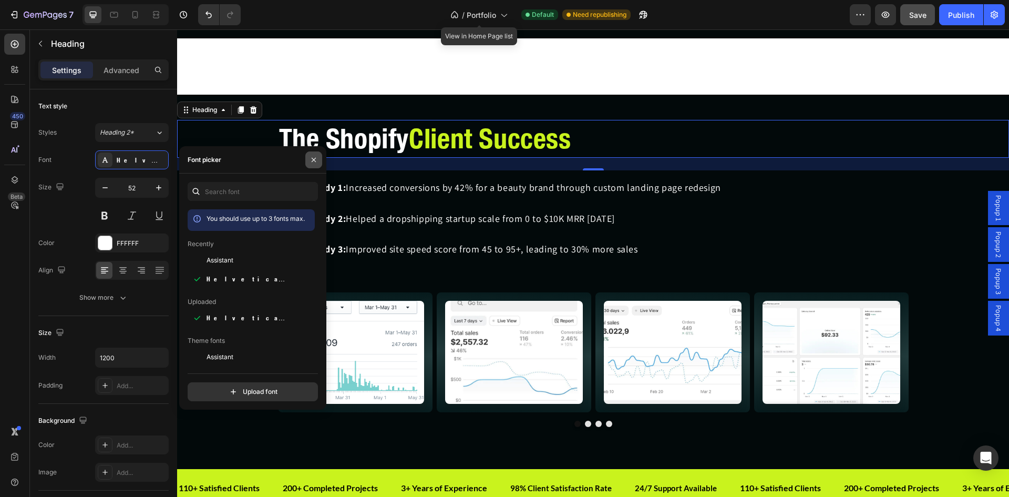
click at [314, 157] on icon "button" at bounding box center [314, 160] width 8 height 8
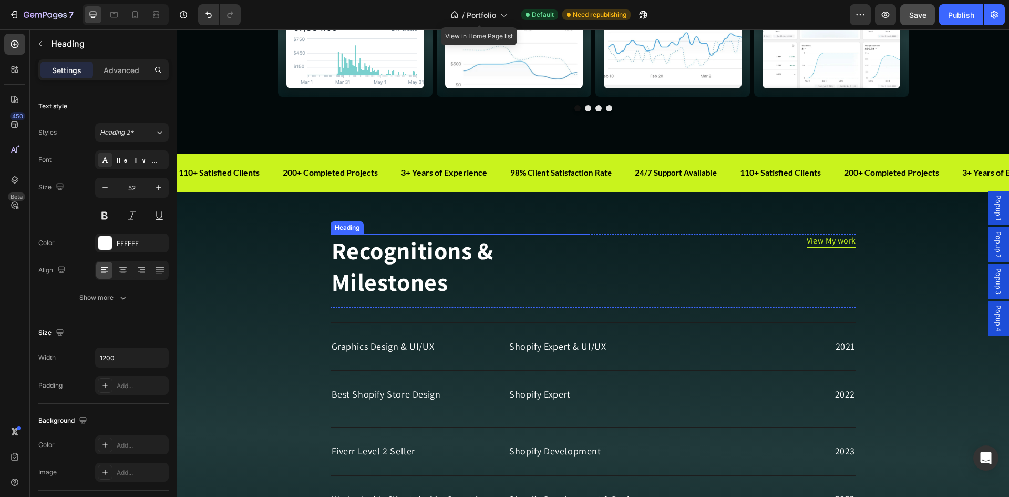
click at [436, 273] on h2 "Recognitions & Milestones" at bounding box center [460, 266] width 259 height 65
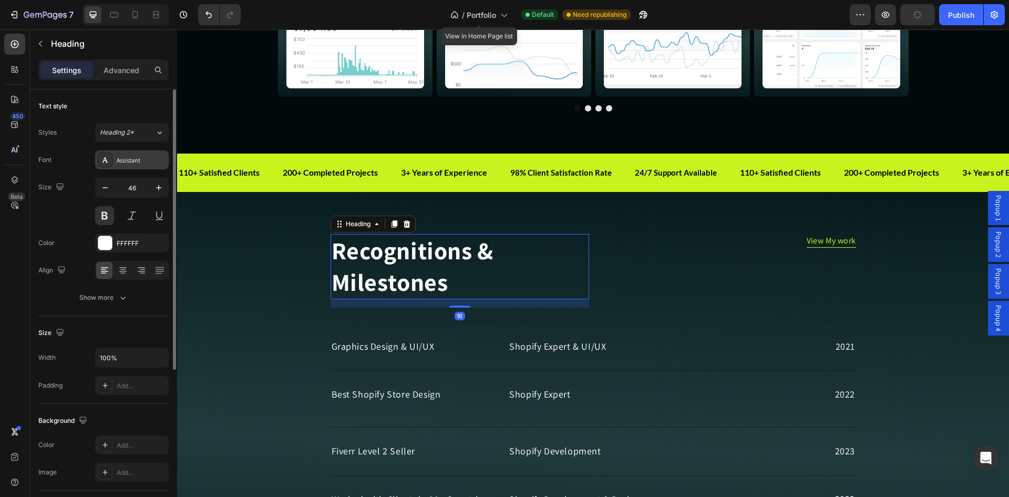
click at [127, 159] on div "Assistant" at bounding box center [141, 160] width 49 height 9
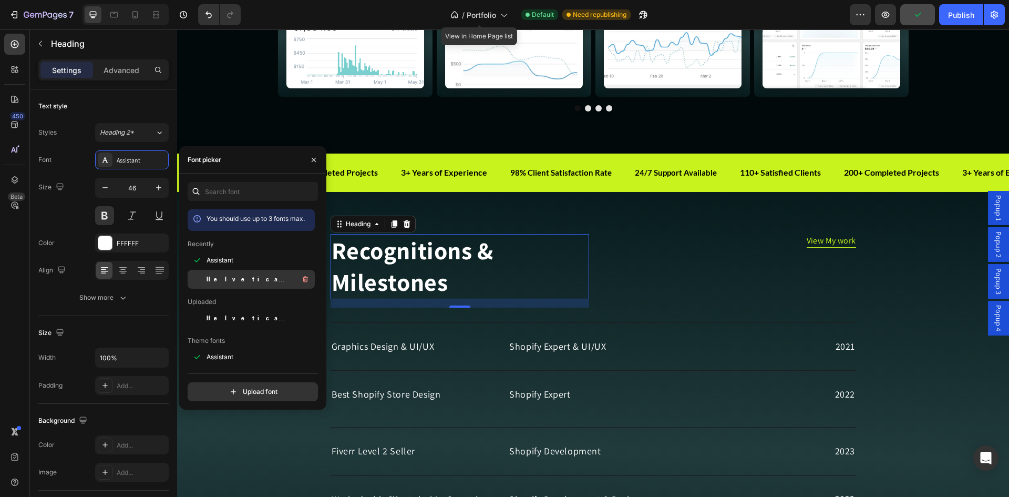
click at [252, 278] on span "Helvetica Neue Condensed Bold_1" at bounding box center [250, 278] width 87 height 9
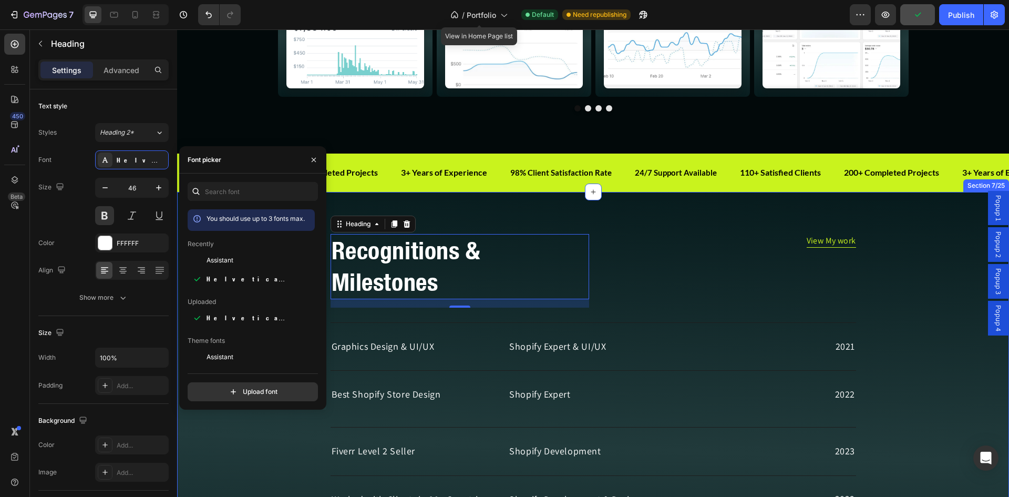
click at [282, 432] on div "Recognitions & Milestones Heading 16 View My work Button Row Title Line Graphic…" at bounding box center [593, 442] width 832 height 417
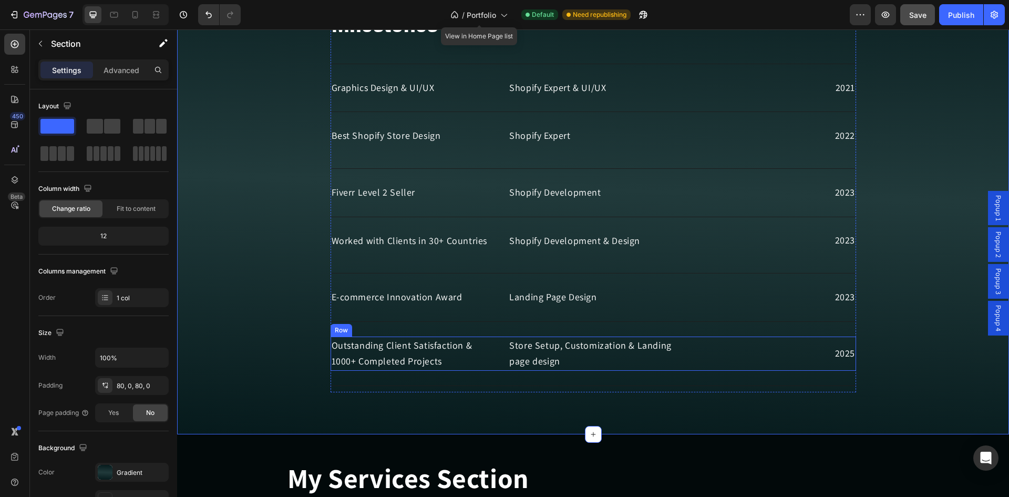
scroll to position [1928, 0]
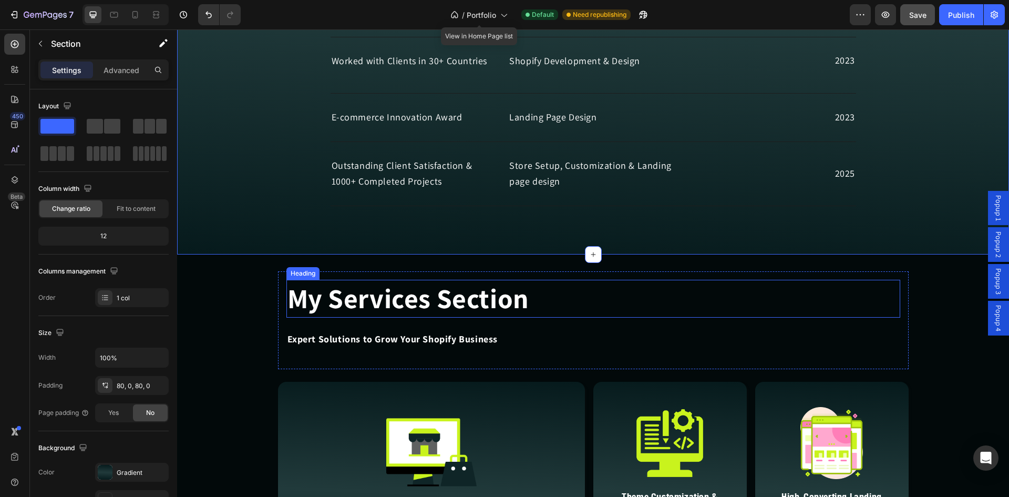
click at [375, 301] on h2 "My Services Section" at bounding box center [594, 299] width 614 height 38
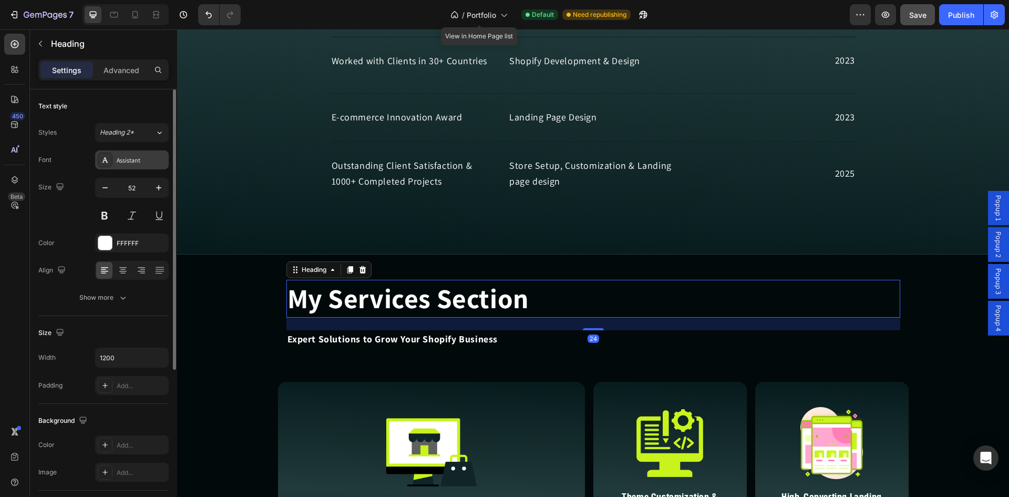
click at [135, 163] on div "Assistant" at bounding box center [141, 160] width 49 height 9
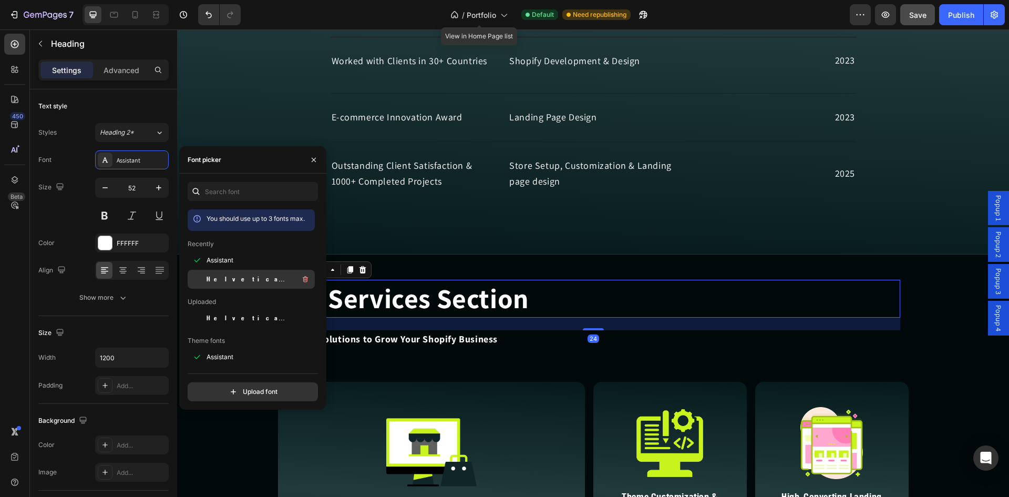
click at [239, 274] on div "Helvetica Neue Condensed Bold_1" at bounding box center [260, 279] width 106 height 13
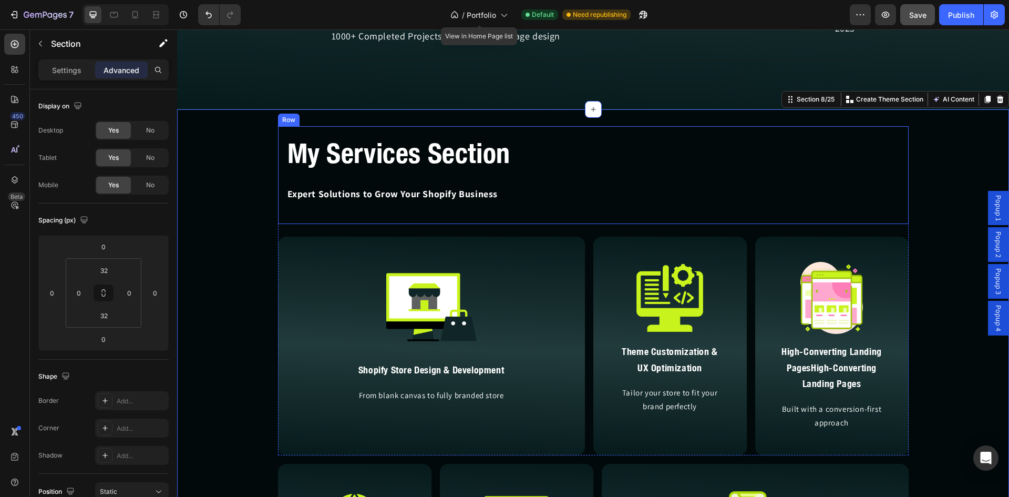
scroll to position [2270, 0]
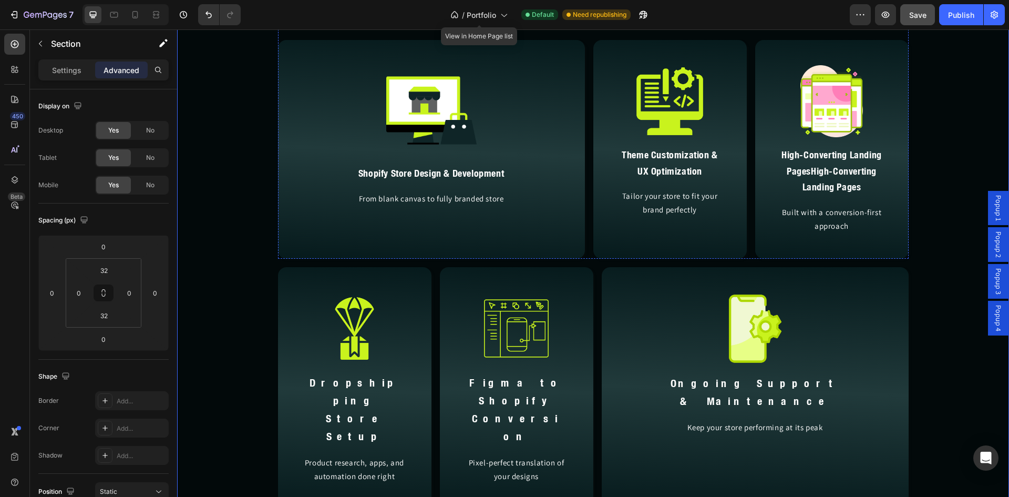
click at [914, 17] on span "Save" at bounding box center [918, 15] width 17 height 9
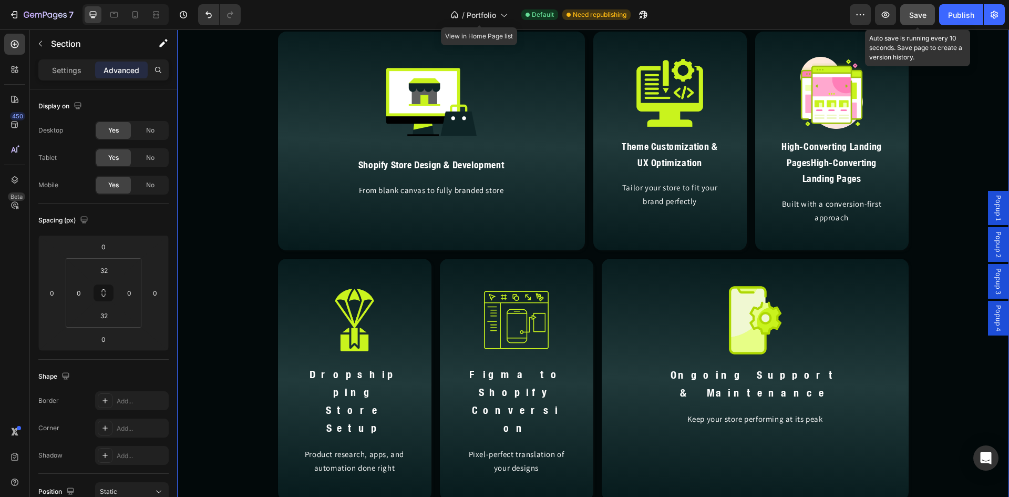
click at [928, 15] on button "Save" at bounding box center [918, 14] width 35 height 21
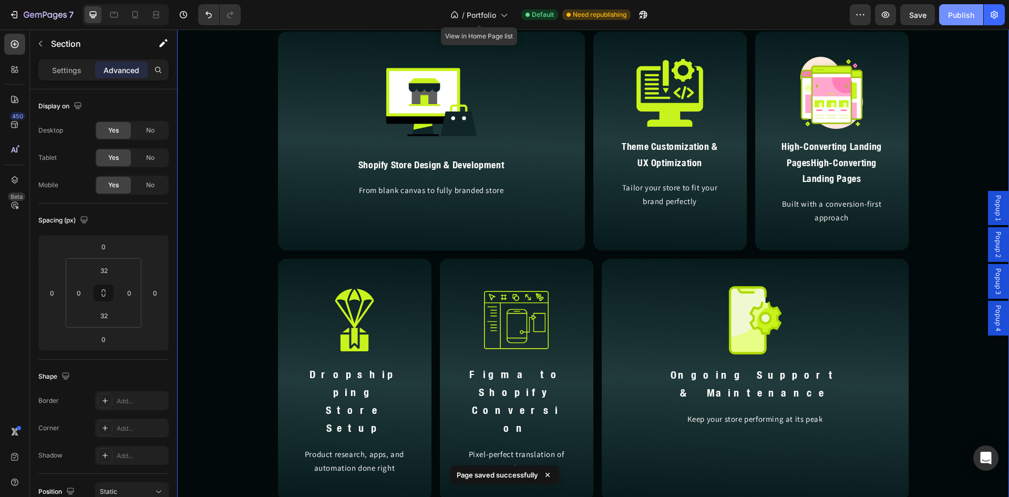
click at [947, 17] on button "Publish" at bounding box center [961, 14] width 44 height 21
click at [117, 16] on icon at bounding box center [114, 14] width 11 height 11
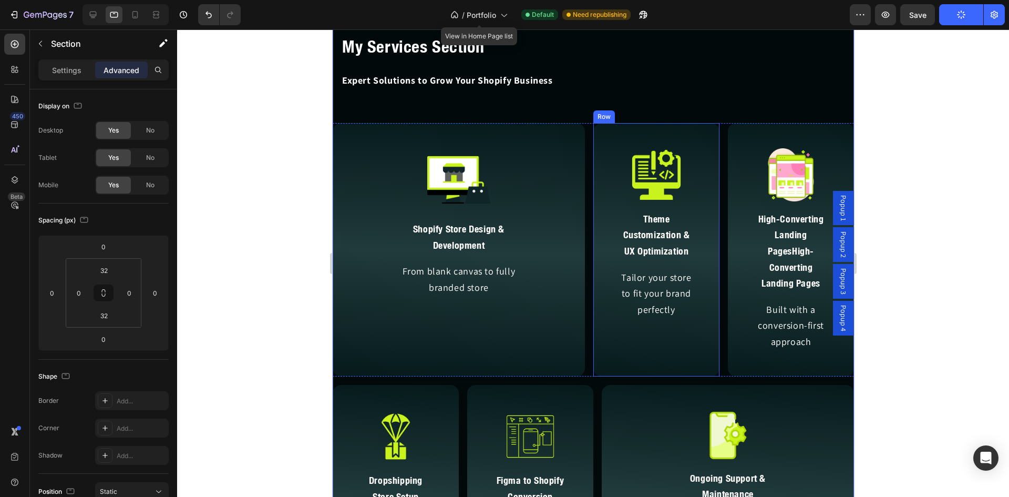
scroll to position [2116, 0]
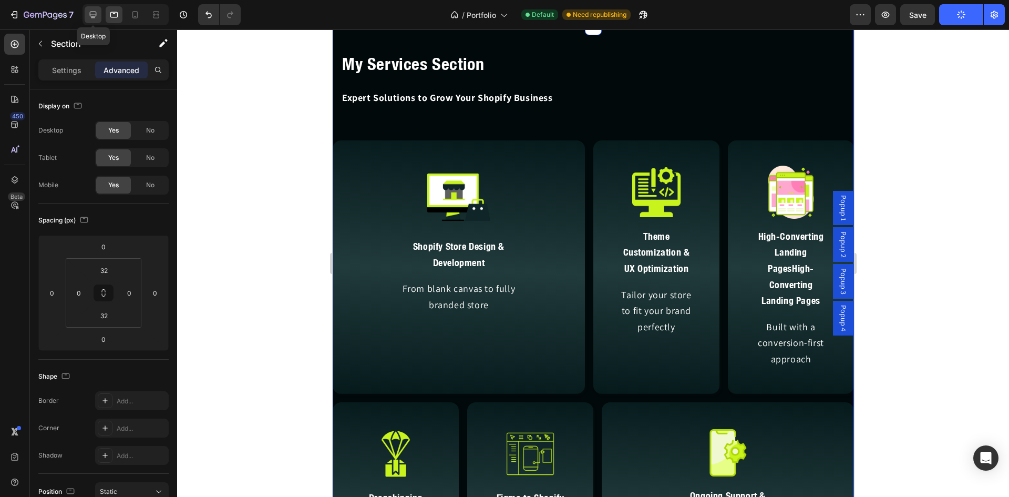
click at [95, 15] on icon at bounding box center [93, 15] width 7 height 7
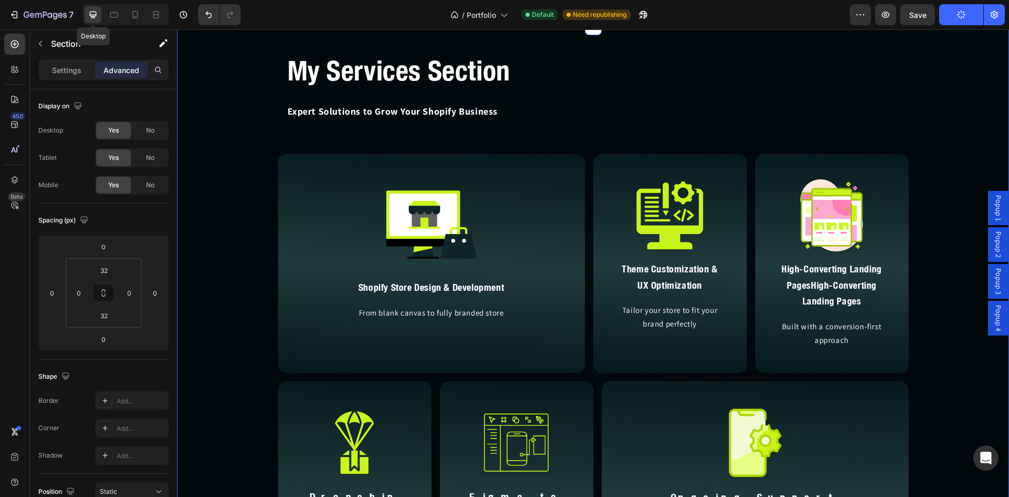
scroll to position [2077, 0]
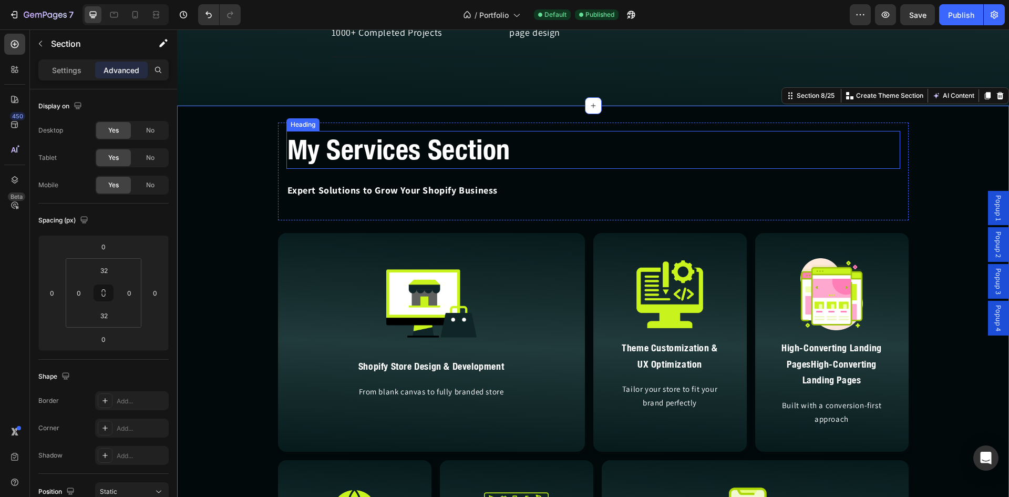
click at [475, 151] on h2 "My Services Section" at bounding box center [594, 150] width 614 height 38
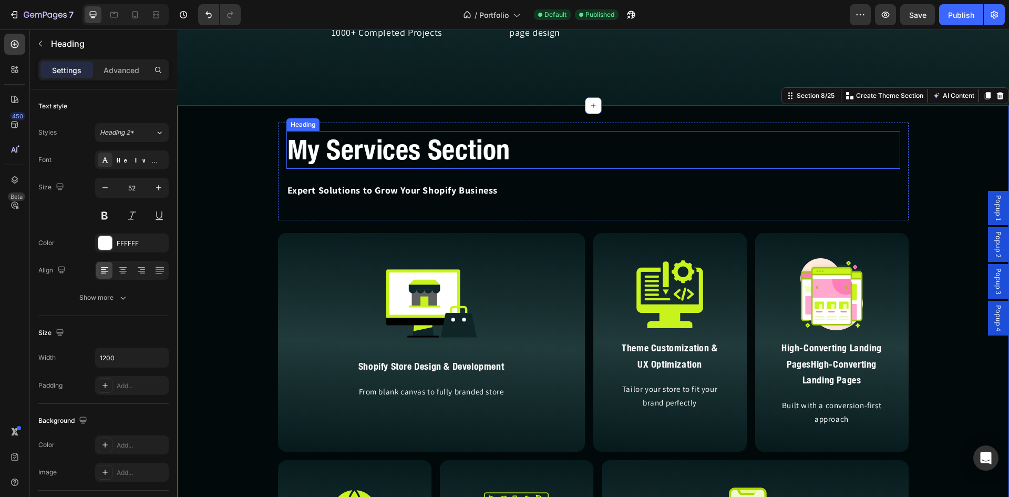
click at [475, 151] on h2 "My Services Section" at bounding box center [594, 150] width 614 height 38
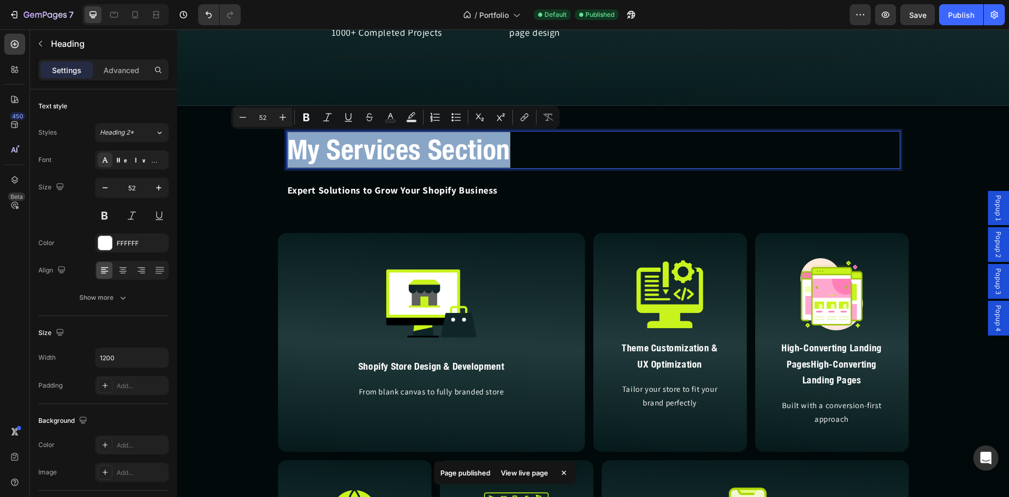
click at [475, 151] on p "My Services Section" at bounding box center [594, 150] width 612 height 36
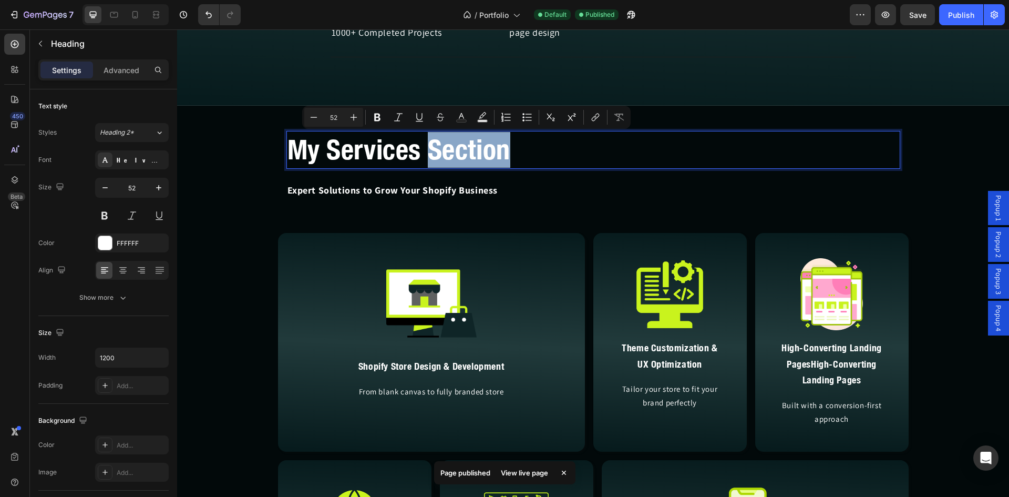
drag, startPoint x: 511, startPoint y: 152, endPoint x: 427, endPoint y: 148, distance: 83.7
click at [427, 148] on p "My Services Section" at bounding box center [594, 150] width 612 height 36
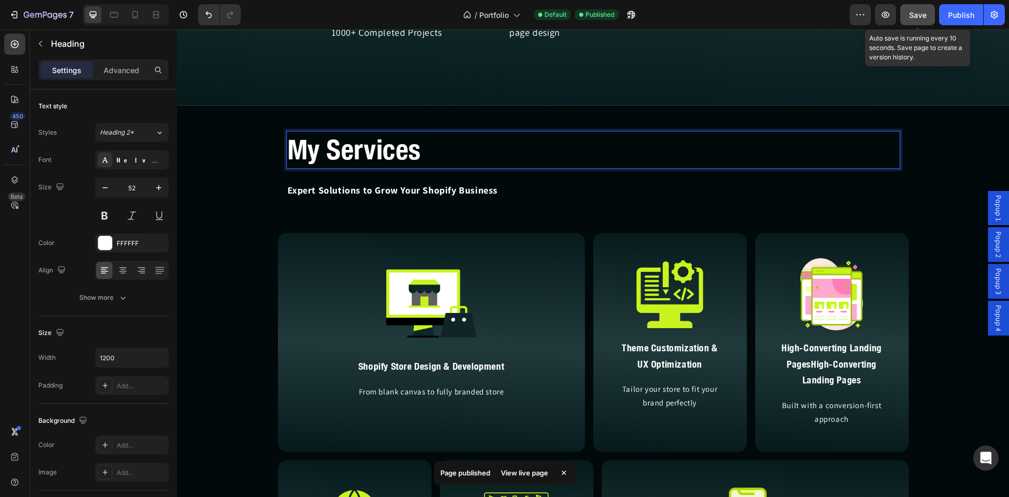
click at [930, 17] on button "Save" at bounding box center [918, 14] width 35 height 21
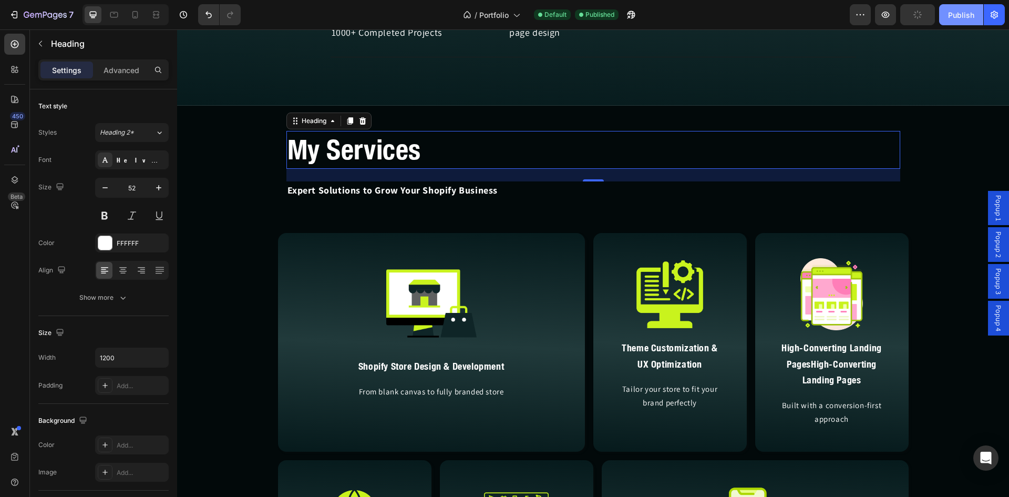
click at [954, 17] on div "Publish" at bounding box center [961, 14] width 26 height 11
click at [920, 17] on span "Save" at bounding box center [918, 15] width 17 height 9
click at [958, 16] on div "Publish" at bounding box center [961, 14] width 26 height 11
click at [452, 294] on img at bounding box center [431, 303] width 90 height 90
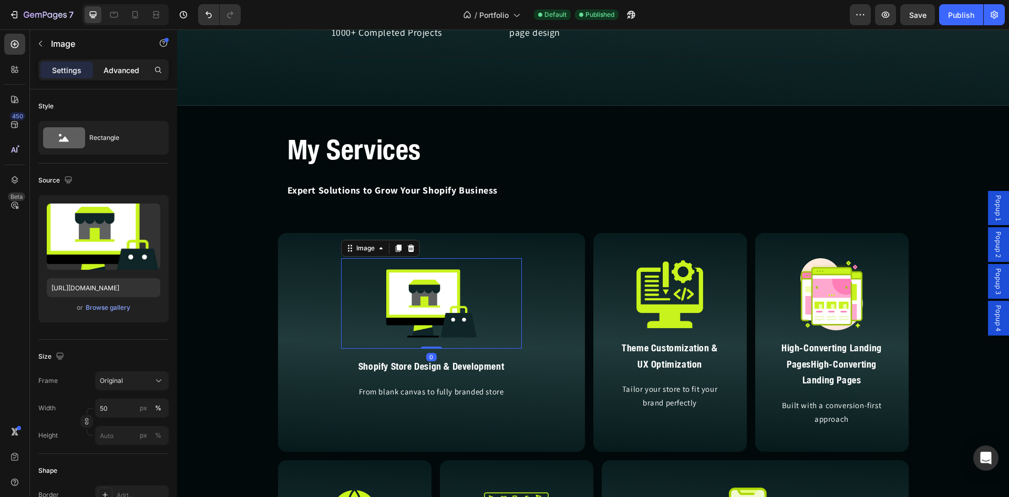
click at [124, 76] on div "Advanced" at bounding box center [121, 70] width 53 height 17
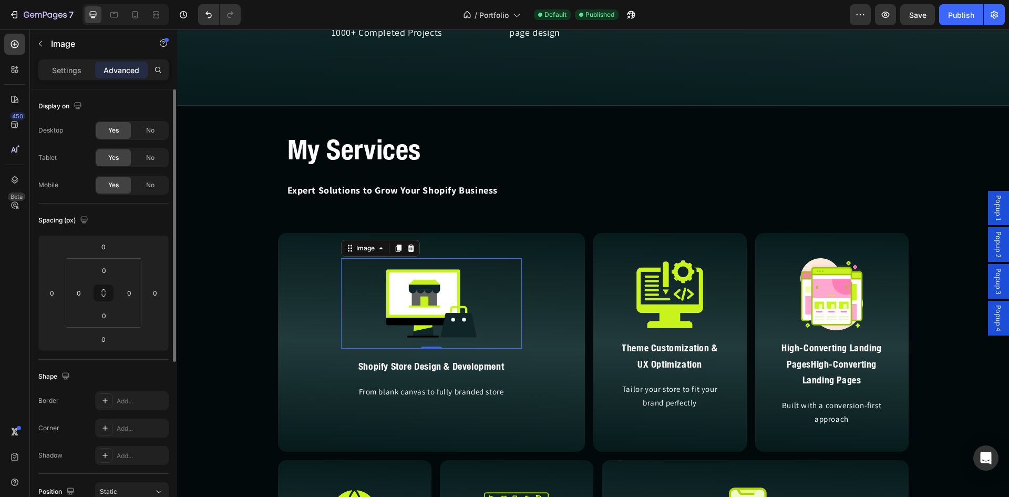
scroll to position [263, 0]
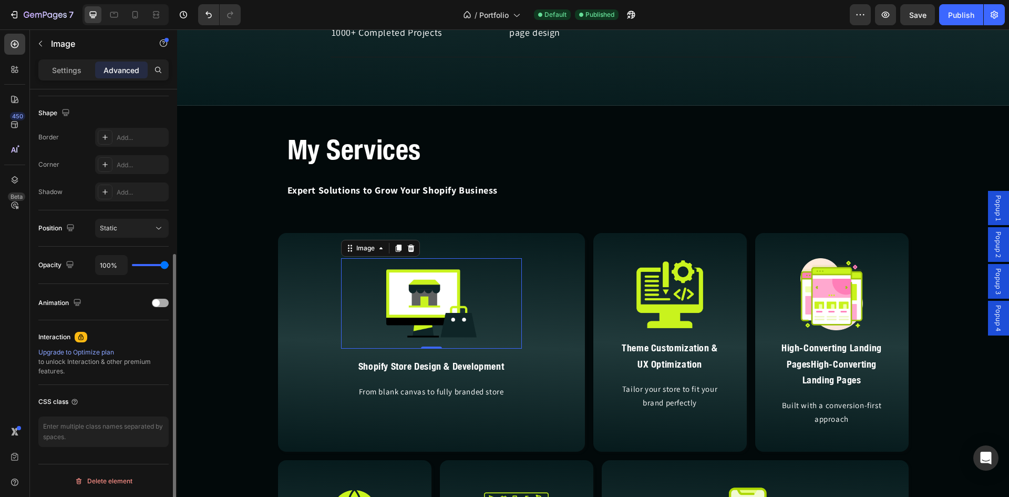
click at [158, 304] on span at bounding box center [155, 302] width 7 height 7
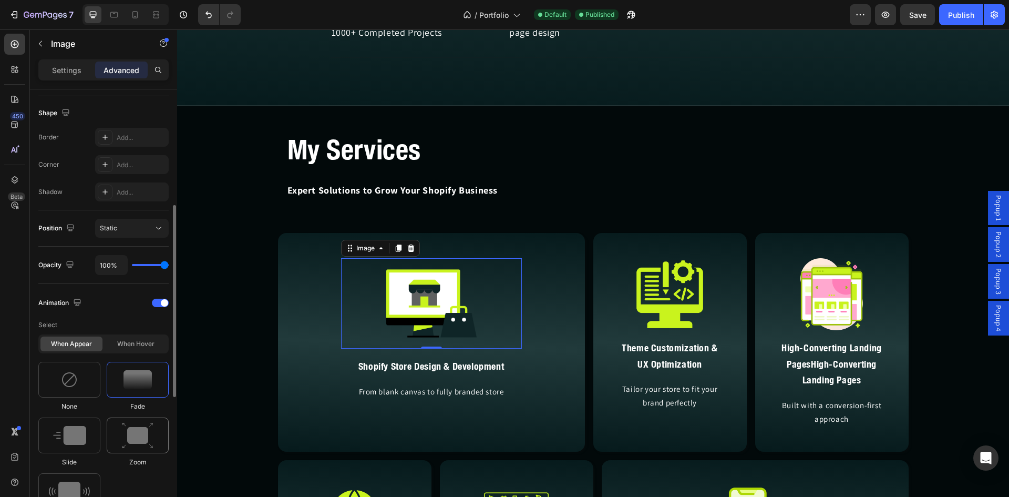
click at [137, 433] on img at bounding box center [138, 435] width 32 height 27
click at [668, 295] on img at bounding box center [670, 294] width 72 height 72
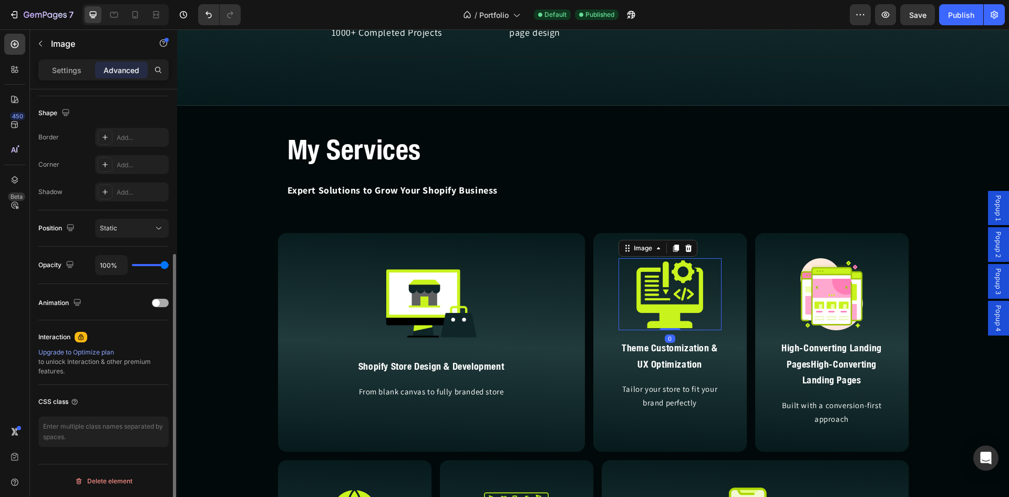
click at [159, 305] on span at bounding box center [155, 302] width 7 height 7
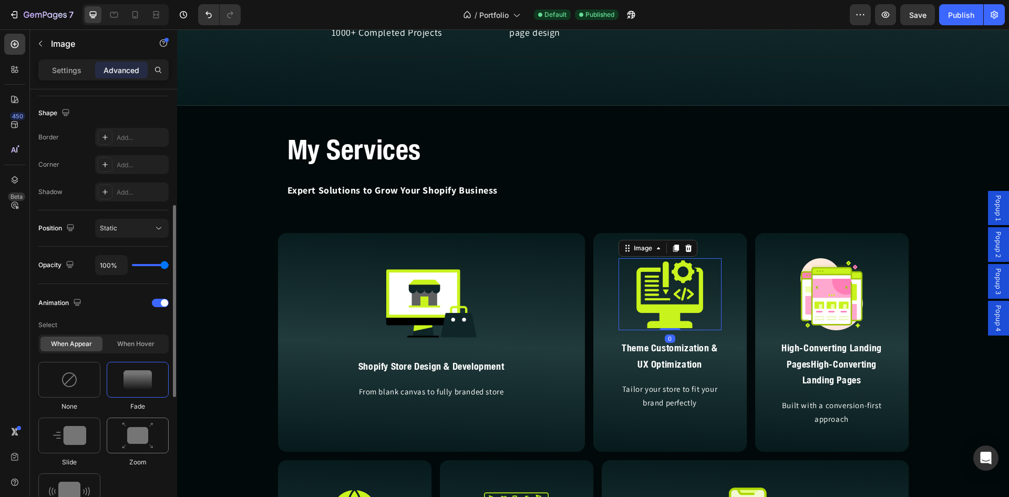
click at [149, 442] on img at bounding box center [138, 435] width 32 height 27
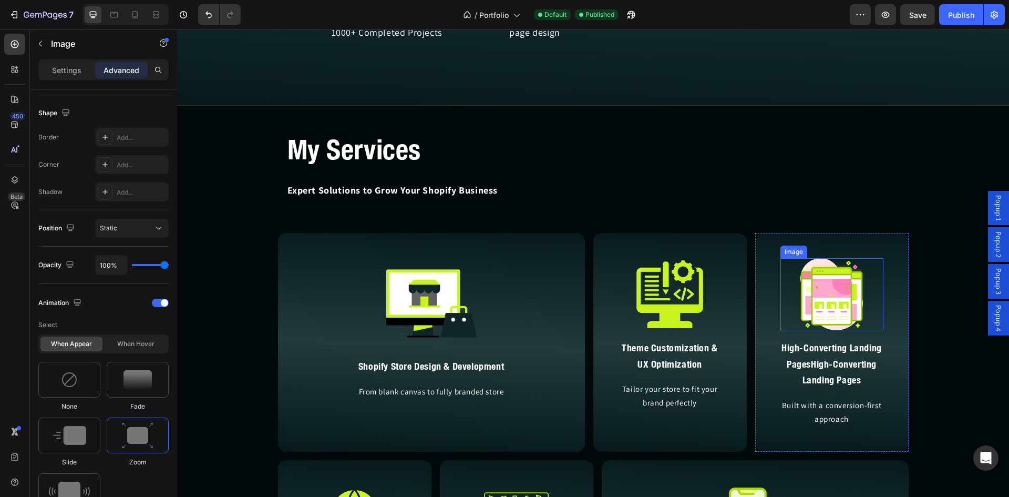
click at [820, 304] on img at bounding box center [832, 294] width 72 height 72
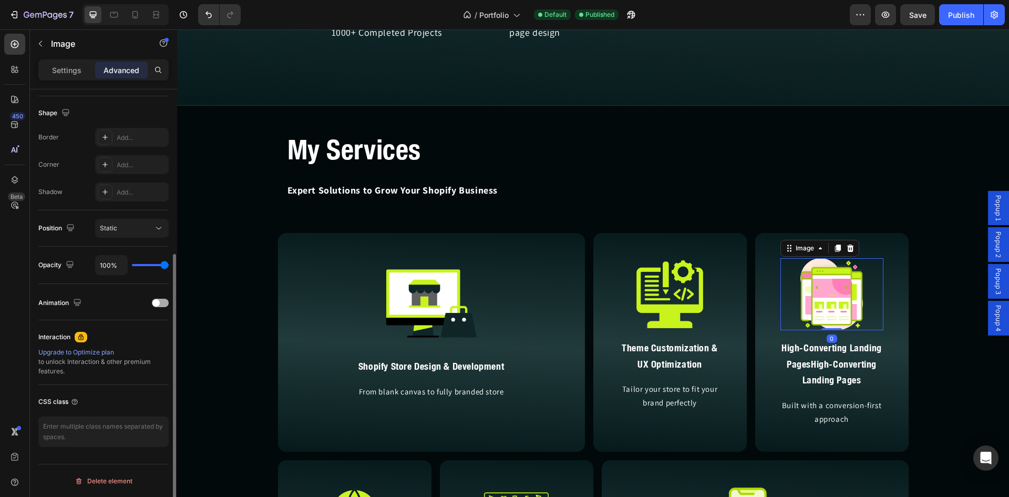
click at [159, 303] on span at bounding box center [155, 302] width 7 height 7
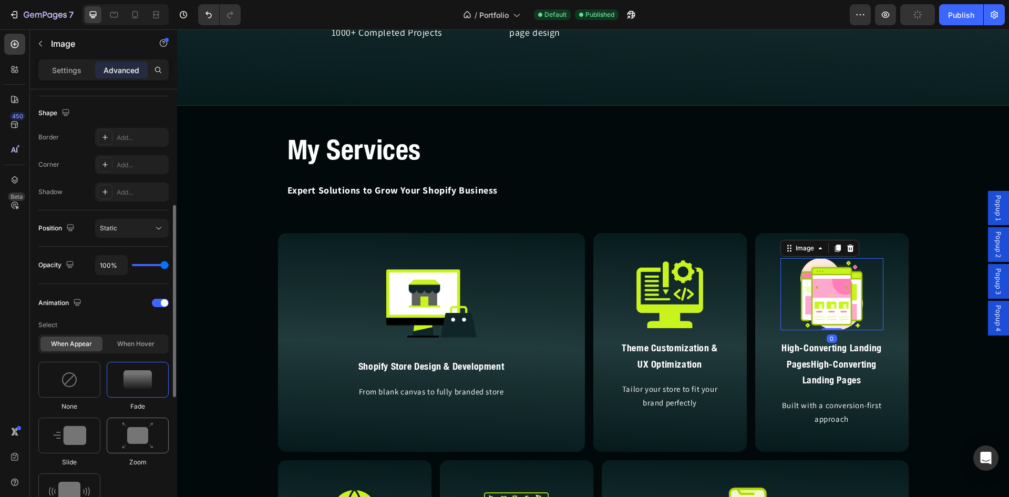
click at [140, 438] on img at bounding box center [138, 435] width 32 height 27
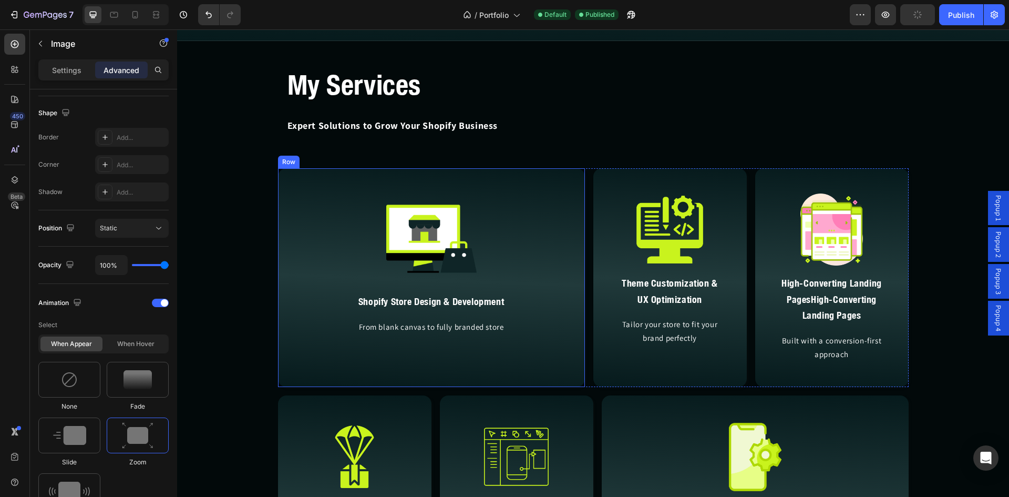
scroll to position [2164, 0]
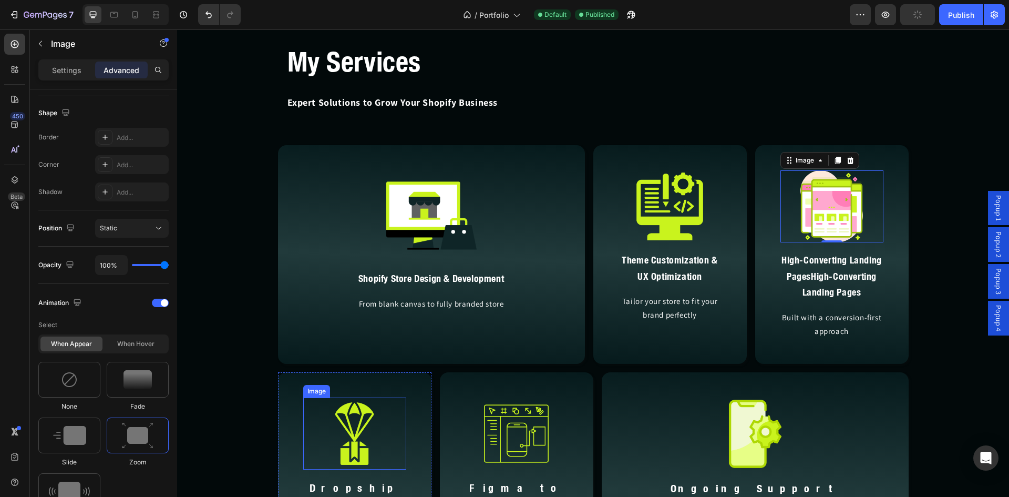
click at [340, 423] on img at bounding box center [355, 433] width 72 height 72
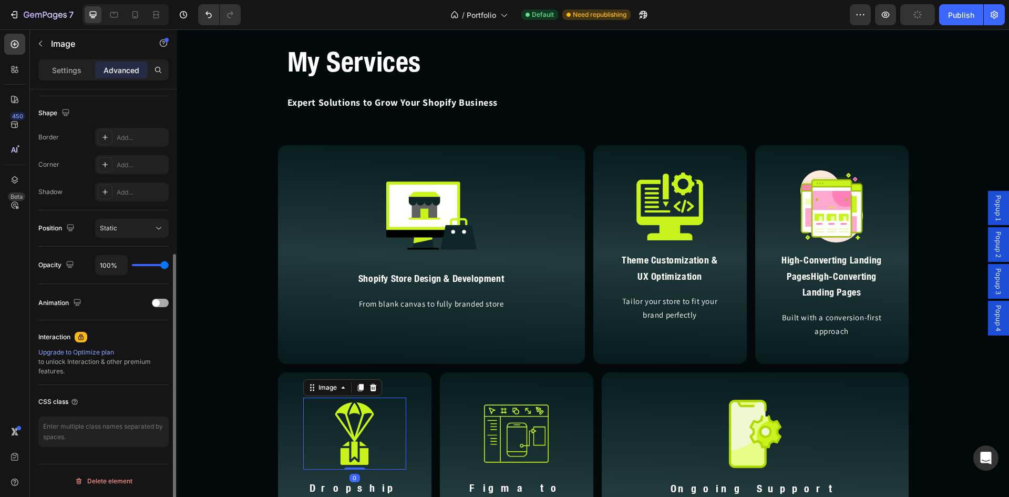
click at [156, 298] on div "Animation" at bounding box center [103, 302] width 130 height 17
click at [157, 302] on span at bounding box center [155, 302] width 7 height 7
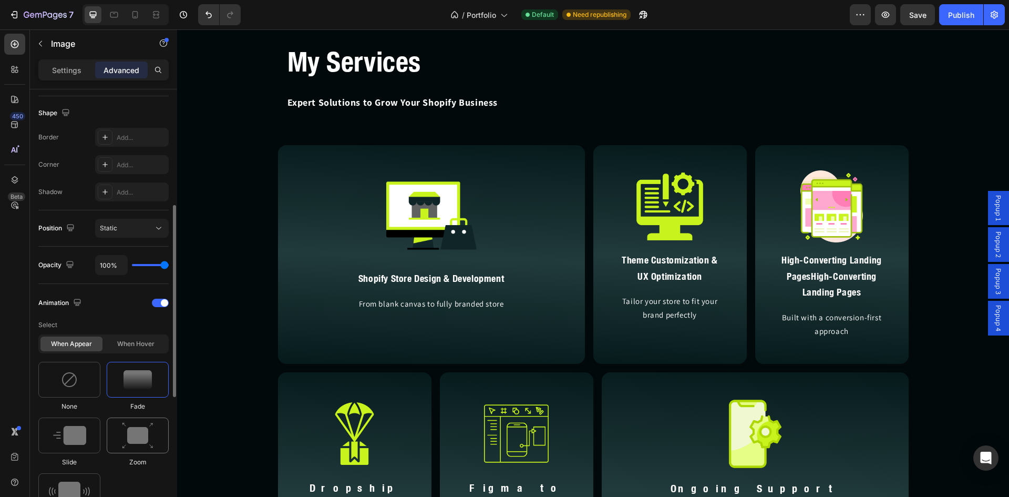
drag, startPoint x: 139, startPoint y: 432, endPoint x: 150, endPoint y: 430, distance: 11.8
click at [138, 433] on img at bounding box center [138, 435] width 32 height 27
click at [507, 428] on img at bounding box center [517, 433] width 72 height 72
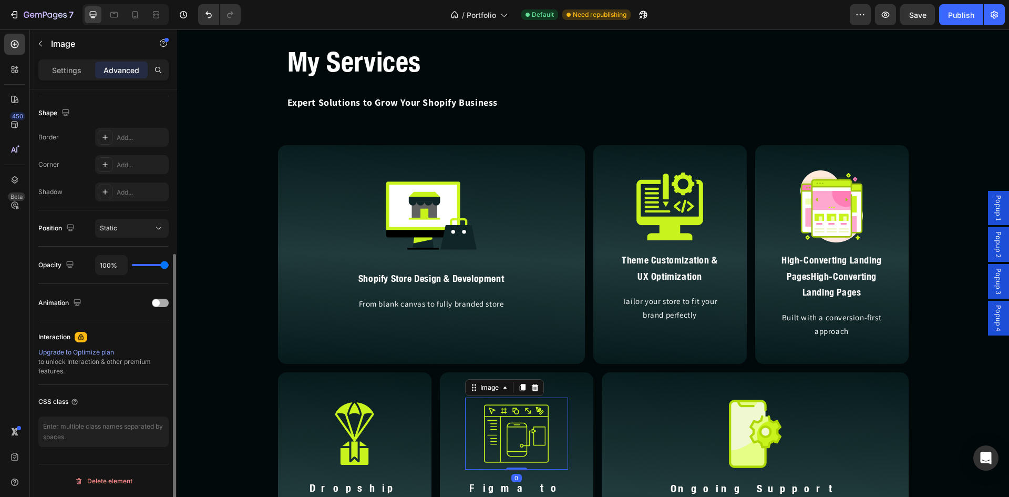
click at [158, 302] on span at bounding box center [155, 302] width 7 height 7
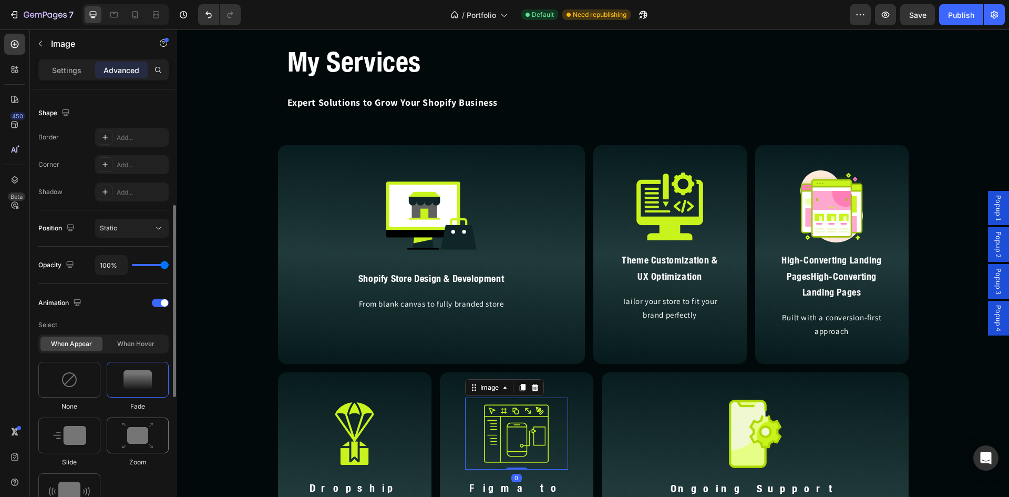
click at [134, 440] on img at bounding box center [138, 435] width 32 height 27
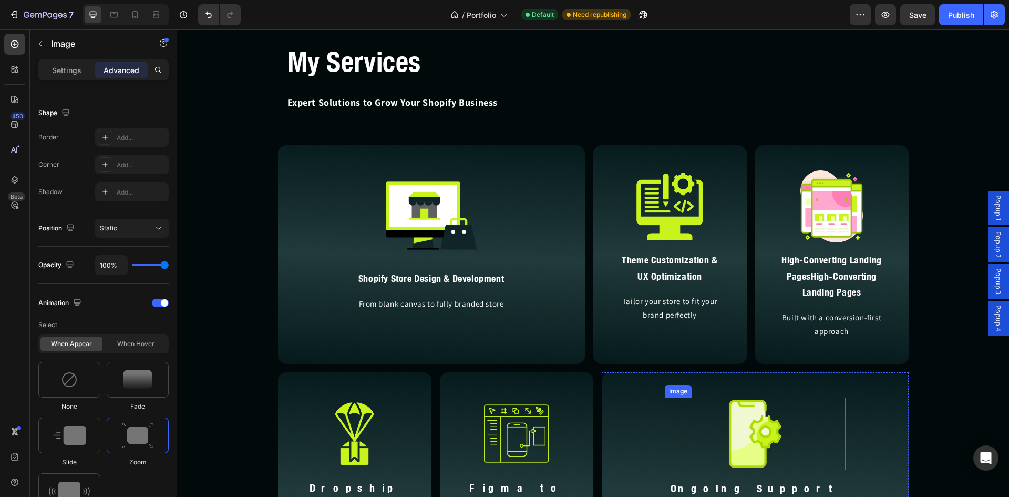
click at [742, 440] on img at bounding box center [755, 433] width 73 height 73
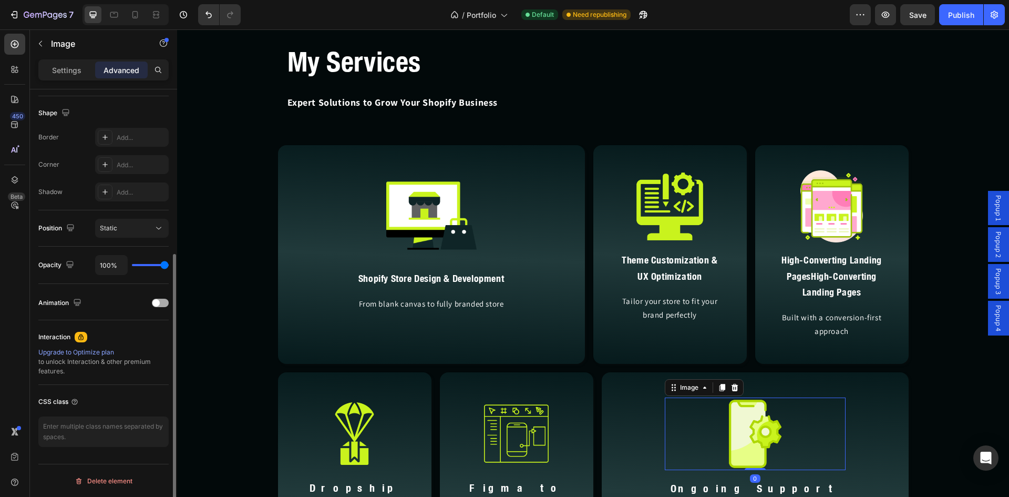
click at [158, 304] on span at bounding box center [155, 302] width 7 height 7
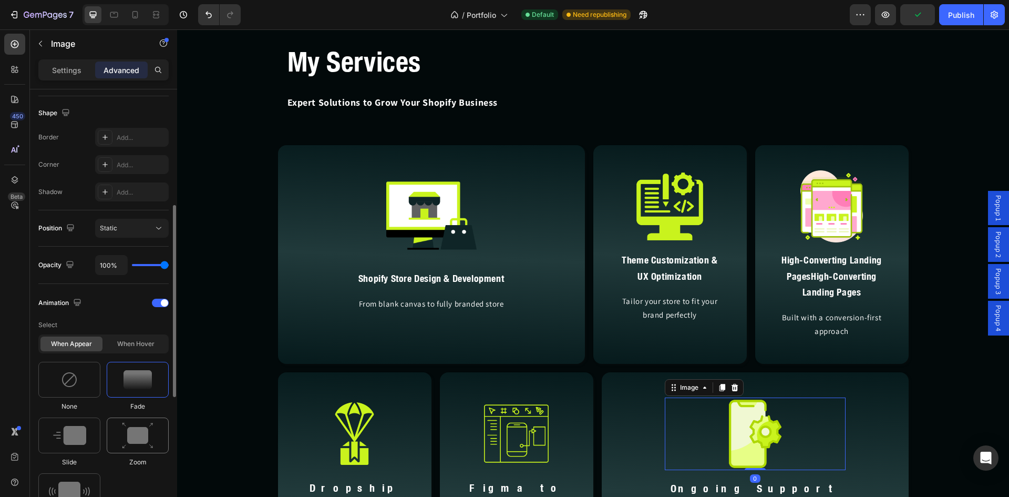
click at [143, 433] on img at bounding box center [138, 435] width 32 height 27
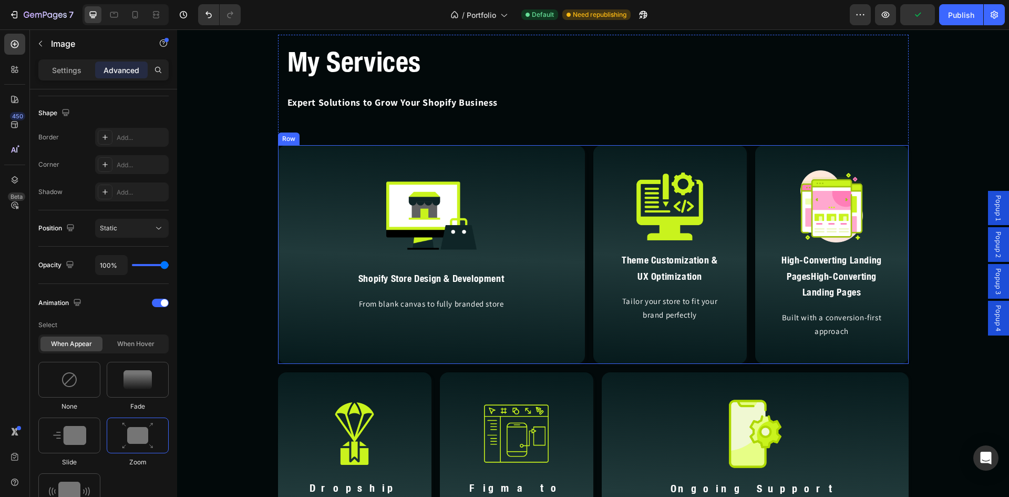
scroll to position [2156, 0]
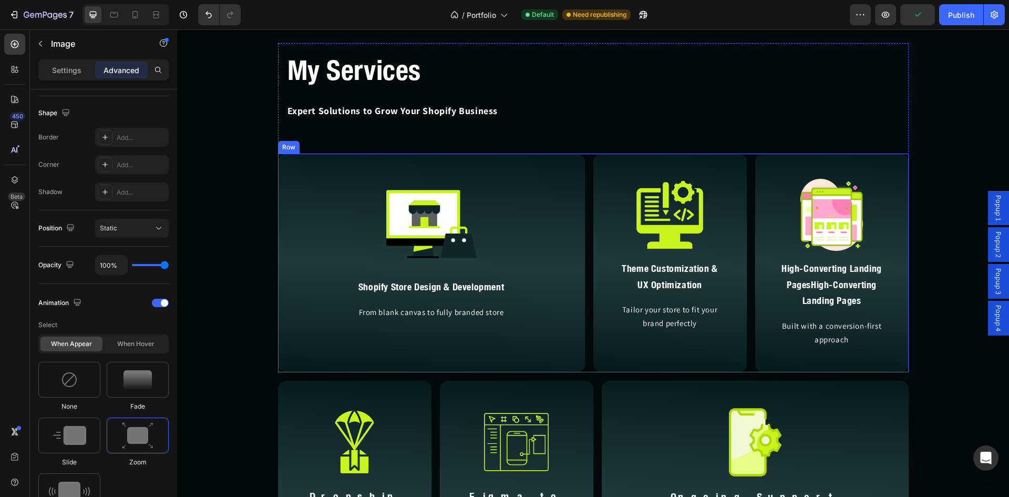
click at [391, 88] on p "My Services" at bounding box center [594, 71] width 612 height 36
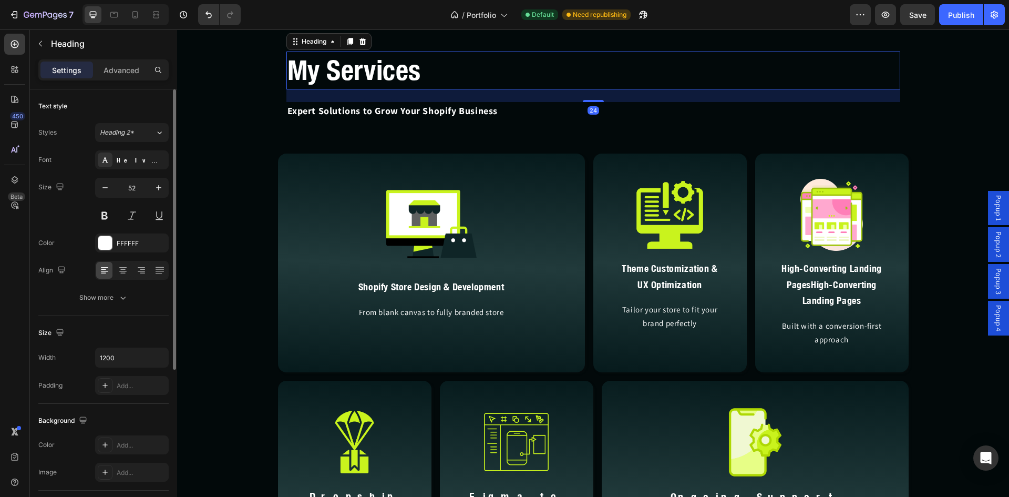
scroll to position [1726, 0]
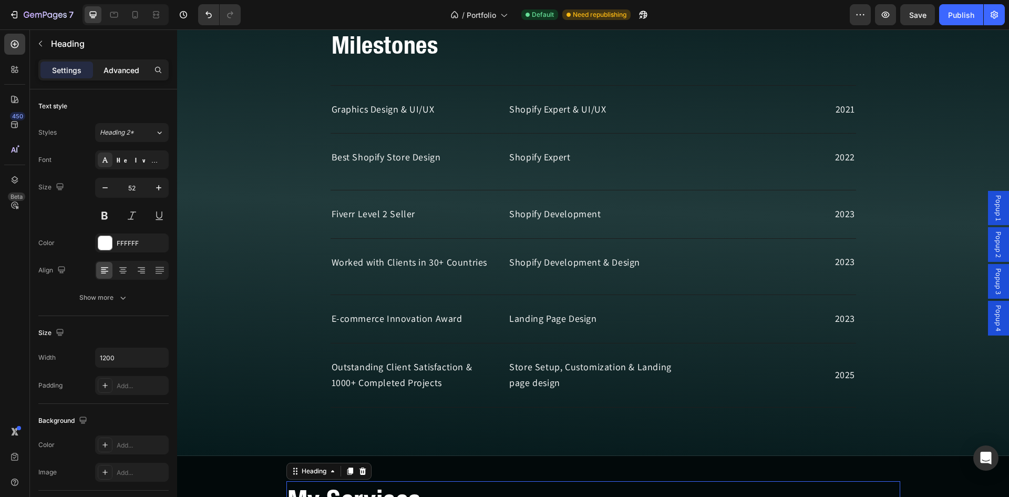
click at [116, 69] on p "Advanced" at bounding box center [122, 70] width 36 height 11
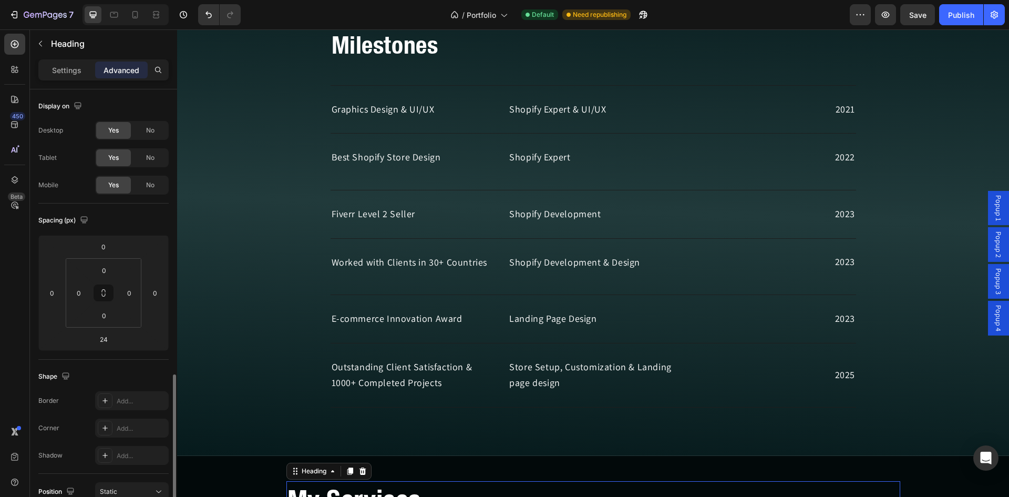
scroll to position [264, 0]
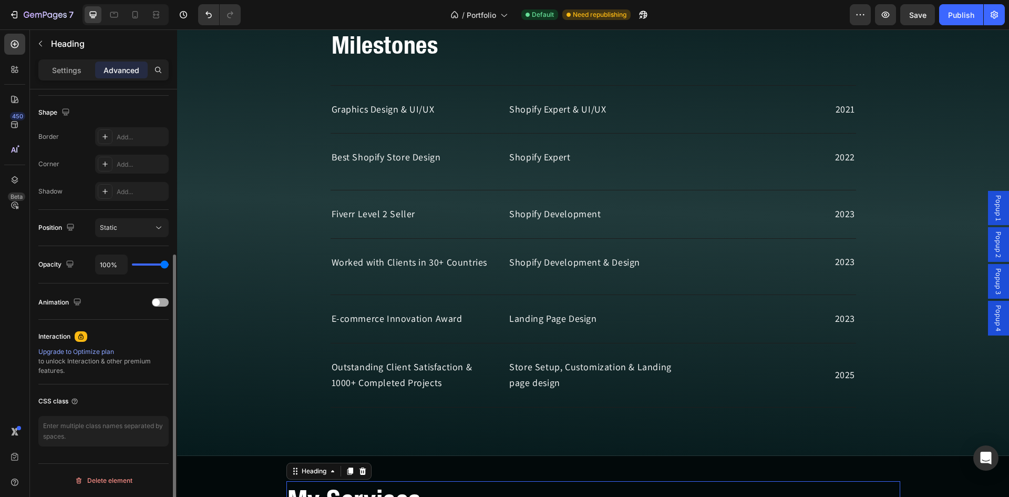
click at [158, 301] on span at bounding box center [155, 302] width 7 height 7
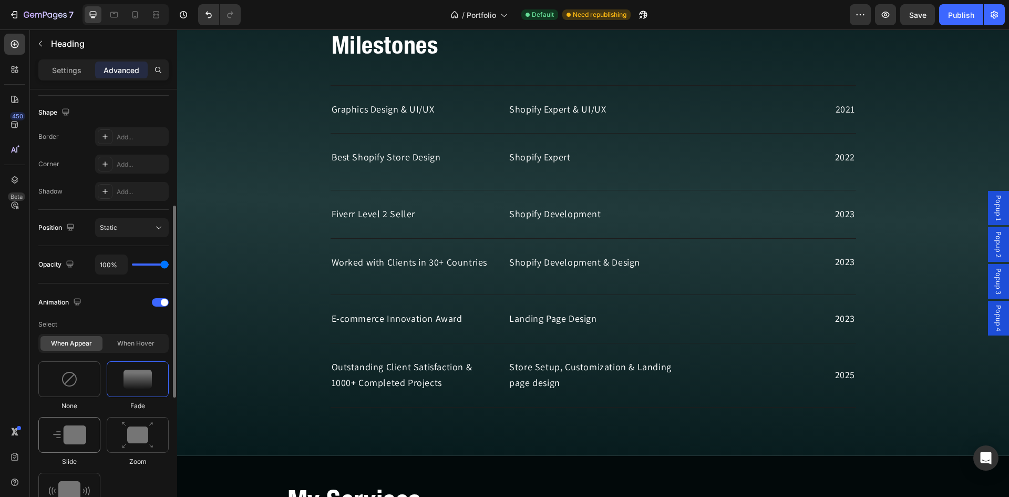
click at [76, 437] on img at bounding box center [69, 434] width 33 height 19
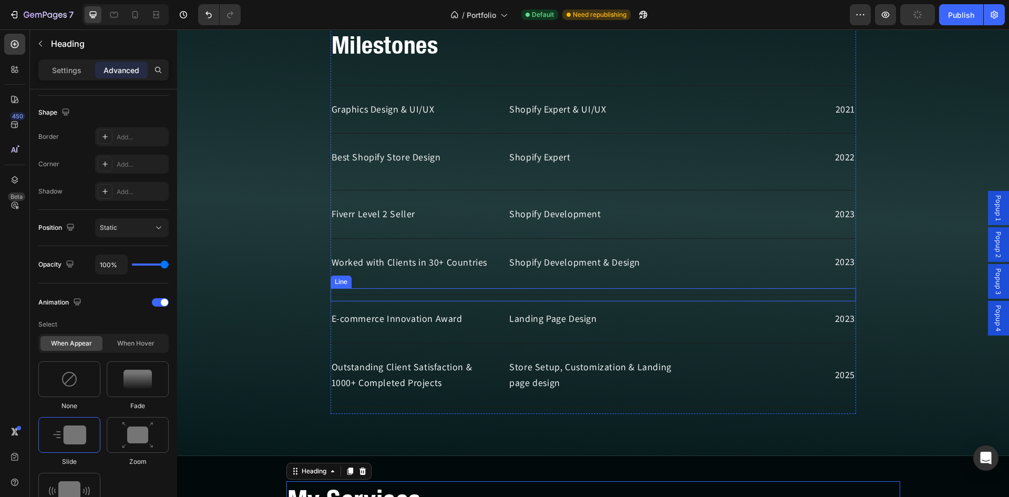
click at [418, 238] on div "Recognitions & Milestones Heading View My work Button Row Title Line Graphics D…" at bounding box center [593, 205] width 832 height 501
click at [404, 241] on div "Recognitions & Milestones Heading View My work Button Row Title Line Graphics D…" at bounding box center [593, 205] width 832 height 501
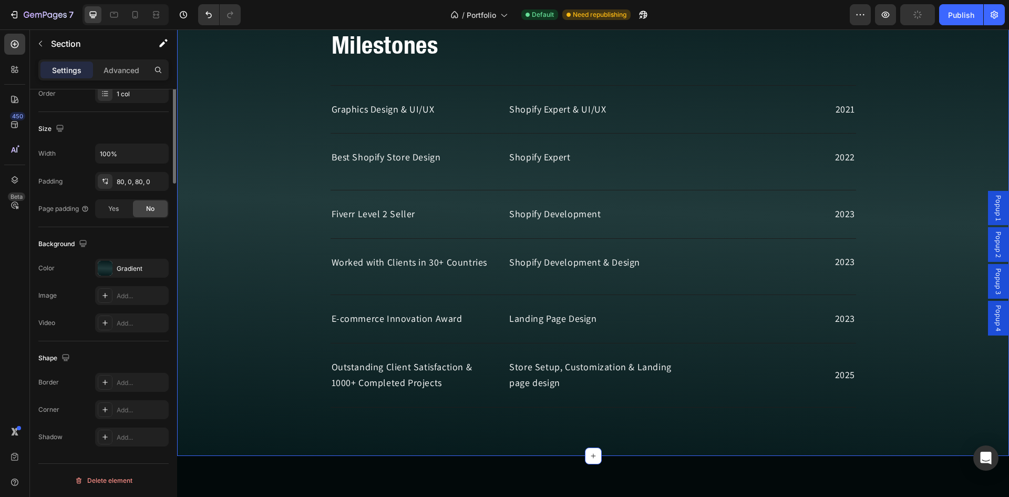
scroll to position [1464, 0]
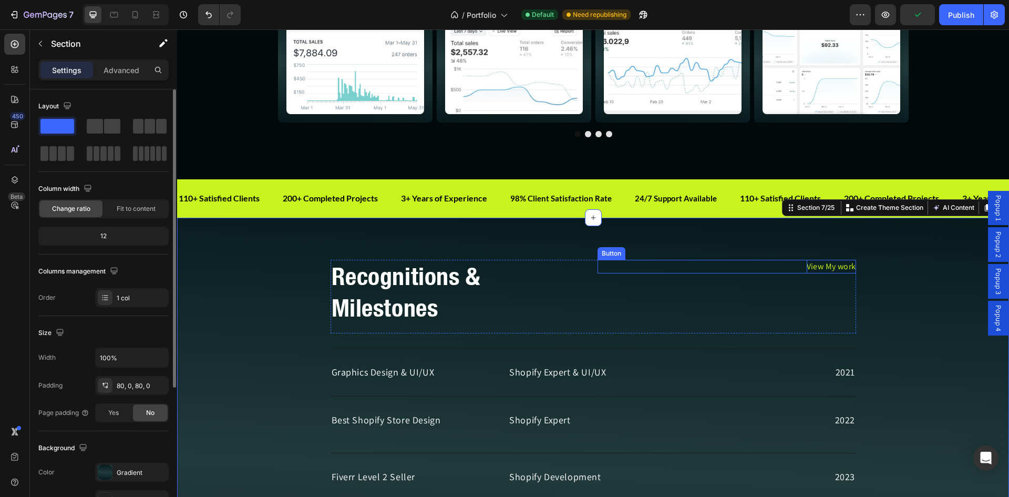
click at [811, 267] on p "View My work" at bounding box center [831, 267] width 49 height 14
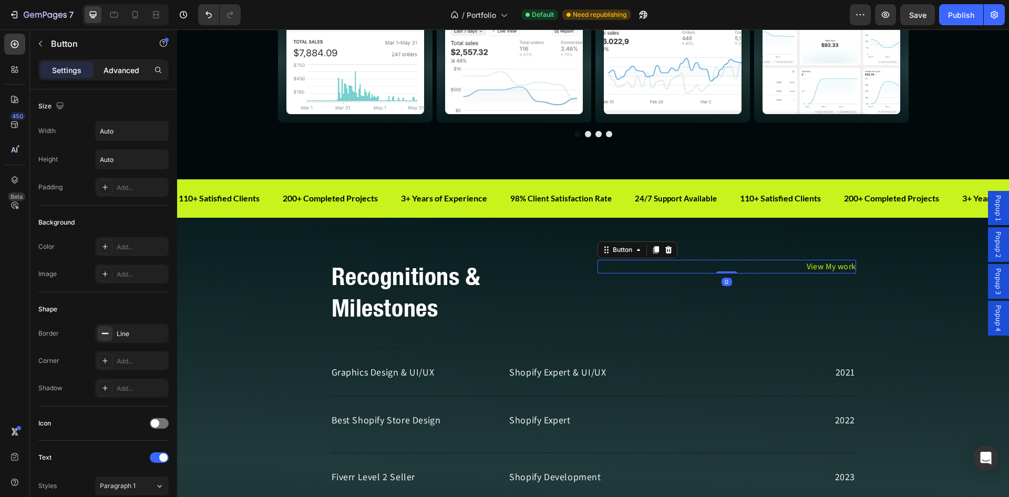
click at [124, 70] on p "Advanced" at bounding box center [122, 70] width 36 height 11
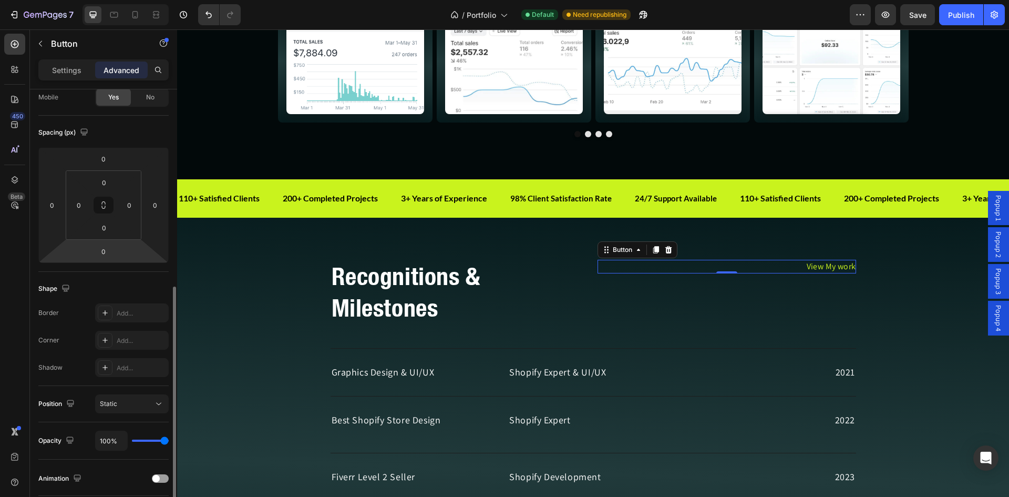
scroll to position [176, 0]
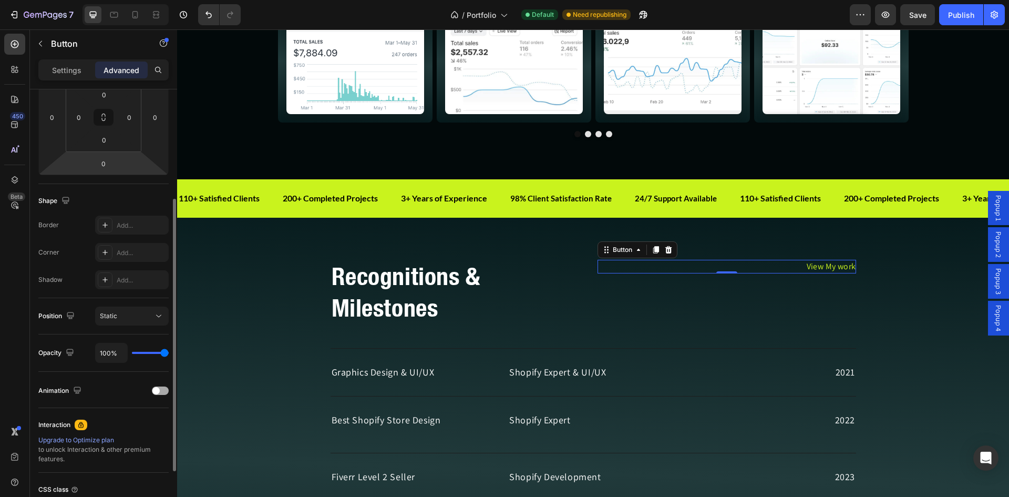
click at [159, 393] on div at bounding box center [160, 390] width 17 height 8
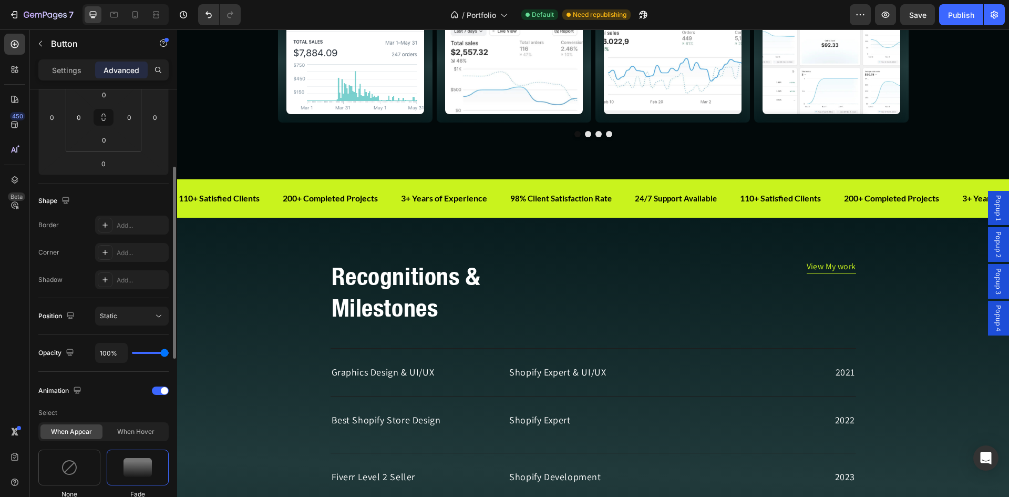
scroll to position [263, 0]
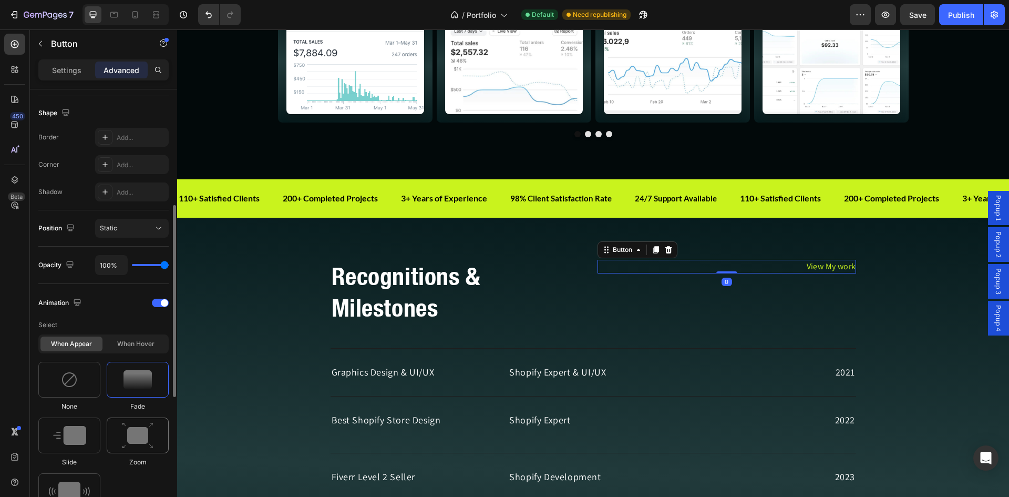
click at [138, 443] on img at bounding box center [138, 435] width 32 height 27
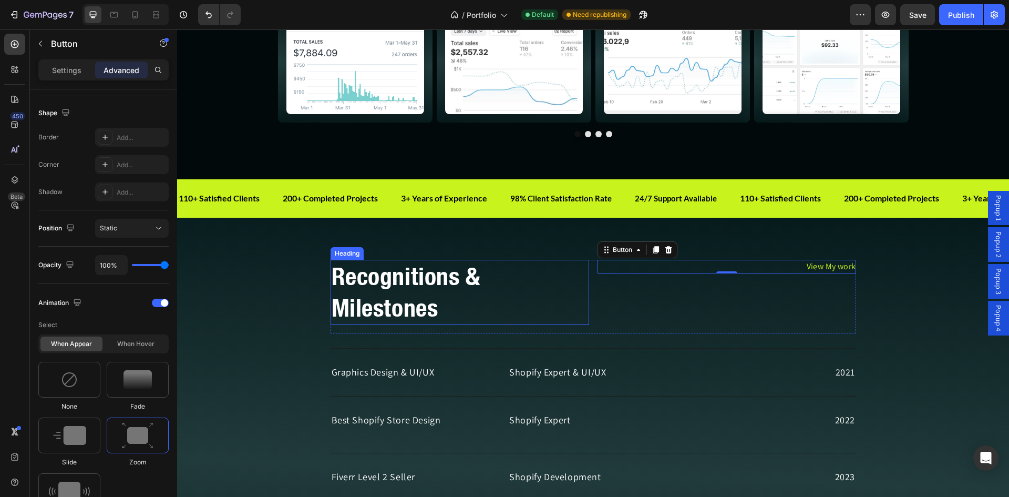
click at [404, 318] on h2 "Recognitions & Milestones" at bounding box center [460, 292] width 259 height 65
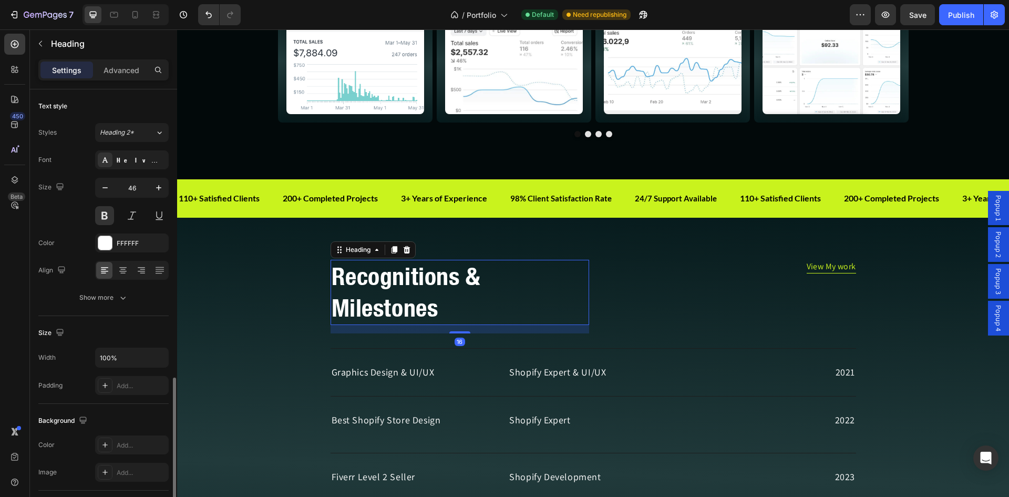
scroll to position [176, 0]
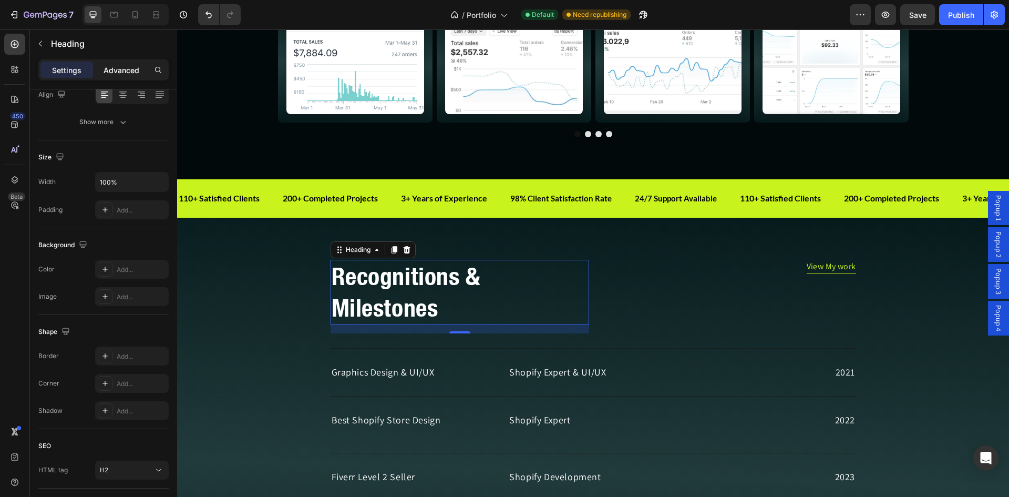
click at [116, 68] on p "Advanced" at bounding box center [122, 70] width 36 height 11
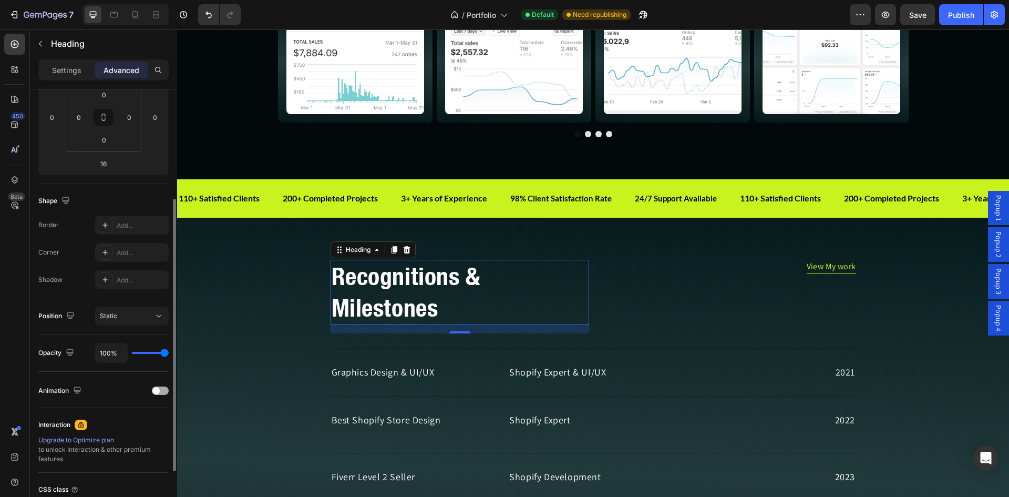
click at [160, 387] on div at bounding box center [160, 390] width 17 height 8
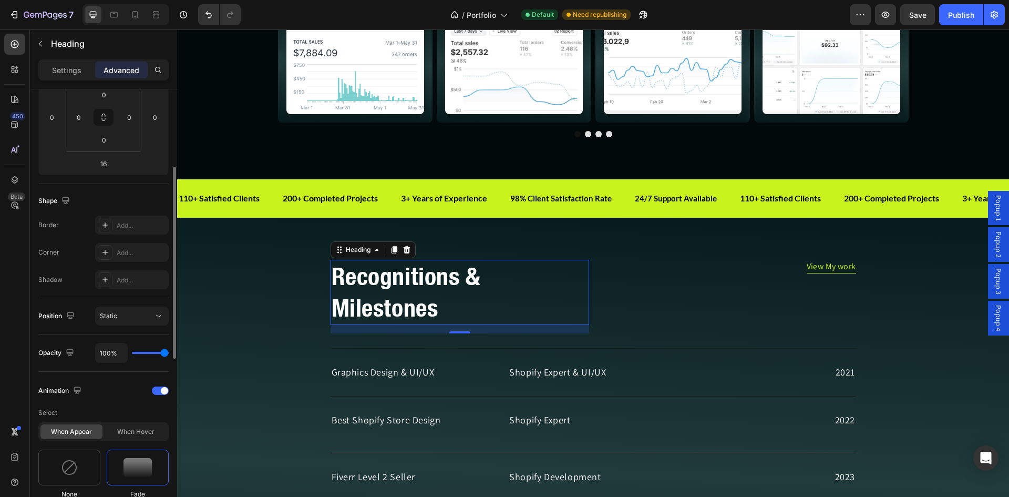
scroll to position [263, 0]
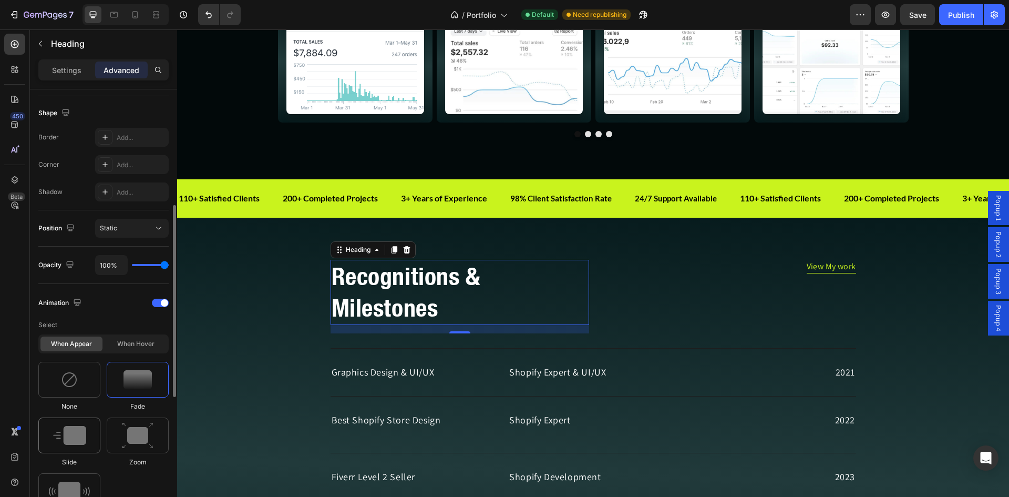
click at [73, 438] on img at bounding box center [69, 435] width 33 height 19
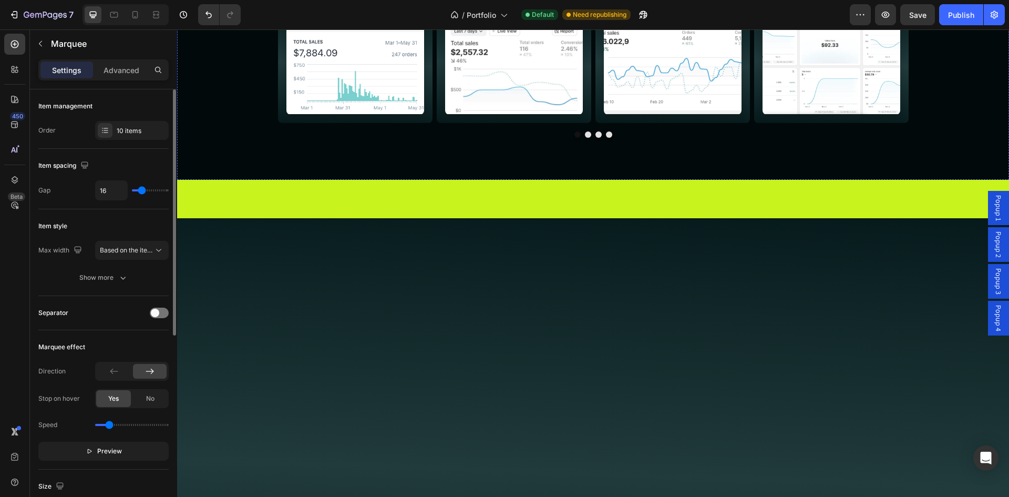
scroll to position [1025, 0]
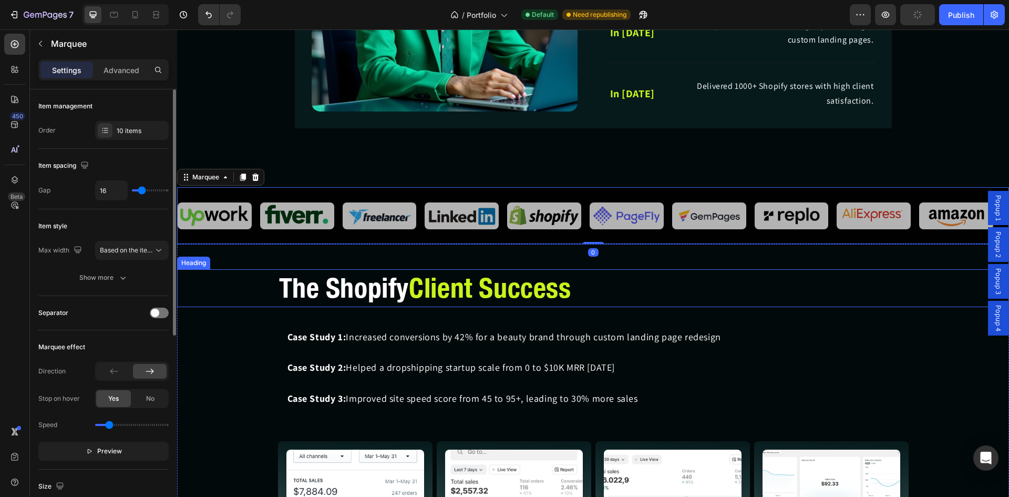
click at [558, 289] on span "Client Success" at bounding box center [490, 287] width 162 height 33
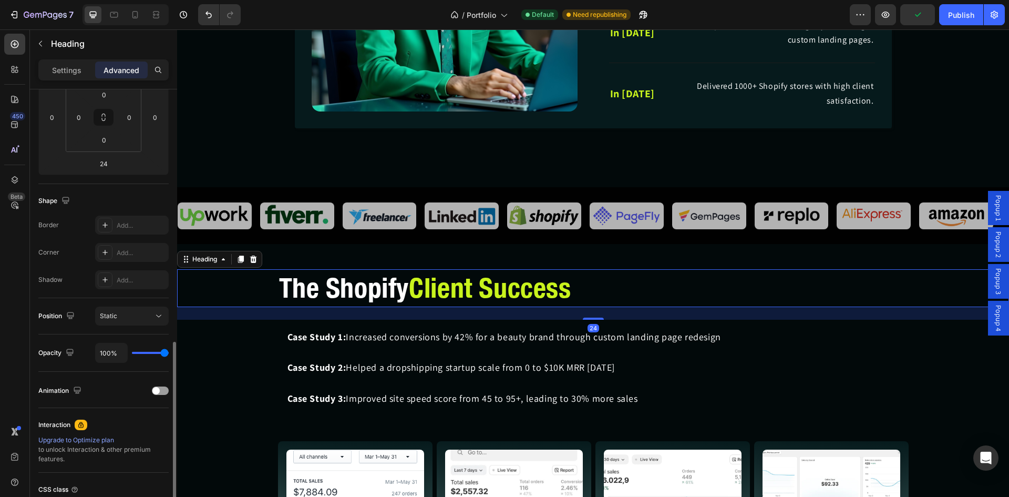
scroll to position [263, 0]
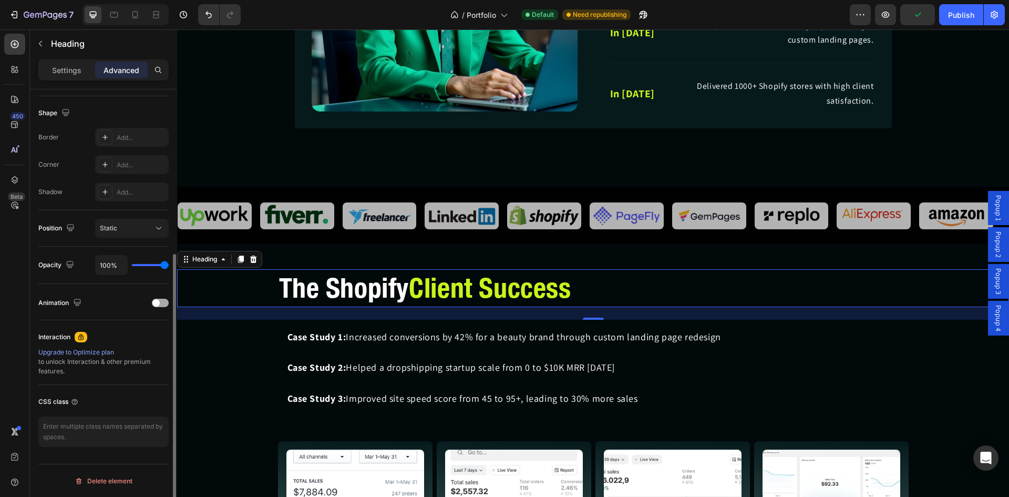
click at [160, 302] on div at bounding box center [160, 303] width 17 height 8
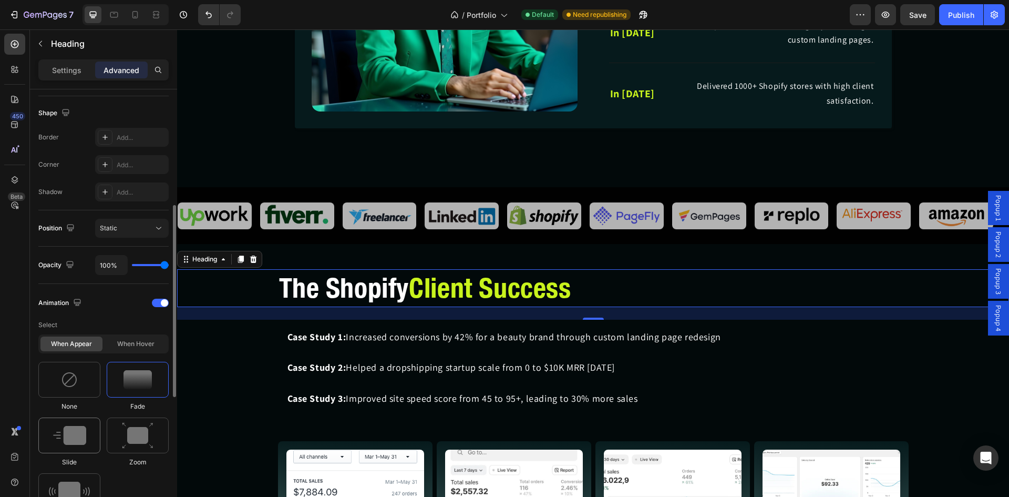
click at [90, 438] on div at bounding box center [69, 435] width 62 height 36
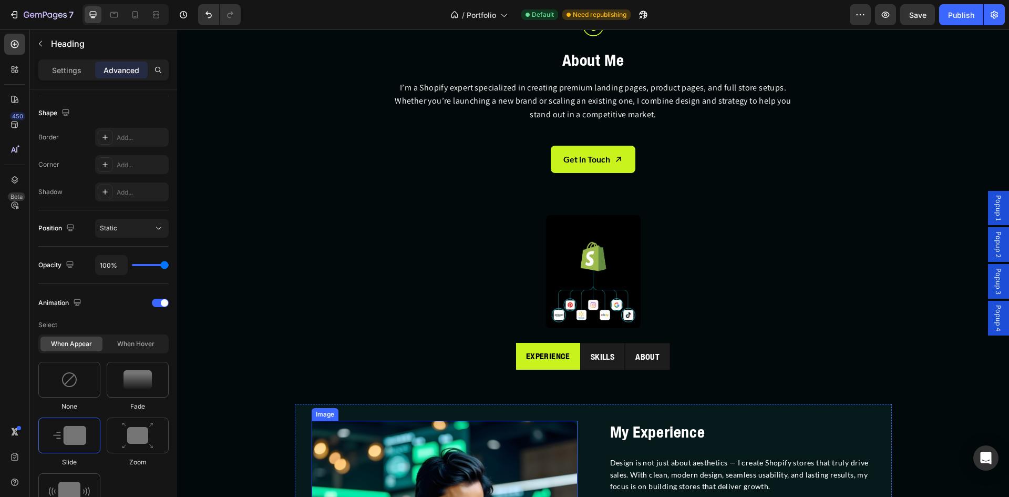
scroll to position [412, 0]
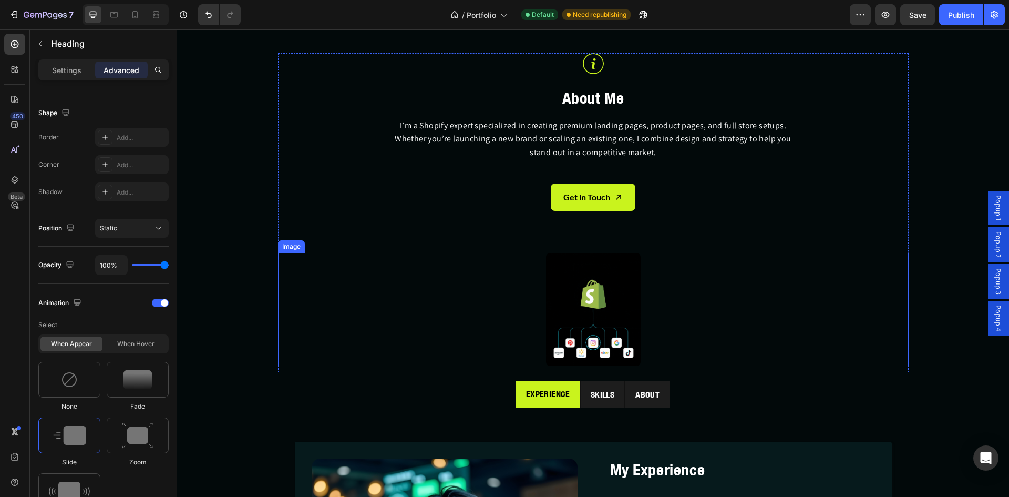
click at [562, 109] on h2 "About Me" at bounding box center [593, 98] width 631 height 23
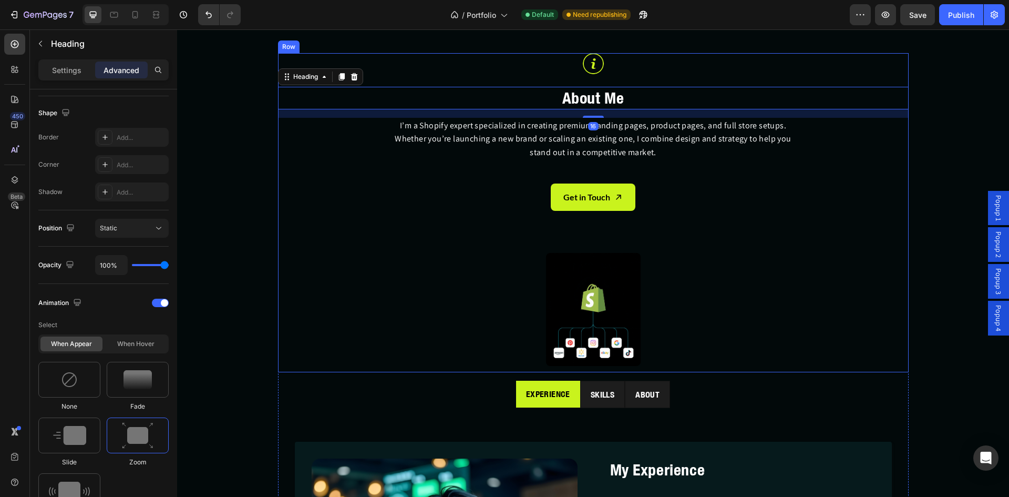
scroll to position [237, 0]
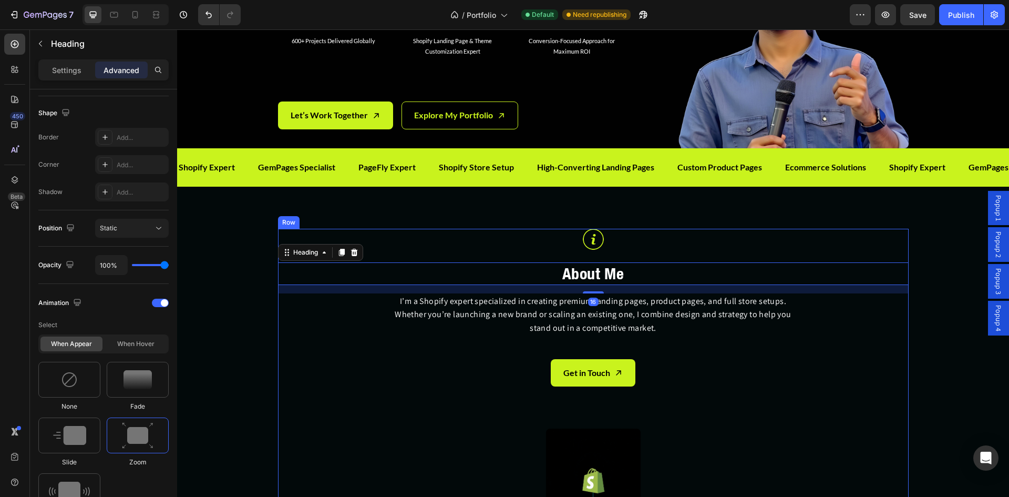
click at [923, 17] on span "Save" at bounding box center [918, 15] width 17 height 9
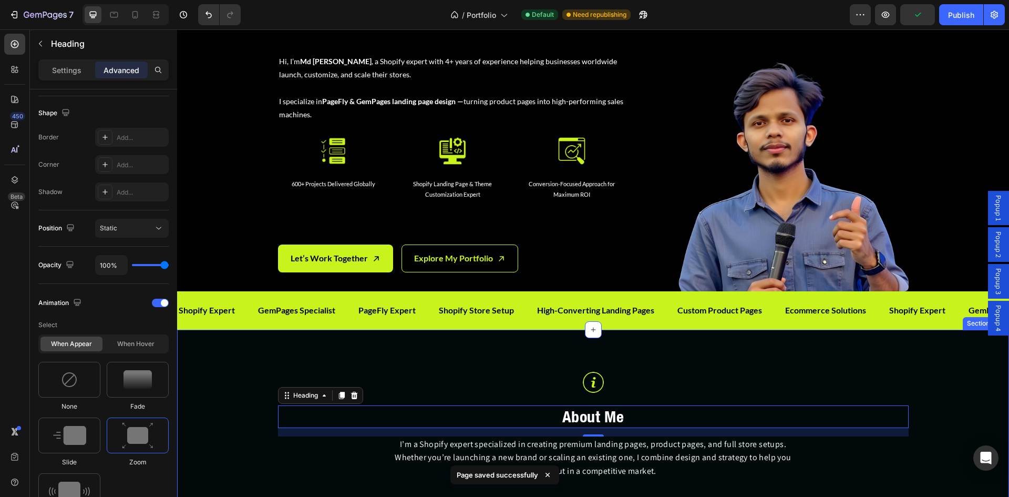
scroll to position [62, 0]
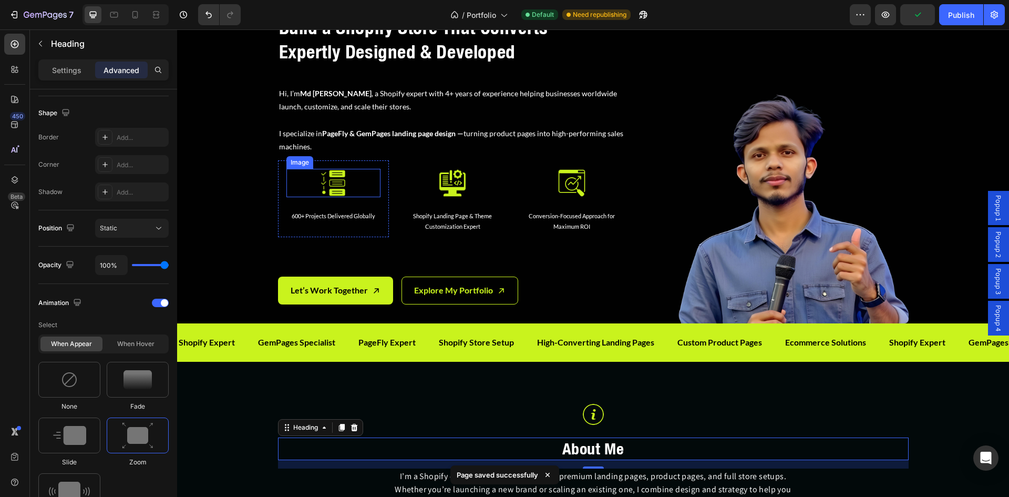
click at [326, 190] on img at bounding box center [333, 183] width 28 height 28
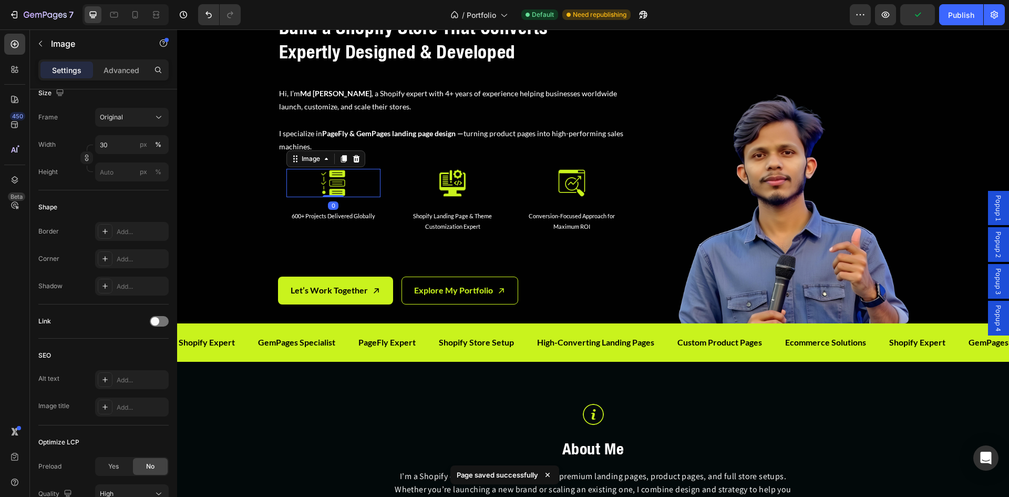
scroll to position [0, 0]
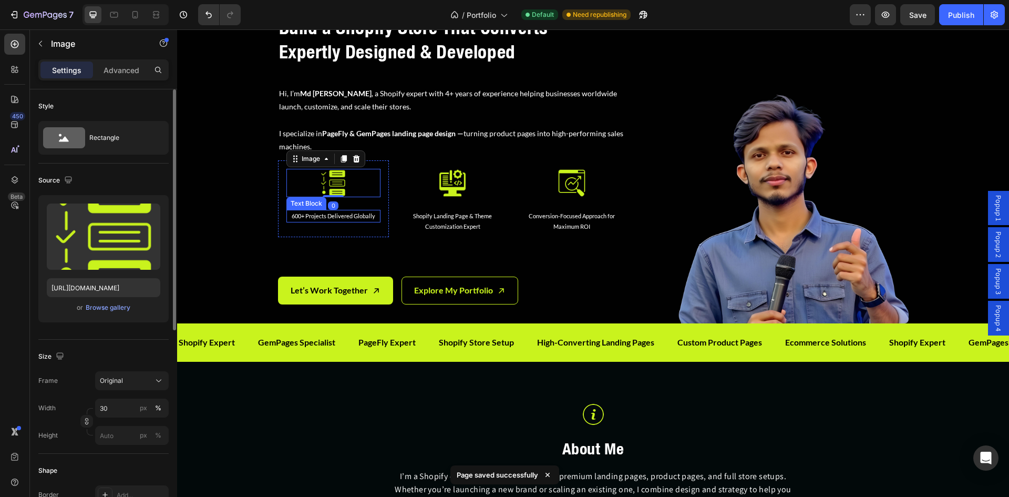
click at [288, 219] on p "600+ Projects Delivered Globally" at bounding box center [334, 216] width 92 height 11
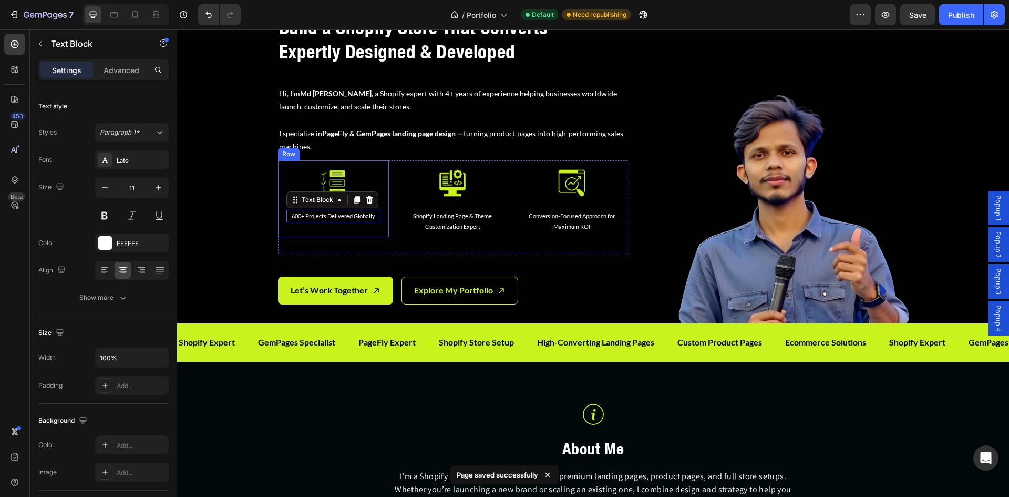
click at [279, 228] on div "Image 600+ Projects Delivered Globally Text Block 0 Row" at bounding box center [333, 198] width 111 height 76
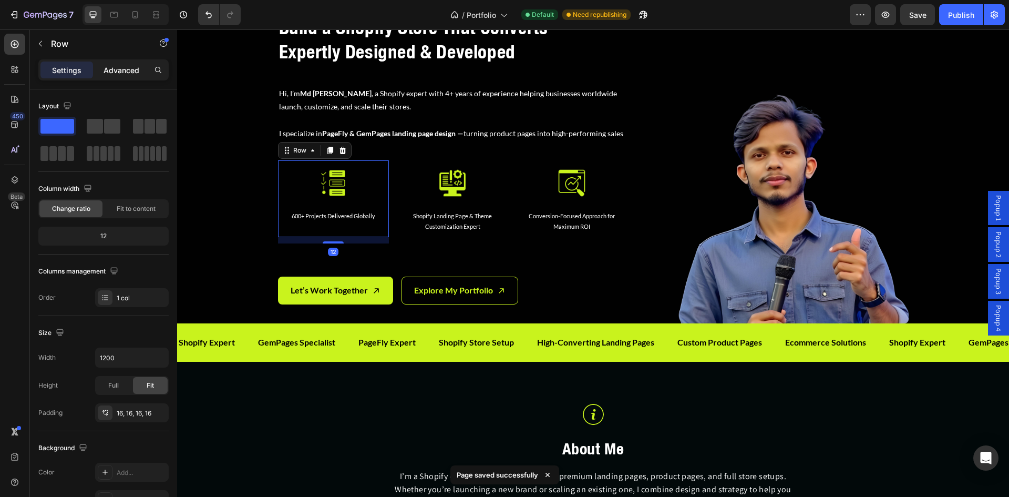
click at [115, 71] on p "Advanced" at bounding box center [122, 70] width 36 height 11
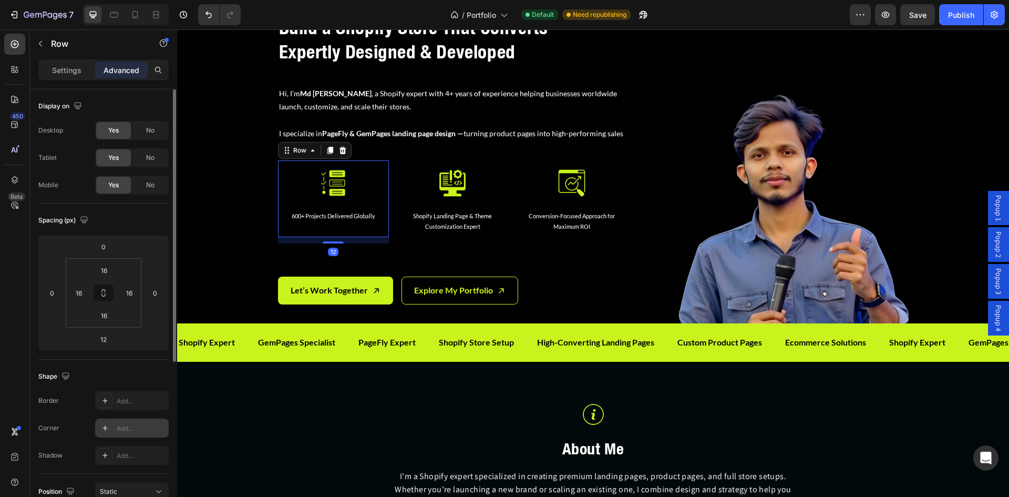
scroll to position [88, 0]
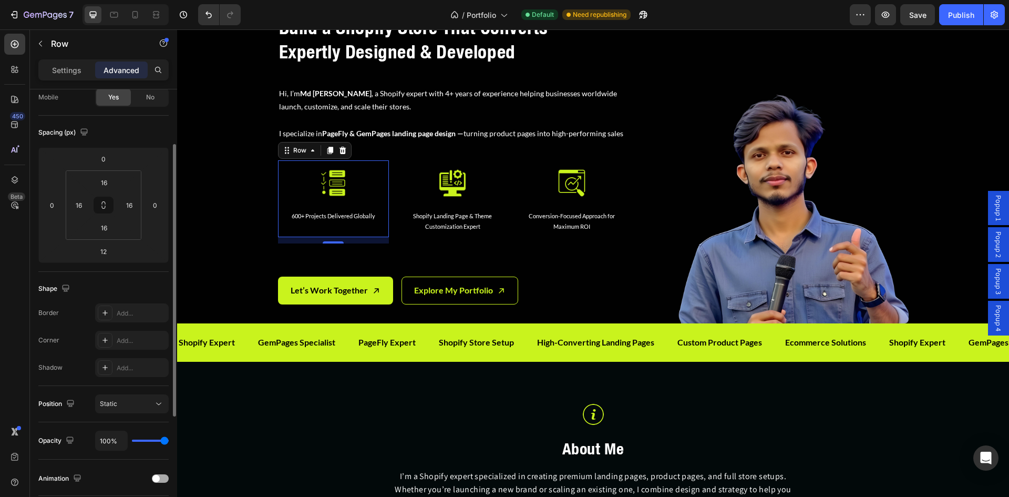
click at [159, 478] on span at bounding box center [155, 478] width 7 height 7
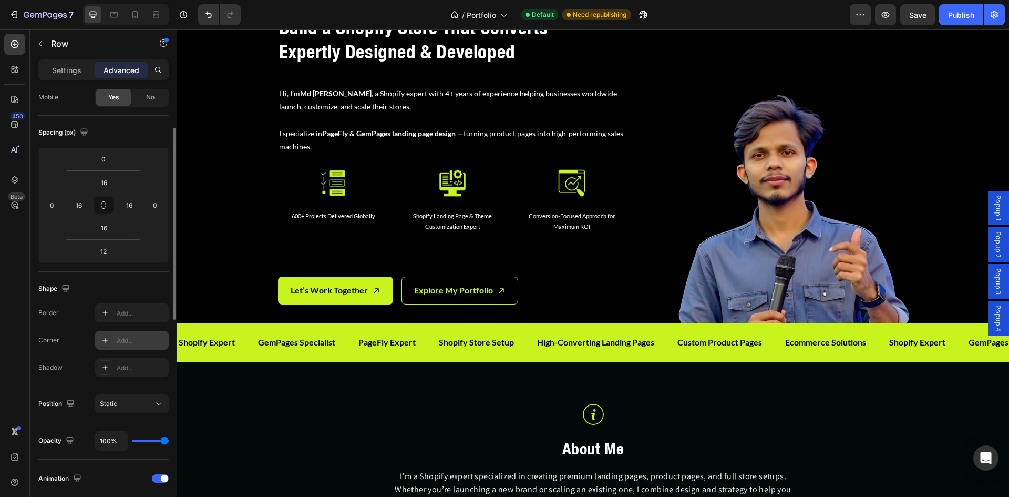
scroll to position [263, 0]
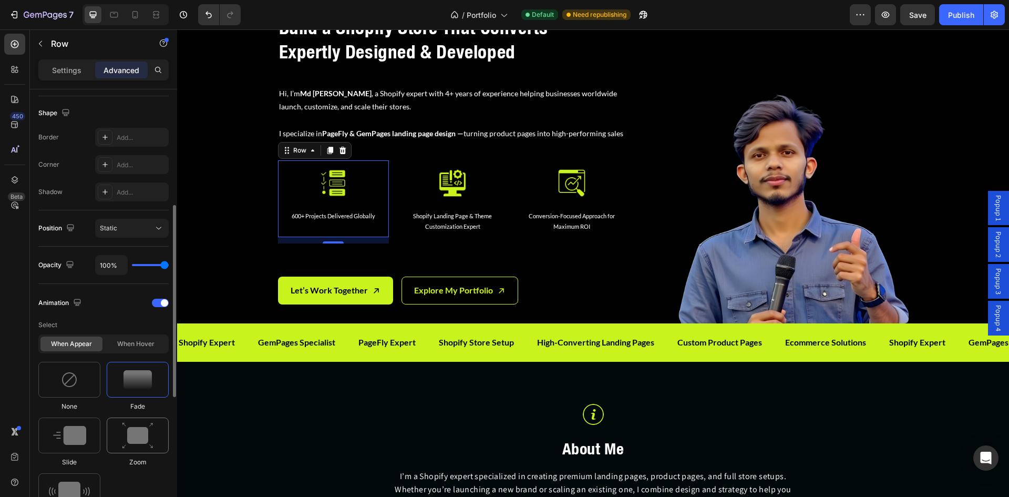
click at [130, 436] on img at bounding box center [138, 435] width 32 height 27
drag, startPoint x: 328, startPoint y: 463, endPoint x: 403, endPoint y: 238, distance: 236.6
click at [406, 238] on div "Image Shopify Landing Page & Theme Customization Expert Text Block" at bounding box center [453, 204] width 94 height 70
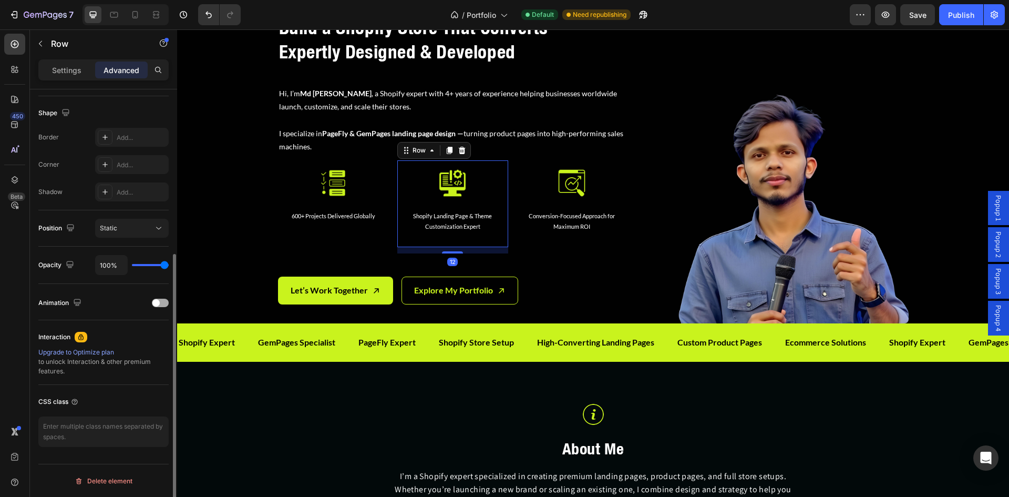
click at [160, 304] on div at bounding box center [160, 303] width 17 height 8
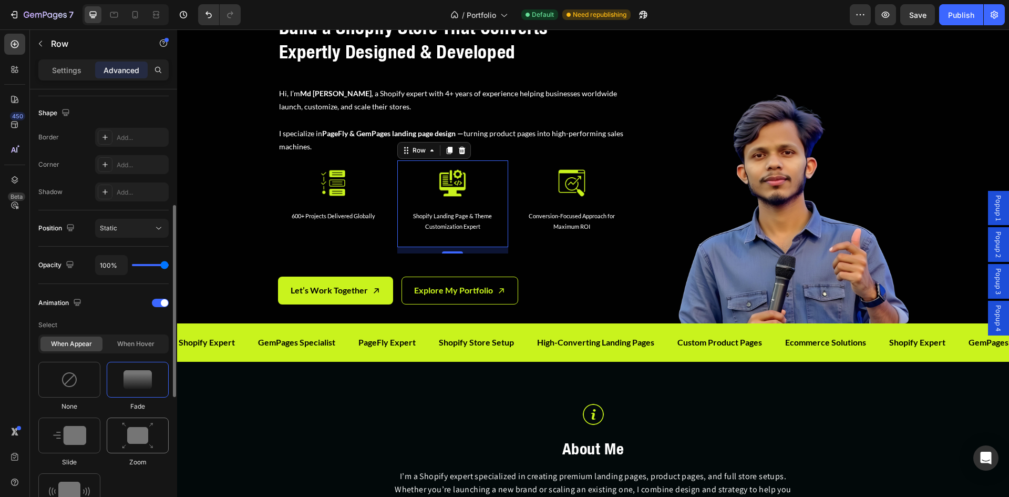
click at [129, 441] on img at bounding box center [138, 435] width 32 height 27
click at [538, 244] on div "Image Conversion-Focused Approach for Maximum ROI Text Block Row" at bounding box center [572, 203] width 111 height 87
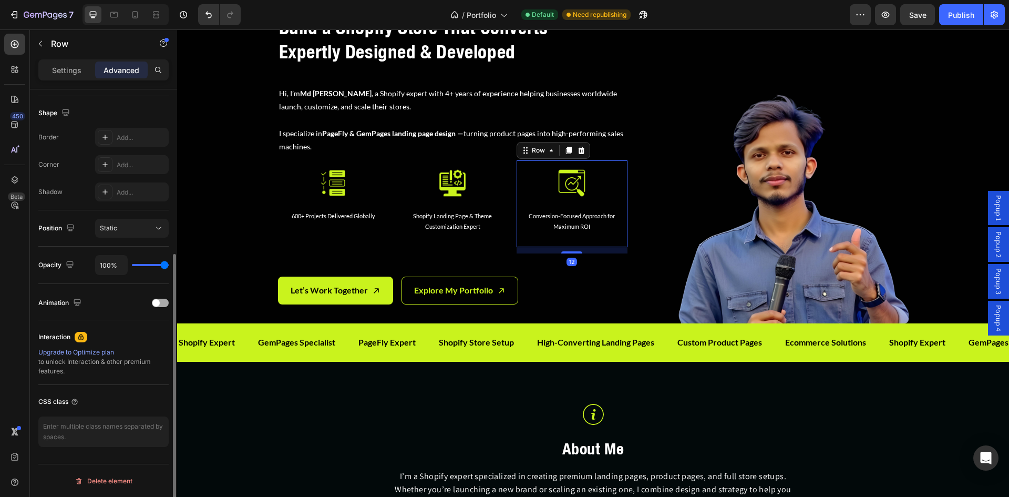
click at [158, 303] on span at bounding box center [155, 302] width 7 height 7
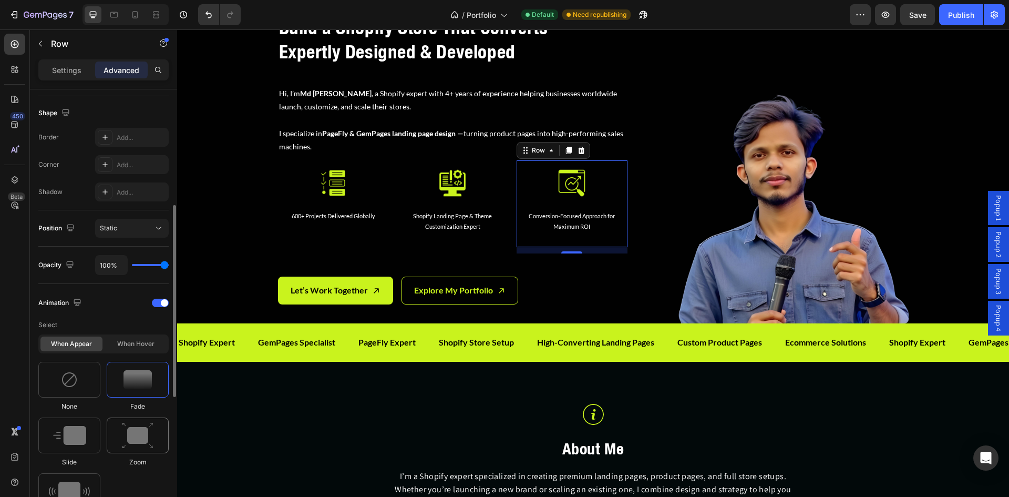
click at [135, 440] on img at bounding box center [138, 435] width 32 height 27
click at [139, 342] on div "When hover" at bounding box center [136, 343] width 62 height 15
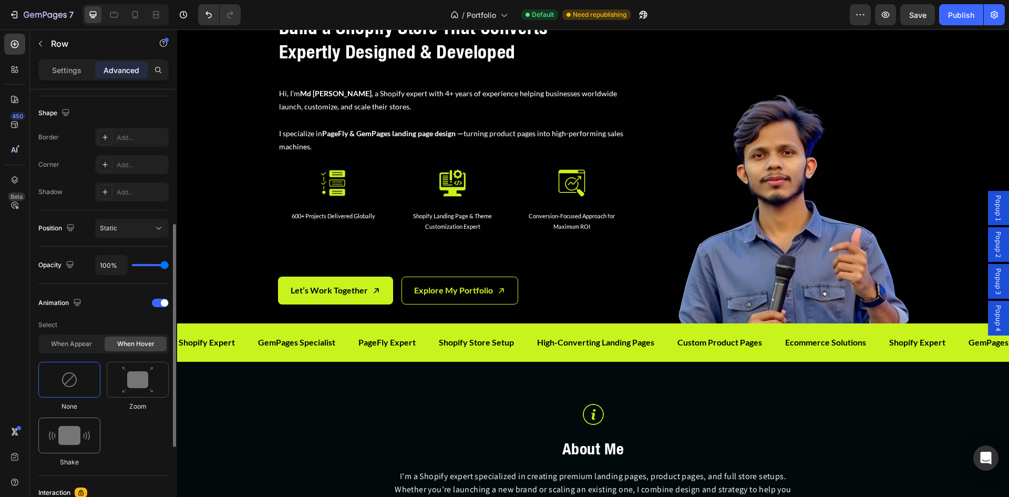
click at [64, 440] on img at bounding box center [69, 435] width 41 height 19
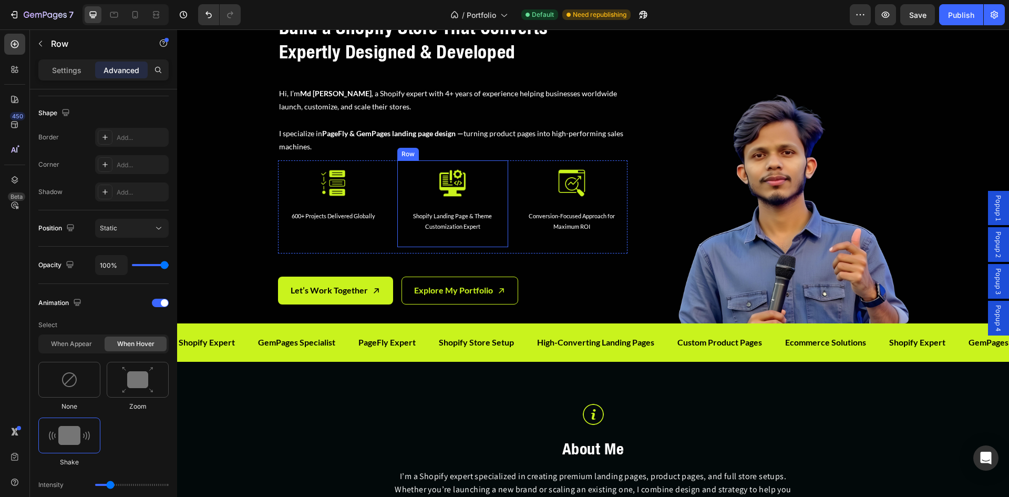
click at [425, 235] on div "Image Shopify Landing Page & Theme Customization Expert Text Block" at bounding box center [453, 204] width 94 height 70
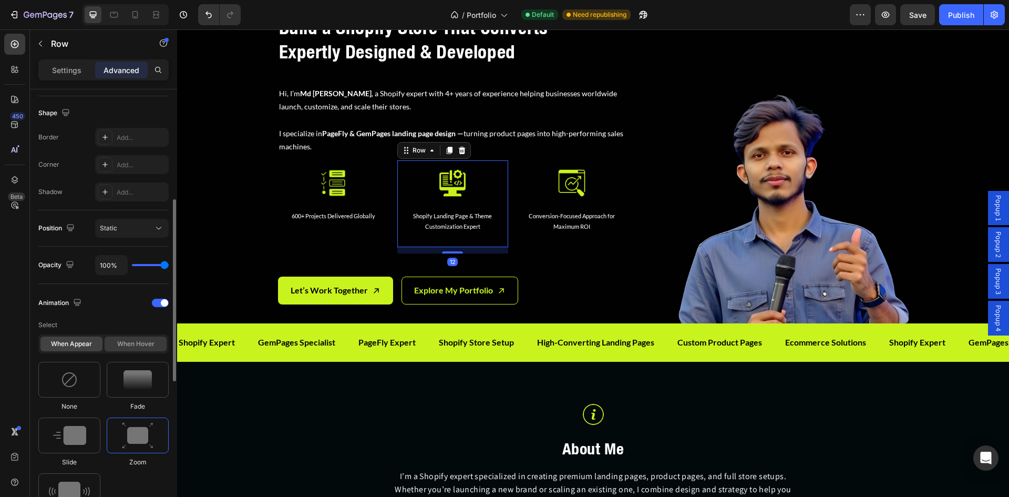
click at [140, 336] on div "When hover" at bounding box center [136, 343] width 62 height 15
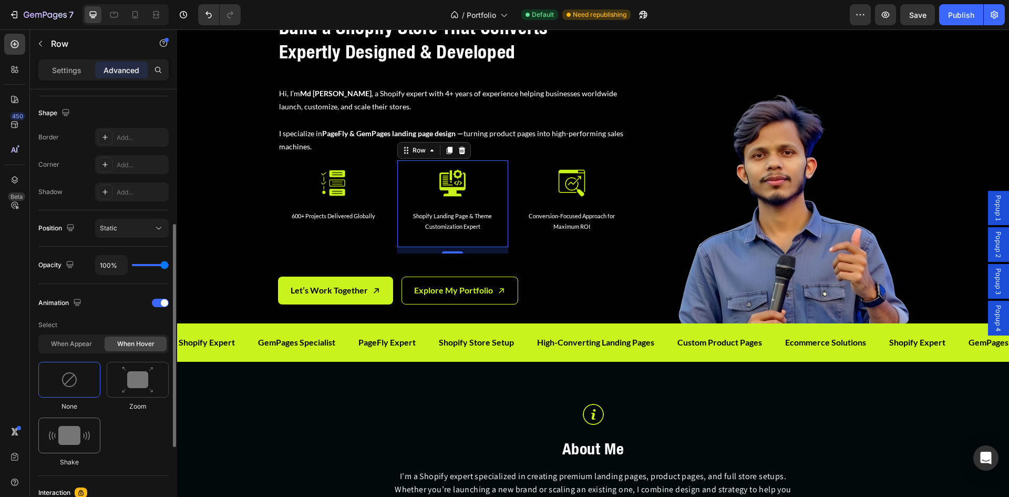
click at [75, 435] on img at bounding box center [69, 435] width 41 height 19
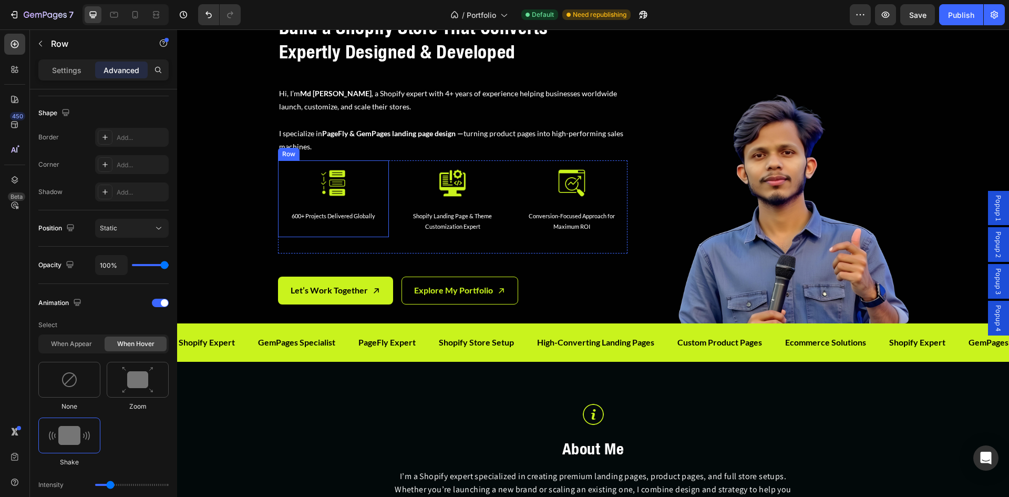
click at [355, 236] on div "Image 600+ Projects Delivered Globally Text Block Row" at bounding box center [333, 198] width 111 height 76
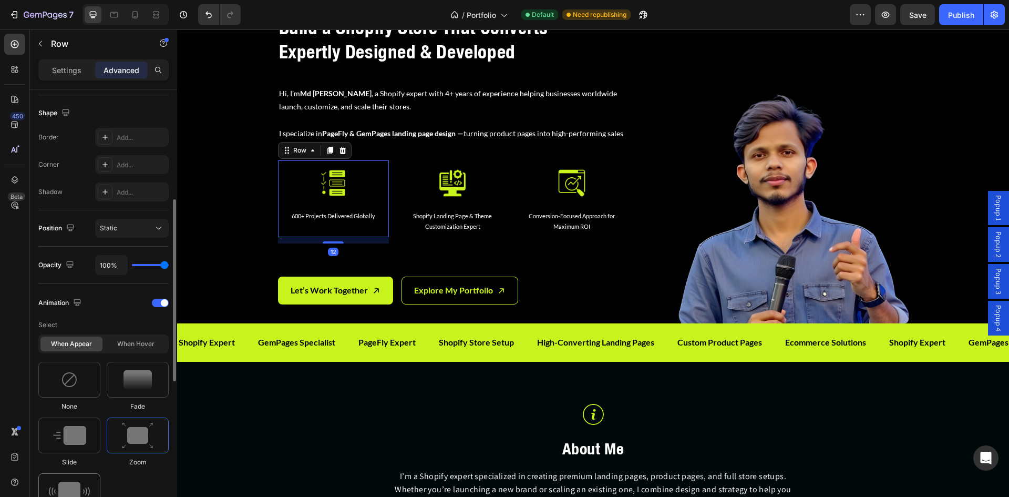
click at [68, 479] on div at bounding box center [69, 491] width 62 height 36
type input "0.7"
click at [146, 345] on div "When hover" at bounding box center [136, 343] width 62 height 15
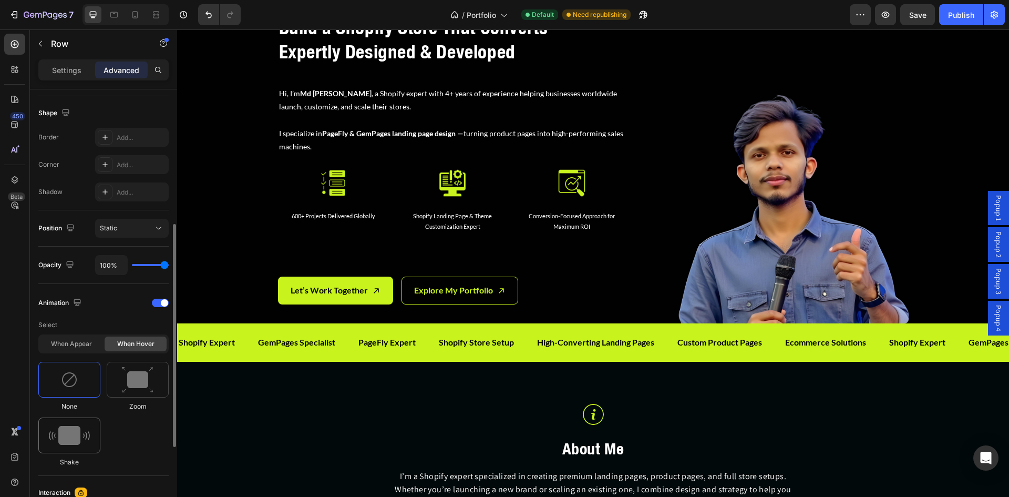
click at [80, 441] on img at bounding box center [69, 435] width 41 height 19
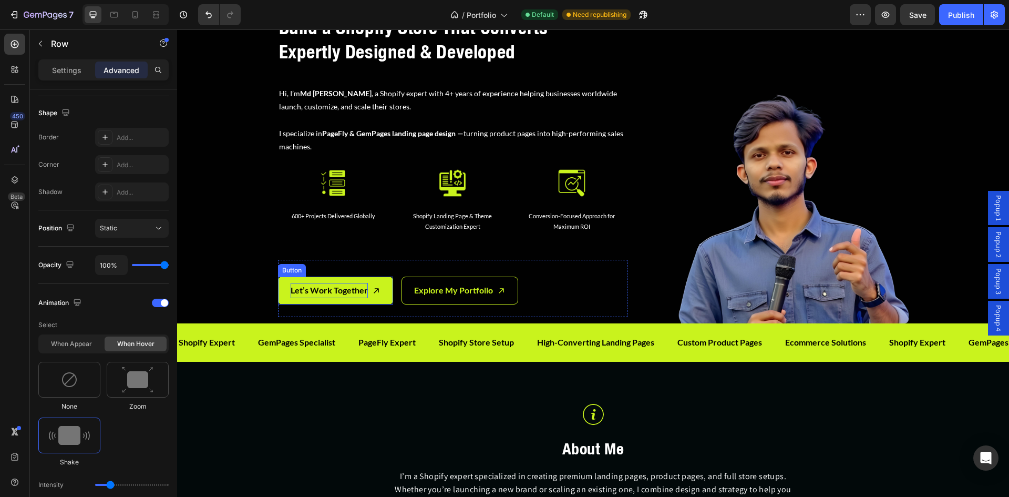
click at [331, 285] on p "Let’s Work Together" at bounding box center [329, 290] width 77 height 15
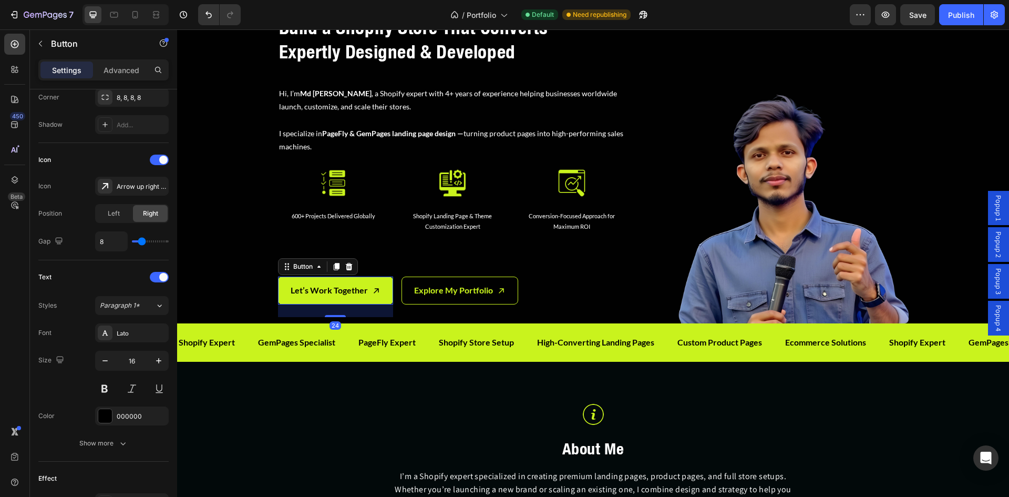
scroll to position [0, 0]
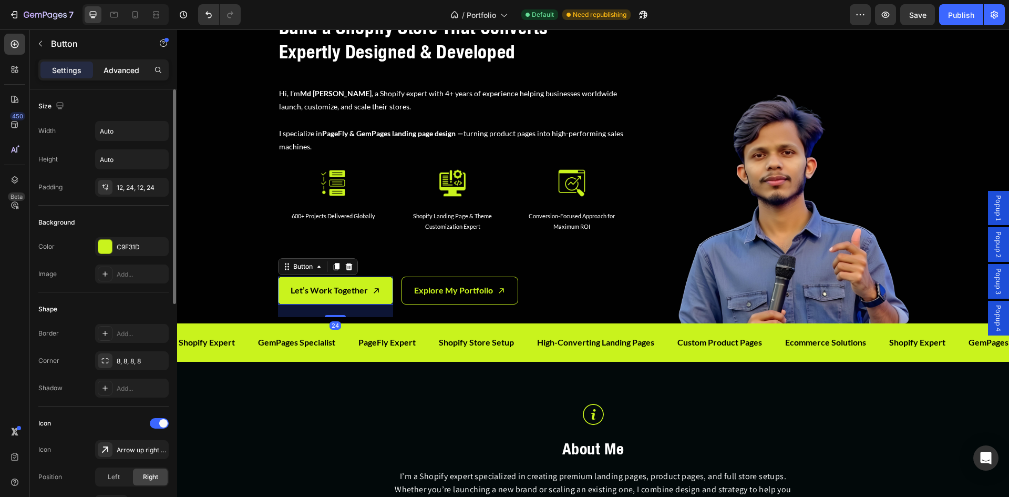
click at [135, 69] on p "Advanced" at bounding box center [122, 70] width 36 height 11
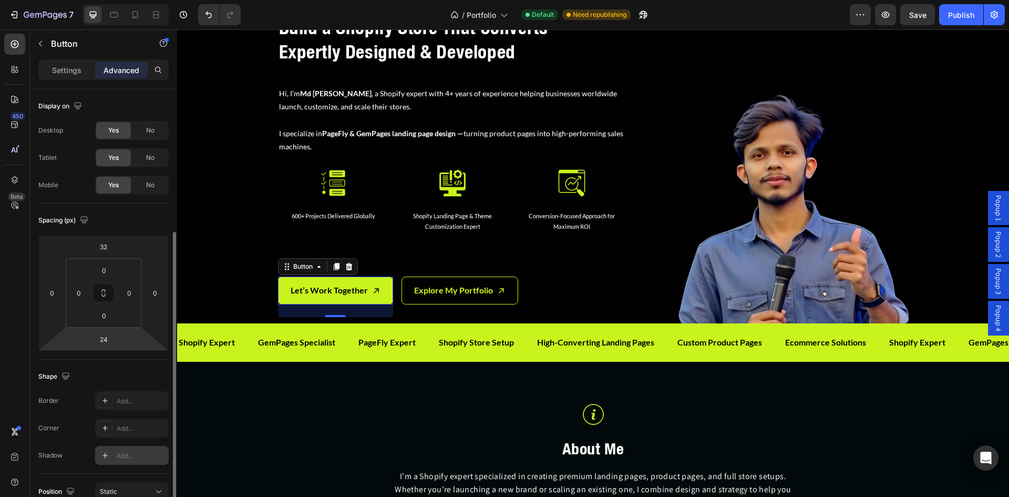
scroll to position [88, 0]
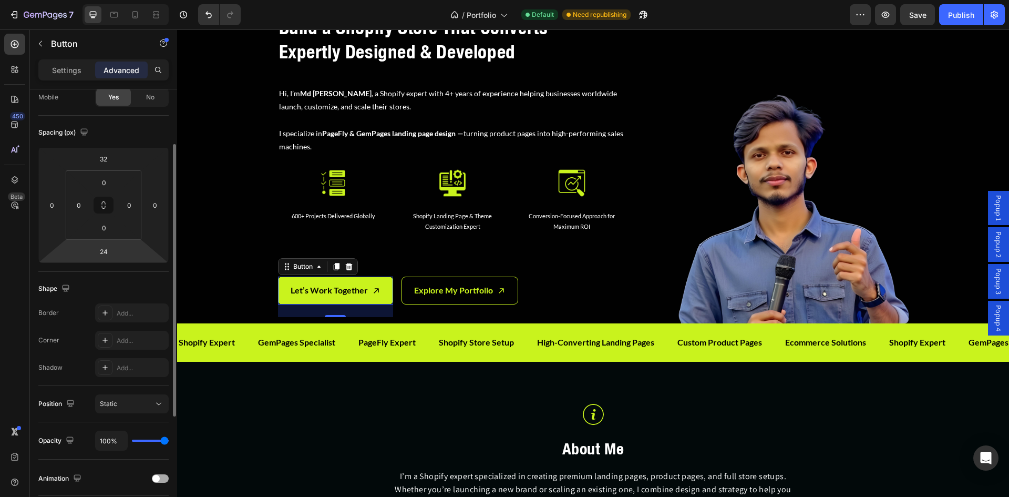
click at [158, 477] on span at bounding box center [155, 478] width 7 height 7
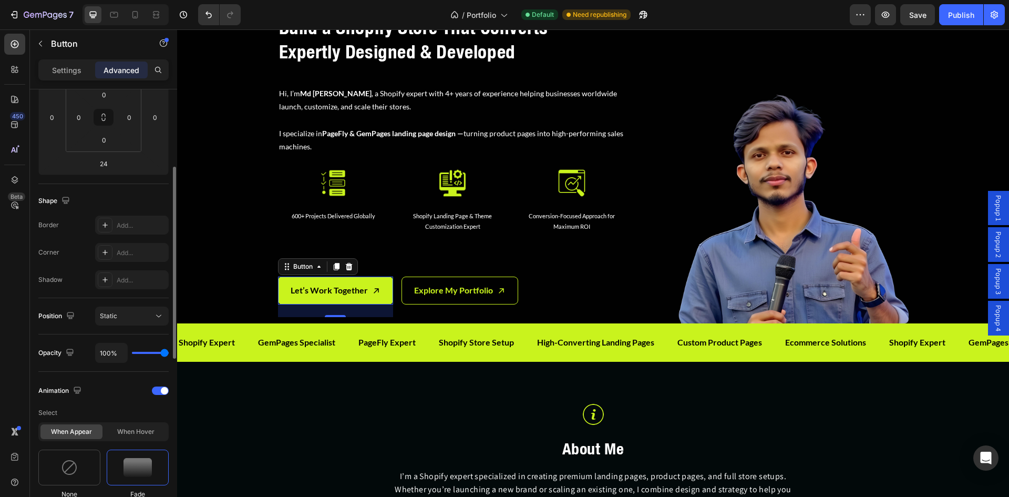
scroll to position [263, 0]
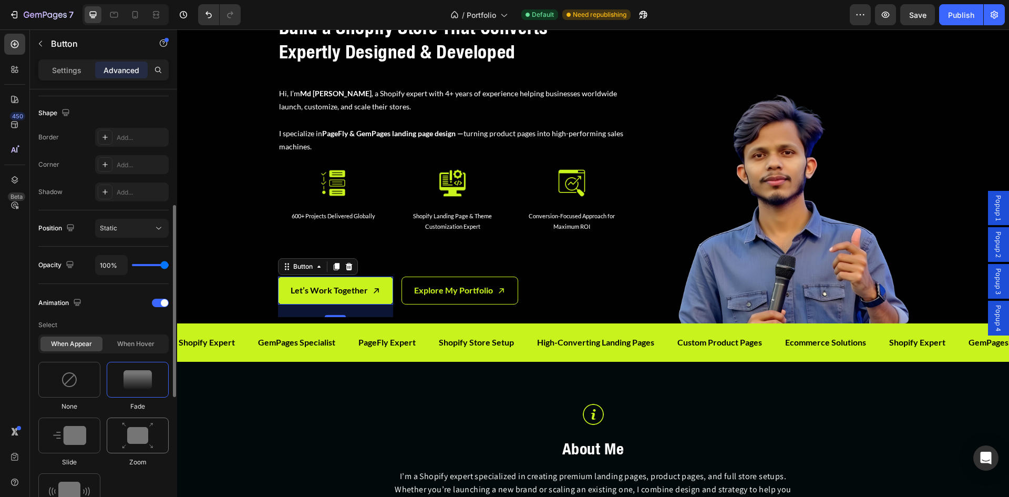
click at [140, 433] on img at bounding box center [138, 435] width 32 height 27
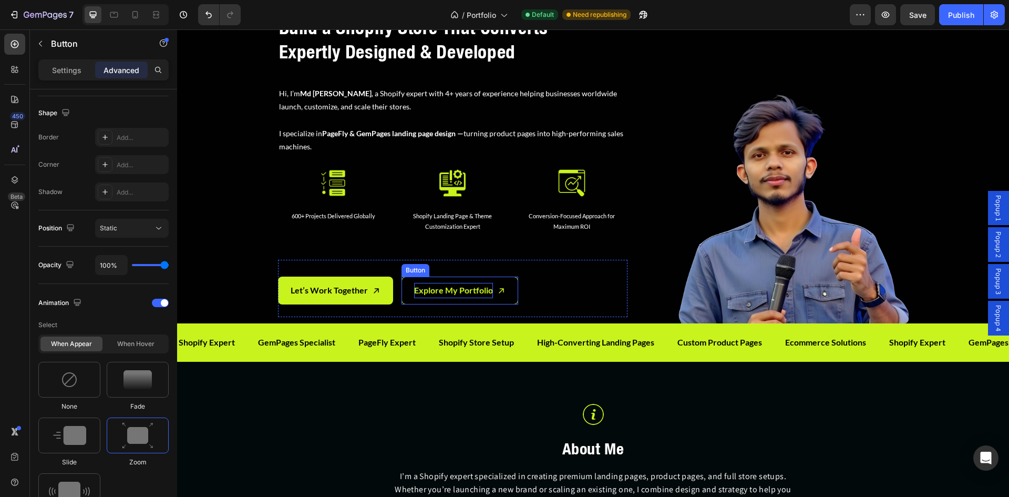
click at [415, 291] on p "Explore My Portfolio" at bounding box center [453, 290] width 79 height 15
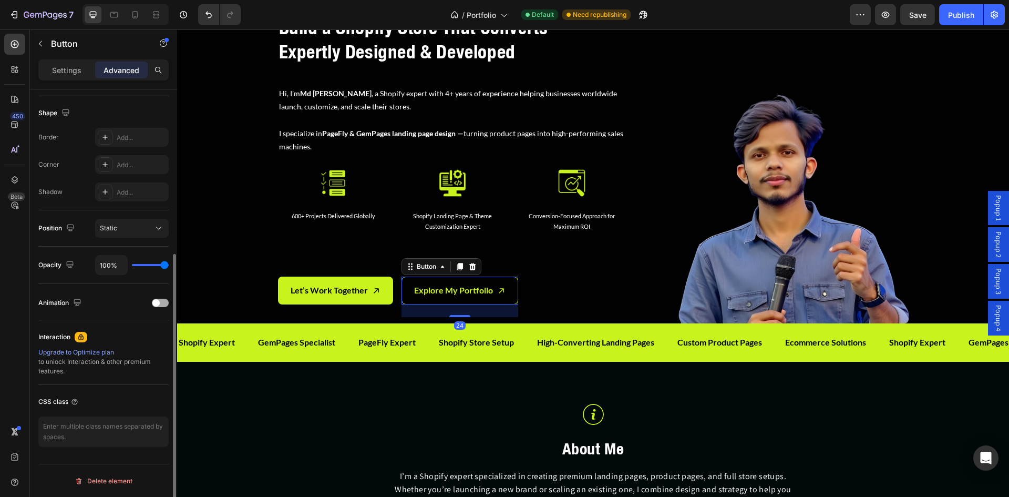
click at [157, 302] on span at bounding box center [155, 302] width 7 height 7
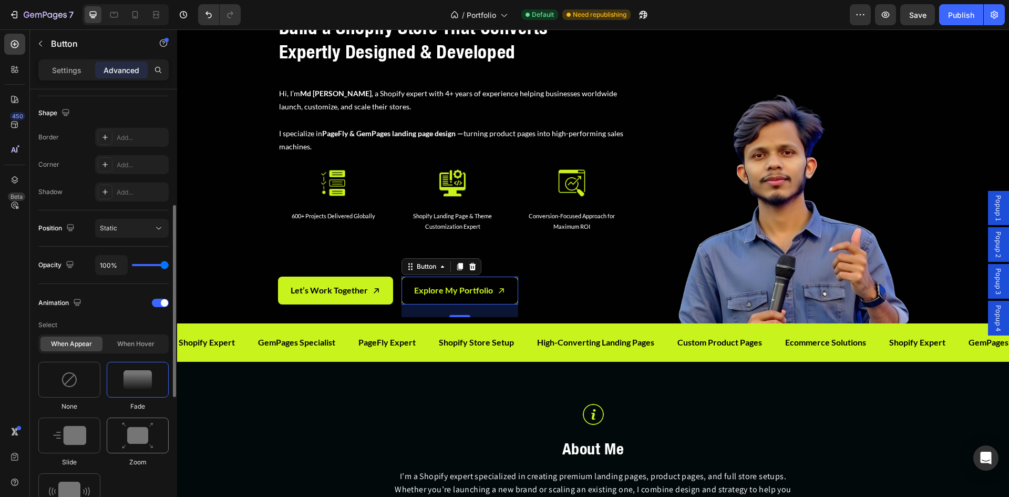
click at [136, 435] on img at bounding box center [138, 435] width 32 height 27
click at [133, 345] on div "When hover" at bounding box center [136, 343] width 62 height 15
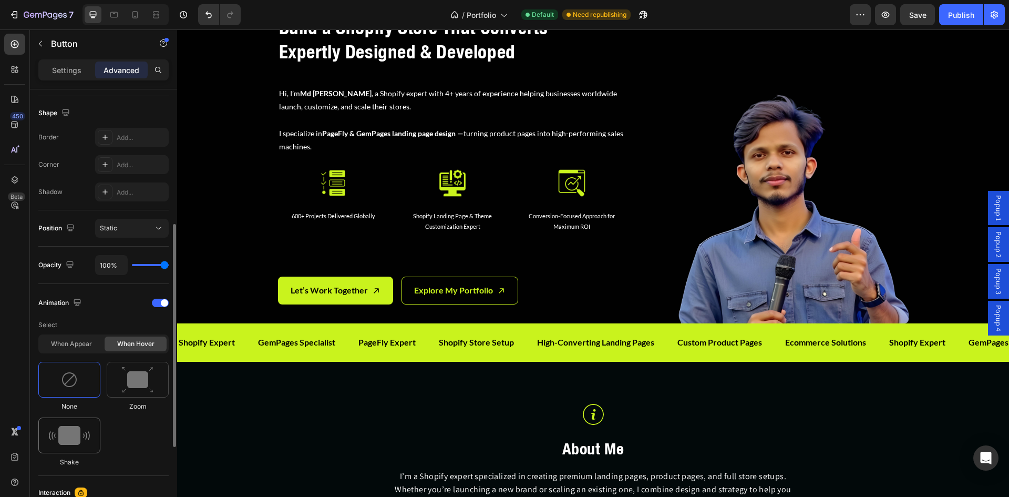
click at [83, 433] on img at bounding box center [69, 435] width 41 height 19
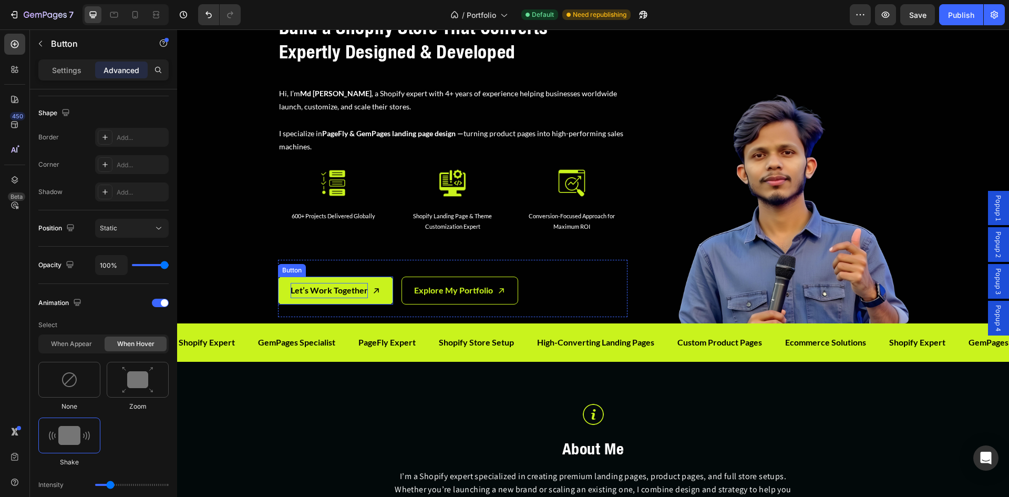
click at [356, 290] on p "Let’s Work Together" at bounding box center [329, 290] width 77 height 15
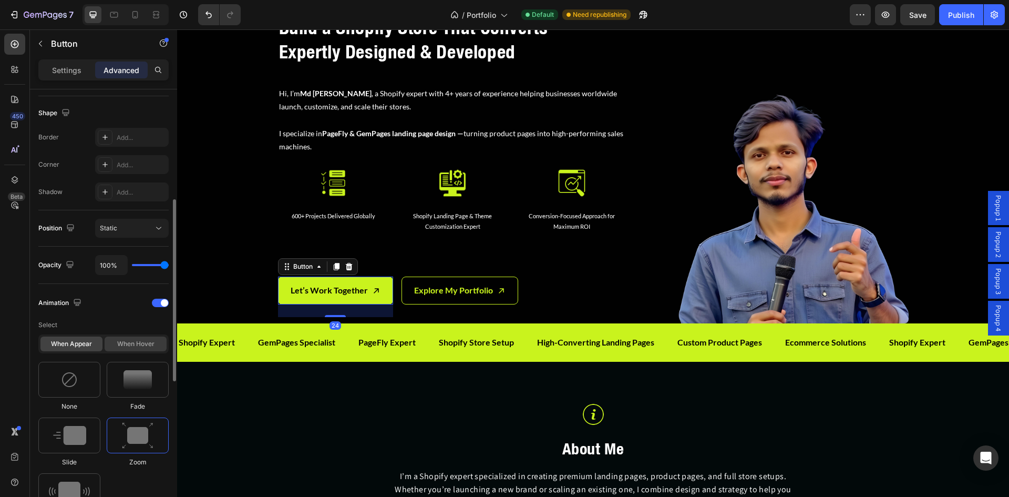
click at [140, 341] on div "When hover" at bounding box center [136, 343] width 62 height 15
click at [66, 434] on img at bounding box center [69, 435] width 41 height 19
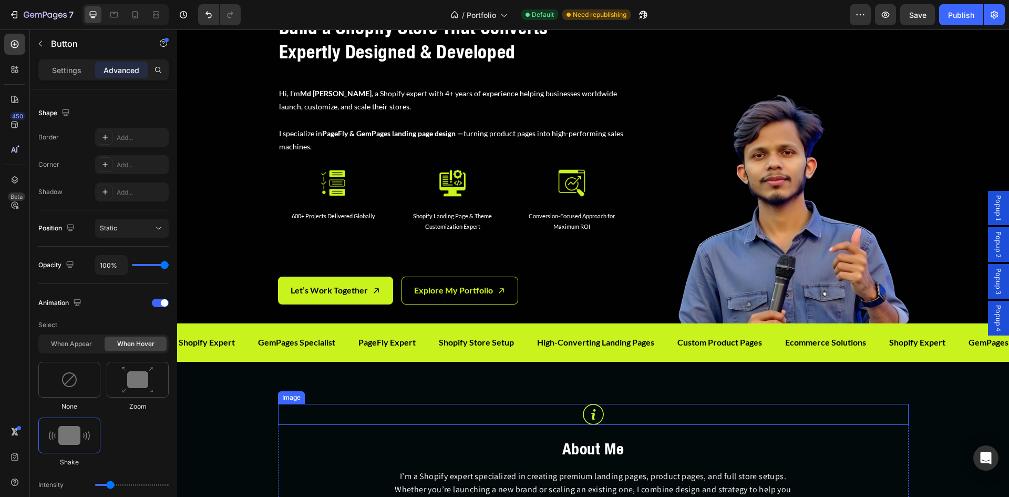
click at [295, 420] on div at bounding box center [593, 414] width 631 height 21
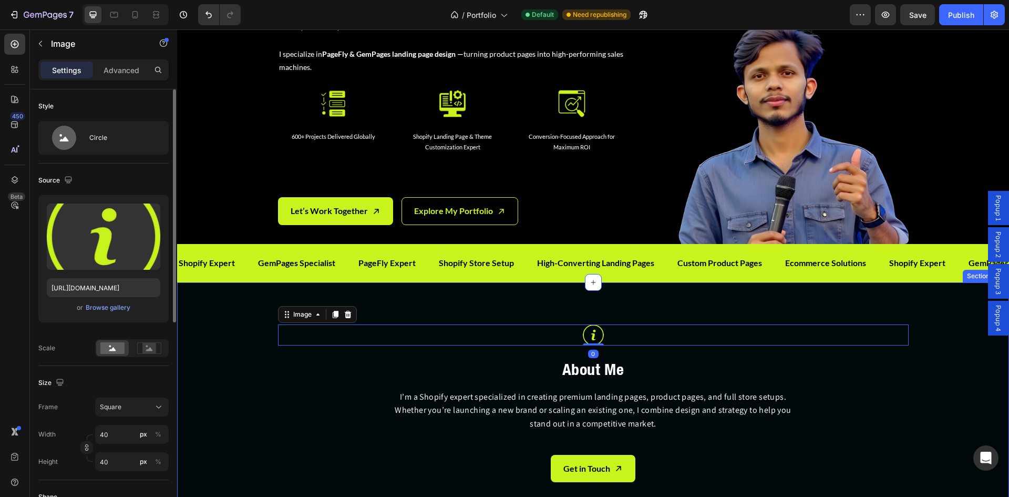
scroll to position [149, 0]
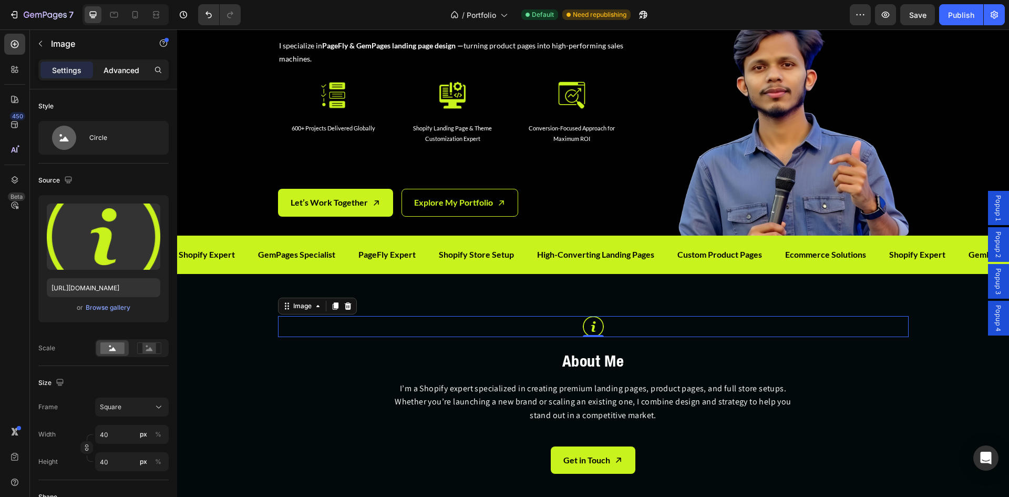
click at [128, 76] on div "Advanced" at bounding box center [121, 70] width 53 height 17
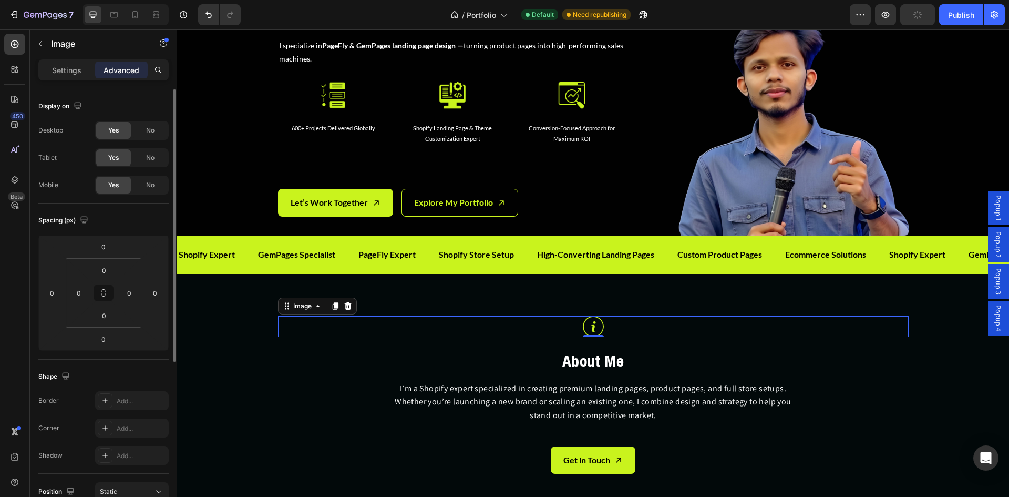
scroll to position [263, 0]
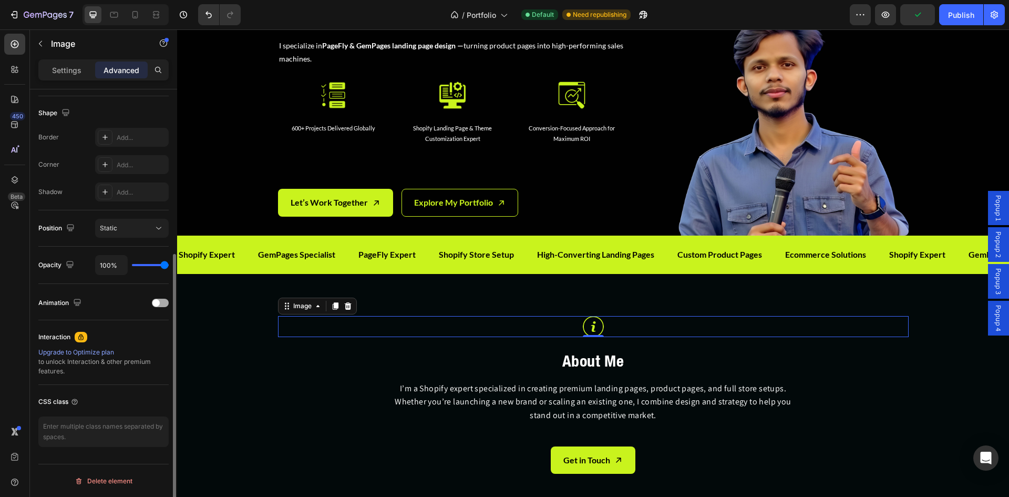
click at [154, 300] on span at bounding box center [155, 302] width 7 height 7
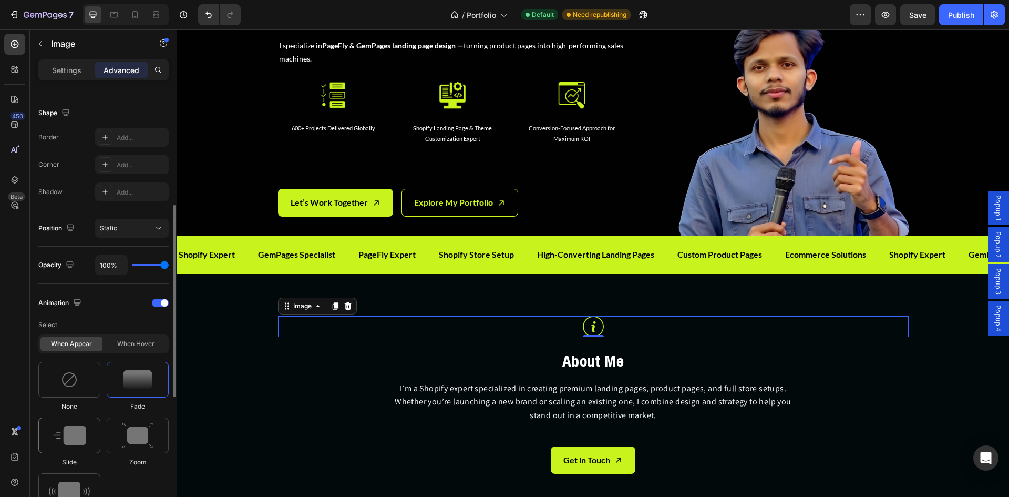
click at [79, 434] on img at bounding box center [69, 435] width 33 height 19
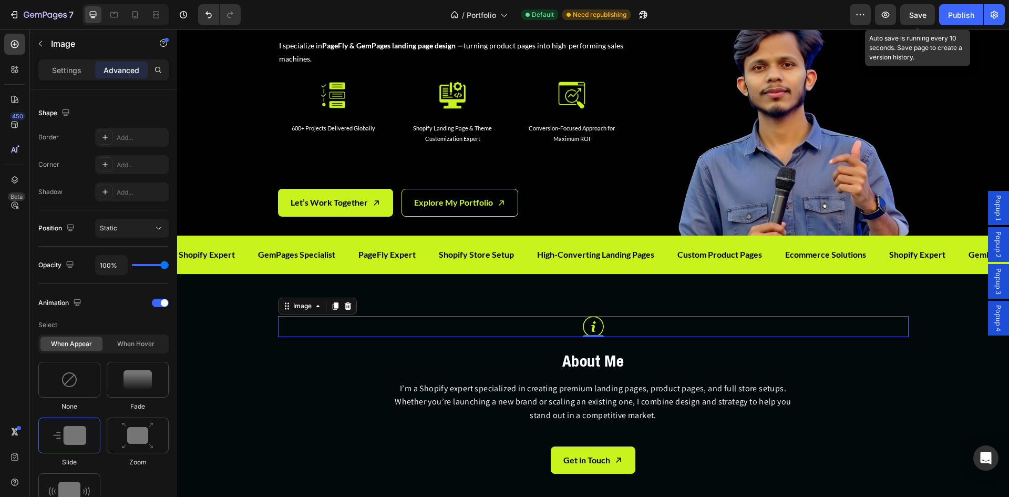
click at [921, 18] on span "Save" at bounding box center [918, 15] width 17 height 9
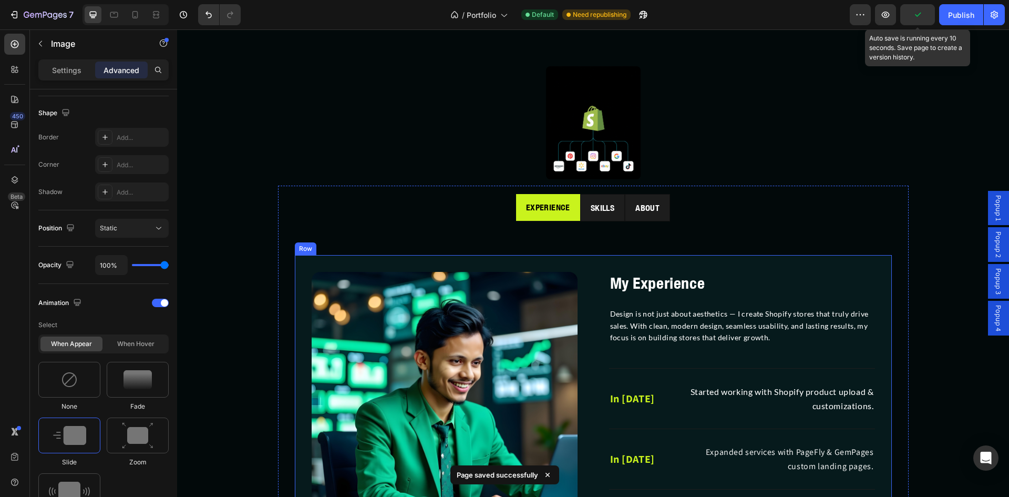
scroll to position [708, 0]
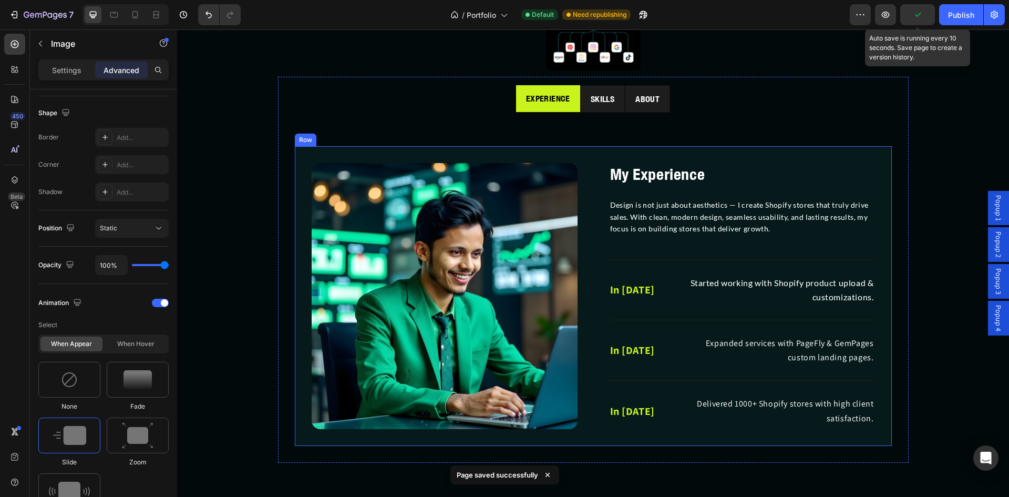
click at [471, 276] on img at bounding box center [445, 296] width 266 height 266
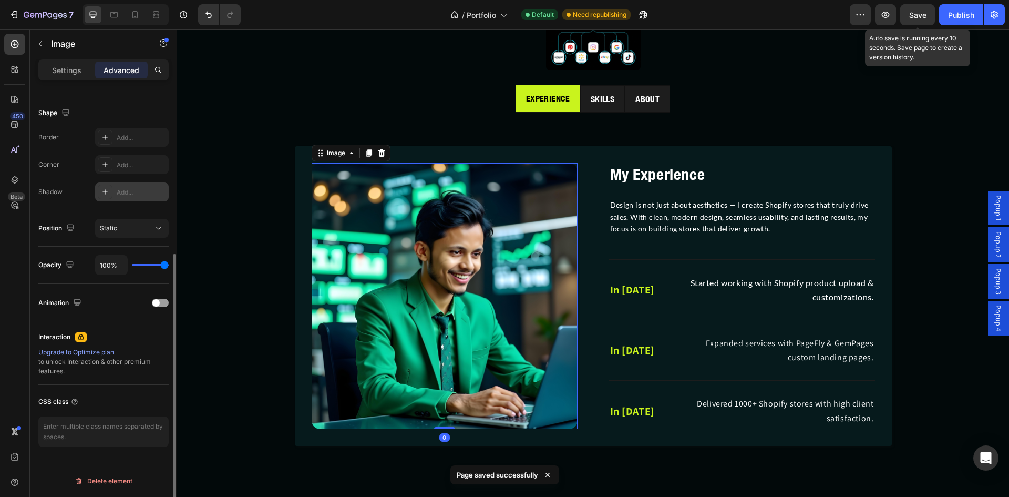
scroll to position [1025, 0]
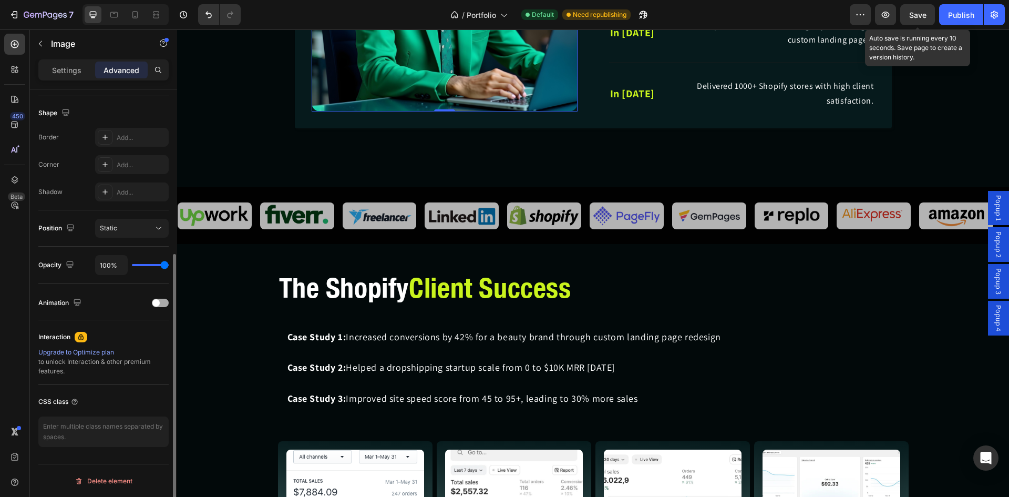
click at [157, 306] on span at bounding box center [155, 302] width 7 height 7
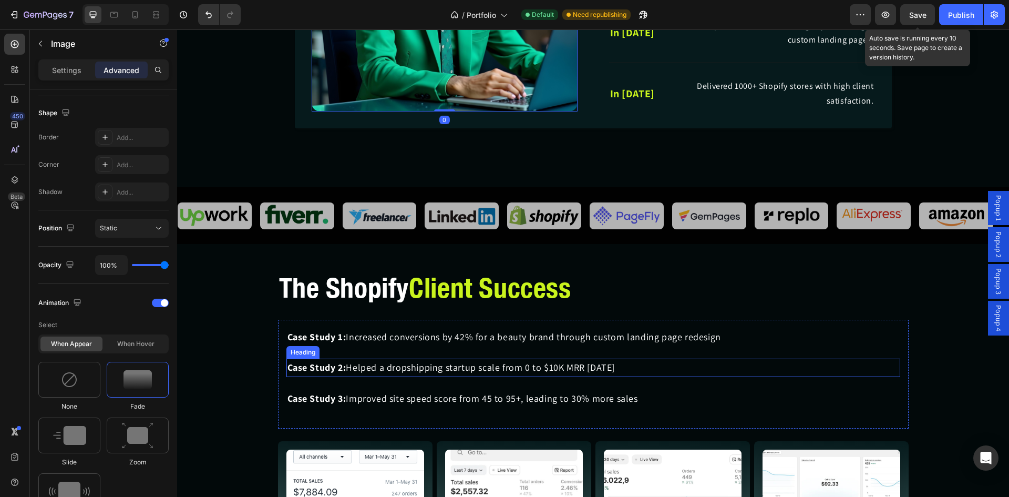
click at [403, 269] on div "The Shopify Client Success Heading Case Study 1: Increased conversions by 42% f…" at bounding box center [593, 422] width 832 height 307
click at [420, 441] on div "Image Row" at bounding box center [355, 501] width 155 height 120
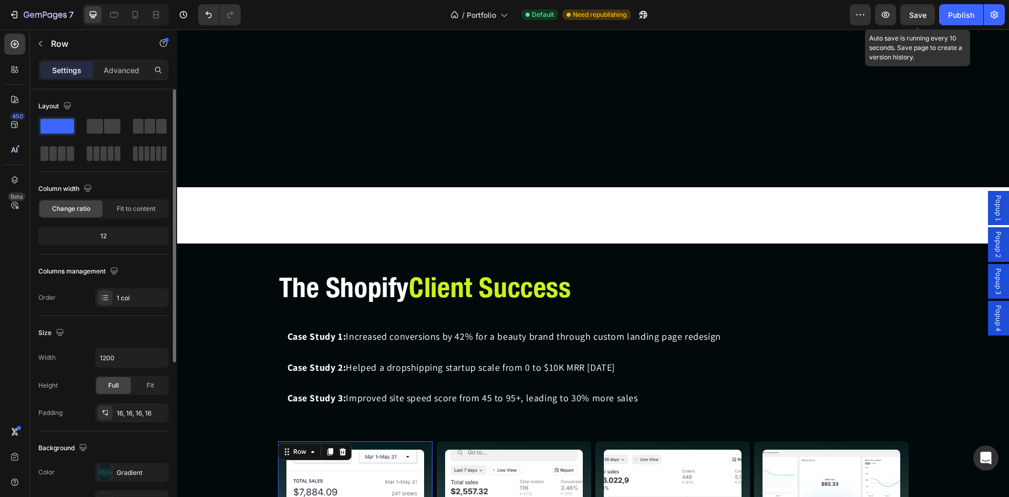
scroll to position [1288, 0]
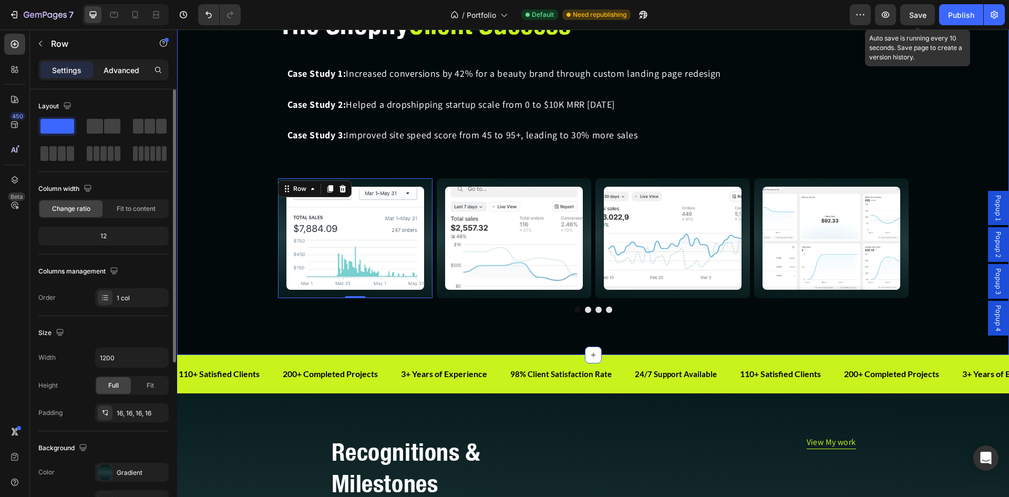
click at [135, 68] on p "Advanced" at bounding box center [122, 70] width 36 height 11
click at [122, 70] on p "Advanced" at bounding box center [122, 70] width 36 height 11
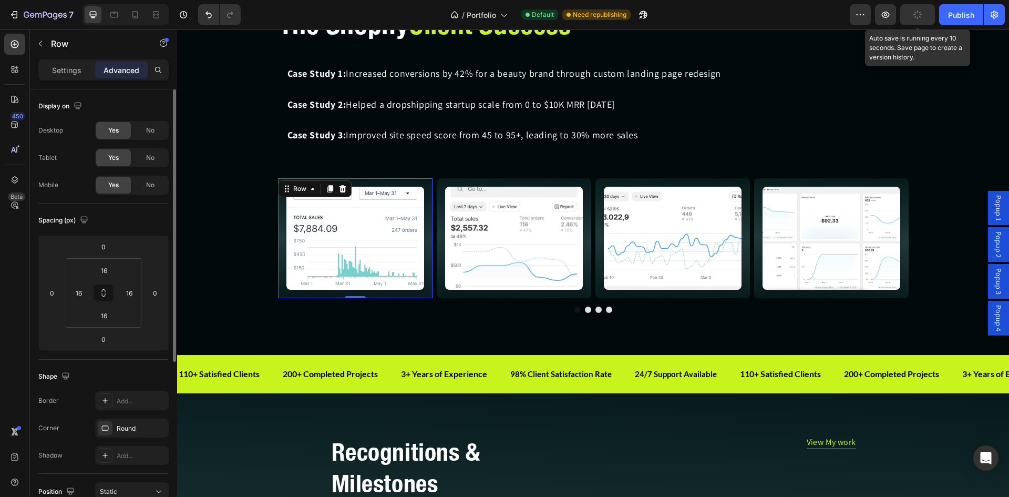
scroll to position [176, 0]
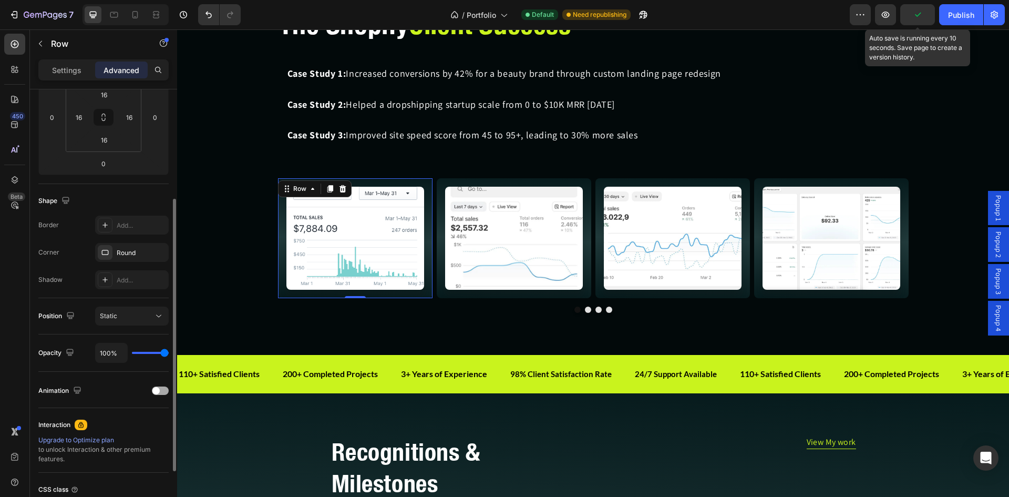
click at [160, 388] on div at bounding box center [160, 390] width 17 height 8
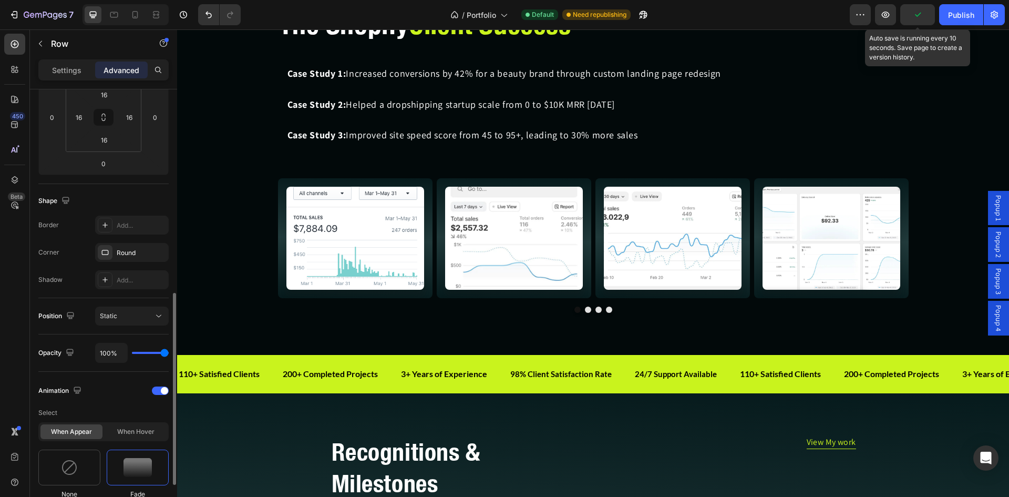
scroll to position [263, 0]
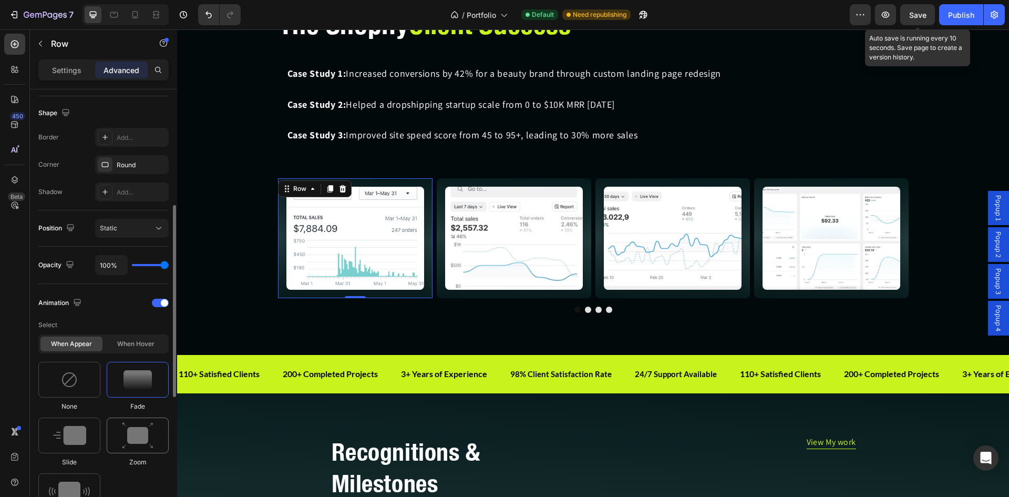
click at [139, 440] on img at bounding box center [138, 435] width 32 height 27
click at [441, 293] on div "Image Row" at bounding box center [514, 238] width 155 height 120
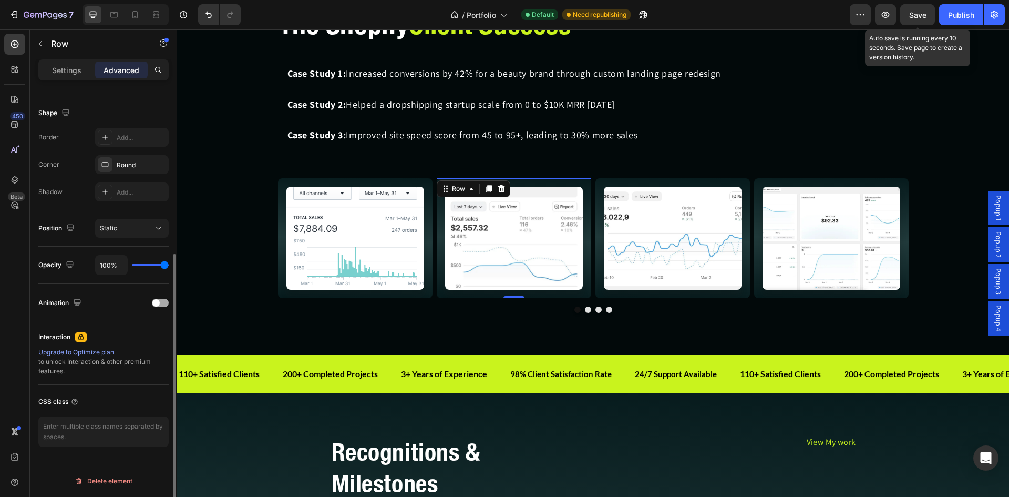
click at [163, 303] on div at bounding box center [160, 303] width 17 height 8
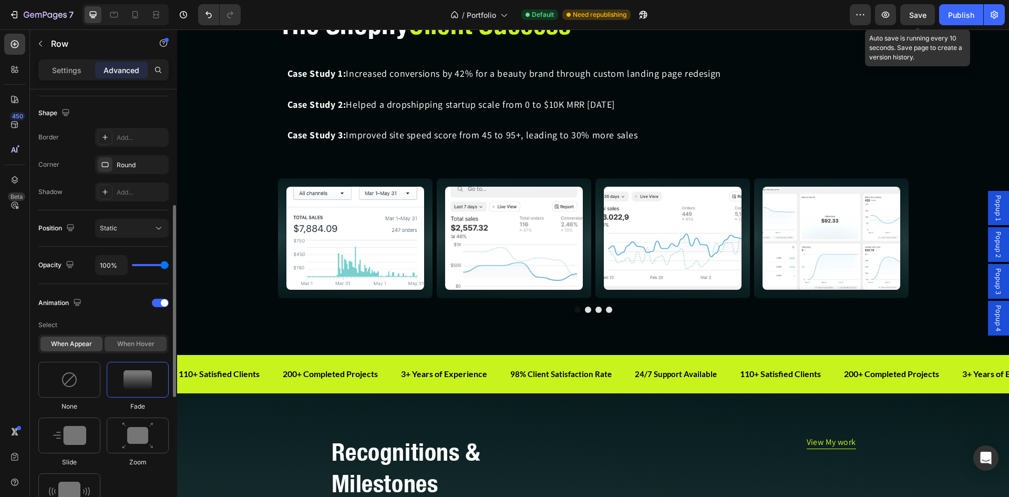
click at [152, 345] on div "When hover" at bounding box center [136, 343] width 62 height 15
click at [97, 341] on div "When appear" at bounding box center [71, 343] width 62 height 15
click at [143, 437] on img at bounding box center [138, 435] width 32 height 27
click at [609, 295] on div "Image Row" at bounding box center [673, 238] width 155 height 120
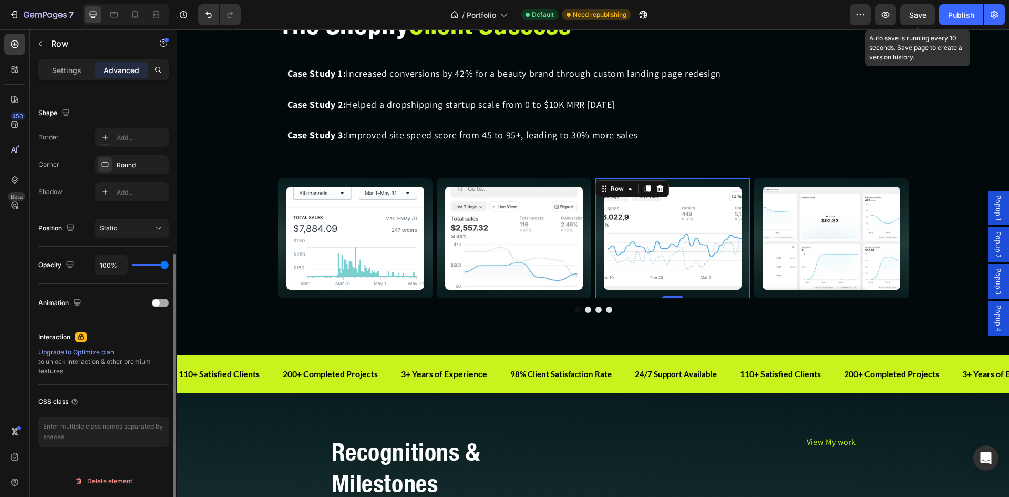
click at [161, 302] on div at bounding box center [160, 303] width 17 height 8
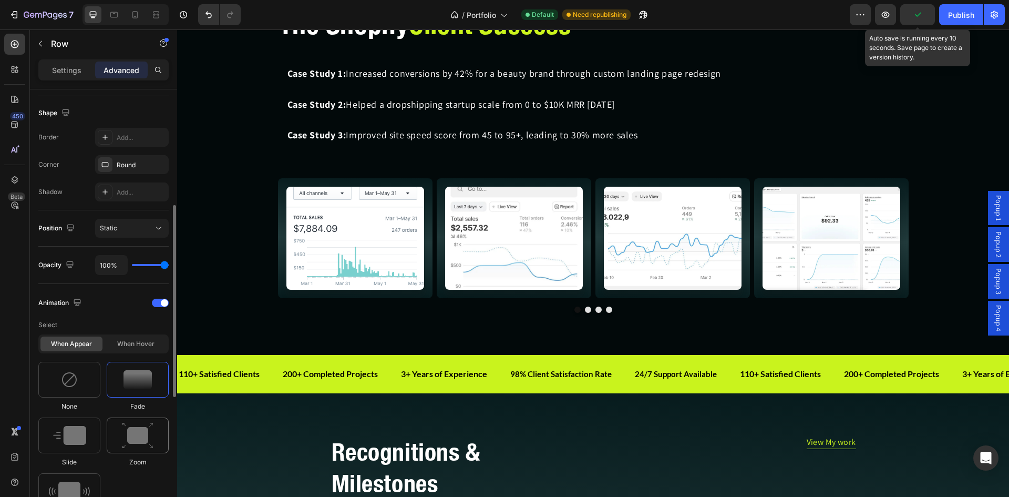
click at [132, 444] on img at bounding box center [138, 435] width 32 height 27
click at [761, 297] on div "Image Row" at bounding box center [831, 238] width 155 height 120
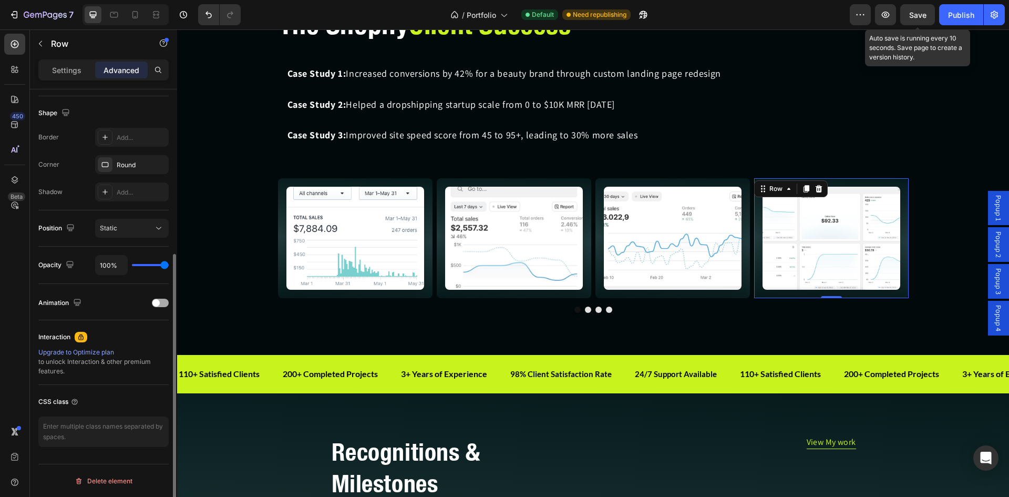
click at [158, 301] on span at bounding box center [155, 302] width 7 height 7
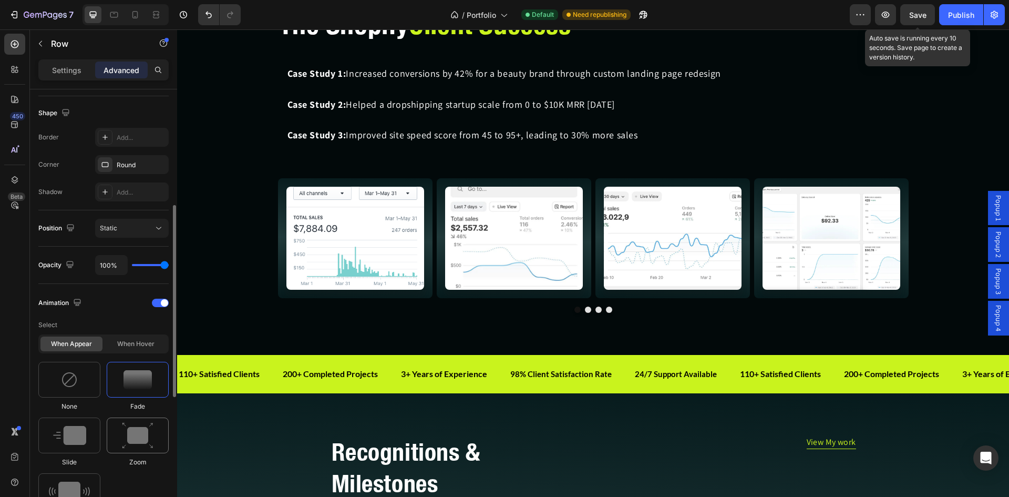
click at [142, 437] on img at bounding box center [138, 435] width 32 height 27
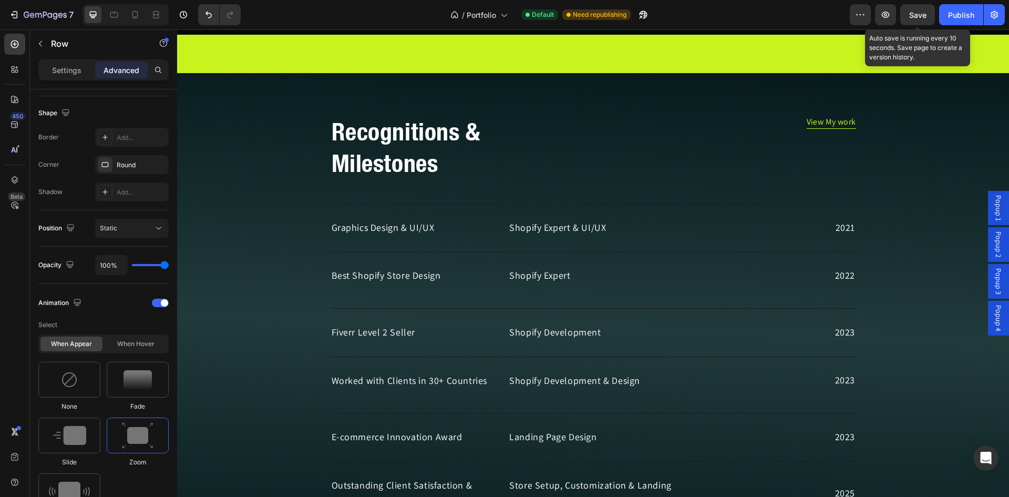
scroll to position [2164, 0]
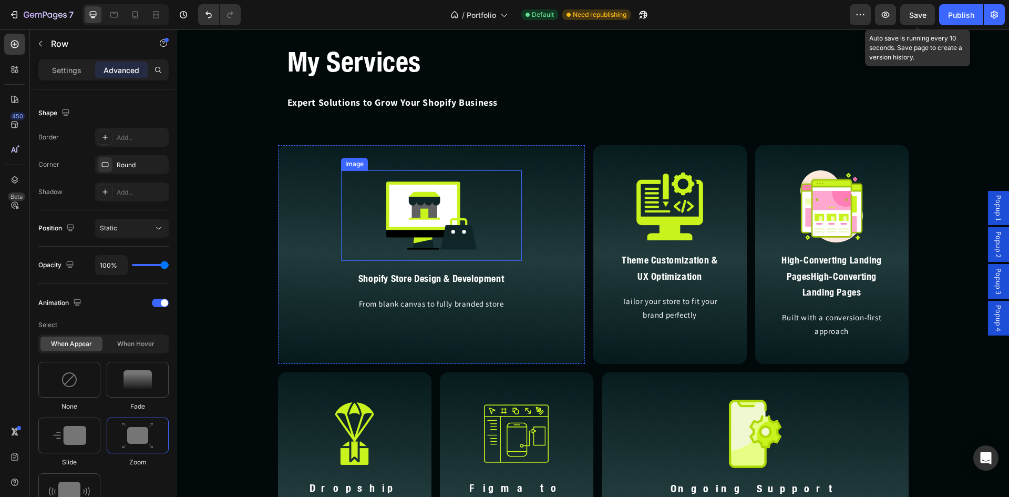
click at [418, 205] on img at bounding box center [431, 215] width 90 height 90
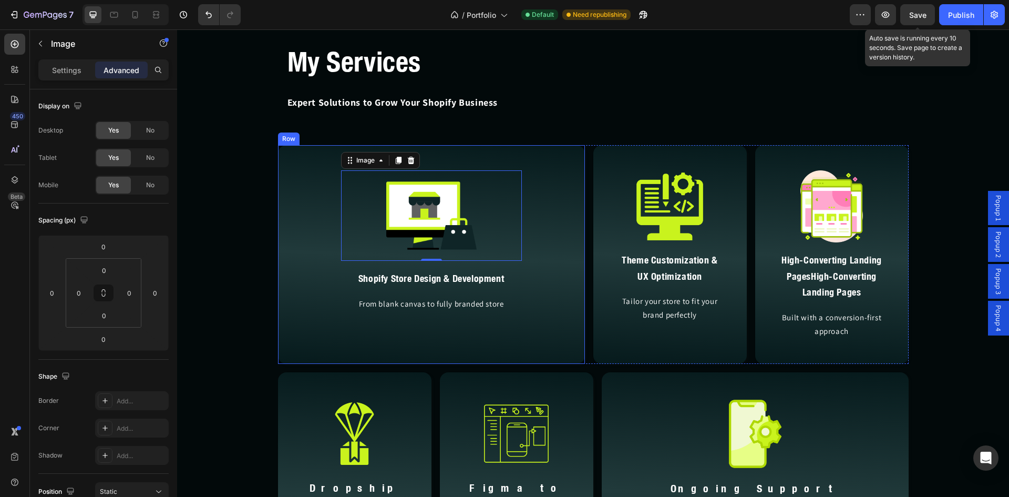
click at [322, 301] on div "Image 0 Shopify Store Design & Development Heading From blank canvas to fully b…" at bounding box center [431, 254] width 307 height 219
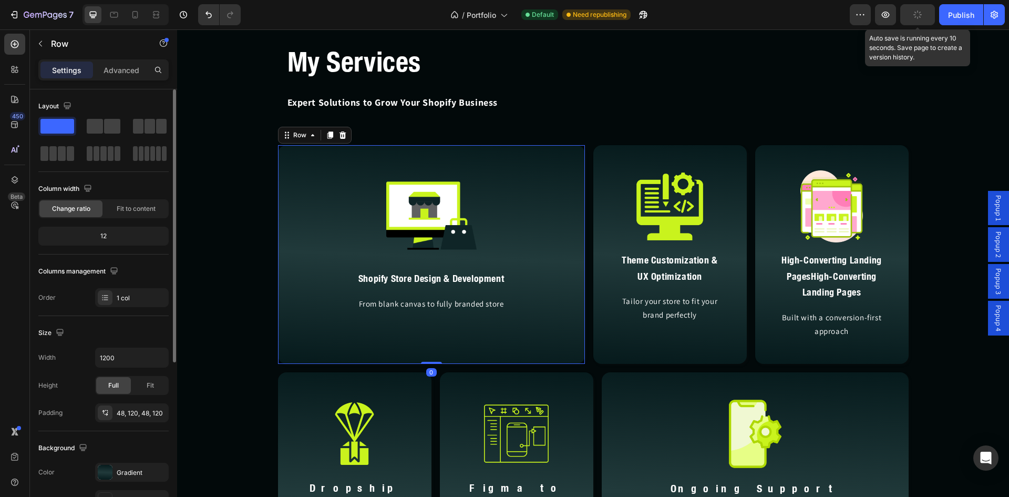
scroll to position [263, 0]
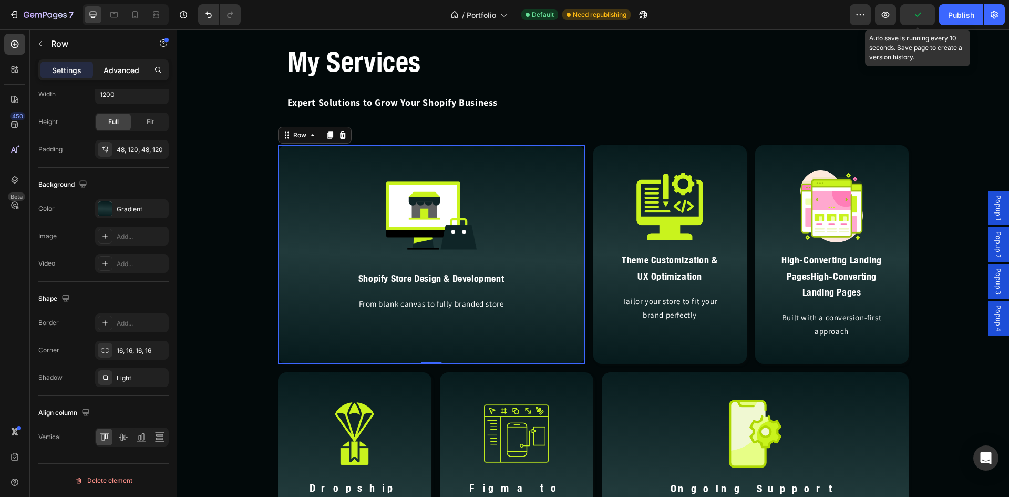
click at [129, 74] on p "Advanced" at bounding box center [122, 70] width 36 height 11
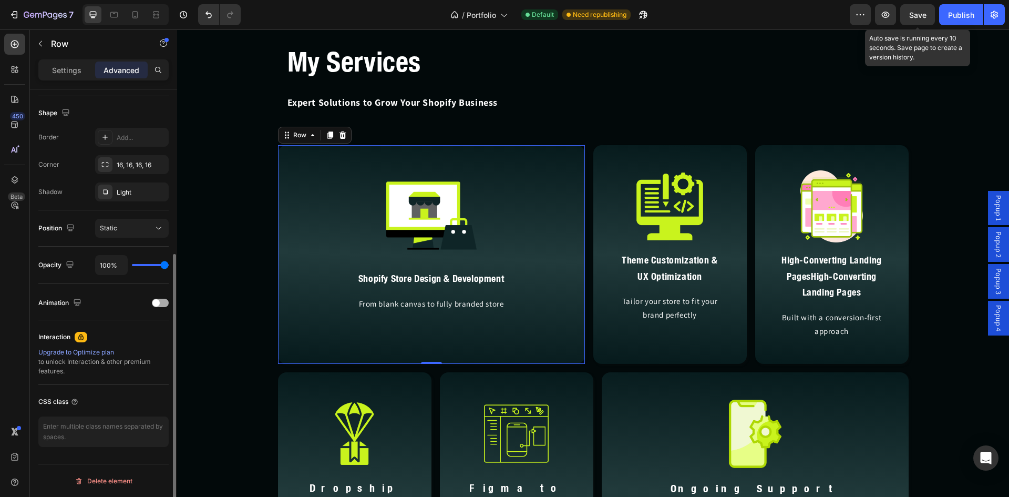
click at [157, 308] on div "Animation" at bounding box center [103, 302] width 130 height 17
click at [165, 301] on div at bounding box center [160, 303] width 17 height 8
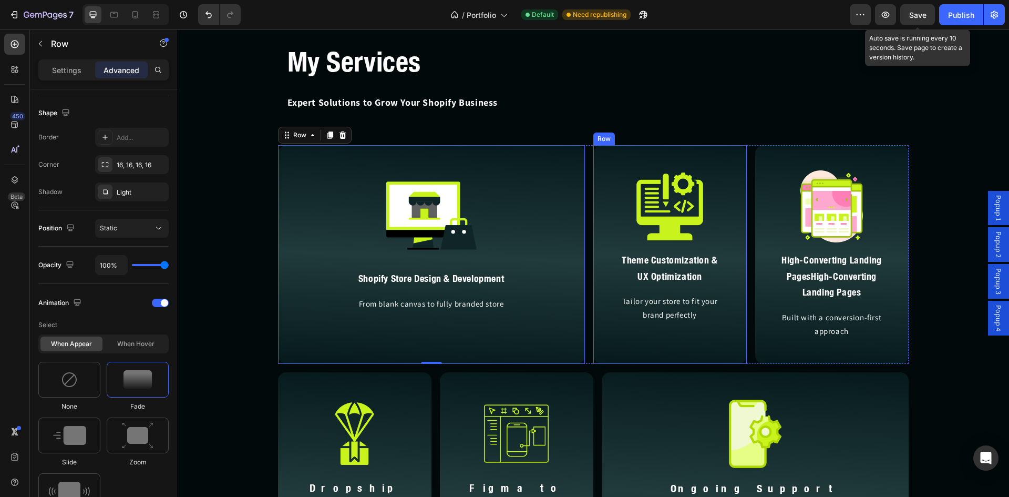
click at [606, 360] on div "Image Theme Customization & UX Optimization Heading Tailor your store to fit yo…" at bounding box center [671, 254] width 154 height 219
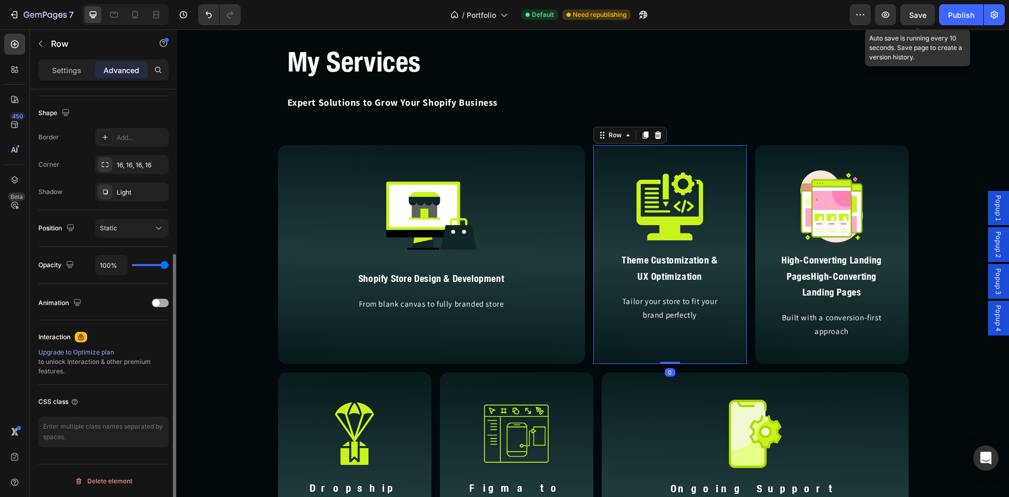
click at [156, 302] on span at bounding box center [155, 302] width 7 height 7
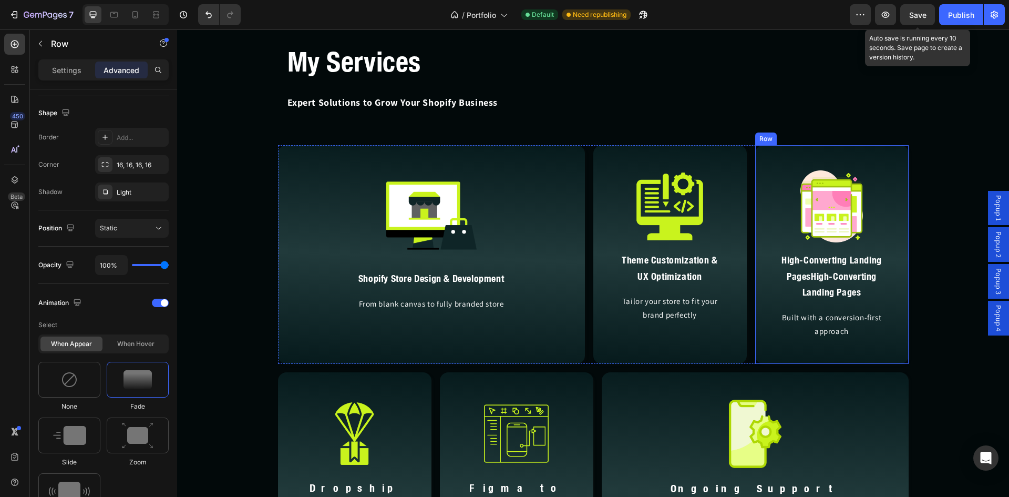
click at [768, 352] on div "Image High-Converting Landing PagesHigh-Converting Landing Pages Heading Built …" at bounding box center [832, 254] width 154 height 219
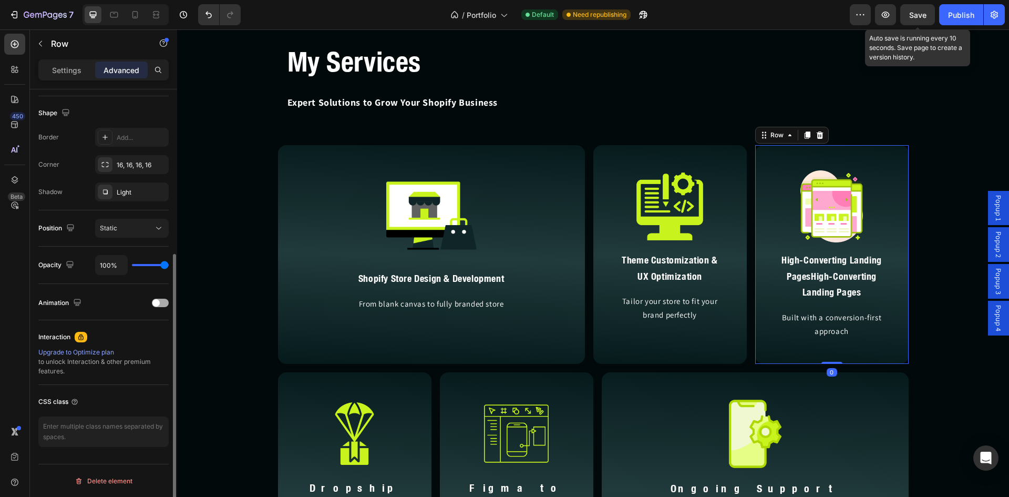
click at [163, 305] on div at bounding box center [160, 303] width 17 height 8
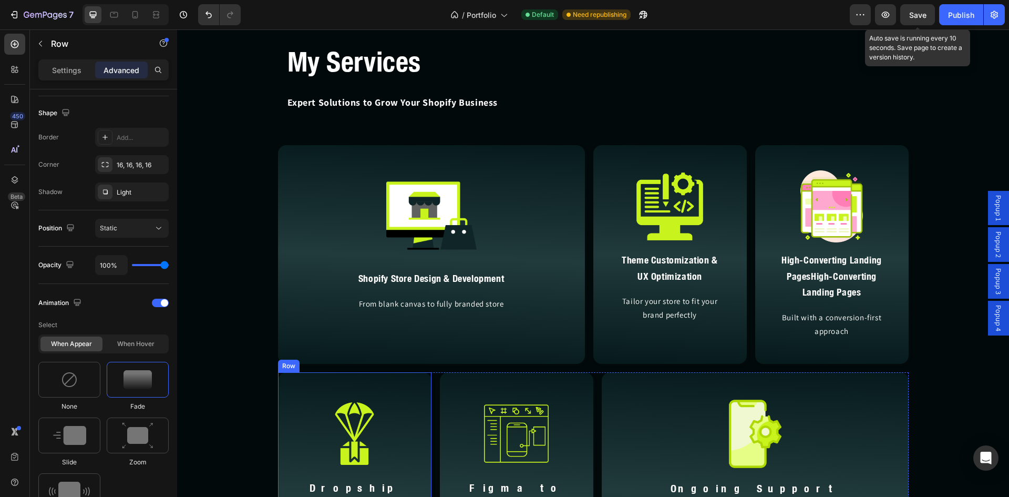
click at [320, 380] on div "Image Dropshipping Store Setup Heading Product research, apps, and automation d…" at bounding box center [355, 493] width 154 height 242
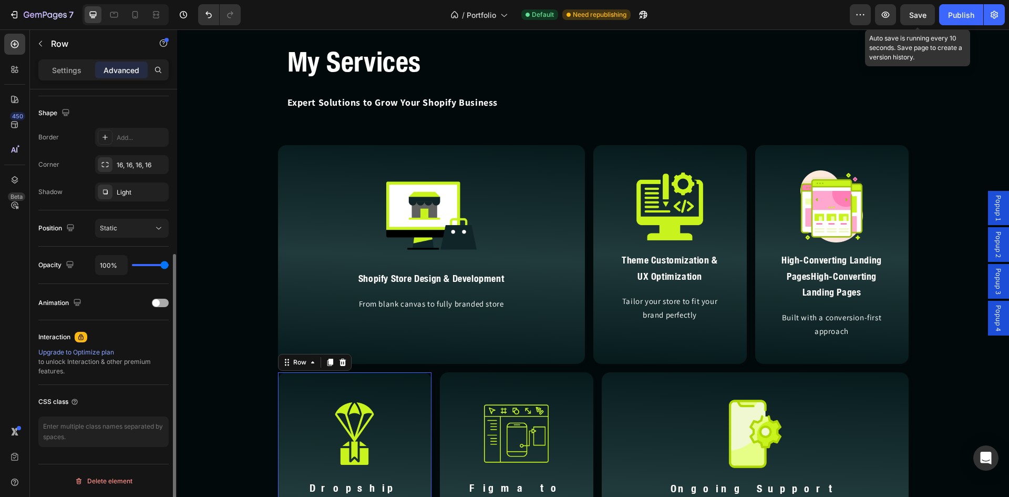
click at [165, 304] on div at bounding box center [160, 303] width 17 height 8
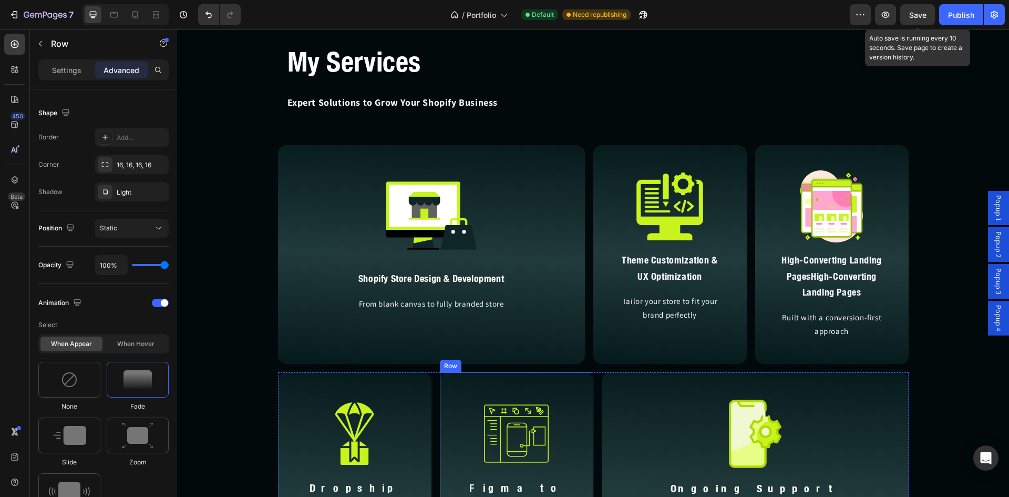
click at [466, 390] on div "Image Figma to Shopify Conversion Heading Pixel-perfect translation of your des…" at bounding box center [517, 493] width 154 height 242
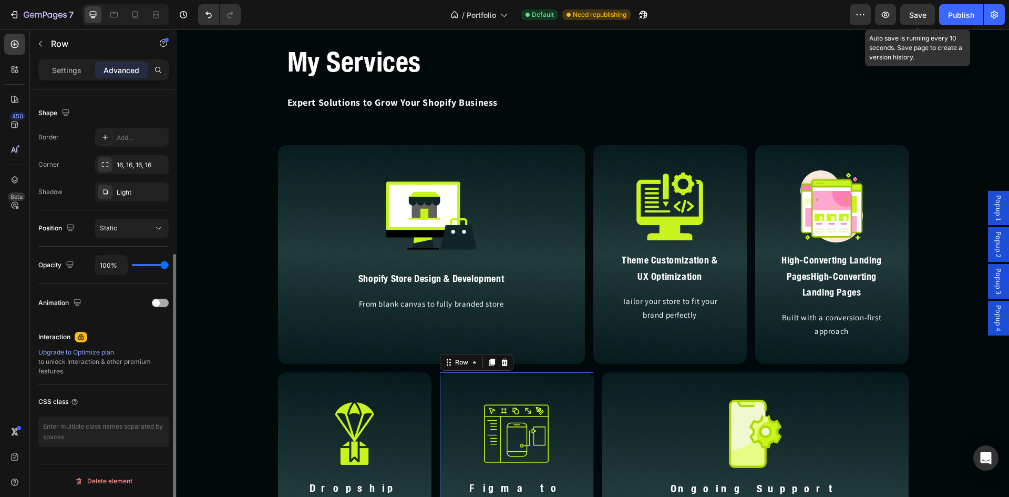
click at [165, 303] on div at bounding box center [160, 303] width 17 height 8
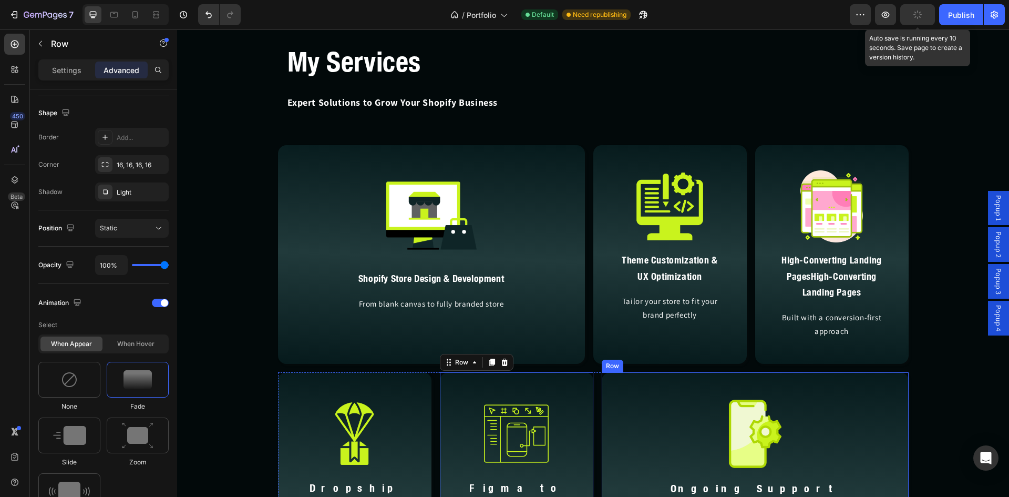
click at [621, 407] on div "Image Ongoing Support & Maintenance Heading Keep your store performing at its p…" at bounding box center [755, 493] width 307 height 242
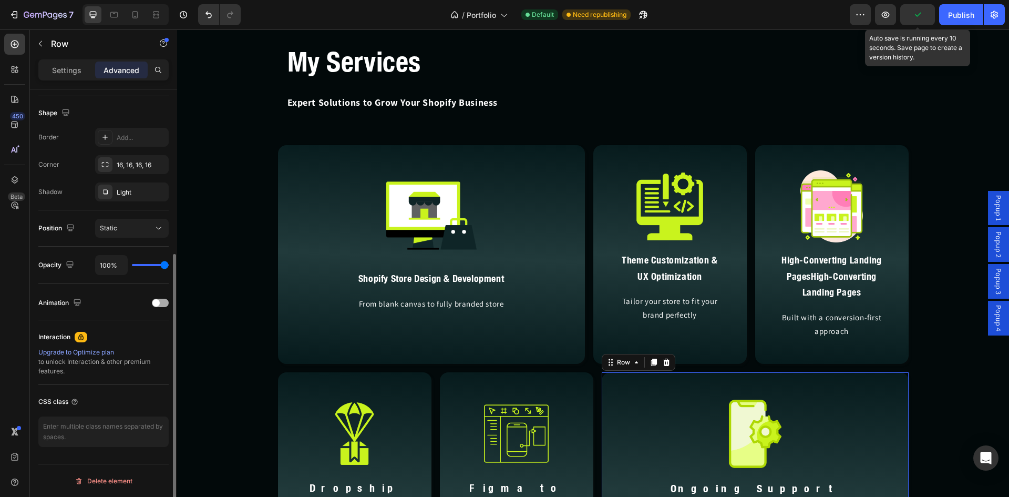
click at [161, 304] on div at bounding box center [160, 303] width 17 height 8
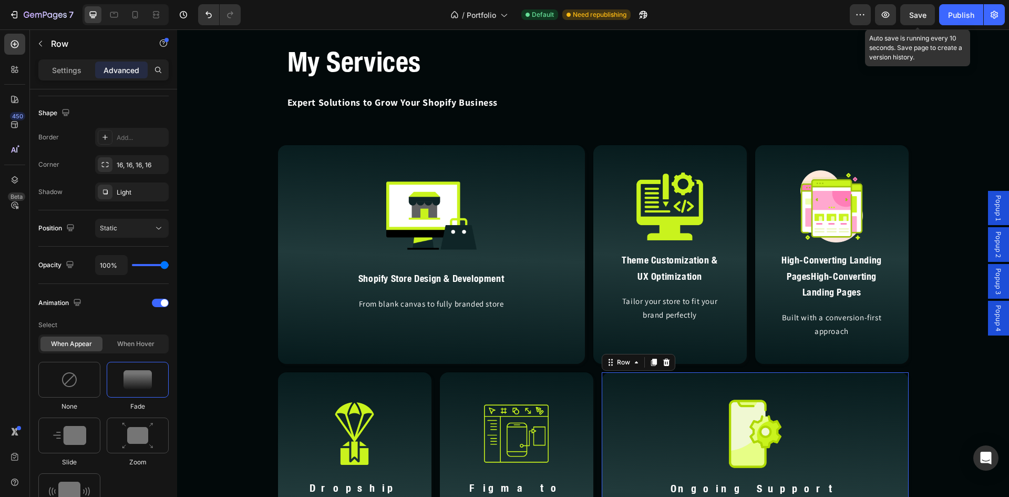
scroll to position [2602, 0]
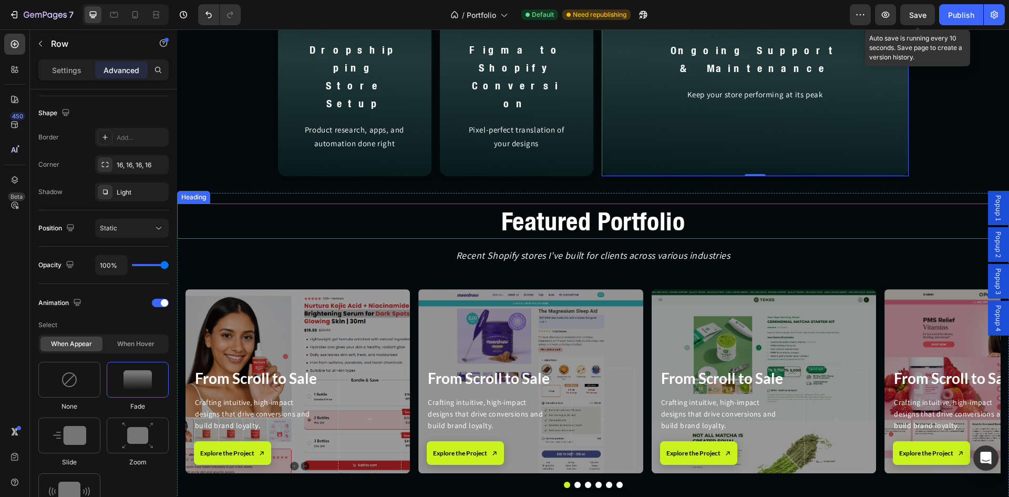
click at [566, 203] on h2 "Featured Portfolio" at bounding box center [593, 220] width 832 height 35
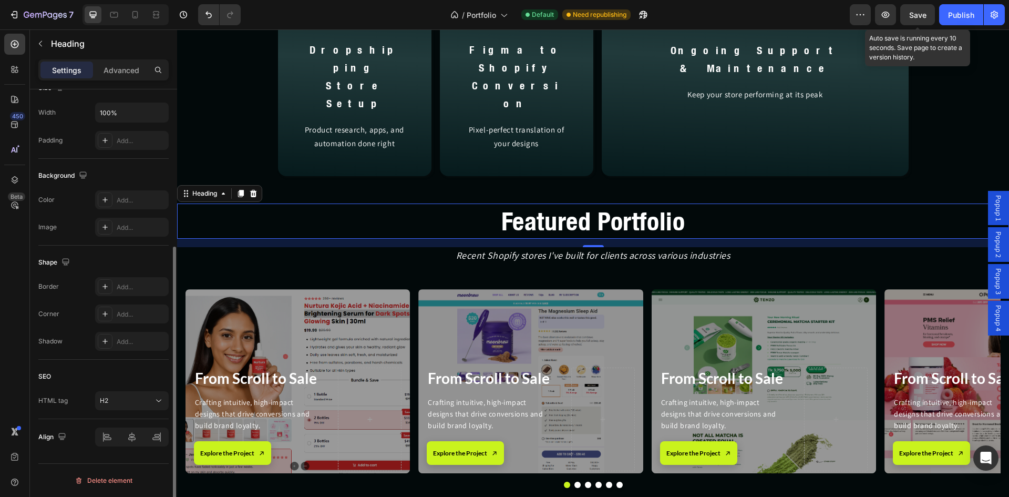
scroll to position [0, 0]
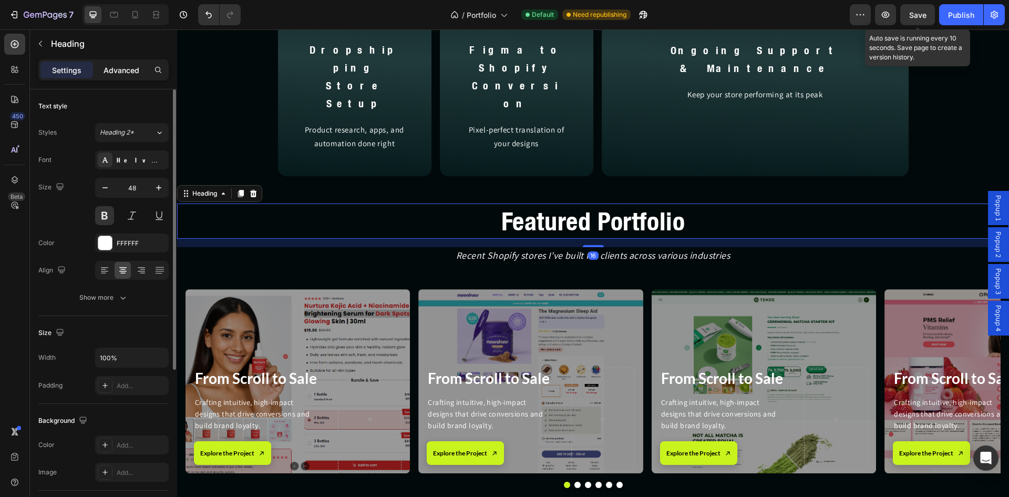
click at [136, 74] on p "Advanced" at bounding box center [122, 70] width 36 height 11
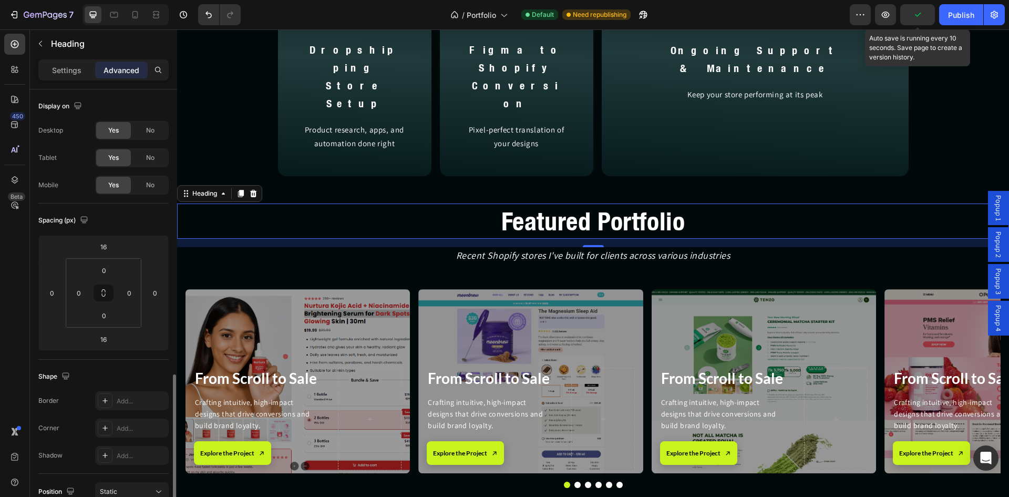
scroll to position [263, 0]
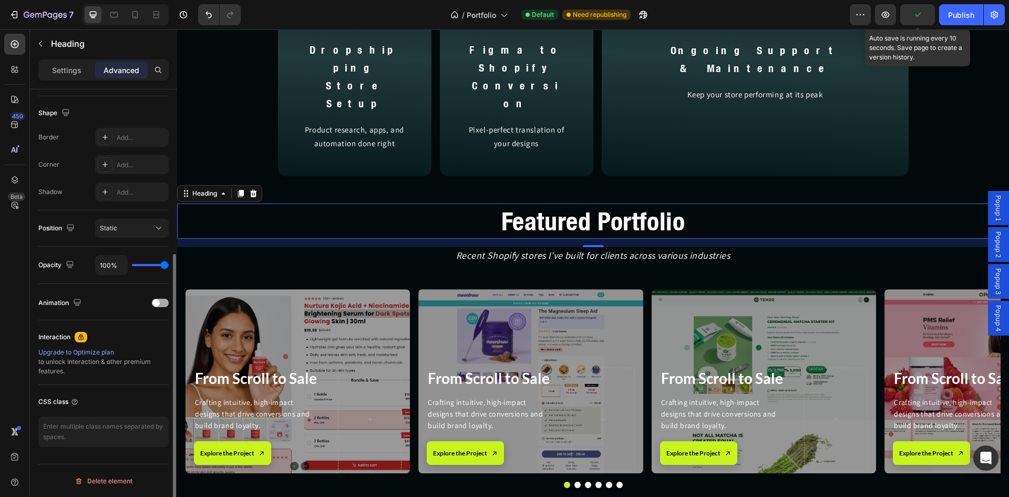
click at [161, 305] on div at bounding box center [160, 303] width 17 height 8
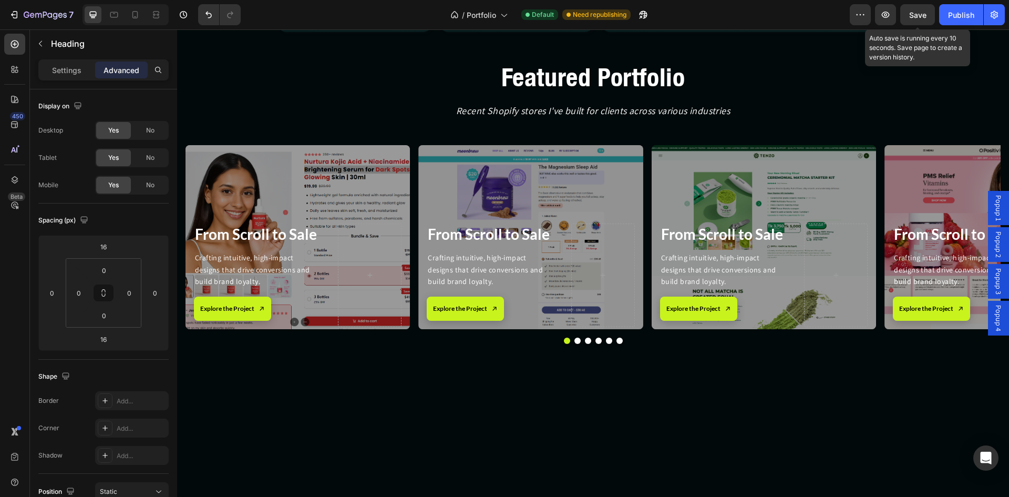
scroll to position [263, 0]
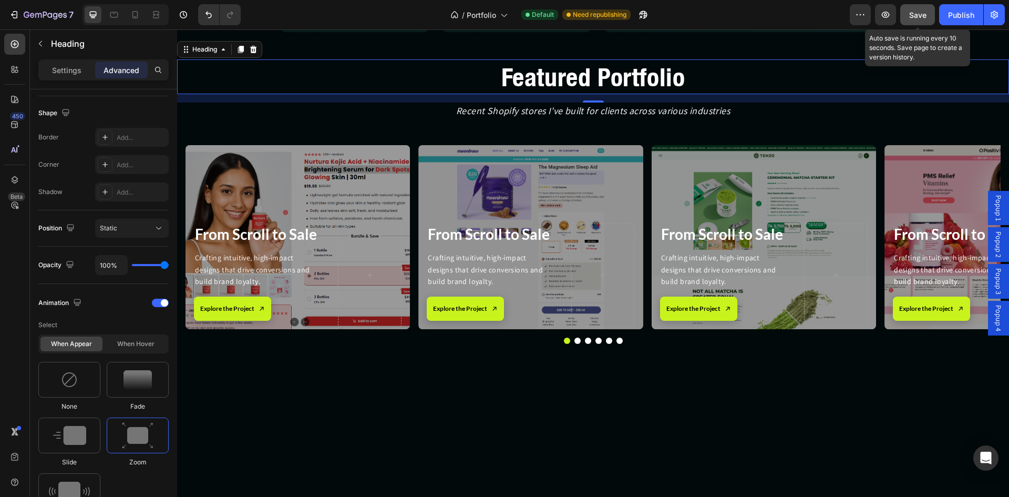
click at [919, 15] on span "Save" at bounding box center [918, 15] width 17 height 9
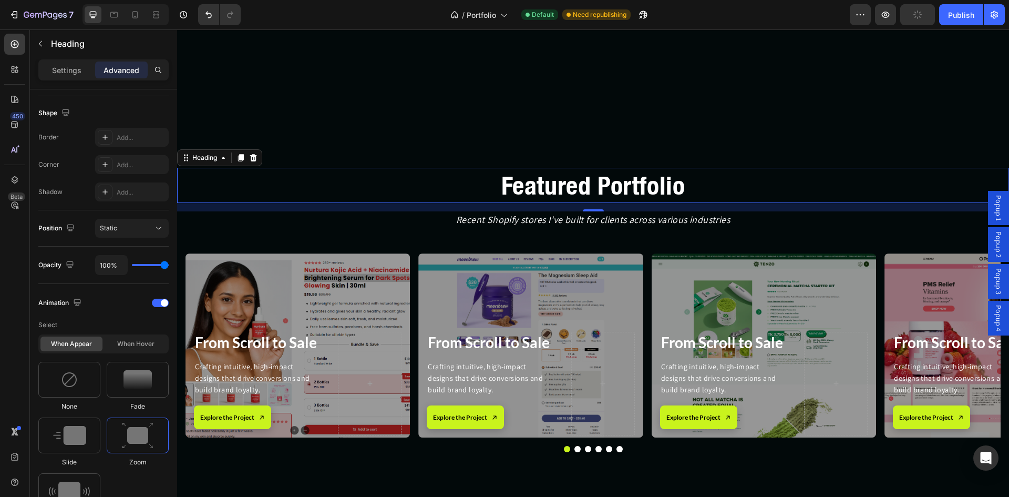
scroll to position [2865, 0]
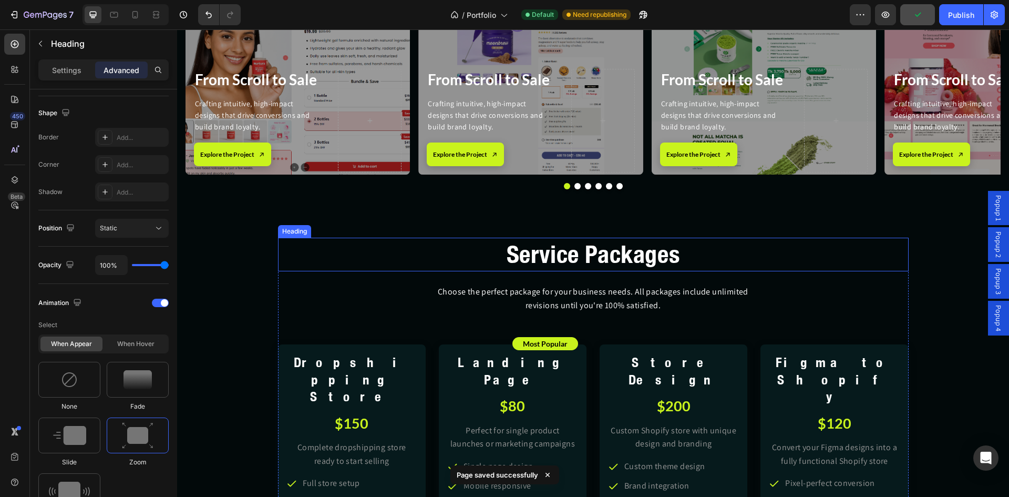
click at [564, 257] on h2 "Service Packages" at bounding box center [593, 255] width 631 height 34
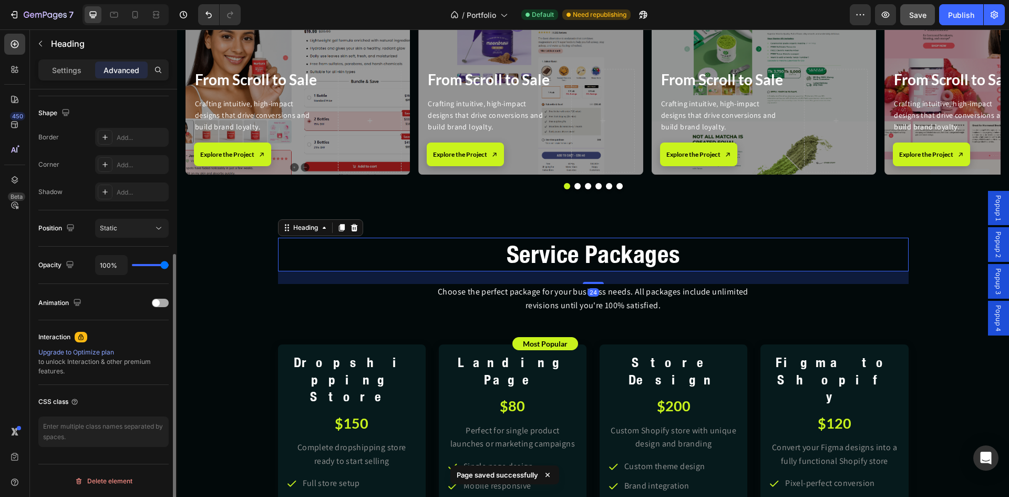
click at [160, 301] on div at bounding box center [160, 303] width 17 height 8
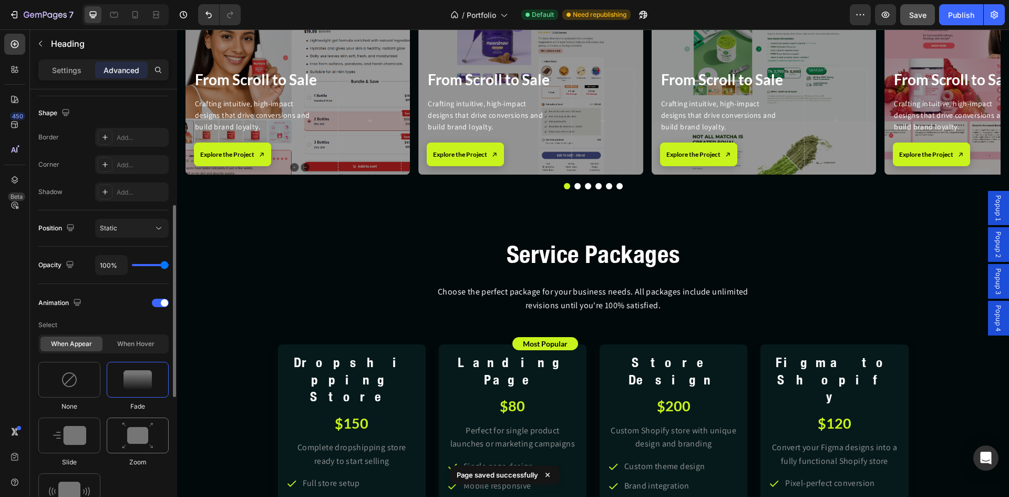
click at [138, 431] on img at bounding box center [138, 435] width 32 height 27
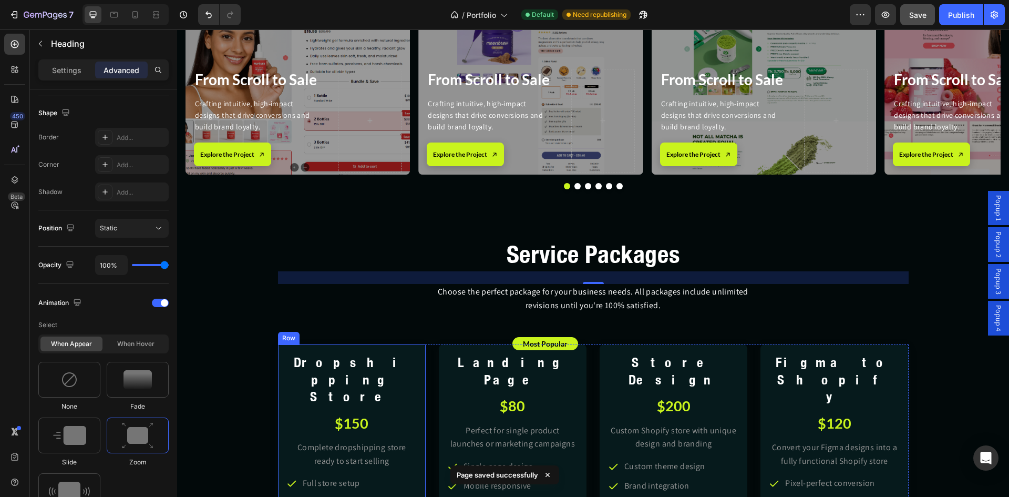
click at [387, 349] on div "Dropshipping Store Heading $150 Heading Complete dropshipping store ready to st…" at bounding box center [352, 487] width 148 height 286
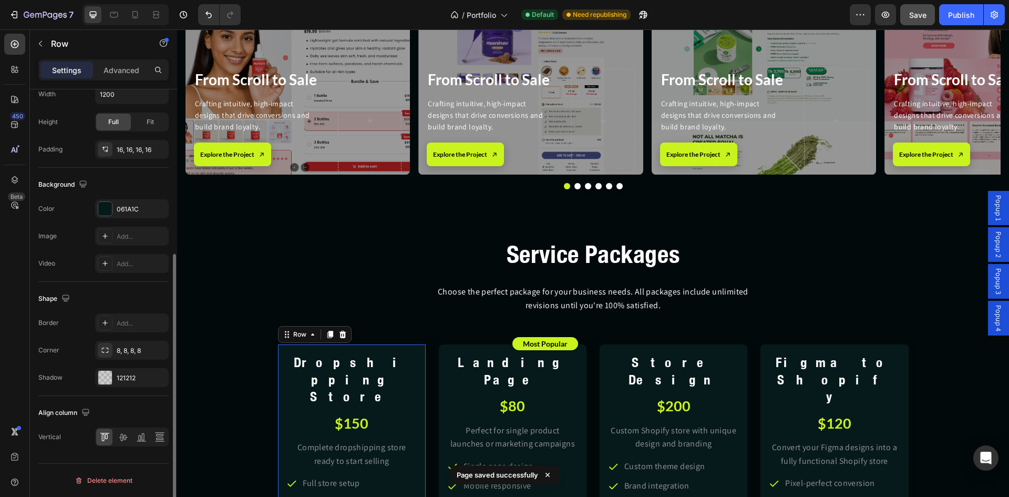
scroll to position [0, 0]
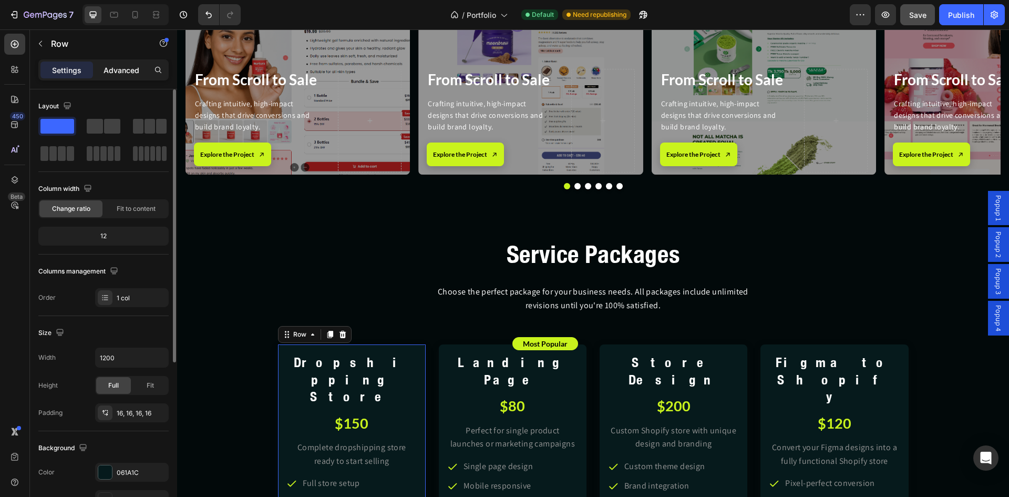
click at [126, 69] on p "Advanced" at bounding box center [122, 70] width 36 height 11
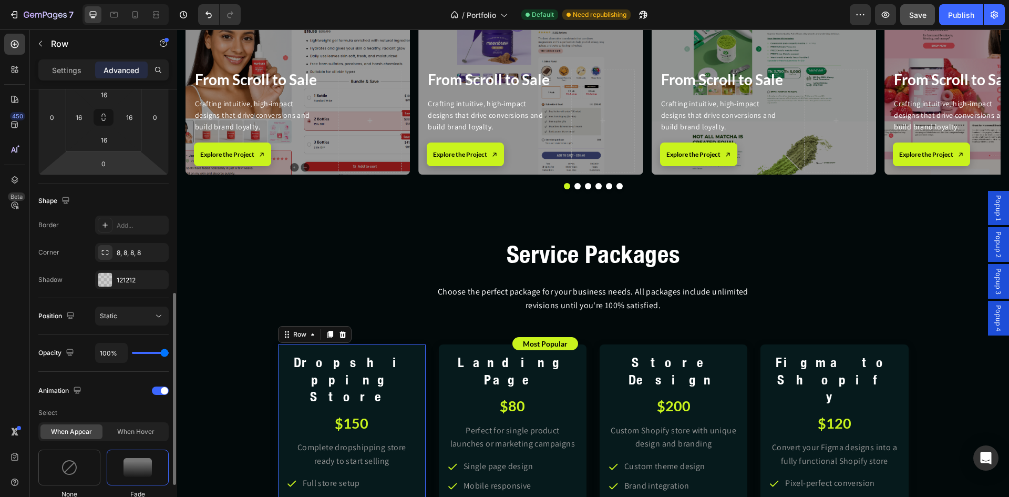
scroll to position [263, 0]
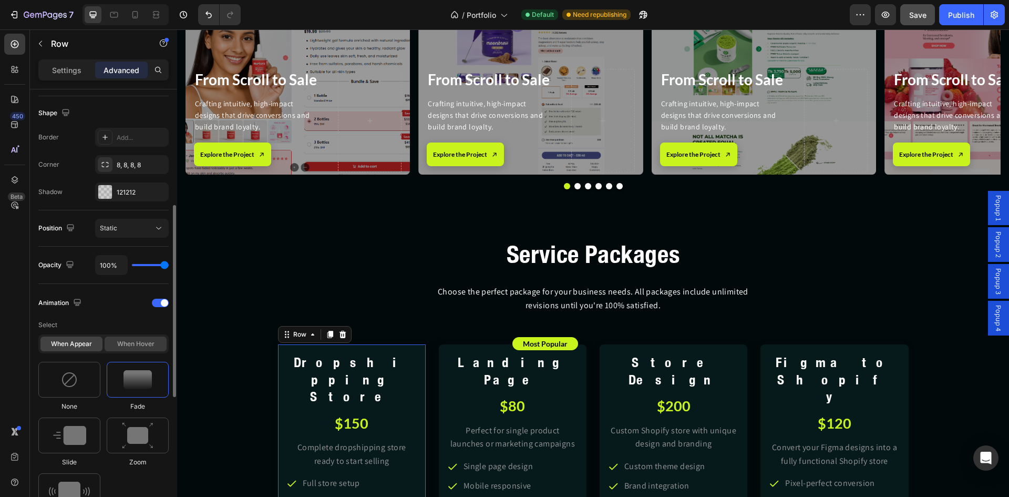
click at [146, 342] on div "When hover" at bounding box center [136, 343] width 62 height 15
click at [79, 431] on img at bounding box center [69, 435] width 41 height 19
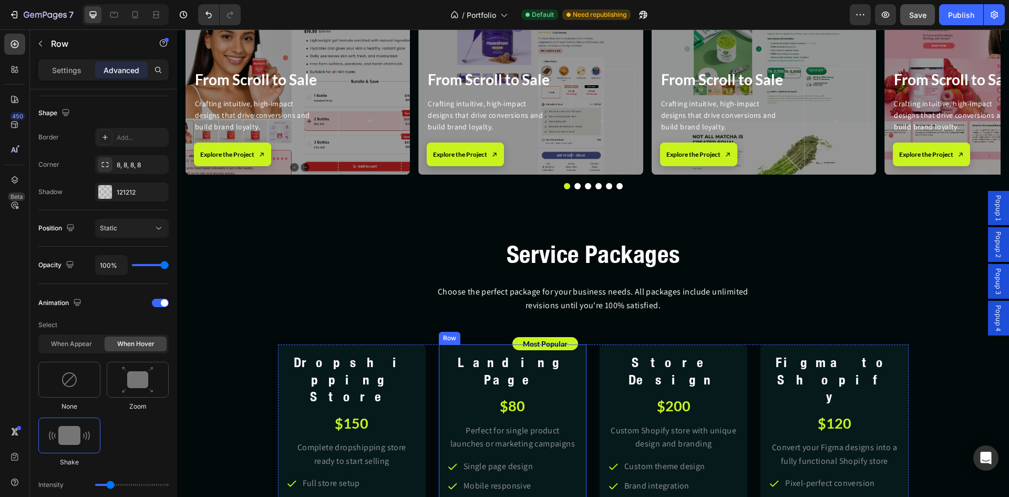
click at [441, 365] on div "Most Popular Text Block Row Landing Page Heading $80 Heading Perfect for single…" at bounding box center [513, 487] width 148 height 286
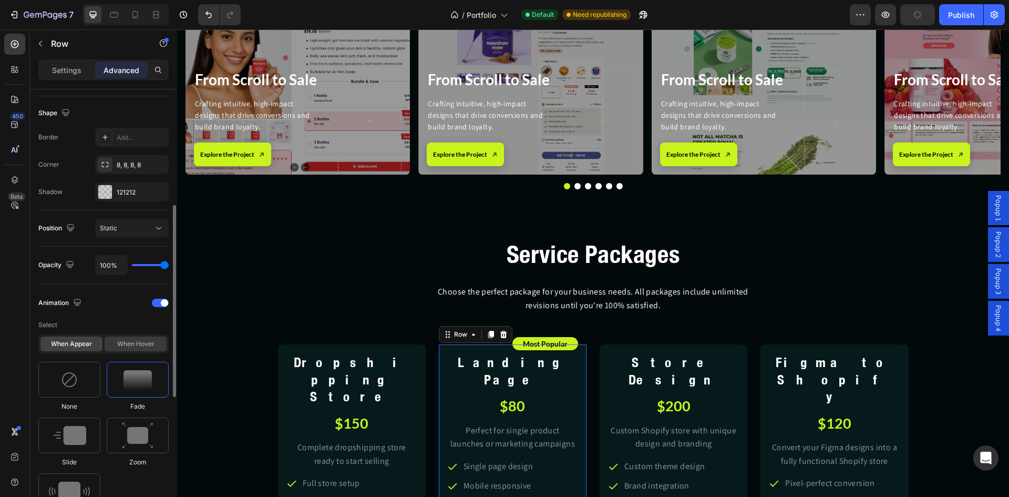
click at [119, 341] on div "When hover" at bounding box center [136, 343] width 62 height 15
click at [81, 445] on div at bounding box center [69, 435] width 62 height 36
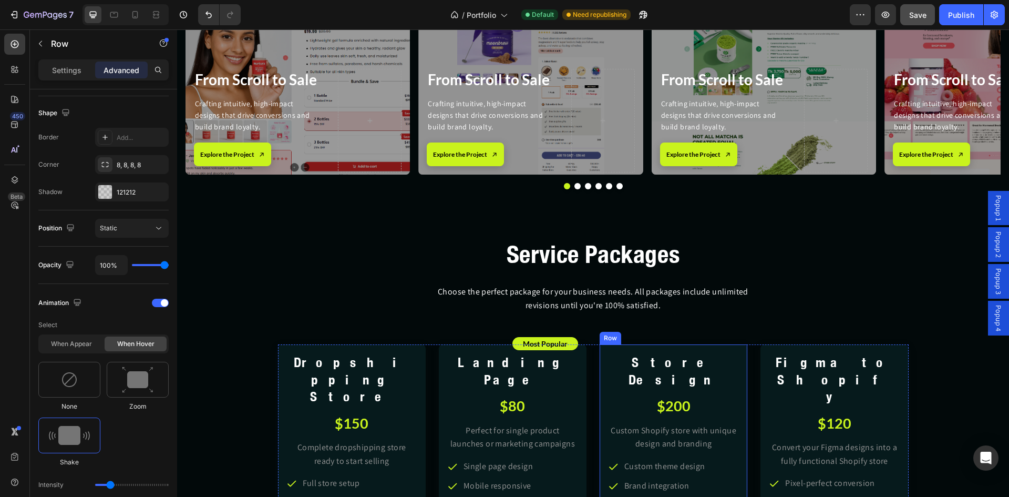
click at [601, 378] on div "Store Design Heading $200 Heading Custom Shopify store with unique design and b…" at bounding box center [674, 487] width 148 height 286
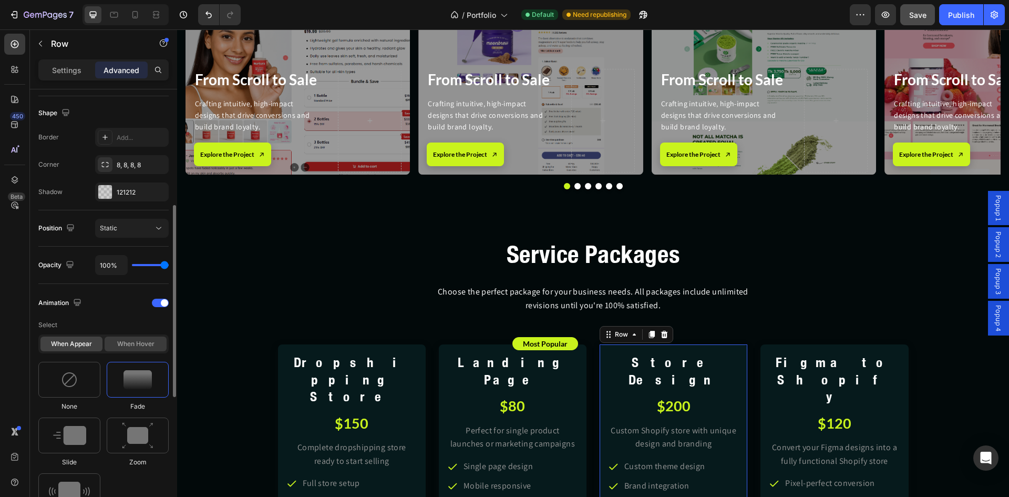
click at [134, 344] on div "When hover" at bounding box center [136, 343] width 62 height 15
click at [78, 437] on img at bounding box center [69, 435] width 41 height 19
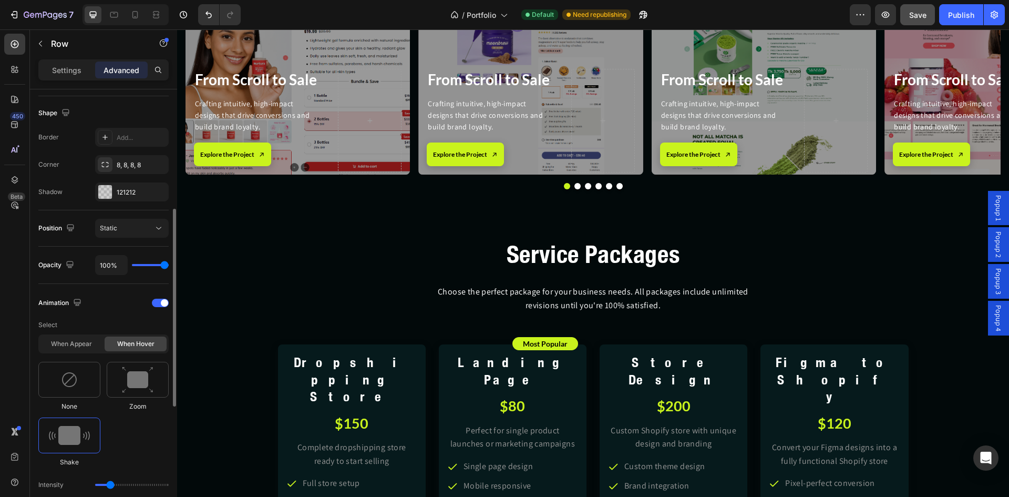
scroll to position [351, 0]
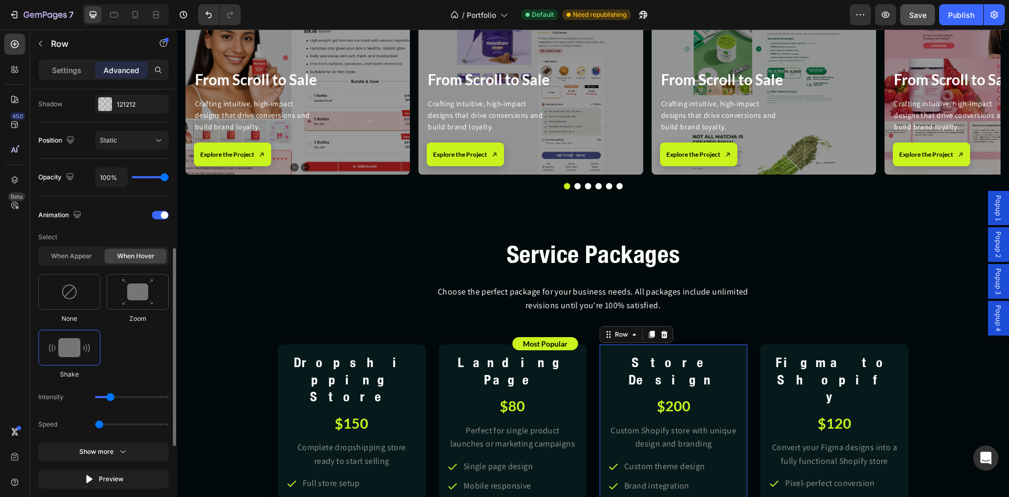
click at [101, 424] on input "range" at bounding box center [132, 424] width 74 height 2
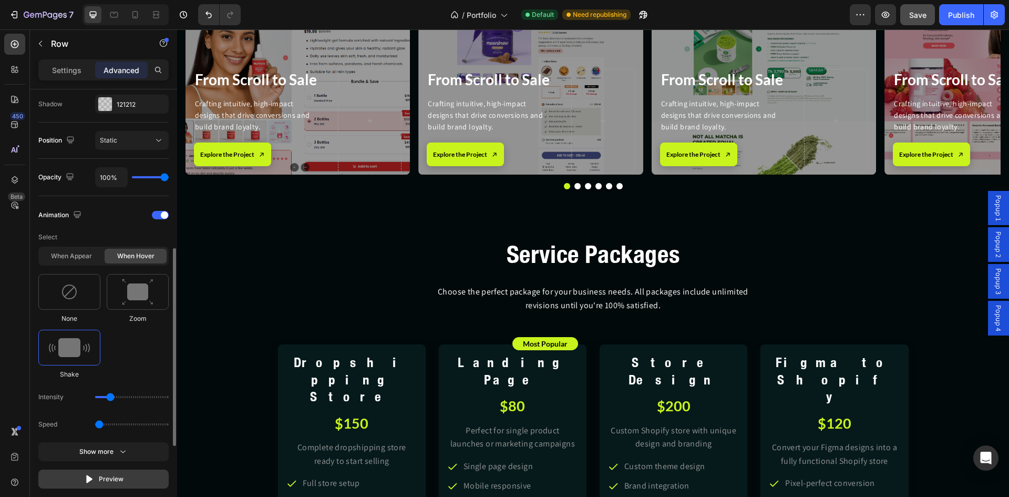
click at [93, 474] on icon "button" at bounding box center [89, 479] width 11 height 11
drag, startPoint x: 103, startPoint y: 424, endPoint x: 148, endPoint y: 423, distance: 45.2
click at [148, 423] on input "range" at bounding box center [132, 424] width 74 height 2
click at [91, 474] on icon "button" at bounding box center [89, 479] width 11 height 11
drag, startPoint x: 151, startPoint y: 425, endPoint x: 107, endPoint y: 428, distance: 44.3
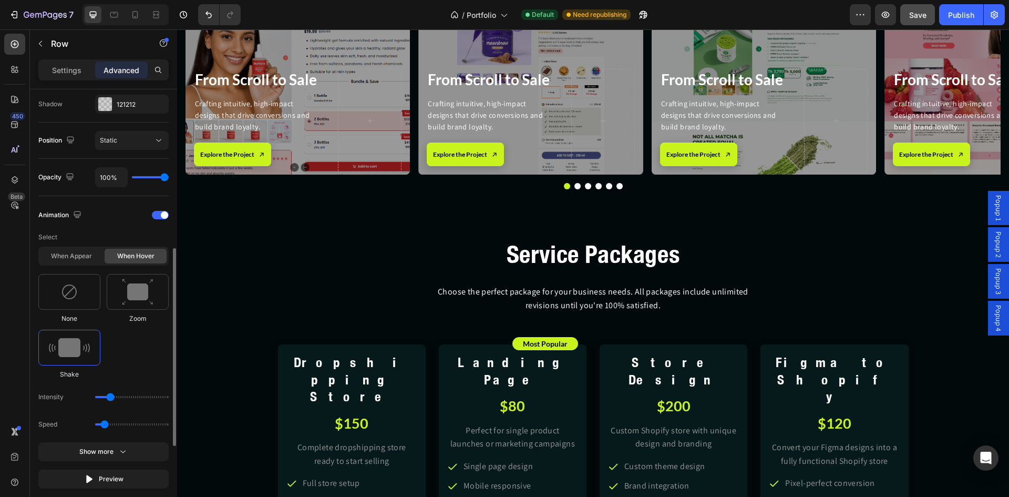
type input "0.7"
click at [107, 425] on input "range" at bounding box center [132, 424] width 74 height 2
click at [94, 477] on icon "button" at bounding box center [89, 479] width 11 height 11
drag, startPoint x: 108, startPoint y: 397, endPoint x: 103, endPoint y: 399, distance: 5.4
click at [103, 398] on input "range" at bounding box center [132, 397] width 74 height 2
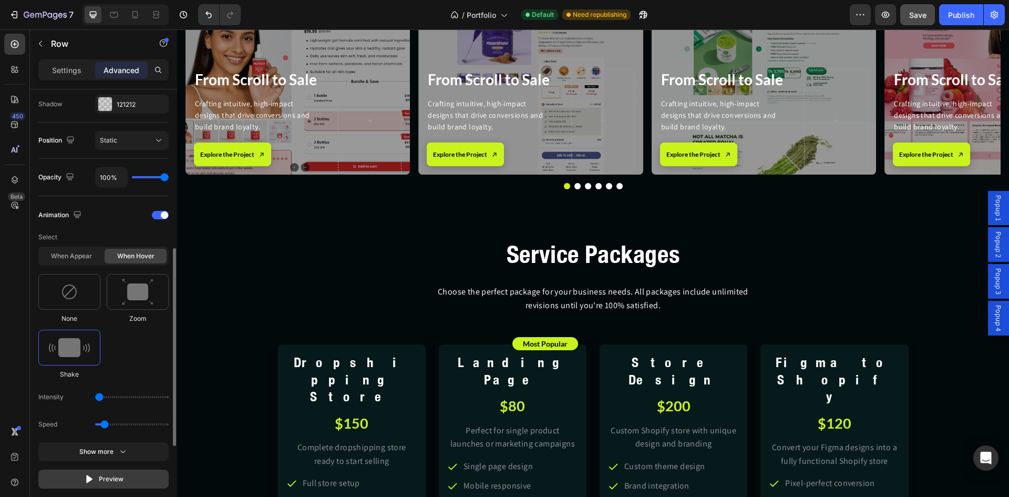
click at [91, 476] on icon "button" at bounding box center [89, 479] width 11 height 11
drag, startPoint x: 103, startPoint y: 399, endPoint x: 153, endPoint y: 397, distance: 50.0
click at [153, 397] on input "range" at bounding box center [132, 397] width 74 height 2
click at [91, 481] on icon "button" at bounding box center [89, 479] width 11 height 11
type input "1"
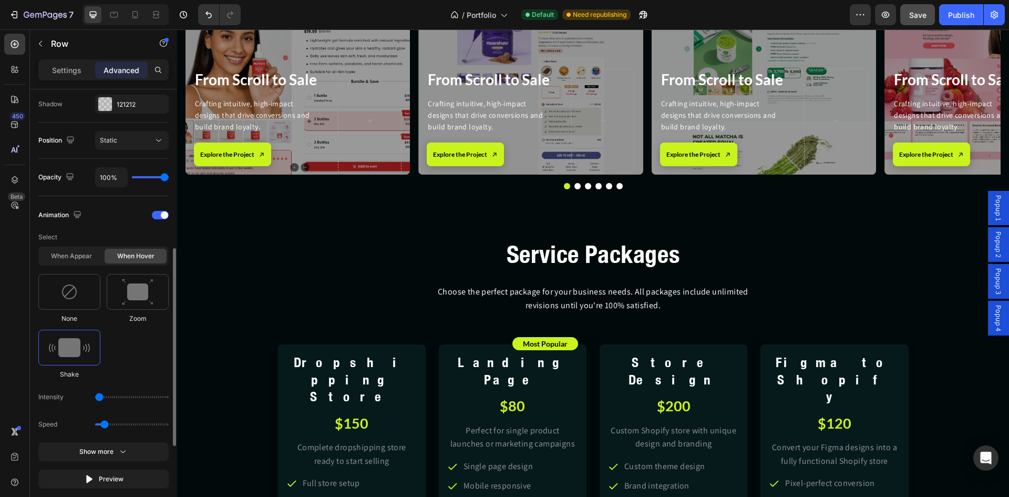
click at [98, 397] on input "range" at bounding box center [132, 397] width 74 height 2
click at [87, 478] on icon "button" at bounding box center [89, 479] width 6 height 8
click at [439, 363] on div "Most Popular Text Block Row Landing Page Heading $80 Heading Perfect for single…" at bounding box center [513, 487] width 148 height 286
click at [91, 478] on icon "button" at bounding box center [89, 479] width 6 height 8
drag, startPoint x: 110, startPoint y: 397, endPoint x: 104, endPoint y: 397, distance: 6.8
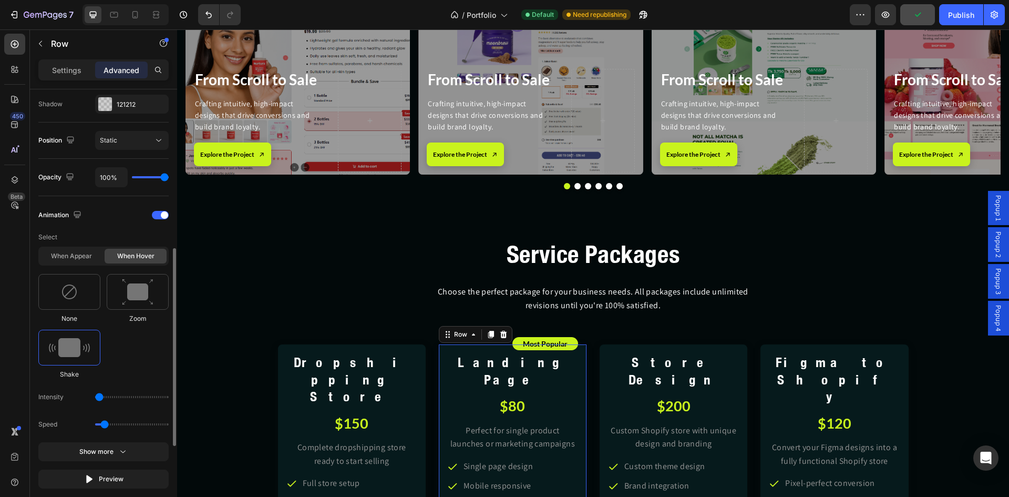
type input "1"
click at [104, 397] on input "range" at bounding box center [132, 397] width 74 height 2
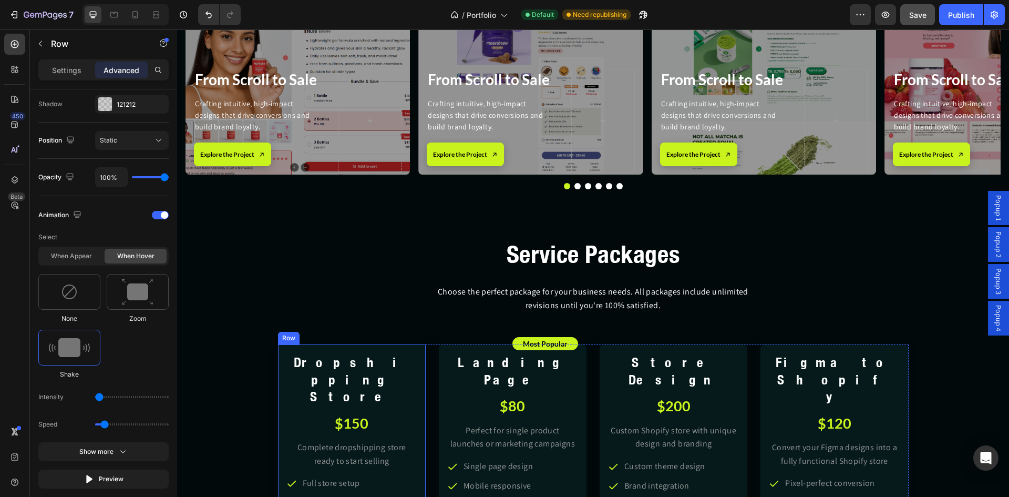
click at [278, 393] on div "Dropshipping Store Heading $150 Heading Complete dropshipping store ready to st…" at bounding box center [352, 487] width 148 height 286
drag, startPoint x: 109, startPoint y: 398, endPoint x: 83, endPoint y: 398, distance: 26.3
type input "1"
click at [95, 398] on input "range" at bounding box center [132, 397] width 74 height 2
click at [762, 395] on div "Figma to Shopify Heading $120 Heading Convert your Figma designs into a fully f…" at bounding box center [835, 487] width 148 height 286
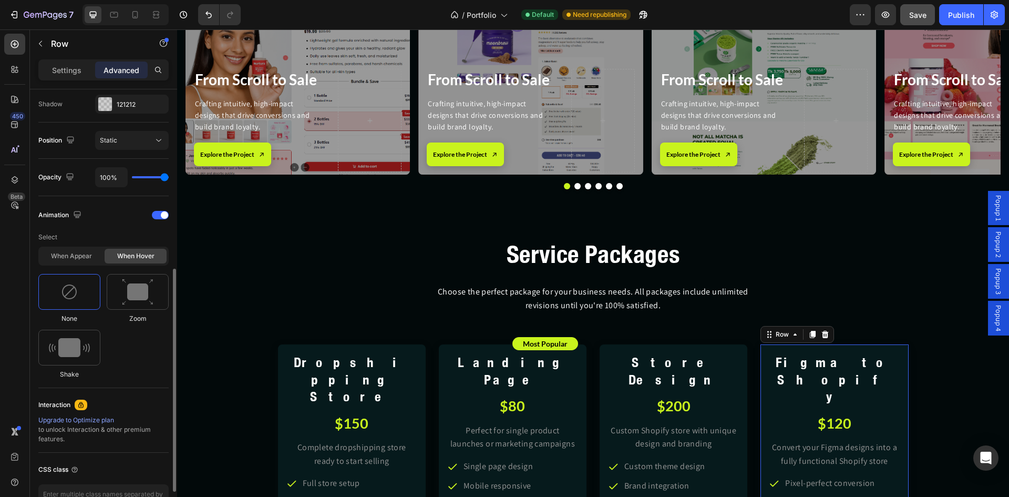
click at [128, 256] on div "When hover" at bounding box center [136, 256] width 62 height 15
click at [82, 346] on img at bounding box center [69, 347] width 41 height 19
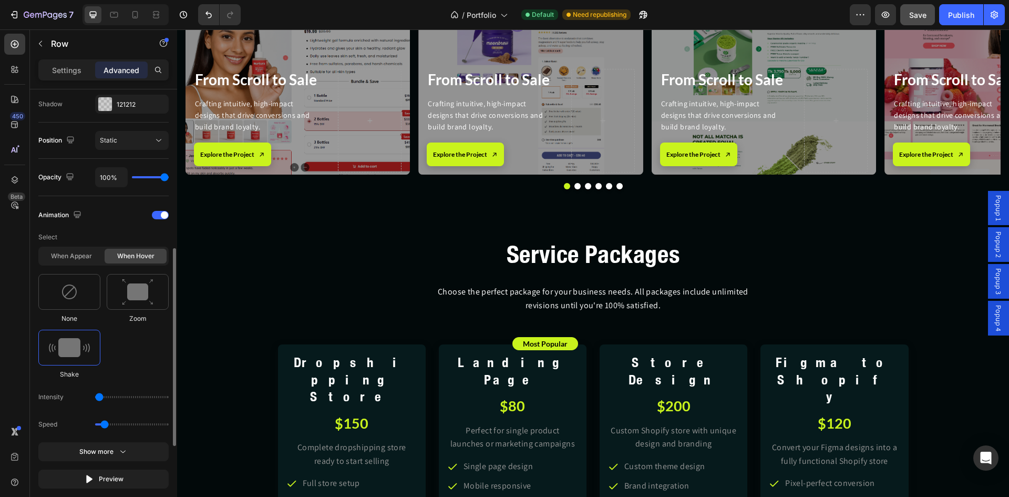
drag, startPoint x: 112, startPoint y: 396, endPoint x: 97, endPoint y: 396, distance: 15.3
type input "1"
click at [97, 396] on input "range" at bounding box center [132, 397] width 74 height 2
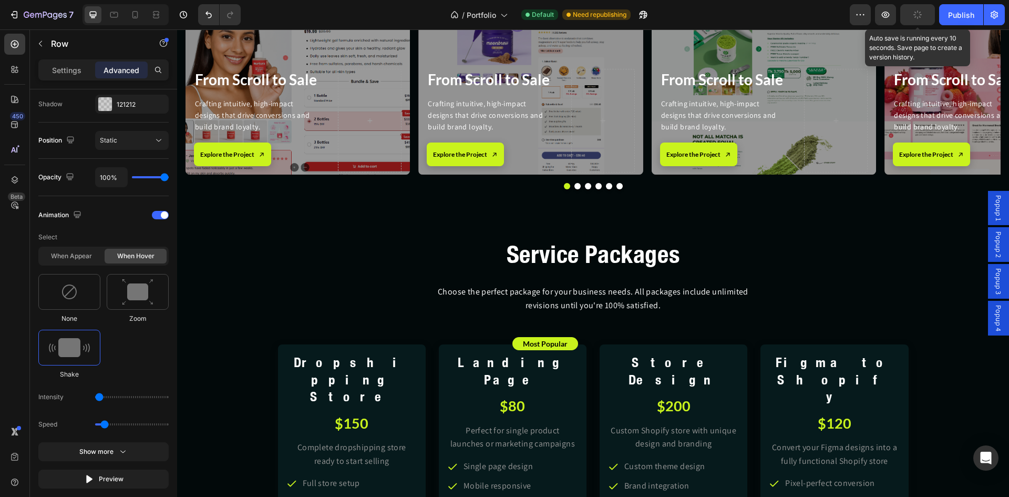
click at [919, 13] on icon "button" at bounding box center [918, 15] width 10 height 10
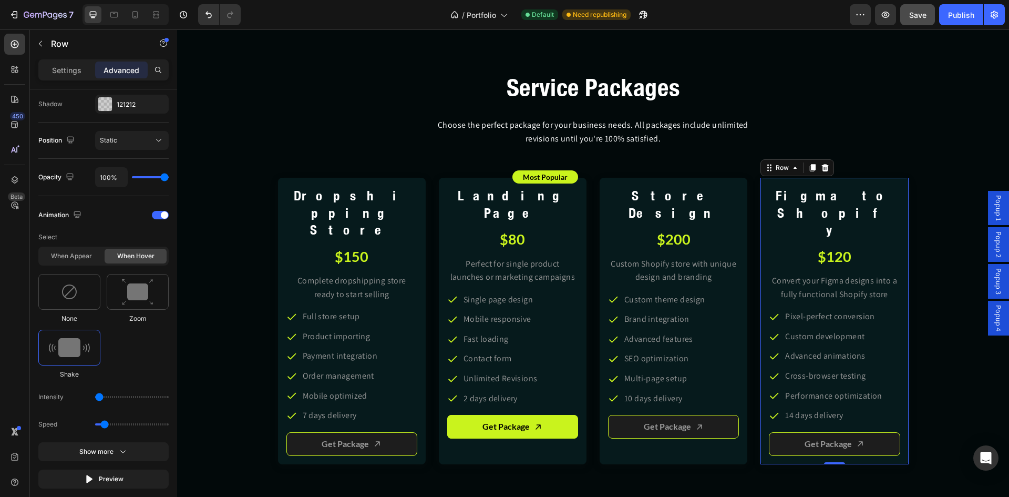
scroll to position [3128, 0]
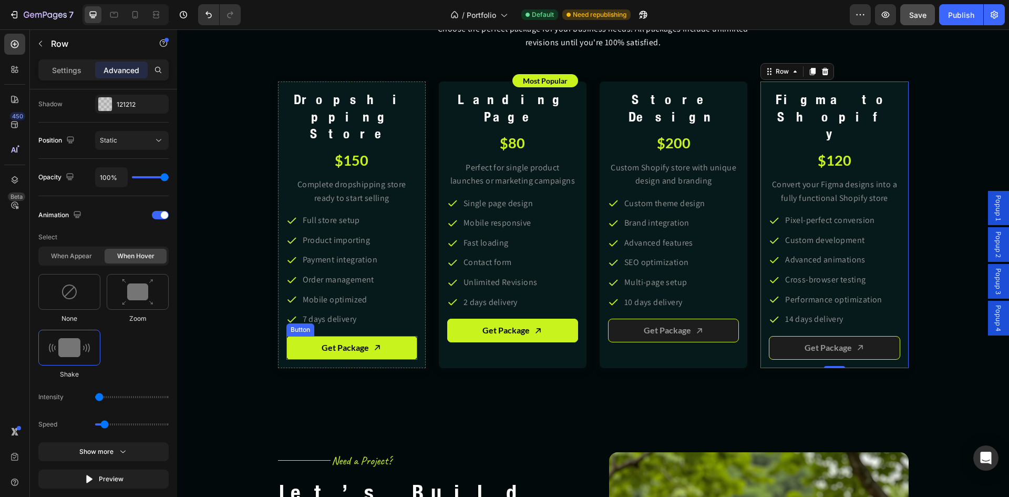
click at [392, 336] on link "Get Package" at bounding box center [352, 348] width 131 height 24
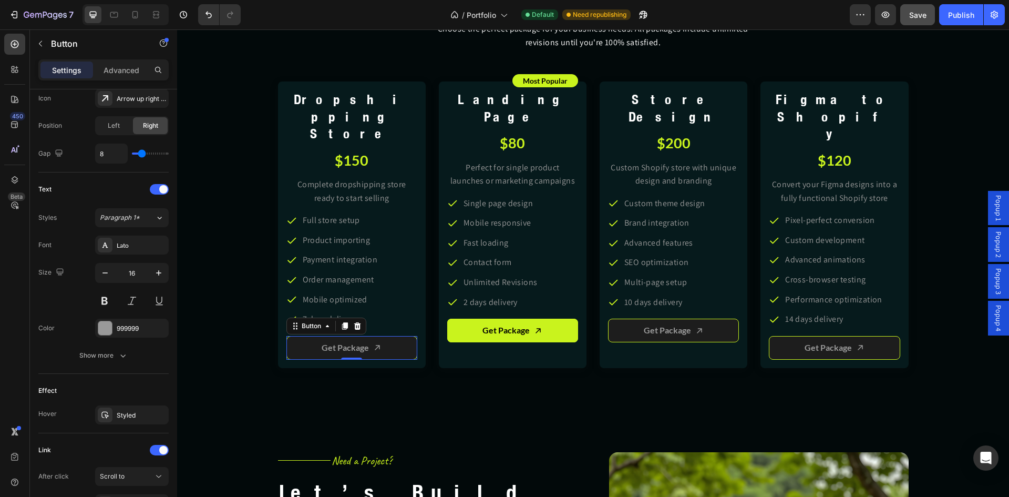
scroll to position [0, 0]
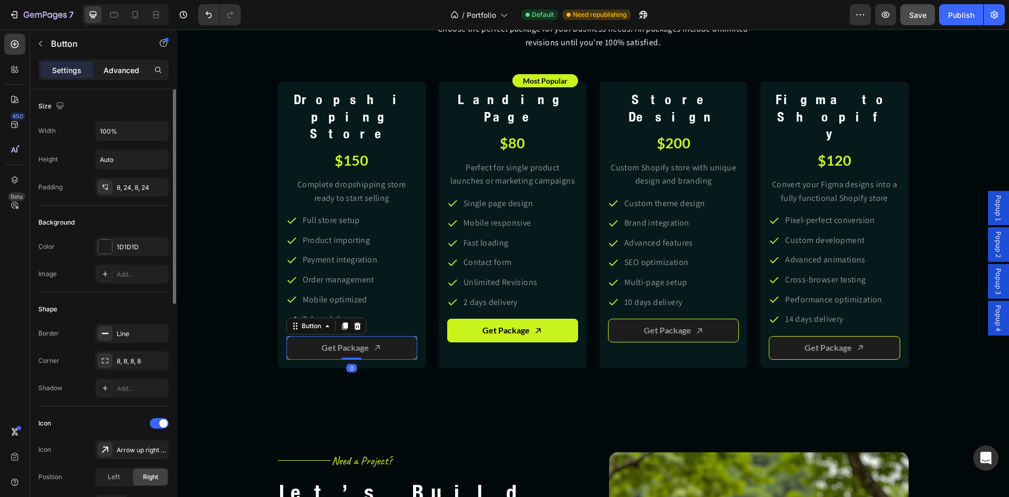
click at [120, 70] on p "Advanced" at bounding box center [122, 70] width 36 height 11
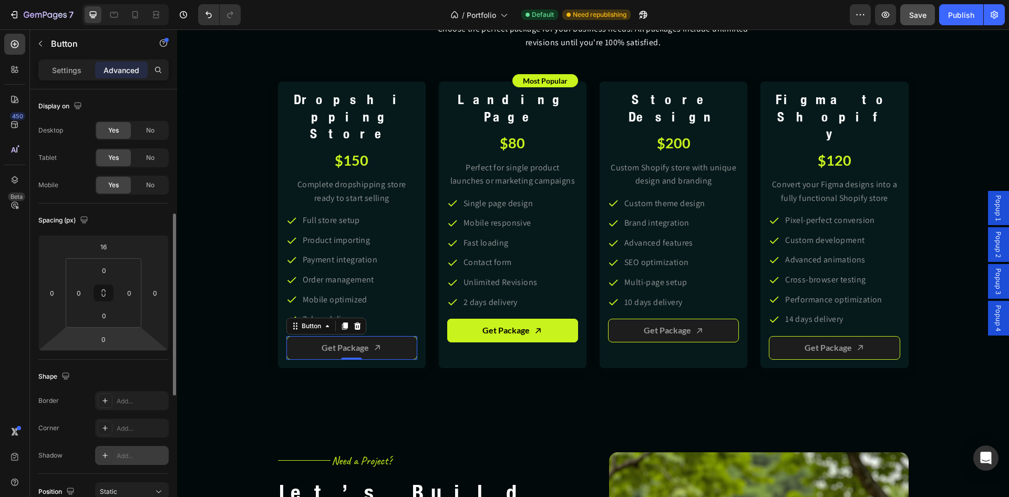
scroll to position [263, 0]
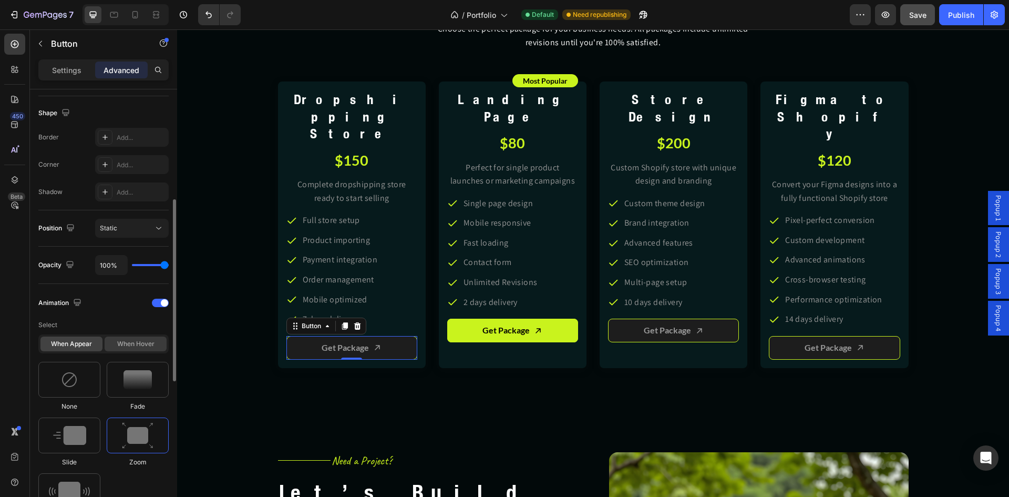
click at [150, 343] on div "When hover" at bounding box center [136, 343] width 62 height 15
click at [140, 385] on img at bounding box center [138, 379] width 32 height 27
type input "1.7"
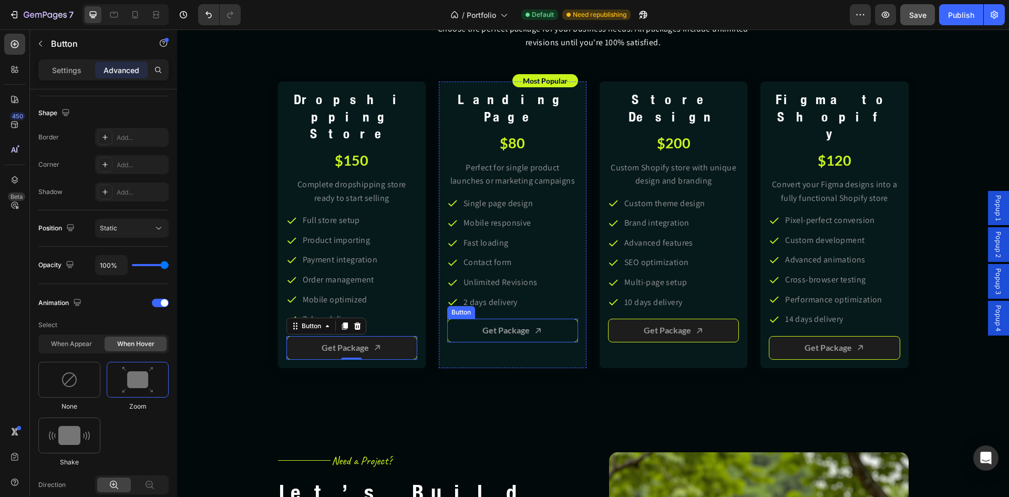
click at [464, 319] on link "Get Package" at bounding box center [512, 331] width 131 height 24
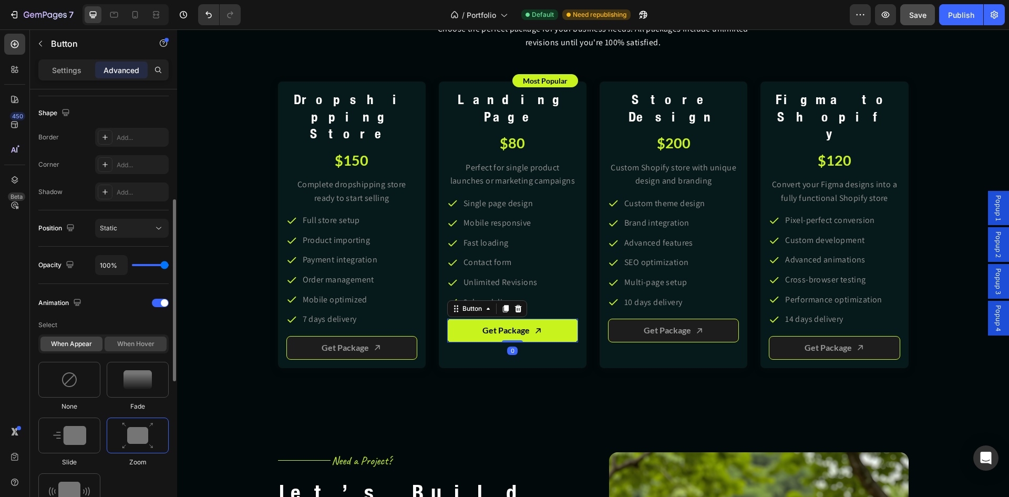
click at [138, 345] on div "When hover" at bounding box center [136, 343] width 62 height 15
click at [134, 377] on img at bounding box center [138, 379] width 32 height 27
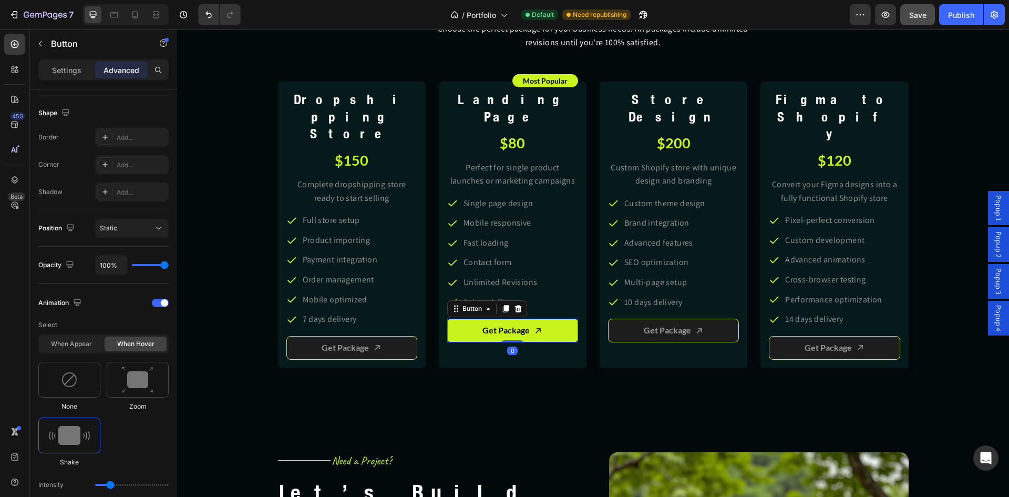
type input "1.7"
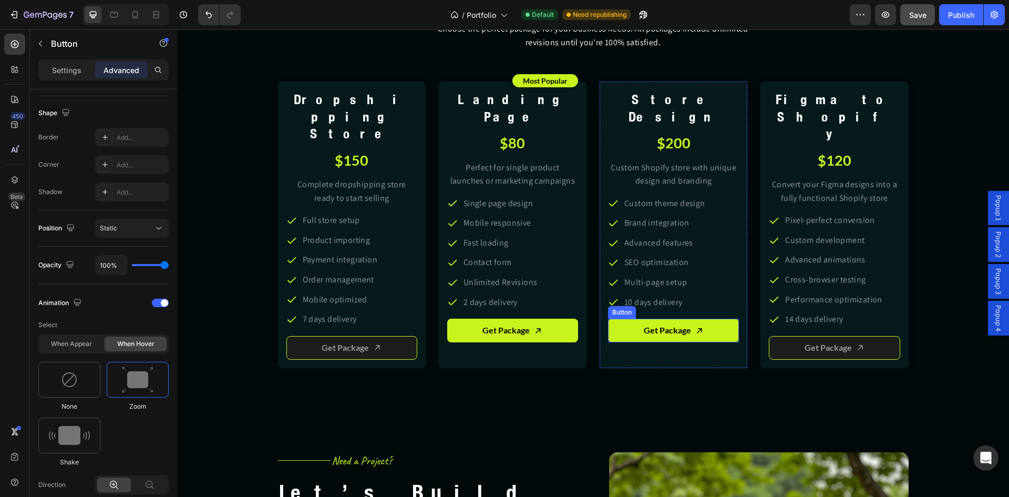
click at [613, 319] on link "Get Package" at bounding box center [673, 331] width 131 height 24
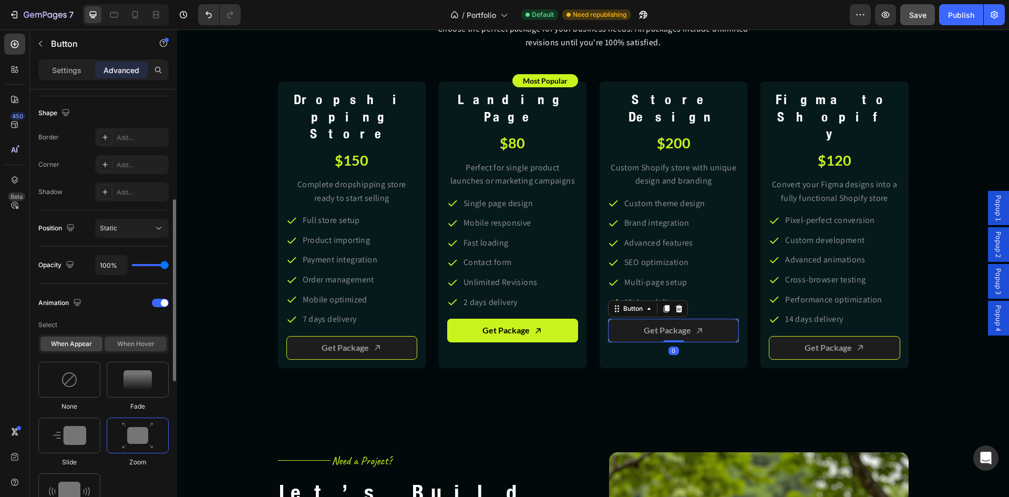
click at [132, 342] on div "When hover" at bounding box center [136, 343] width 62 height 15
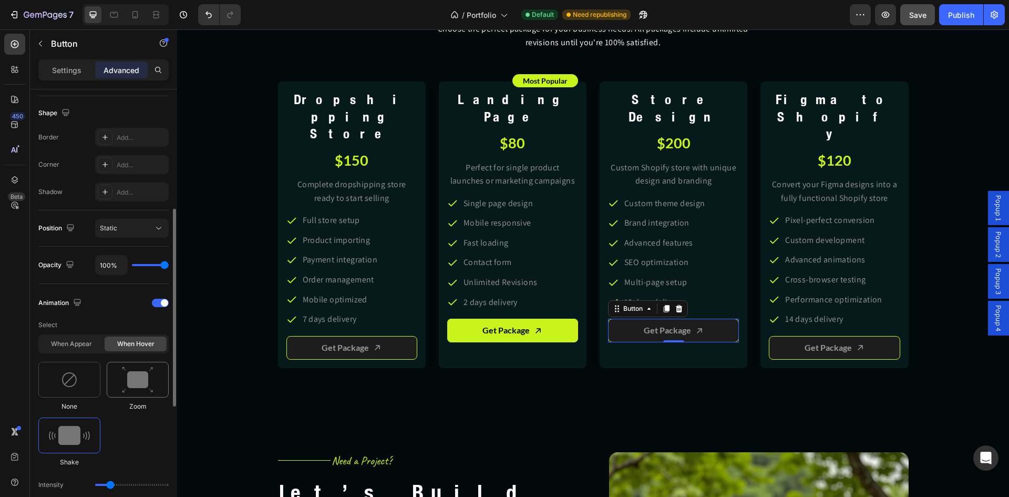
click at [141, 381] on img at bounding box center [138, 379] width 32 height 27
type input "1.7"
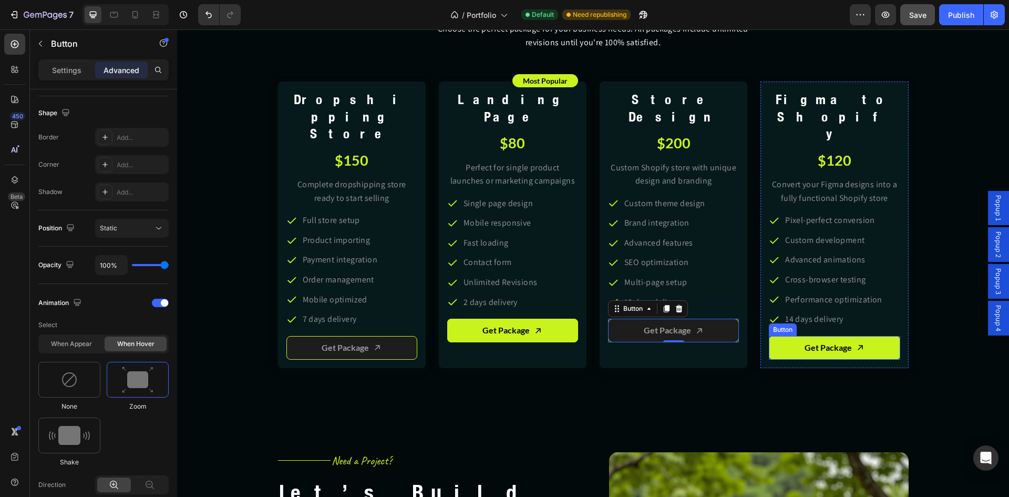
click at [775, 336] on link "Get Package" at bounding box center [834, 348] width 131 height 24
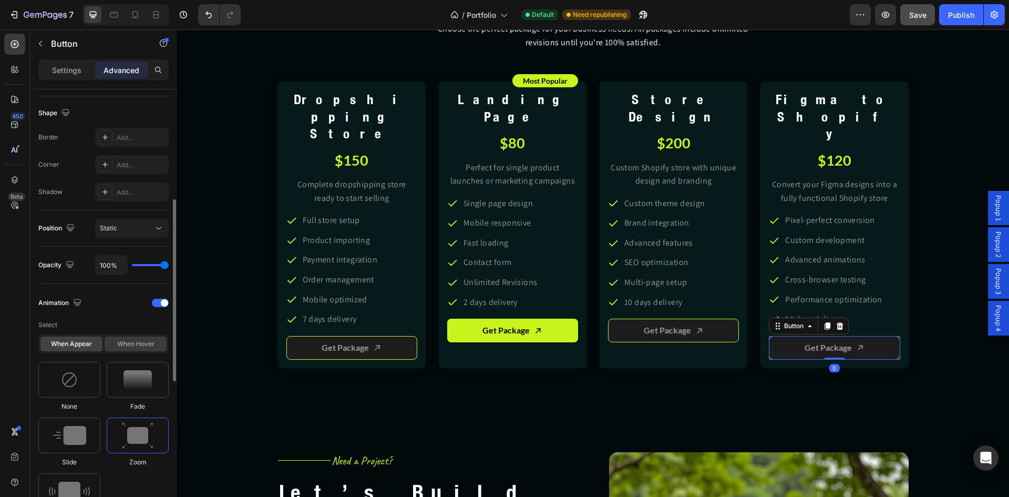
click at [132, 338] on div "When hover" at bounding box center [136, 343] width 62 height 15
click at [145, 387] on img at bounding box center [138, 379] width 32 height 27
type input "1.7"
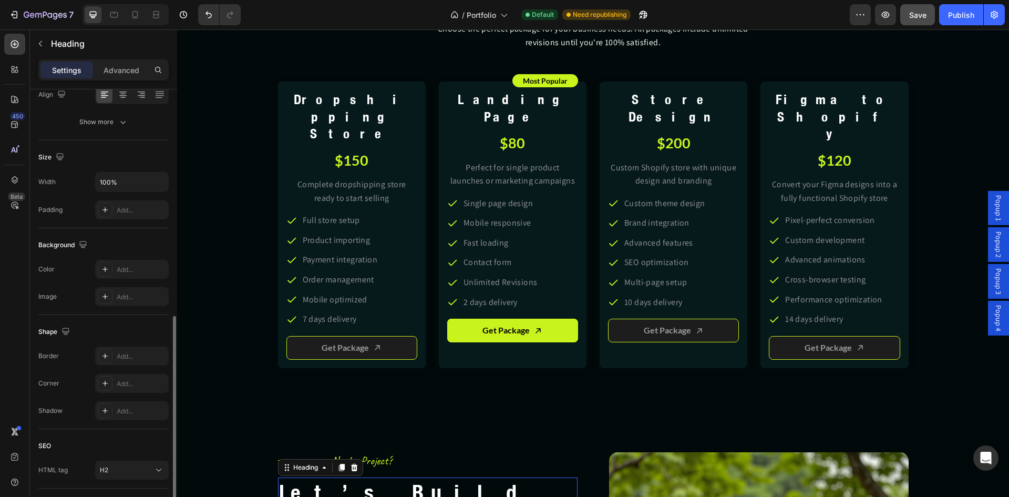
scroll to position [245, 0]
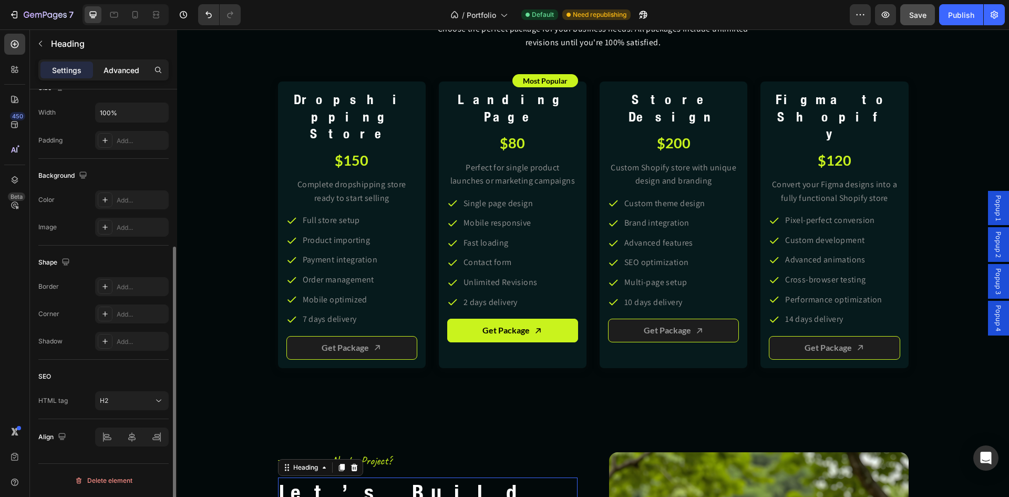
click at [110, 70] on p "Advanced" at bounding box center [122, 70] width 36 height 11
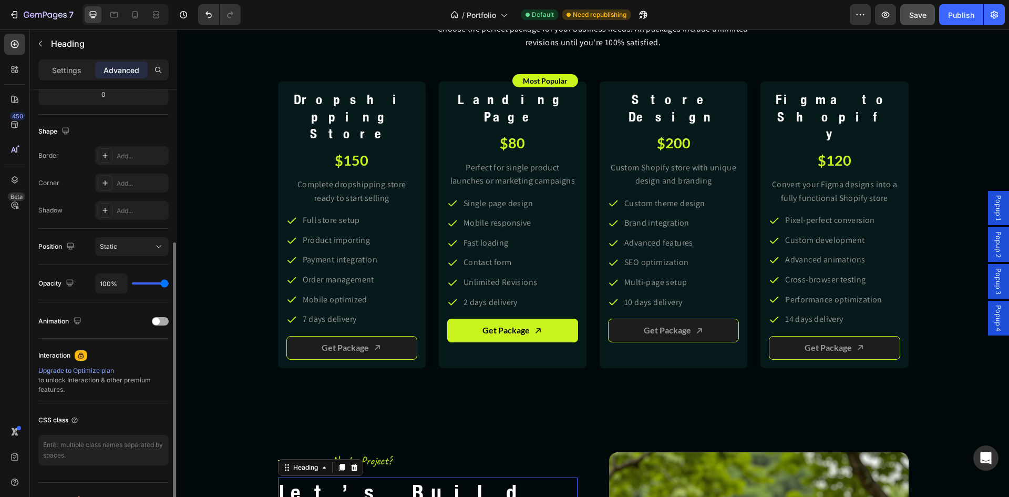
click at [160, 319] on div at bounding box center [160, 321] width 17 height 8
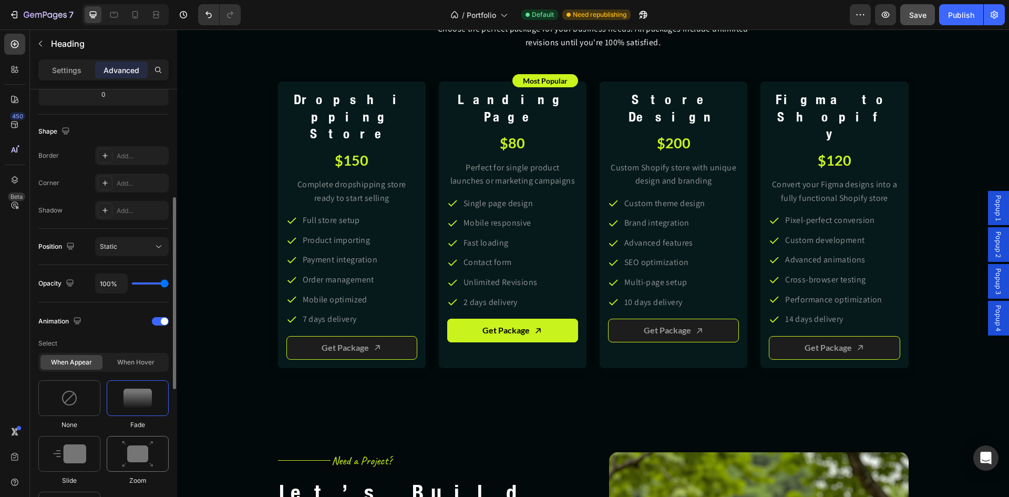
click at [147, 444] on img at bounding box center [138, 454] width 32 height 27
click at [73, 444] on div at bounding box center [69, 454] width 62 height 36
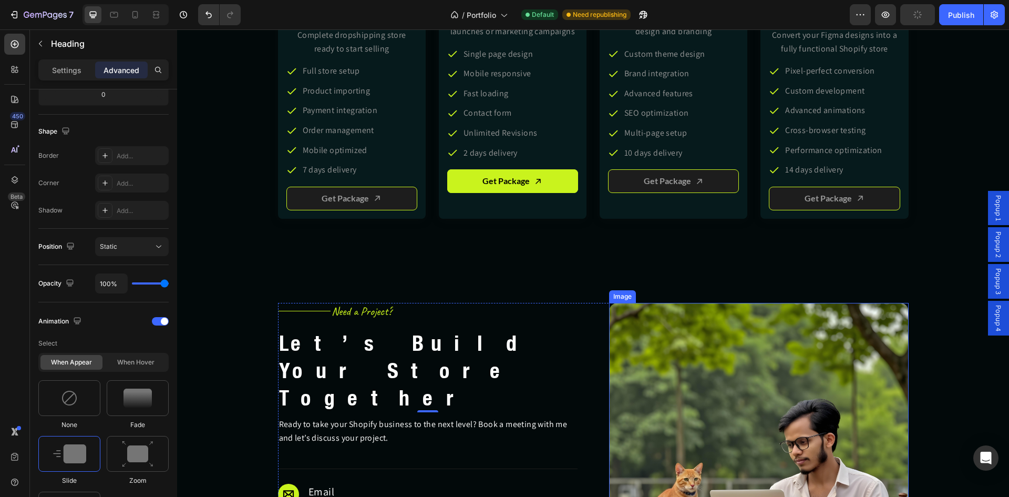
scroll to position [3304, 0]
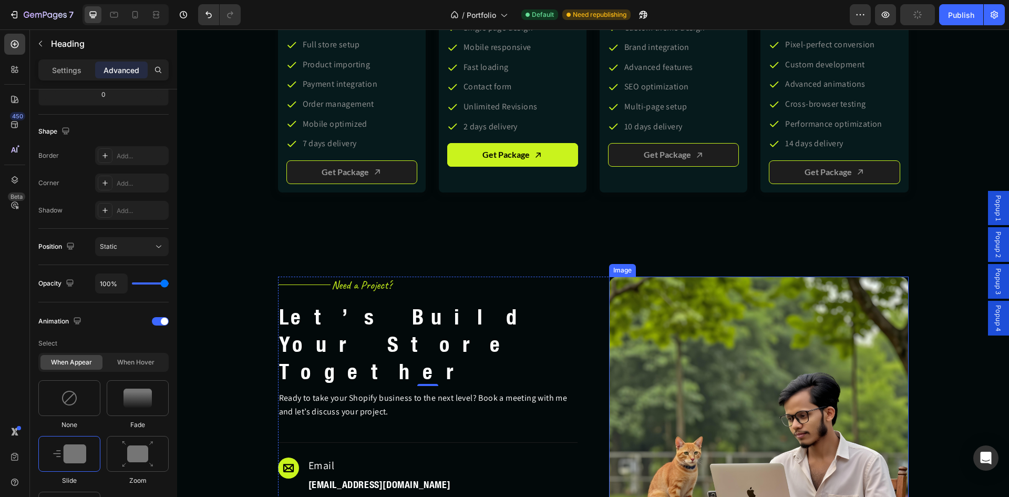
click at [657, 392] on img at bounding box center [759, 427] width 300 height 300
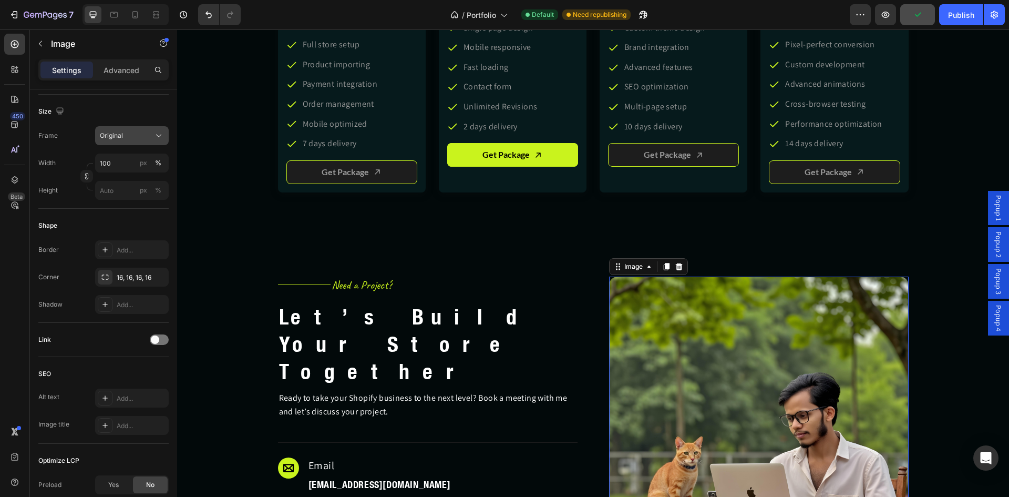
scroll to position [0, 0]
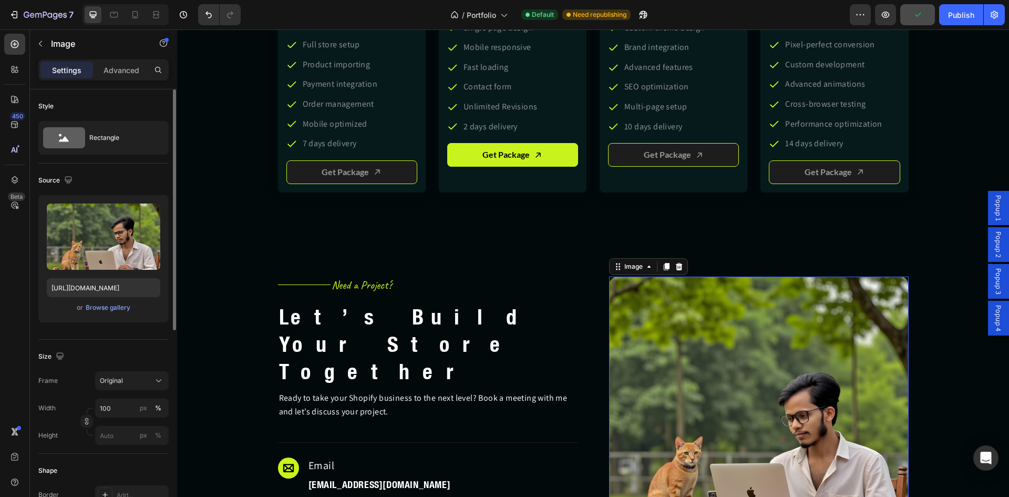
click at [128, 69] on p "Advanced" at bounding box center [122, 70] width 36 height 11
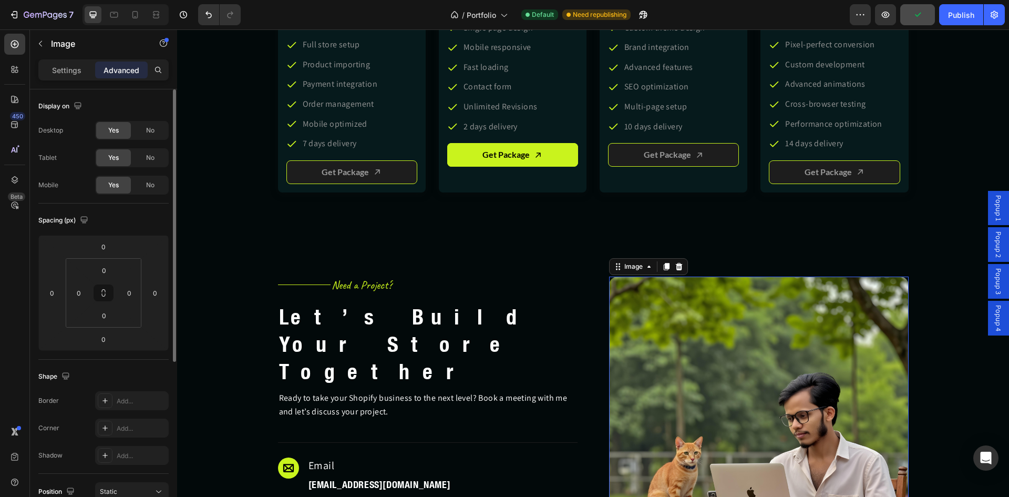
scroll to position [264, 0]
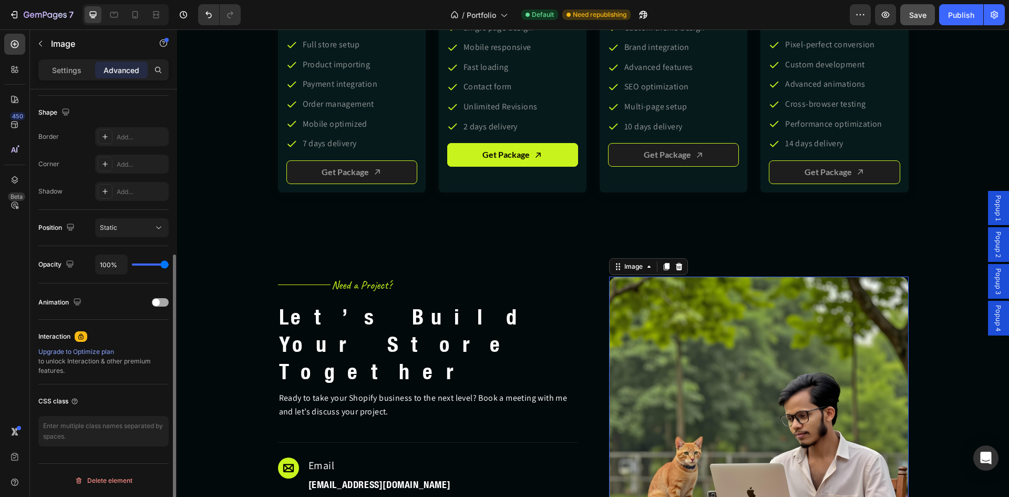
click at [162, 302] on div at bounding box center [160, 302] width 17 height 8
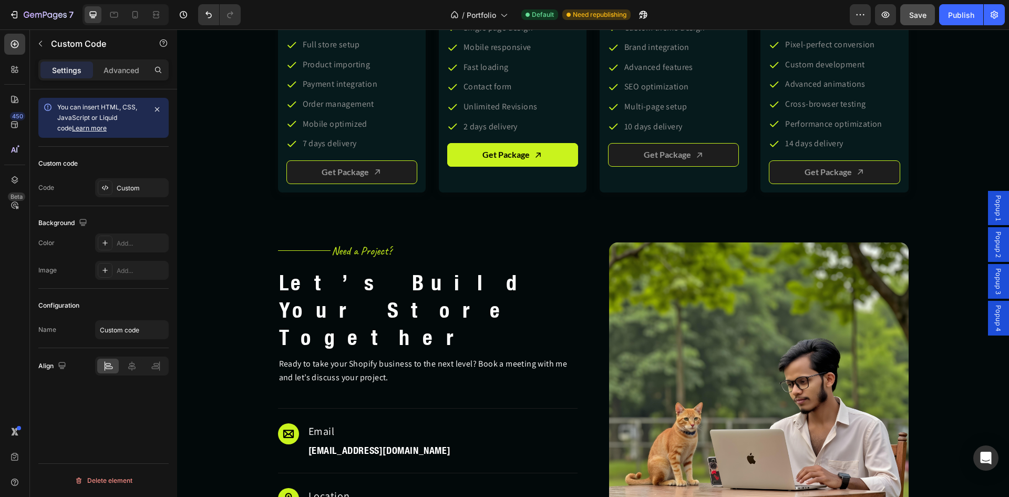
scroll to position [3654, 0]
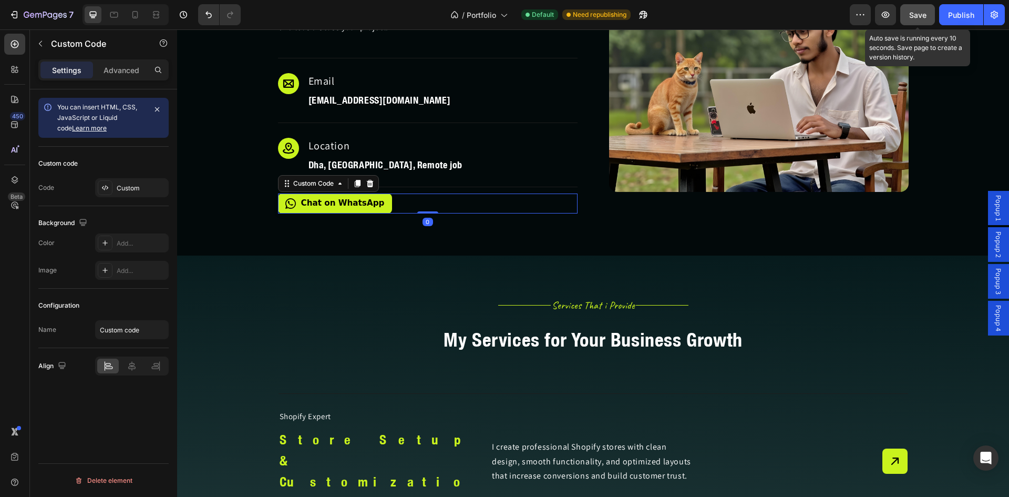
click at [912, 17] on span "Save" at bounding box center [918, 15] width 17 height 9
click at [923, 14] on span "Save" at bounding box center [918, 15] width 17 height 9
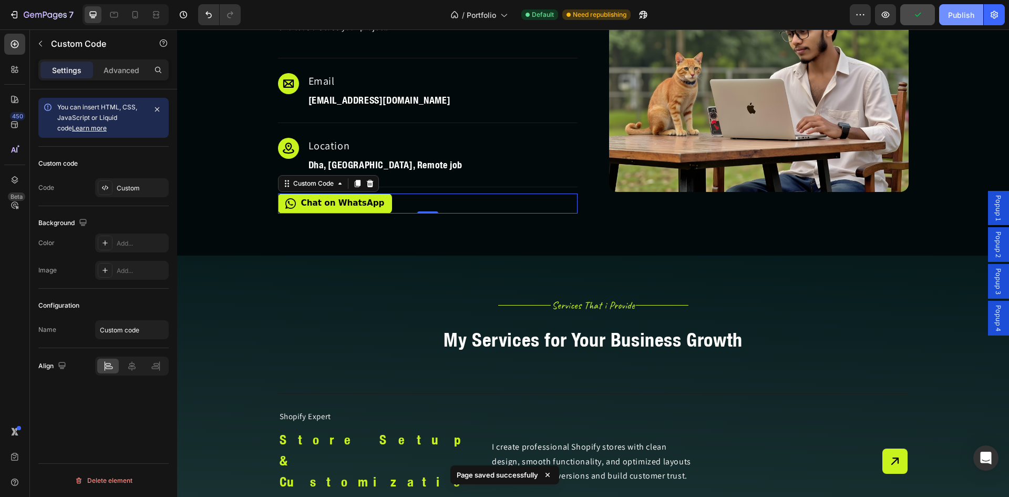
click at [961, 15] on div "Publish" at bounding box center [961, 14] width 26 height 11
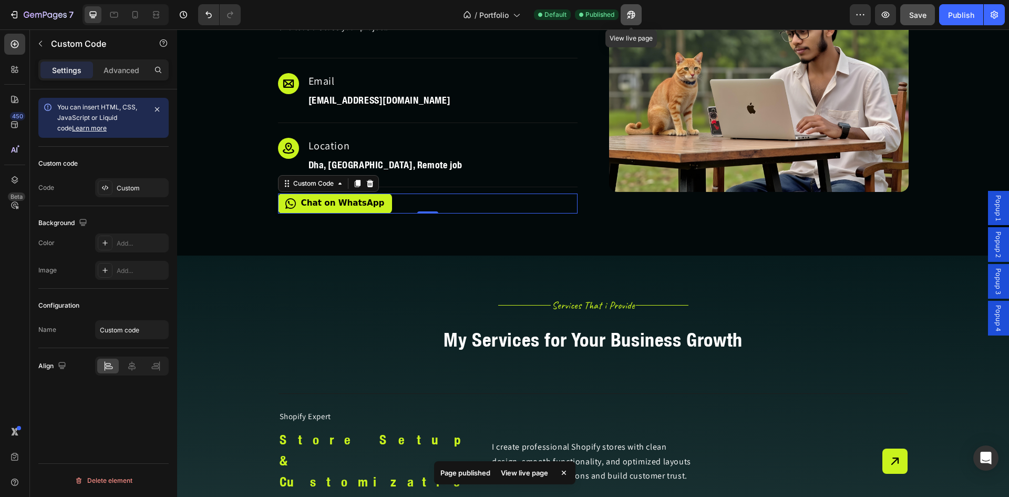
click at [626, 13] on button "button" at bounding box center [631, 14] width 21 height 21
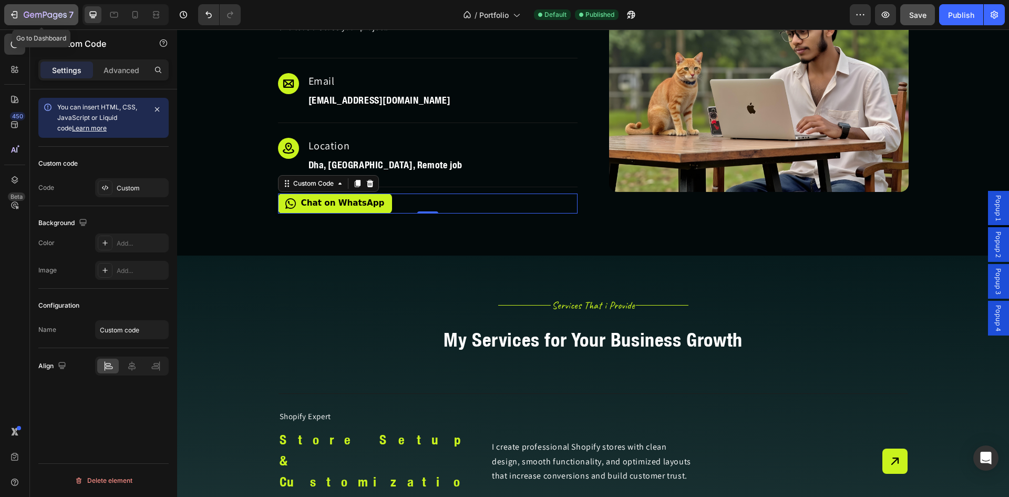
click at [12, 16] on icon "button" at bounding box center [13, 14] width 5 height 3
